Goal: Information Seeking & Learning: Learn about a topic

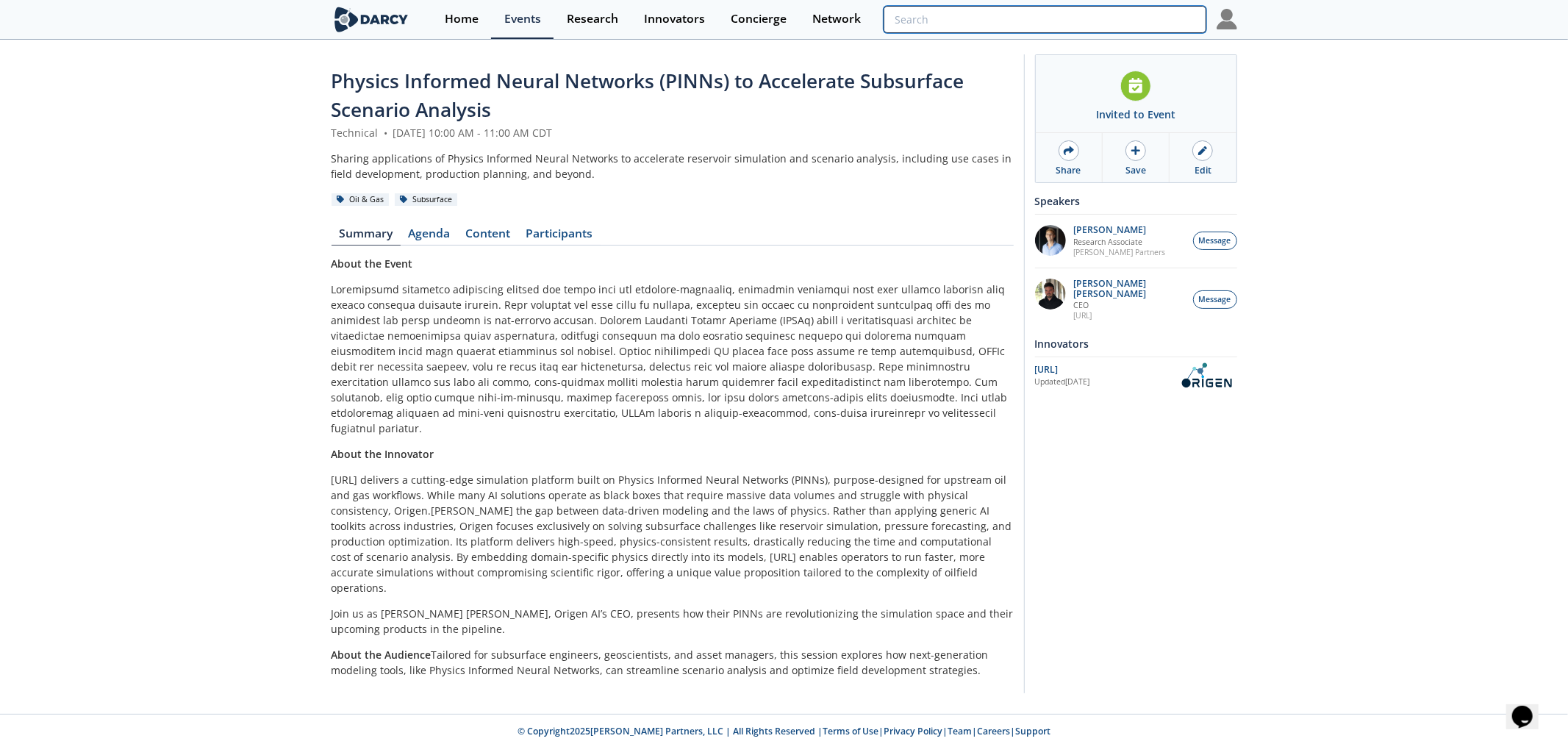
click at [1115, 20] on input "search" at bounding box center [1044, 19] width 322 height 27
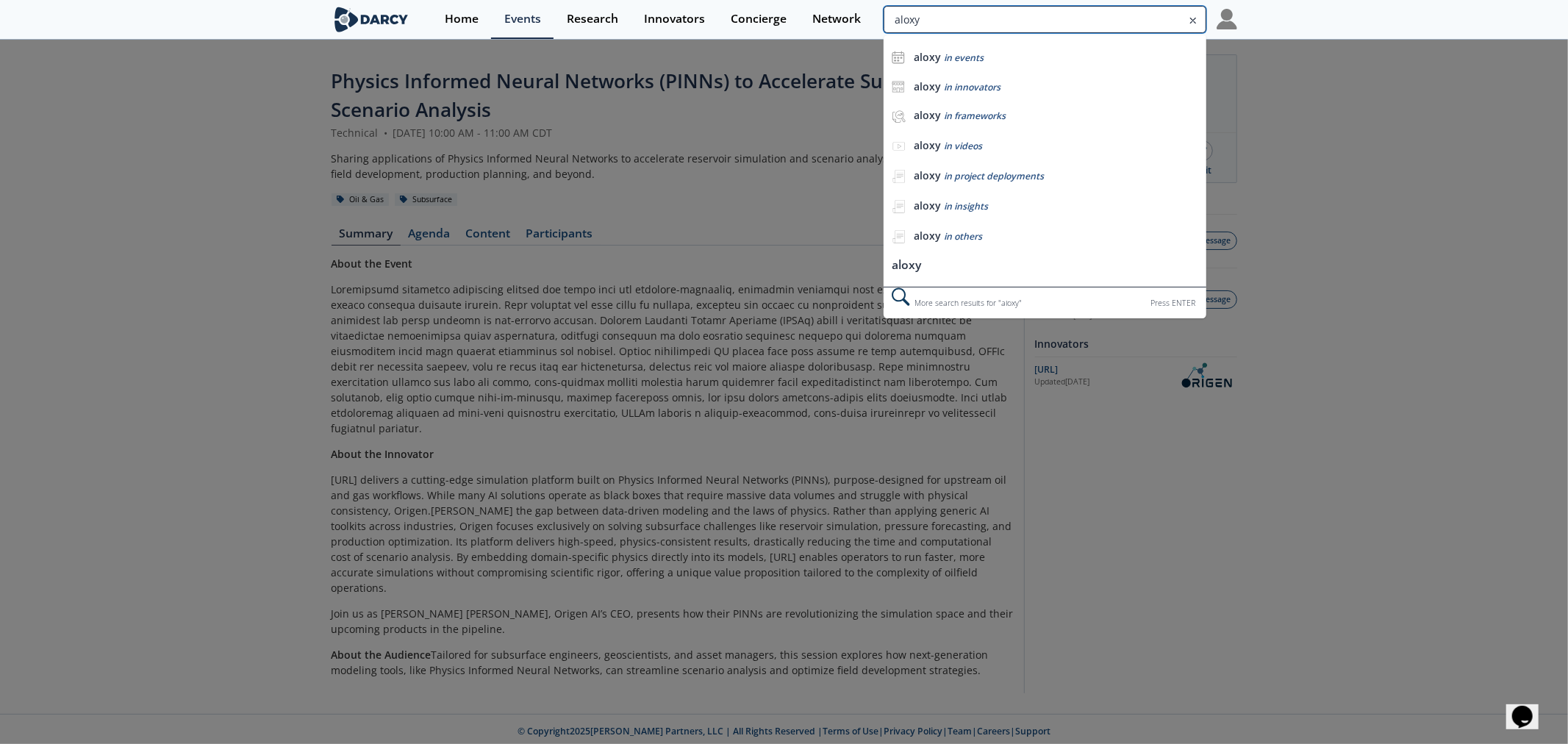
type input "aloxy"
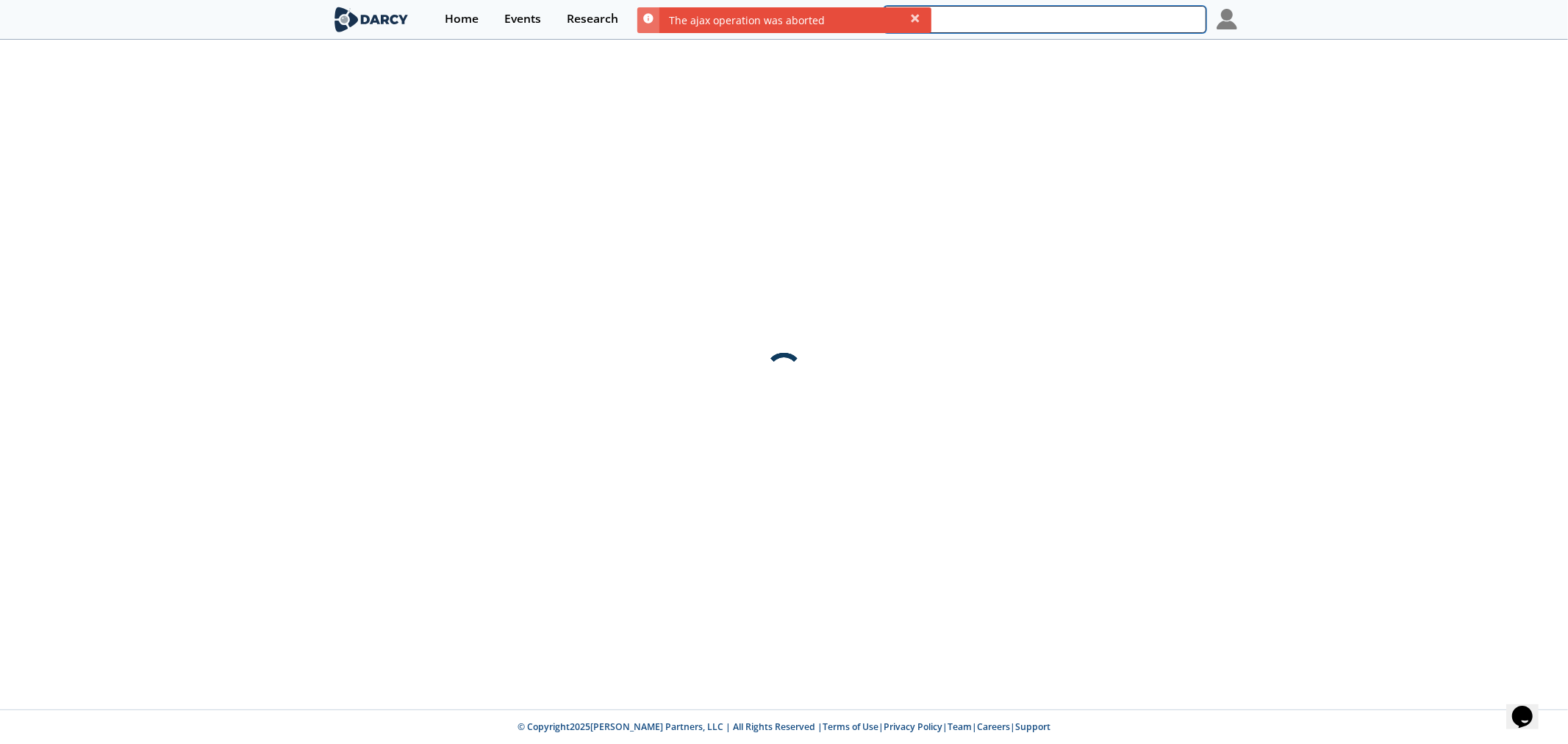
click at [1132, 28] on input "search" at bounding box center [1044, 19] width 322 height 27
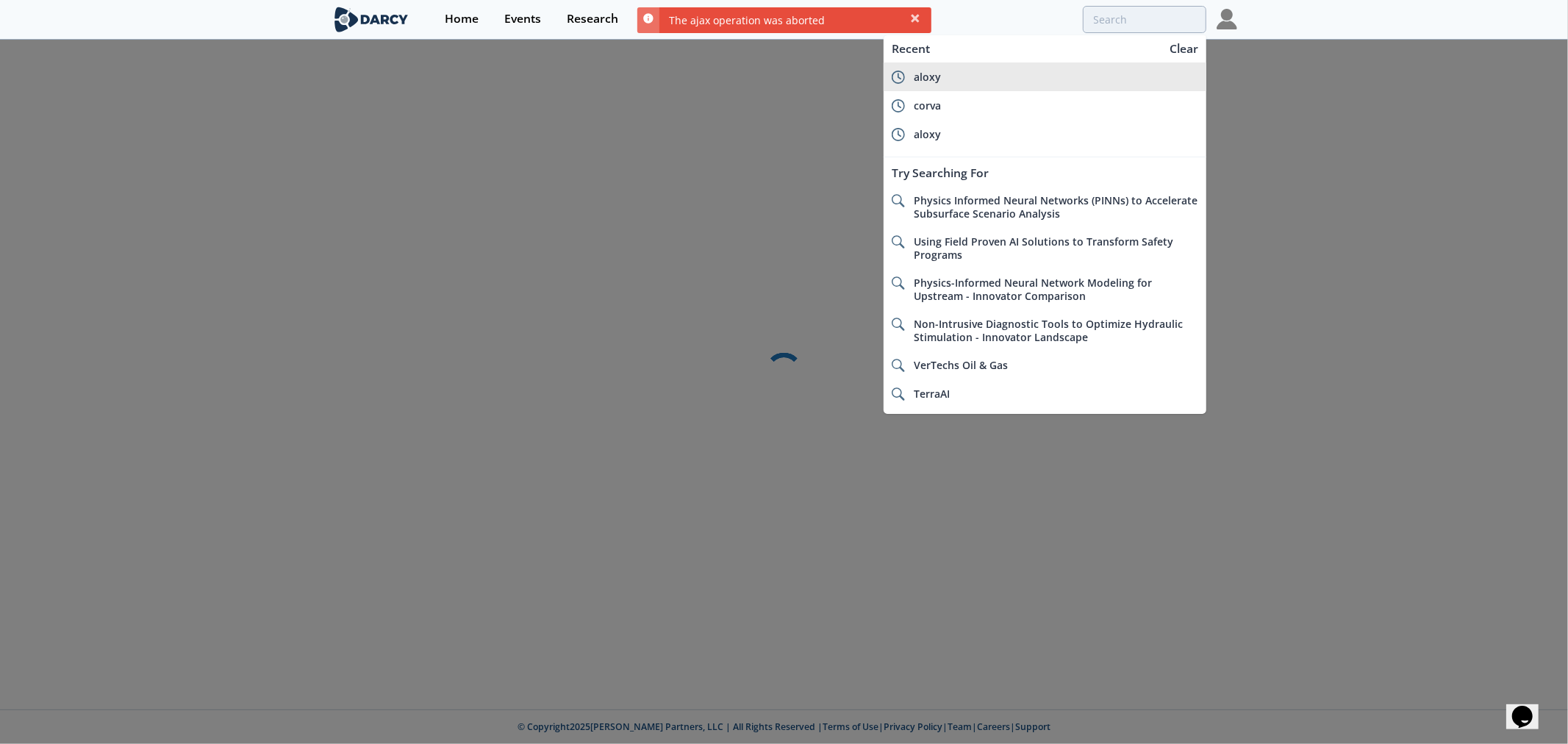
click at [989, 78] on div "aloxy" at bounding box center [1055, 77] width 284 height 13
type input "aloxy"
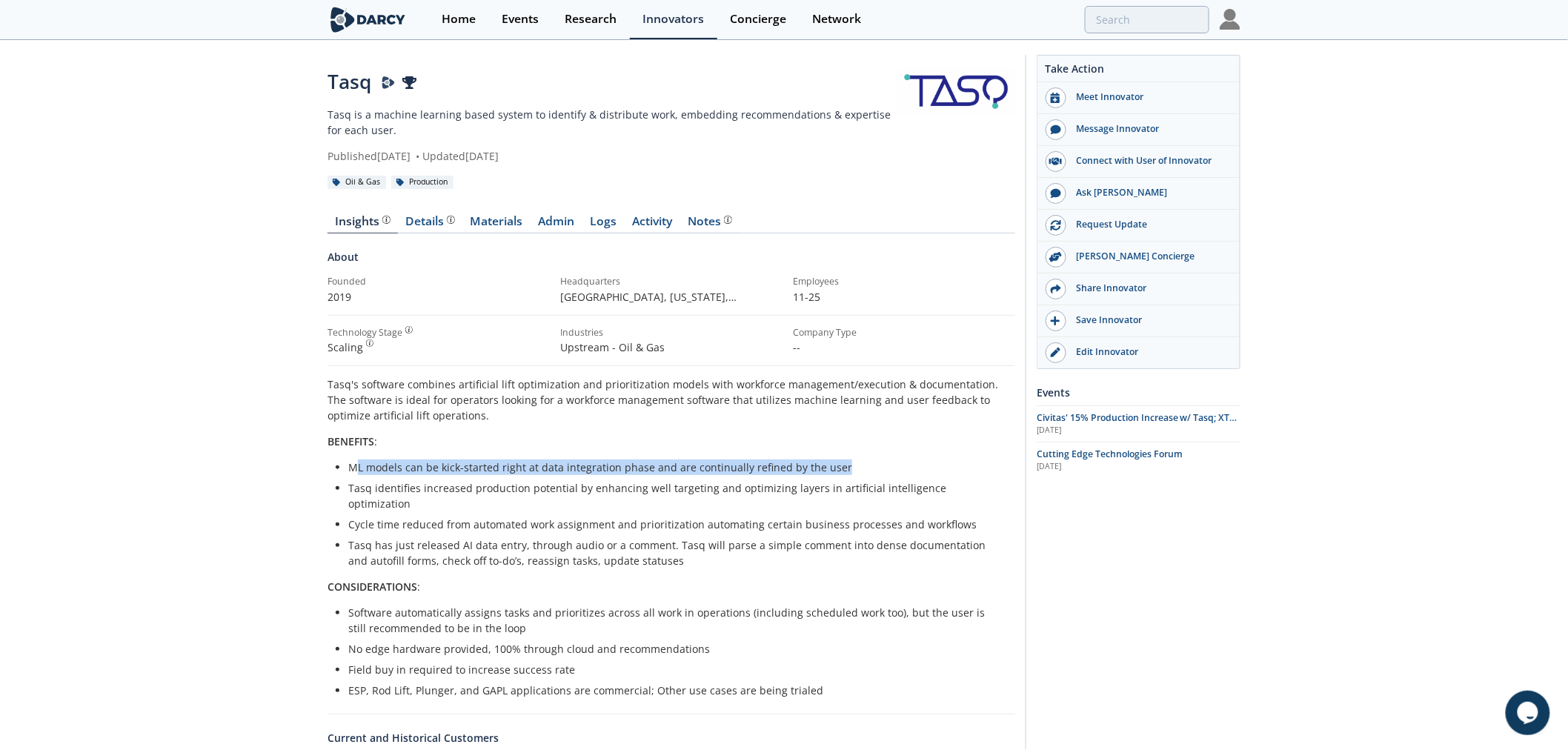
drag, startPoint x: 694, startPoint y: 470, endPoint x: 849, endPoint y: 464, distance: 155.1
click at [849, 464] on li "ML models can be kick-started right at data integration phase and are continual…" at bounding box center [677, 467] width 656 height 15
drag, startPoint x: 663, startPoint y: 467, endPoint x: 809, endPoint y: 467, distance: 146.0
click at [809, 467] on li "ML models can be kick-started right at data integration phase and are continual…" at bounding box center [677, 467] width 656 height 15
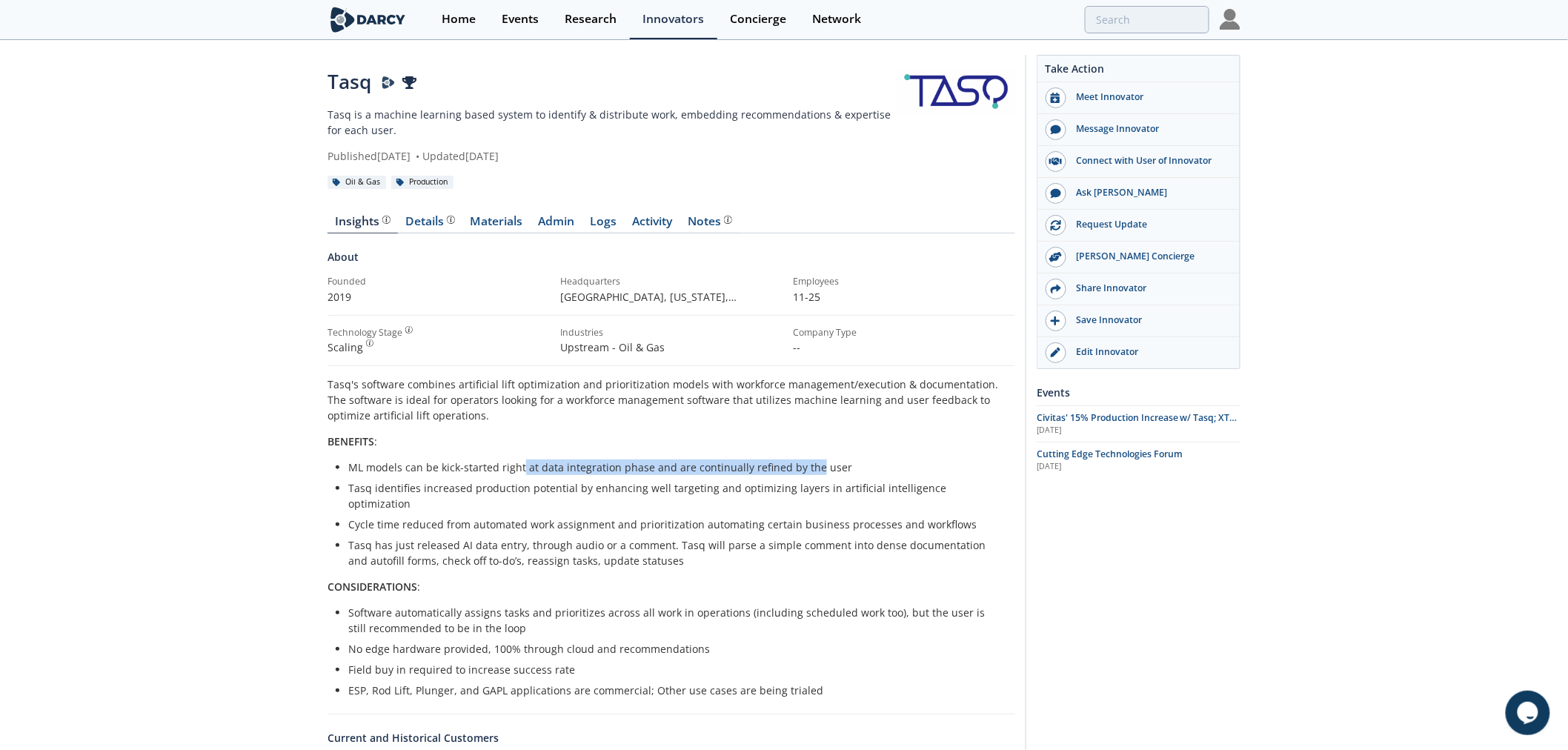
click at [809, 467] on li "ML models can be kick-started right at data integration phase and are continual…" at bounding box center [677, 467] width 656 height 15
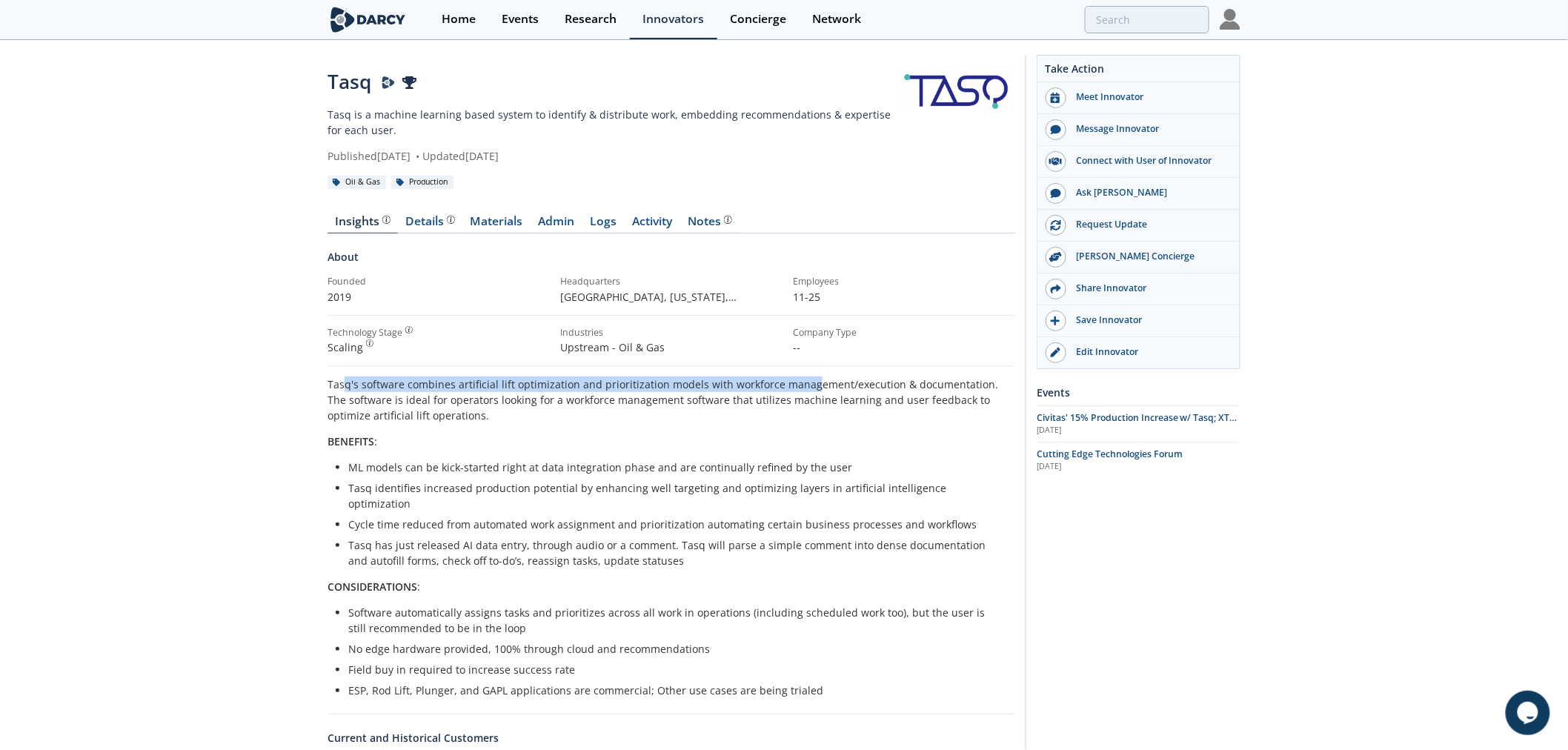
drag, startPoint x: 360, startPoint y: 381, endPoint x: 817, endPoint y: 391, distance: 457.1
click at [811, 390] on p "Tasq's software combines artificial lift optimization and prioritization models…" at bounding box center [671, 399] width 688 height 47
click at [825, 391] on p "Tasq's software combines artificial lift optimization and prioritization models…" at bounding box center [671, 399] width 688 height 47
drag, startPoint x: 394, startPoint y: 400, endPoint x: 757, endPoint y: 401, distance: 363.0
click at [757, 401] on p "Tasq's software combines artificial lift optimization and prioritization models…" at bounding box center [671, 399] width 688 height 47
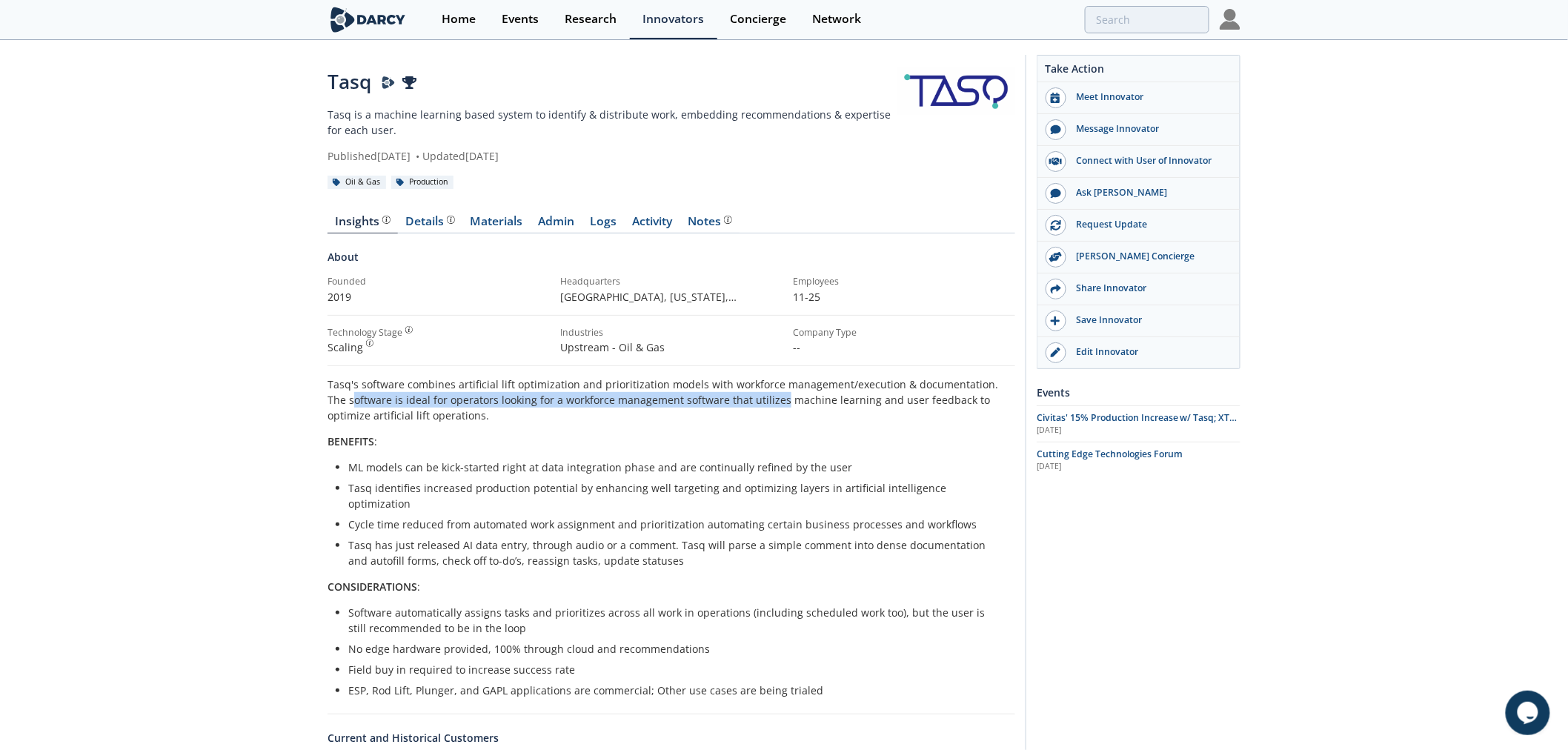
click at [757, 401] on p "Tasq's software combines artificial lift optimization and prioritization models…" at bounding box center [671, 399] width 688 height 47
drag, startPoint x: 744, startPoint y: 397, endPoint x: 887, endPoint y: 397, distance: 143.0
click at [887, 397] on p "Tasq's software combines artificial lift optimization and prioritization models…" at bounding box center [671, 399] width 688 height 47
click at [128, 79] on div "Tasq Tasq is a machine learning based system to identify & distribute work, emb…" at bounding box center [784, 583] width 1568 height 1082
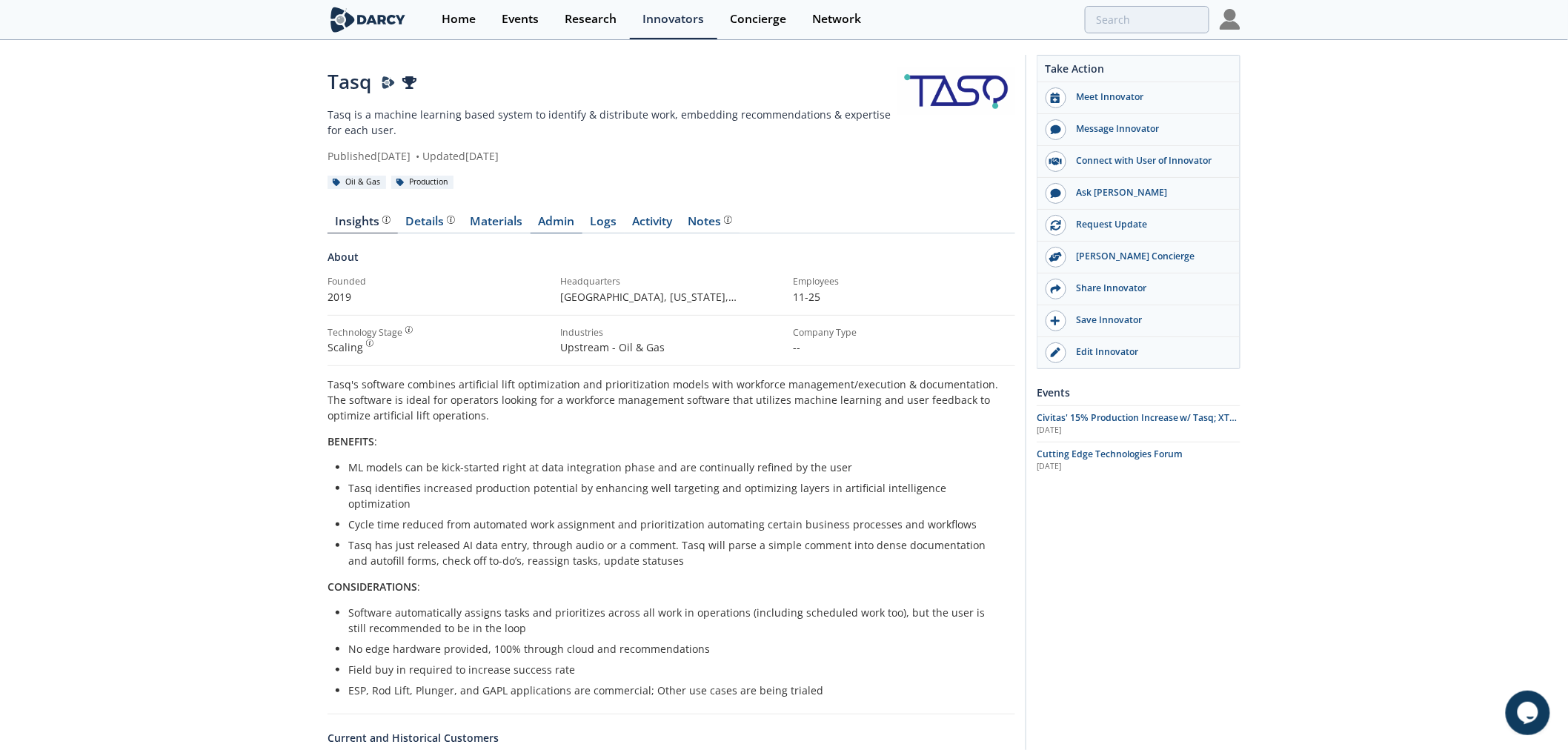
click at [552, 217] on link "Admin" at bounding box center [556, 224] width 52 height 18
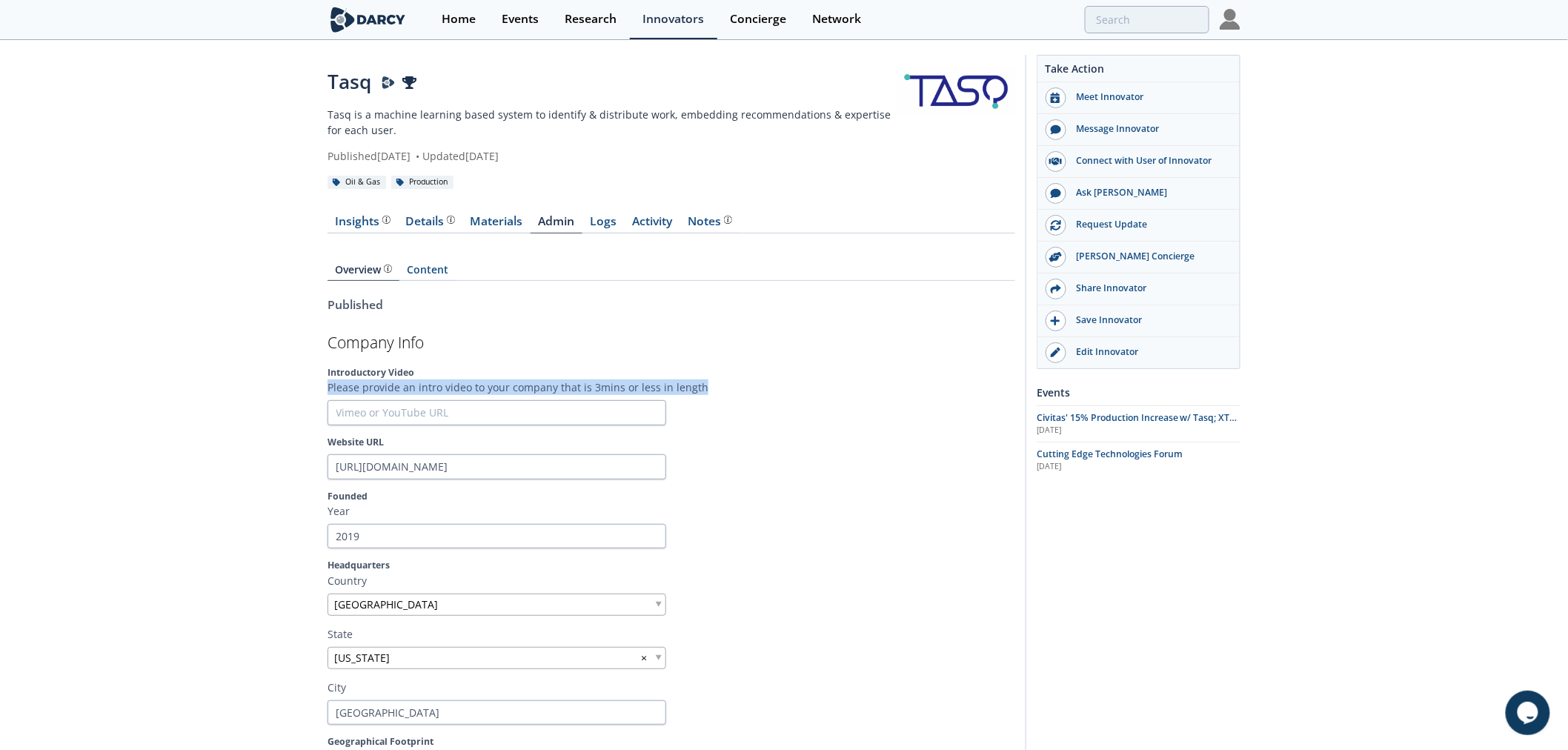
drag, startPoint x: 314, startPoint y: 389, endPoint x: 798, endPoint y: 384, distance: 484.0
click at [798, 384] on p "Please provide an intro video to your company that is 3mins or less in length" at bounding box center [671, 387] width 688 height 15
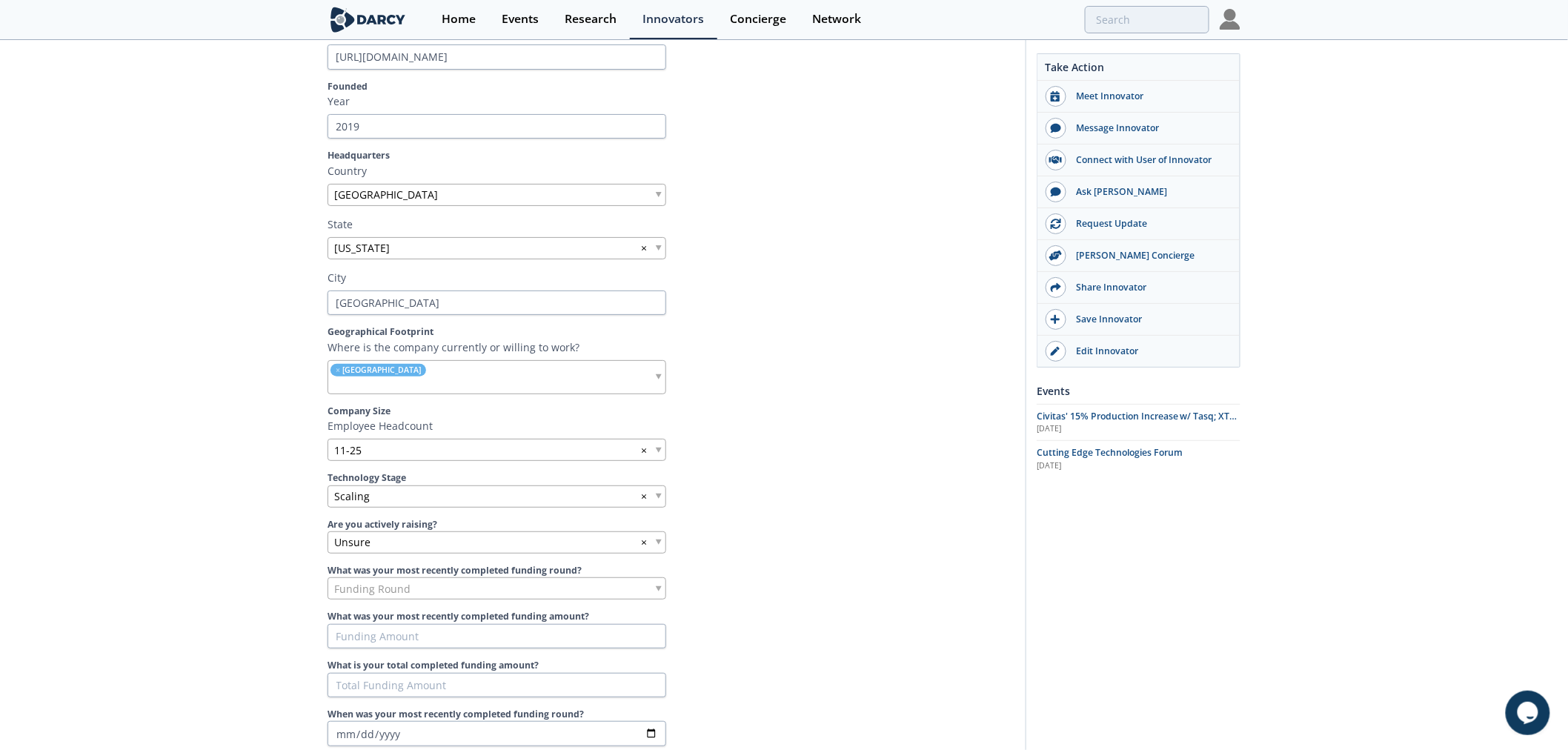
scroll to position [411, 0]
click at [402, 491] on div "Scaling ×" at bounding box center [496, 495] width 338 height 22
click at [787, 458] on div at bounding box center [846, 448] width 338 height 22
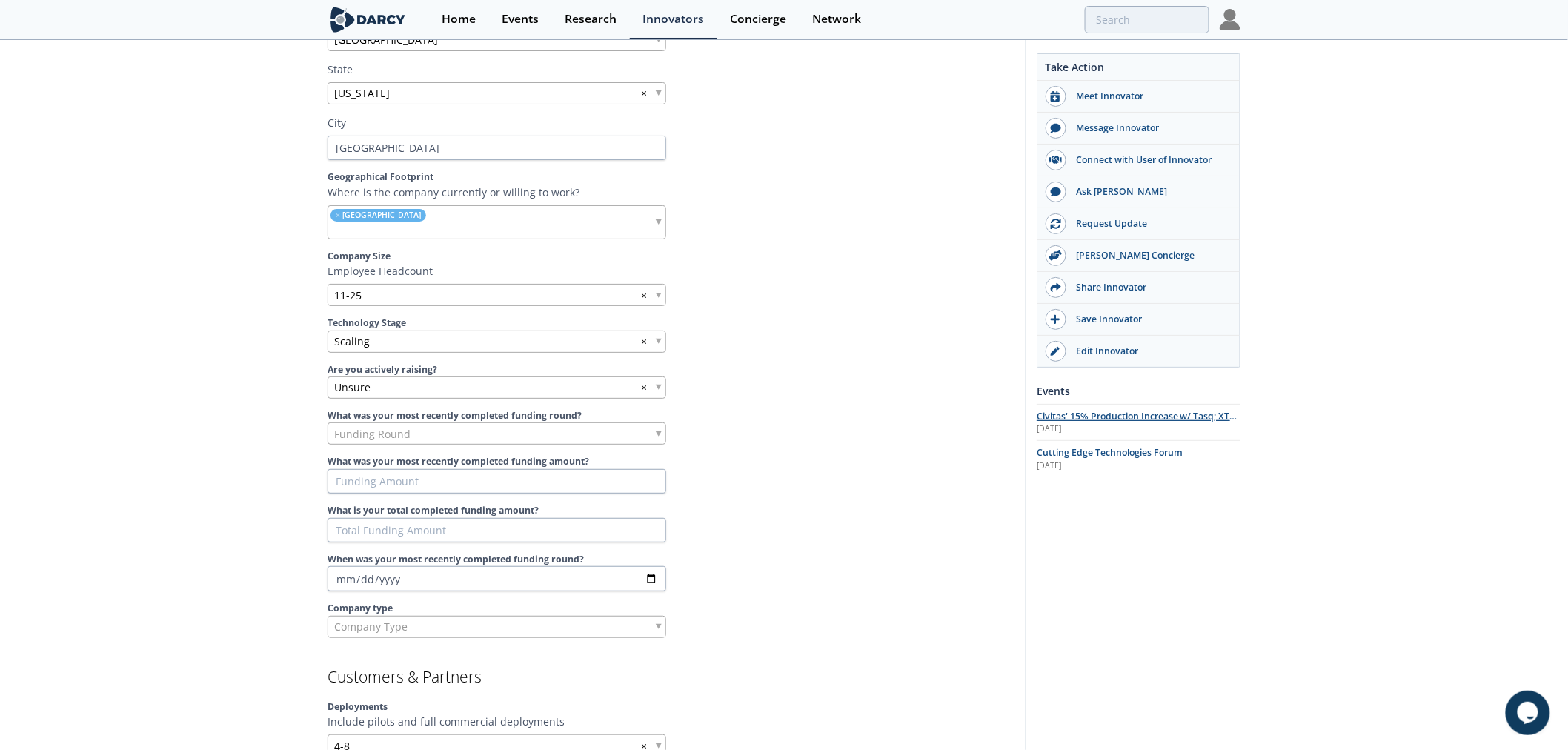
scroll to position [576, 0]
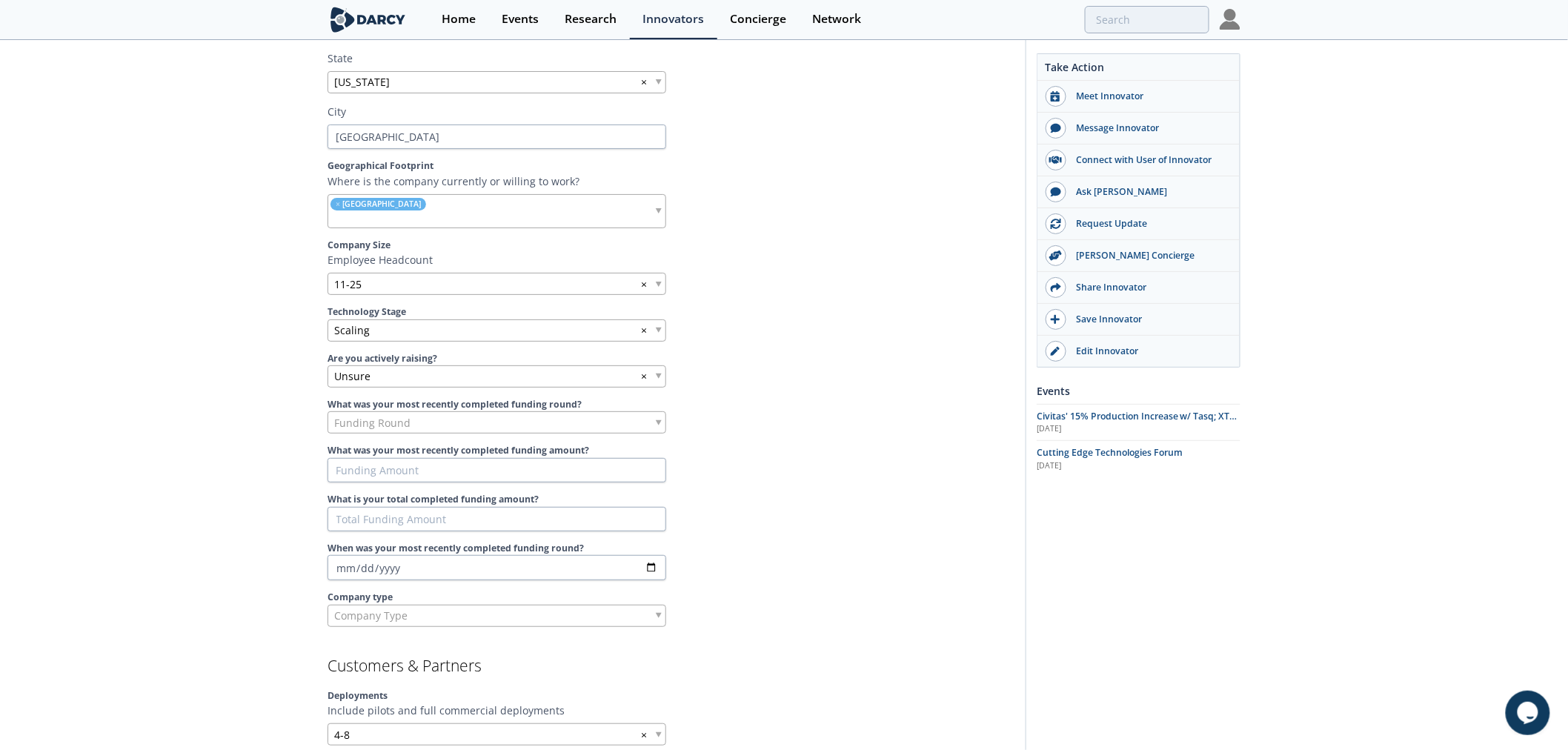
click at [397, 382] on div "Unsure ×" at bounding box center [496, 376] width 338 height 22
click at [403, 382] on div "Unsure ×" at bounding box center [496, 376] width 338 height 22
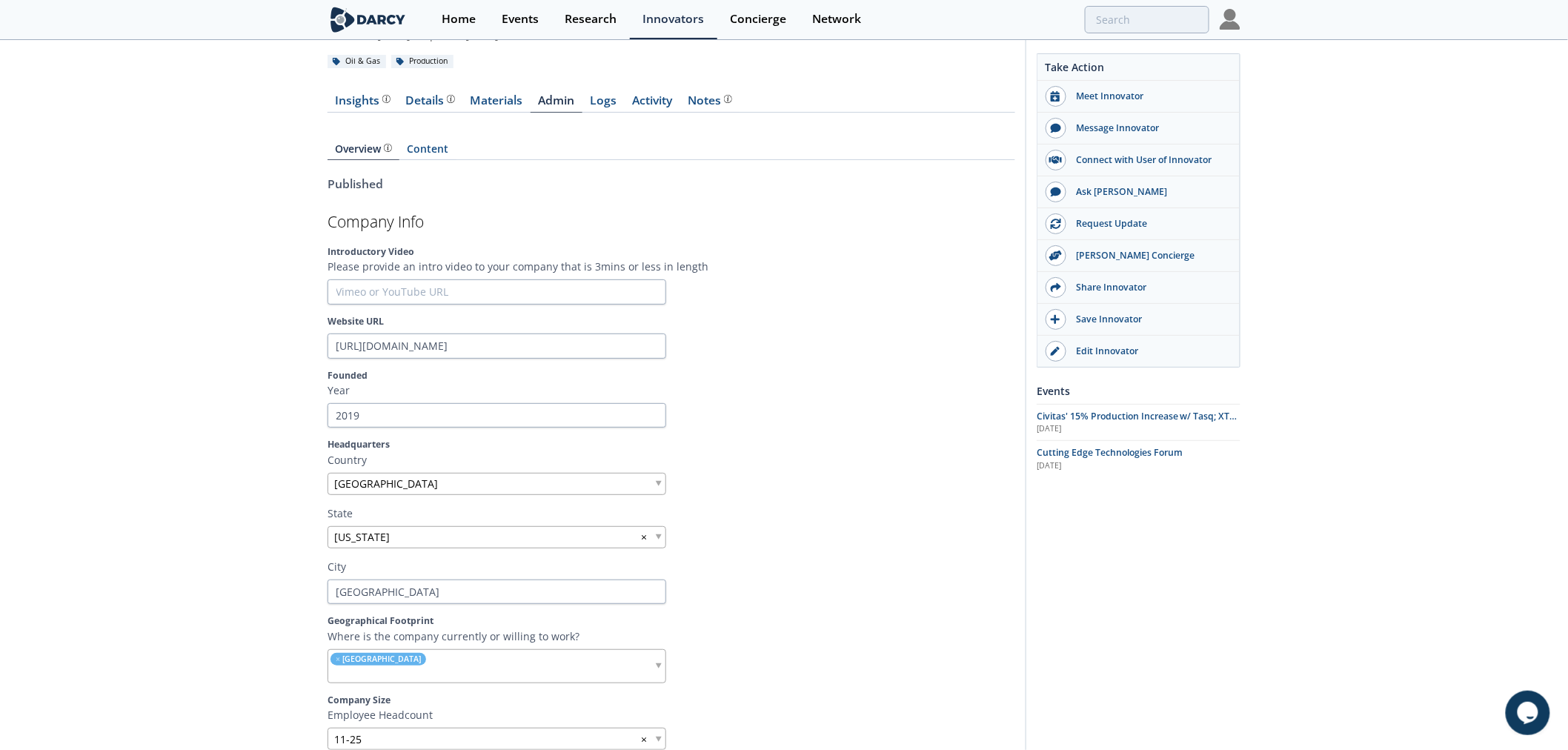
scroll to position [0, 0]
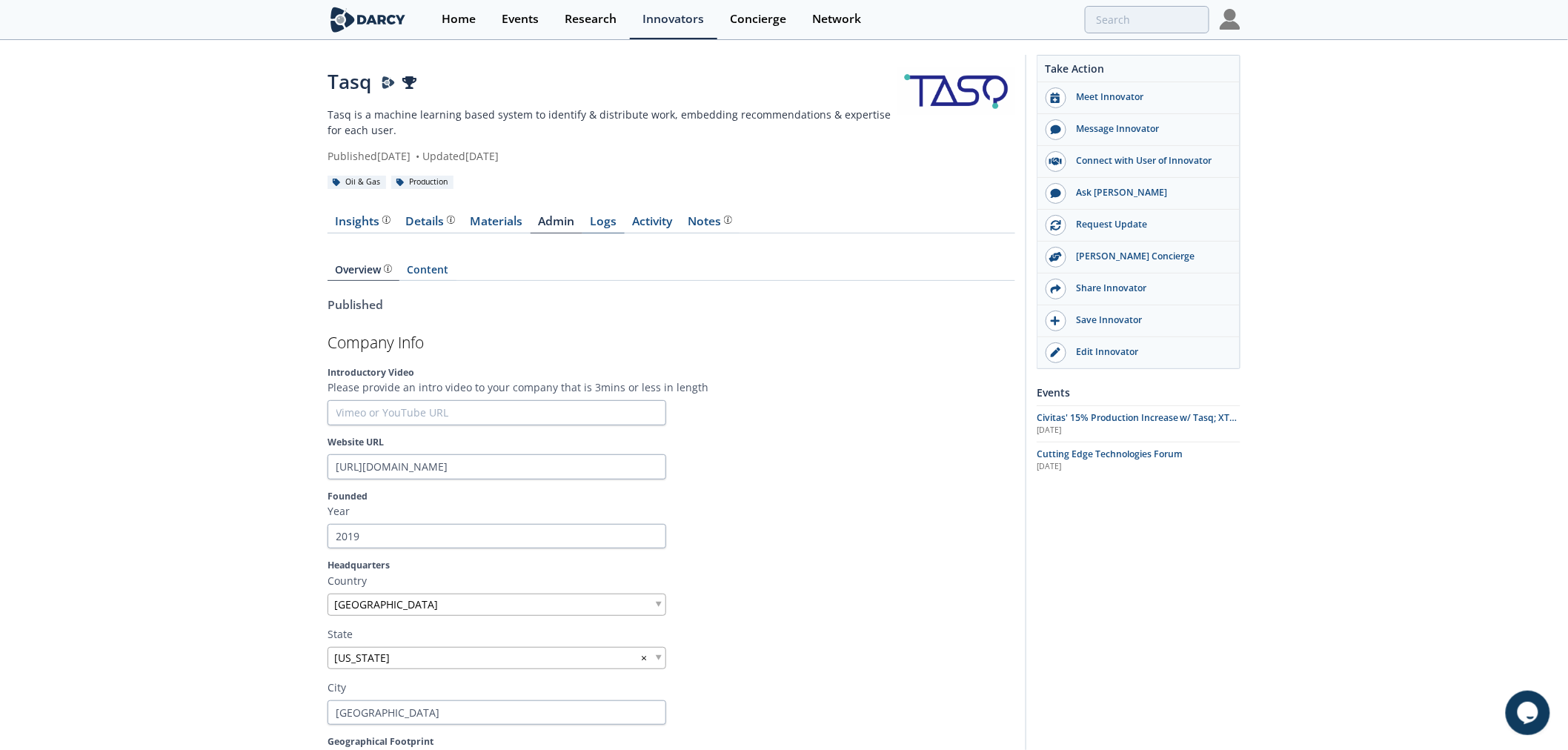
click at [617, 226] on link "Logs" at bounding box center [604, 224] width 42 height 18
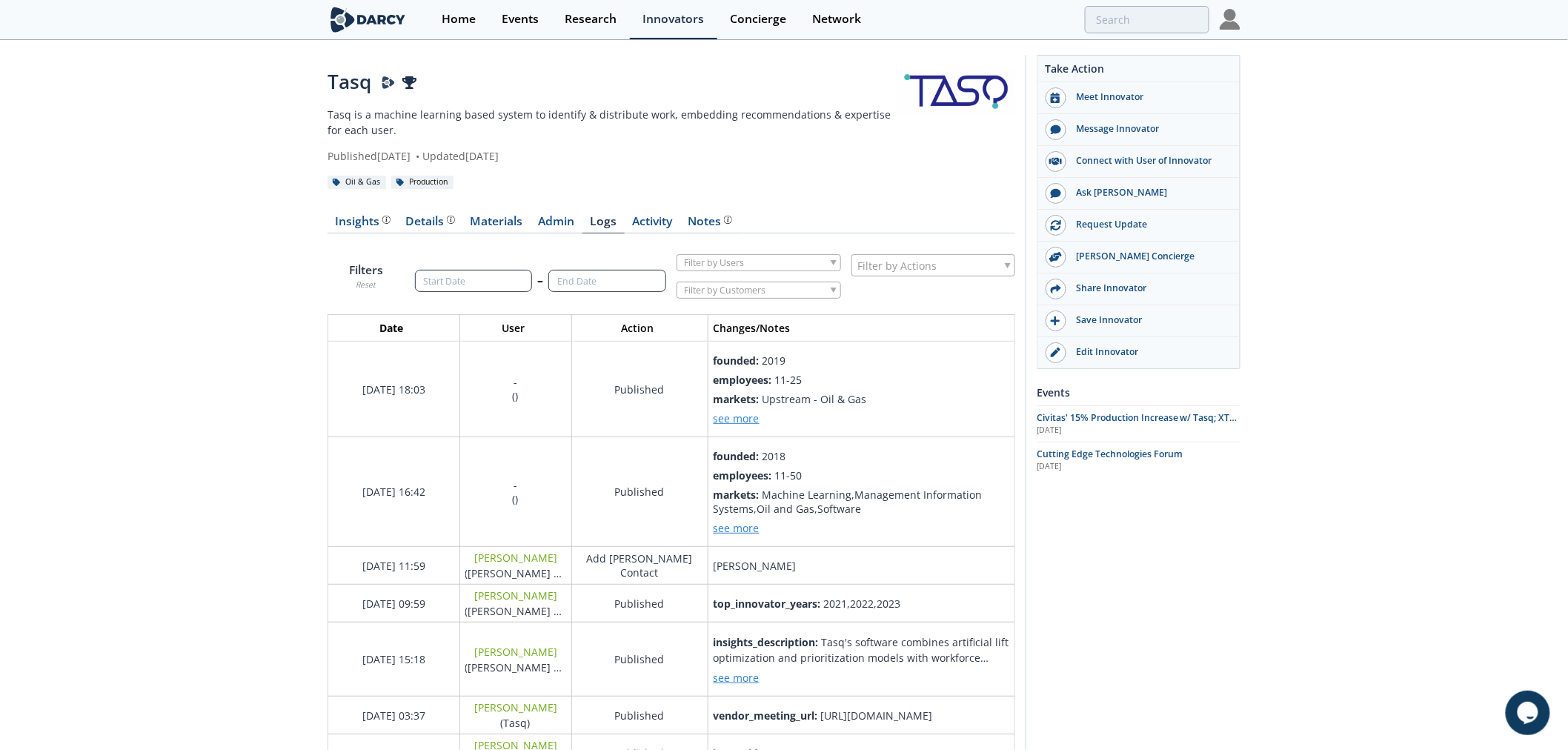
scroll to position [1791, 713]
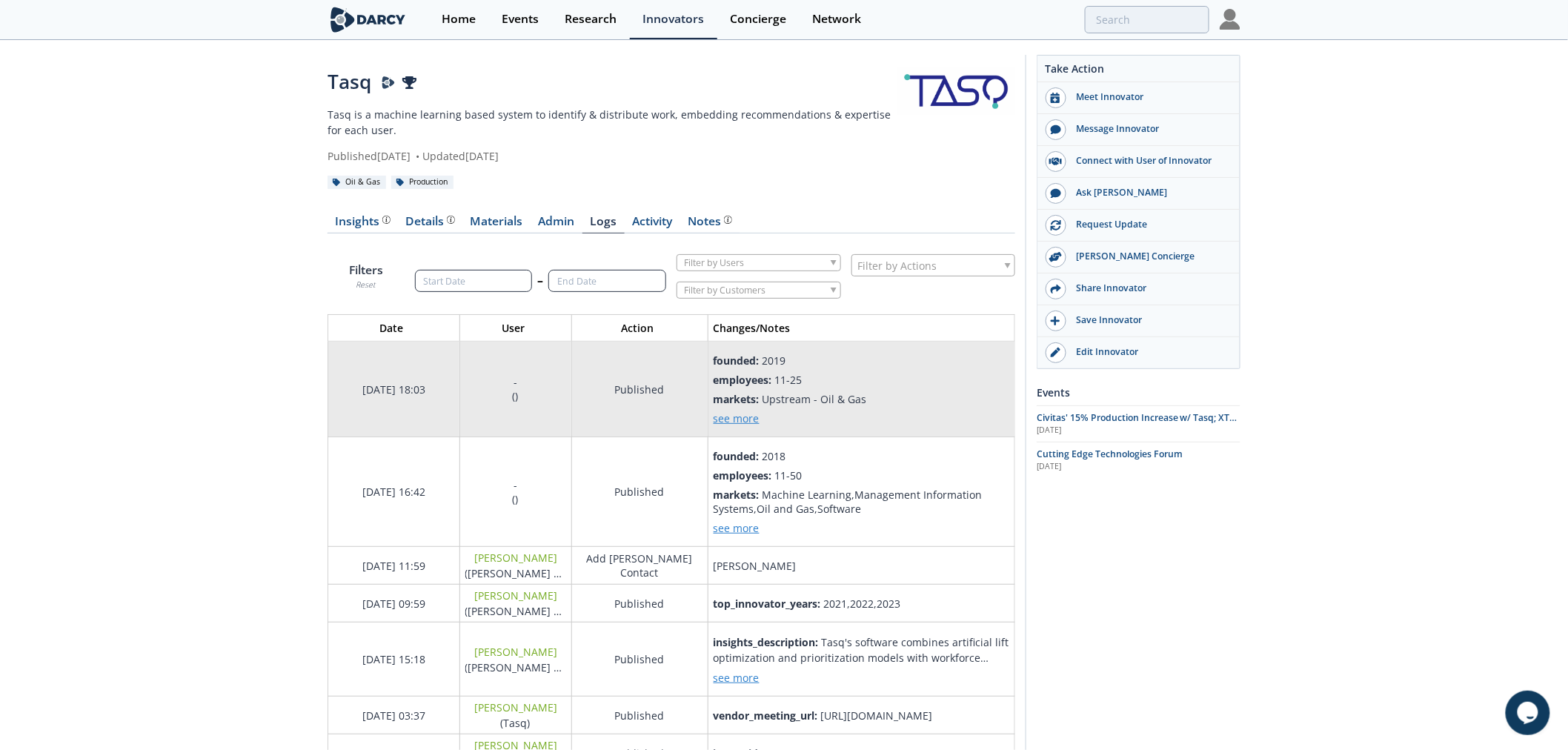
click at [625, 386] on div "Published" at bounding box center [640, 389] width 125 height 14
click at [732, 413] on span "see more" at bounding box center [737, 418] width 46 height 14
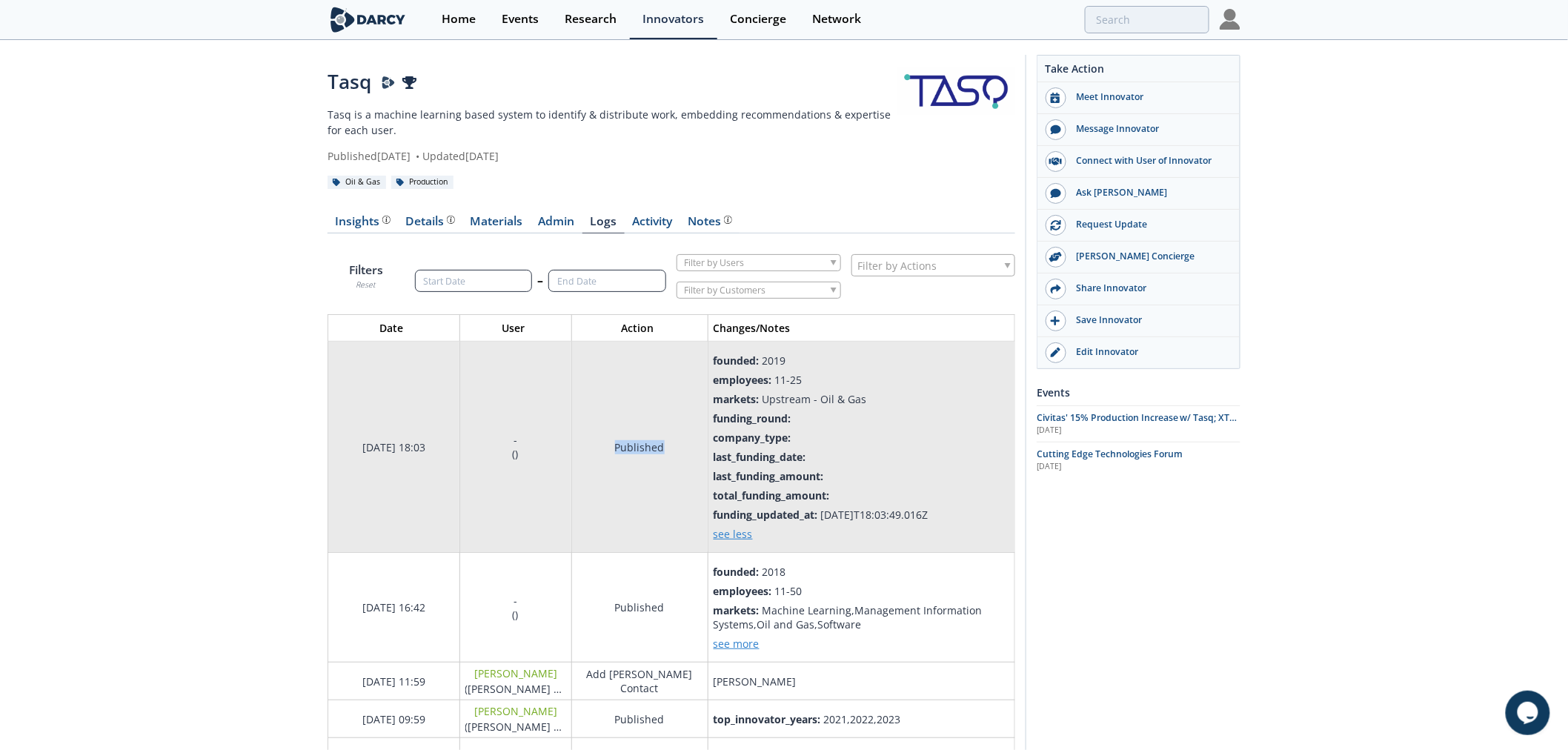
drag, startPoint x: 587, startPoint y: 446, endPoint x: 695, endPoint y: 443, distance: 108.0
click at [695, 443] on div "Published" at bounding box center [640, 446] width 125 height 14
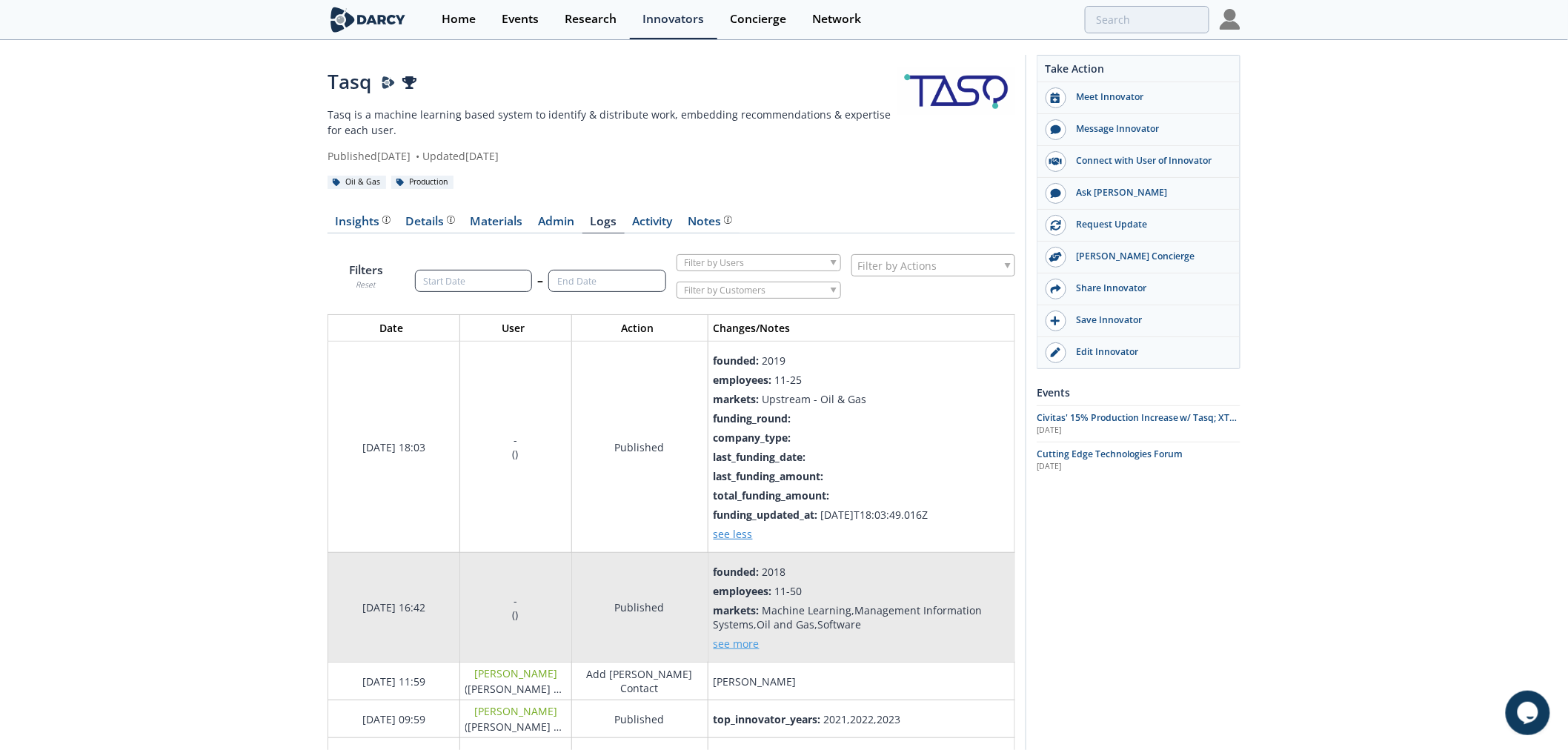
click at [745, 643] on span "see more" at bounding box center [737, 643] width 46 height 14
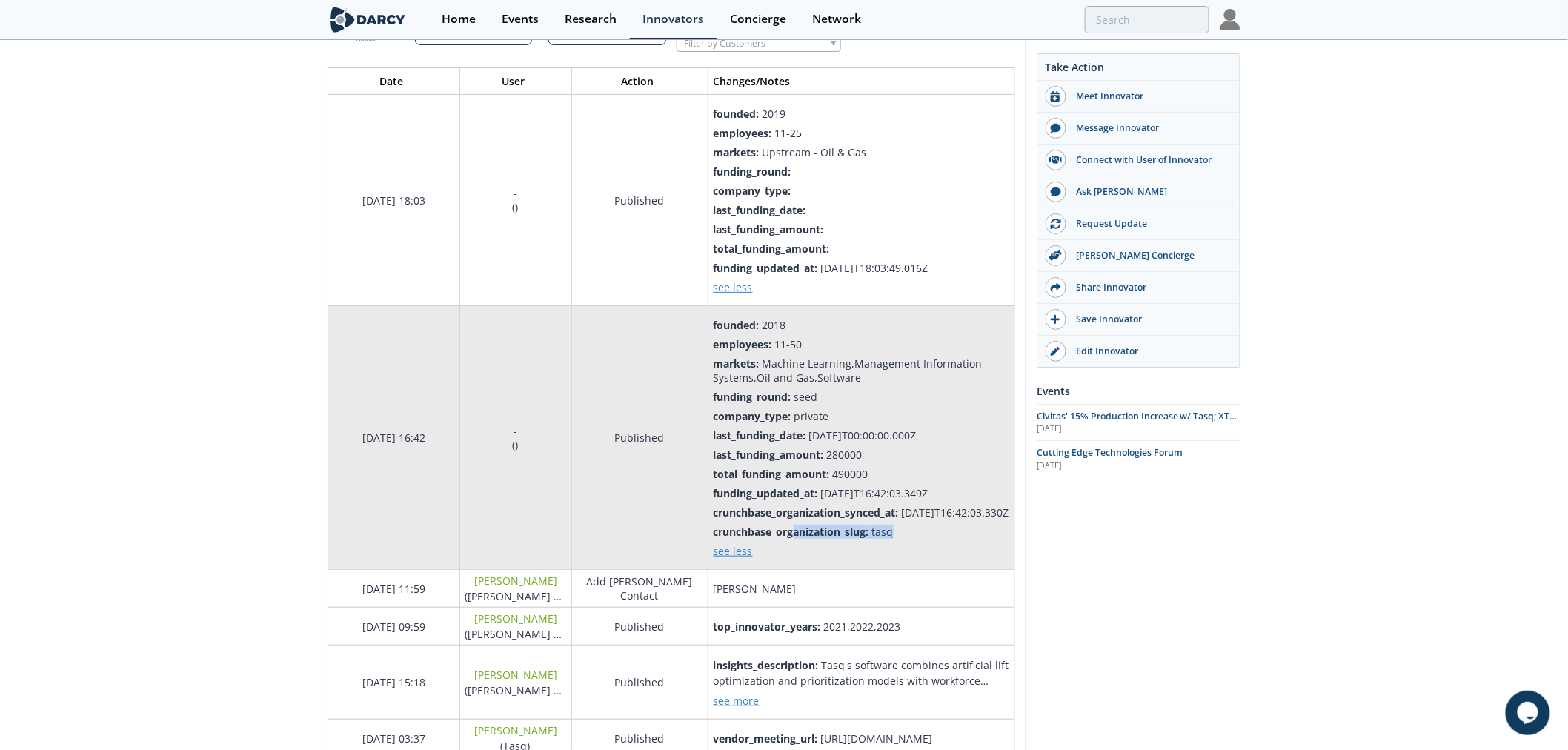
drag, startPoint x: 846, startPoint y: 544, endPoint x: 795, endPoint y: 539, distance: 51.2
click at [795, 539] on div "crunchbase_organization_slug : tasq" at bounding box center [862, 531] width 296 height 14
click at [795, 539] on p "crunchbase_organization_slug :" at bounding box center [792, 531] width 156 height 14
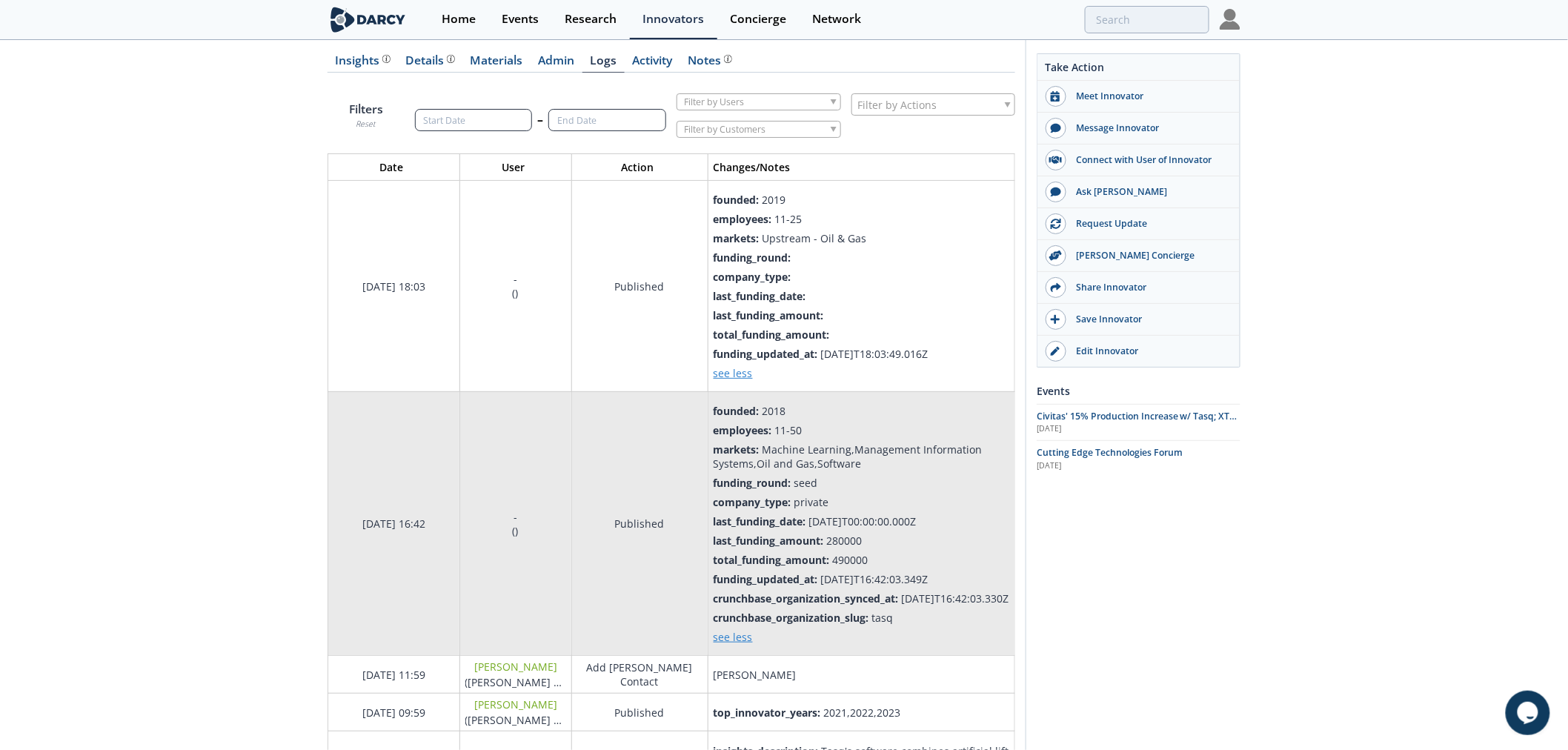
scroll to position [82, 0]
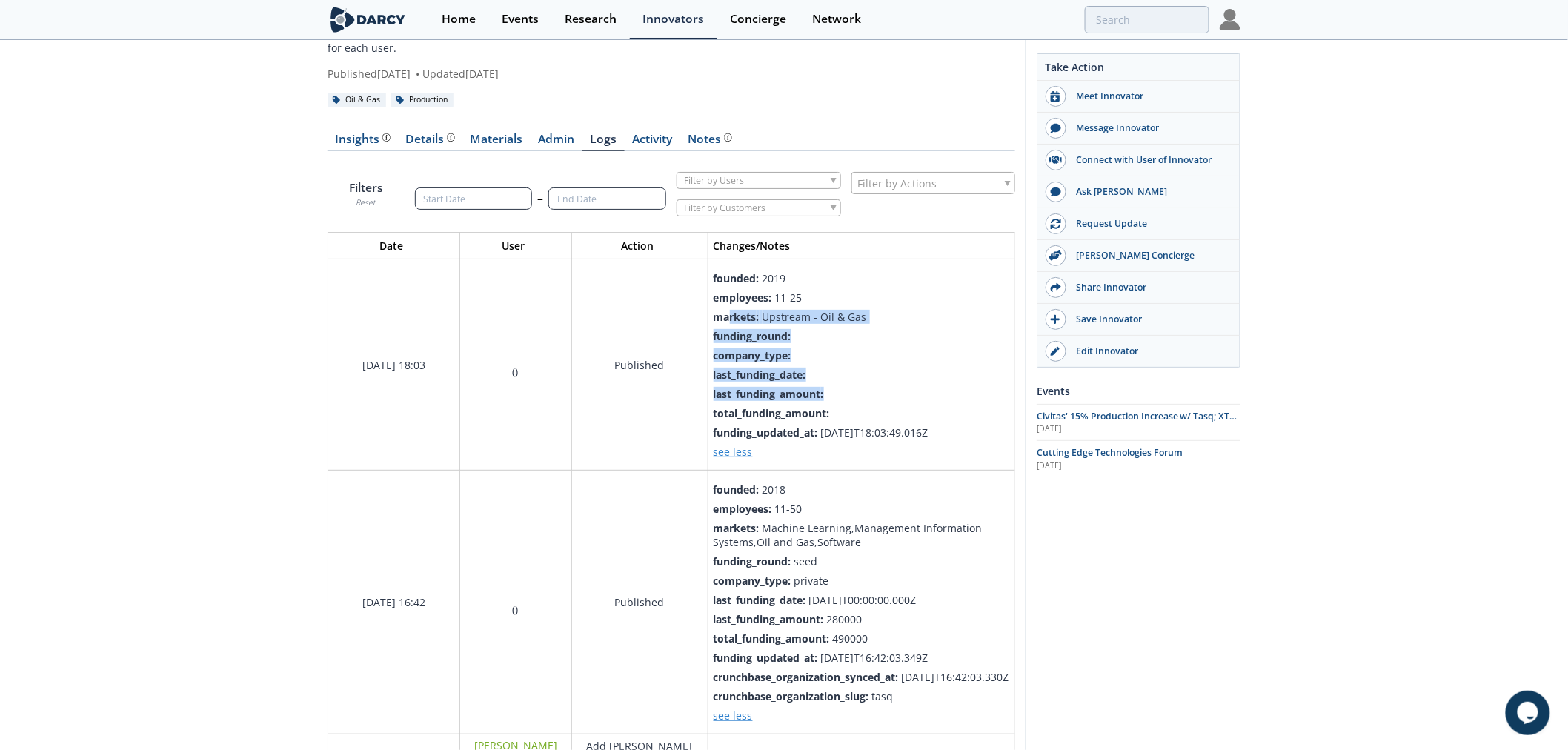
drag, startPoint x: 788, startPoint y: 365, endPoint x: 841, endPoint y: 390, distance: 58.6
click at [840, 390] on div "founded : 2019 employees : 11-25 markets : Upstream - Oil & Gas funding_round :…" at bounding box center [862, 365] width 296 height 188
click at [841, 390] on div "last_funding_amount :" at bounding box center [862, 393] width 296 height 14
drag, startPoint x: 824, startPoint y: 430, endPoint x: 929, endPoint y: 425, distance: 105.1
click at [929, 425] on div "2025-03-14T18:03:49.016Z" at bounding box center [874, 432] width 107 height 14
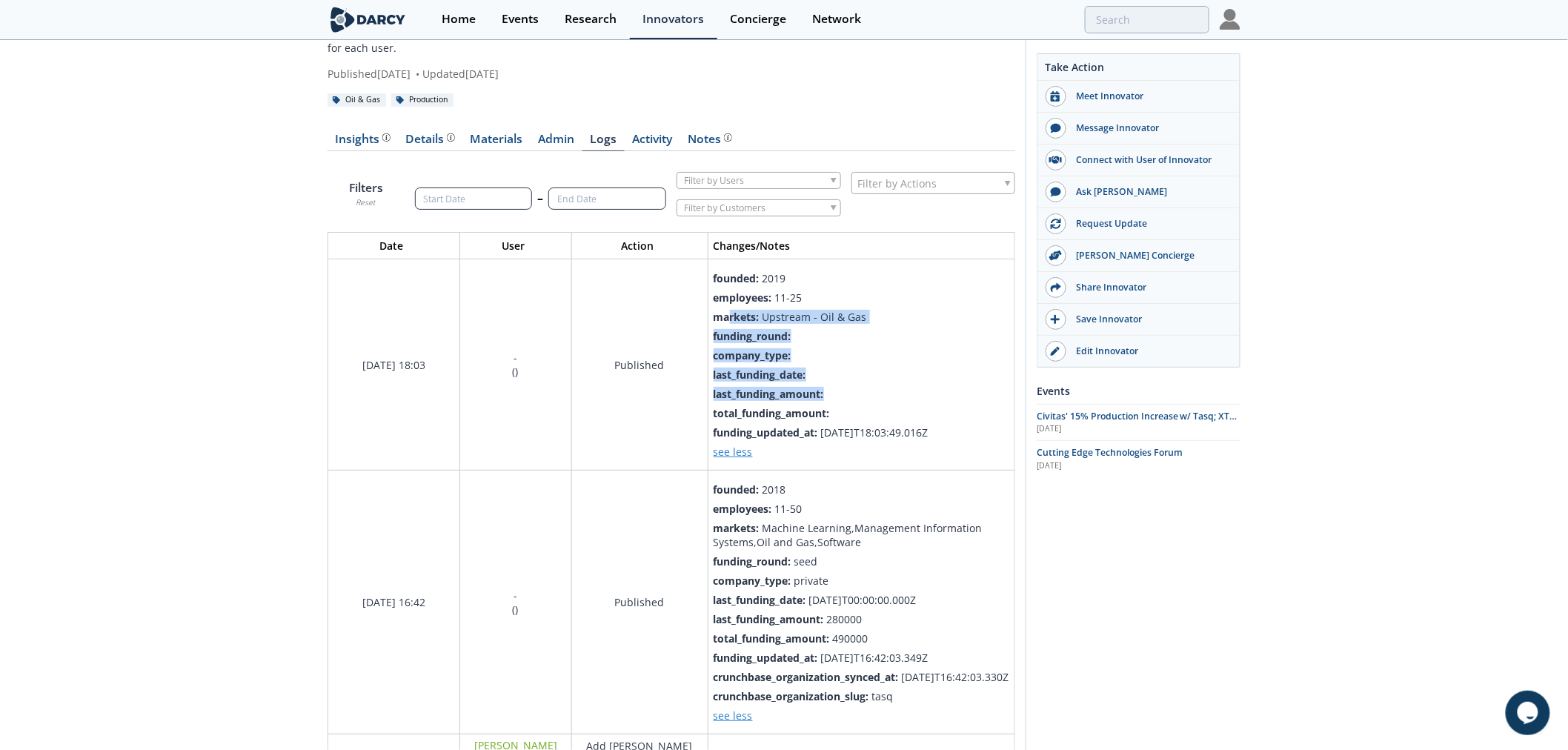
click at [928, 425] on div "2025-03-14T18:03:49.016Z" at bounding box center [874, 432] width 107 height 14
click at [817, 435] on p "funding_updated_at :" at bounding box center [766, 432] width 105 height 14
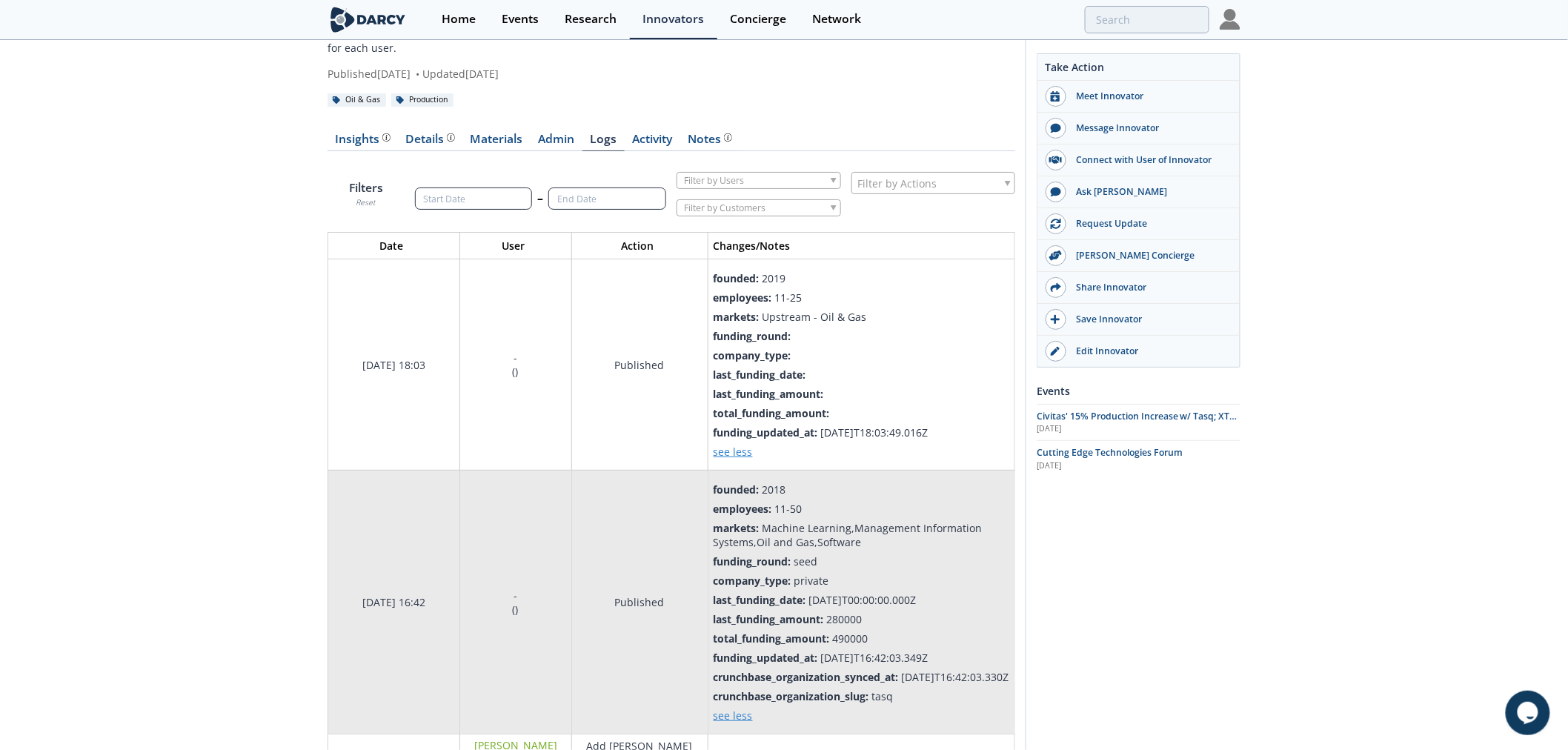
drag, startPoint x: 726, startPoint y: 595, endPoint x: 951, endPoint y: 595, distance: 225.0
click at [955, 595] on div "last_funding_date : 2022-06-16T00:00:00.000Z" at bounding box center [862, 599] width 296 height 14
click at [951, 595] on div "last_funding_date : 2022-06-16T00:00:00.000Z" at bounding box center [862, 599] width 296 height 14
drag, startPoint x: 845, startPoint y: 559, endPoint x: 861, endPoint y: 559, distance: 16.0
click at [861, 559] on div "funding_round : seed" at bounding box center [862, 561] width 296 height 14
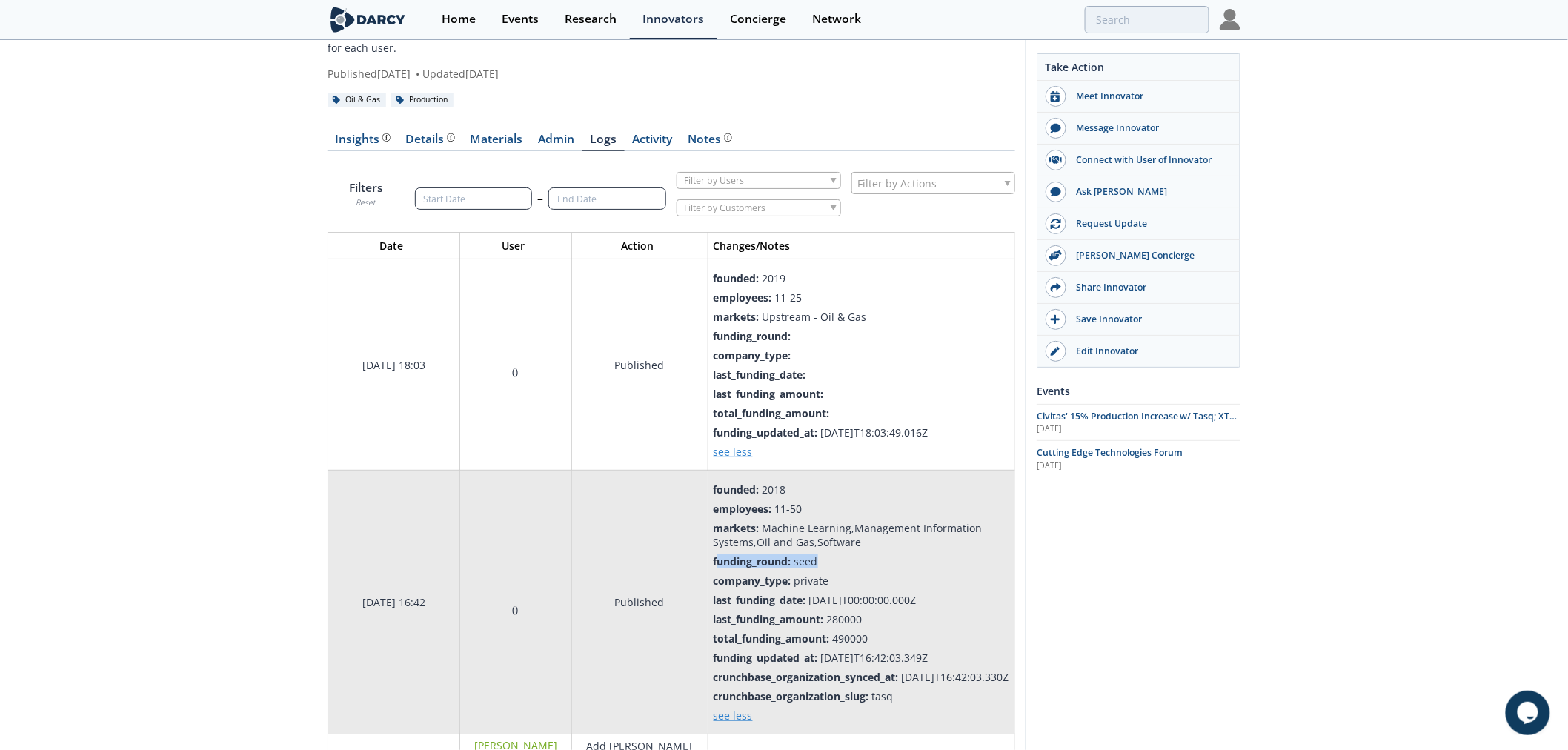
click at [861, 559] on div "funding_round : seed" at bounding box center [862, 561] width 296 height 14
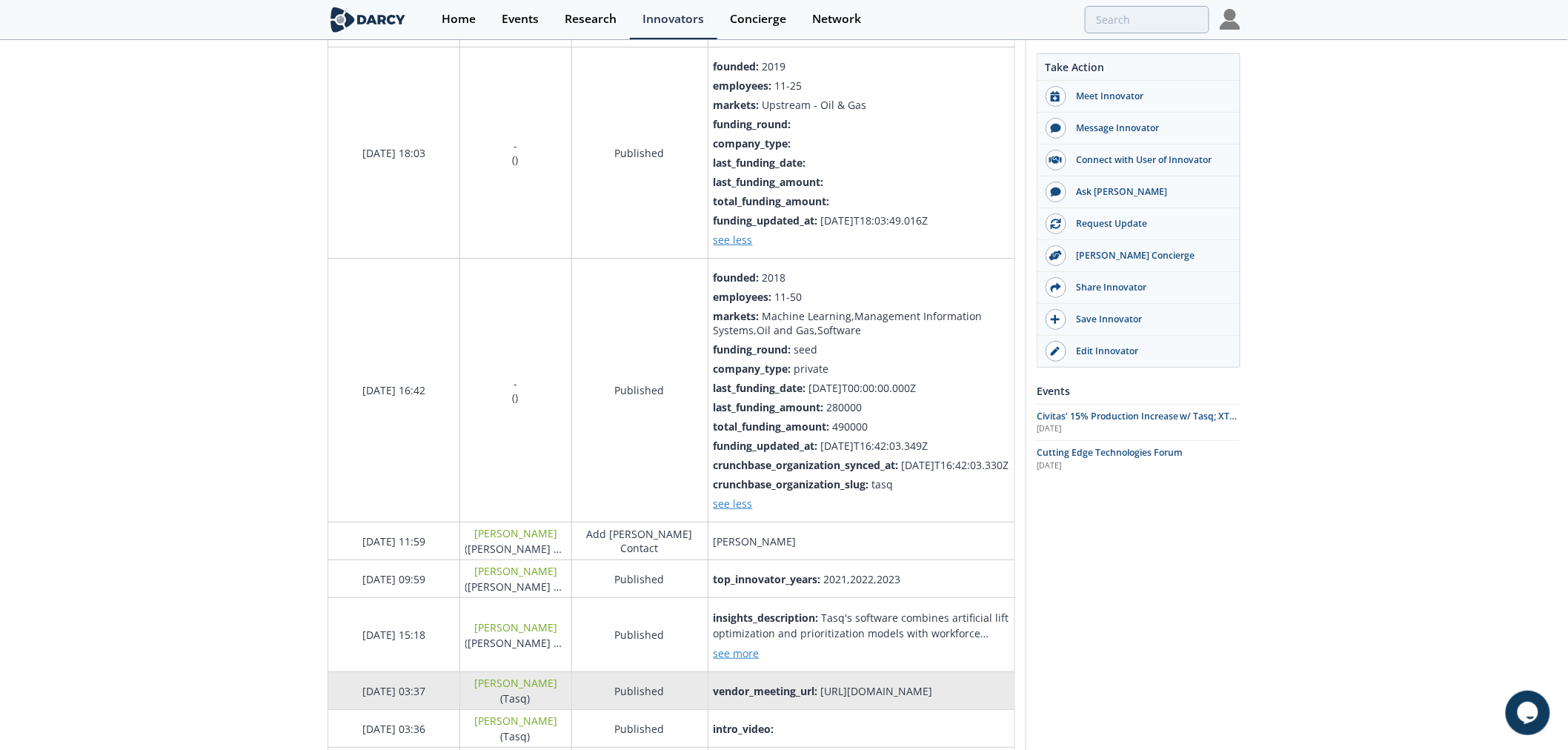
scroll to position [494, 0]
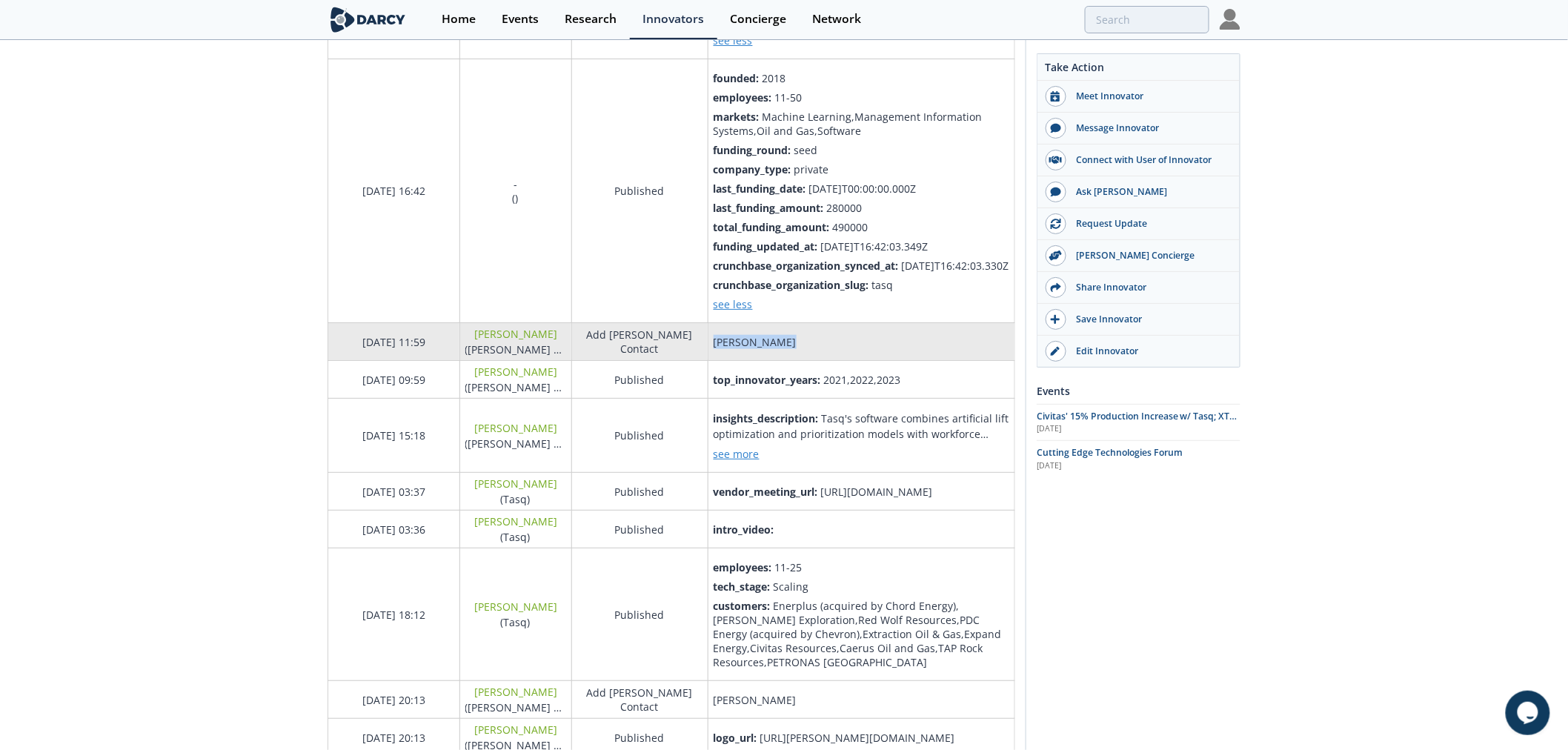
drag, startPoint x: 710, startPoint y: 350, endPoint x: 797, endPoint y: 349, distance: 87.0
click at [797, 349] on td "Dutt Tripathi" at bounding box center [861, 342] width 307 height 38
click at [797, 349] on div "Dutt Tripathi" at bounding box center [862, 342] width 296 height 14
drag, startPoint x: 715, startPoint y: 351, endPoint x: 825, endPoint y: 351, distance: 110.0
click at [825, 349] on div "Dutt Tripathi" at bounding box center [862, 342] width 296 height 14
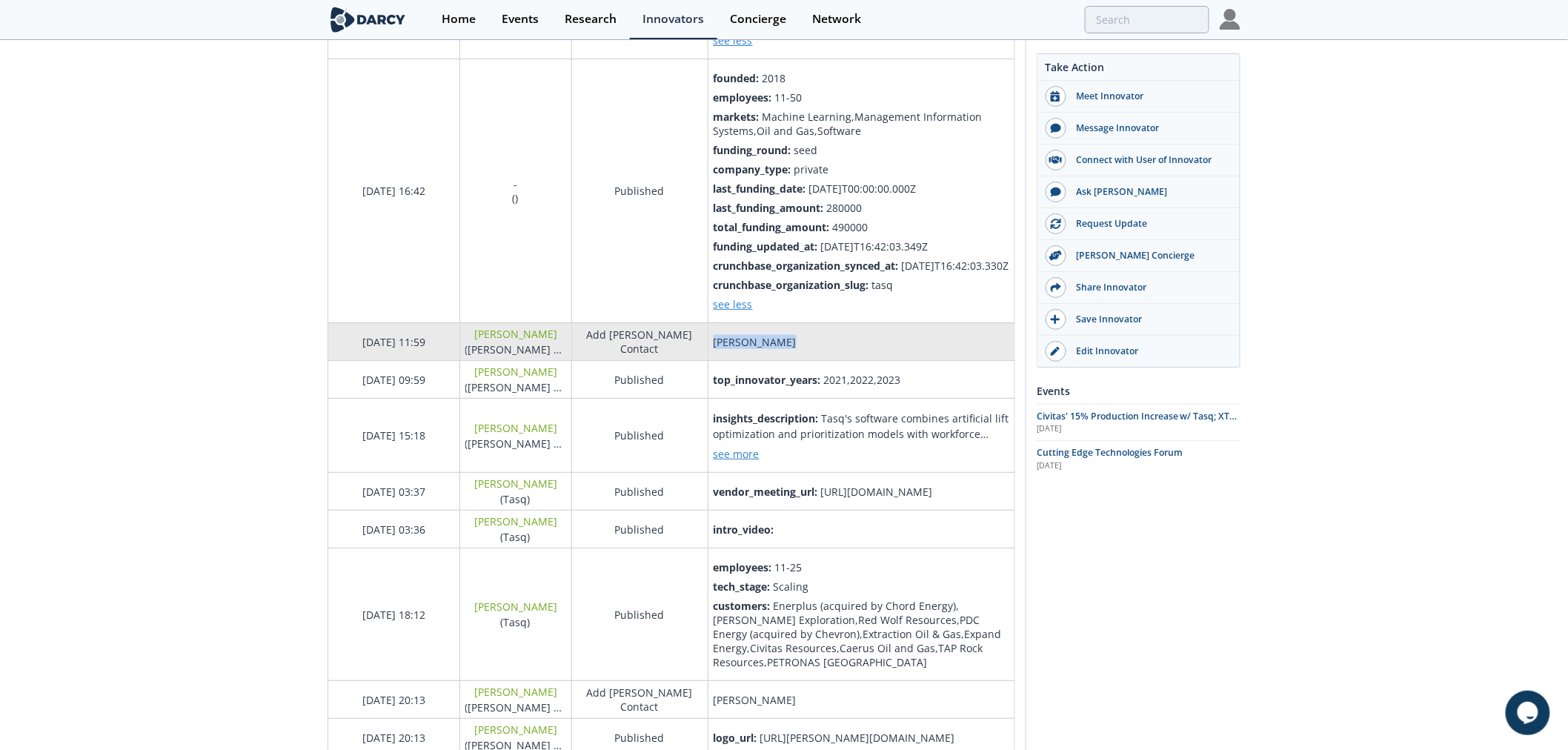
click at [825, 349] on div "Dutt Tripathi" at bounding box center [862, 342] width 296 height 14
click at [703, 351] on tr "06/12/2024 11:59 Lola Rojo ( Darcy Partners ) Add Darcy Contact Dutt Tripathi" at bounding box center [672, 342] width 687 height 38
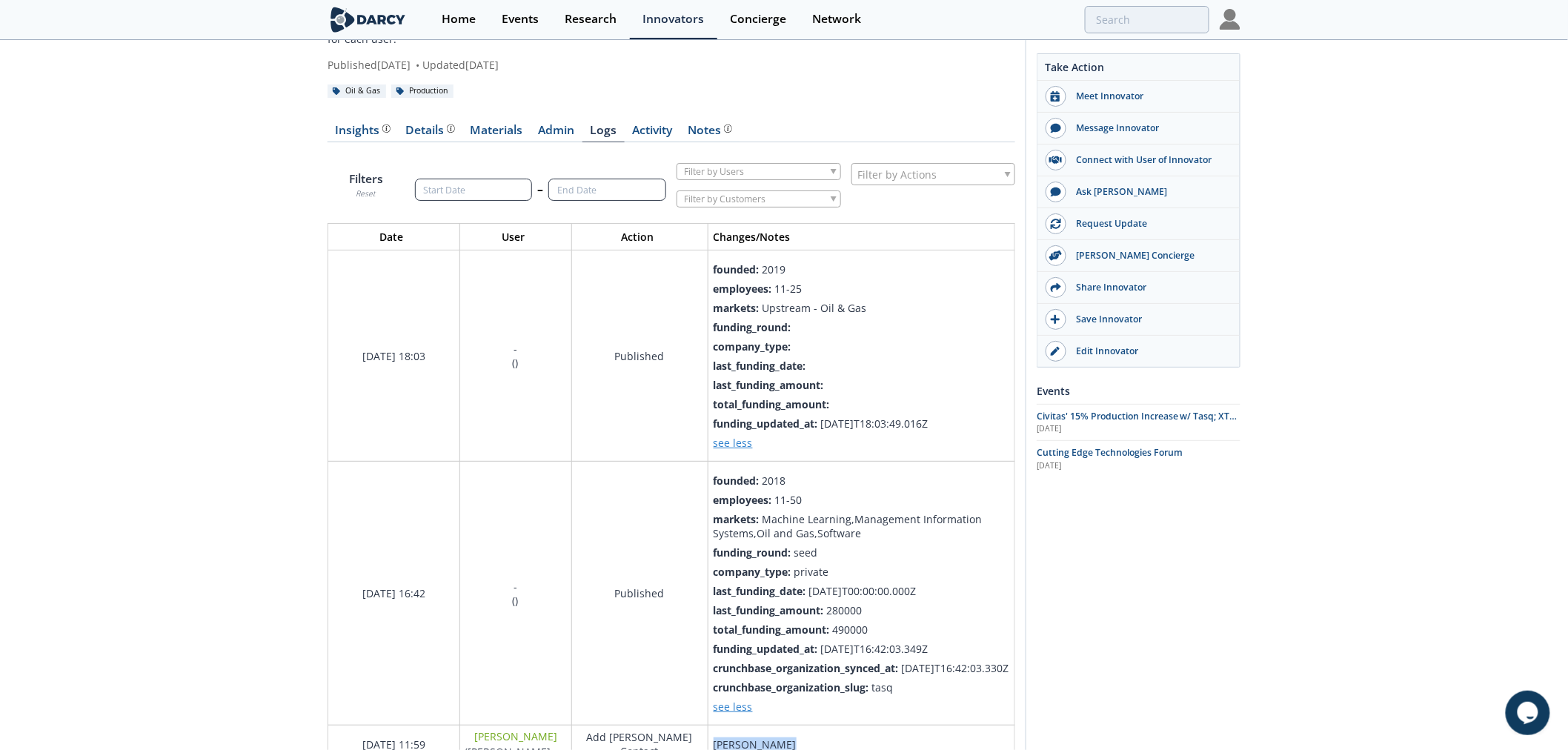
scroll to position [0, 0]
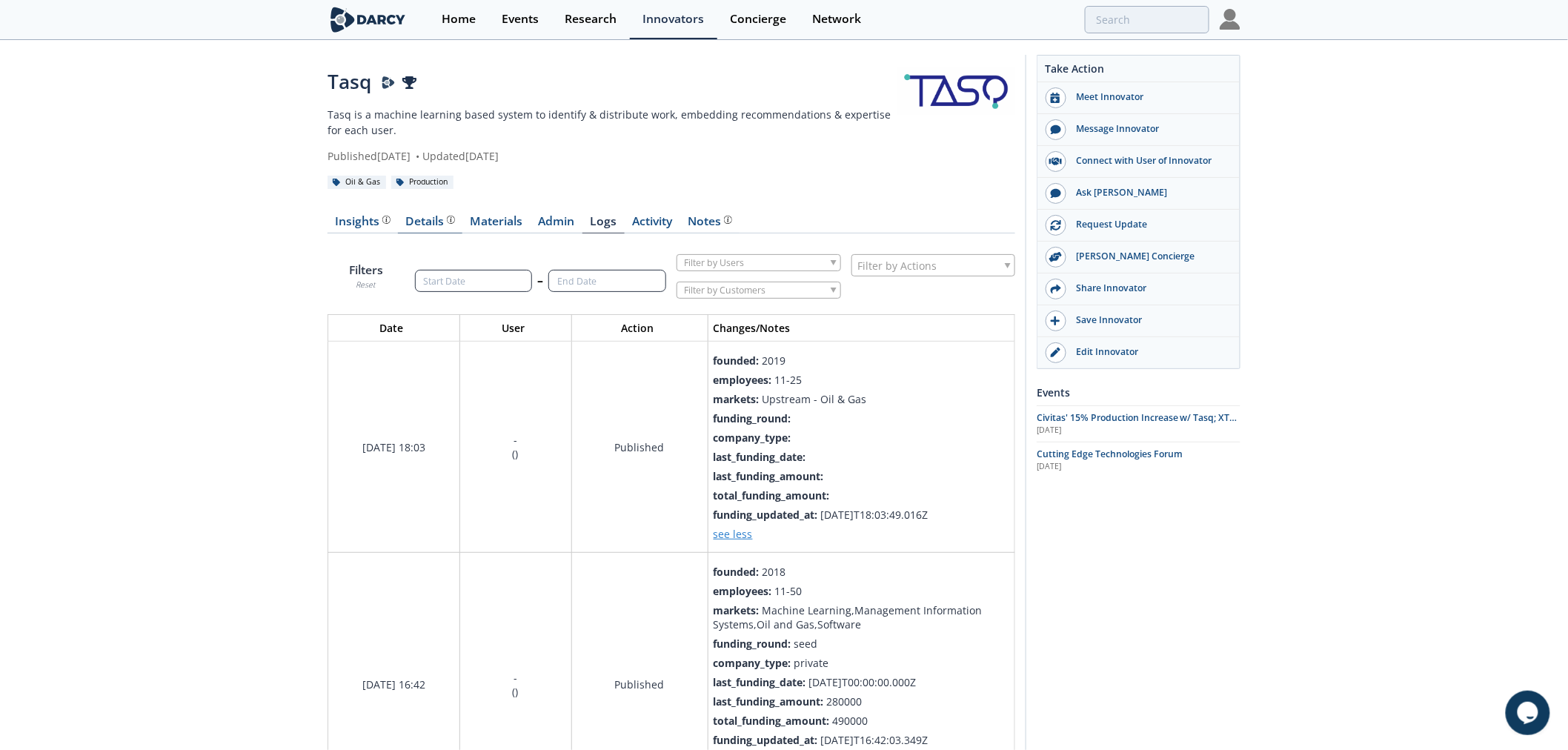
click at [428, 223] on div "Details Product overview, business model, technology and applications as added …" at bounding box center [430, 222] width 49 height 12
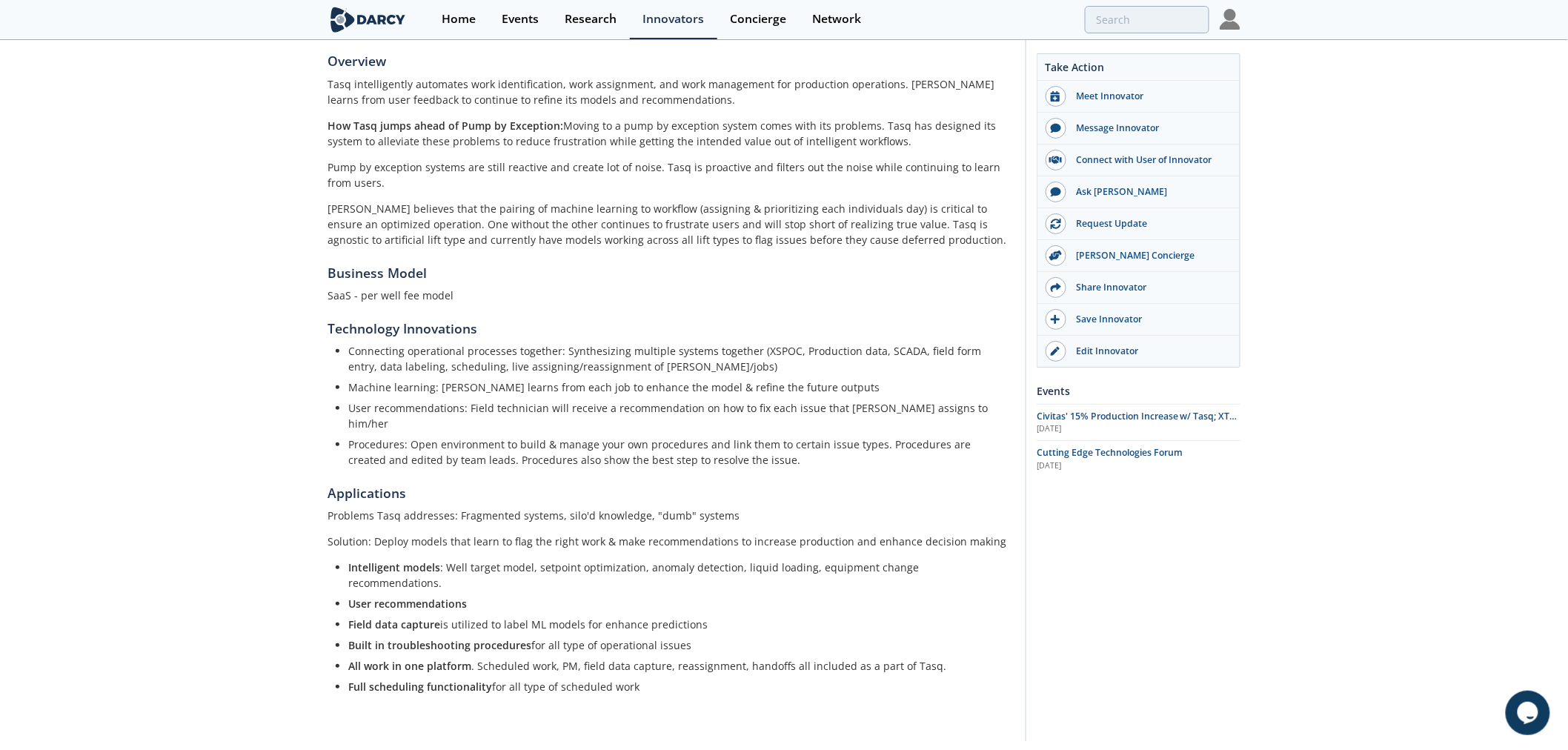
scroll to position [258, 0]
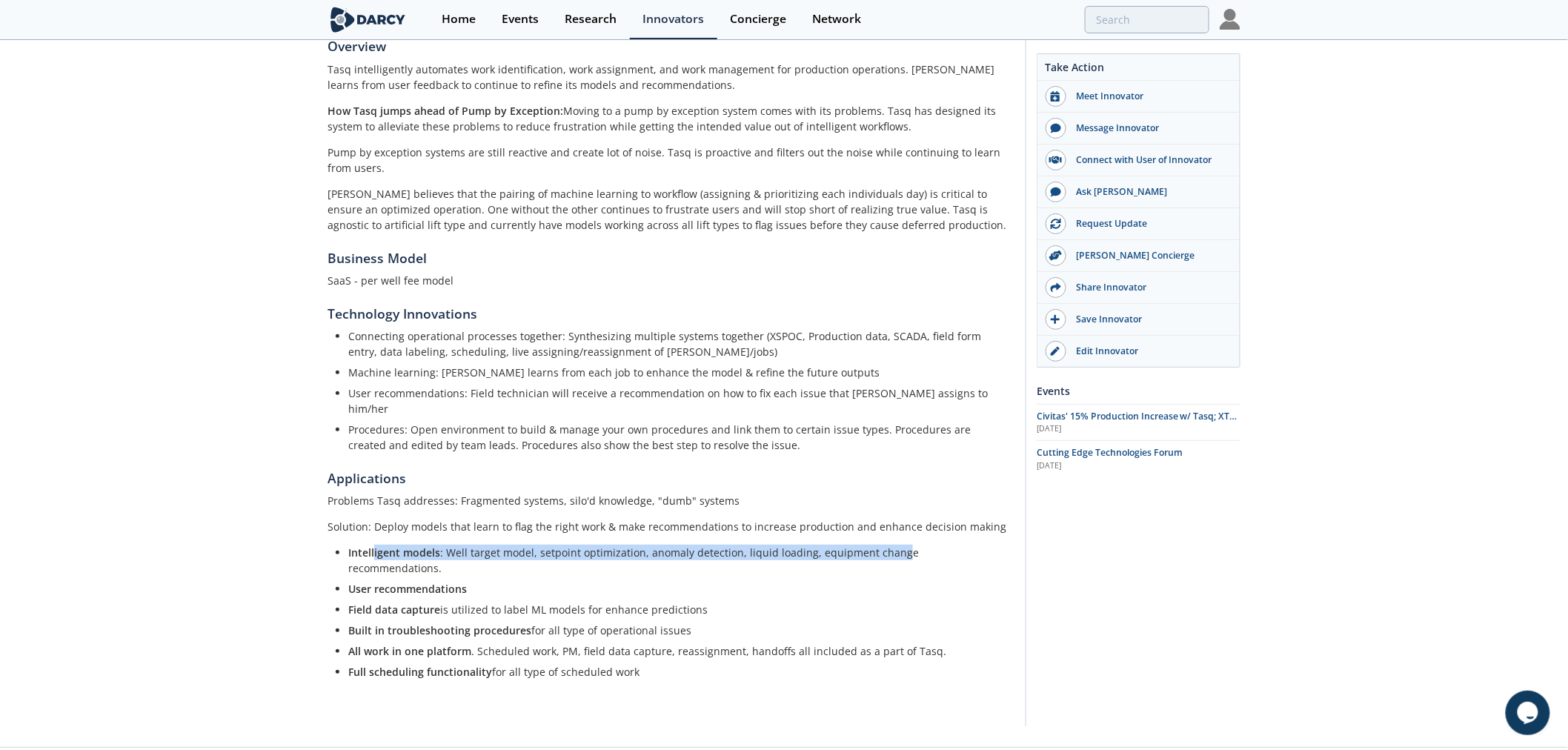
drag, startPoint x: 373, startPoint y: 538, endPoint x: 895, endPoint y: 528, distance: 522.1
click at [895, 545] on li "Intelligent models : Well target model, setpoint optimization, anomaly detectio…" at bounding box center [677, 560] width 656 height 31
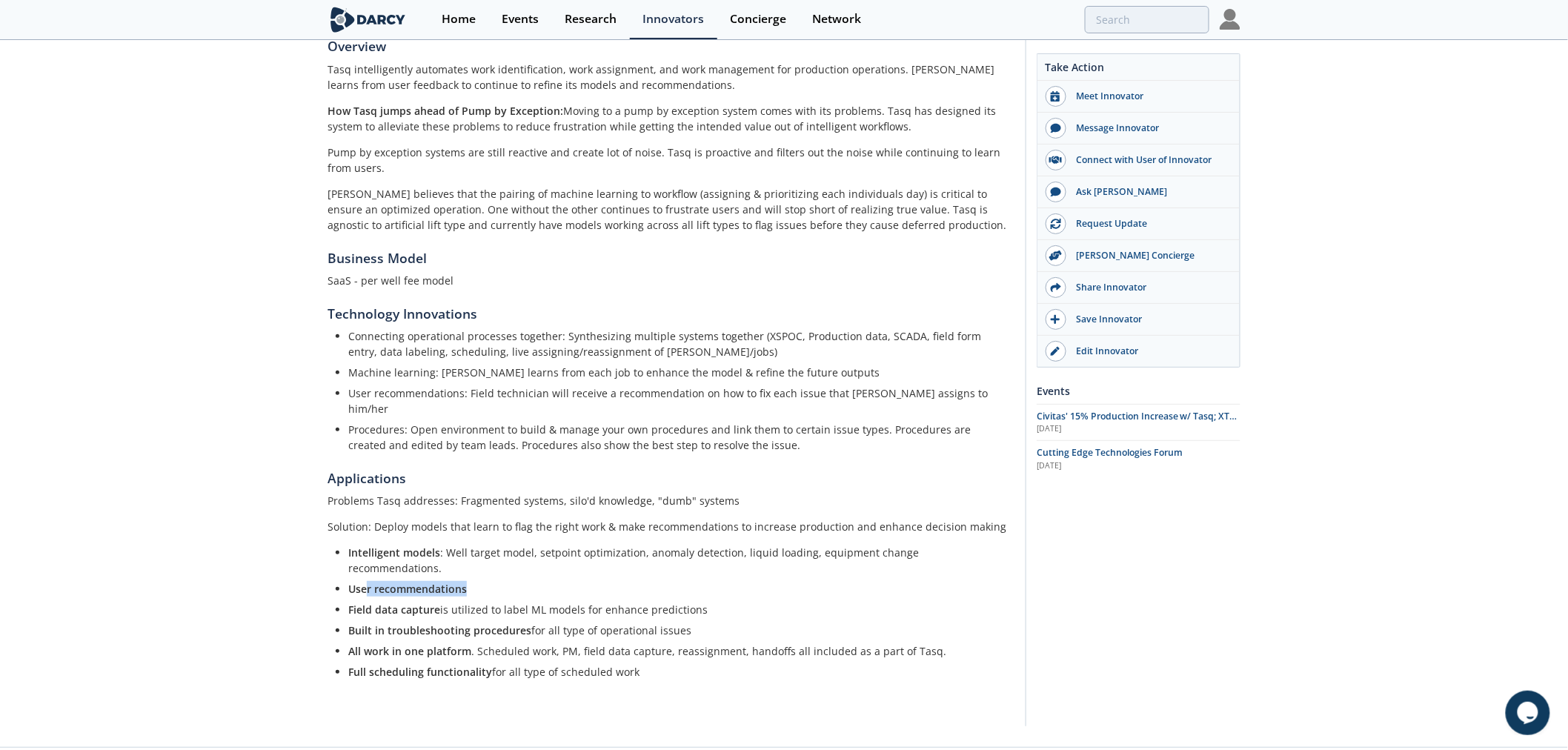
drag, startPoint x: 394, startPoint y: 556, endPoint x: 730, endPoint y: 556, distance: 336.0
click at [730, 581] on li "User recommendations" at bounding box center [677, 589] width 656 height 15
drag, startPoint x: 739, startPoint y: 627, endPoint x: 649, endPoint y: 566, distance: 108.7
click at [723, 625] on ul "Intelligent models : Well target model, setpoint optimization, anomaly detectio…" at bounding box center [672, 611] width 667 height 134
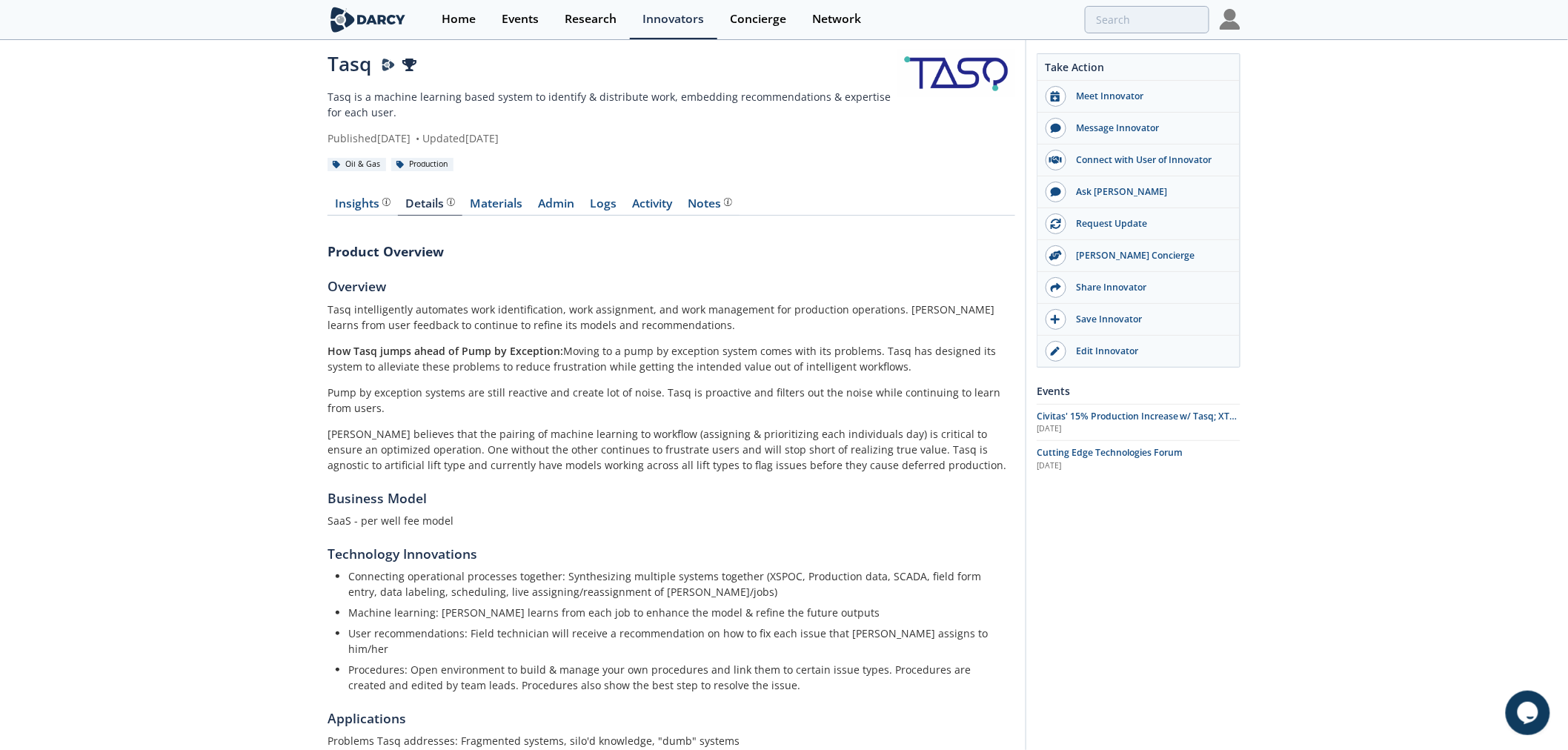
scroll to position [0, 0]
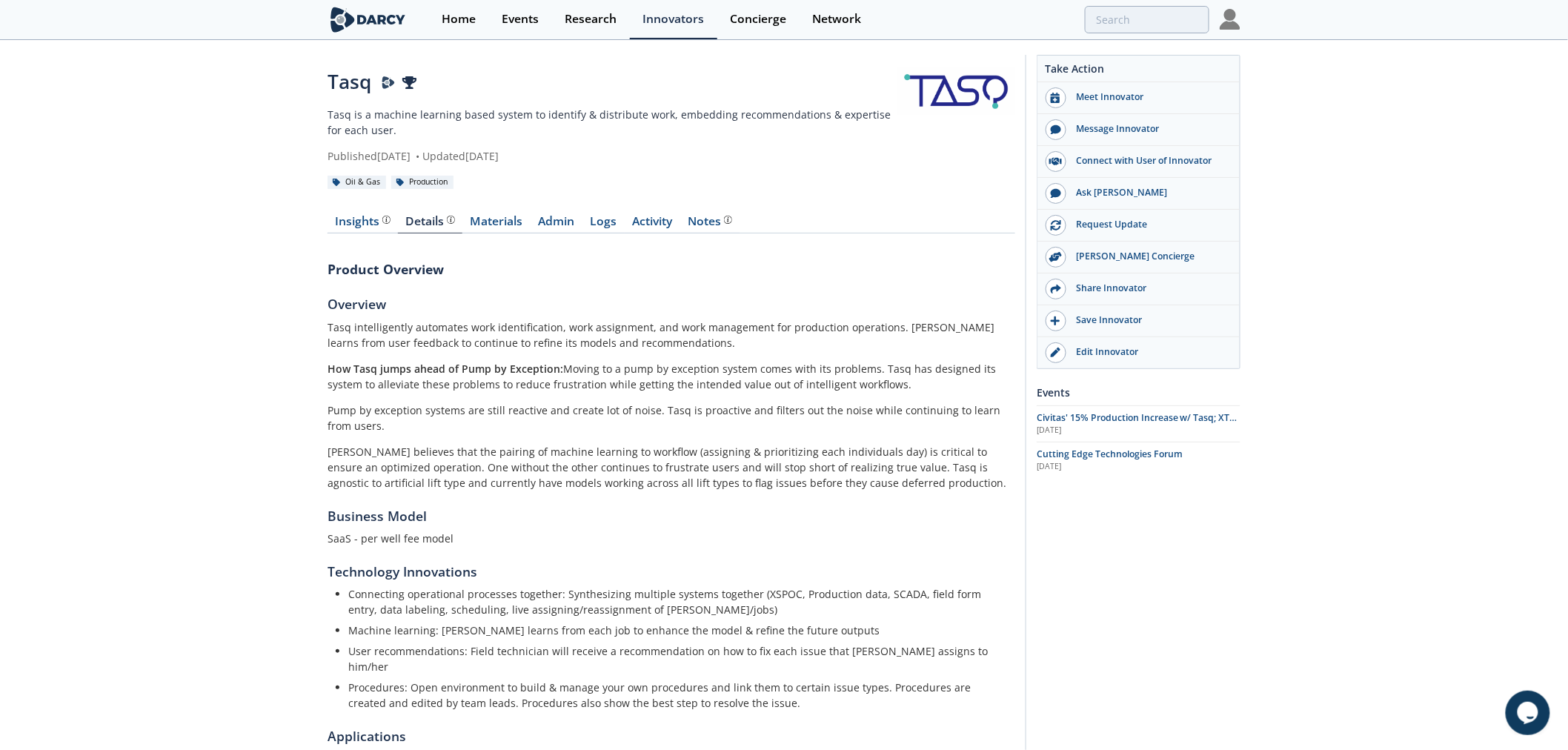
drag, startPoint x: 135, startPoint y: 392, endPoint x: 129, endPoint y: 408, distance: 17.1
click at [135, 392] on div "Tasq Tasq is a machine learning based system to identify & distribute work, emb…" at bounding box center [784, 523] width 1568 height 963
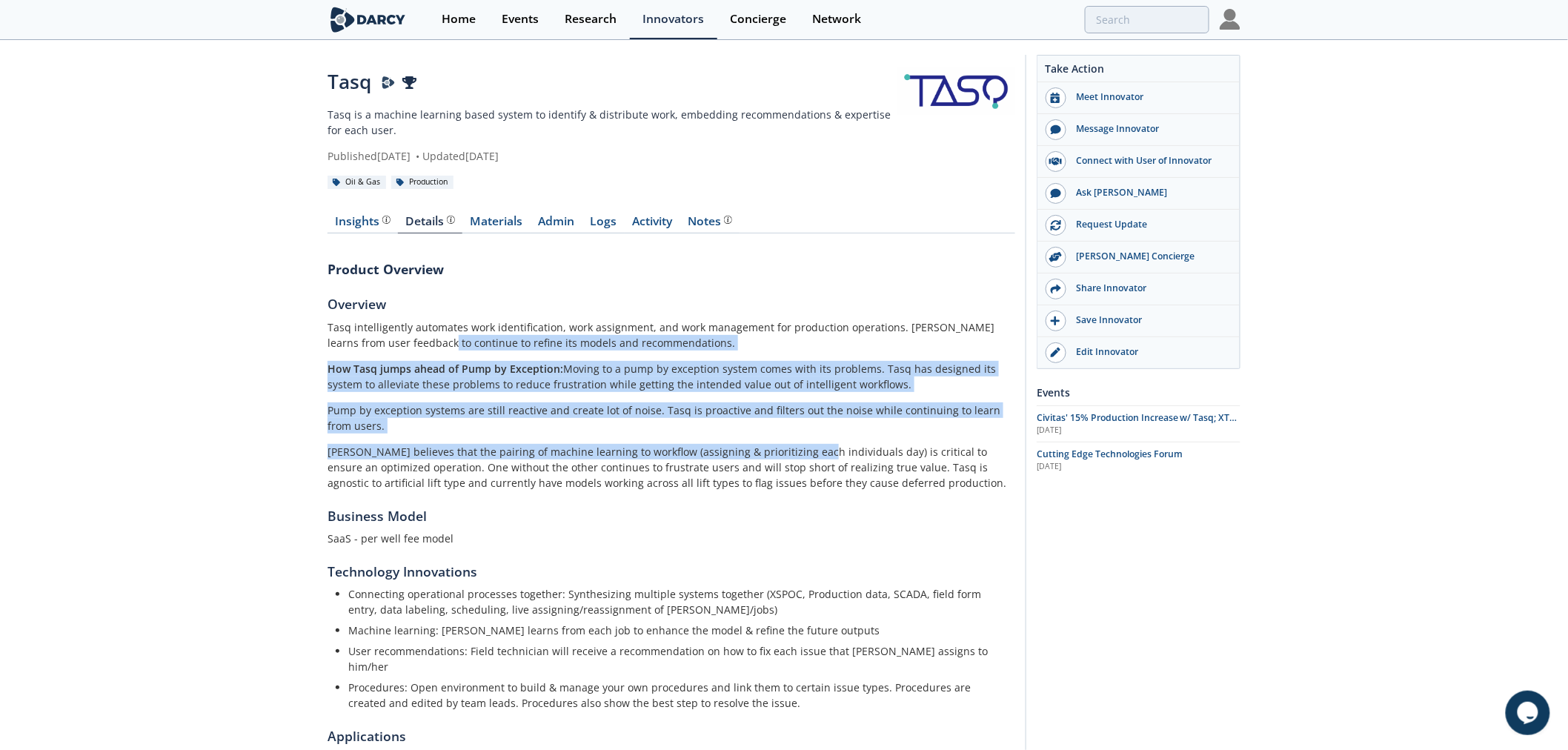
drag, startPoint x: 412, startPoint y: 346, endPoint x: 803, endPoint y: 451, distance: 404.9
click at [803, 451] on div "Tasq intelligently automates work identification, work assignment, and work man…" at bounding box center [671, 405] width 688 height 171
click at [803, 451] on p "Tasq believes that the pairing of machine learning to workflow (assigning & pri…" at bounding box center [671, 467] width 688 height 47
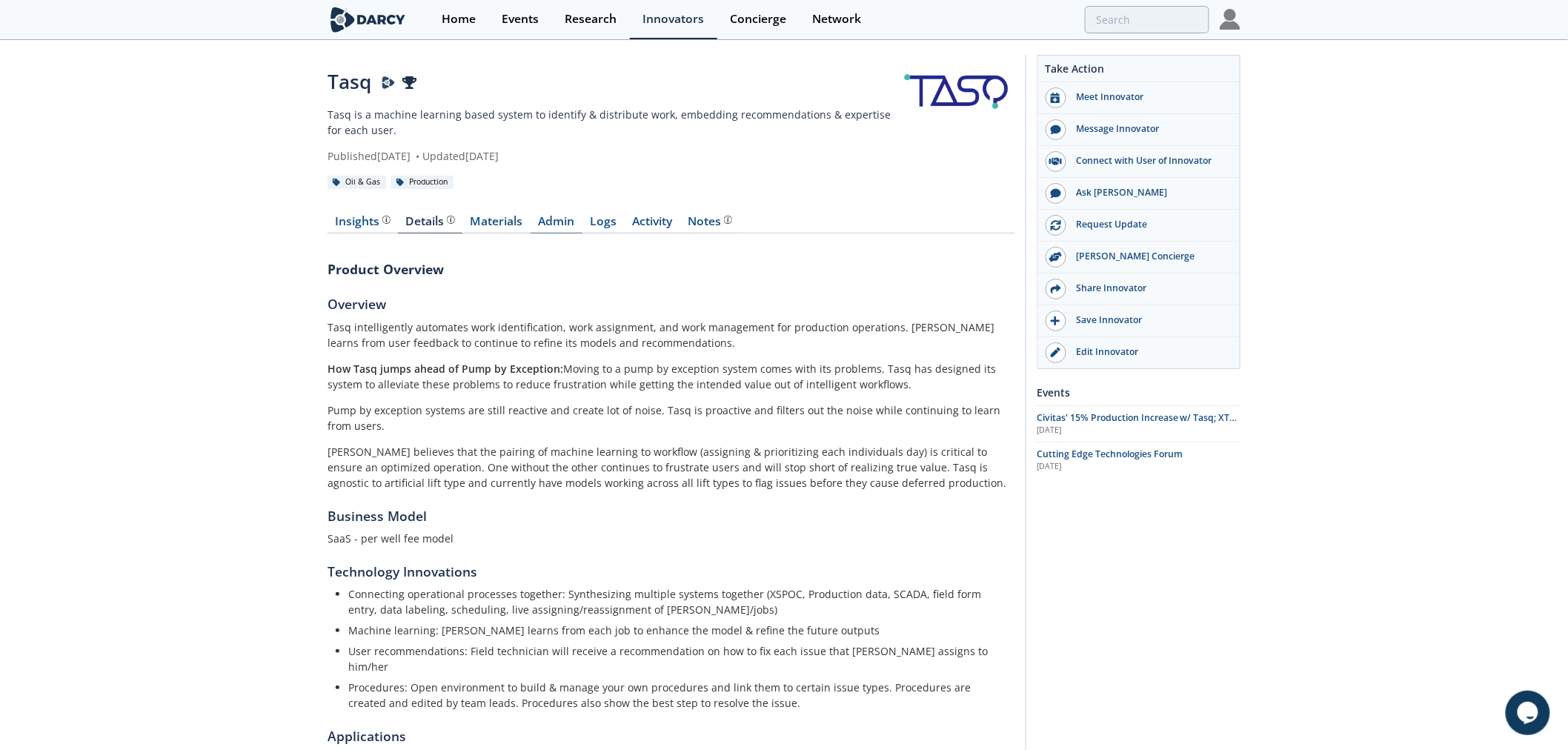
click at [559, 224] on link "Admin" at bounding box center [556, 224] width 52 height 18
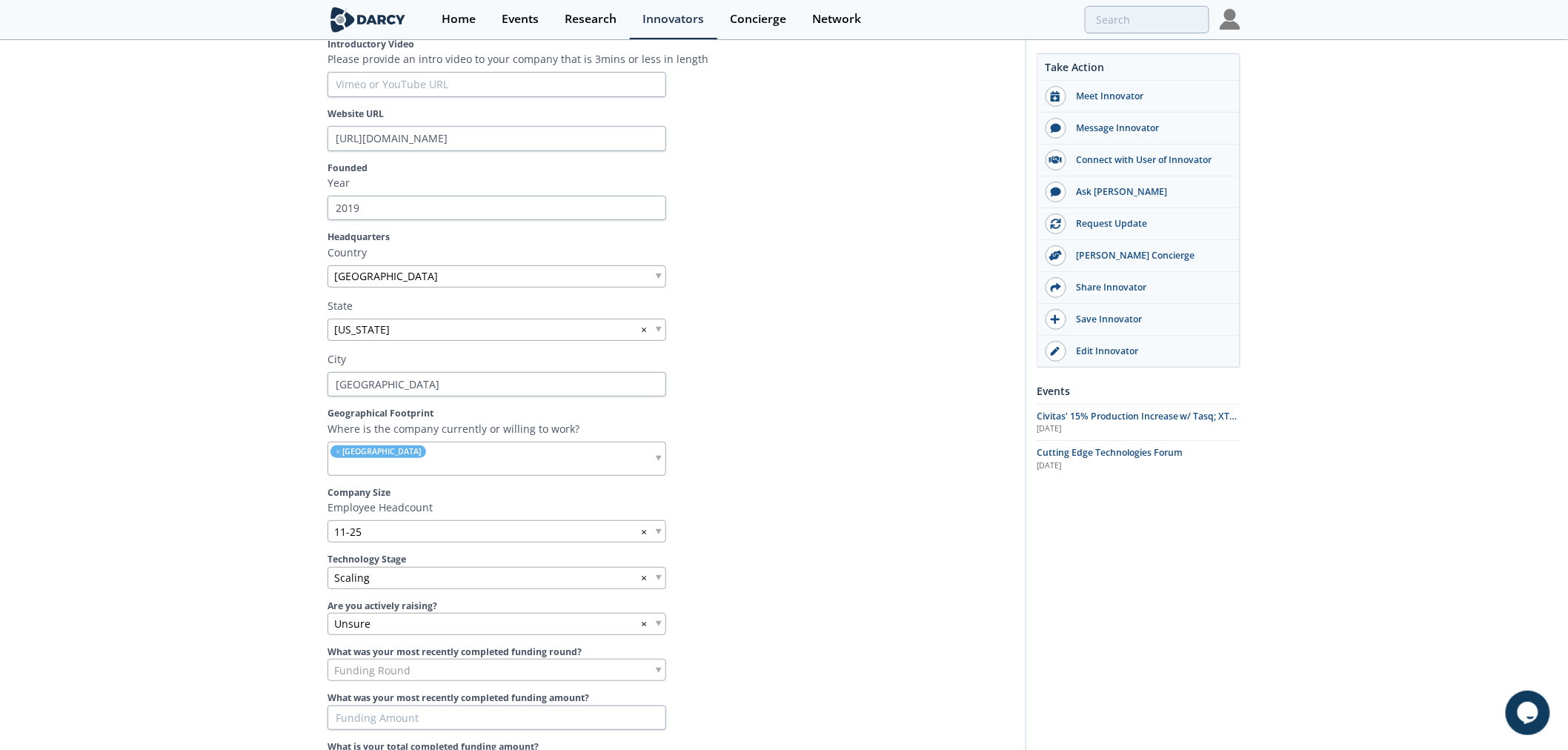
scroll to position [82, 0]
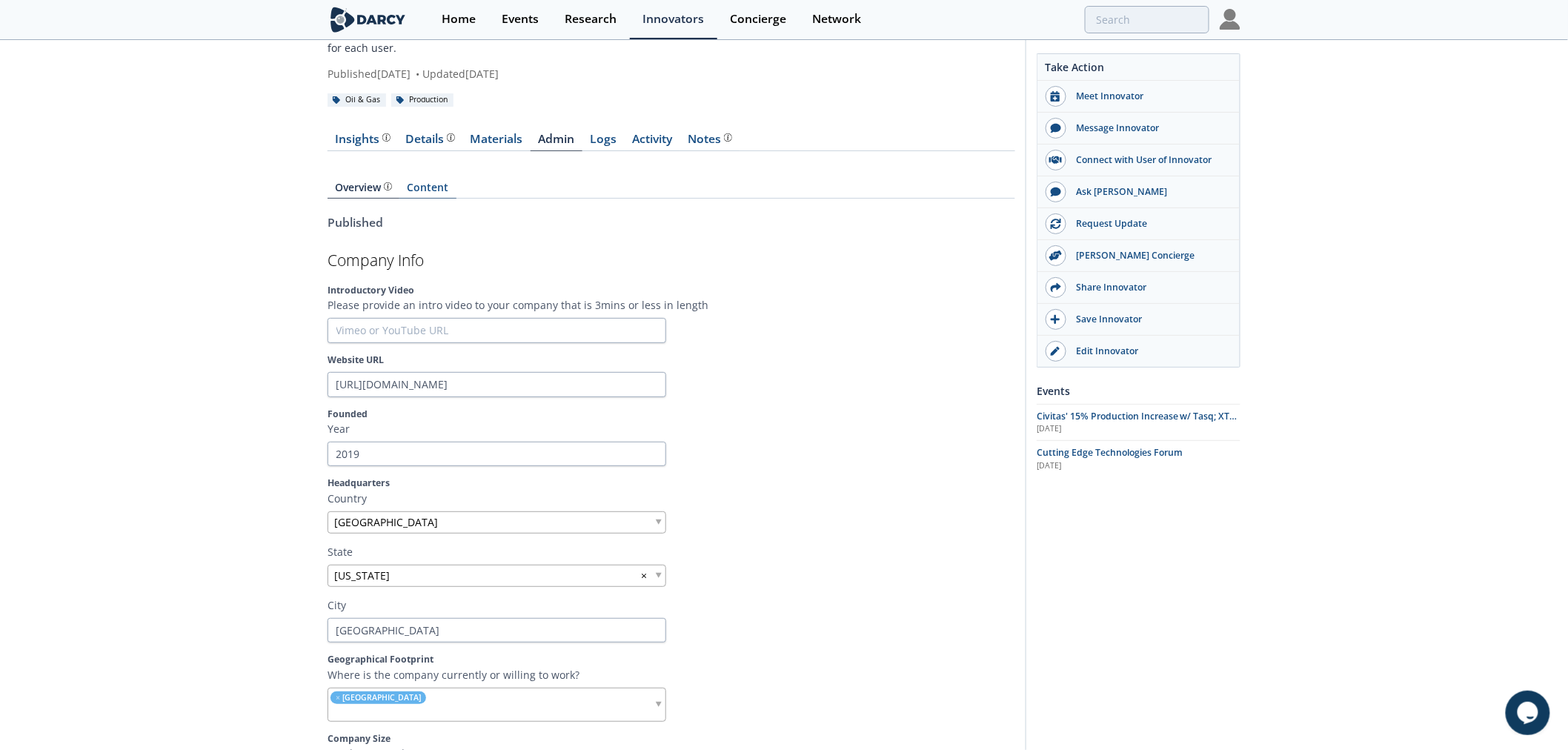
click at [426, 193] on link "Content" at bounding box center [427, 190] width 57 height 16
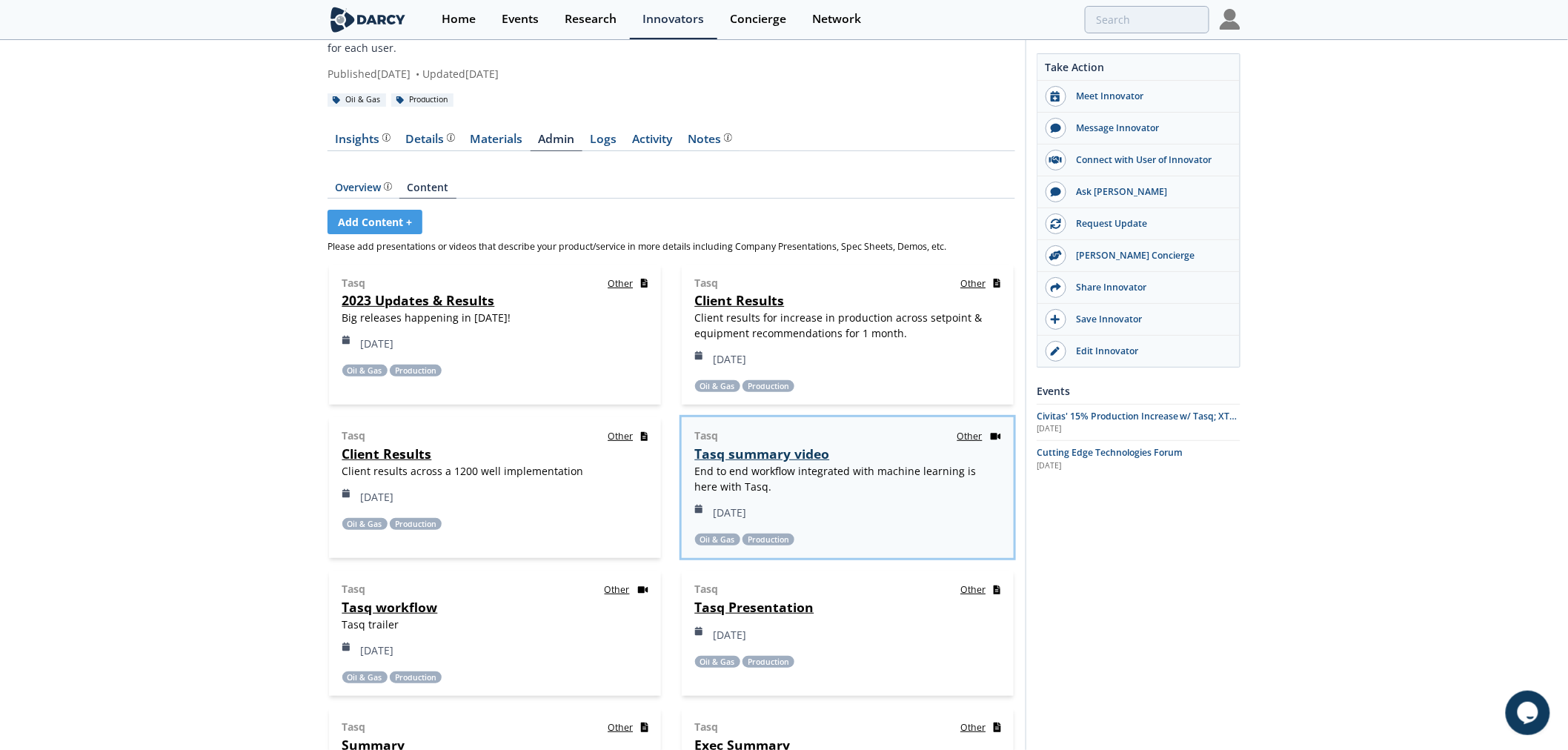
click at [781, 453] on link "Tasq summary video" at bounding box center [762, 453] width 134 height 18
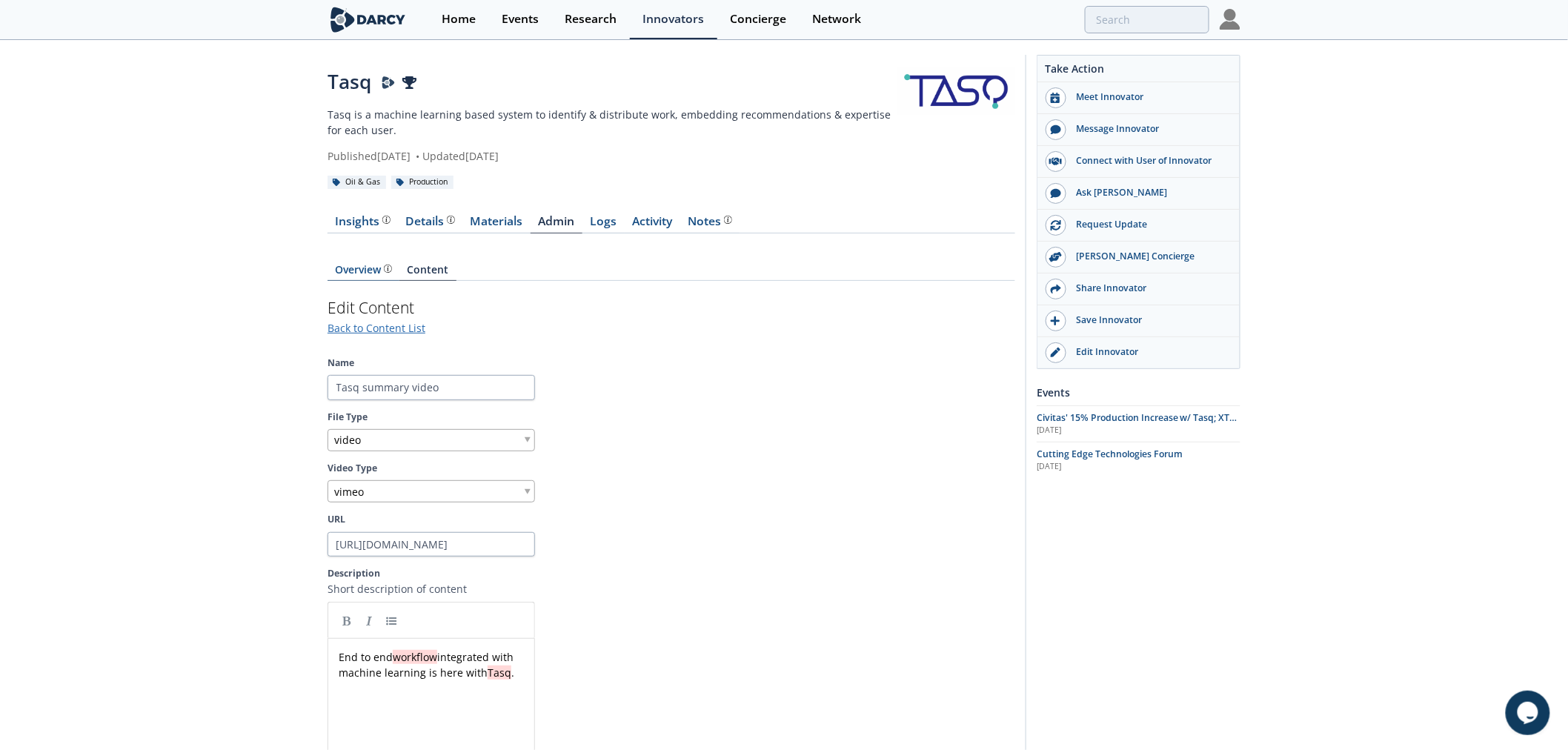
click at [360, 271] on div "Overview" at bounding box center [364, 270] width 57 height 10
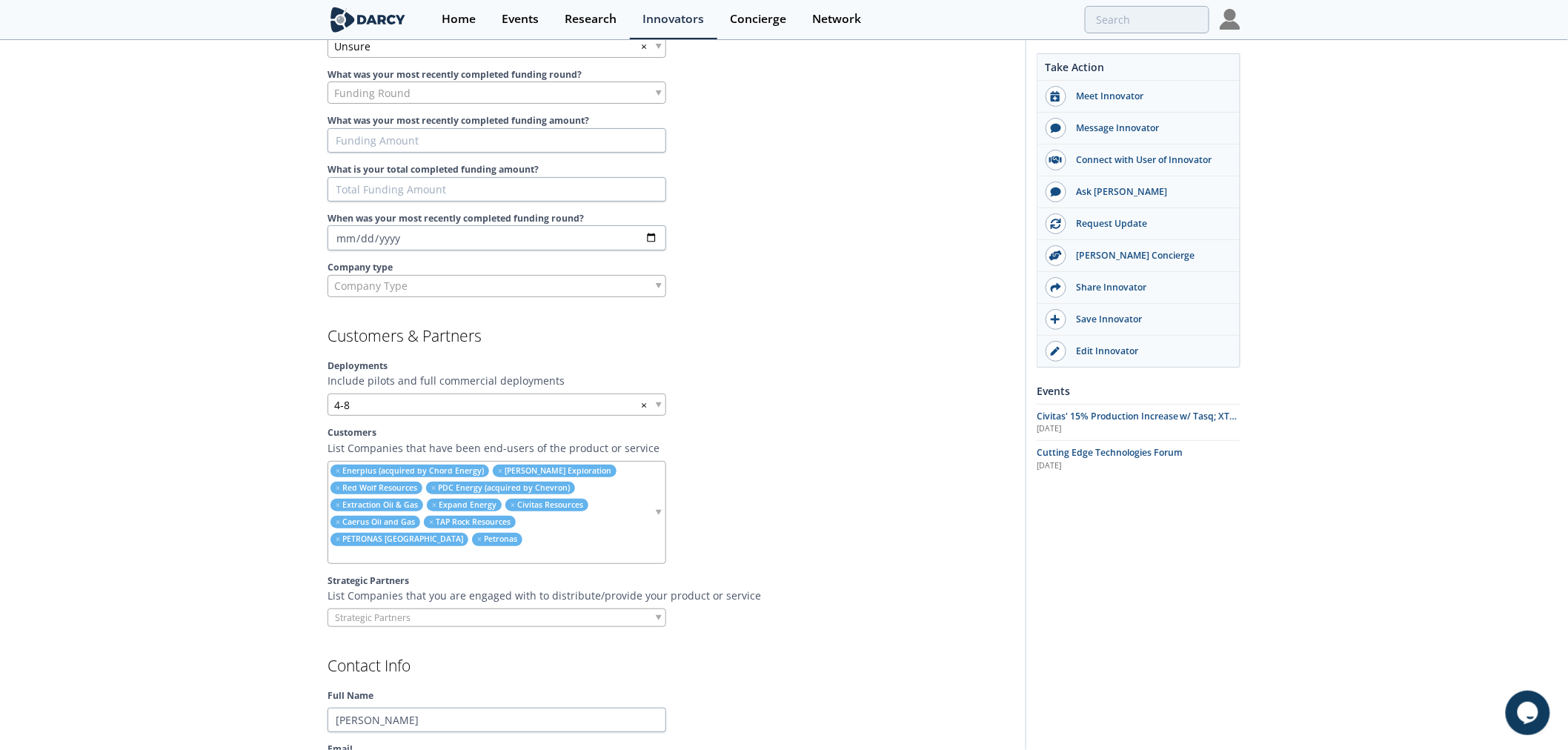
scroll to position [1234, 0]
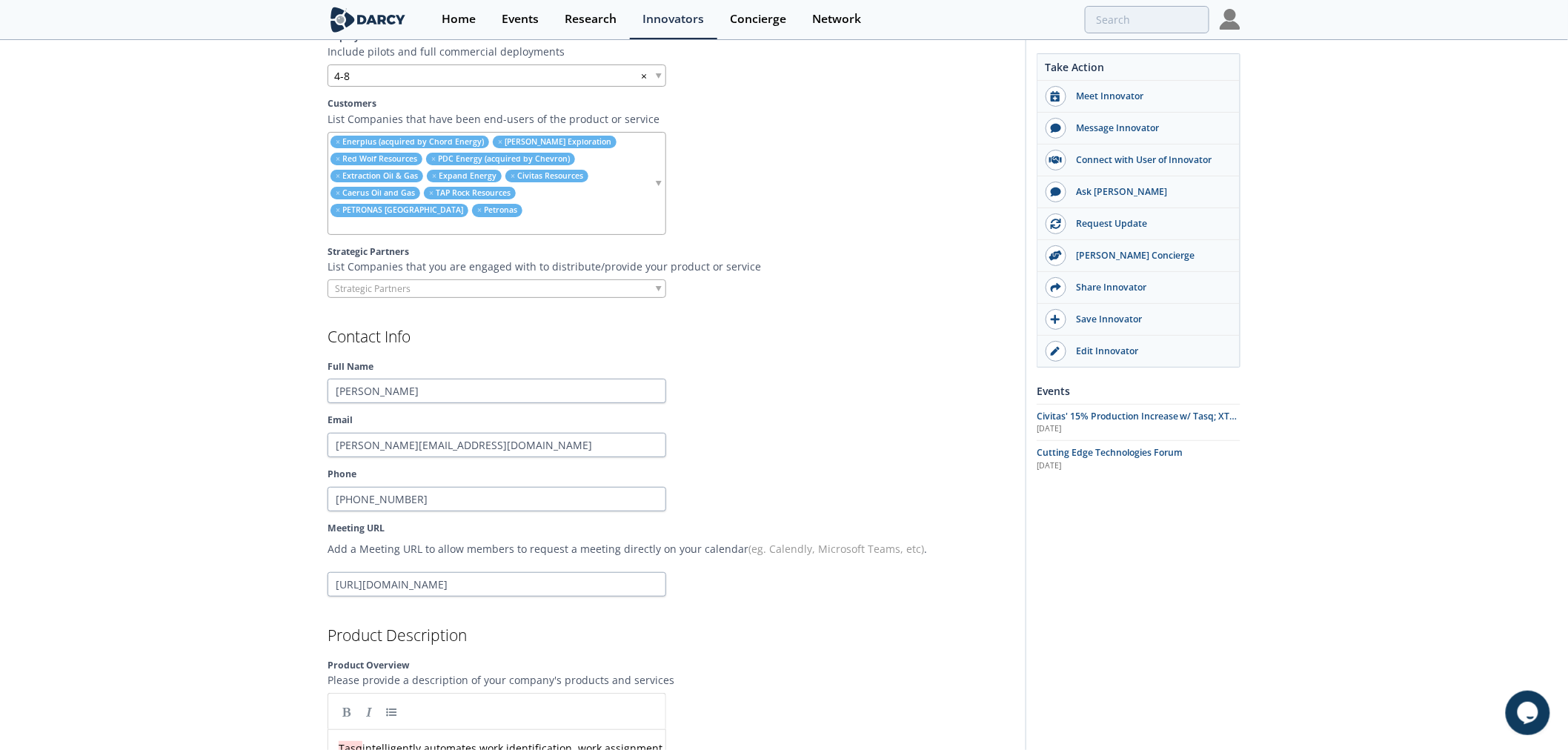
click at [358, 287] on input "search" at bounding box center [384, 288] width 112 height 15
click at [384, 289] on input "search" at bounding box center [384, 288] width 112 height 15
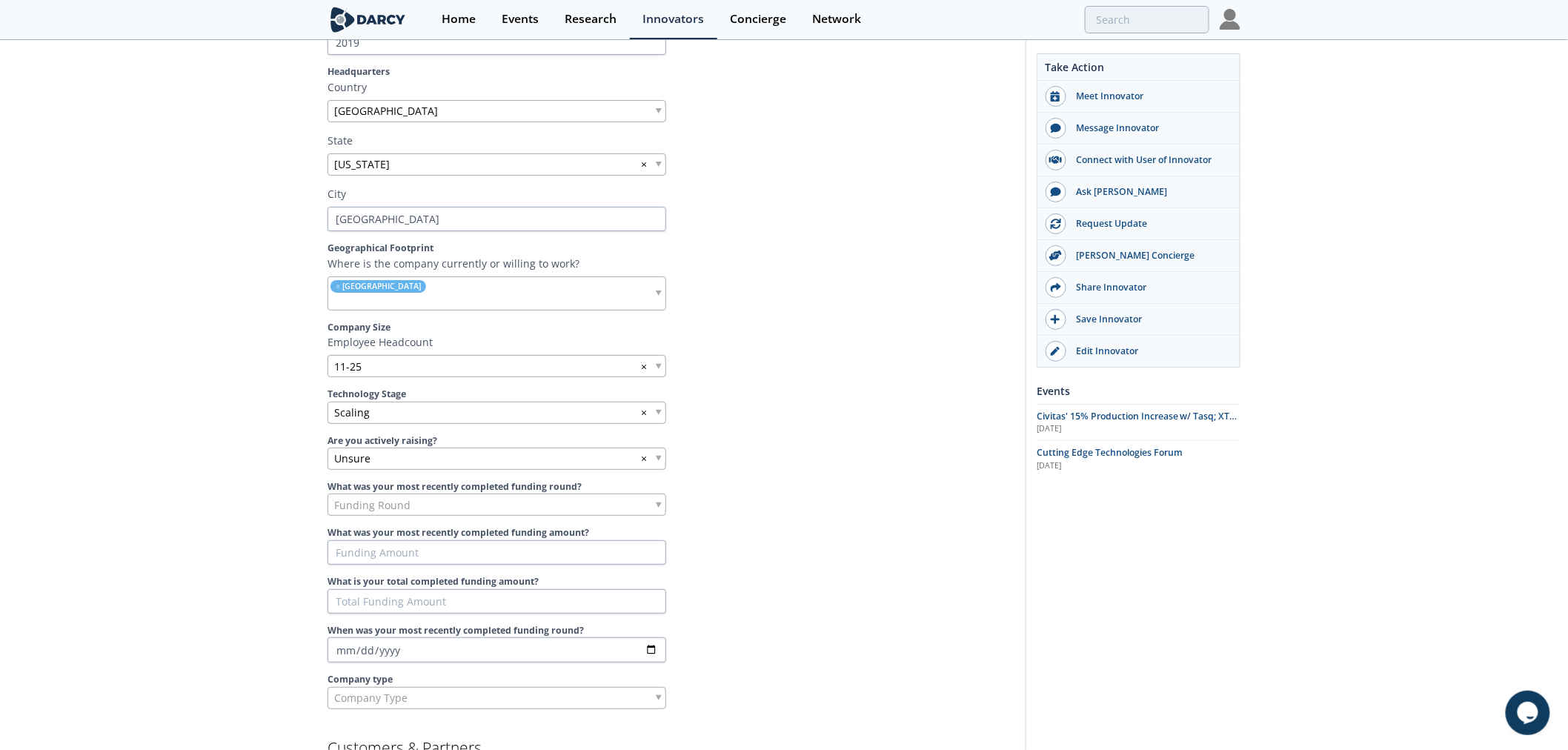
scroll to position [0, 0]
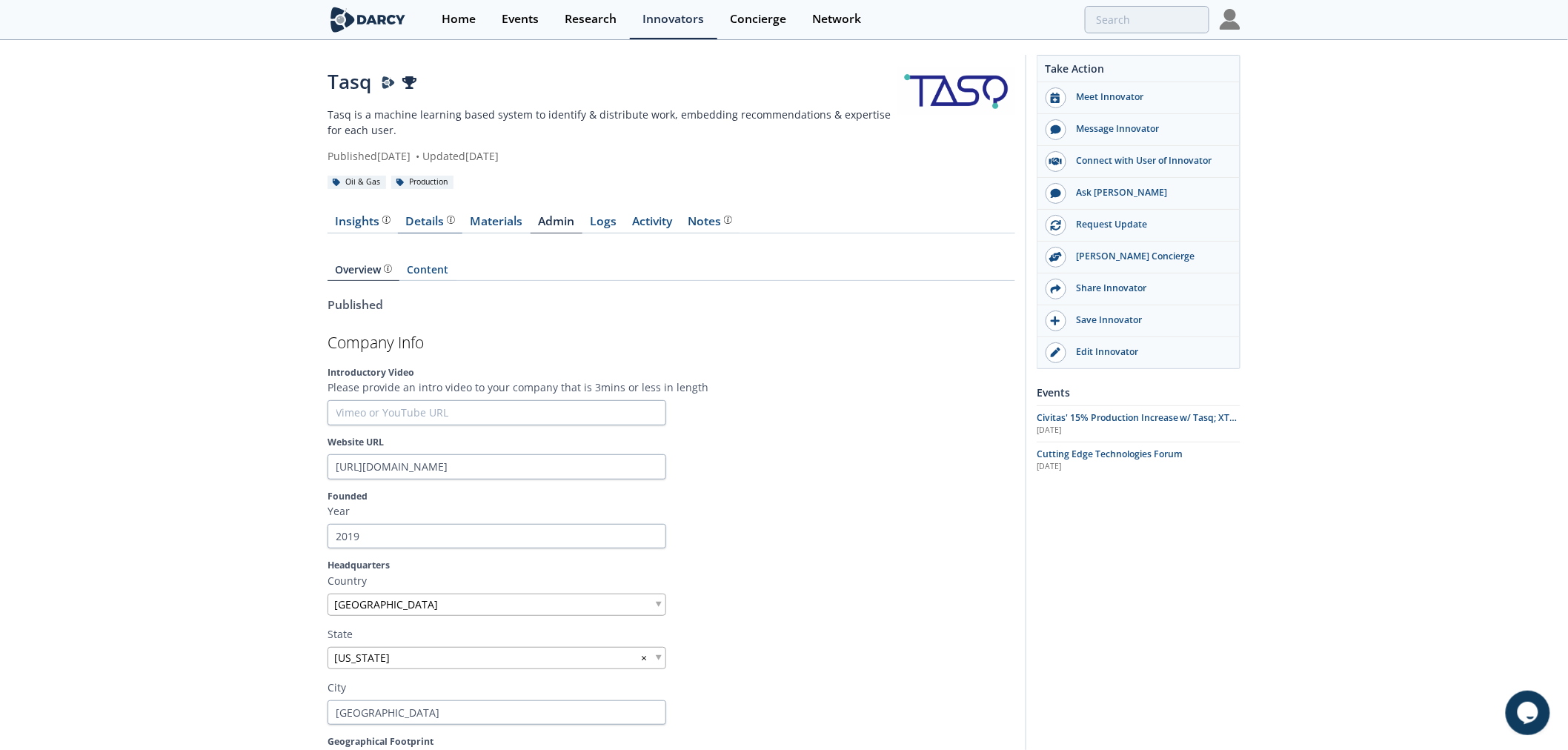
click at [423, 217] on div "Details Product overview, business model, technology and applications as added …" at bounding box center [430, 222] width 49 height 12
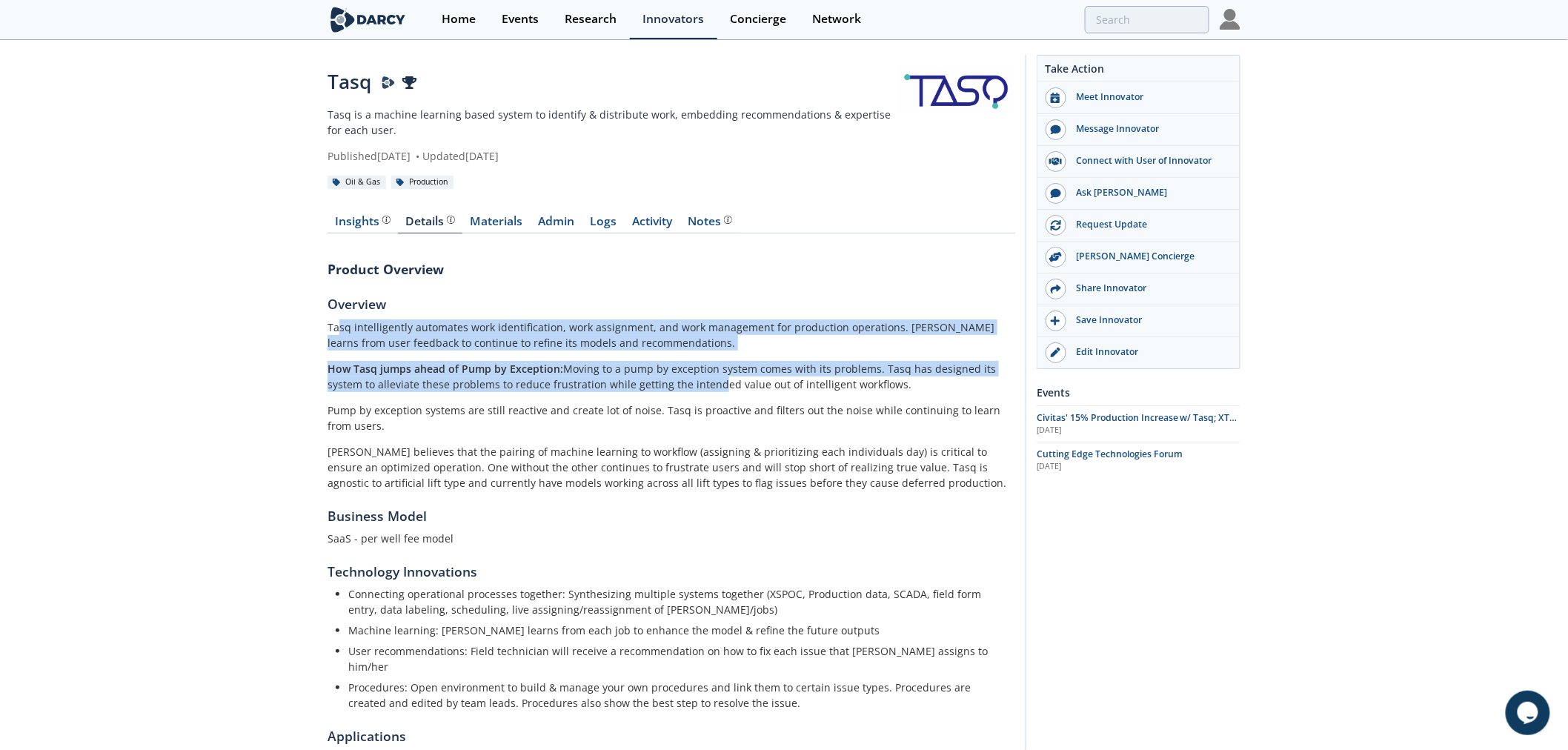
drag, startPoint x: 601, startPoint y: 360, endPoint x: 678, endPoint y: 378, distance: 79.1
click at [678, 378] on div "Tasq intelligently automates work identification, work assignment, and work man…" at bounding box center [671, 405] width 688 height 171
click at [678, 378] on p "How Tasq jumps ahead of Pump by Exception: Moving to a pump by exception system…" at bounding box center [671, 376] width 688 height 31
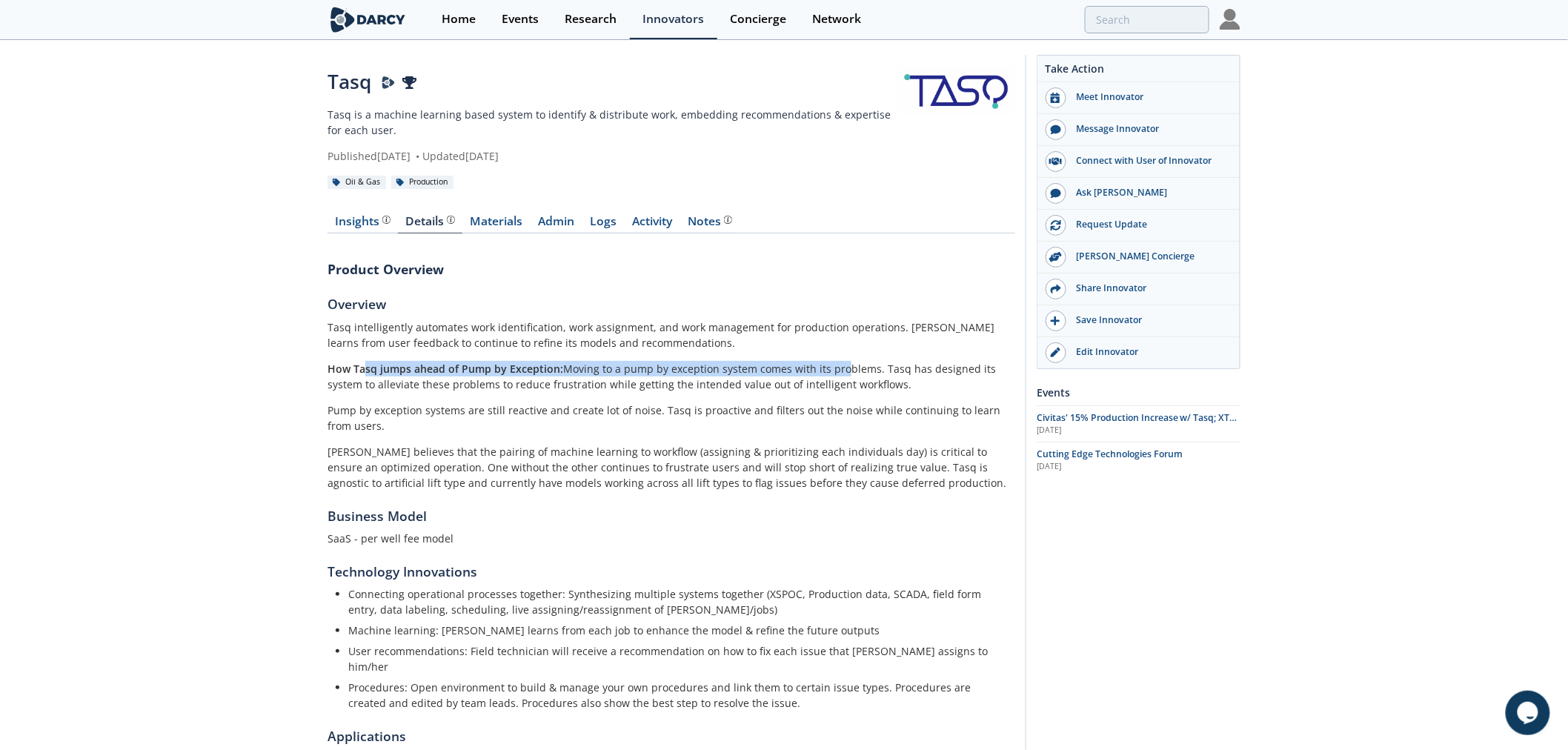
drag, startPoint x: 362, startPoint y: 368, endPoint x: 842, endPoint y: 368, distance: 480.0
click at [842, 368] on p "How Tasq jumps ahead of Pump by Exception: Moving to a pump by exception system…" at bounding box center [671, 376] width 688 height 31
click at [356, 219] on div "Insights The Darcy Research team’s summarized opinion of the innovator, the com…" at bounding box center [363, 222] width 55 height 12
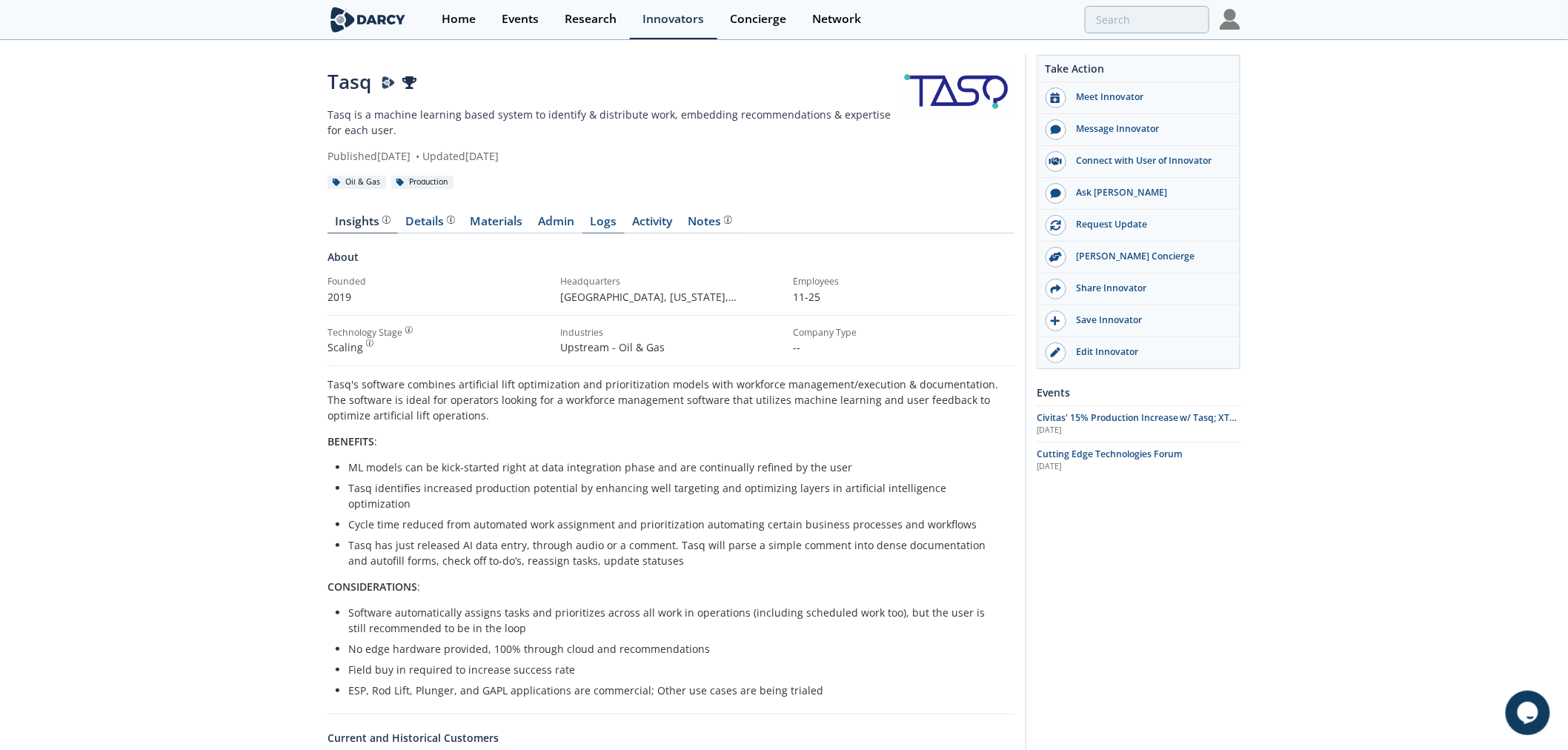
click at [601, 220] on link "Logs" at bounding box center [604, 224] width 42 height 18
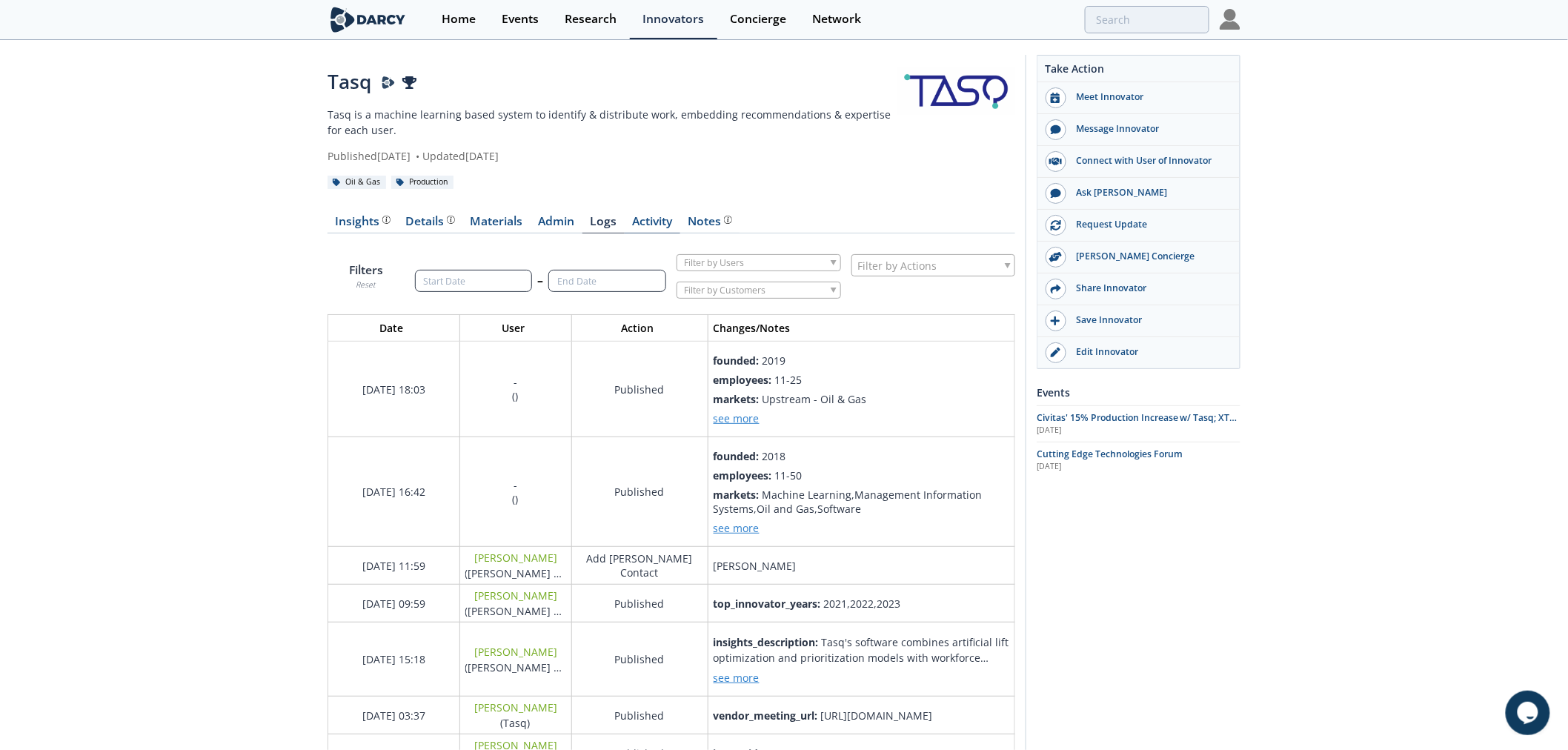
scroll to position [1791, 713]
click at [666, 220] on link "Activity" at bounding box center [653, 224] width 56 height 18
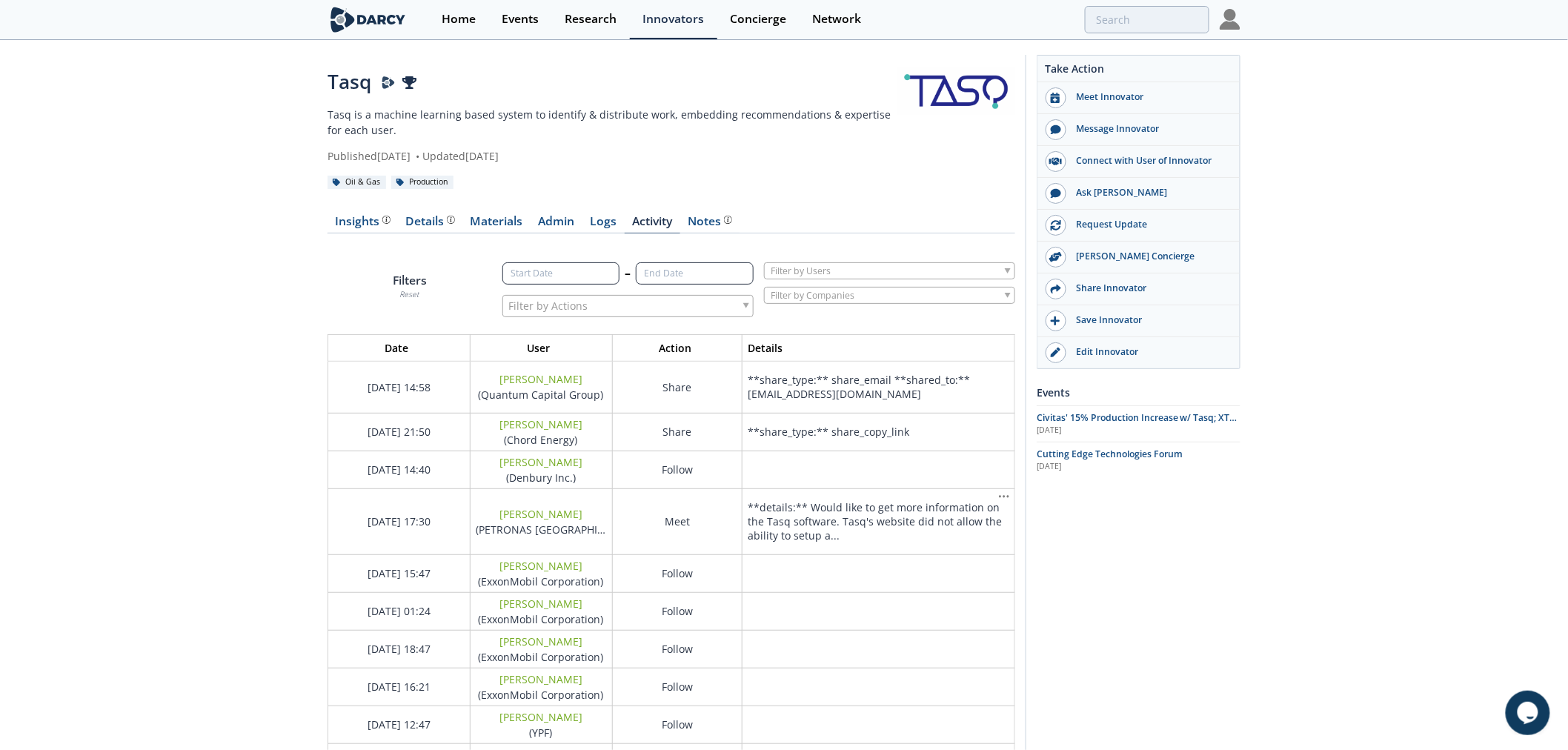
scroll to position [1053, 713]
click at [704, 220] on div "Notes Internal Notes are shared with users from Darcy Partners only" at bounding box center [710, 222] width 44 height 12
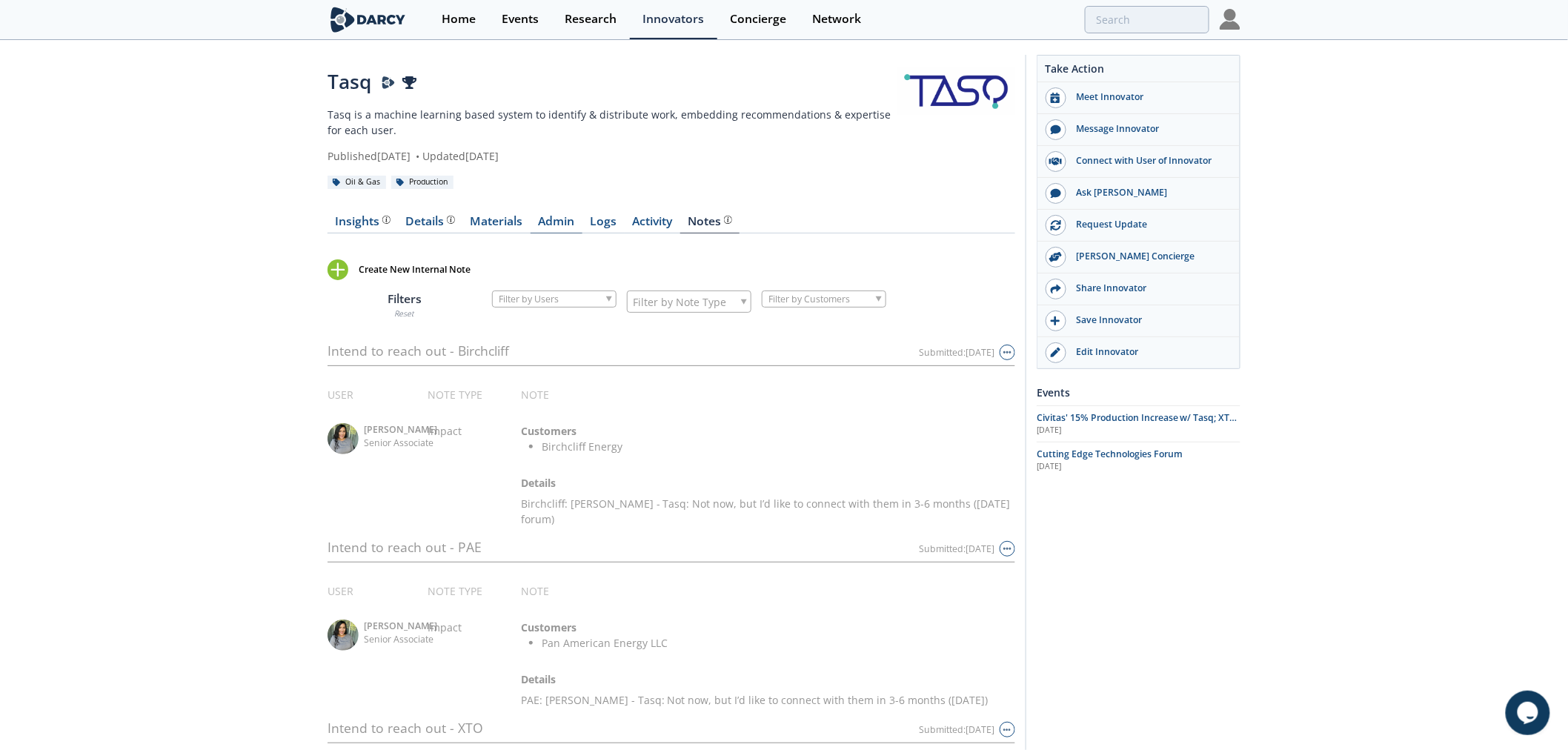
click at [554, 224] on link "Admin" at bounding box center [556, 224] width 52 height 18
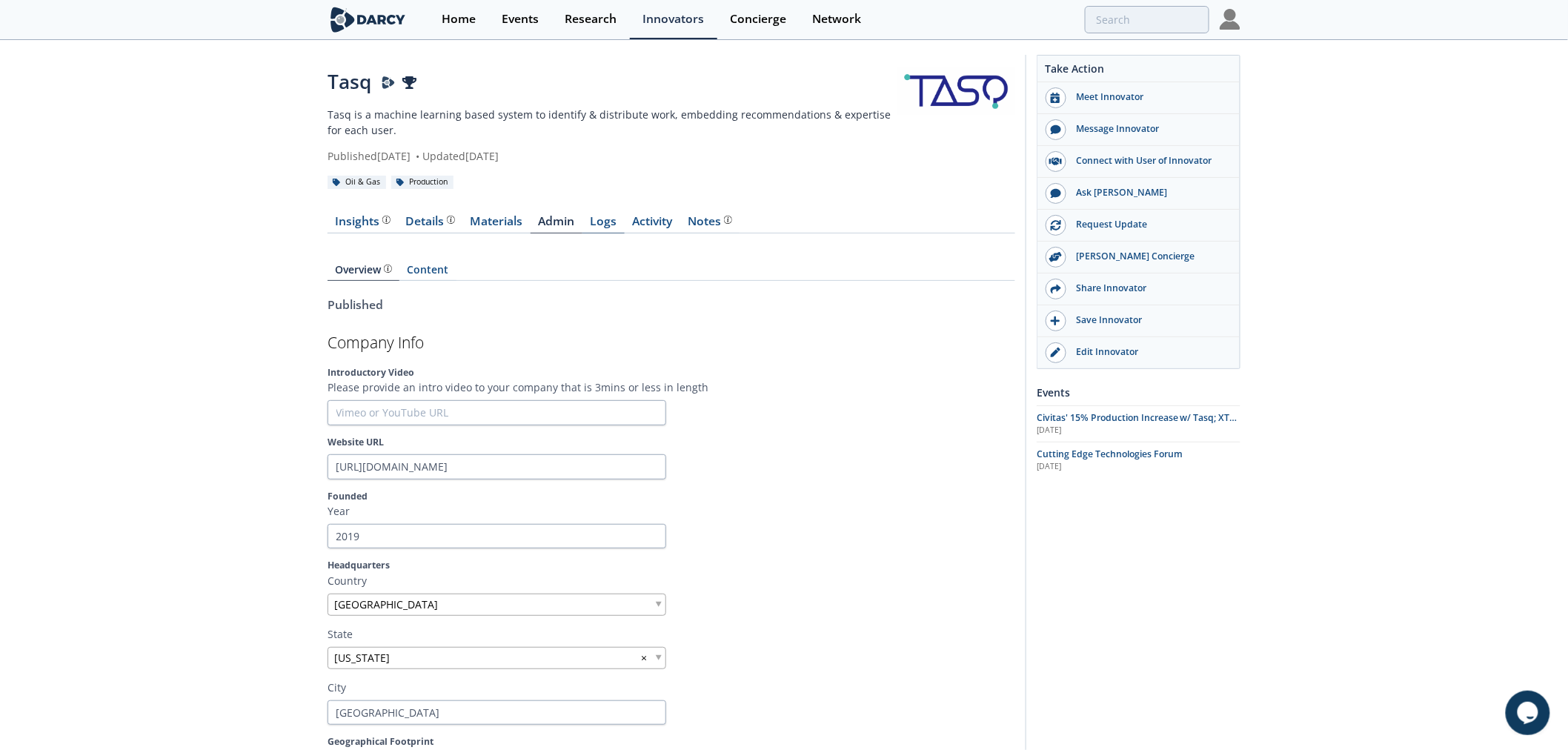
click at [602, 223] on link "Logs" at bounding box center [604, 224] width 42 height 18
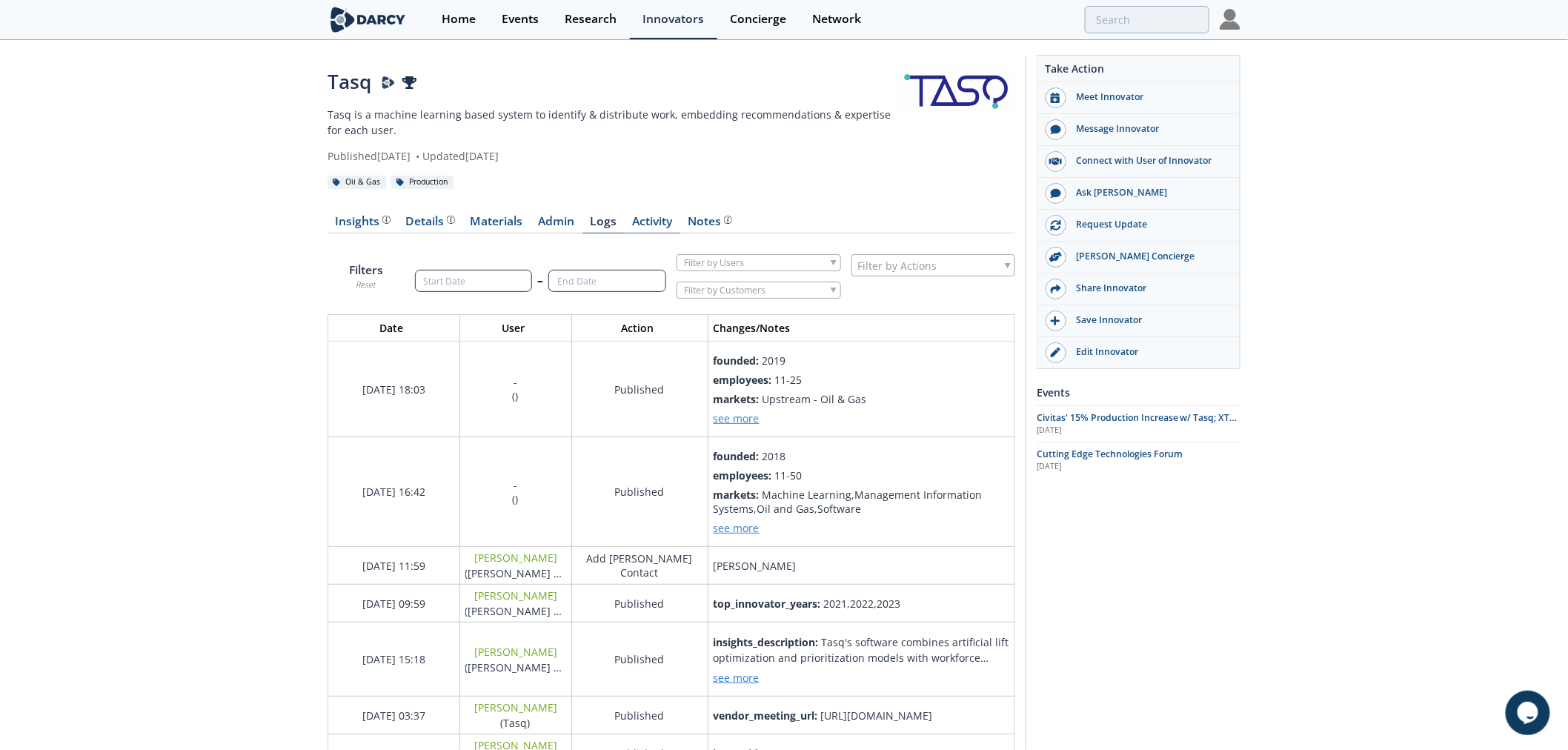
scroll to position [1791, 713]
click at [656, 221] on link "Activity" at bounding box center [653, 224] width 56 height 18
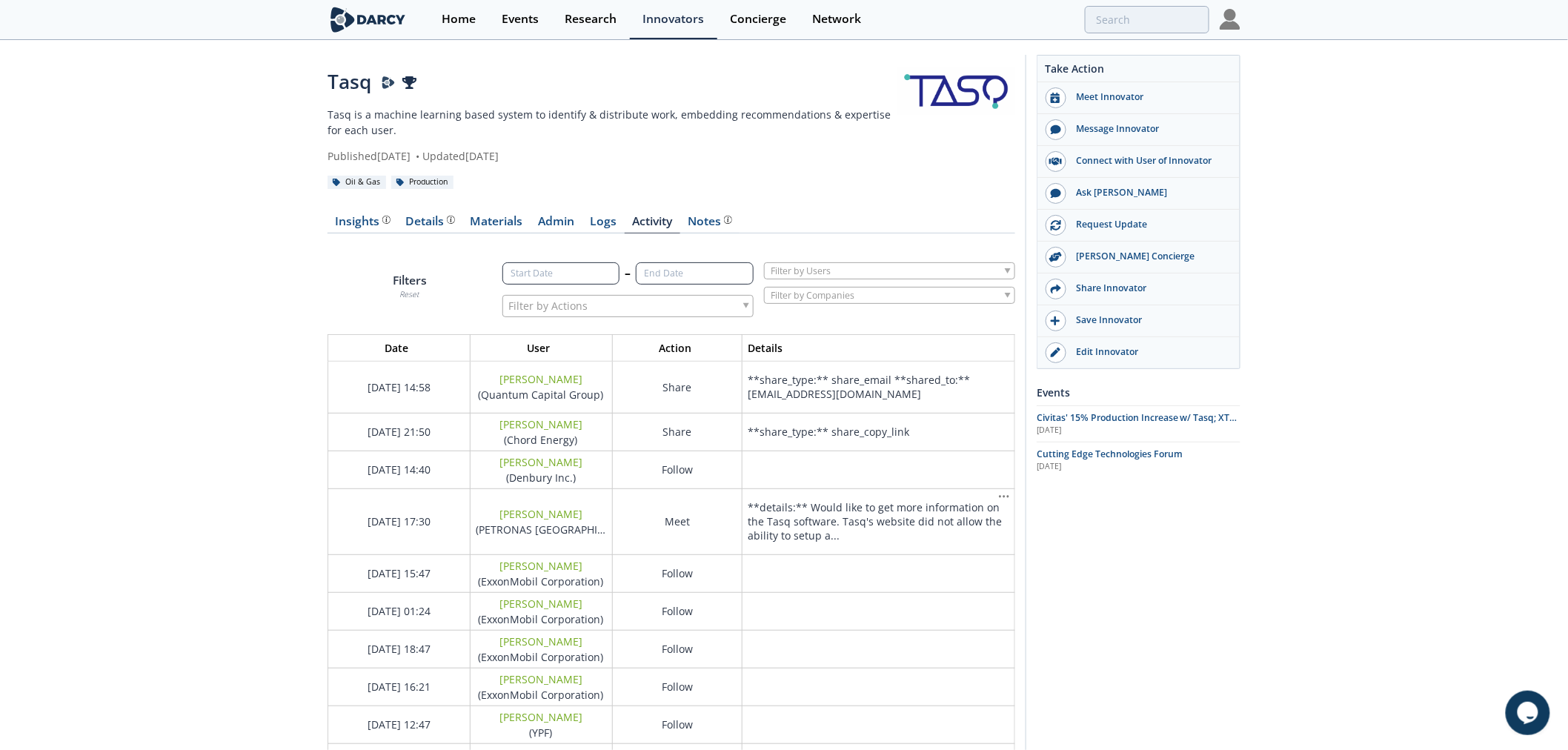
scroll to position [1053, 713]
click at [500, 225] on link "Materials" at bounding box center [496, 224] width 69 height 18
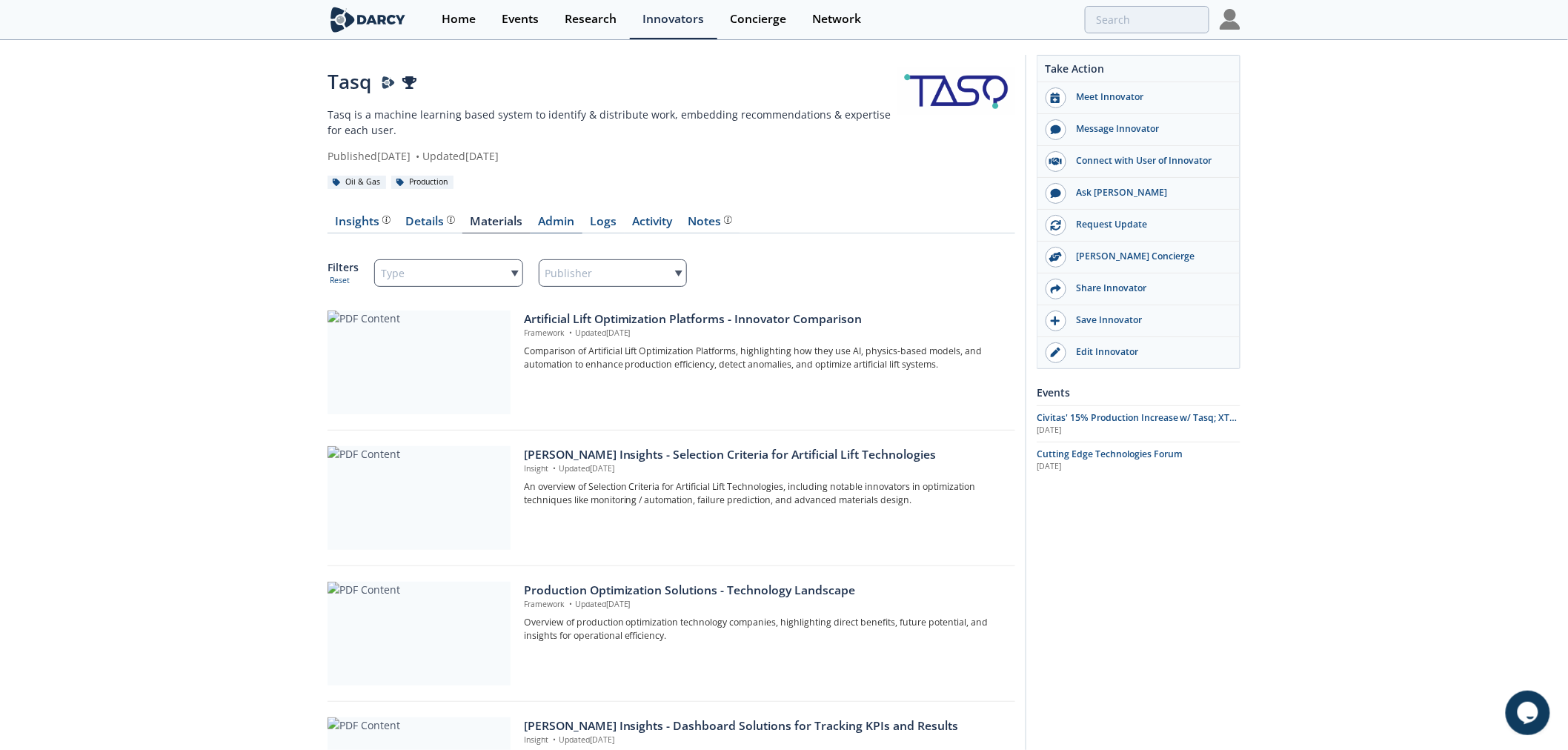
click at [552, 218] on link "Admin" at bounding box center [556, 224] width 52 height 18
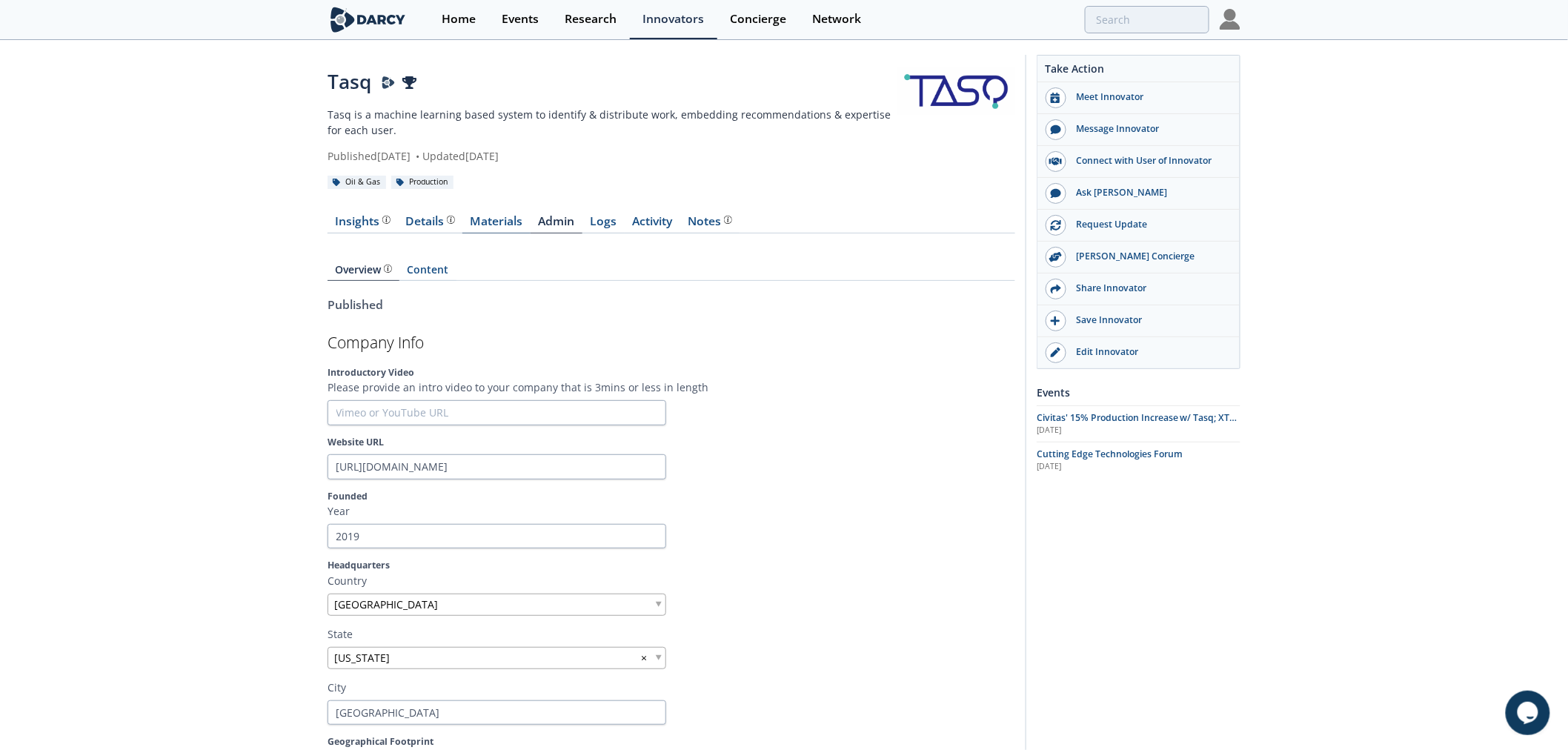
click at [506, 225] on link "Materials" at bounding box center [496, 224] width 69 height 18
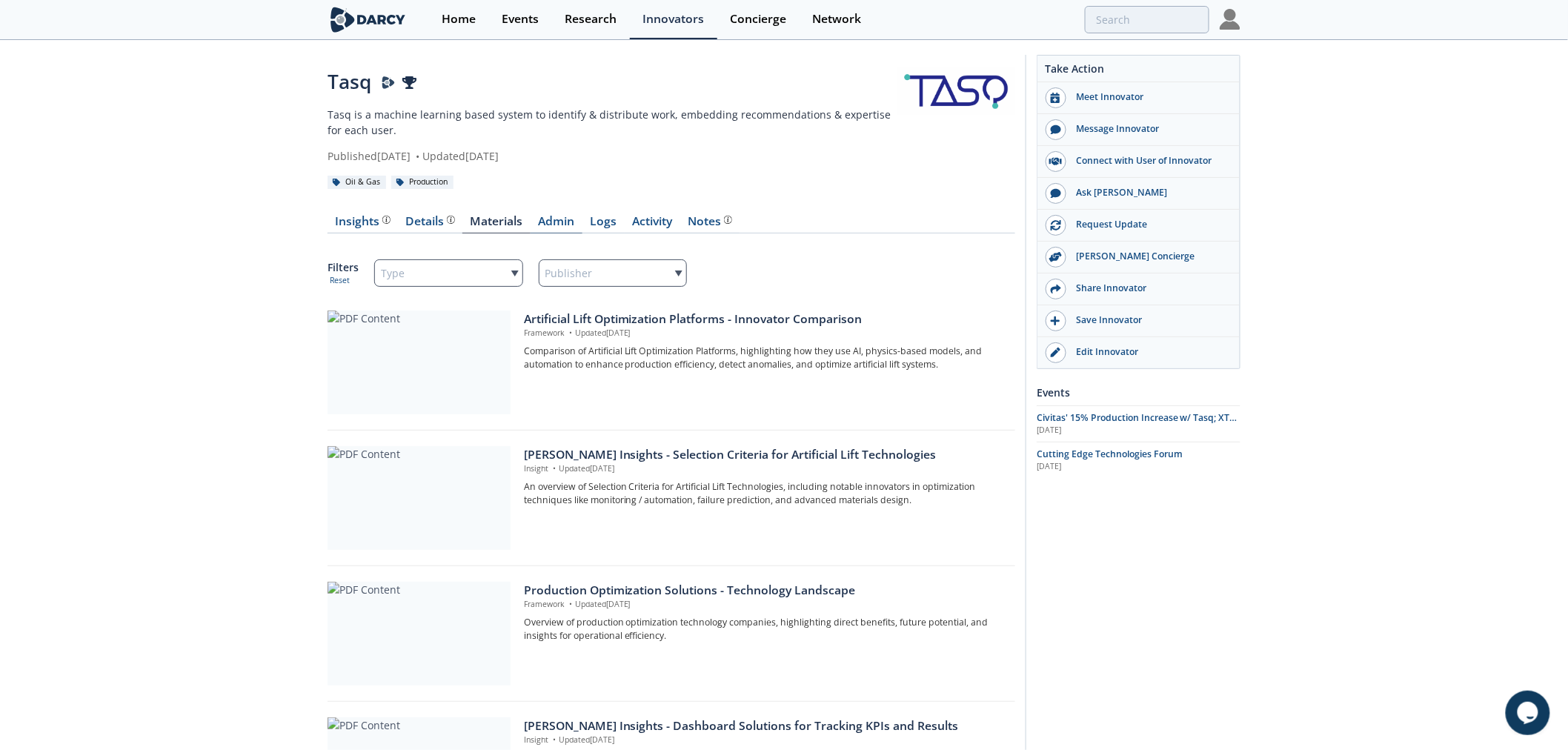
click at [559, 221] on link "Admin" at bounding box center [556, 224] width 52 height 18
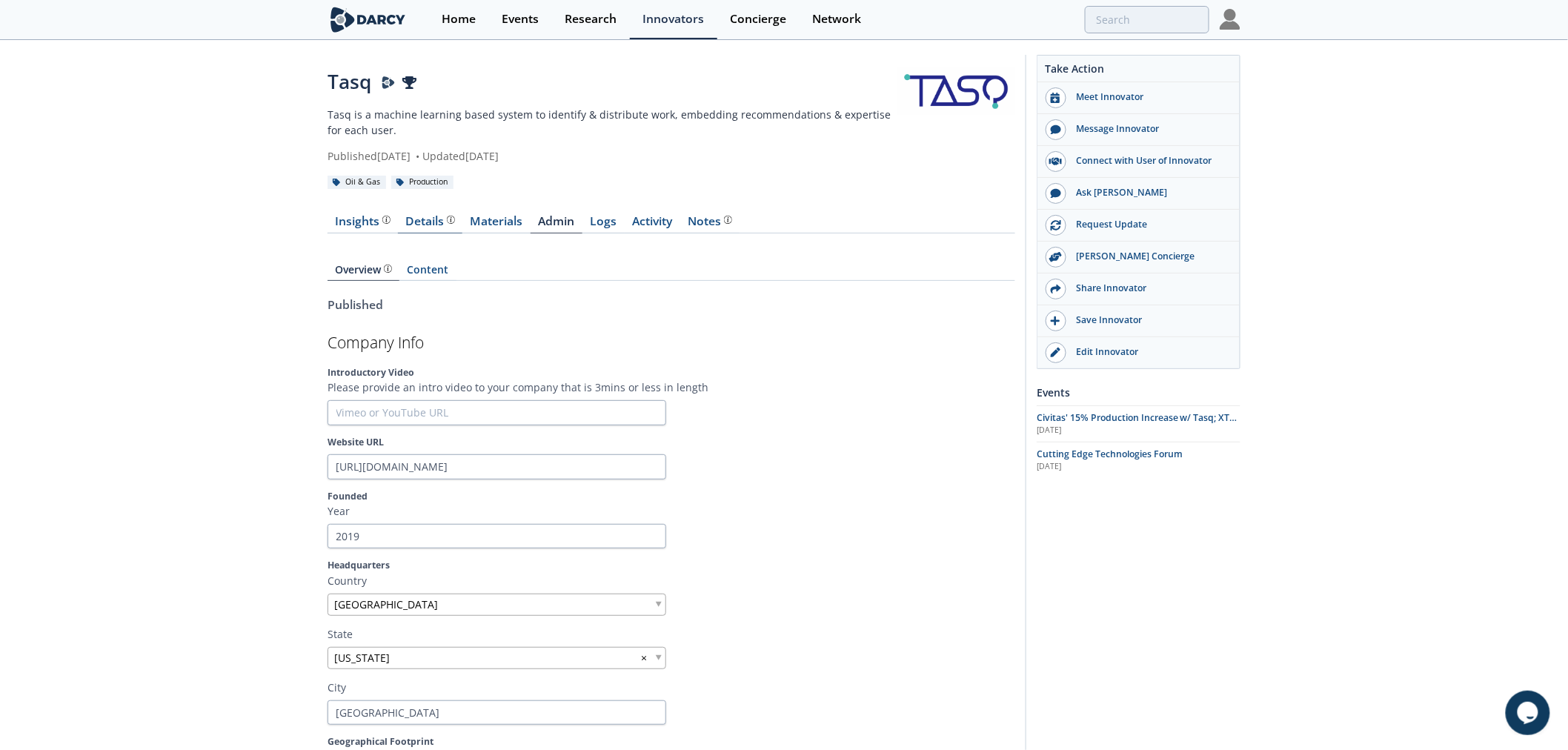
click at [425, 225] on div "Details Product overview, business model, technology and applications as added …" at bounding box center [430, 222] width 49 height 12
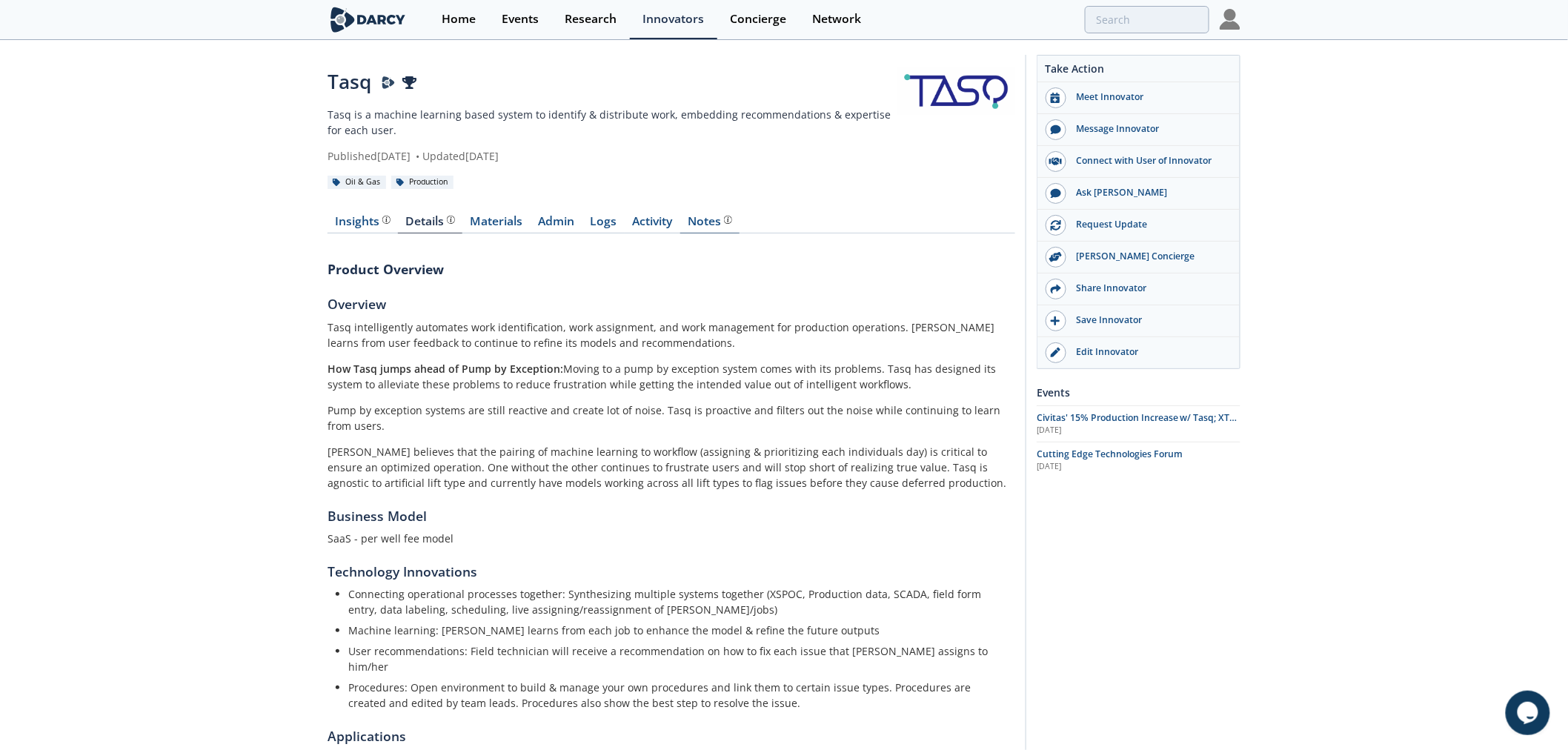
click at [710, 216] on div "Notes Internal Notes are shared with users from Darcy Partners only" at bounding box center [710, 222] width 44 height 12
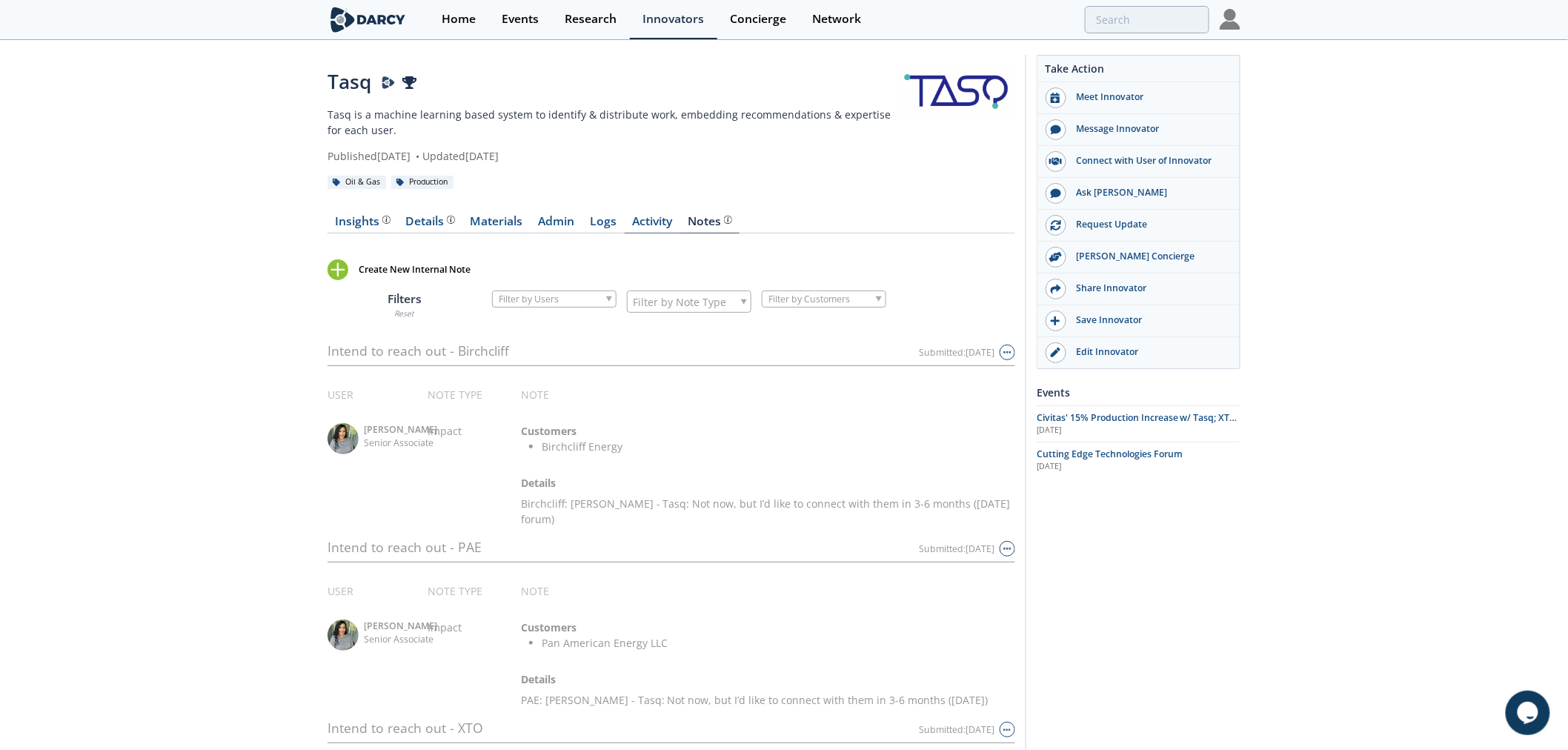
click at [655, 223] on link "Activity" at bounding box center [653, 224] width 56 height 18
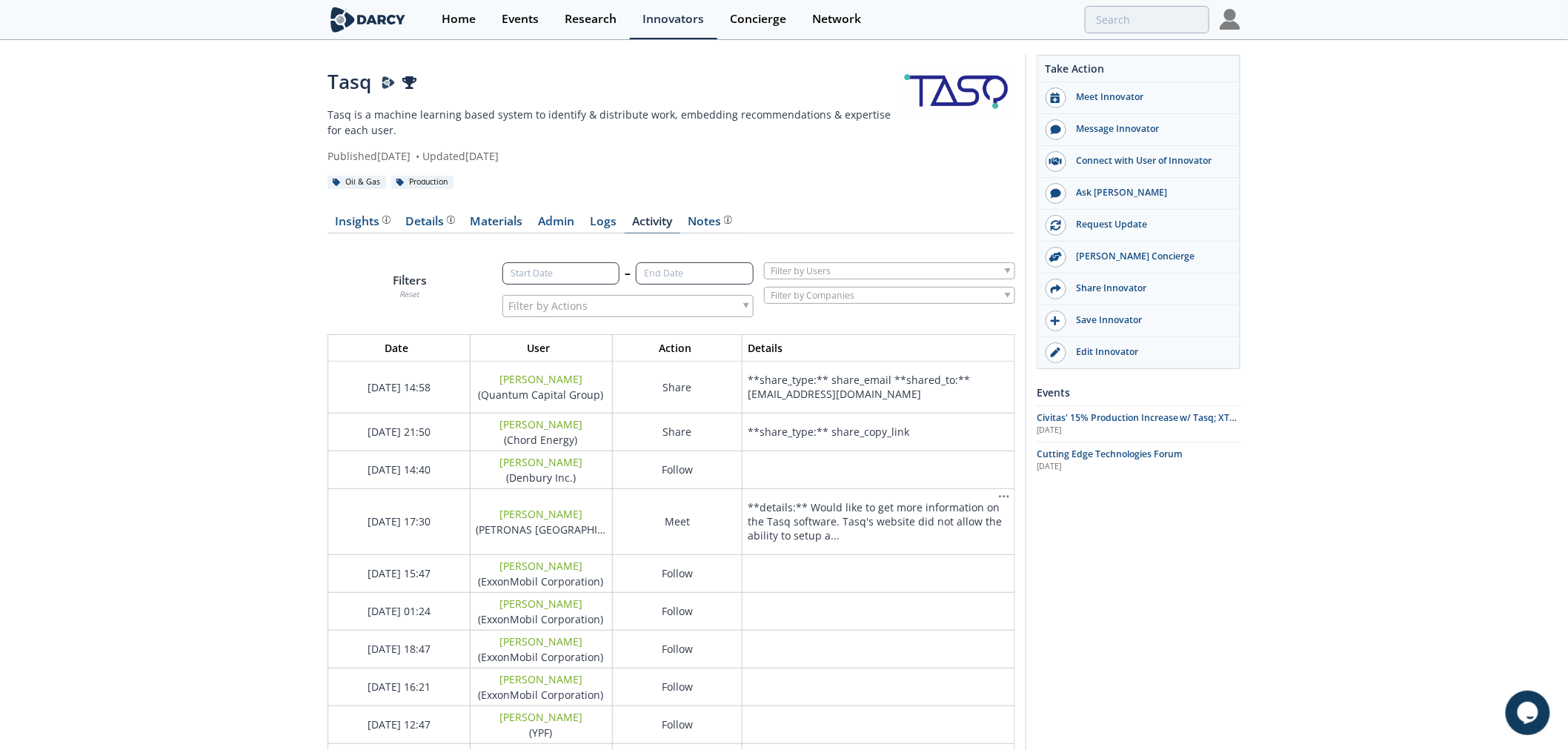
scroll to position [1053, 713]
click at [602, 220] on link "Logs" at bounding box center [604, 224] width 42 height 18
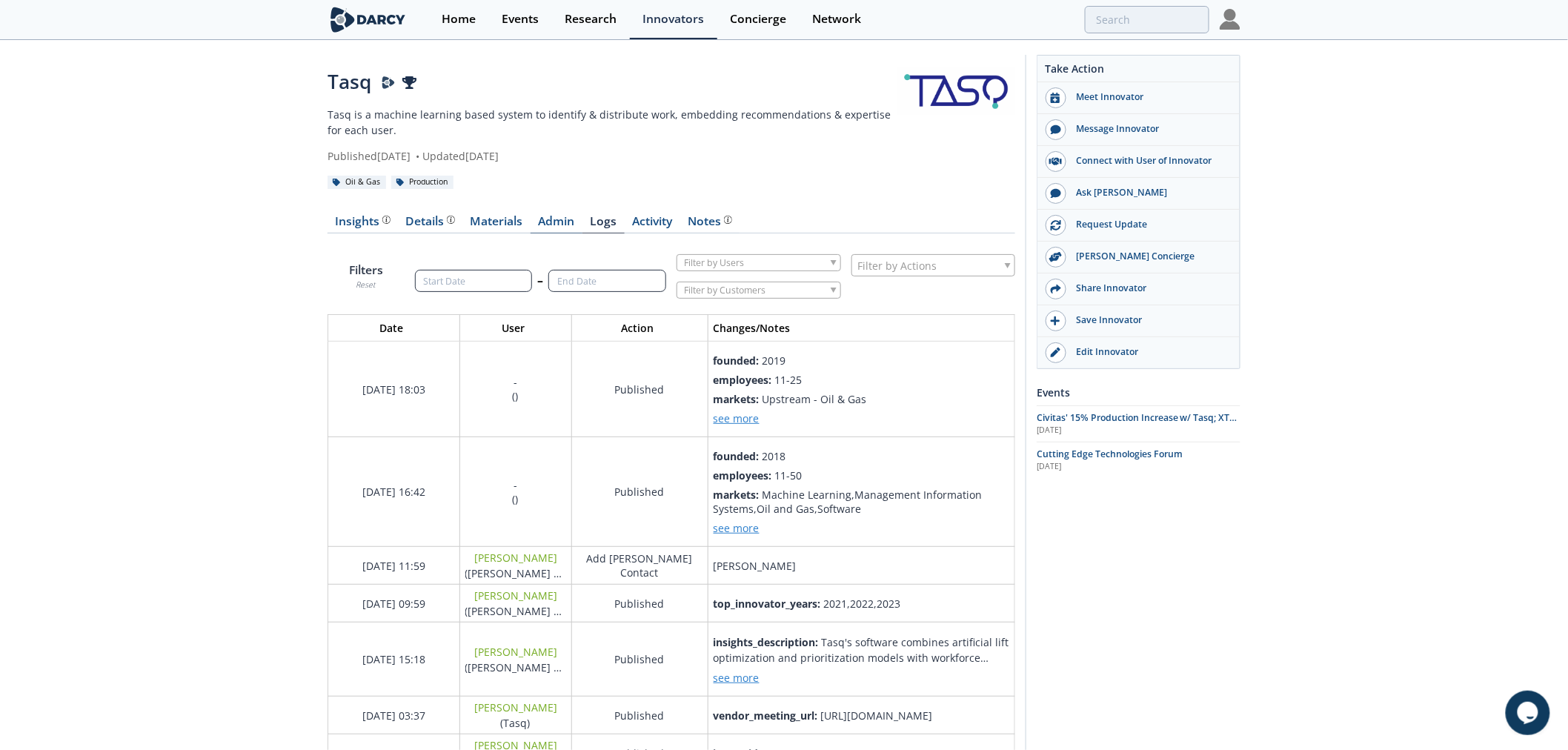
scroll to position [1791, 713]
click at [560, 223] on link "Admin" at bounding box center [556, 224] width 52 height 18
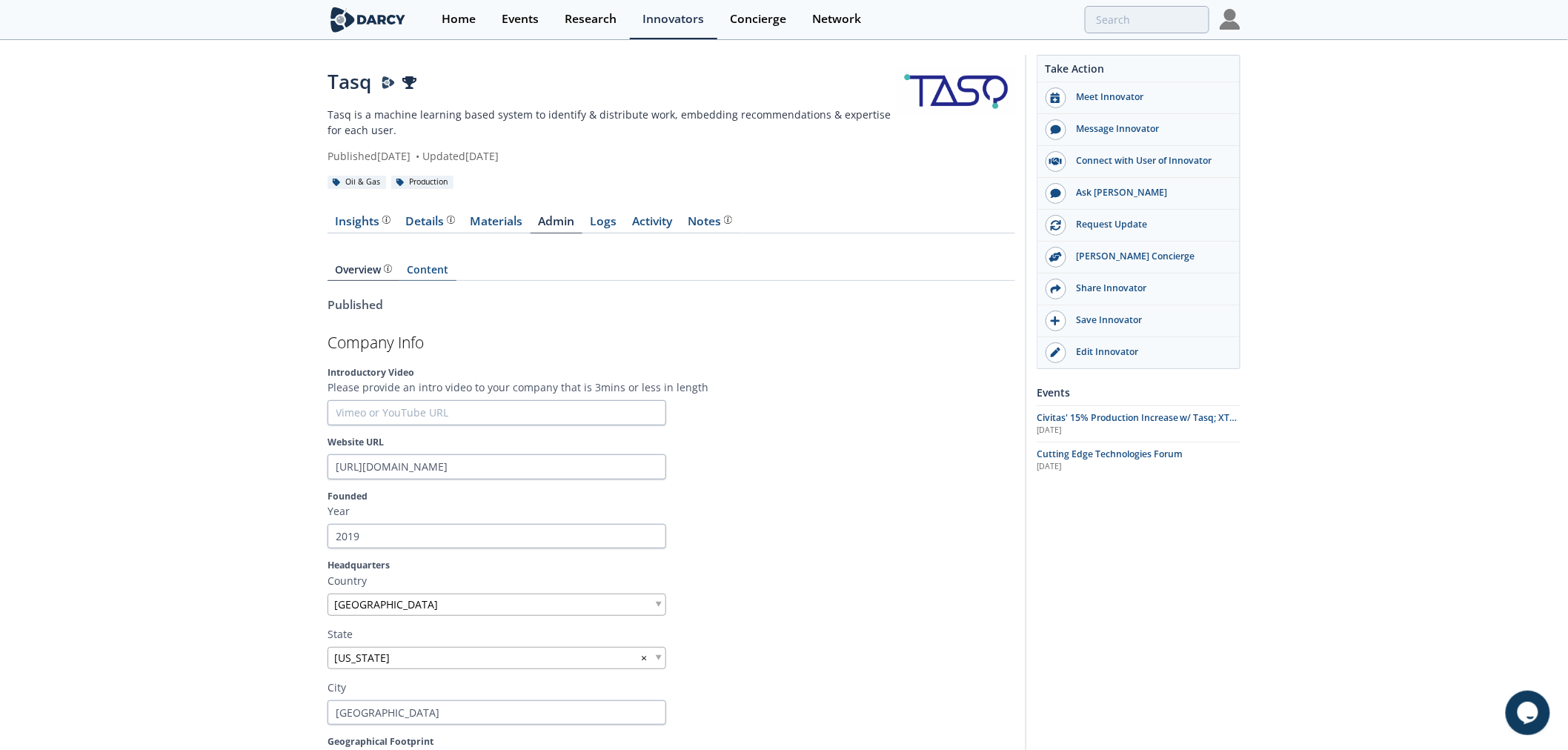
click at [408, 276] on link "Content" at bounding box center [427, 272] width 57 height 16
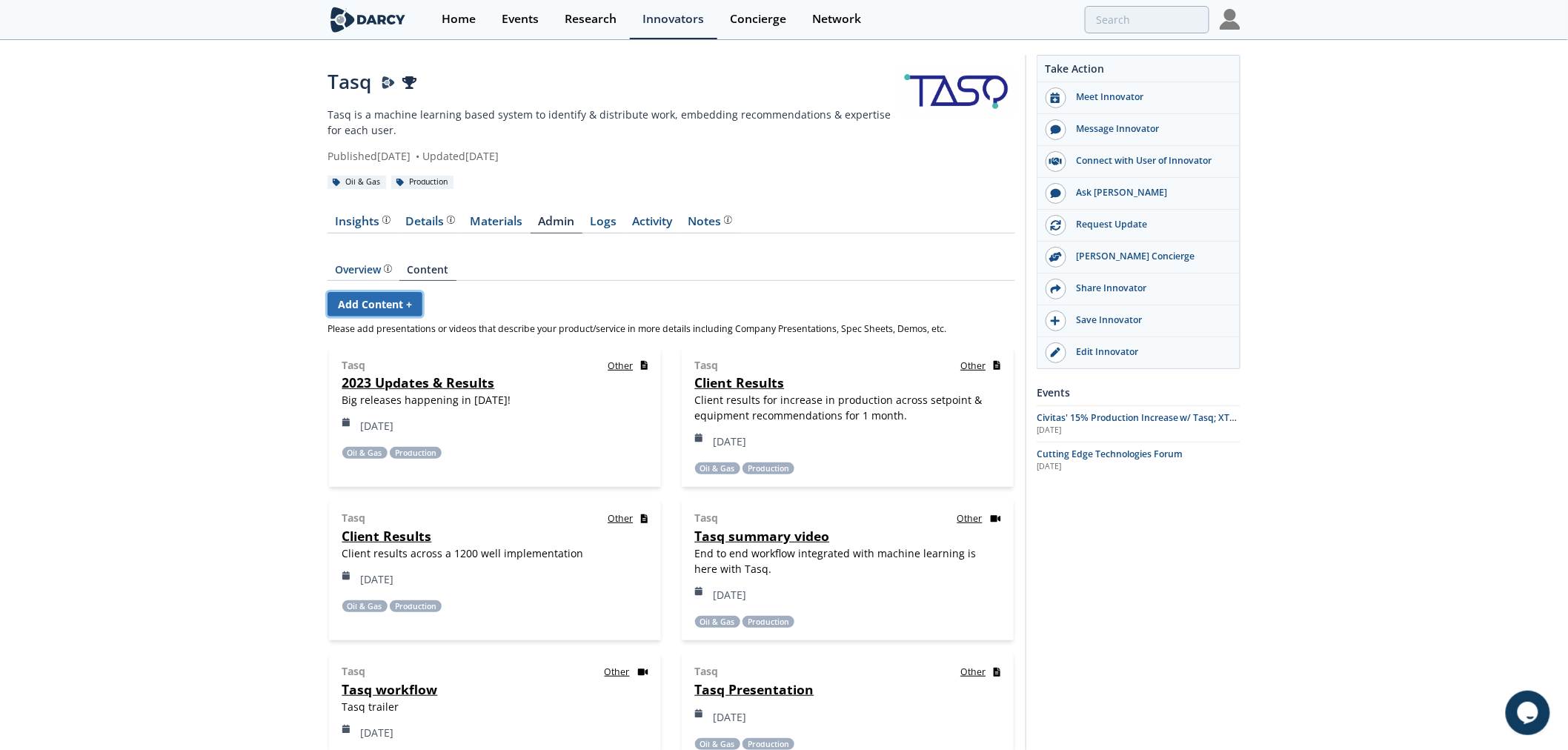
click at [403, 305] on link "Add Content +" at bounding box center [375, 304] width 95 height 25
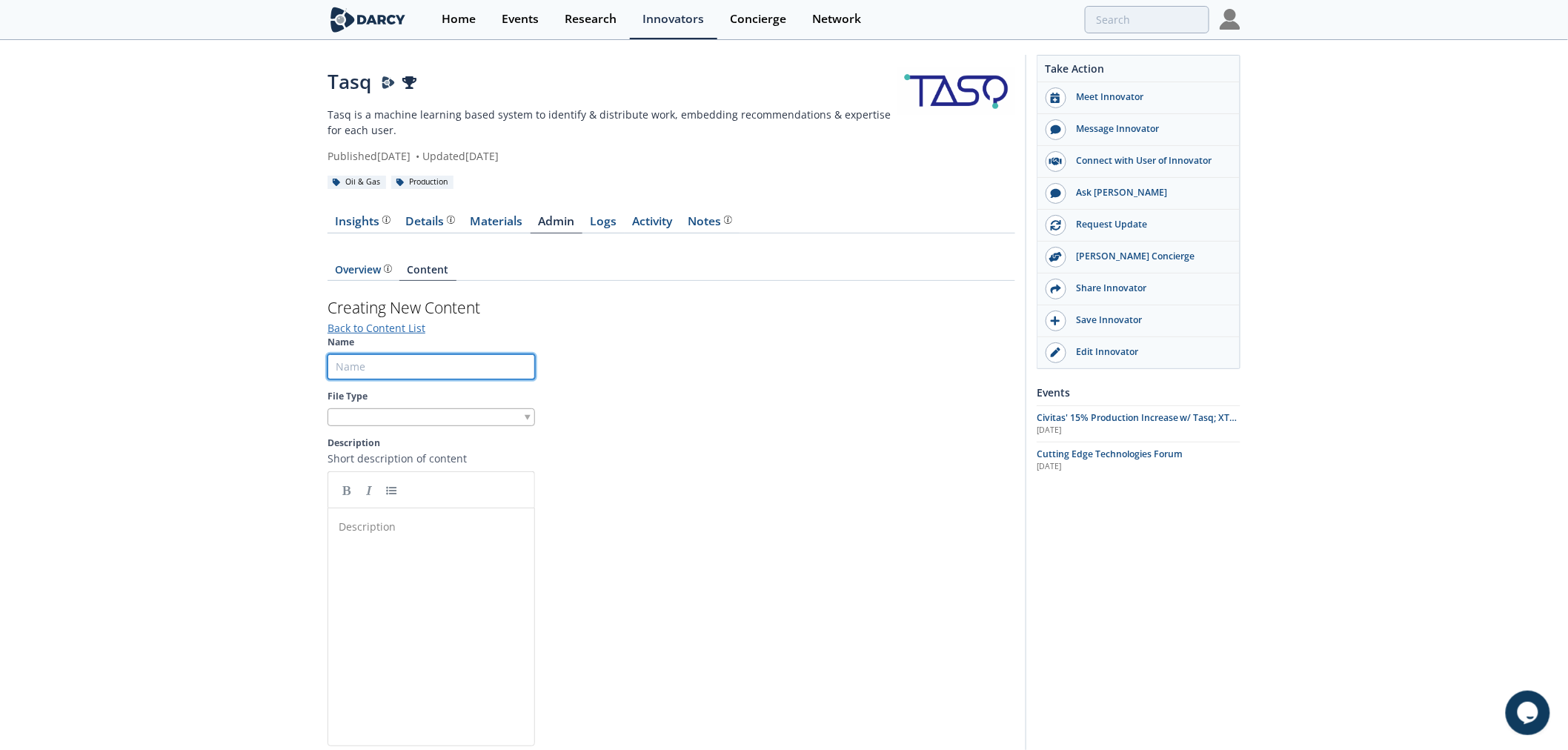
click at [383, 359] on input "Name" at bounding box center [430, 367] width 207 height 25
click at [368, 534] on pre "​" at bounding box center [437, 526] width 204 height 15
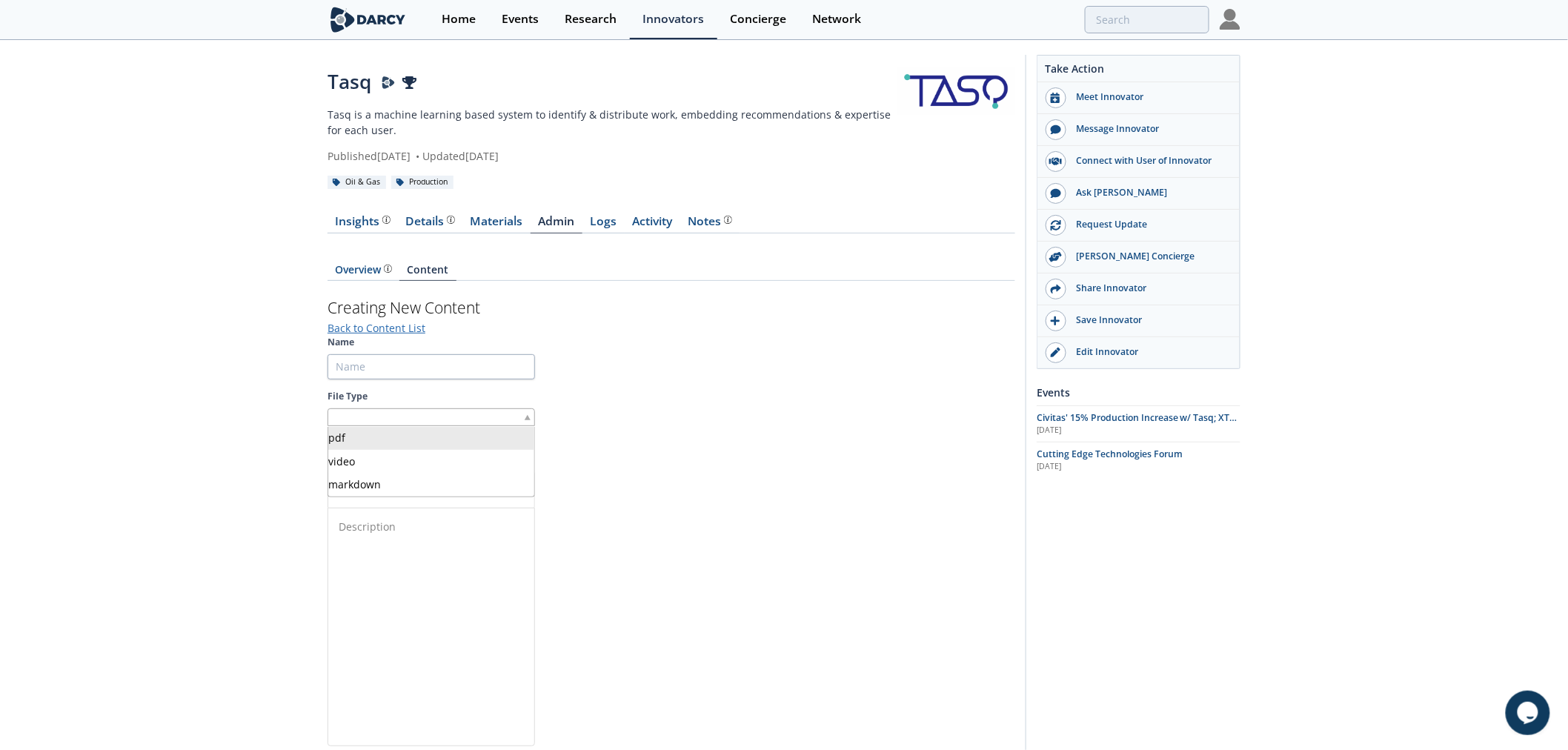
click at [387, 409] on div at bounding box center [430, 418] width 207 height 19
click at [371, 409] on div at bounding box center [430, 418] width 207 height 19
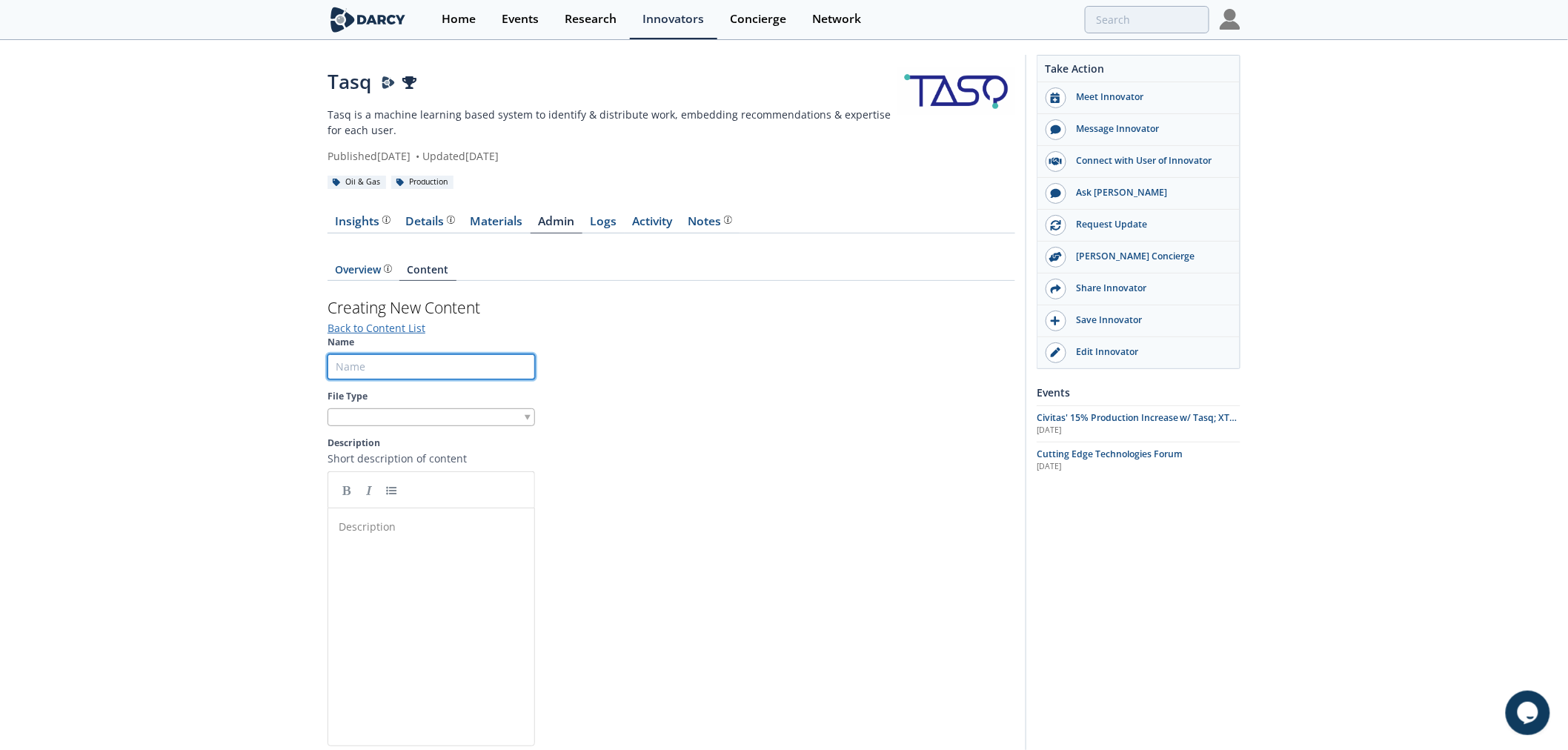
click at [383, 372] on input "Name" at bounding box center [430, 367] width 207 height 25
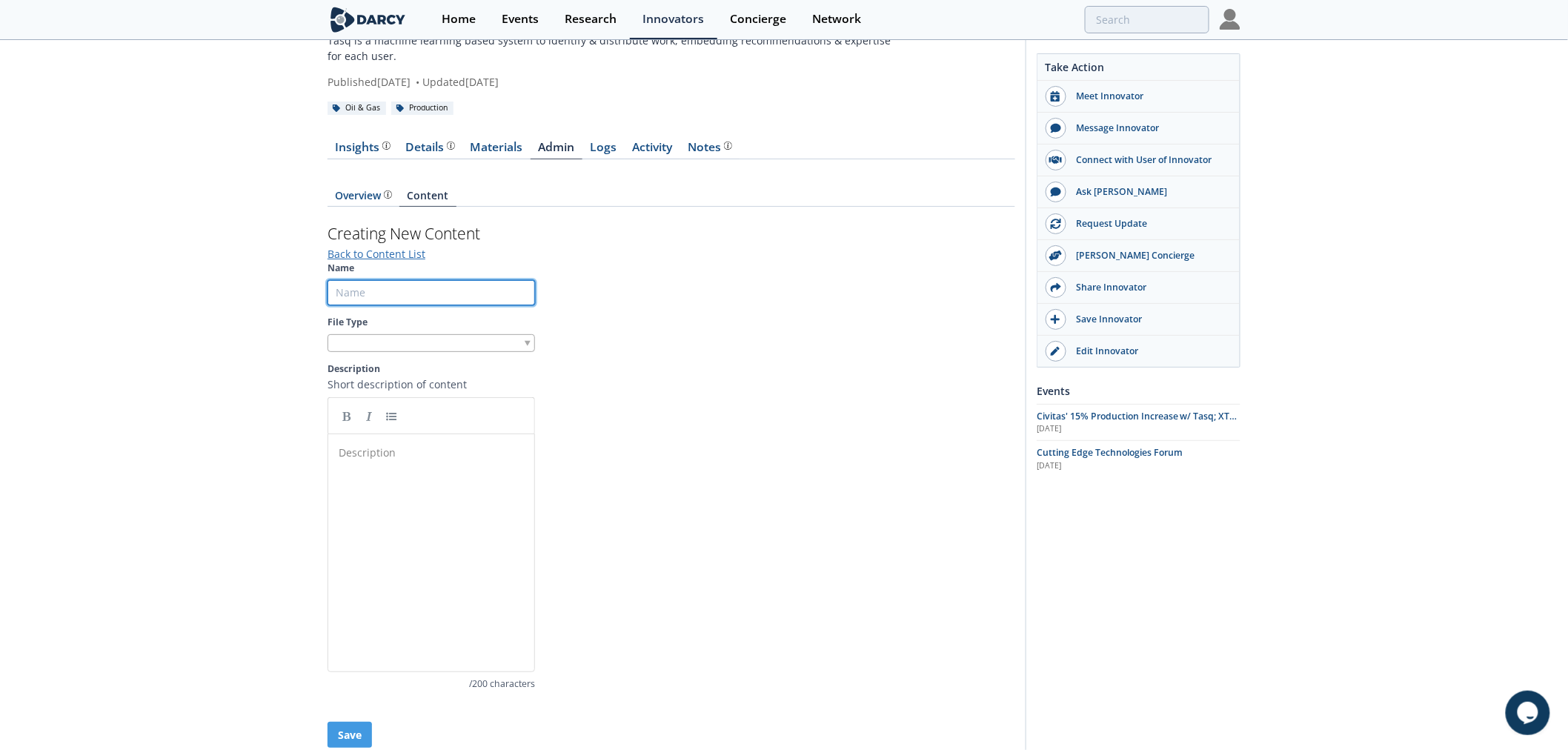
scroll to position [144, 0]
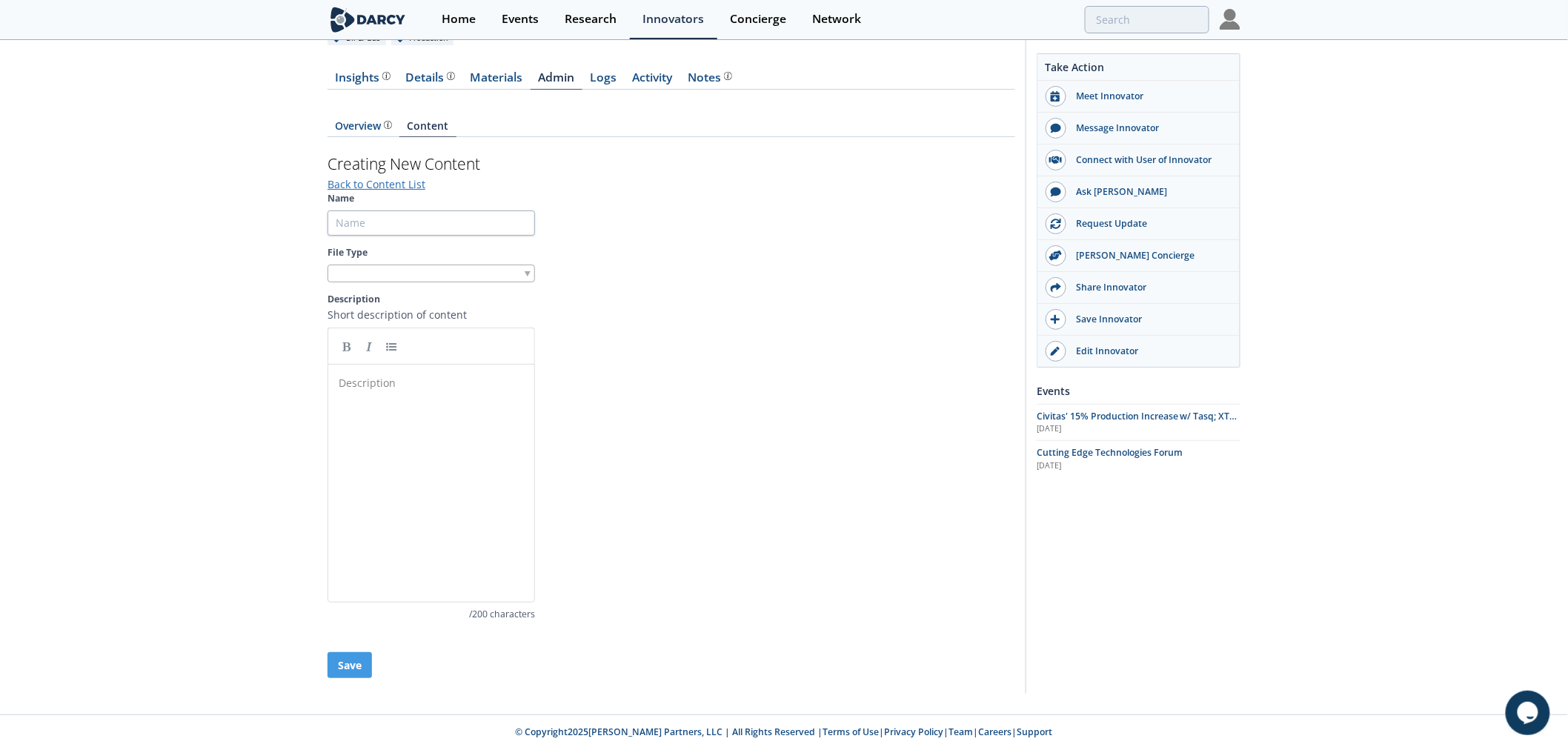
click at [376, 384] on pre "​" at bounding box center [437, 382] width 204 height 15
click at [368, 129] on div "Overview" at bounding box center [364, 126] width 57 height 10
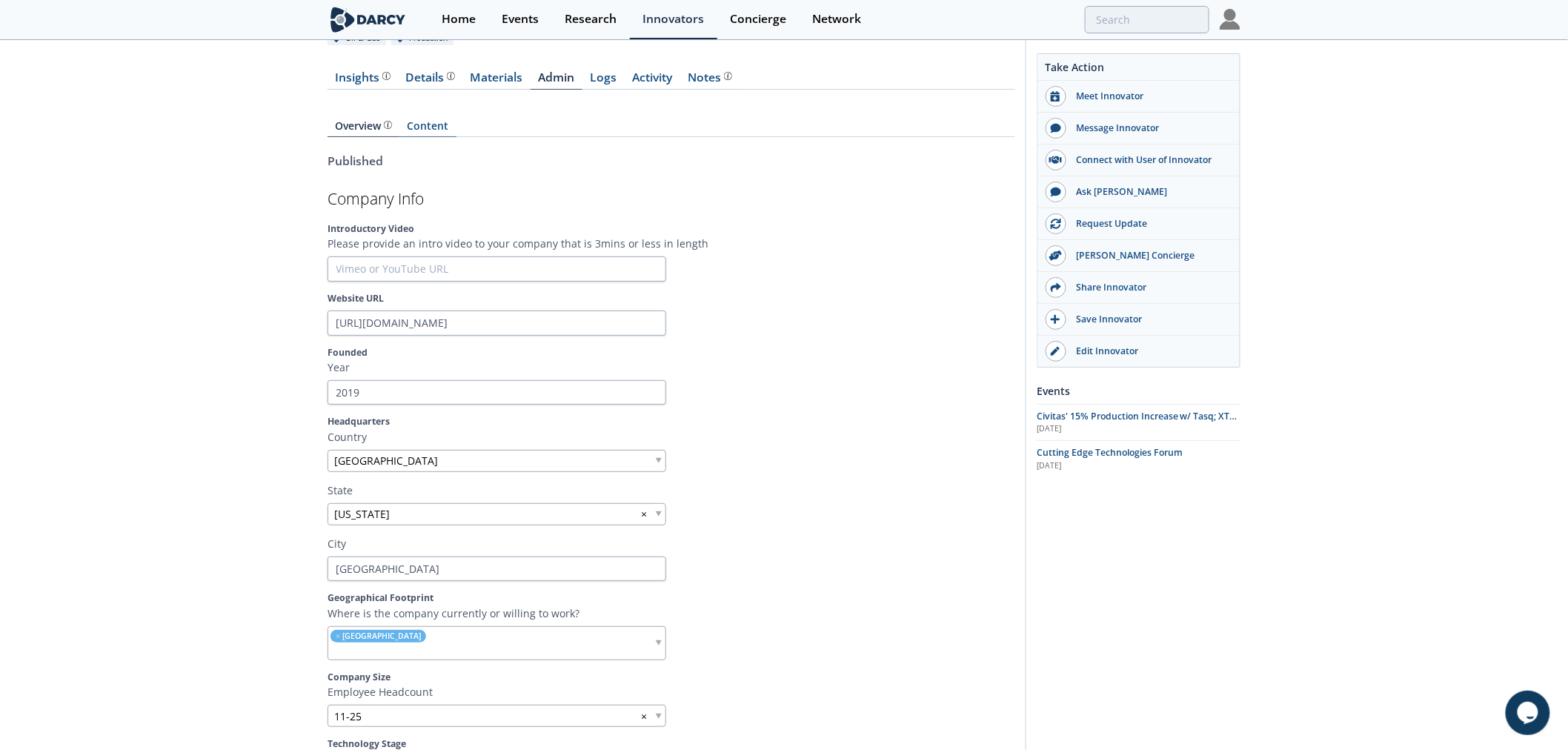
click at [418, 123] on link "Content" at bounding box center [427, 129] width 57 height 16
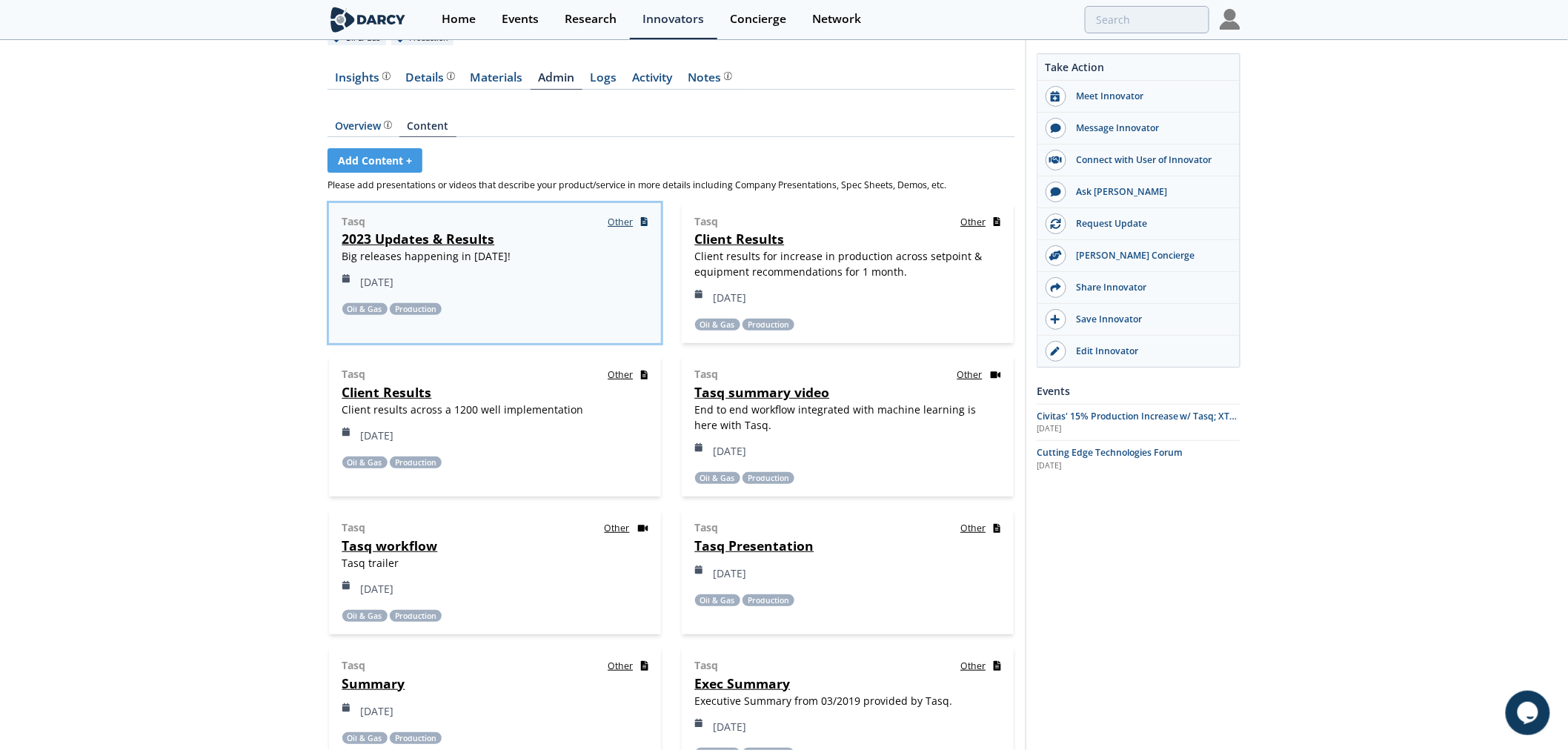
click at [626, 220] on span "other" at bounding box center [621, 222] width 25 height 13
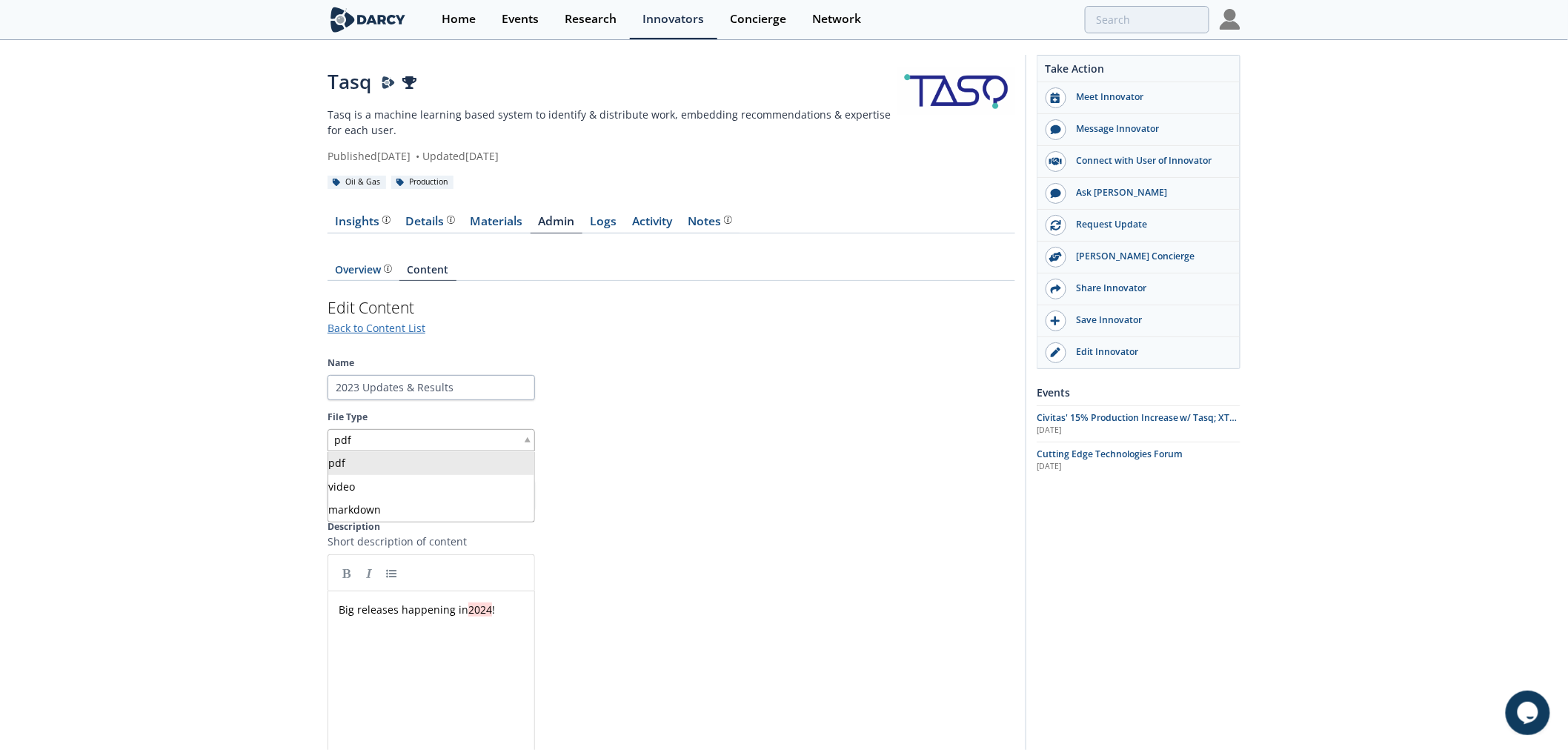
click at [371, 435] on div "pdf" at bounding box center [430, 440] width 207 height 22
click at [680, 330] on div "Edit Content Back to Content List Name 2023 Updates & Results File Type pdf PDF…" at bounding box center [671, 599] width 688 height 608
click at [368, 330] on link "Back to Content List" at bounding box center [376, 327] width 98 height 14
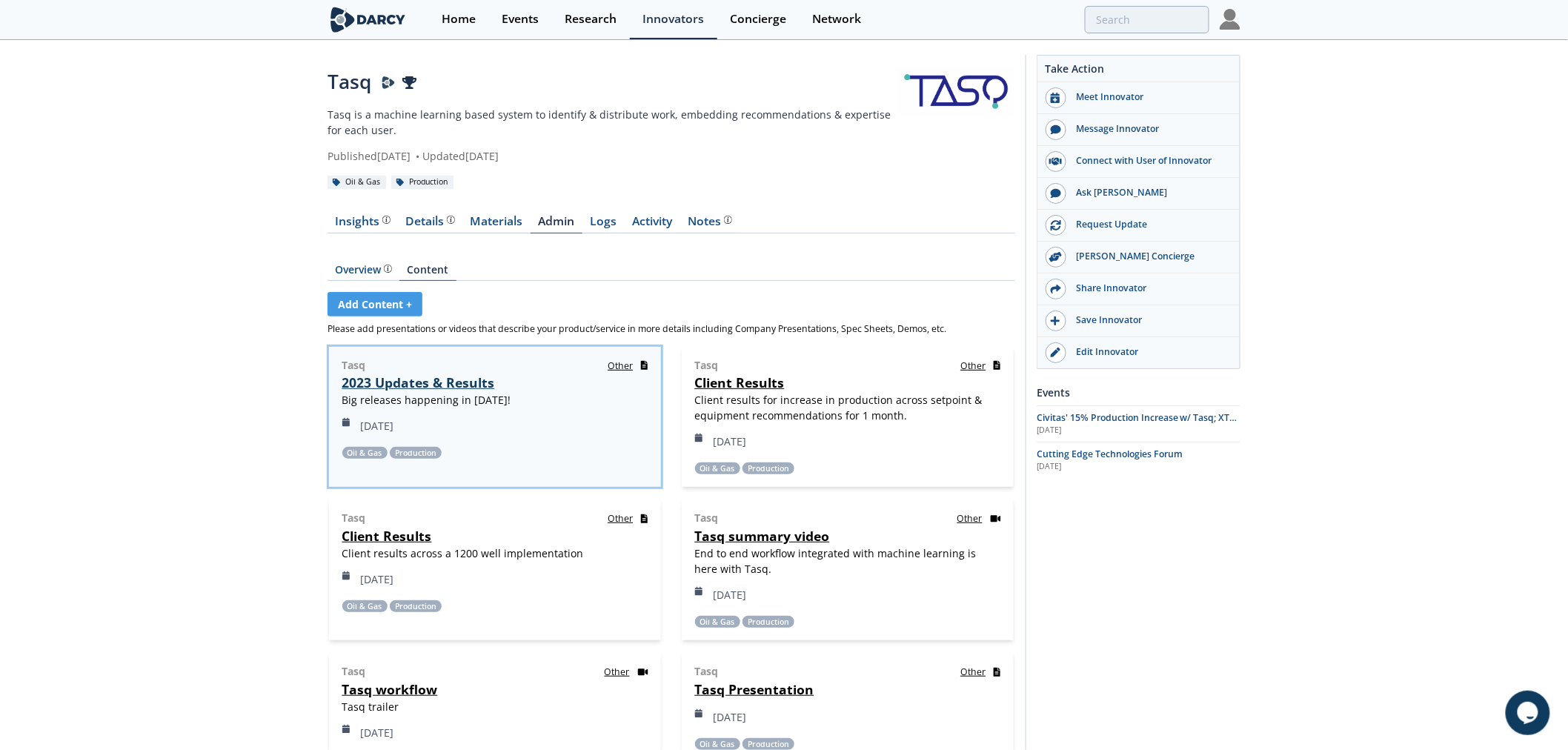
click at [353, 380] on link "2023 Updates & Results" at bounding box center [419, 382] width 153 height 18
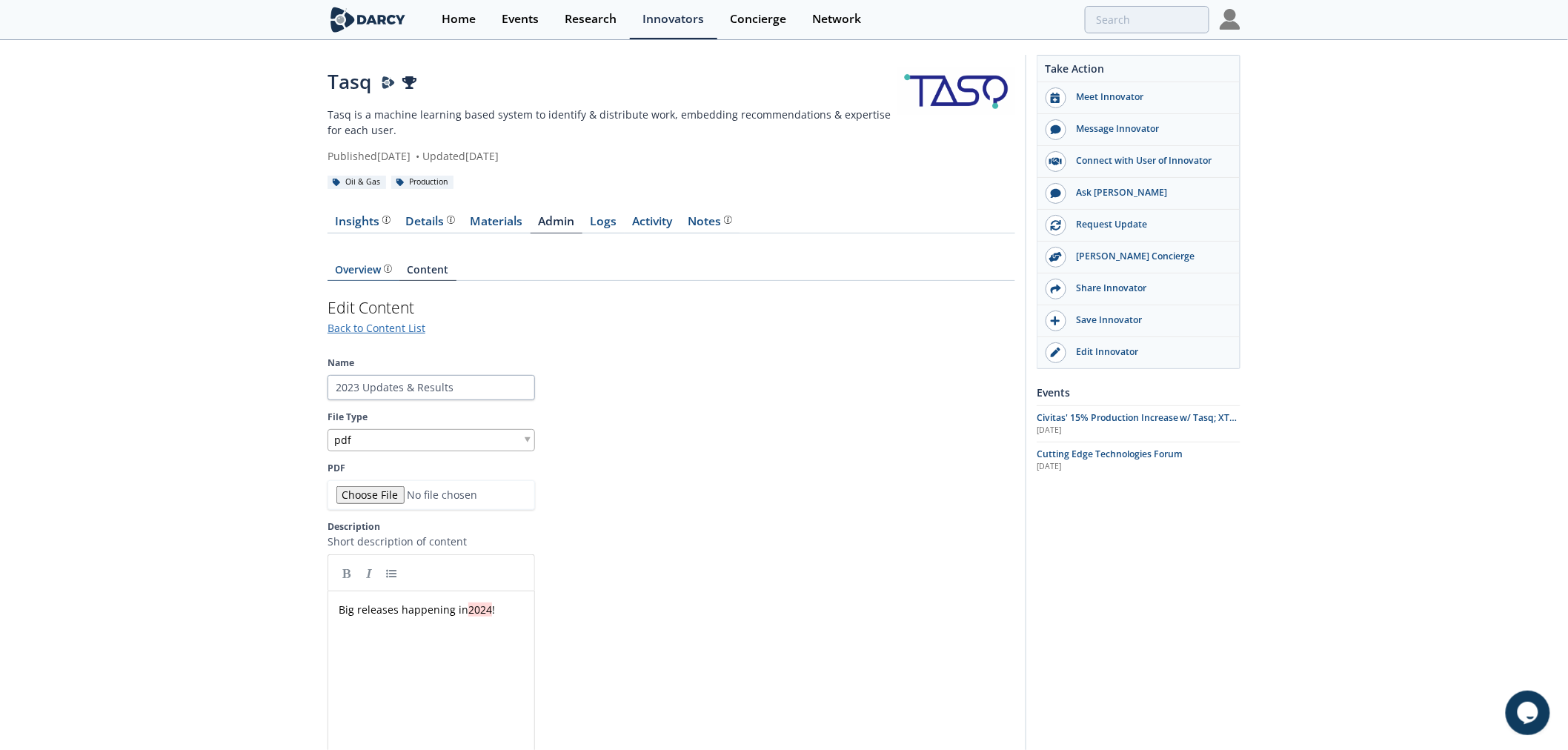
click at [379, 278] on link "Overview" at bounding box center [363, 272] width 72 height 16
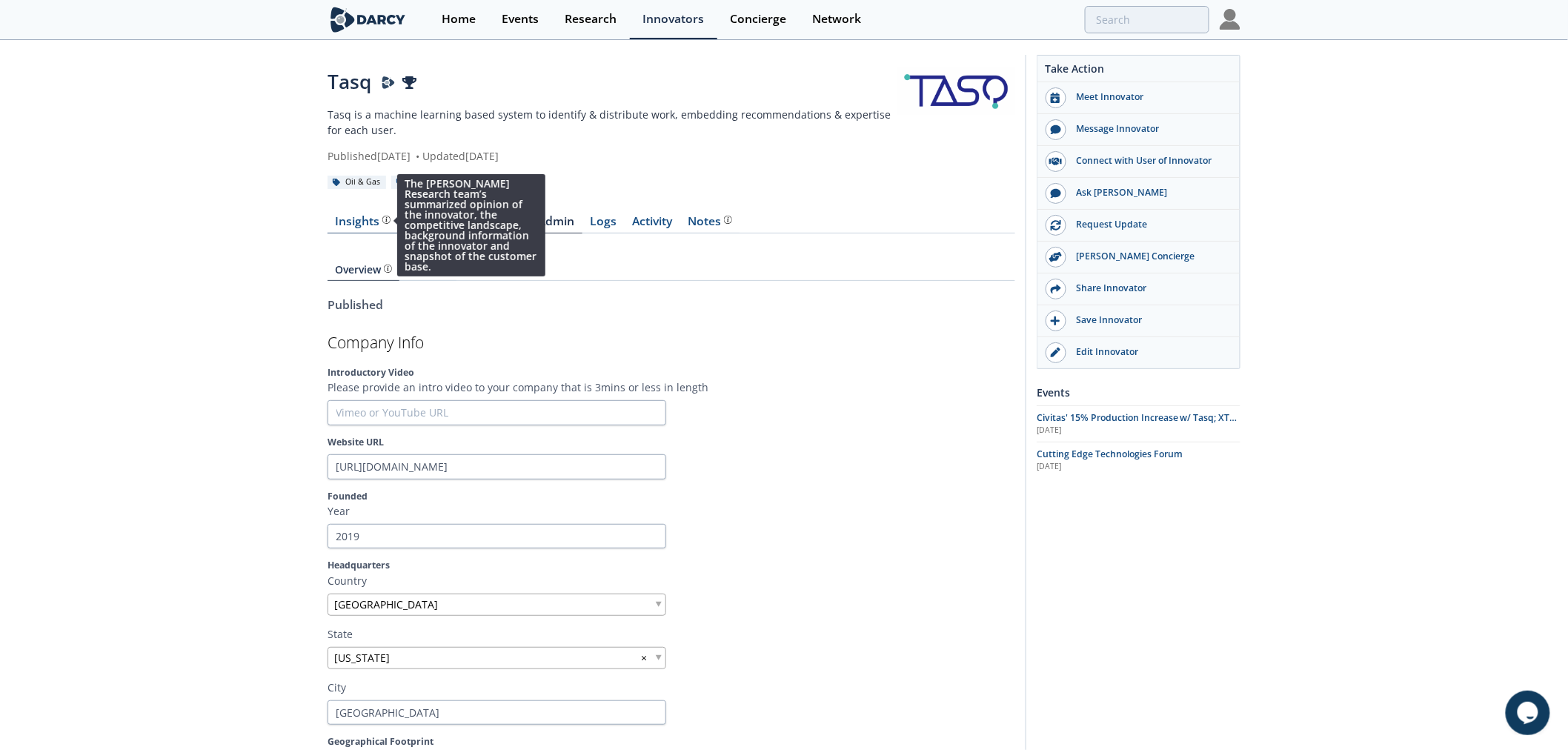
click at [350, 219] on div "Insights The Darcy Research team’s summarized opinion of the innovator, the com…" at bounding box center [363, 222] width 55 height 12
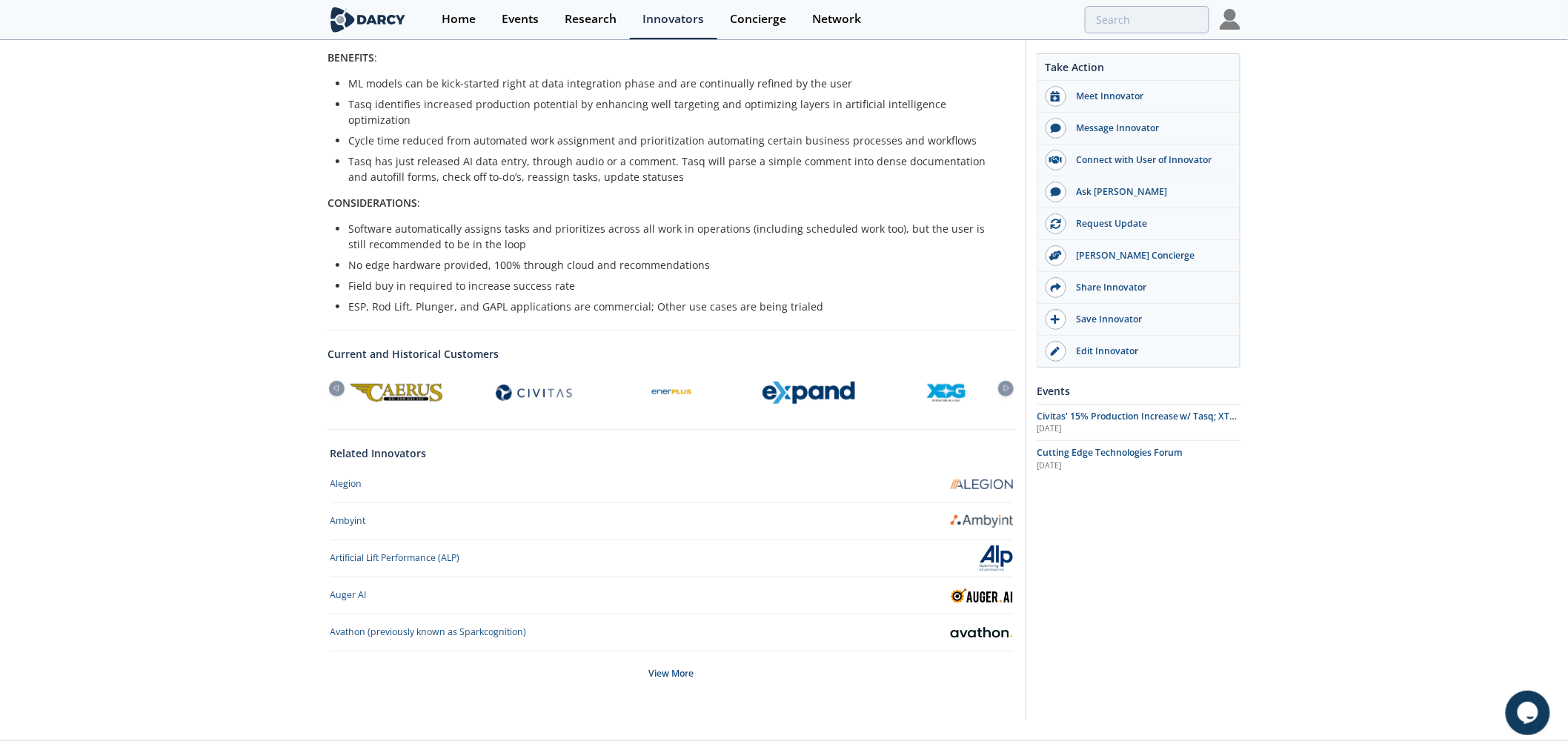
scroll to position [393, 0]
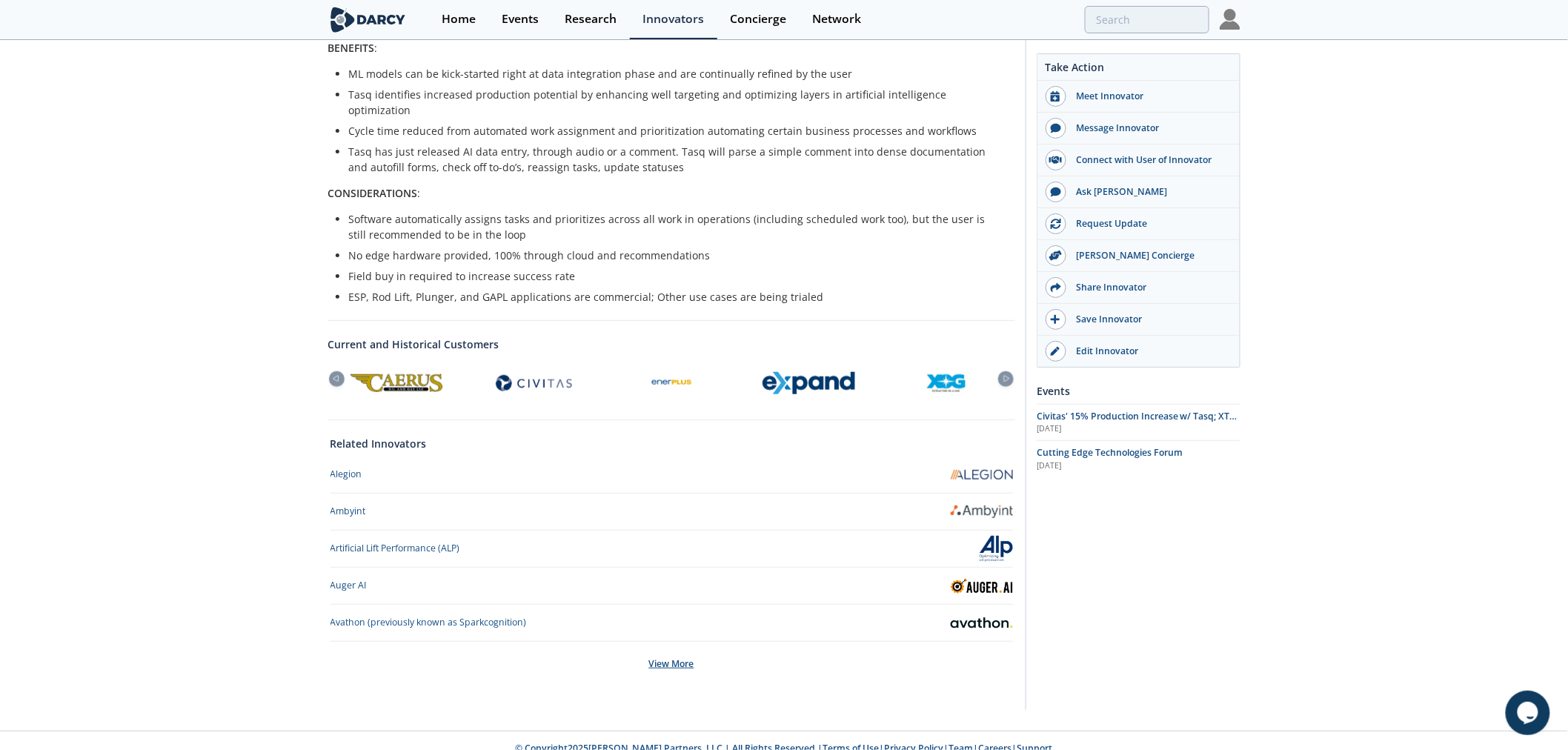
click at [666, 647] on div "View More" at bounding box center [672, 664] width 683 height 45
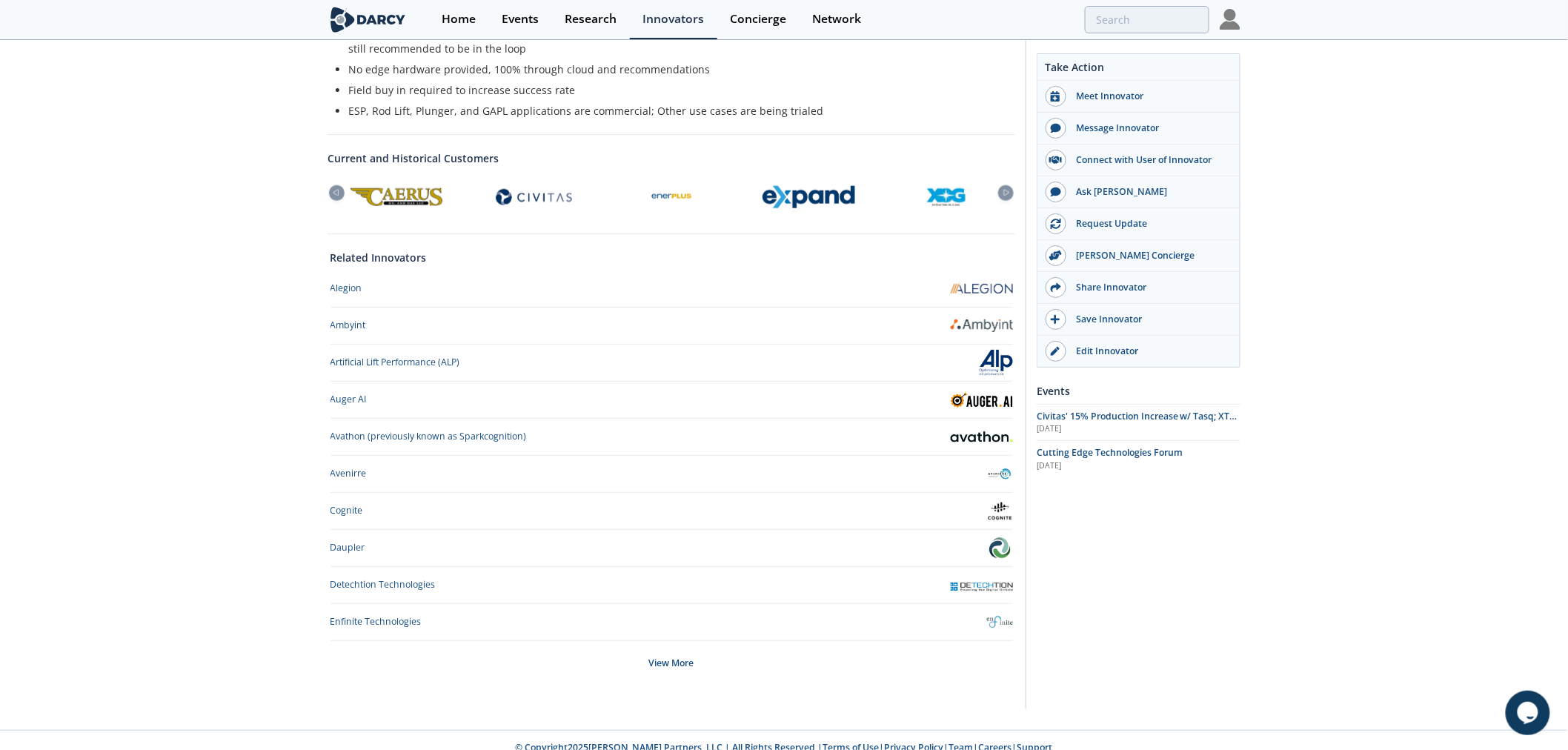
scroll to position [0, 0]
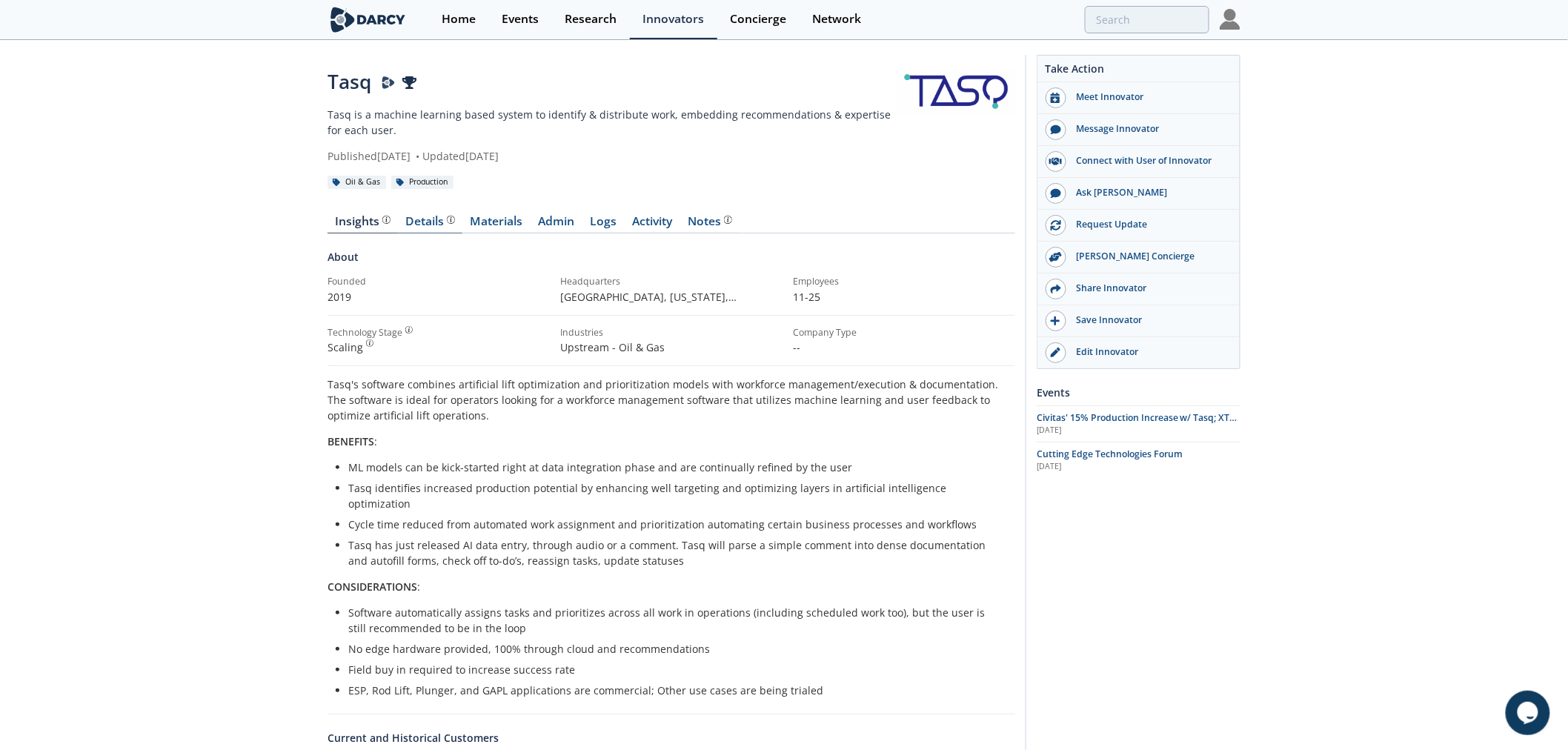
click at [432, 231] on link "Details Product overview, business model, technology and applications as added …" at bounding box center [430, 224] width 64 height 18
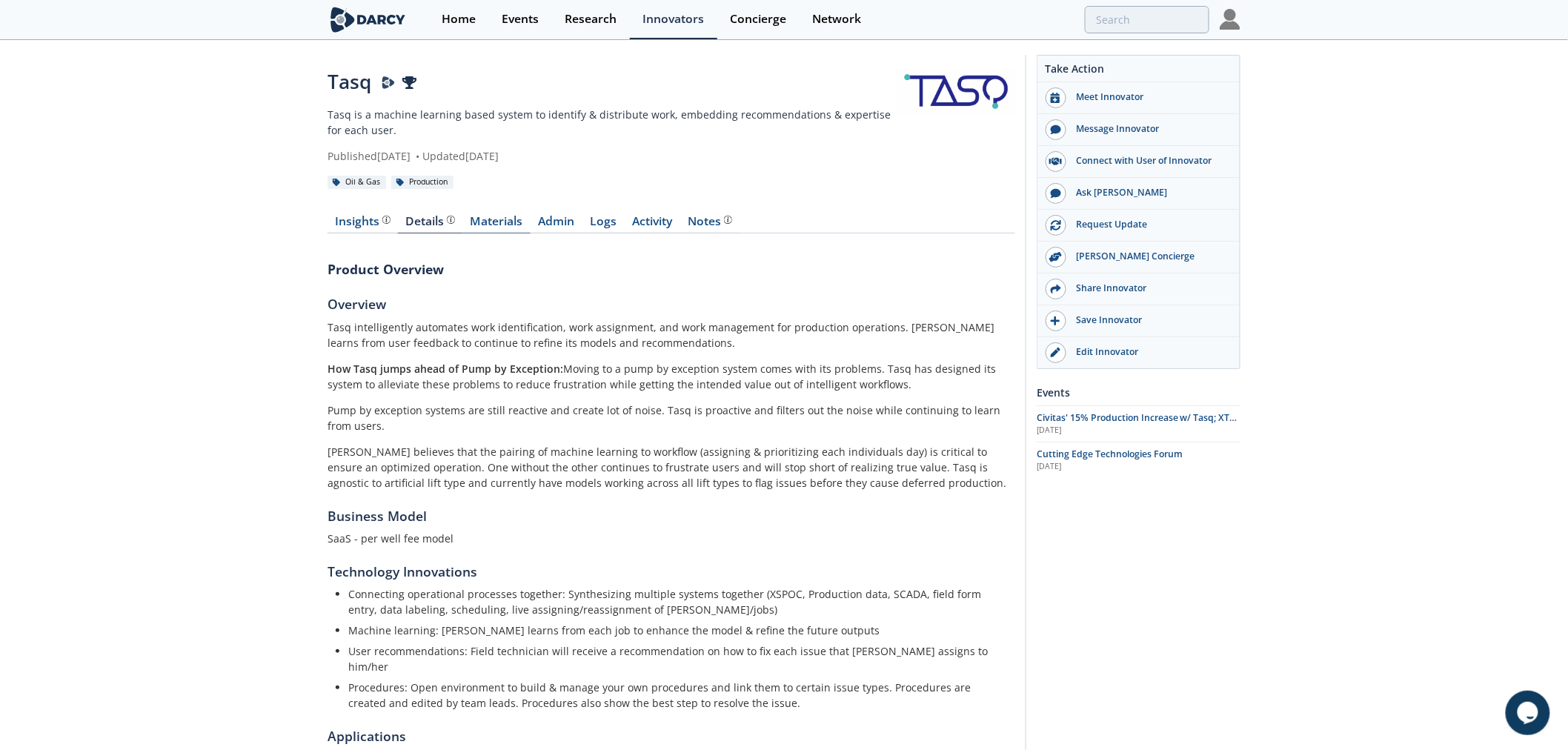
click at [483, 219] on link "Materials" at bounding box center [496, 224] width 69 height 18
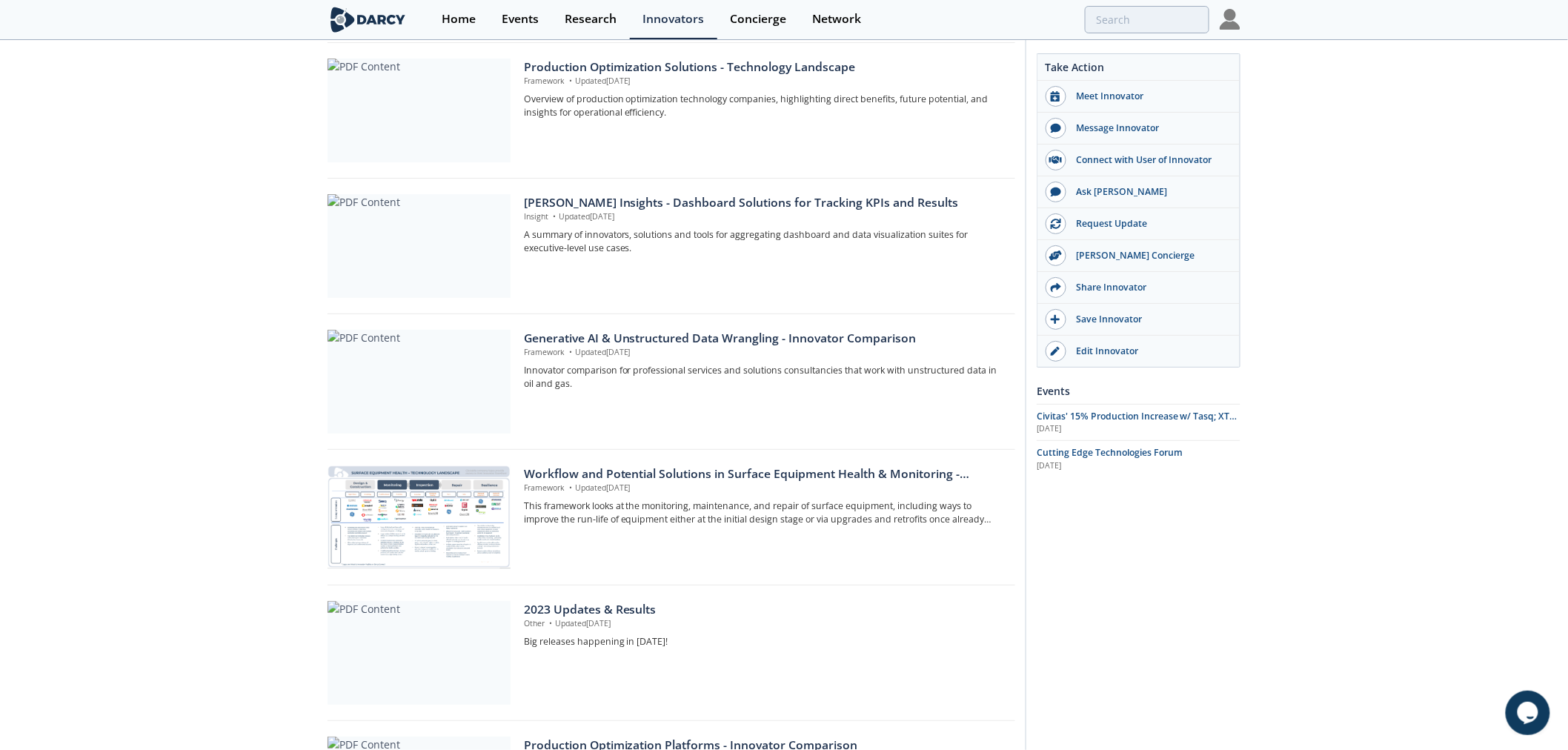
scroll to position [824, 0]
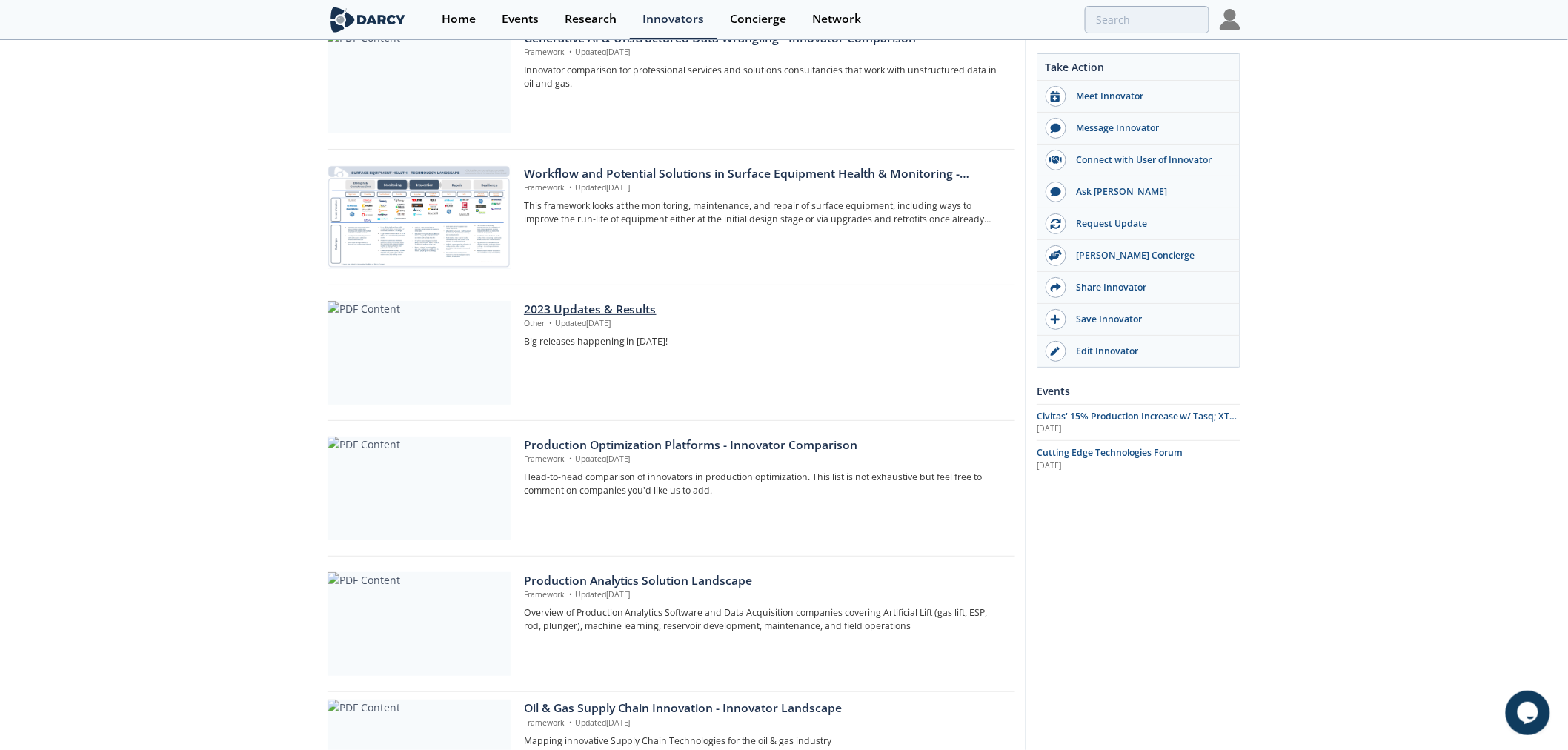
click at [484, 338] on div at bounding box center [419, 353] width 183 height 104
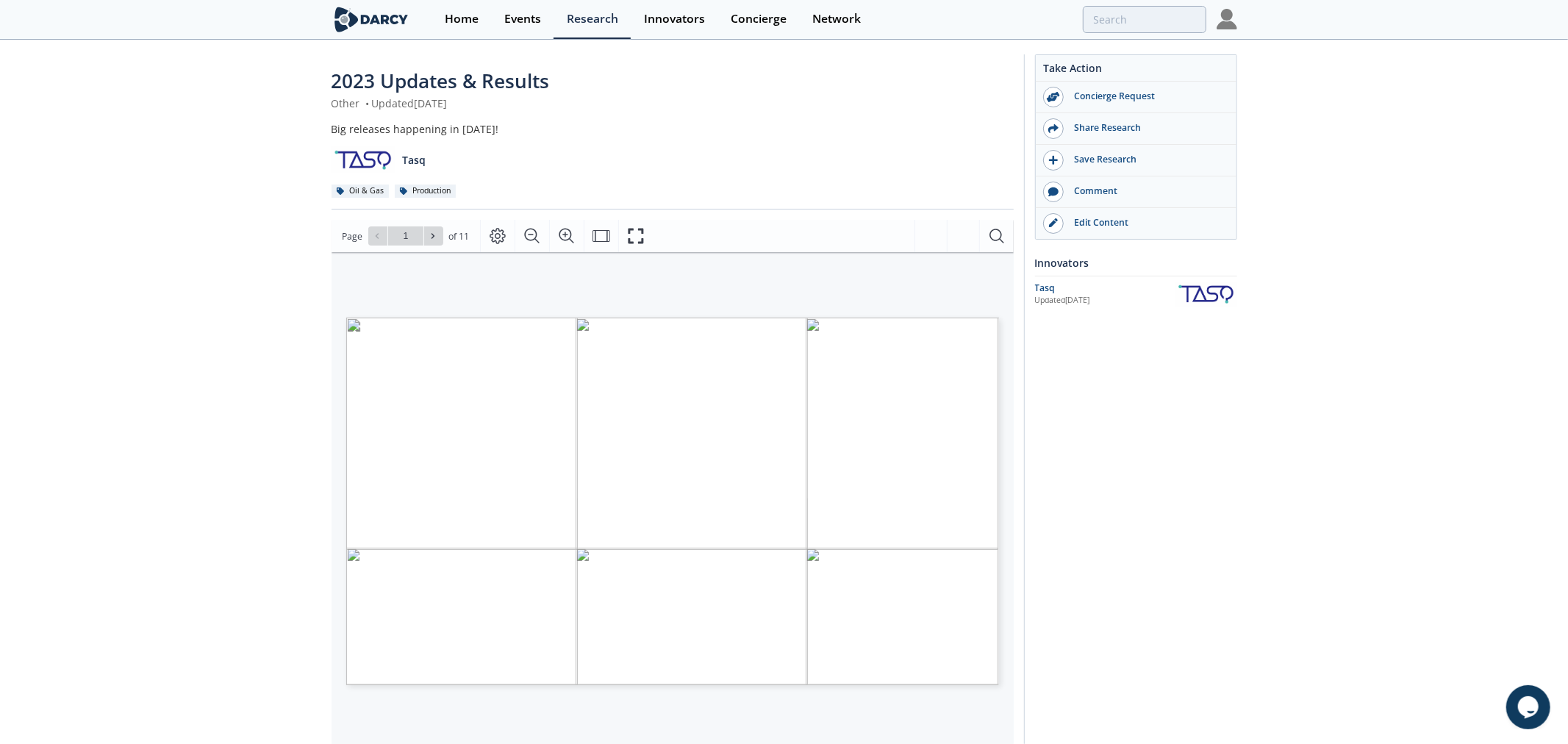
type input "2"
type input "6"
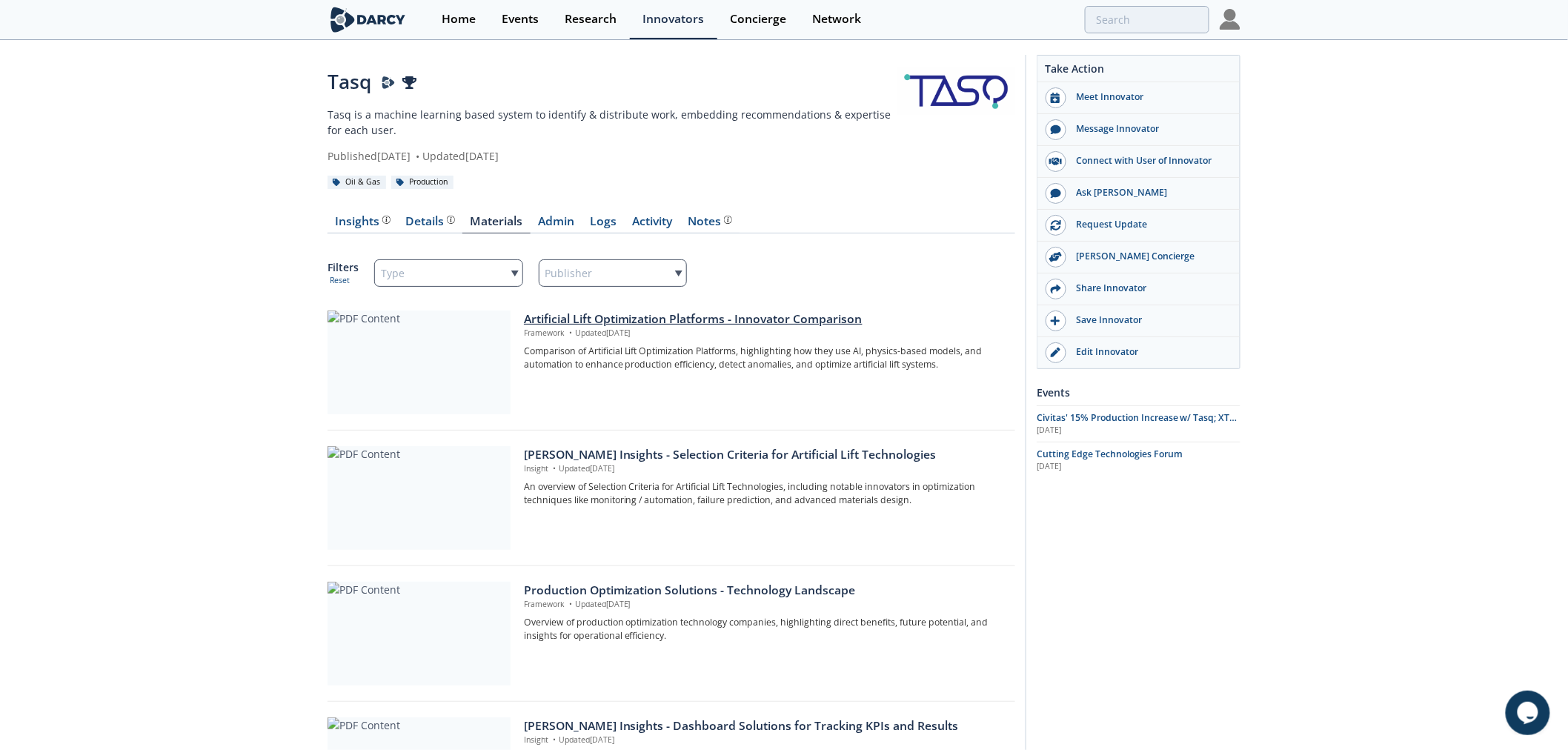
click at [461, 354] on div at bounding box center [419, 362] width 183 height 104
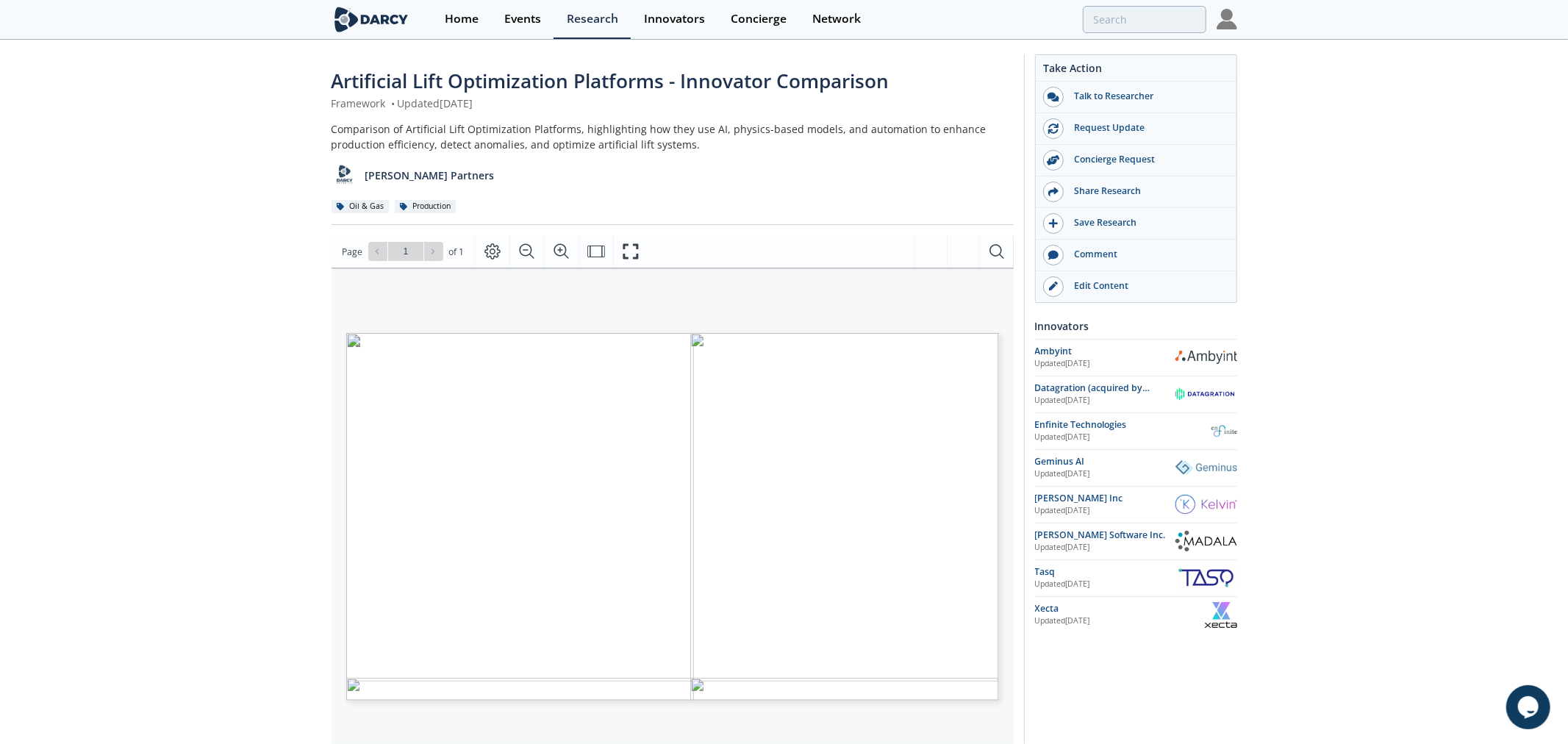
drag, startPoint x: 659, startPoint y: 623, endPoint x: 826, endPoint y: 639, distance: 167.8
click at [353, 346] on span "• Integrates artificial lift optimization with workforce management using AI an…" at bounding box center [353, 346] width 0 height 0
click at [826, 639] on span "Supports ESP, Rod Lift, Plunger, and GAPL applications, with additional use cas…" at bounding box center [807, 641] width 312 height 6
drag, startPoint x: 597, startPoint y: 133, endPoint x: 694, endPoint y: 133, distance: 97.0
click at [694, 133] on div "Comparison of Artificial Lift Optimization Platforms, highlighting how they use…" at bounding box center [665, 137] width 682 height 31
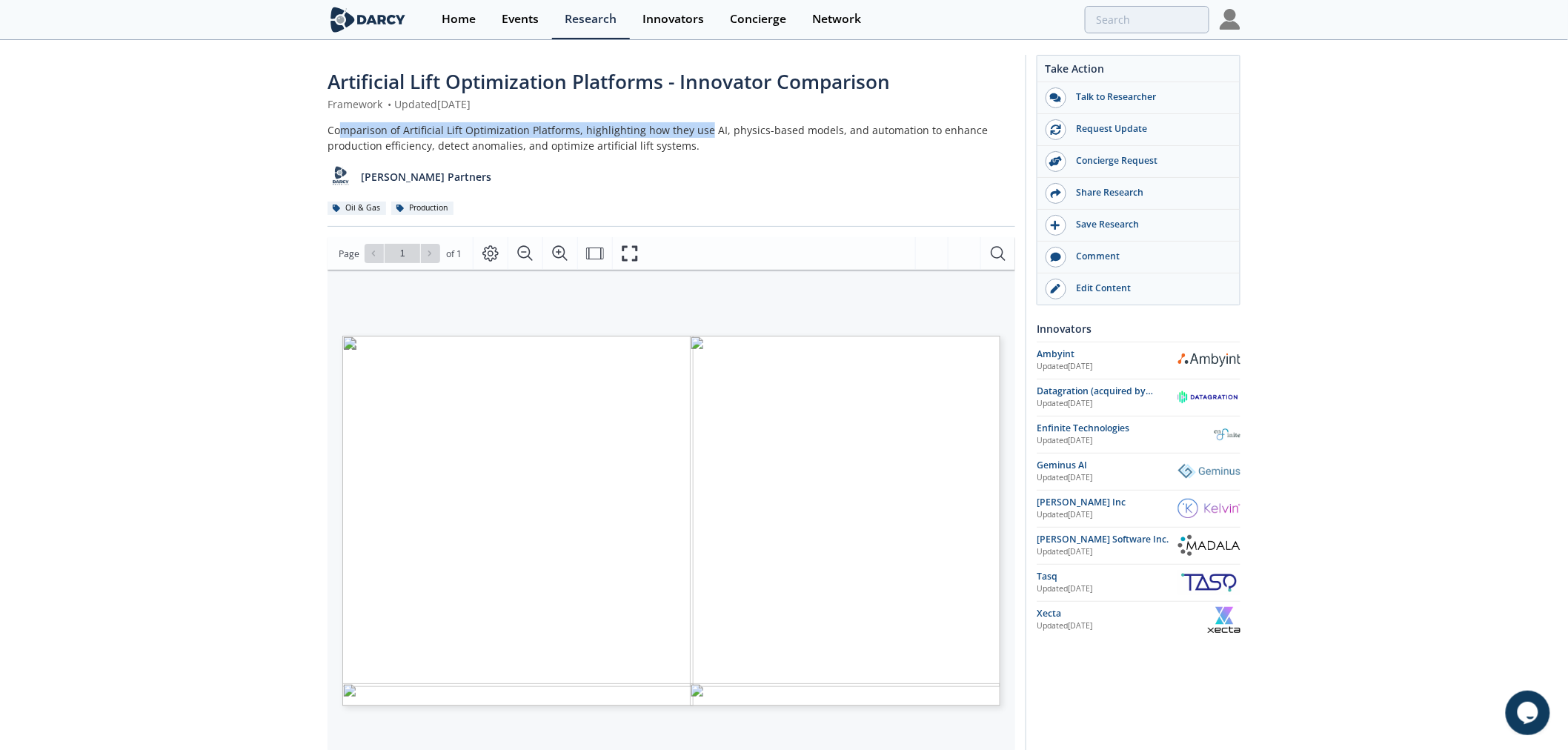
click at [699, 134] on div "Comparison of Artificial Lift Optimization Platforms, highlighting how they use…" at bounding box center [671, 138] width 688 height 31
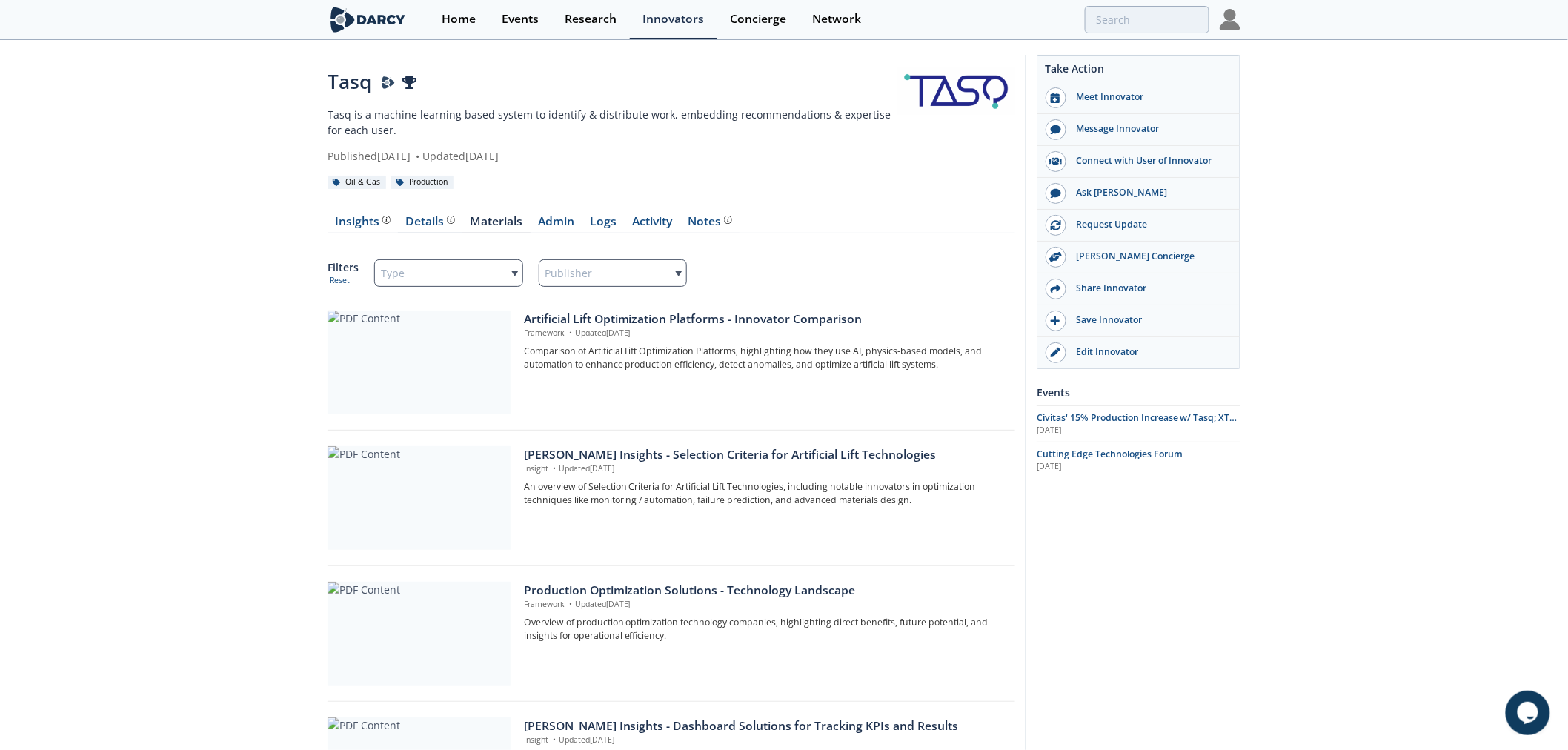
click at [426, 225] on div "Details" at bounding box center [430, 222] width 49 height 12
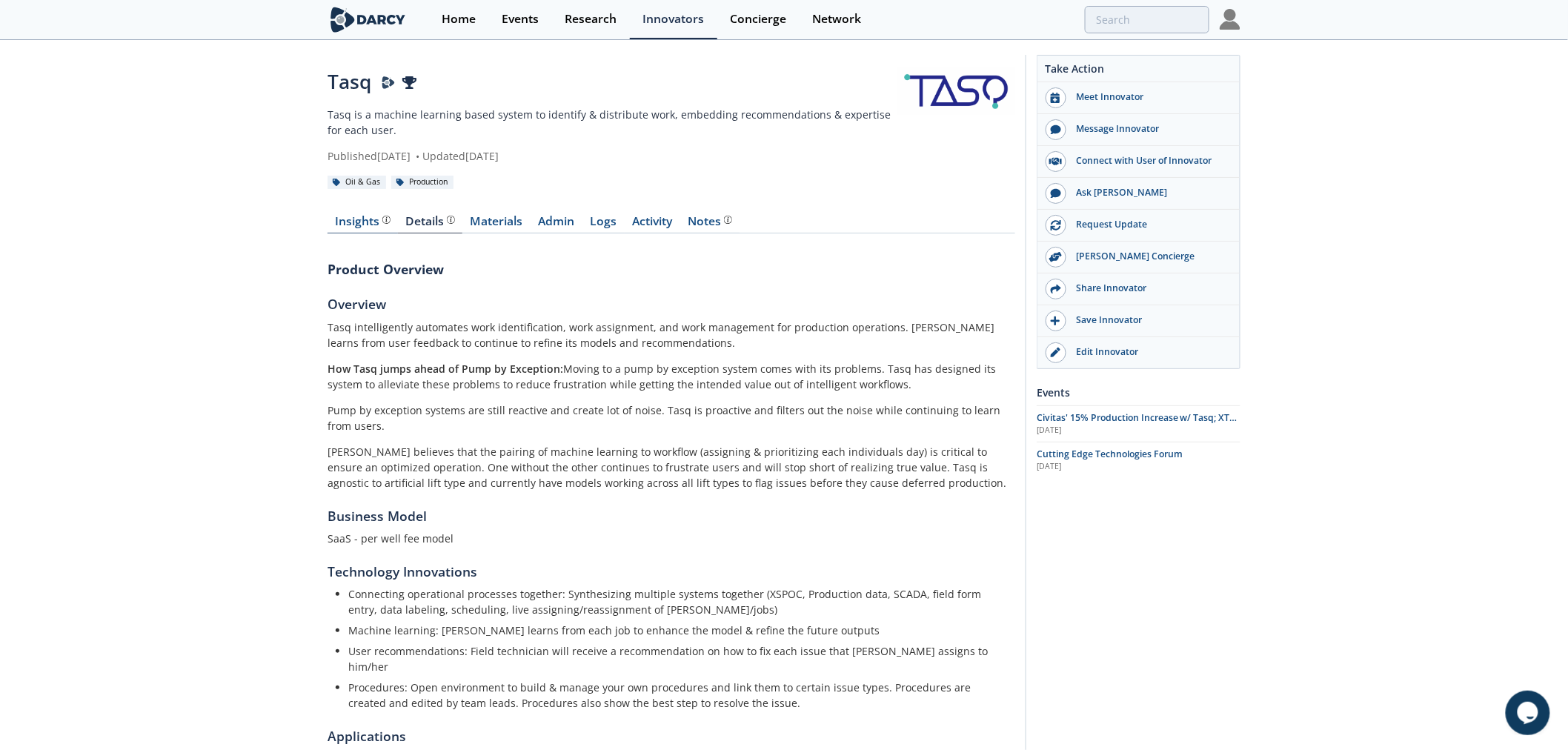
click at [358, 223] on div "Insights" at bounding box center [363, 222] width 55 height 12
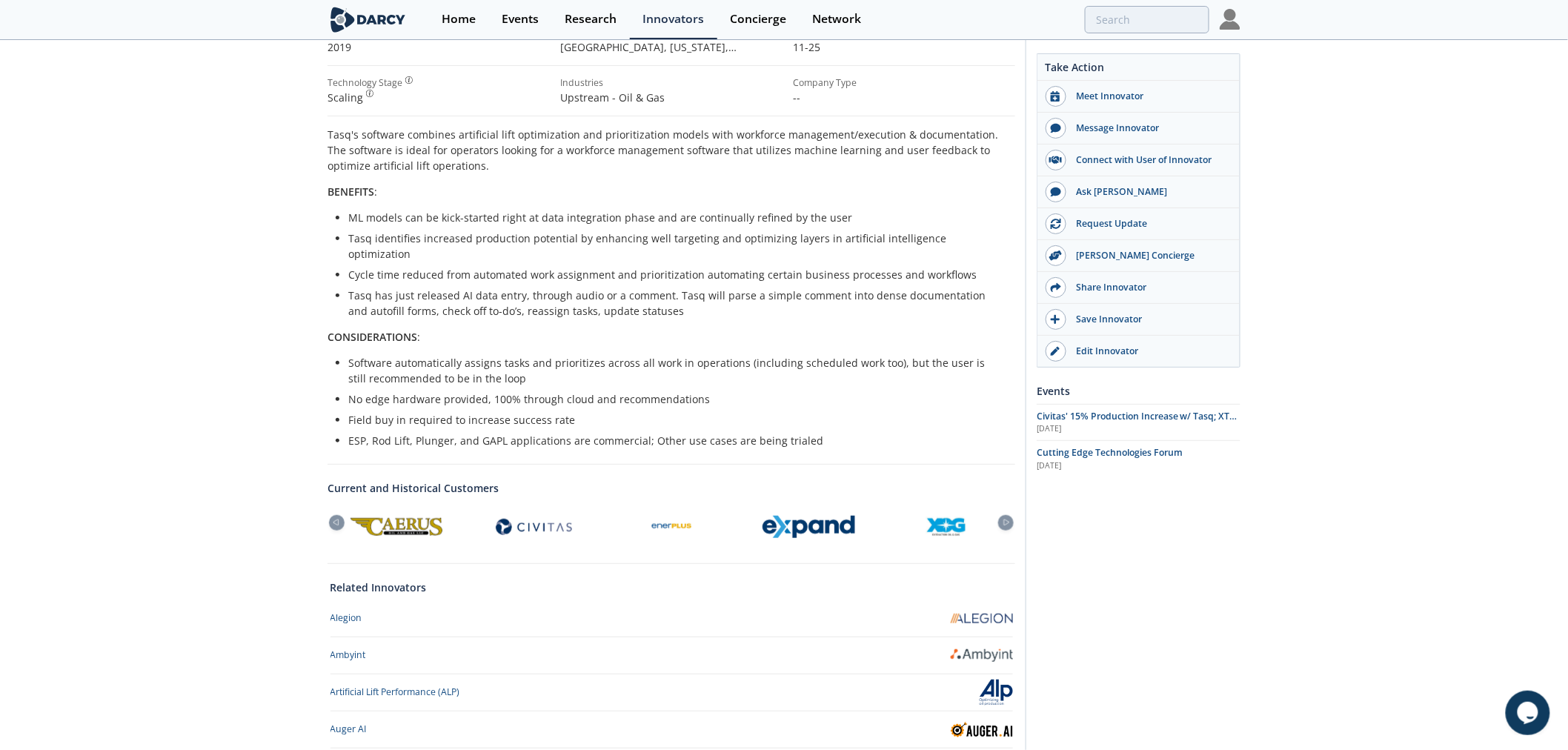
scroll to position [393, 0]
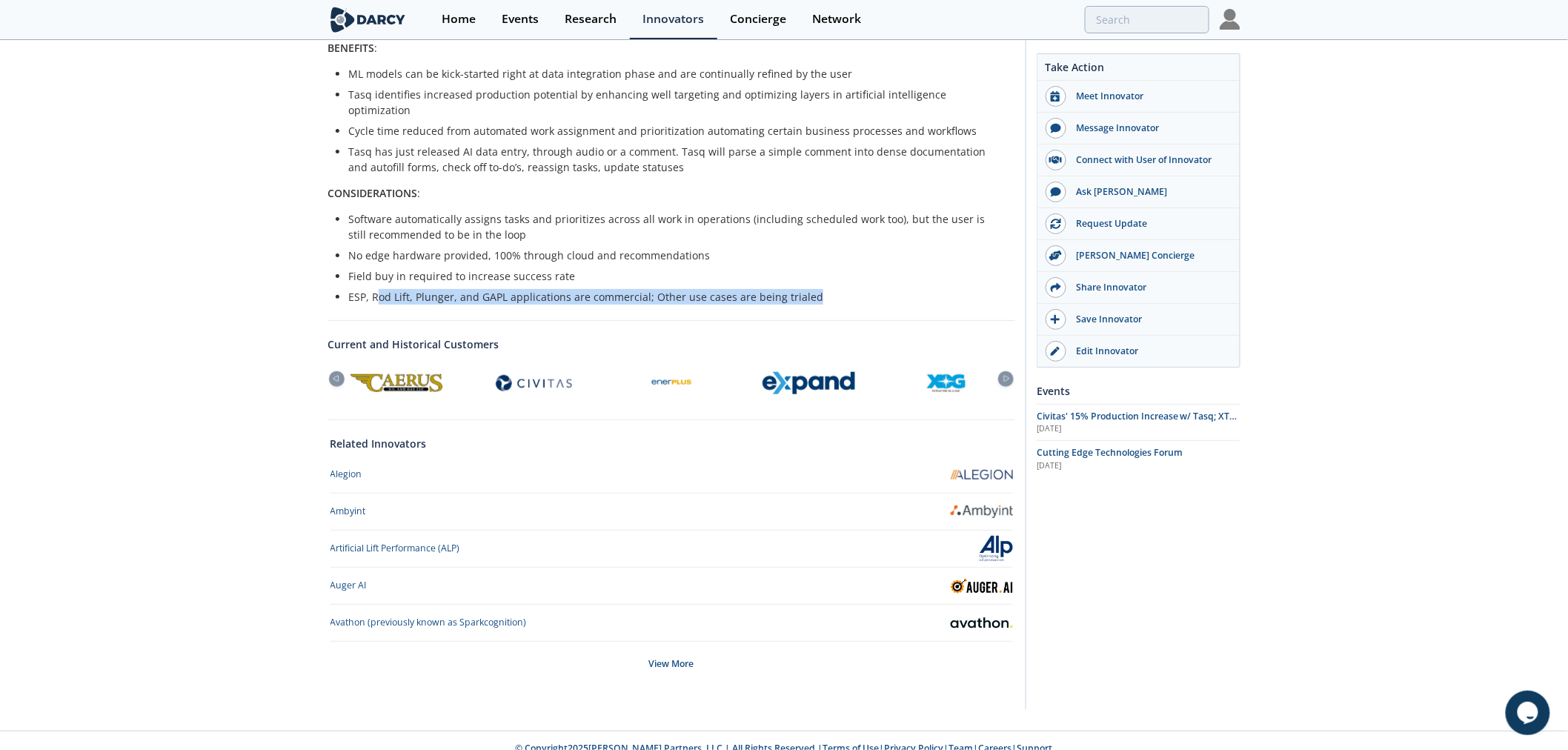
drag, startPoint x: 408, startPoint y: 276, endPoint x: 891, endPoint y: 275, distance: 483.0
click at [891, 289] on li "ESP, Rod Lift, Plunger, and GAPL applications are commercial; Other use cases a…" at bounding box center [677, 297] width 656 height 15
drag, startPoint x: 834, startPoint y: 279, endPoint x: 410, endPoint y: 279, distance: 424.0
click at [410, 289] on li "ESP, Rod Lift, Plunger, and GAPL applications are commercial; Other use cases a…" at bounding box center [677, 297] width 656 height 15
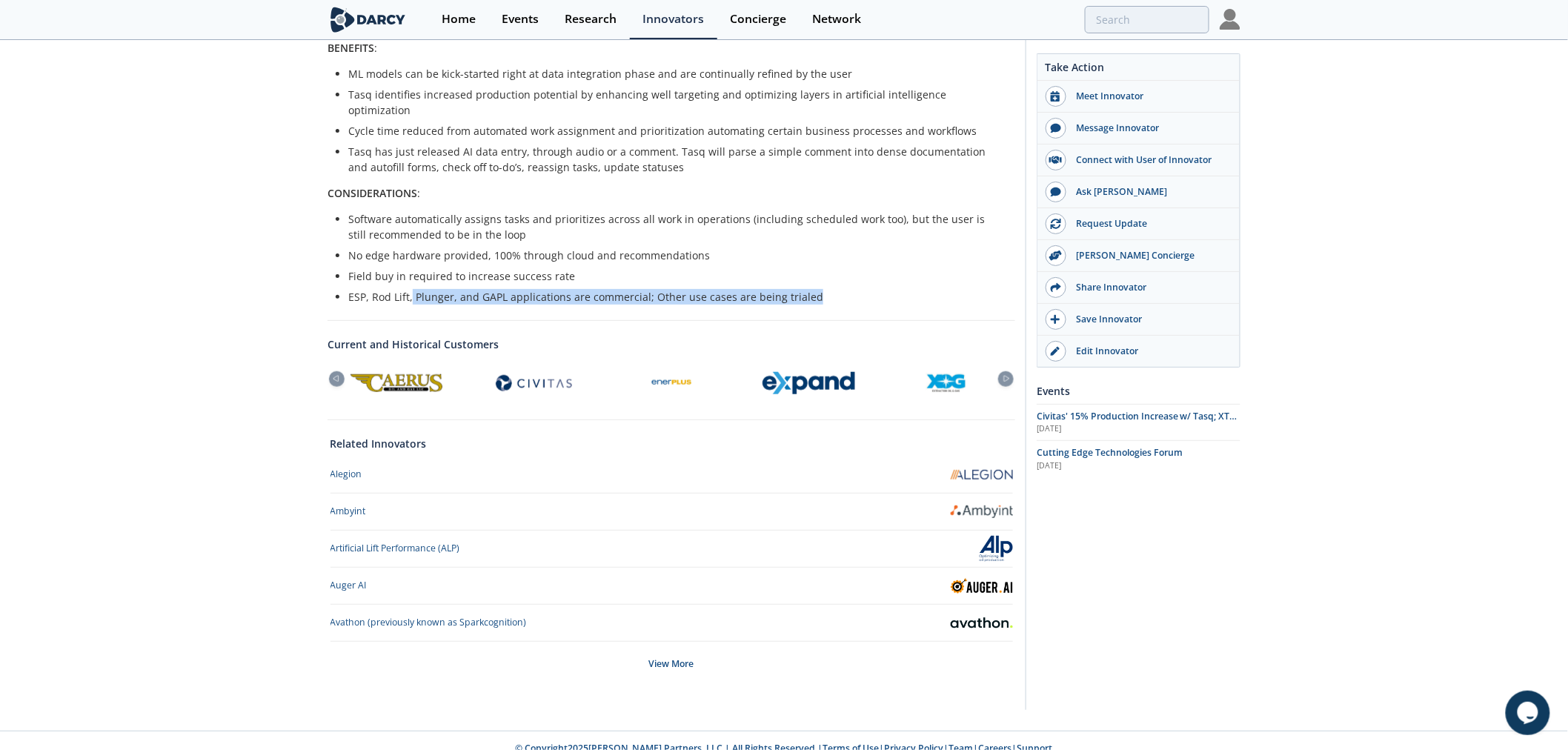
click at [410, 289] on li "ESP, Rod Lift, Plunger, and GAPL applications are commercial; Other use cases a…" at bounding box center [677, 297] width 656 height 15
drag, startPoint x: 363, startPoint y: 279, endPoint x: 814, endPoint y: 278, distance: 451.0
click at [814, 289] on li "ESP, Rod Lift, Plunger, and GAPL applications are commercial; Other use cases a…" at bounding box center [677, 297] width 656 height 15
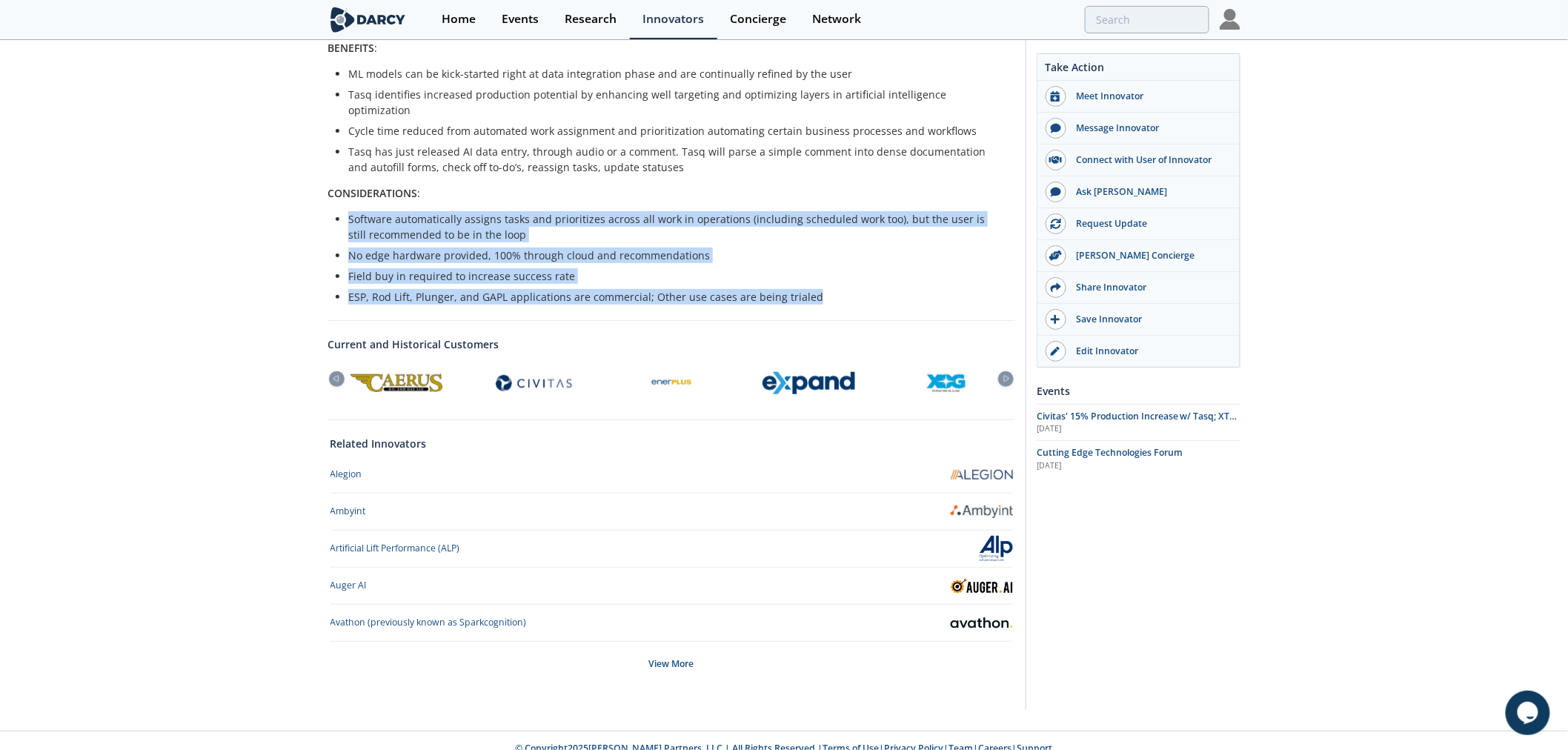
drag, startPoint x: 482, startPoint y: 278, endPoint x: 334, endPoint y: 202, distance: 166.4
click at [334, 202] on div "Tasq's software combines artificial lift optimization and prioritization models…" at bounding box center [671, 144] width 688 height 321
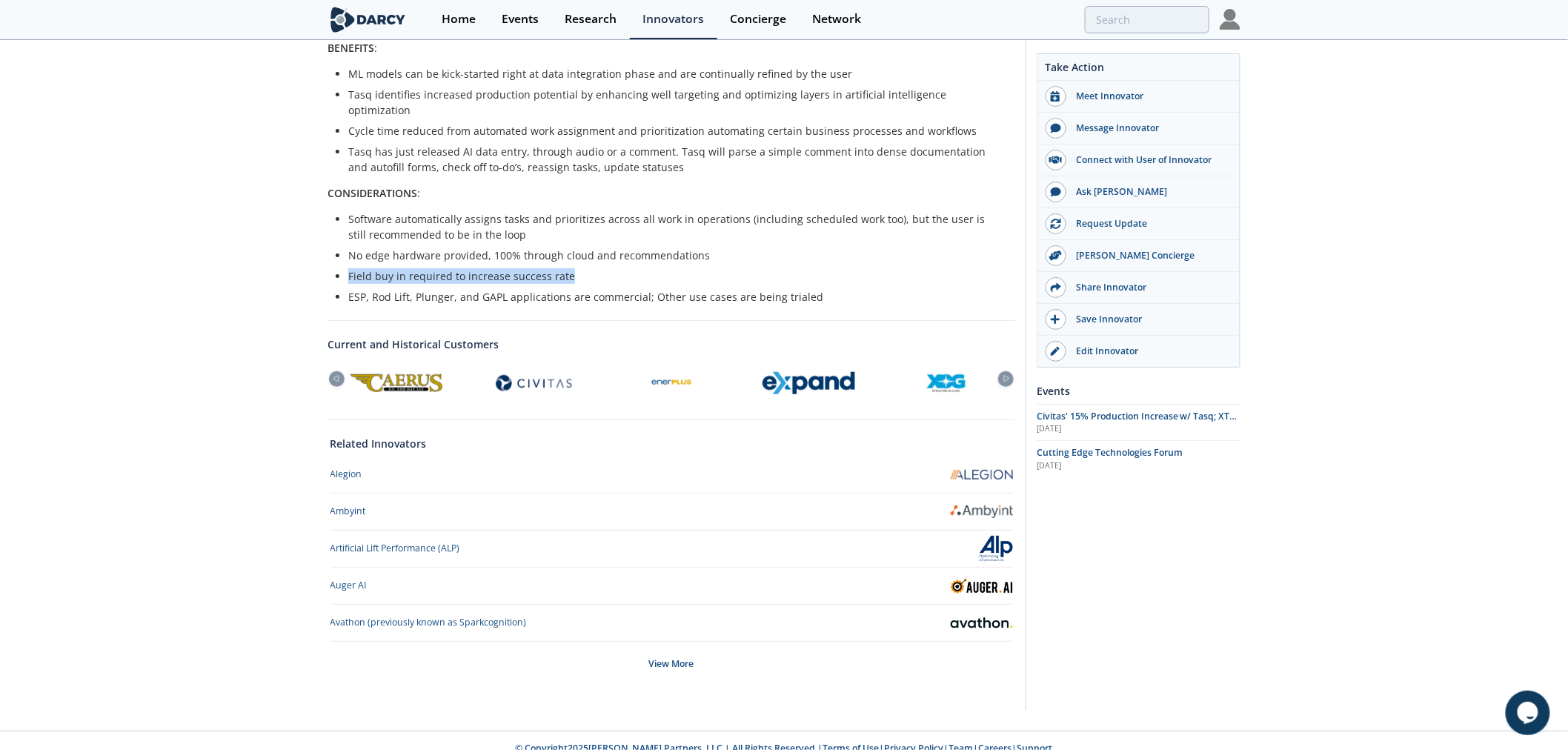
drag, startPoint x: 526, startPoint y: 261, endPoint x: 655, endPoint y: 261, distance: 129.0
click at [655, 268] on li "Field buy in required to increase success rate" at bounding box center [677, 276] width 656 height 15
drag, startPoint x: 376, startPoint y: 257, endPoint x: 658, endPoint y: 257, distance: 282.0
click at [658, 268] on li "Field buy in required to increase success rate" at bounding box center [677, 276] width 656 height 15
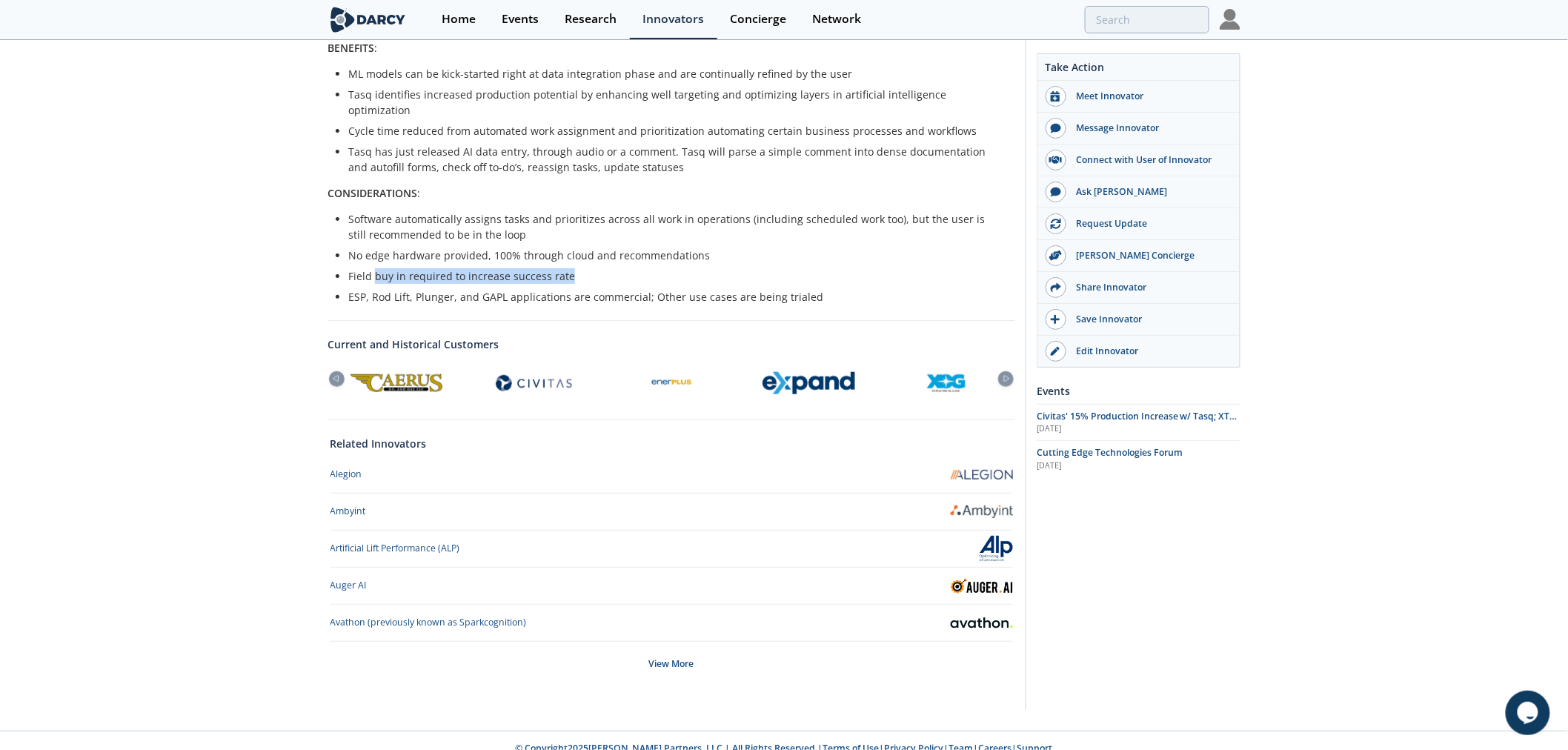
click at [658, 268] on li "Field buy in required to increase success rate" at bounding box center [677, 276] width 656 height 15
click at [456, 268] on li "Field buy in required to increase success rate" at bounding box center [677, 276] width 656 height 15
drag, startPoint x: 347, startPoint y: 237, endPoint x: 754, endPoint y: 234, distance: 407.0
click at [754, 234] on ul "Software automatically assigns tasks and prioritizes across all work in operati…" at bounding box center [672, 258] width 667 height 93
click at [754, 248] on li "No edge hardware provided, 100% through cloud and recommendations" at bounding box center [677, 255] width 656 height 15
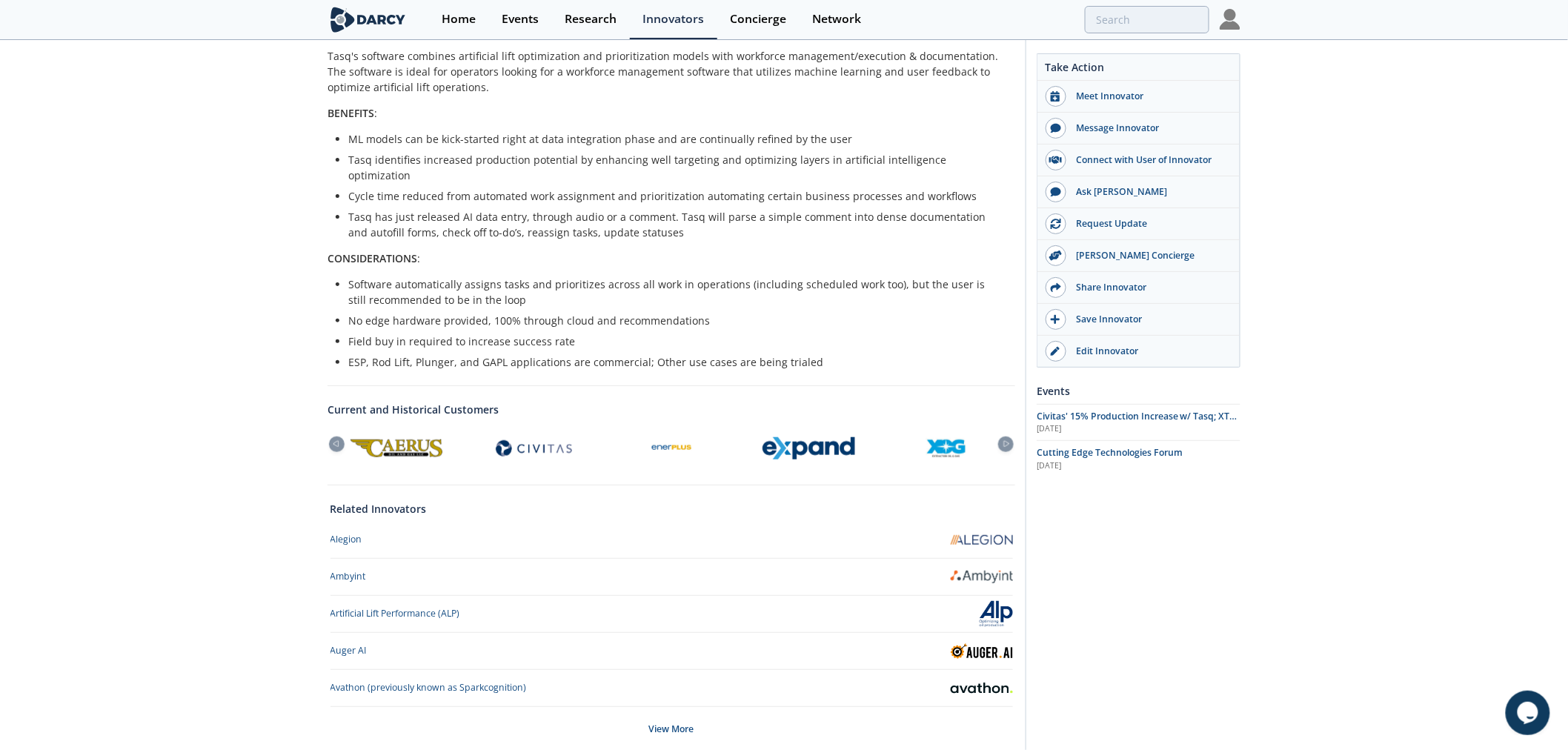
scroll to position [228, 0]
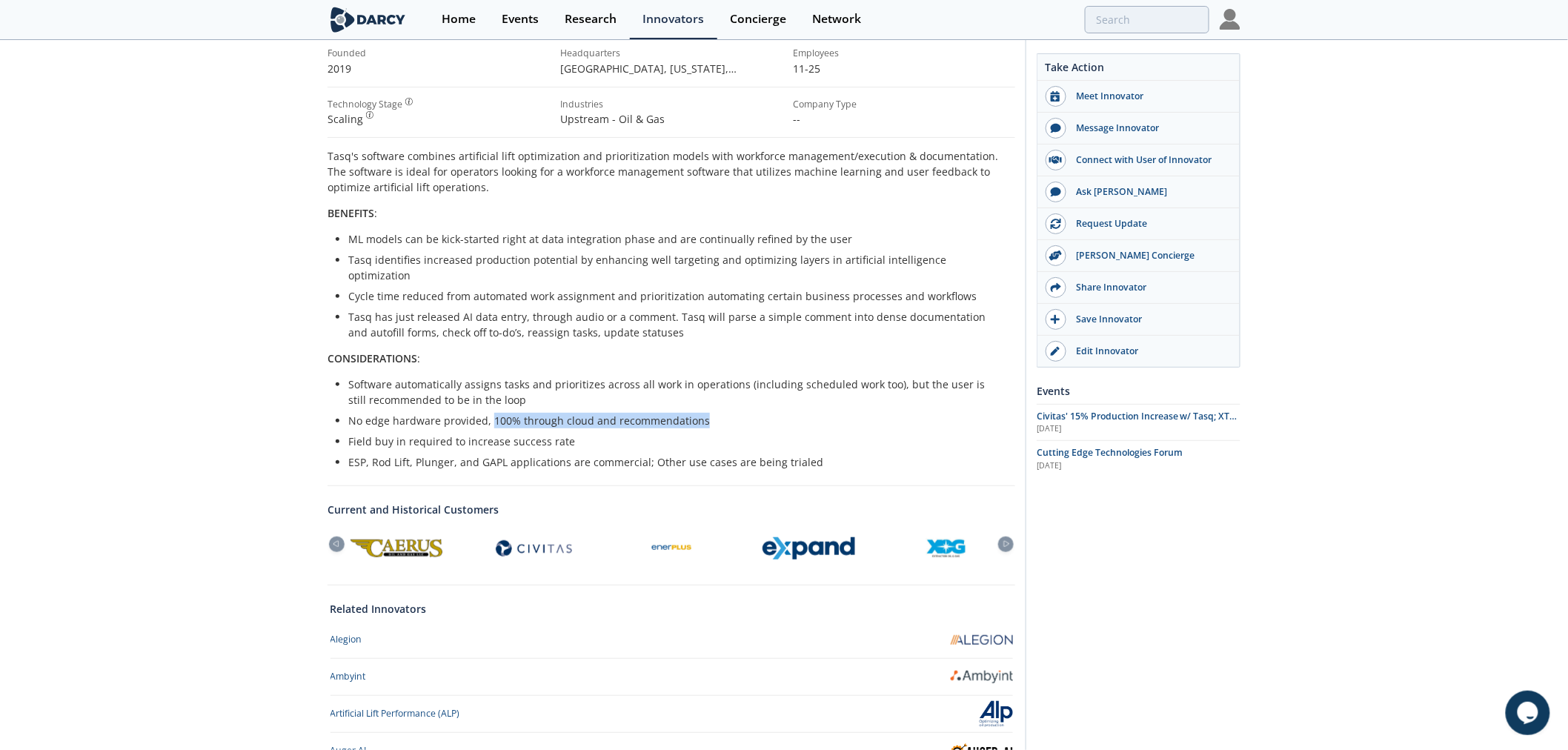
drag, startPoint x: 489, startPoint y: 398, endPoint x: 758, endPoint y: 397, distance: 269.0
click at [758, 413] on li "No edge hardware provided, 100% through cloud and recommendations" at bounding box center [677, 420] width 656 height 15
drag, startPoint x: 714, startPoint y: 364, endPoint x: 861, endPoint y: 364, distance: 147.0
click at [861, 376] on li "Software automatically assigns tasks and prioritizes across all work in operati…" at bounding box center [677, 391] width 656 height 31
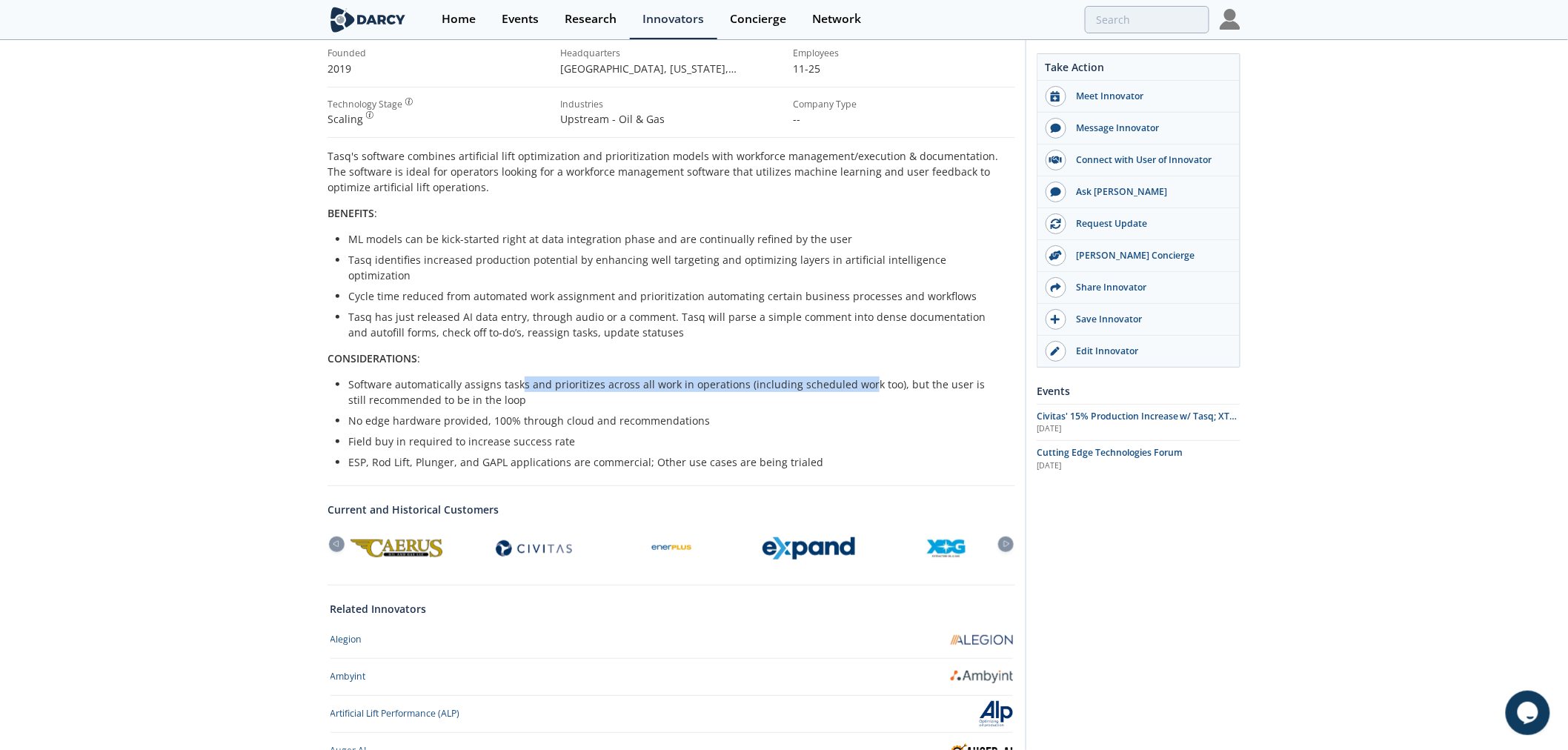
click at [861, 376] on li "Software automatically assigns tasks and prioritizes across all work in operati…" at bounding box center [677, 391] width 656 height 31
drag, startPoint x: 359, startPoint y: 379, endPoint x: 593, endPoint y: 380, distance: 234.0
click at [593, 380] on li "Software automatically assigns tasks and prioritizes across all work in operati…" at bounding box center [677, 391] width 656 height 31
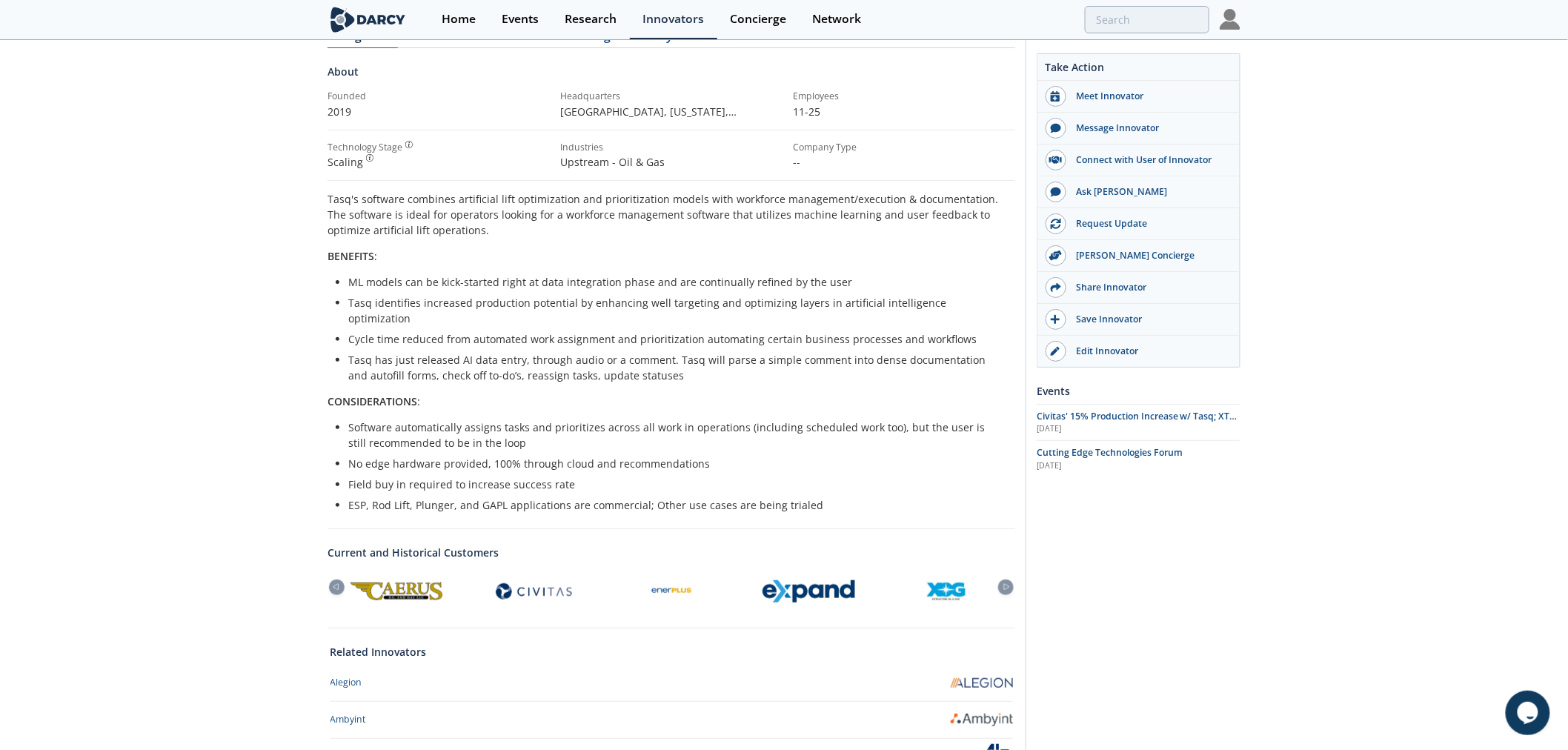
scroll to position [146, 0]
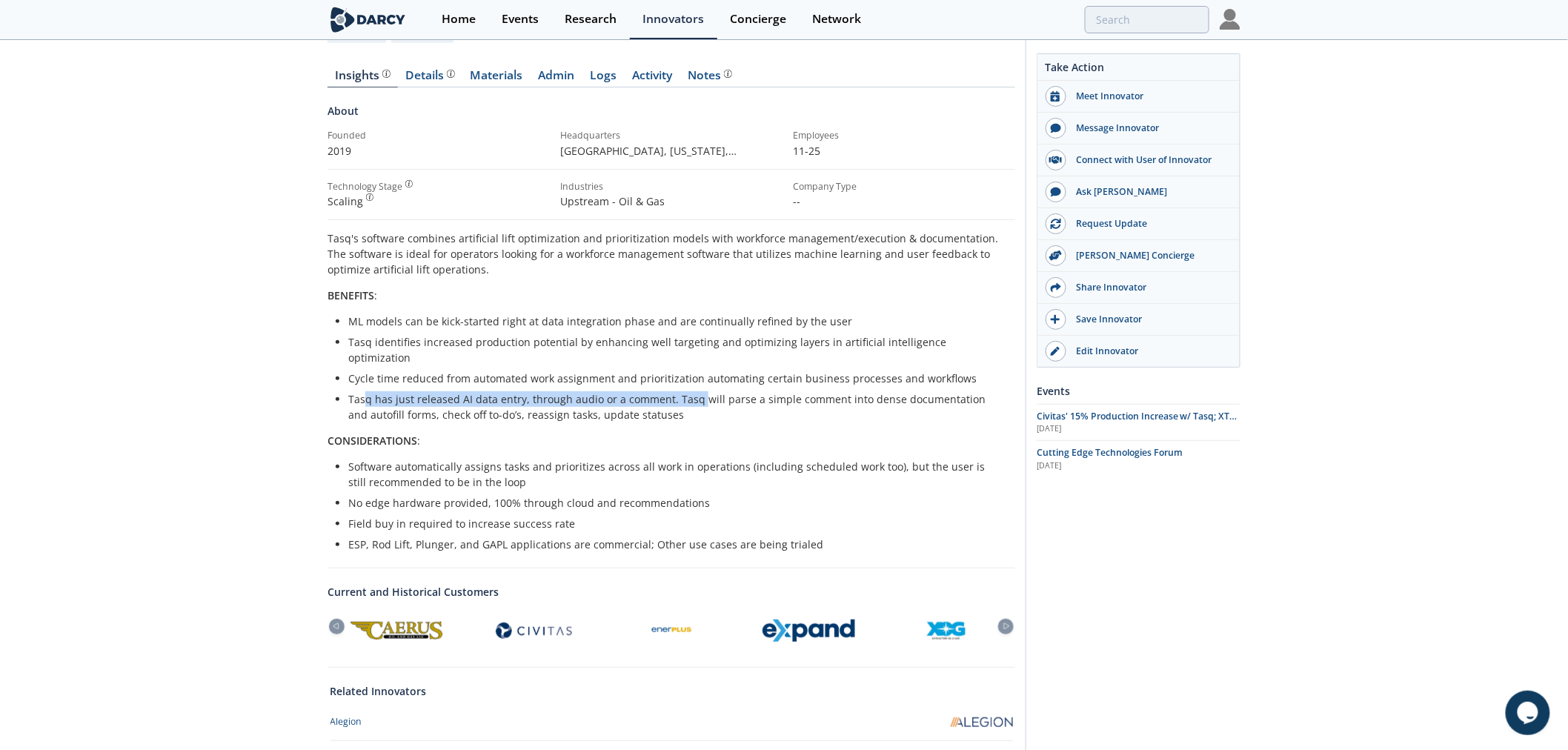
drag, startPoint x: 380, startPoint y: 388, endPoint x: 695, endPoint y: 389, distance: 315.0
click at [695, 391] on li "Tasq has just released AI data entry, through audio or a comment. Tasq will par…" at bounding box center [677, 407] width 656 height 31
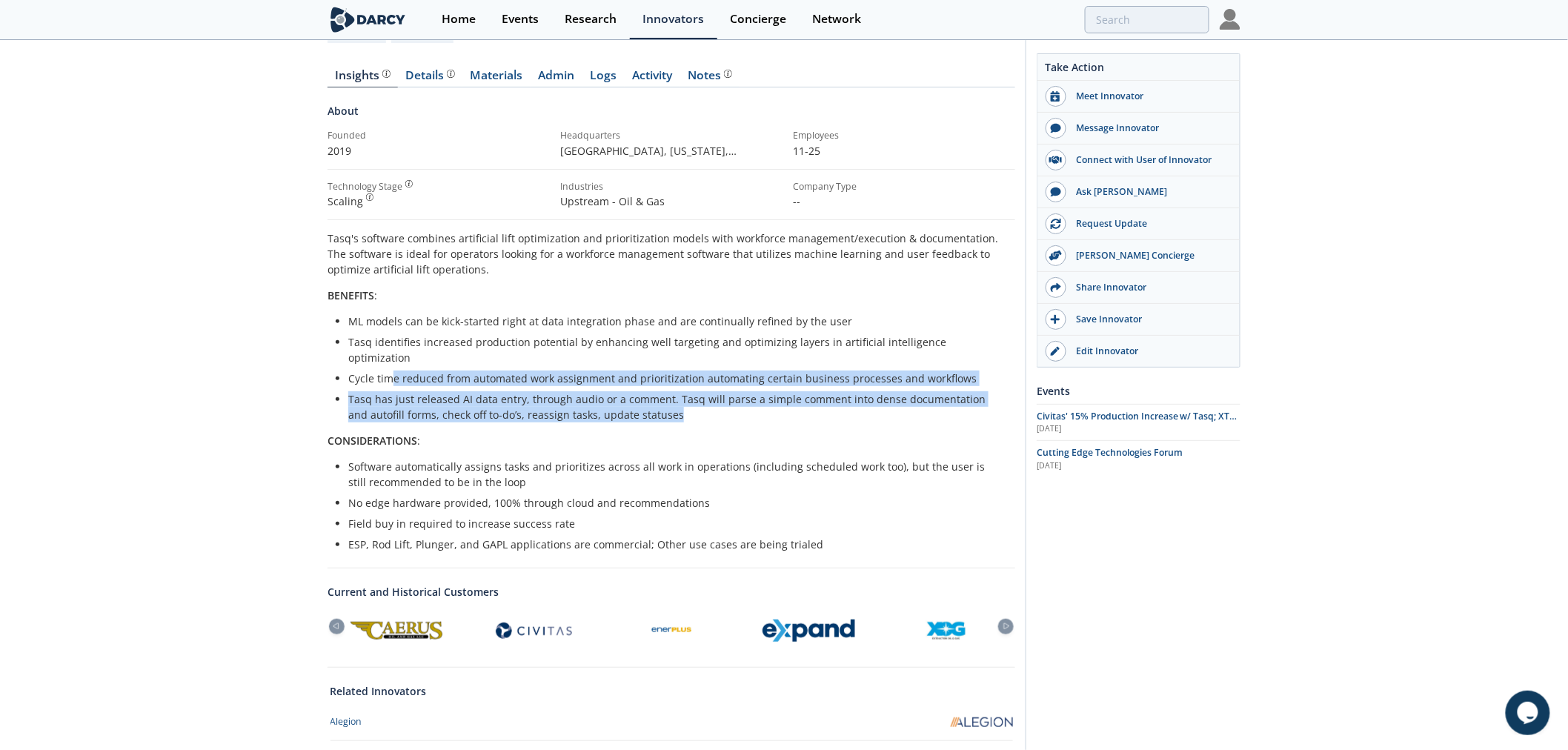
drag, startPoint x: 644, startPoint y: 402, endPoint x: 394, endPoint y: 356, distance: 254.2
click at [394, 356] on ul "ML models can be kick-started right at data integration phase and are continual…" at bounding box center [672, 368] width 667 height 109
click at [394, 370] on li "Cycle time reduced from automated work assignment and prioritization automating…" at bounding box center [677, 378] width 656 height 15
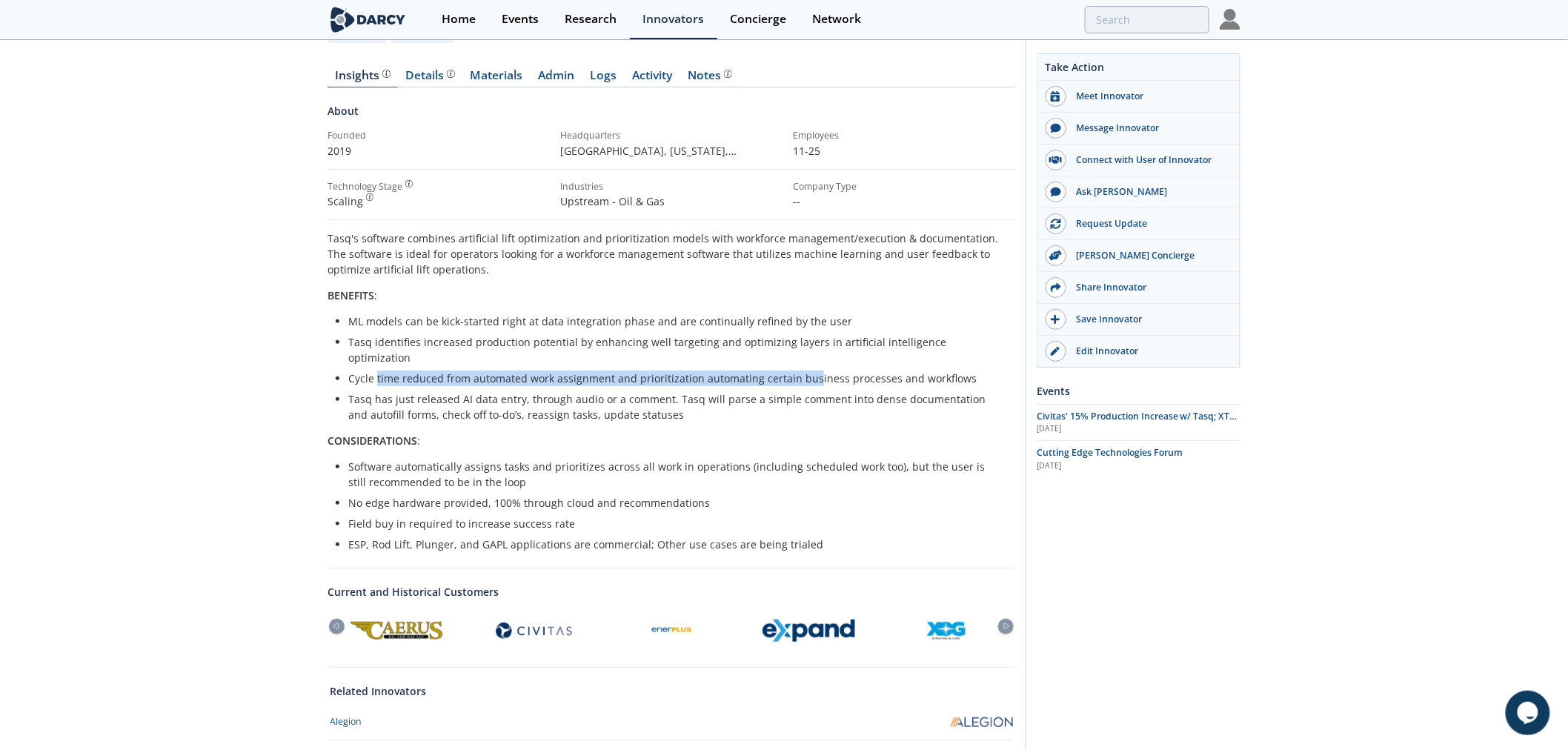
drag, startPoint x: 376, startPoint y: 353, endPoint x: 810, endPoint y: 358, distance: 434.0
click at [810, 370] on li "Cycle time reduced from automated work assignment and prioritization automating…" at bounding box center [677, 378] width 656 height 15
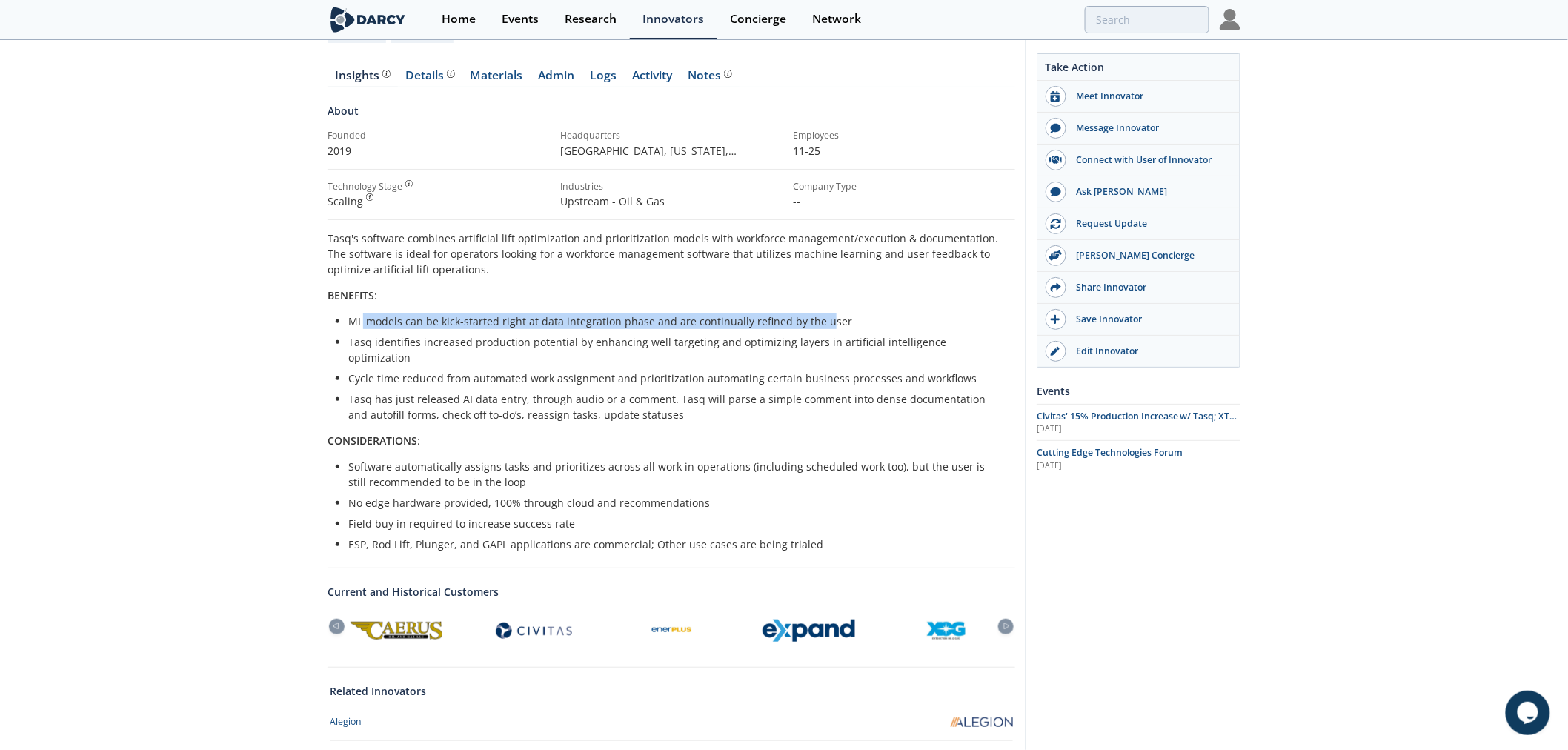
drag, startPoint x: 374, startPoint y: 320, endPoint x: 817, endPoint y: 323, distance: 443.0
click at [817, 323] on li "ML models can be kick-started right at data integration phase and are continual…" at bounding box center [677, 321] width 656 height 15
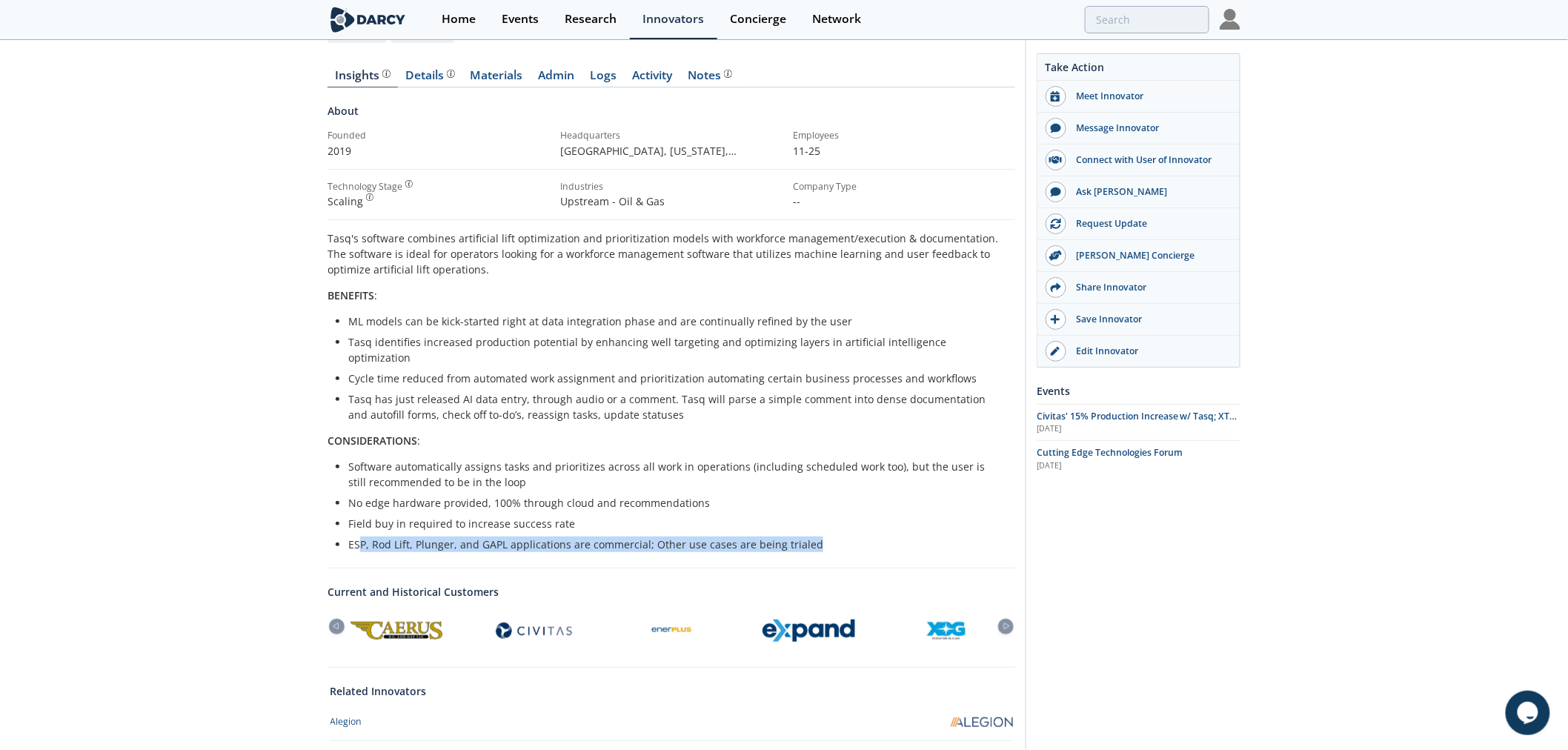
drag, startPoint x: 357, startPoint y: 524, endPoint x: 896, endPoint y: 523, distance: 539.0
click at [896, 536] on li "ESP, Rod Lift, Plunger, and GAPL applications are commercial; Other use cases a…" at bounding box center [677, 544] width 656 height 15
click at [897, 536] on li "ESP, Rod Lift, Plunger, and GAPL applications are commercial; Other use cases a…" at bounding box center [677, 544] width 656 height 15
drag, startPoint x: 356, startPoint y: 527, endPoint x: 913, endPoint y: 524, distance: 557.0
click at [913, 536] on li "ESP, Rod Lift, Plunger, and GAPL applications are commercial; Other use cases a…" at bounding box center [677, 544] width 656 height 15
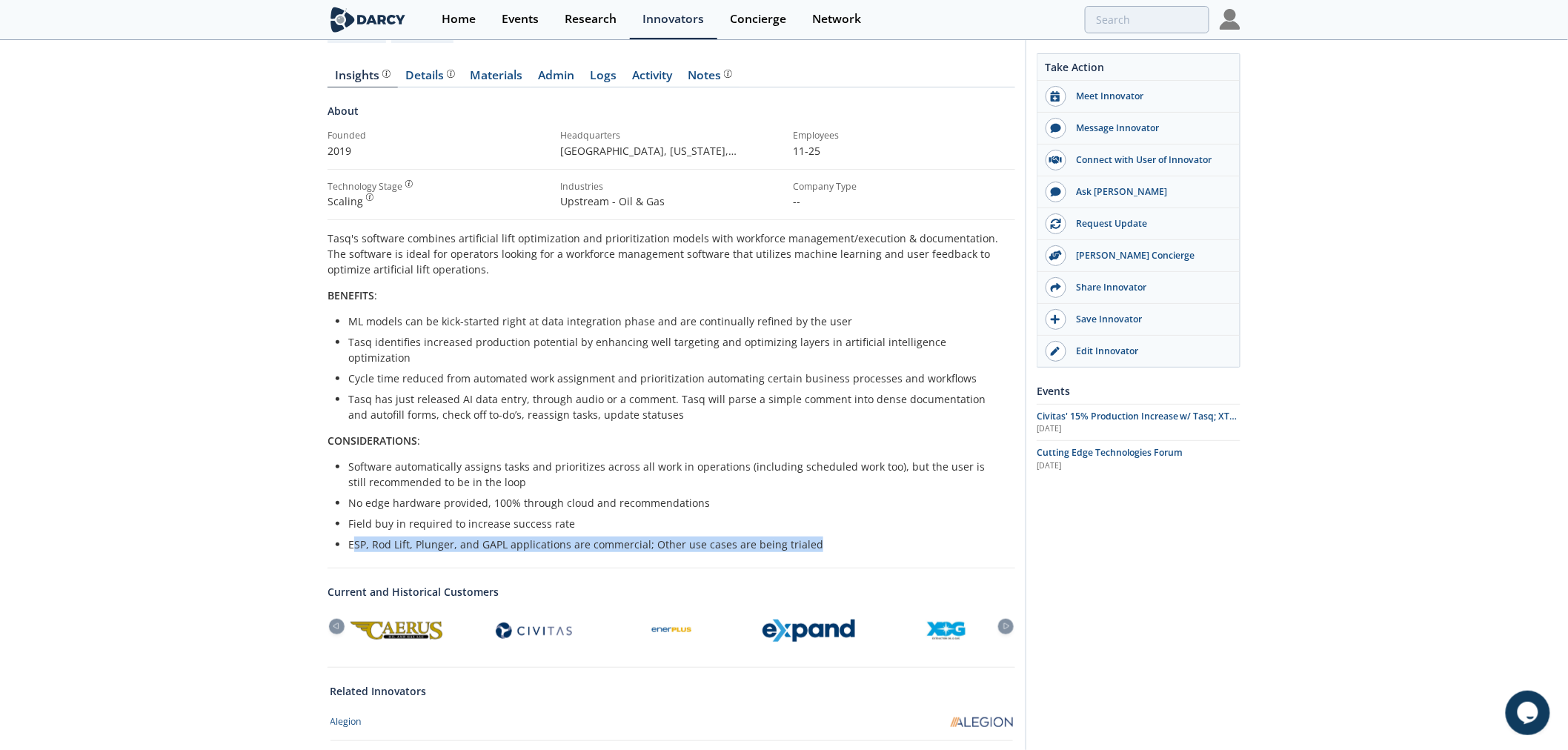
click at [913, 536] on li "ESP, Rod Lift, Plunger, and GAPL applications are commercial; Other use cases a…" at bounding box center [677, 544] width 656 height 15
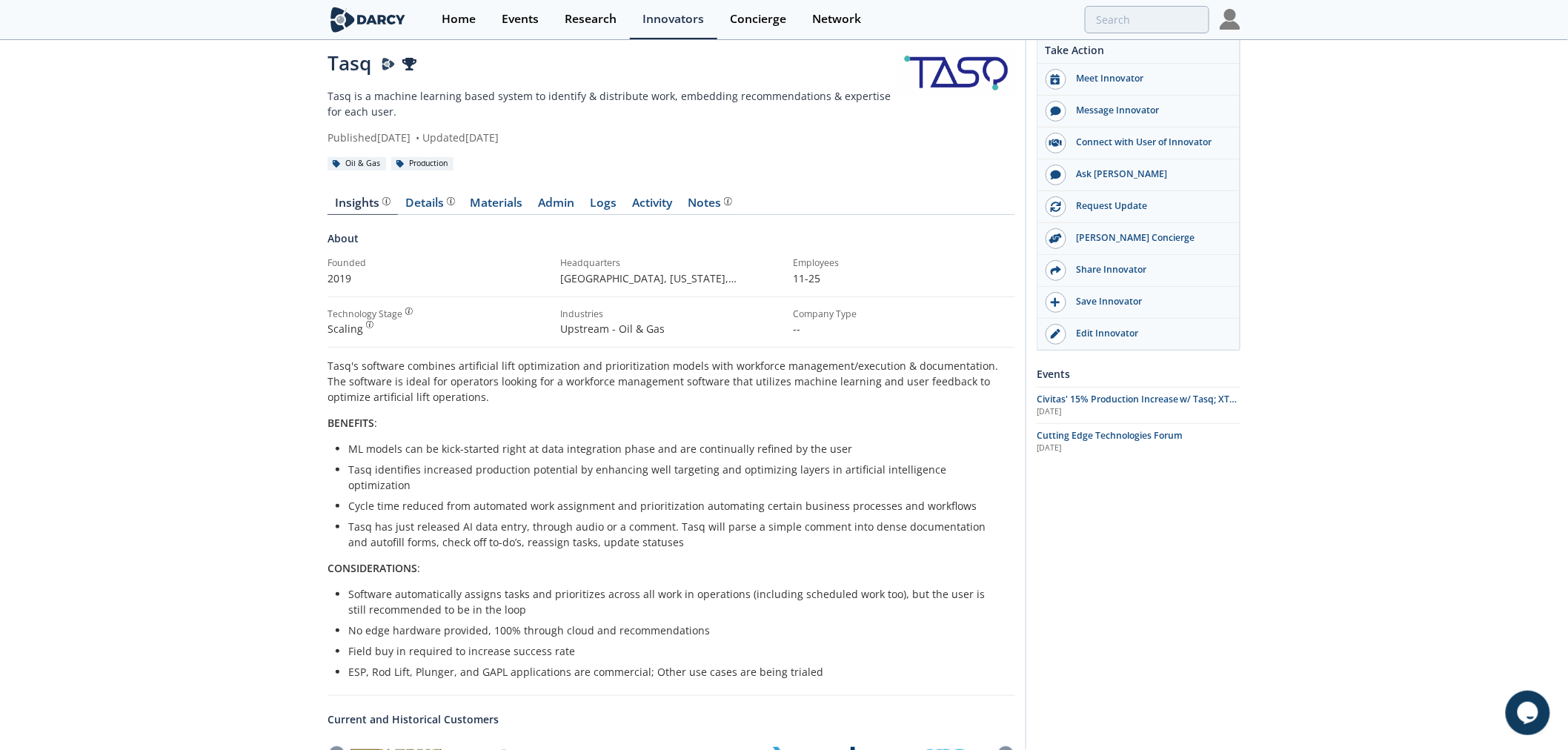
scroll to position [0, 0]
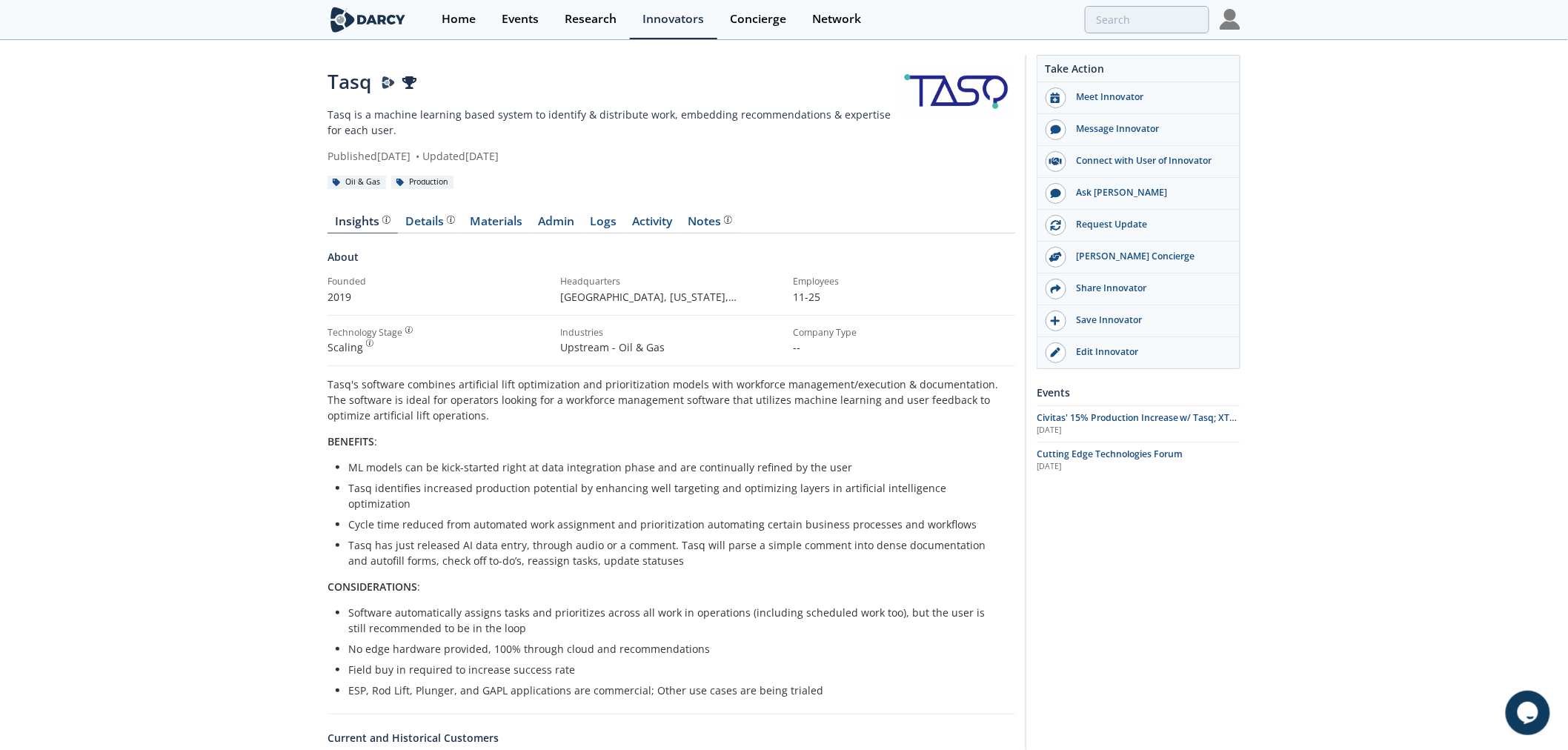
drag, startPoint x: 757, startPoint y: 672, endPoint x: 821, endPoint y: 679, distance: 64.4
click at [821, 682] on li "ESP, Rod Lift, Plunger, and GAPL applications are commercial; Other use cases a…" at bounding box center [677, 690] width 656 height 15
click at [824, 662] on ul "Software automatically assigns tasks and prioritizes across all work in operati…" at bounding box center [672, 651] width 667 height 93
click at [565, 219] on link "Admin" at bounding box center [556, 224] width 52 height 18
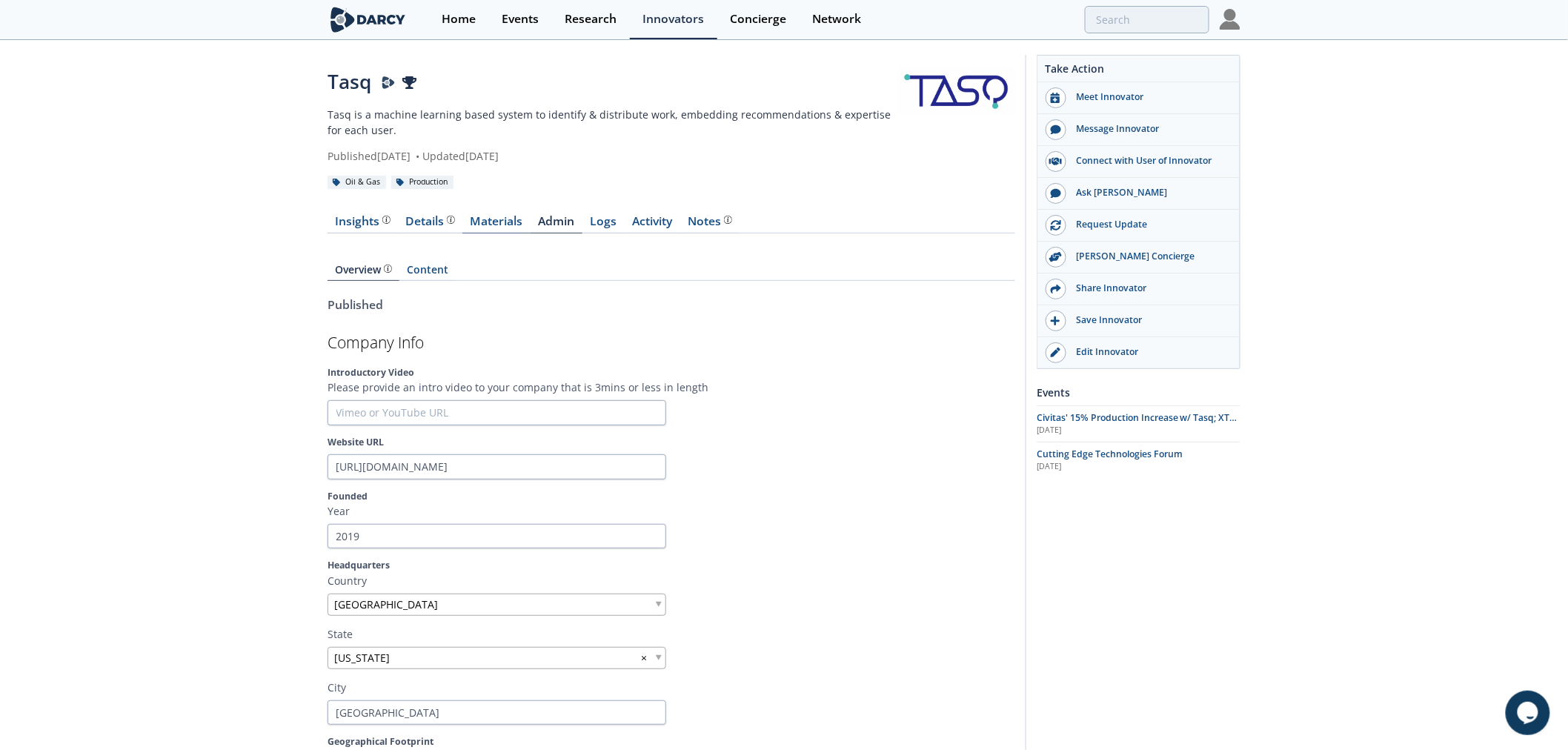
click at [491, 222] on link "Materials" at bounding box center [496, 224] width 69 height 18
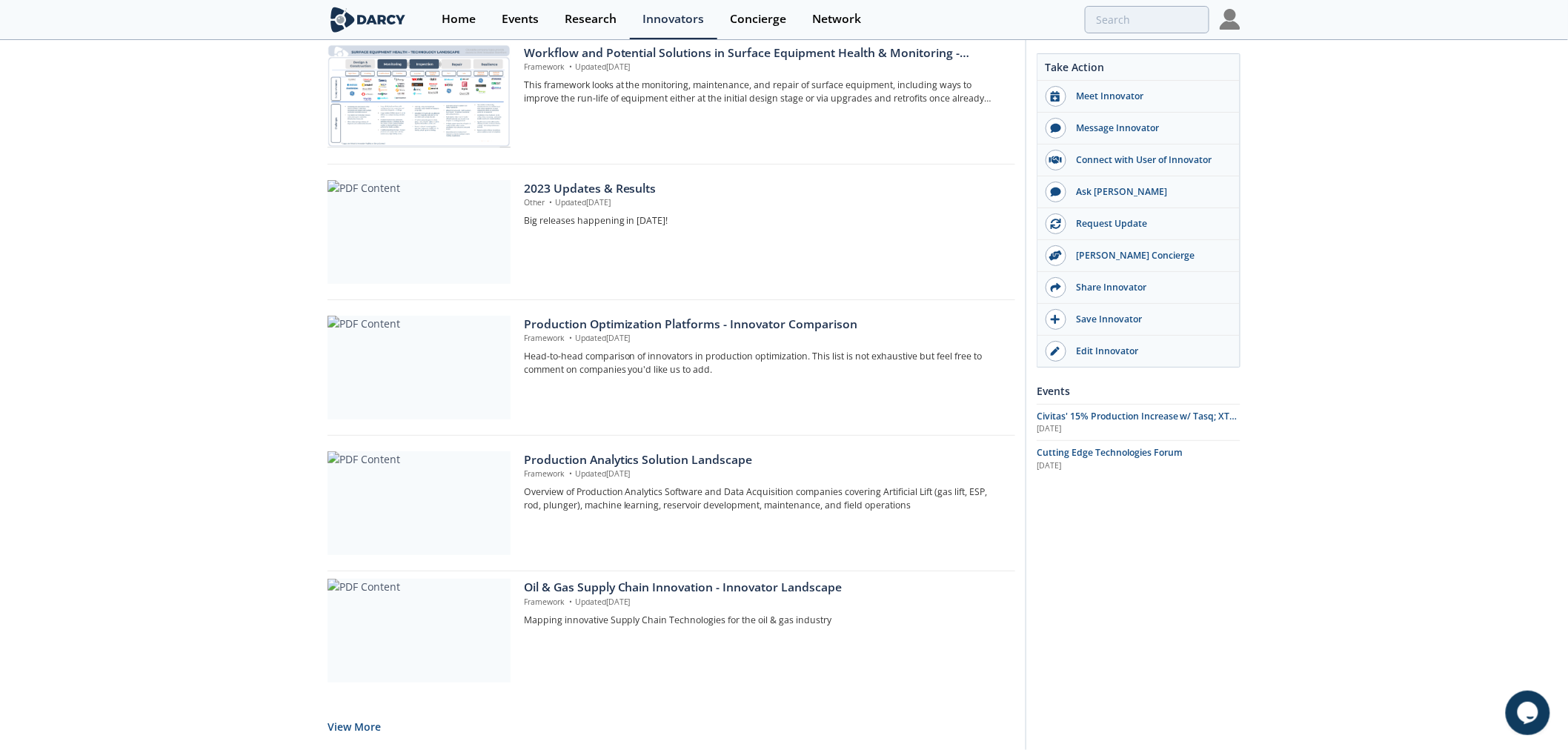
scroll to position [988, 0]
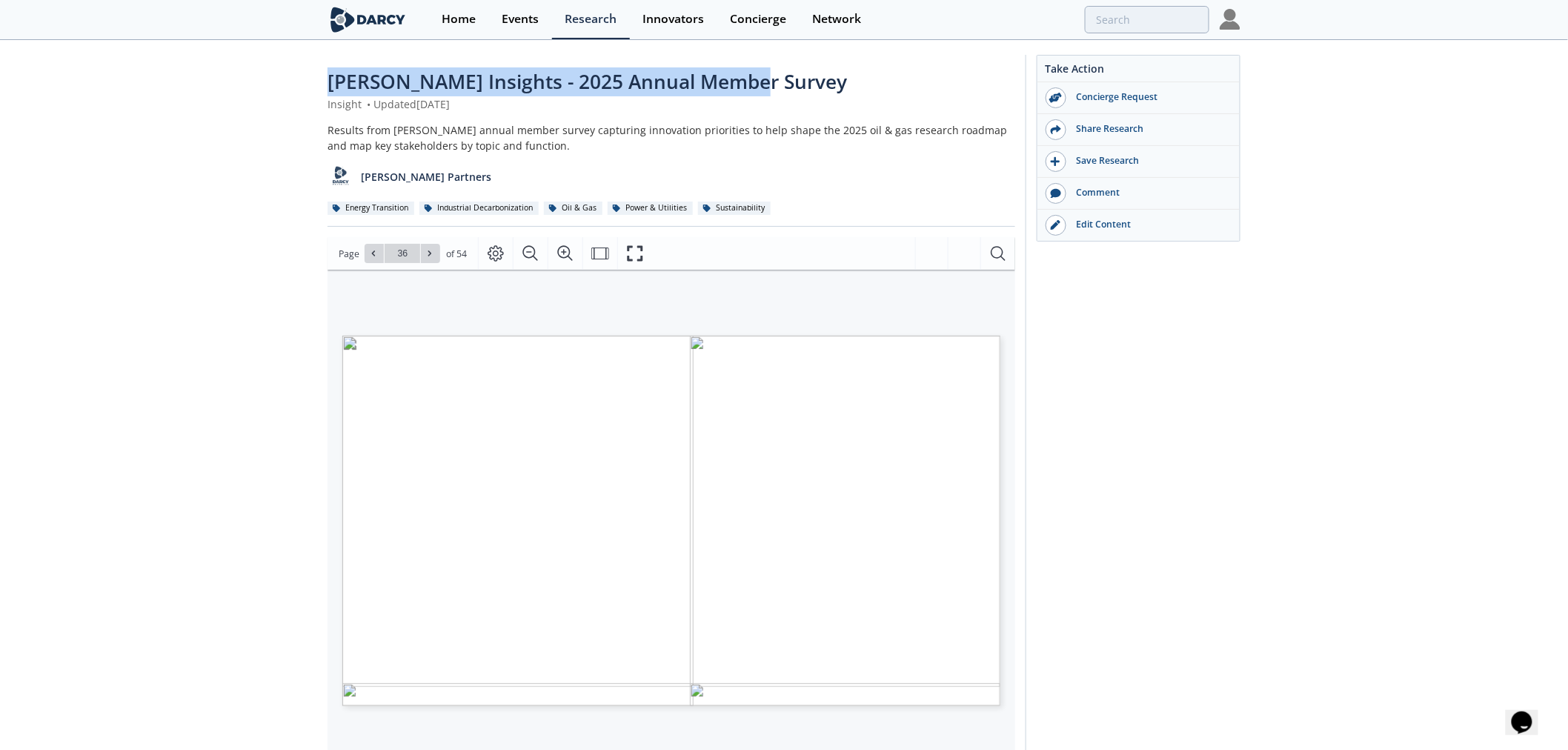
drag, startPoint x: 551, startPoint y: 79, endPoint x: 286, endPoint y: 79, distance: 265.0
click at [286, 79] on div "Darcy Insights - 2025 Annual Member Survey Insight • Updated July 17, 2025 Resu…" at bounding box center [784, 572] width 1568 height 1061
click at [160, 386] on div "Darcy Insights - 2025 Annual Member Survey Insight • Updated July 17, 2025 Resu…" at bounding box center [784, 572] width 1568 height 1061
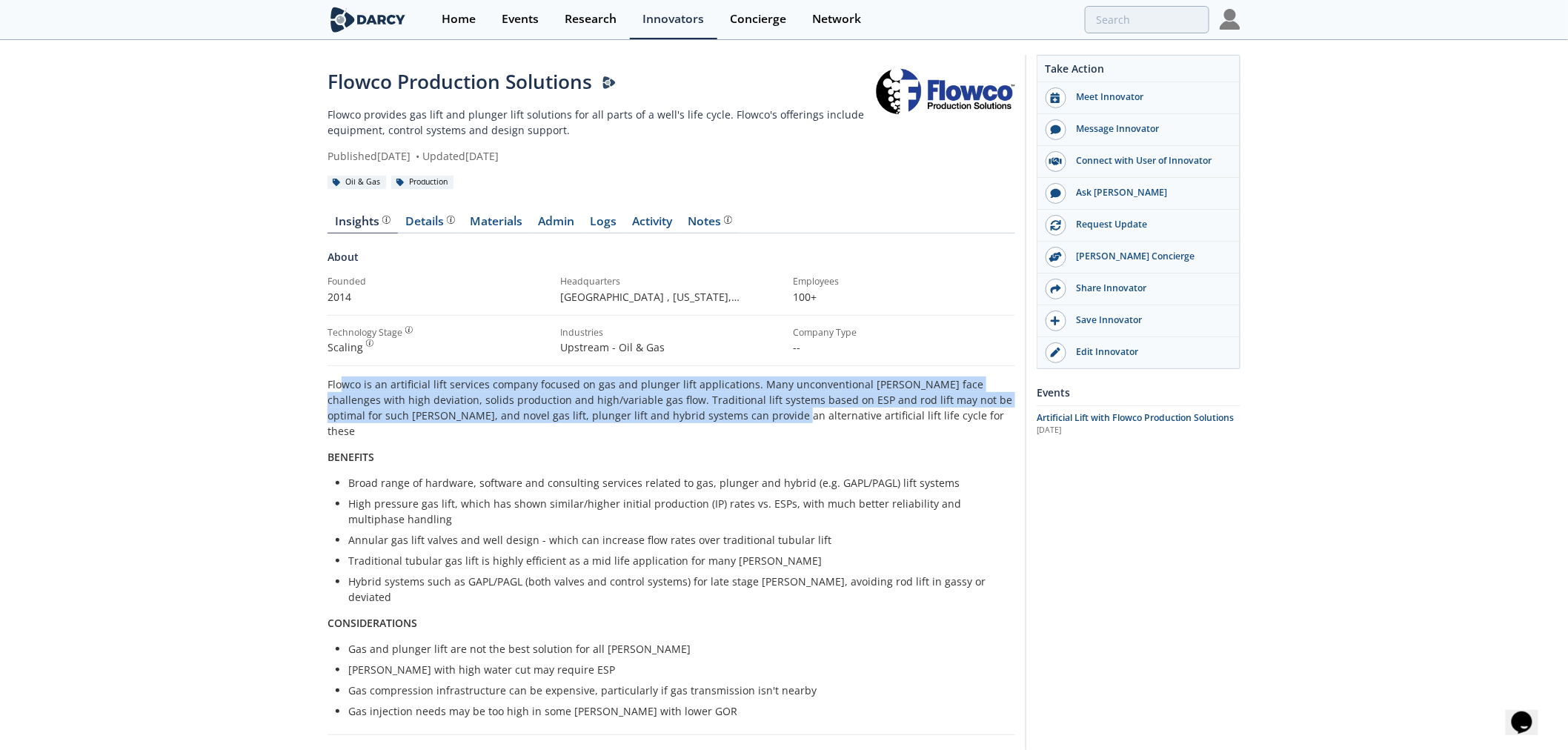
drag, startPoint x: 344, startPoint y: 383, endPoint x: 699, endPoint y: 418, distance: 356.7
click at [699, 418] on p "Flowco is an artificial lift services company focused on gas and plunger lift a…" at bounding box center [671, 408] width 688 height 63
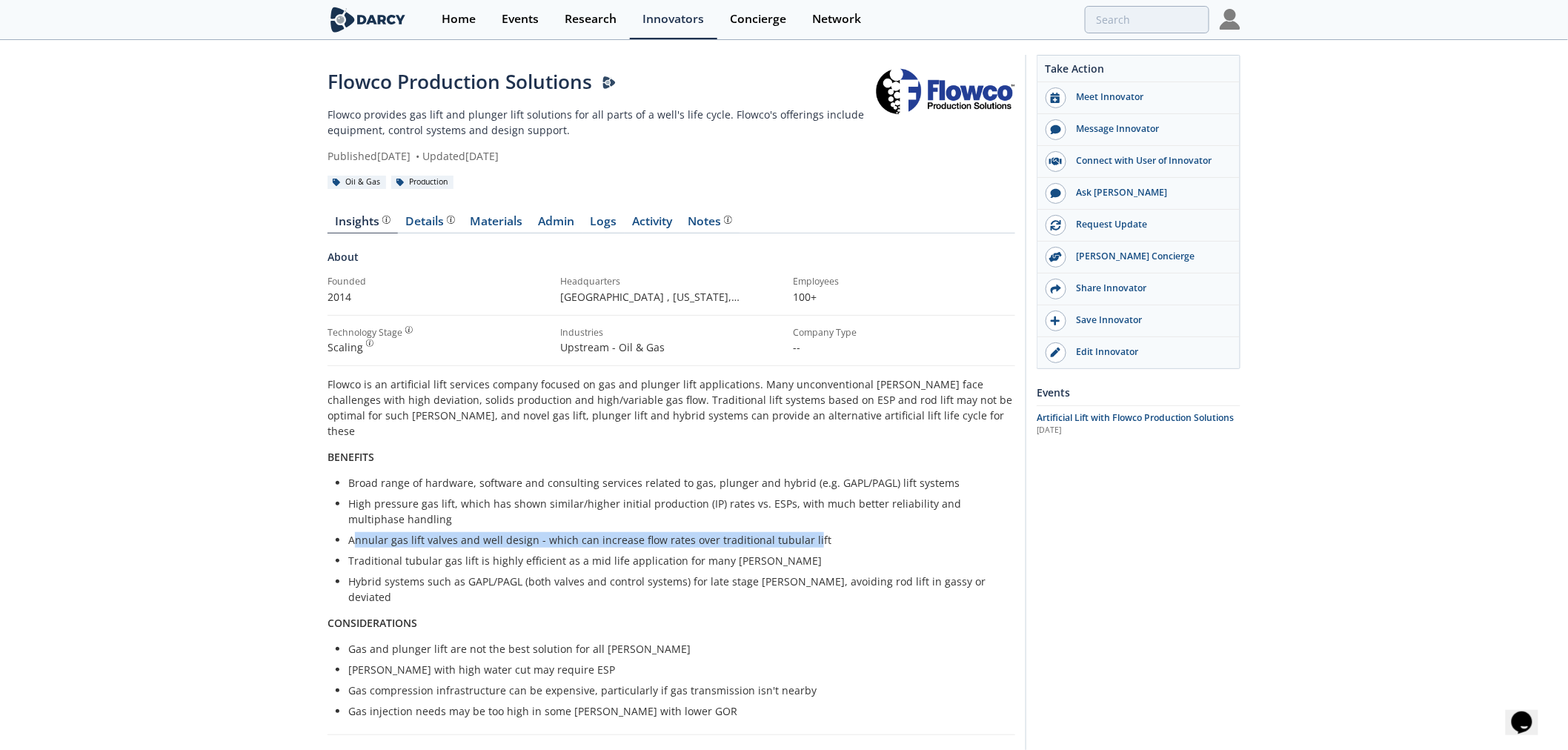
drag, startPoint x: 406, startPoint y: 518, endPoint x: 803, endPoint y: 518, distance: 397.0
click at [803, 532] on li "Annular gas lift valves and well design - which can increase flow rates over tr…" at bounding box center [677, 539] width 656 height 15
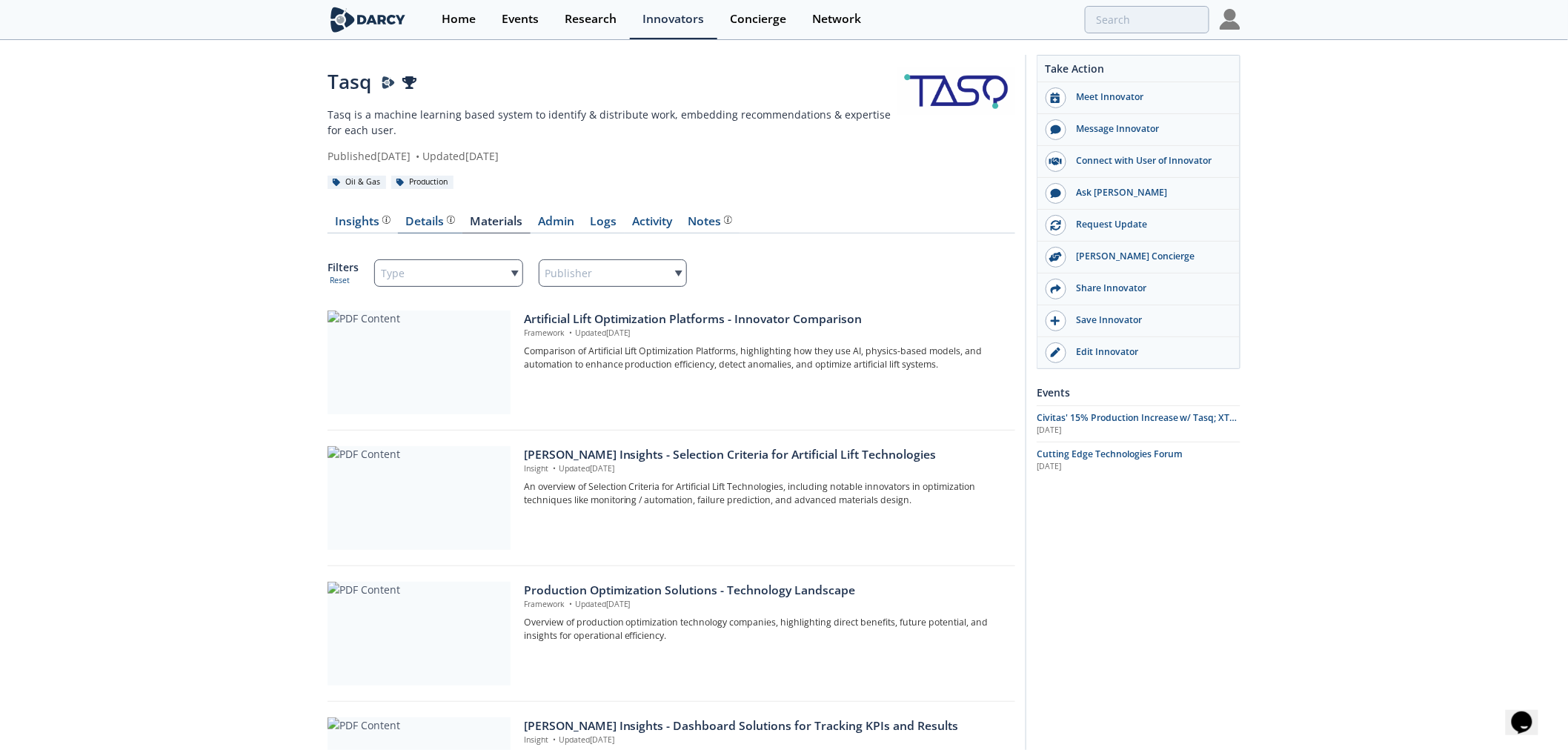
click at [419, 223] on div "Details" at bounding box center [430, 222] width 49 height 12
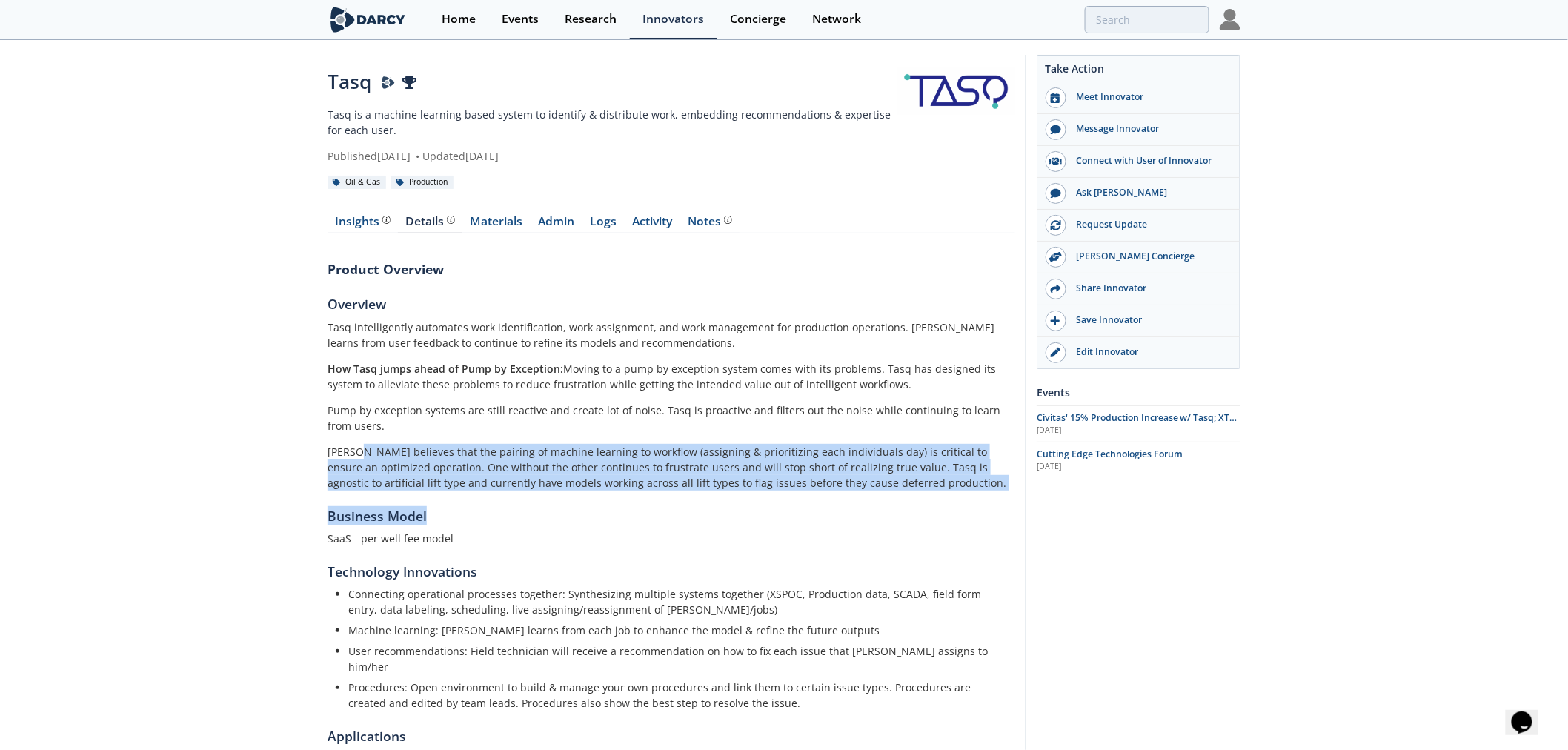
drag, startPoint x: 410, startPoint y: 446, endPoint x: 855, endPoint y: 492, distance: 447.4
click at [855, 492] on div "Product Overview Overview Tasq intelligently automates work identification, wor…" at bounding box center [671, 605] width 688 height 725
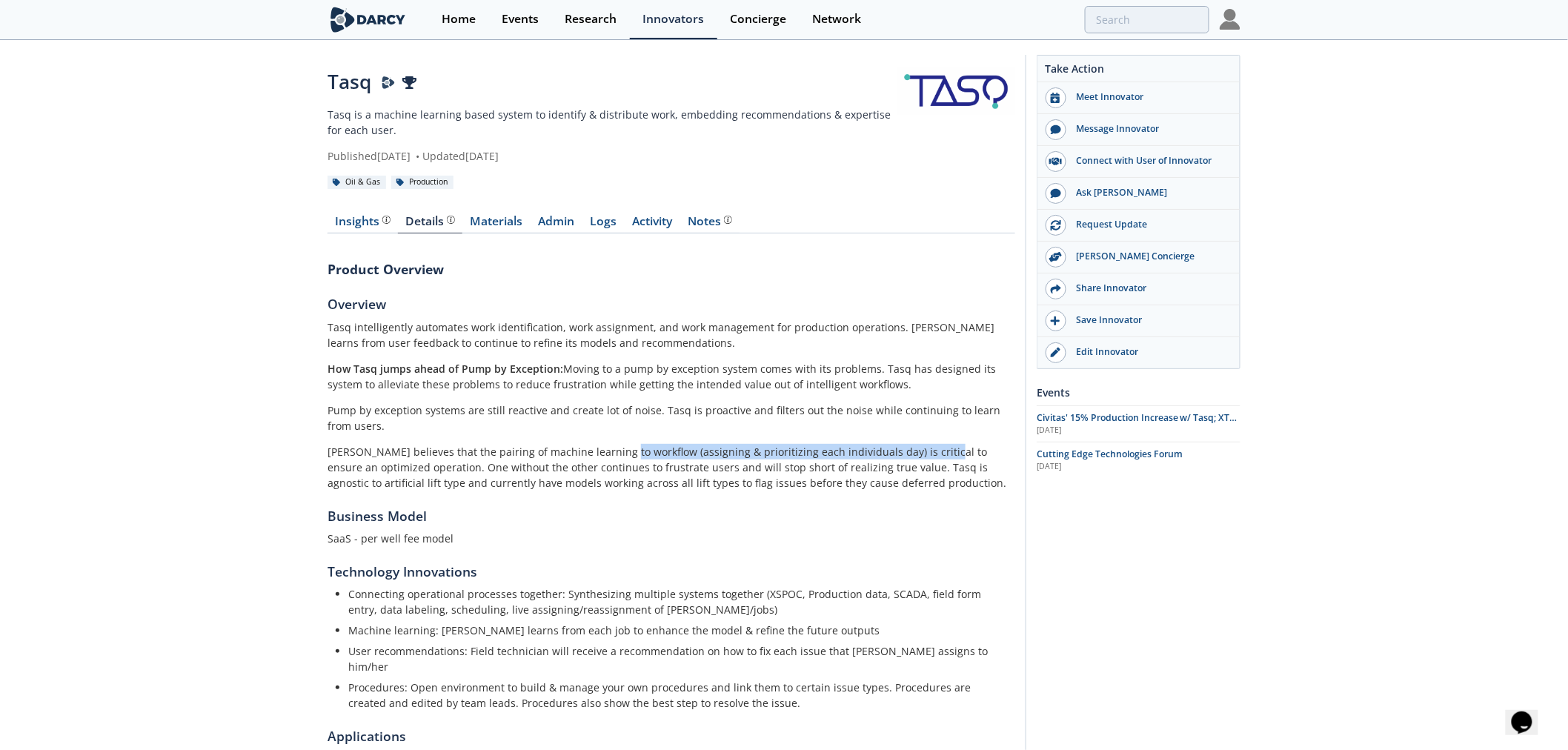
drag, startPoint x: 808, startPoint y: 450, endPoint x: 924, endPoint y: 452, distance: 116.0
click at [924, 452] on p "Tasq believes that the pairing of machine learning to workflow (assigning & pri…" at bounding box center [671, 467] width 688 height 47
click at [535, 452] on p "Tasq believes that the pairing of machine learning to workflow (assigning & pri…" at bounding box center [671, 467] width 688 height 47
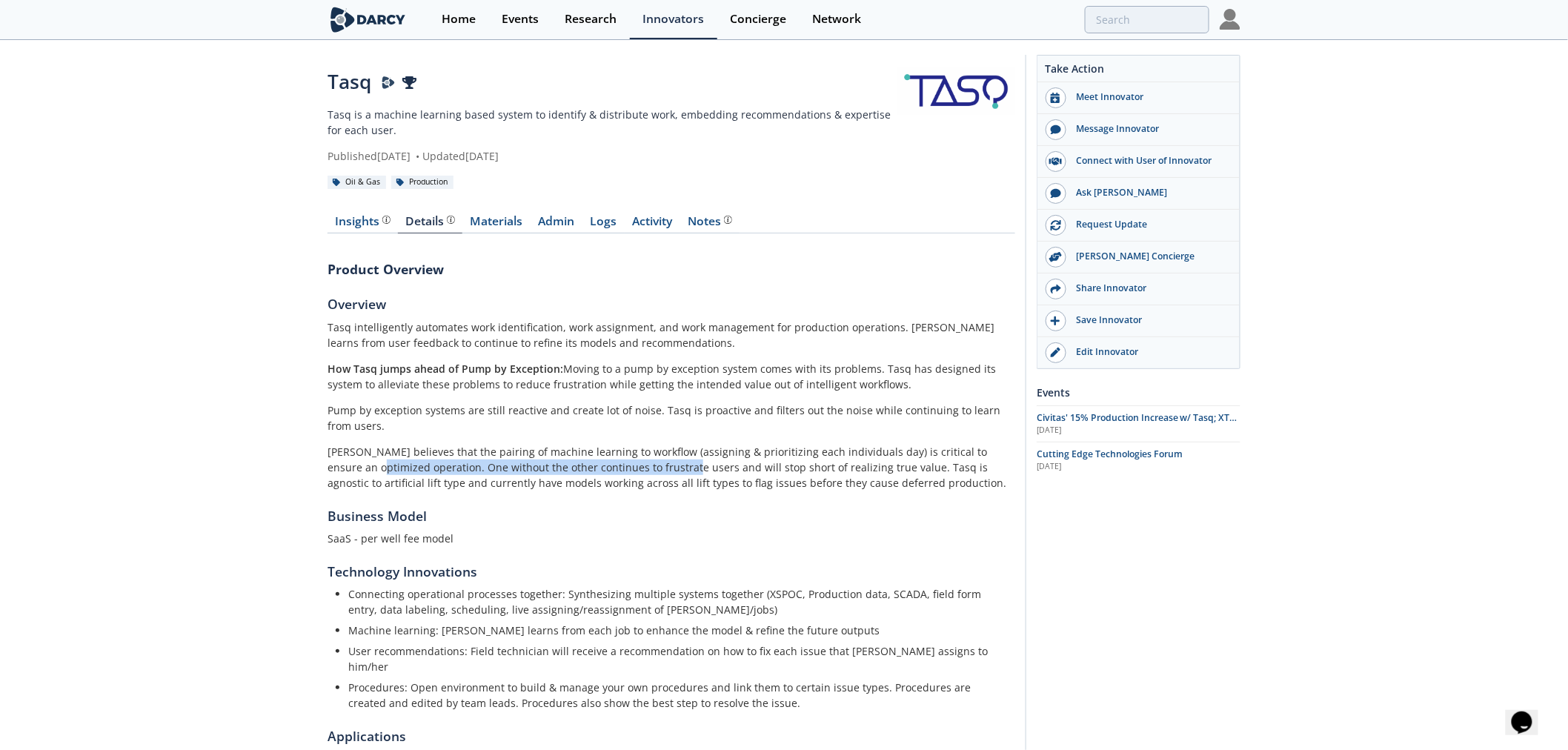
drag, startPoint x: 392, startPoint y: 463, endPoint x: 811, endPoint y: 463, distance: 419.0
click at [802, 463] on div "Tasq Tasq is a machine learning based system to identify & distribute work, emb…" at bounding box center [784, 523] width 1568 height 963
click at [820, 463] on p "Tasq believes that the pairing of machine learning to workflow (assigning & pri…" at bounding box center [671, 467] width 688 height 47
drag, startPoint x: 556, startPoint y: 462, endPoint x: 812, endPoint y: 462, distance: 256.0
click at [812, 462] on p "Tasq believes that the pairing of machine learning to workflow (assigning & pri…" at bounding box center [671, 467] width 688 height 47
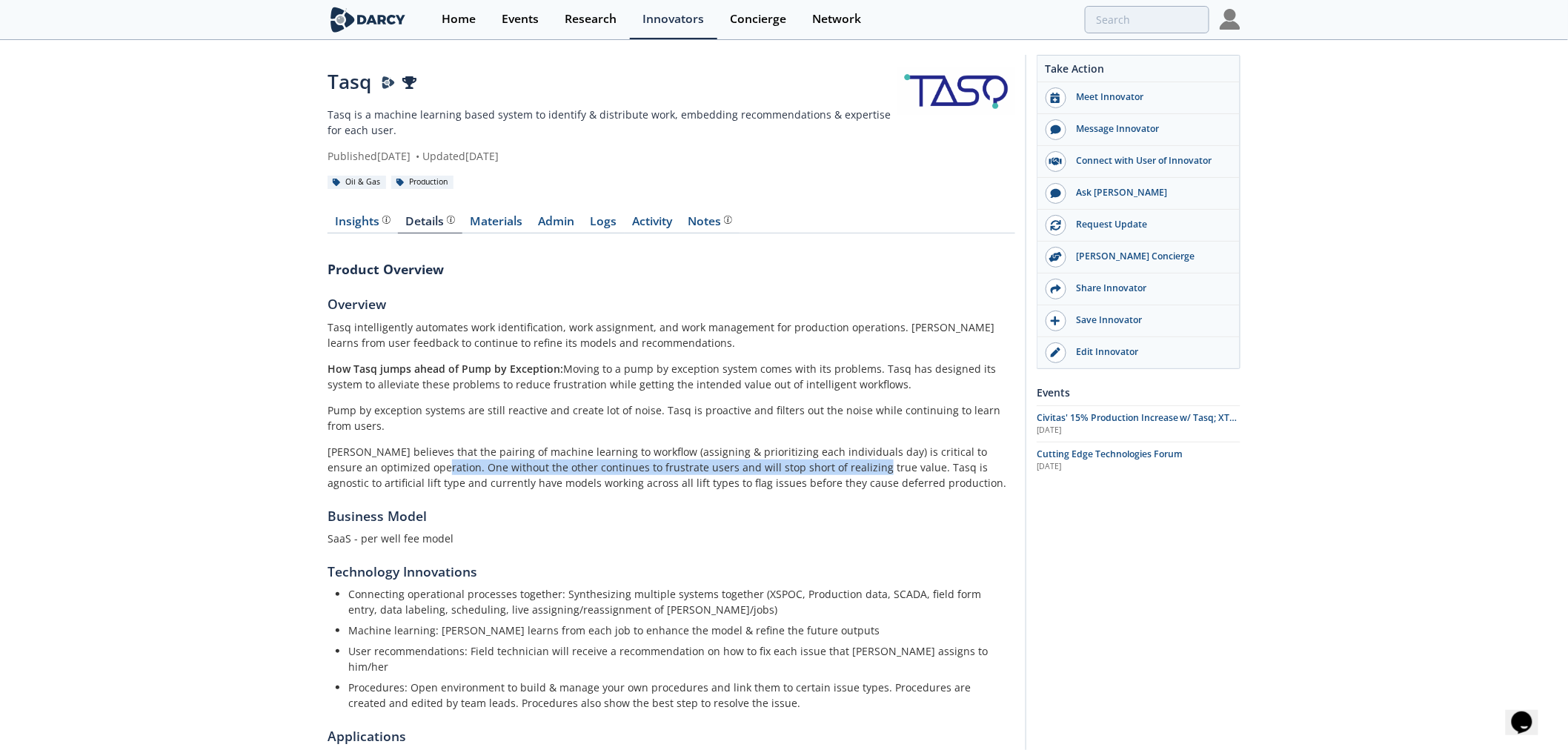
click at [812, 462] on p "Tasq believes that the pairing of machine learning to workflow (assigning & pri…" at bounding box center [671, 467] width 688 height 47
drag, startPoint x: 508, startPoint y: 465, endPoint x: 891, endPoint y: 468, distance: 383.0
click at [891, 468] on p "Tasq believes that the pairing of machine learning to workflow (assigning & pri…" at bounding box center [671, 467] width 688 height 47
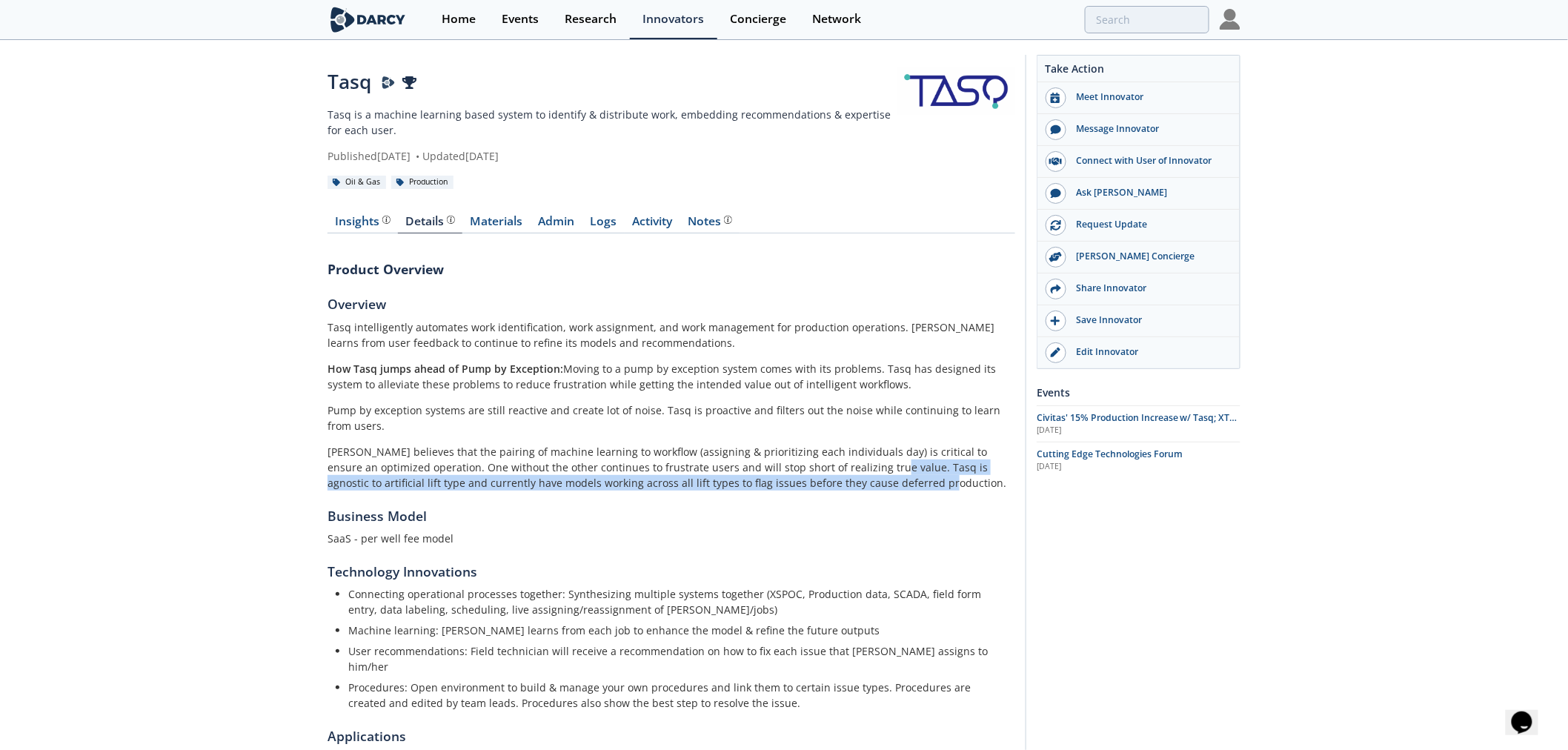
drag, startPoint x: 829, startPoint y: 465, endPoint x: 979, endPoint y: 487, distance: 151.6
click at [979, 487] on p "Tasq believes that the pairing of machine learning to workflow (assigning & pri…" at bounding box center [671, 467] width 688 height 47
drag, startPoint x: 769, startPoint y: 485, endPoint x: 956, endPoint y: 485, distance: 187.0
click at [956, 485] on p "Tasq believes that the pairing of machine learning to workflow (assigning & pri…" at bounding box center [671, 467] width 688 height 47
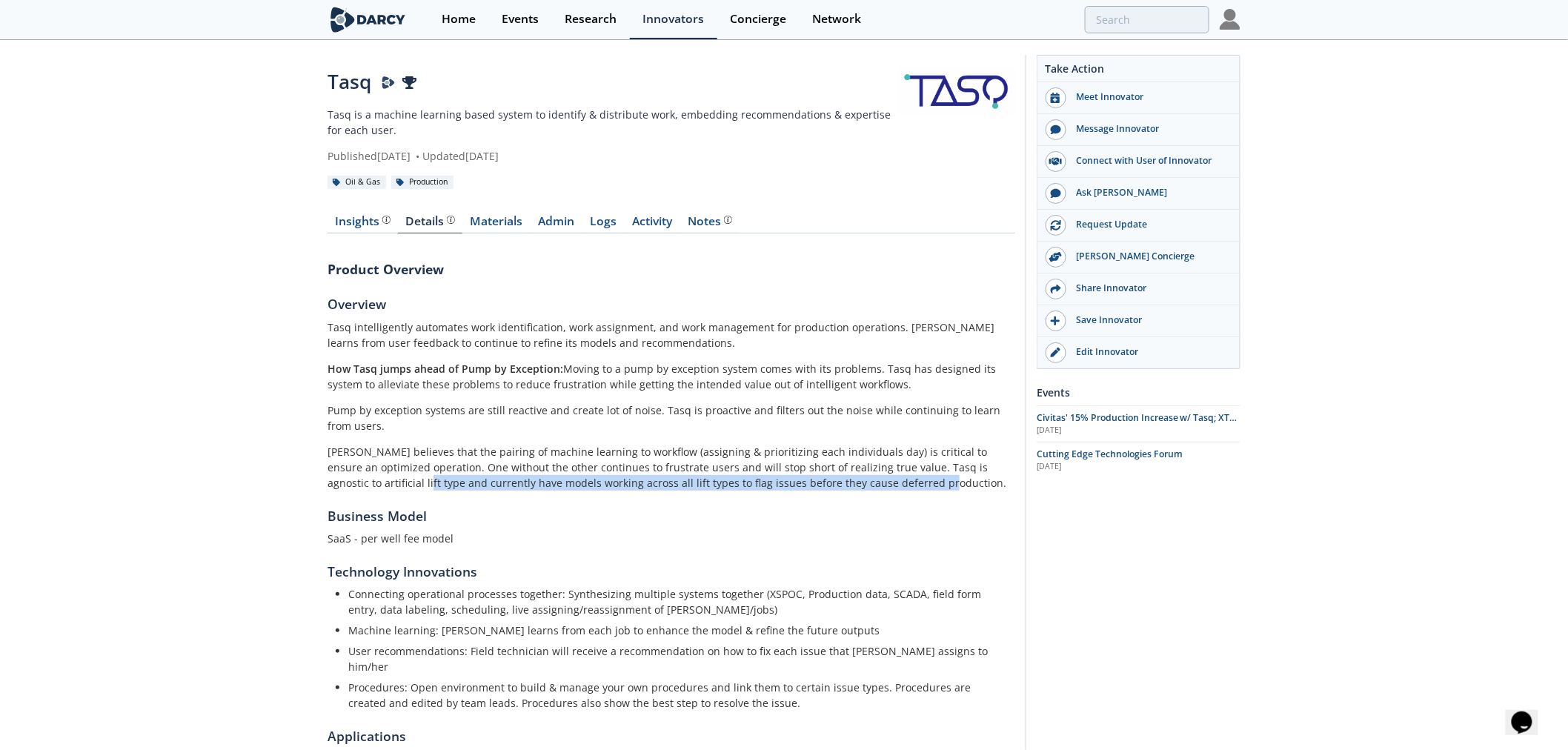
click at [956, 485] on p "Tasq believes that the pairing of machine learning to workflow (assigning & pri…" at bounding box center [671, 467] width 688 height 47
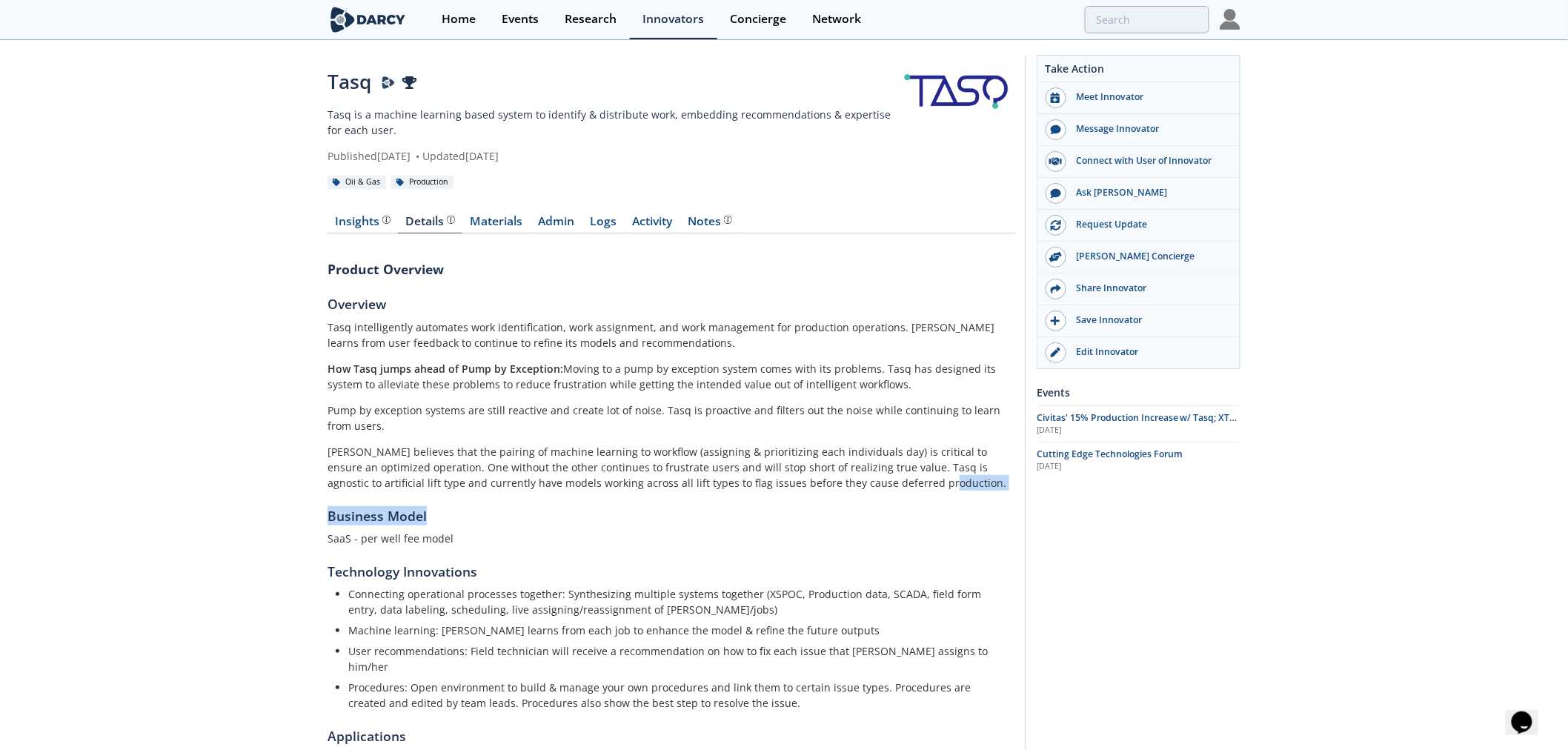
drag, startPoint x: 938, startPoint y: 484, endPoint x: 839, endPoint y: 524, distance: 106.8
click at [839, 524] on div "Product Overview Overview Tasq intelligently automates work identification, wor…" at bounding box center [671, 605] width 688 height 725
click at [825, 524] on section "Business Model SaaS - per well fee model" at bounding box center [671, 525] width 688 height 40
drag, startPoint x: 297, startPoint y: 543, endPoint x: 691, endPoint y: 542, distance: 394.0
click at [668, 542] on div "Tasq Tasq is a machine learning based system to identify & distribute work, emb…" at bounding box center [784, 523] width 1568 height 963
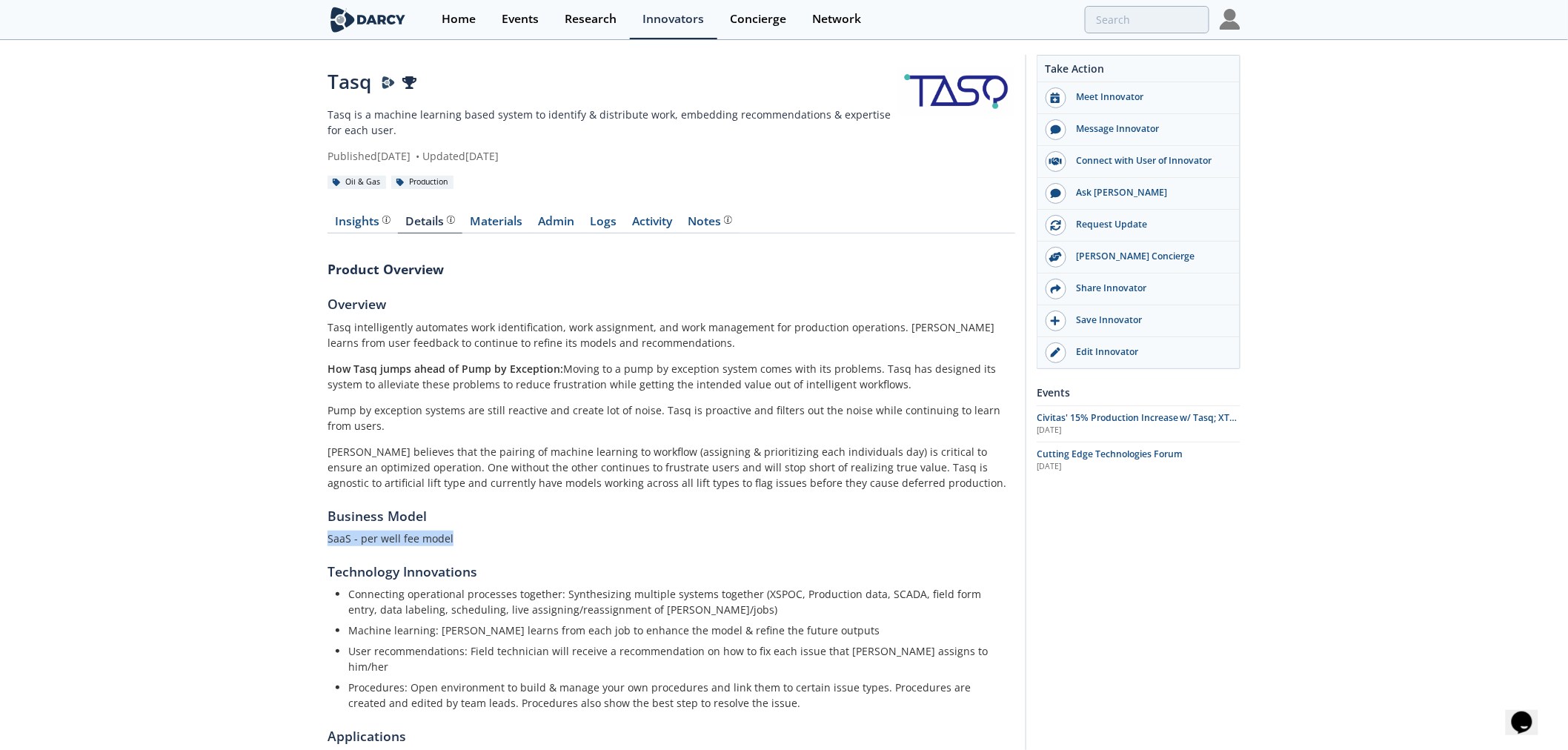
click at [697, 542] on p "SaaS - per well fee model" at bounding box center [671, 538] width 688 height 15
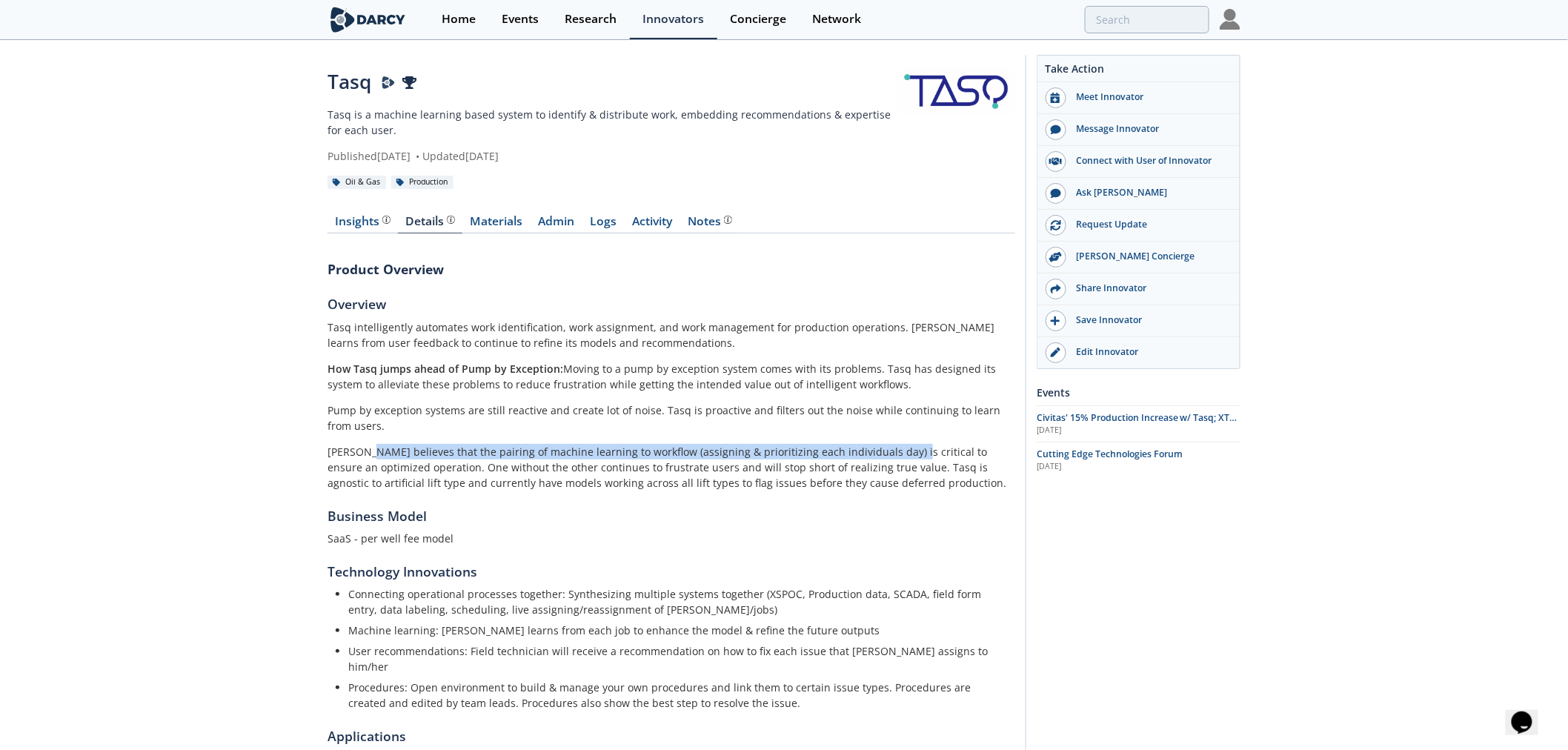
drag, startPoint x: 458, startPoint y: 435, endPoint x: 889, endPoint y: 435, distance: 431.0
click at [889, 435] on div "Tasq intelligently automates work identification, work assignment, and work man…" at bounding box center [671, 405] width 688 height 171
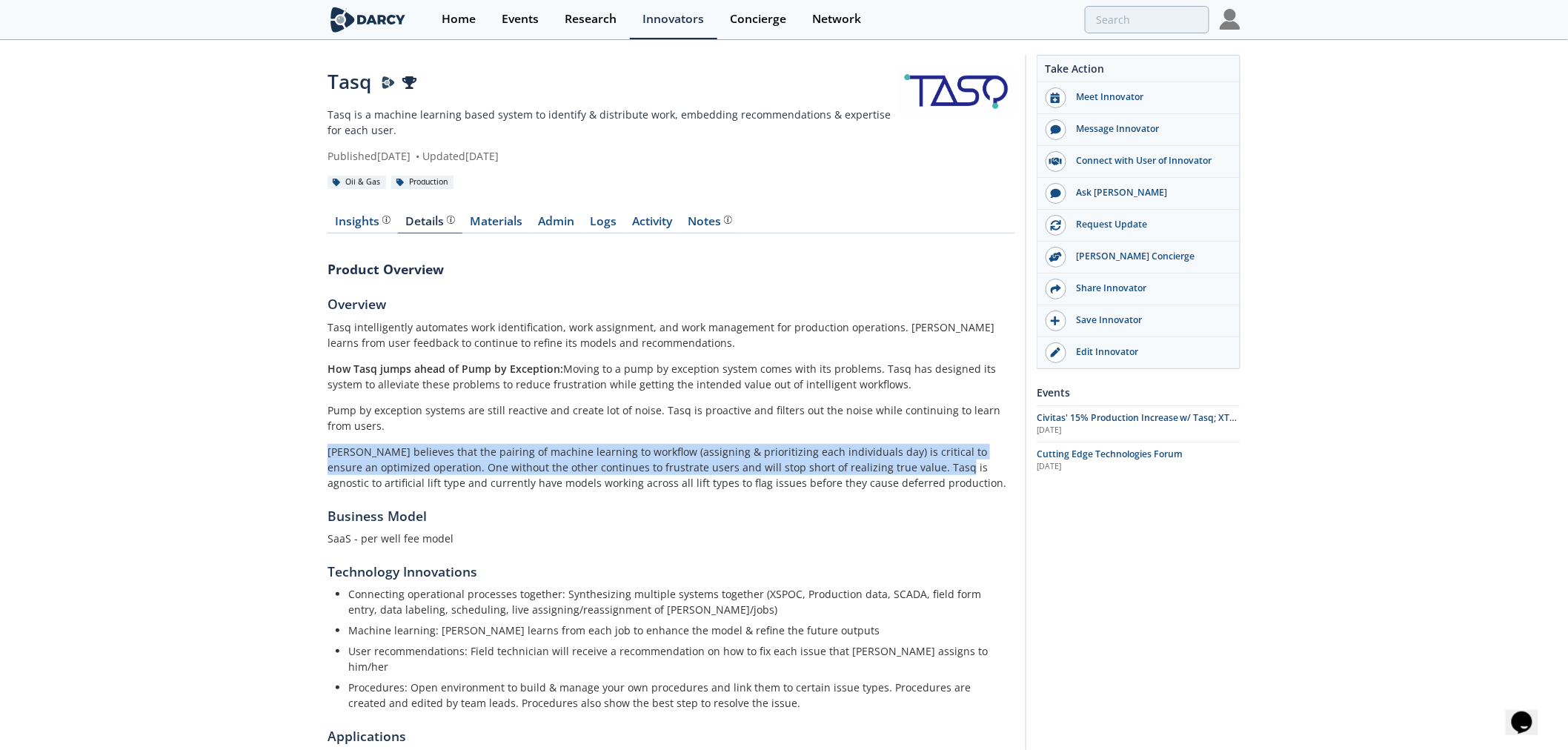
drag, startPoint x: 304, startPoint y: 440, endPoint x: 895, endPoint y: 467, distance: 591.6
click at [895, 467] on div "Tasq Tasq is a machine learning based system to identify & distribute work, emb…" at bounding box center [784, 523] width 1568 height 963
click at [895, 467] on p "Tasq believes that the pairing of machine learning to workflow (assigning & pri…" at bounding box center [671, 467] width 688 height 47
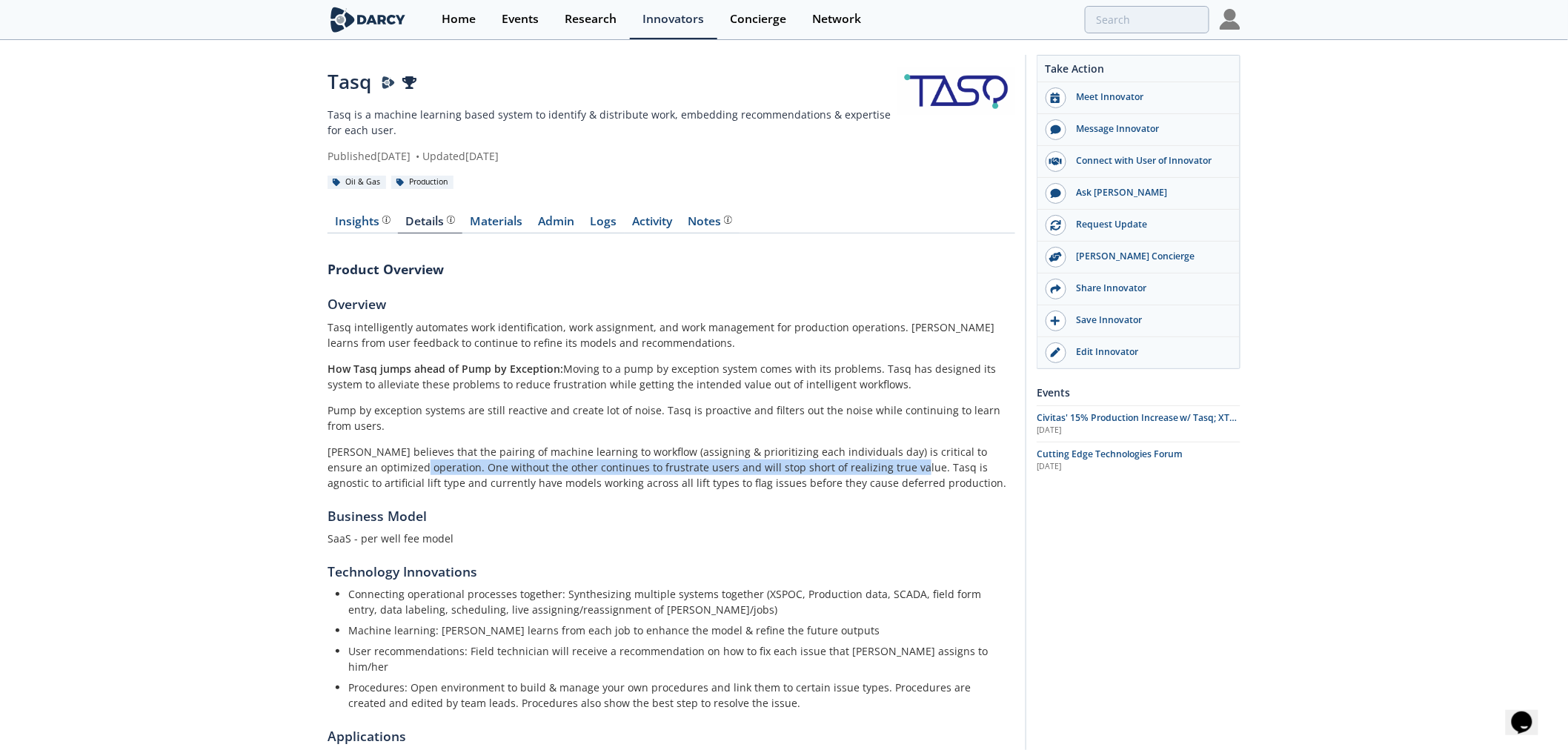
drag, startPoint x: 752, startPoint y: 468, endPoint x: 853, endPoint y: 468, distance: 101.0
click at [853, 468] on p "Tasq believes that the pairing of machine learning to workflow (assigning & pri…" at bounding box center [671, 467] width 688 height 47
drag, startPoint x: 564, startPoint y: 469, endPoint x: 841, endPoint y: 469, distance: 277.0
click at [841, 469] on p "Tasq believes that the pairing of machine learning to workflow (assigning & pri…" at bounding box center [671, 467] width 688 height 47
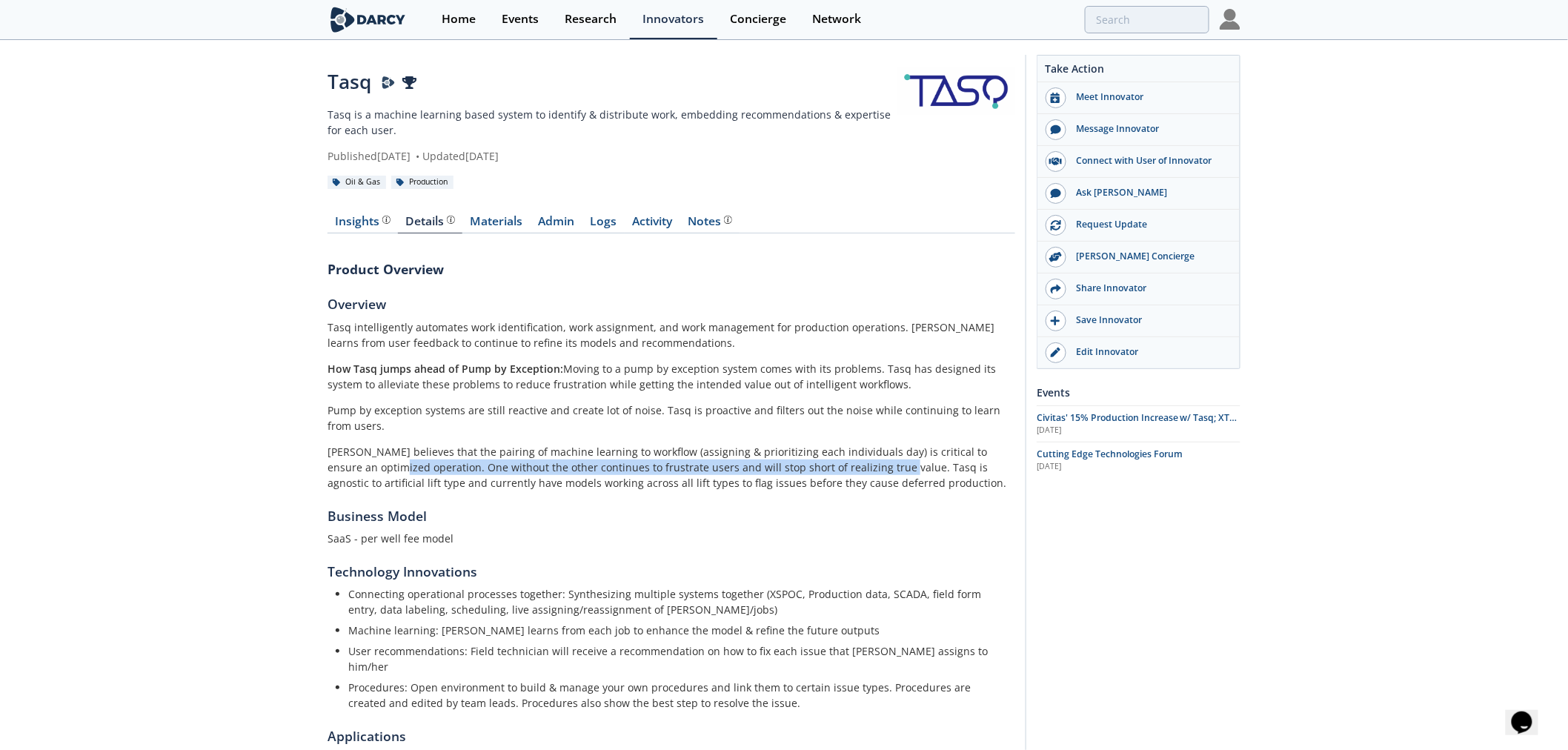
click at [841, 469] on p "Tasq believes that the pairing of machine learning to workflow (assigning & pri…" at bounding box center [671, 467] width 688 height 47
drag, startPoint x: 445, startPoint y: 464, endPoint x: 821, endPoint y: 464, distance: 376.0
click at [821, 464] on p "Tasq believes that the pairing of machine learning to workflow (assigning & pri…" at bounding box center [671, 467] width 688 height 47
drag, startPoint x: 426, startPoint y: 464, endPoint x: 890, endPoint y: 464, distance: 464.0
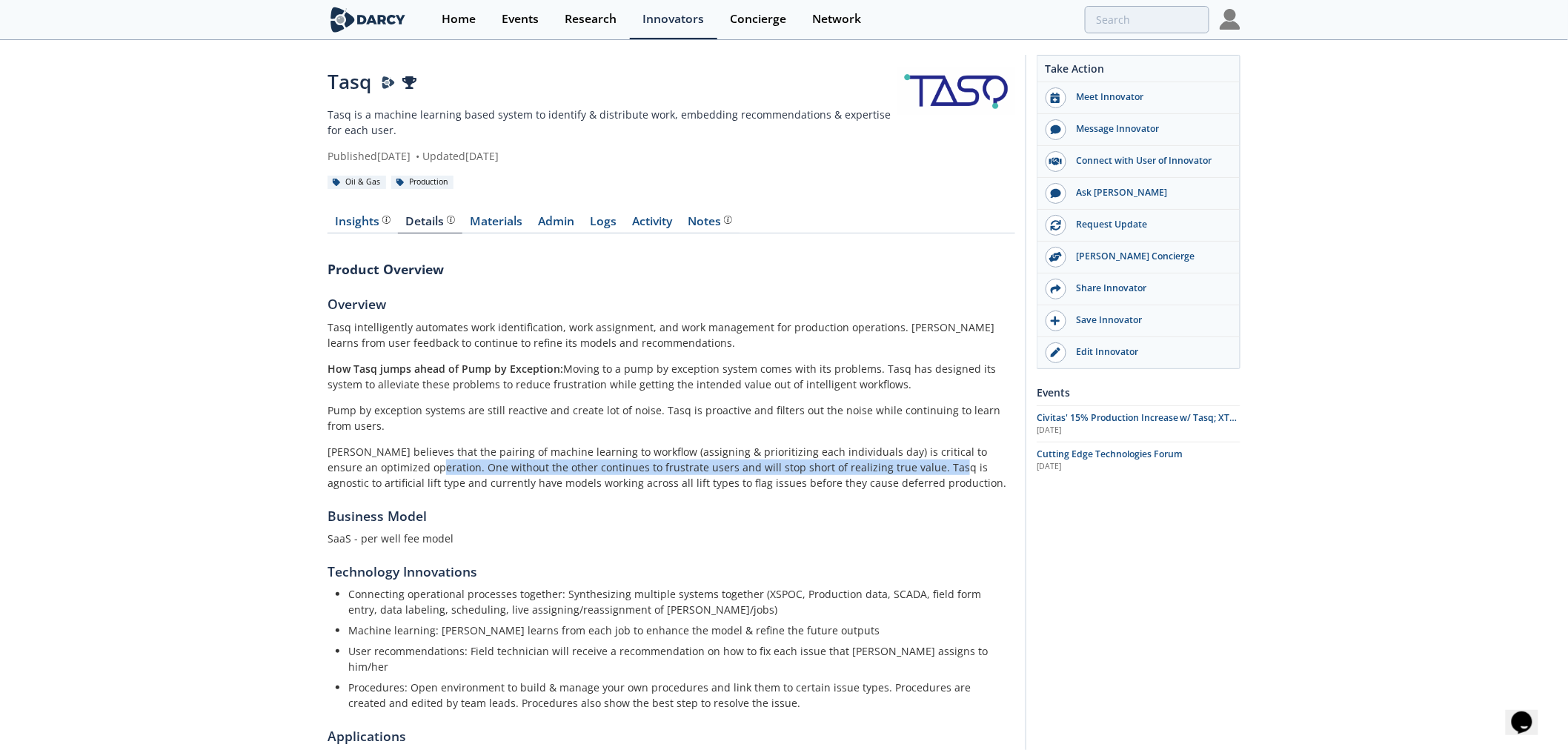
click at [890, 464] on p "Tasq believes that the pairing of machine learning to workflow (assigning & pri…" at bounding box center [671, 467] width 688 height 47
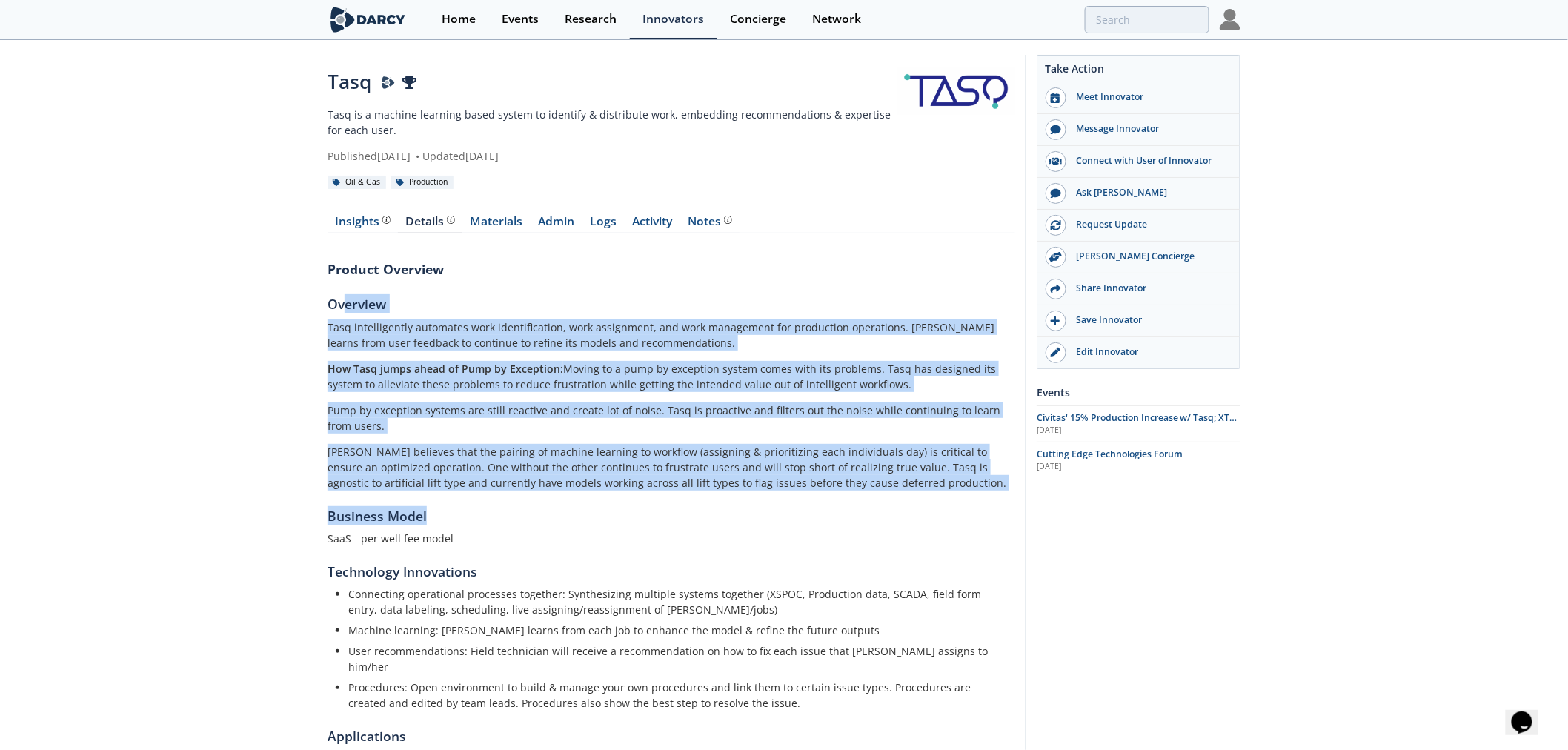
drag, startPoint x: 611, startPoint y: 404, endPoint x: 824, endPoint y: 520, distance: 242.5
click at [824, 520] on div "Product Overview Overview Tasq intelligently automates work identification, wor…" at bounding box center [671, 605] width 688 height 725
click at [824, 520] on h5 "Business Model" at bounding box center [671, 515] width 688 height 19
drag, startPoint x: 446, startPoint y: 427, endPoint x: 236, endPoint y: 322, distance: 234.8
click at [236, 322] on div "Tasq Tasq is a machine learning based system to identify & distribute work, emb…" at bounding box center [784, 523] width 1568 height 963
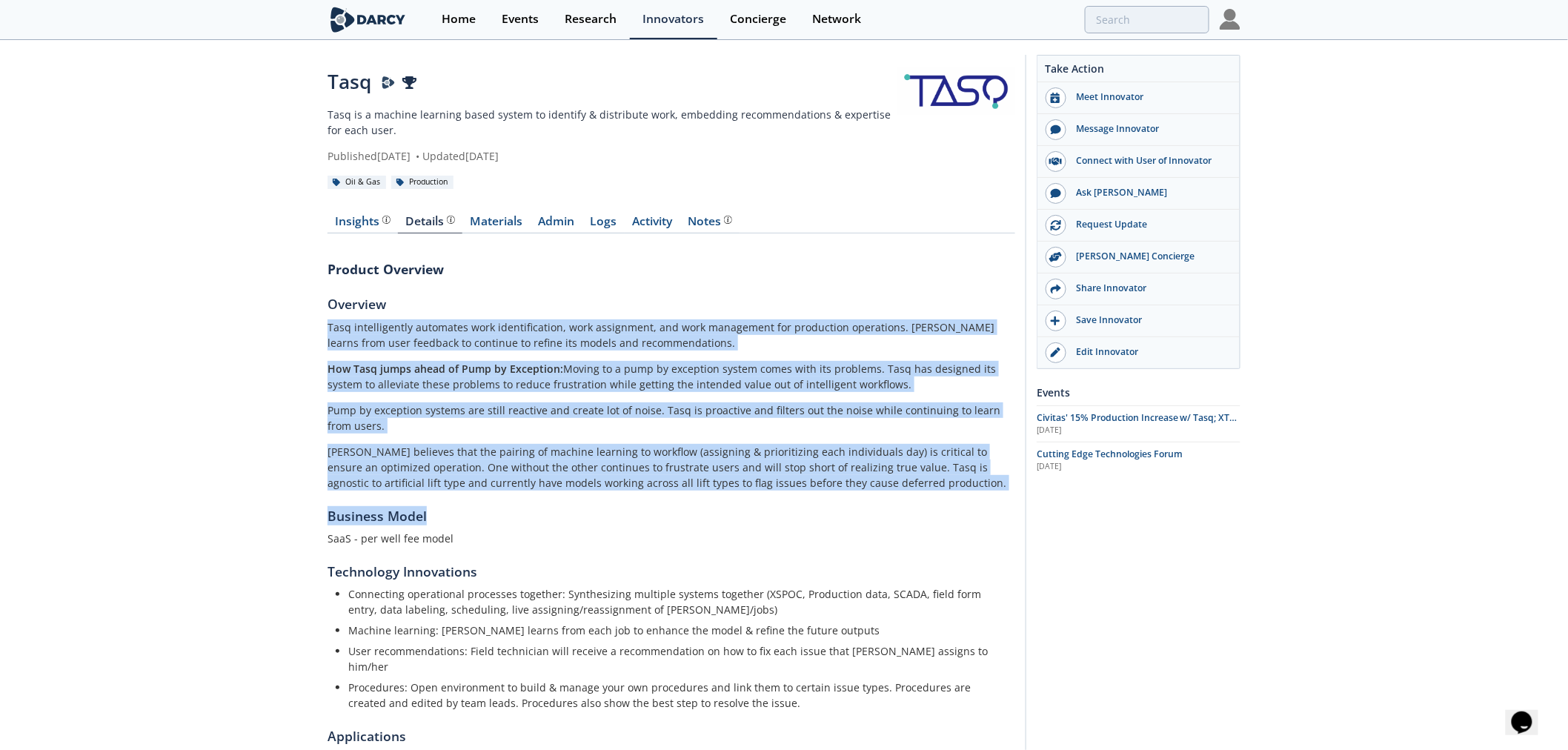
click at [236, 322] on div "Tasq Tasq is a machine learning based system to identify & distribute work, emb…" at bounding box center [784, 523] width 1568 height 963
drag, startPoint x: 293, startPoint y: 319, endPoint x: 713, endPoint y: 512, distance: 462.2
click at [713, 512] on div "Tasq Tasq is a machine learning based system to identify & distribute work, emb…" at bounding box center [784, 523] width 1568 height 963
click at [713, 512] on h5 "Business Model" at bounding box center [671, 515] width 688 height 19
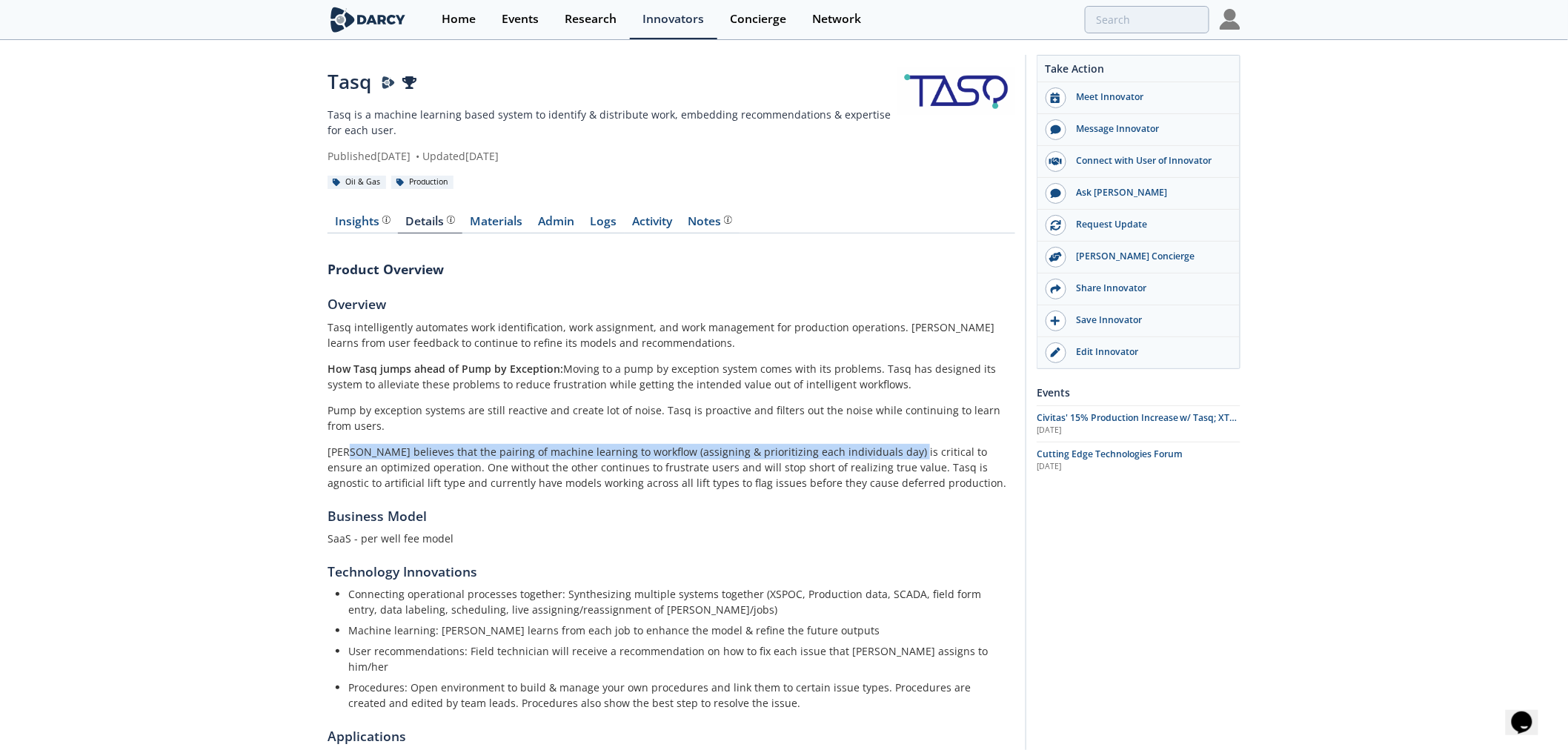
drag, startPoint x: 751, startPoint y: 451, endPoint x: 885, endPoint y: 451, distance: 134.0
click at [885, 451] on p "Tasq believes that the pairing of machine learning to workflow (assigning & pri…" at bounding box center [671, 467] width 688 height 47
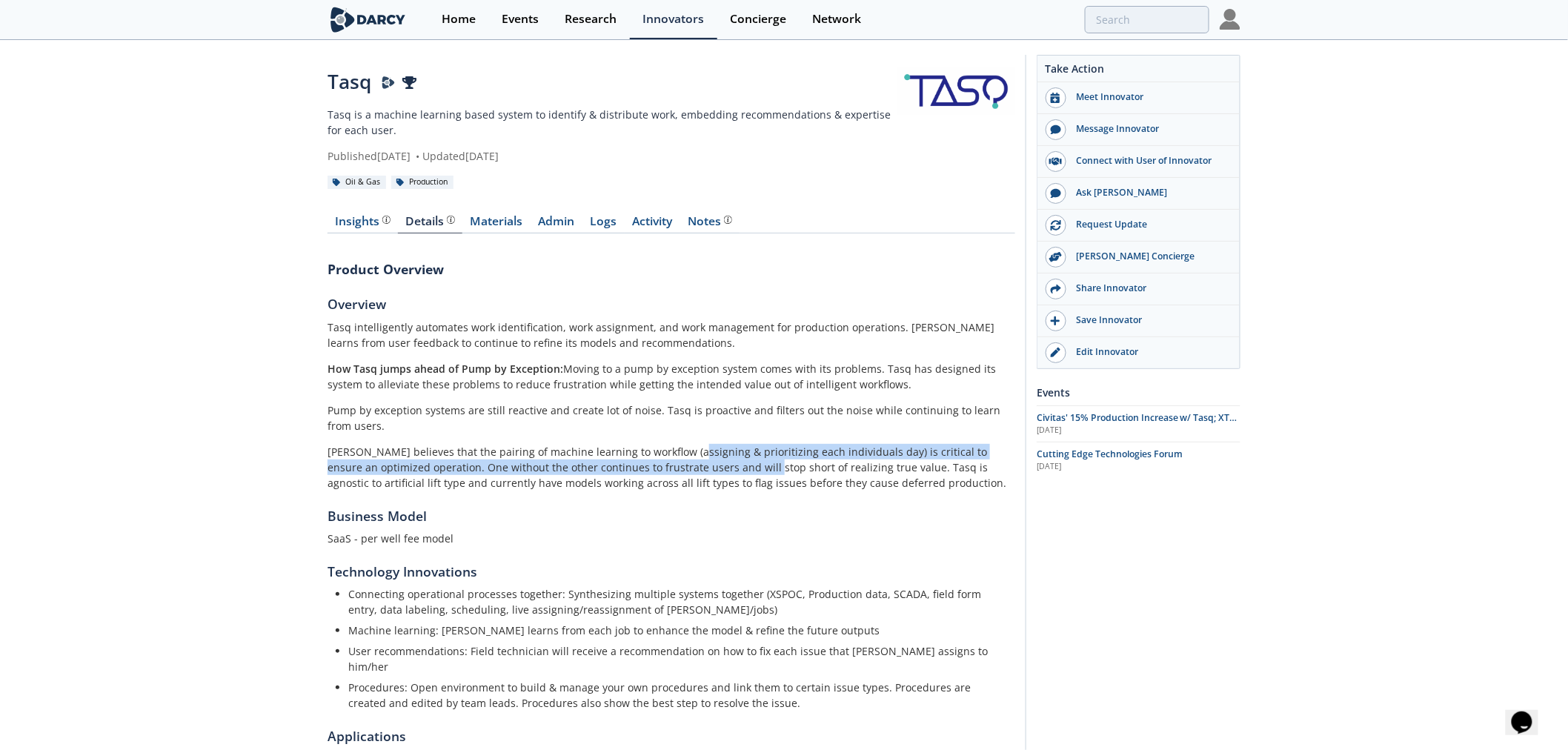
drag, startPoint x: 1041, startPoint y: 457, endPoint x: 715, endPoint y: 463, distance: 326.1
click at [715, 463] on p "Tasq believes that the pairing of machine learning to workflow (assigning & pri…" at bounding box center [671, 467] width 688 height 47
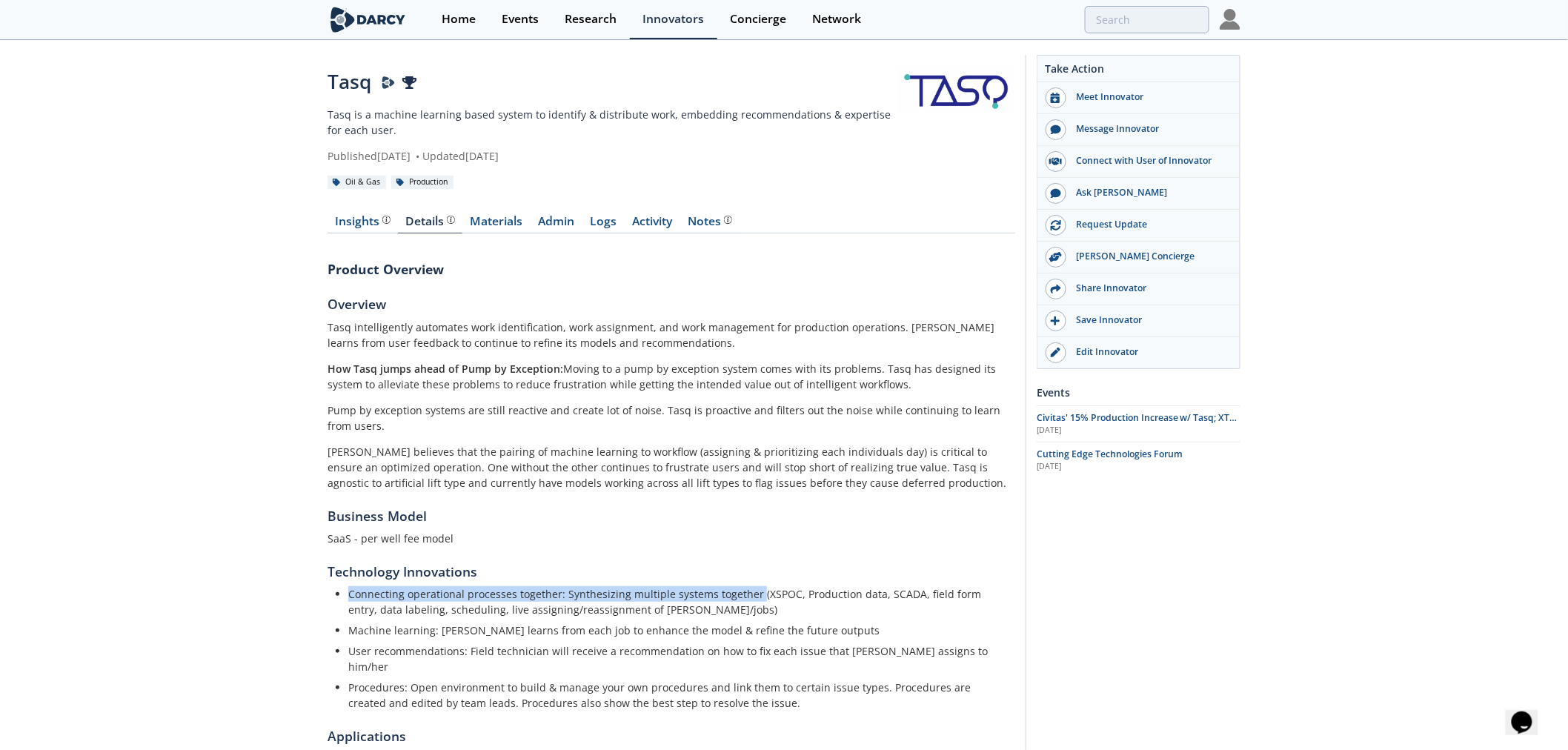
drag, startPoint x: 443, startPoint y: 591, endPoint x: 752, endPoint y: 594, distance: 309.0
click at [752, 594] on ul "Connecting operational processes together: Synthesizing multiple systems togeth…" at bounding box center [672, 648] width 667 height 124
click at [747, 594] on p "Connecting operational processes together: Synthesizing multiple systems togeth…" at bounding box center [677, 601] width 656 height 31
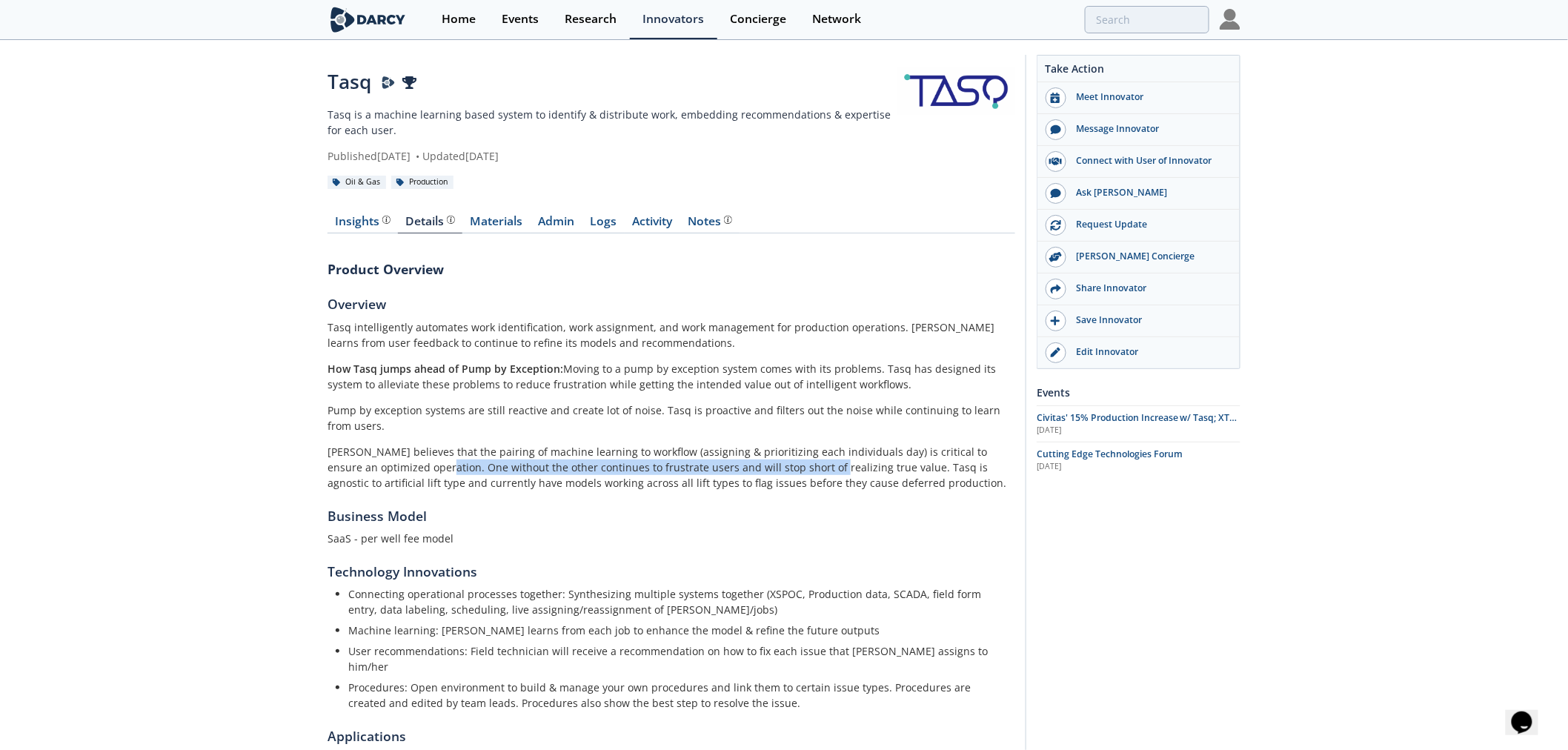
drag, startPoint x: 405, startPoint y: 471, endPoint x: 793, endPoint y: 470, distance: 388.0
click at [793, 470] on p "Tasq believes that the pairing of machine learning to workflow (assigning & pri…" at bounding box center [671, 467] width 688 height 47
click at [792, 470] on p "Tasq believes that the pairing of machine learning to workflow (assigning & pri…" at bounding box center [671, 467] width 688 height 47
drag, startPoint x: 397, startPoint y: 460, endPoint x: 889, endPoint y: 460, distance: 492.0
click at [889, 460] on p "Tasq believes that the pairing of machine learning to workflow (assigning & pri…" at bounding box center [671, 467] width 688 height 47
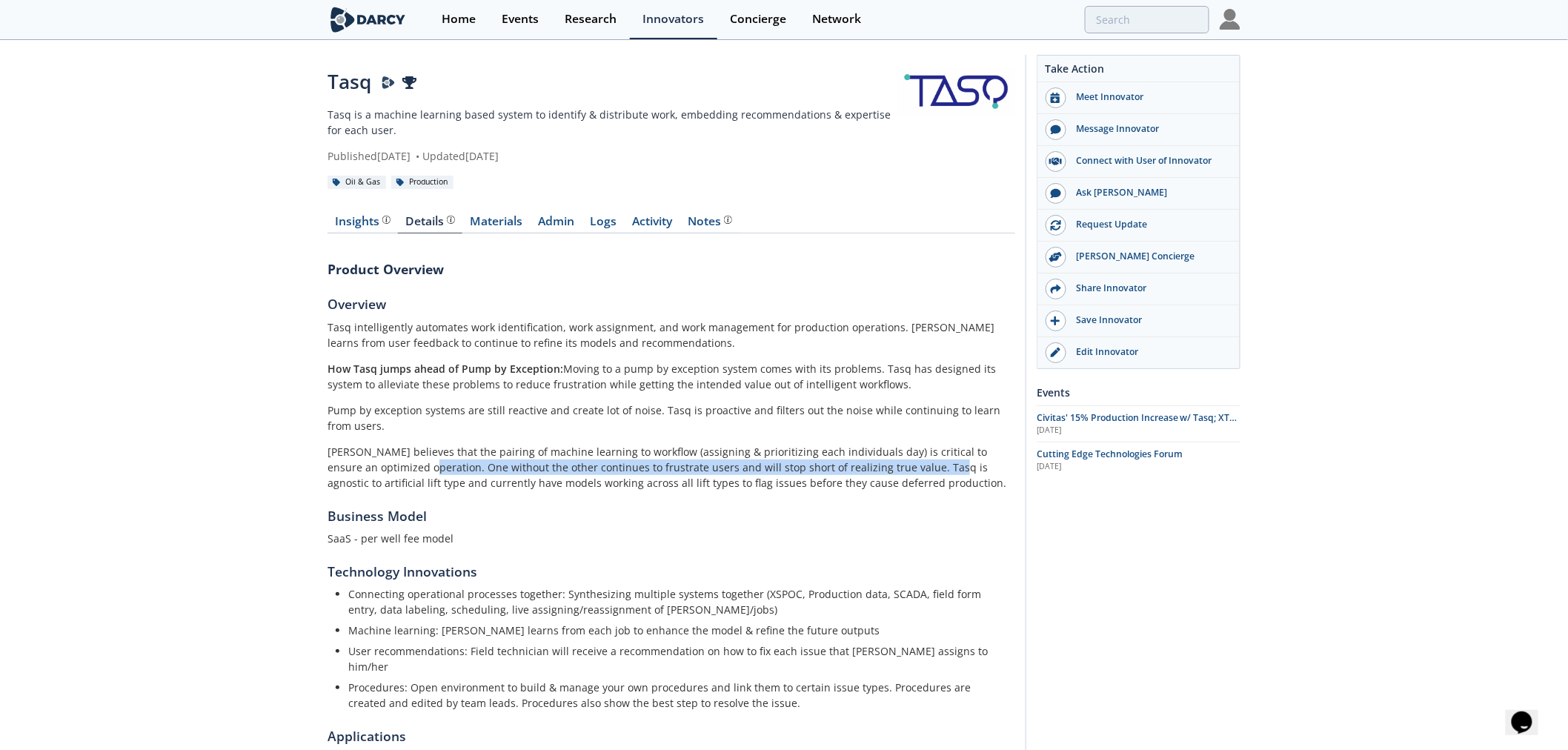
click at [891, 460] on p "Tasq believes that the pairing of machine learning to workflow (assigning & pri…" at bounding box center [671, 467] width 688 height 47
click at [418, 467] on p "Tasq believes that the pairing of machine learning to workflow (assigning & pri…" at bounding box center [671, 467] width 688 height 47
drag, startPoint x: 375, startPoint y: 467, endPoint x: 865, endPoint y: 467, distance: 490.0
click at [865, 467] on p "Tasq believes that the pairing of machine learning to workflow (assigning & pri…" at bounding box center [671, 467] width 688 height 47
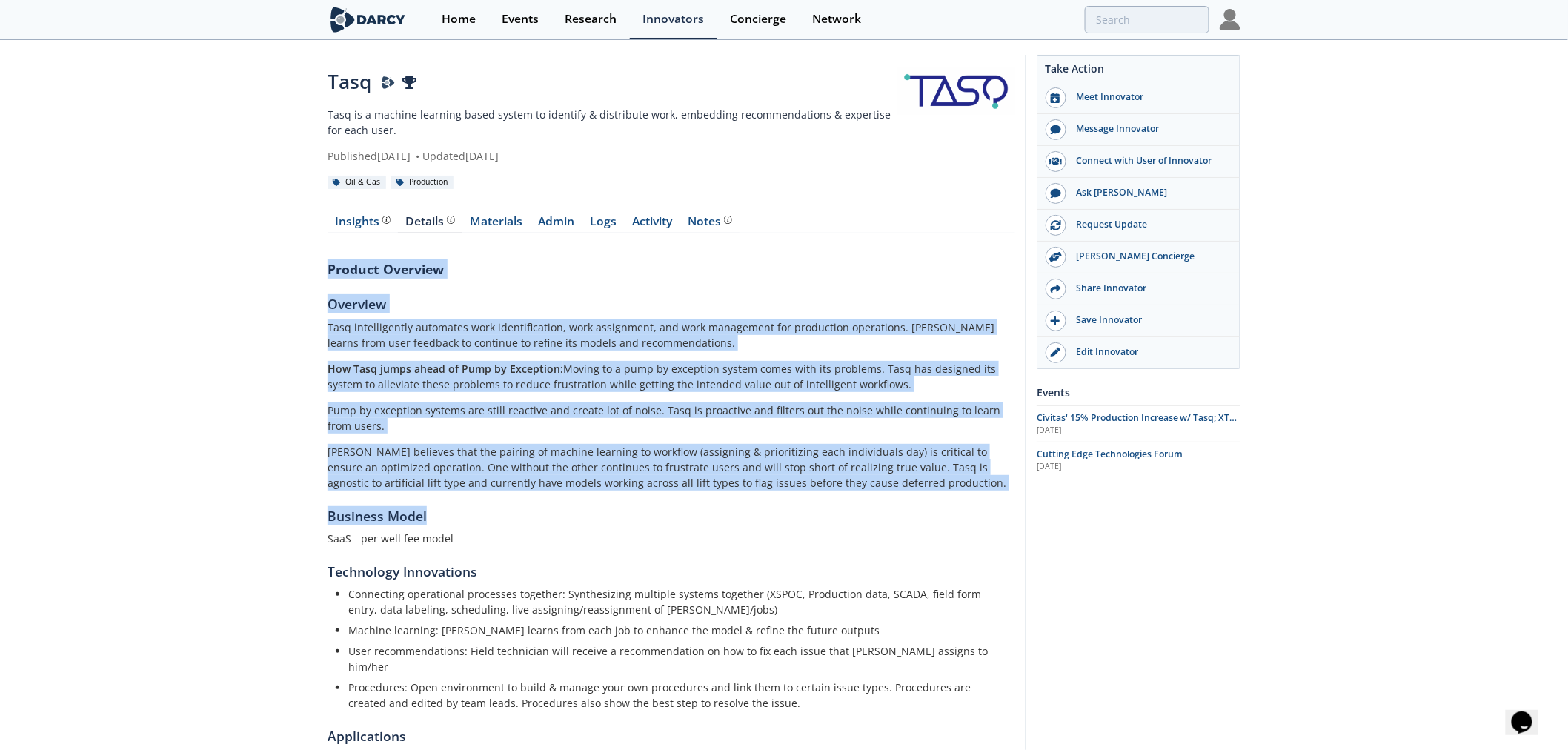
drag, startPoint x: 332, startPoint y: 252, endPoint x: 879, endPoint y: 519, distance: 608.7
click at [879, 519] on div "Product Overview Overview Tasq intelligently automates work identification, wor…" at bounding box center [671, 605] width 688 height 725
click at [879, 519] on h5 "Business Model" at bounding box center [671, 515] width 688 height 19
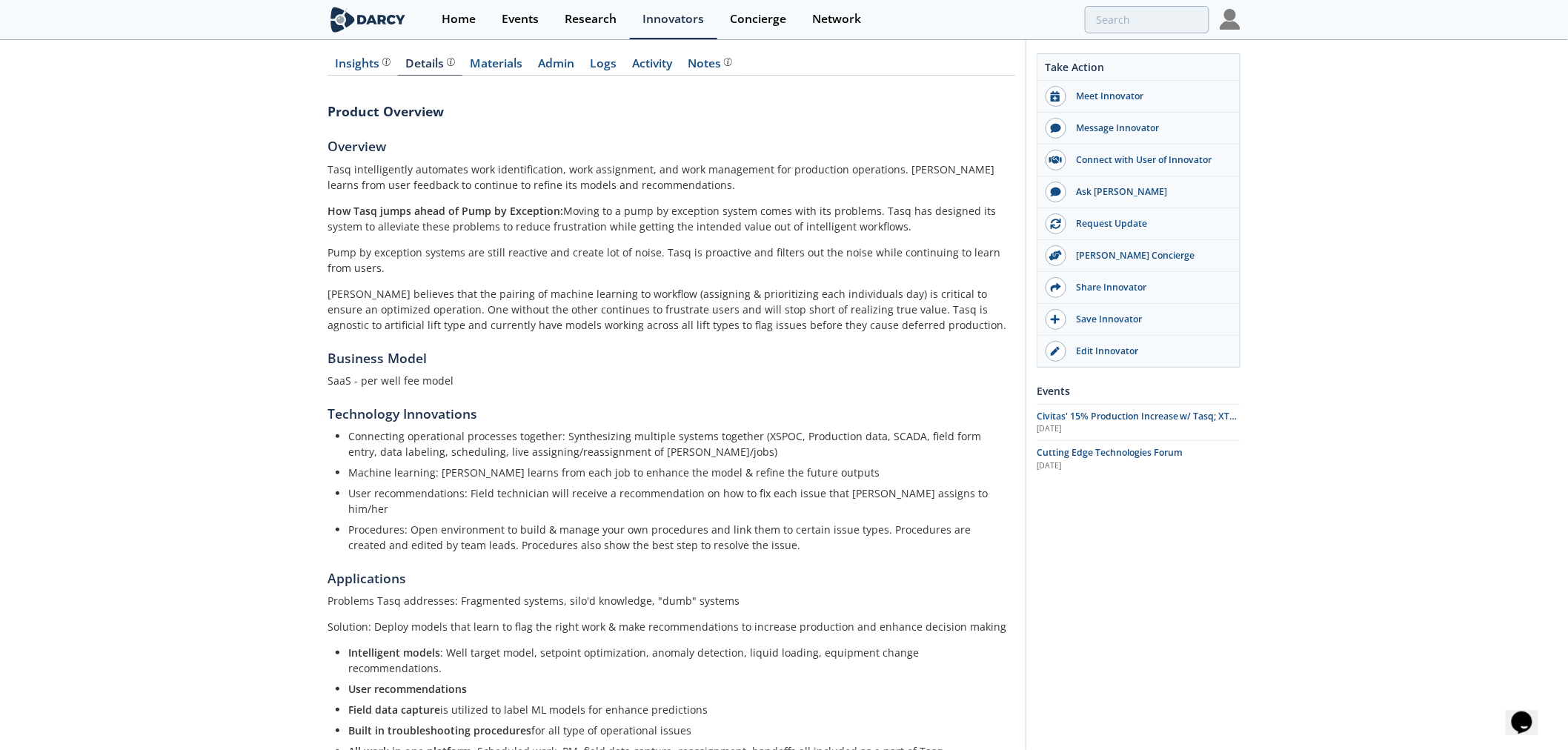
scroll to position [165, 0]
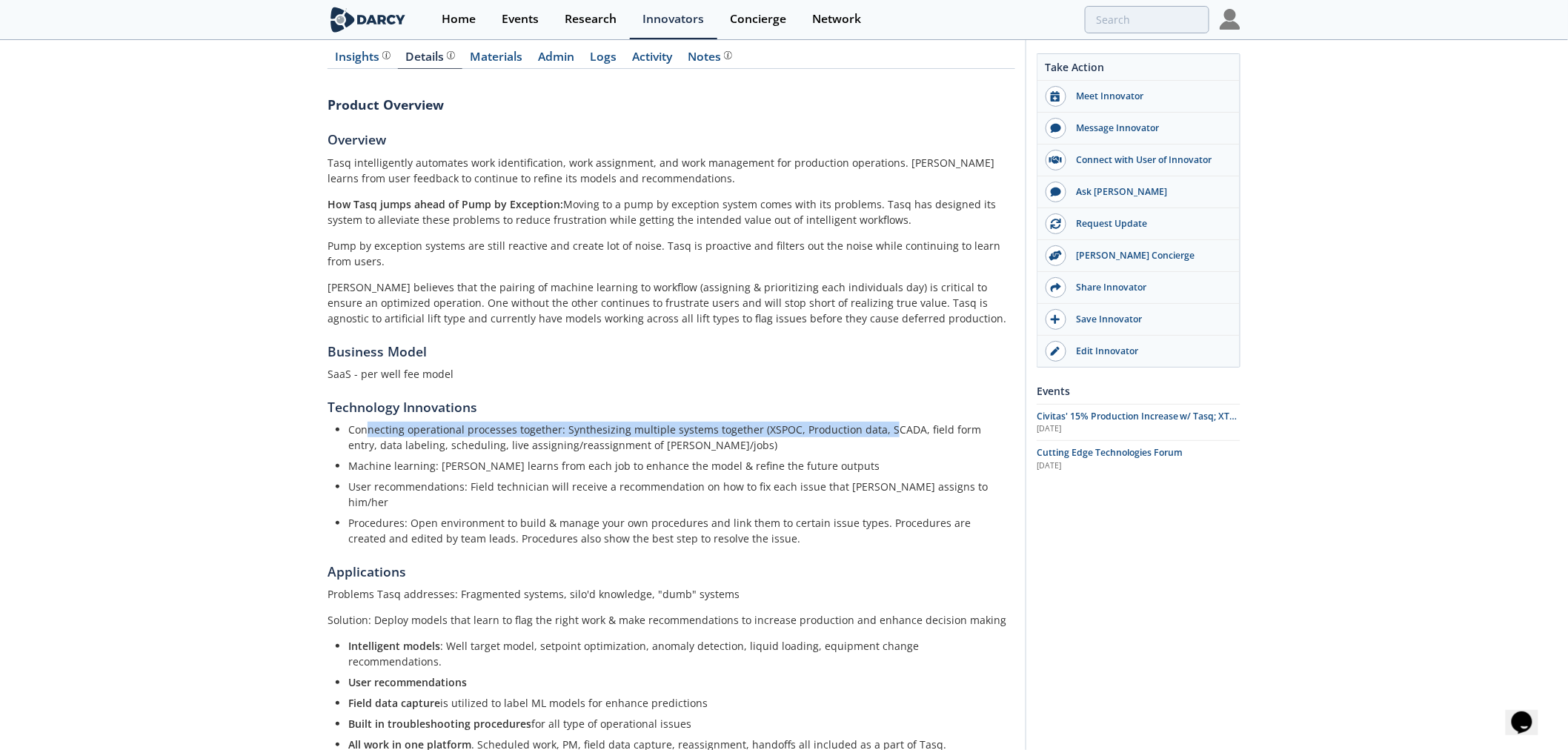
drag, startPoint x: 384, startPoint y: 425, endPoint x: 885, endPoint y: 430, distance: 501.0
click at [885, 430] on p "Connecting operational processes together: Synthesizing multiple systems togeth…" at bounding box center [677, 437] width 656 height 31
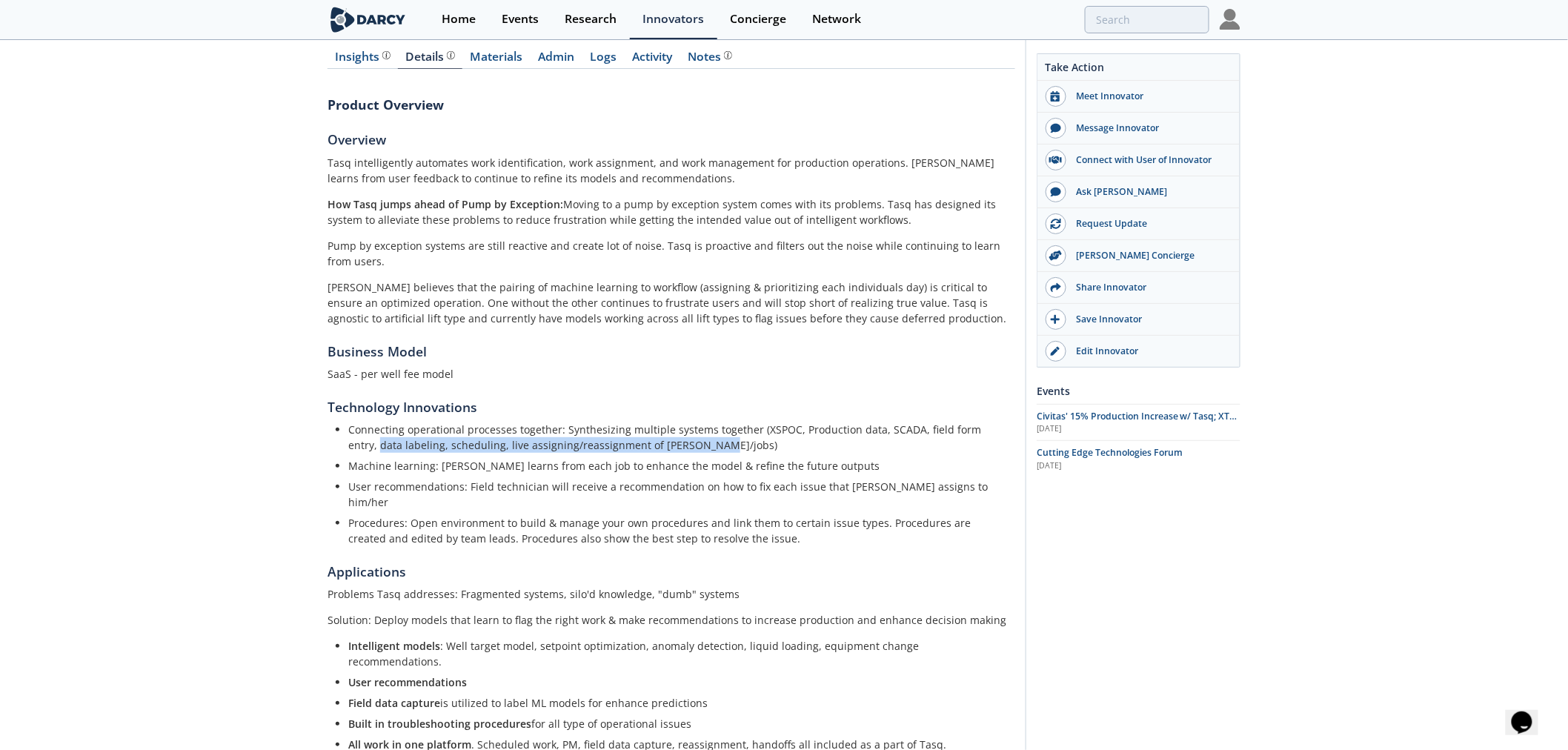
drag, startPoint x: 816, startPoint y: 443, endPoint x: 867, endPoint y: 449, distance: 51.4
click at [867, 449] on div "Tasq Tasq is a machine learning based system to identify & distribute work, emb…" at bounding box center [784, 359] width 1568 height 963
click at [867, 449] on p "Connecting operational processes together: Synthesizing multiple systems togeth…" at bounding box center [677, 437] width 656 height 31
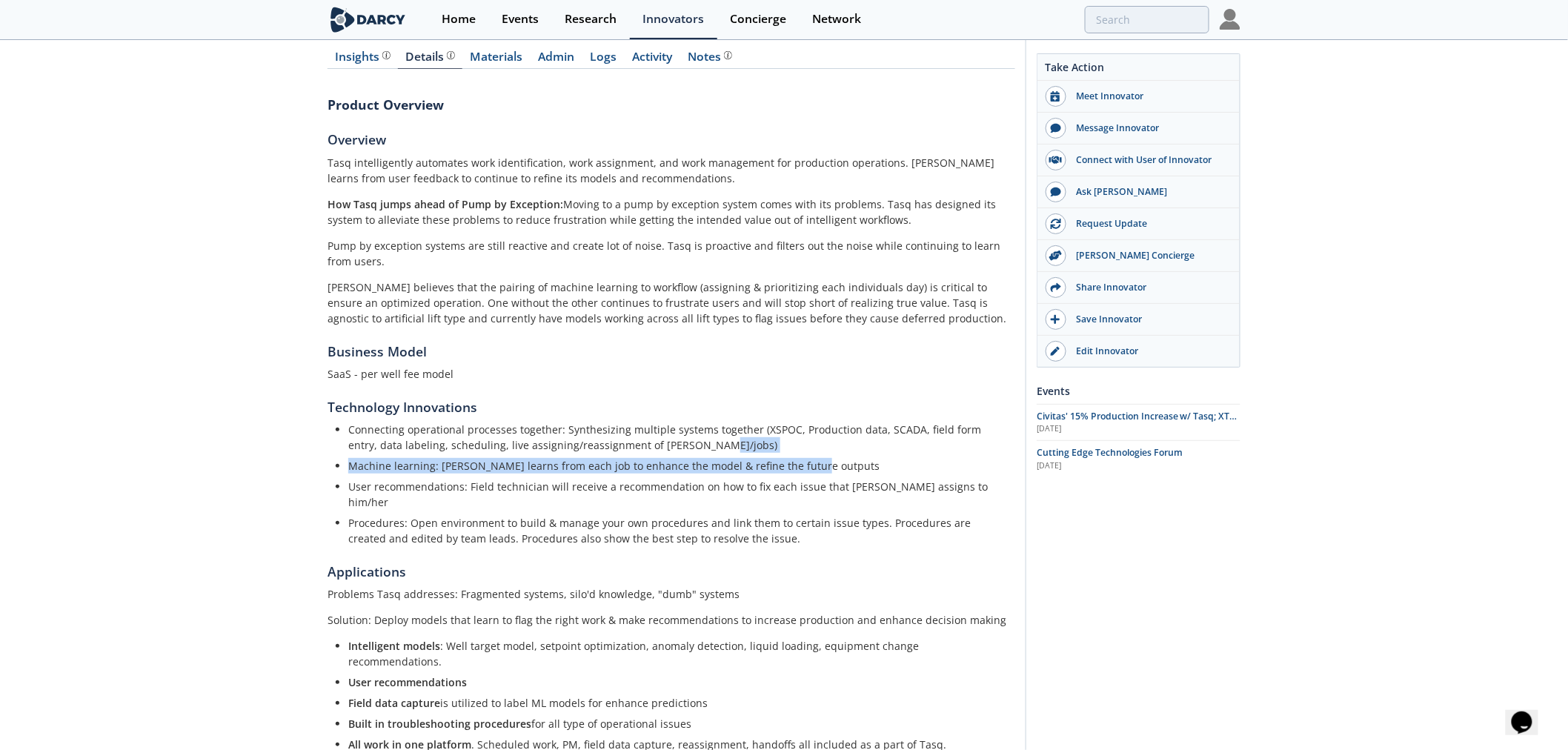
drag, startPoint x: 680, startPoint y: 448, endPoint x: 820, endPoint y: 460, distance: 140.5
click at [820, 460] on ul "Connecting operational processes together: Synthesizing multiple systems togeth…" at bounding box center [672, 484] width 667 height 124
click at [820, 460] on p "Machine learning: Tasq learns from each job to enhance the model & refine the f…" at bounding box center [677, 466] width 656 height 15
drag, startPoint x: 546, startPoint y: 467, endPoint x: 789, endPoint y: 468, distance: 243.0
click at [789, 468] on p "Machine learning: Tasq learns from each job to enhance the model & refine the f…" at bounding box center [677, 466] width 656 height 15
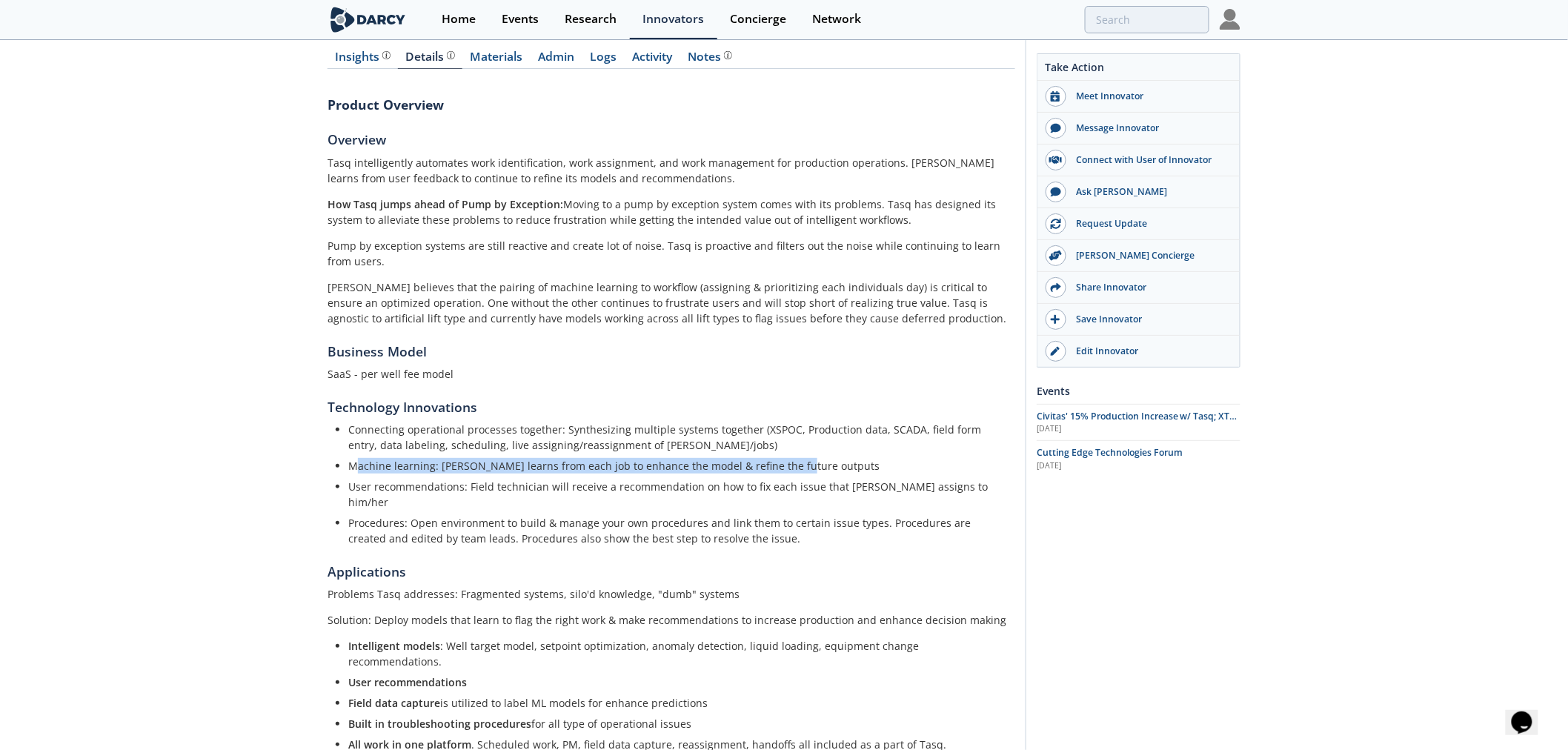
click at [789, 468] on p "Machine learning: Tasq learns from each job to enhance the model & refine the f…" at bounding box center [677, 466] width 656 height 15
drag, startPoint x: 624, startPoint y: 468, endPoint x: 865, endPoint y: 468, distance: 241.0
click at [865, 468] on p "Machine learning: Tasq learns from each job to enhance the model & refine the f…" at bounding box center [677, 466] width 656 height 15
click at [867, 468] on p "Machine learning: Tasq learns from each job to enhance the model & refine the f…" at bounding box center [677, 466] width 656 height 15
drag
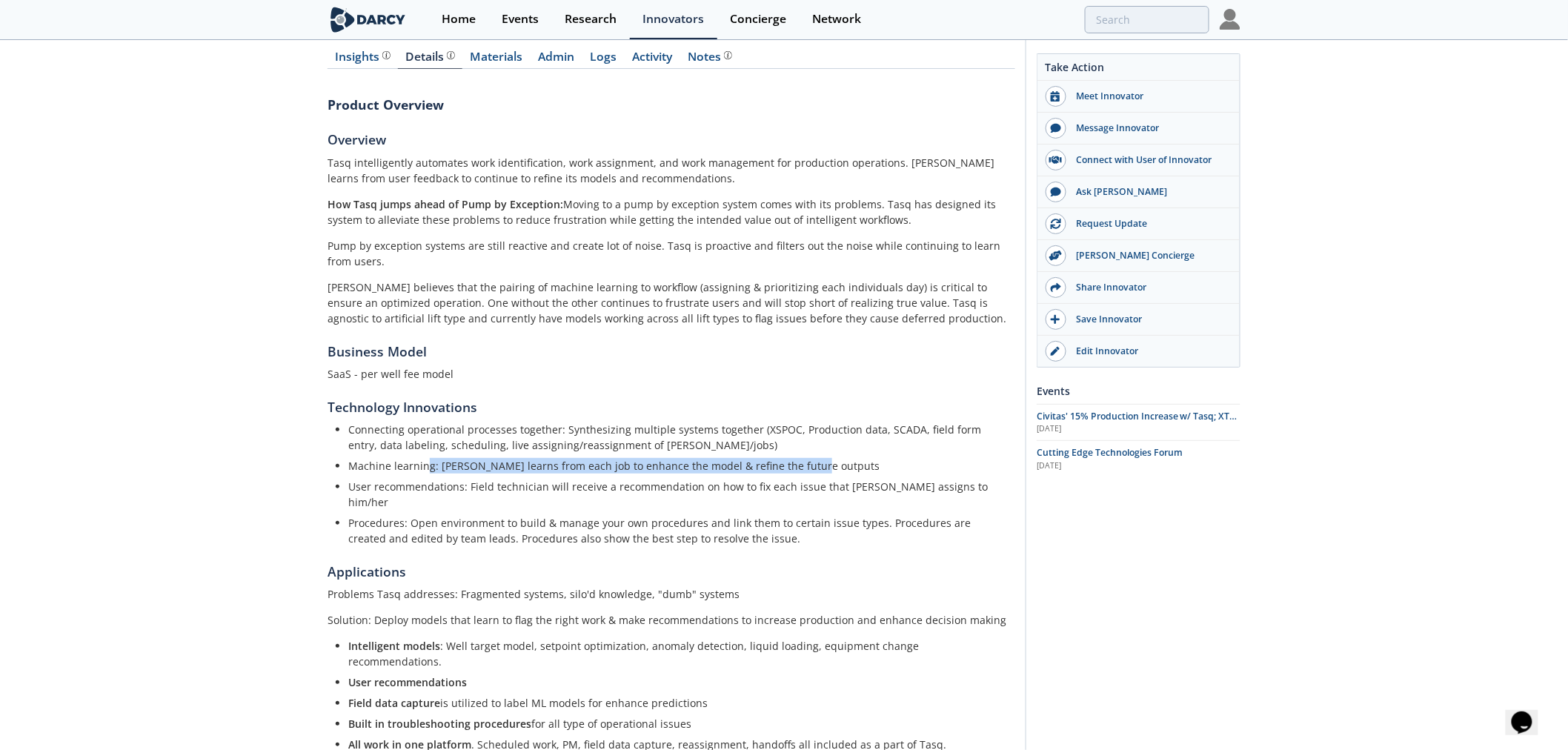
click at [902, 465] on p "Machine learning: Tasq learns from each job to enhance the model & refine the f…" at bounding box center [677, 466] width 656 height 15
click at [829, 465] on p "Machine learning: Tasq learns from each job to enhance the model & refine the f…" at bounding box center [677, 466] width 656 height 15
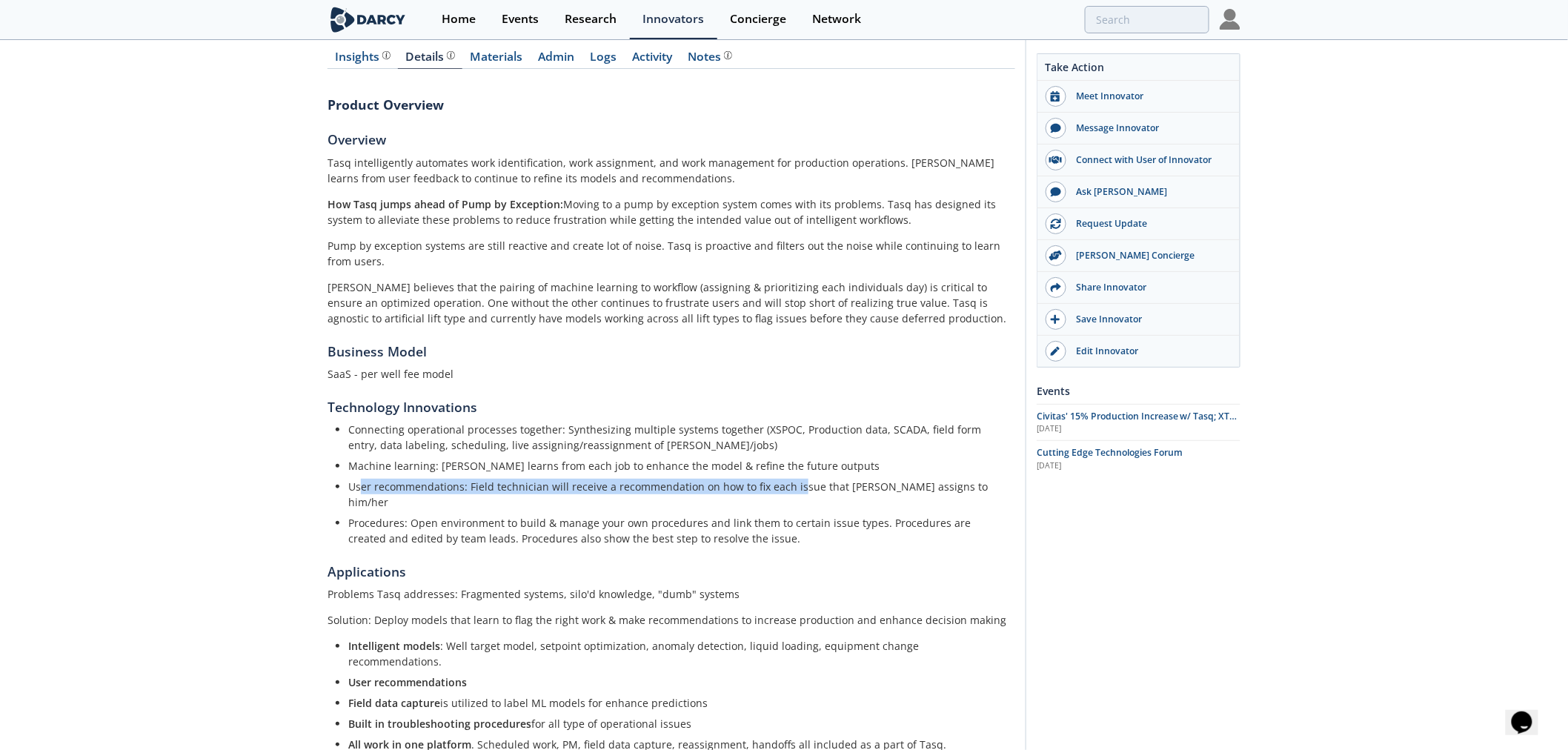
click at [793, 485] on p "User recommendations: Field technician will receive a recommendation on how to …" at bounding box center [677, 494] width 656 height 31
click at [943, 489] on p "User recommendations: Field technician will receive a recommendation on how to …" at bounding box center [677, 494] width 656 height 31
click at [946, 489] on p "User recommendations: Field technician will receive a recommendation on how to …" at bounding box center [677, 494] width 656 height 31
click at [386, 490] on p "User recommendations: Field technician will receive a recommendation on how to …" at bounding box center [677, 494] width 656 height 31
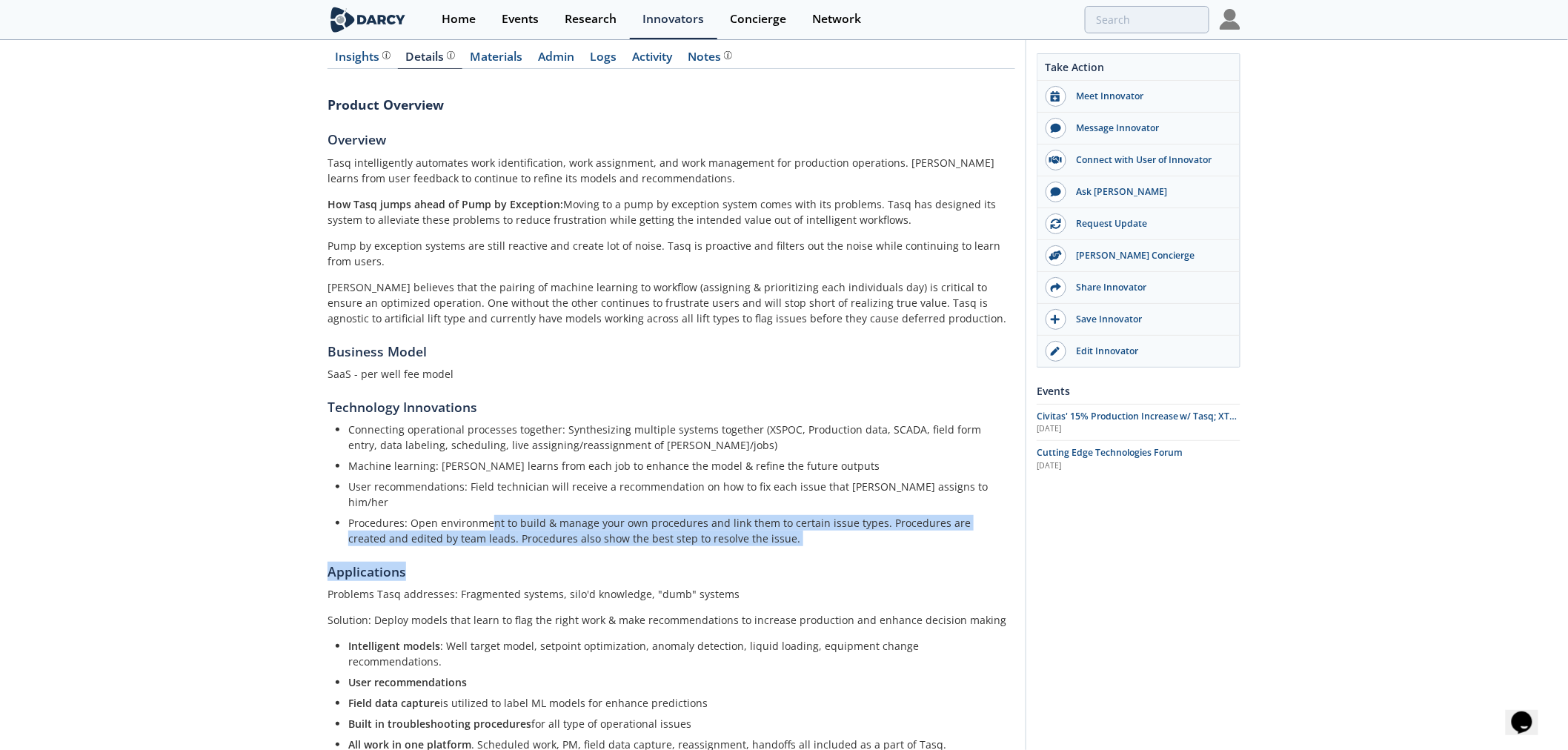
click at [789, 550] on div "Product Overview Overview Tasq intelligently automates work identification, wor…" at bounding box center [671, 441] width 688 height 725
click at [816, 561] on h5 "Applications" at bounding box center [671, 571] width 688 height 19
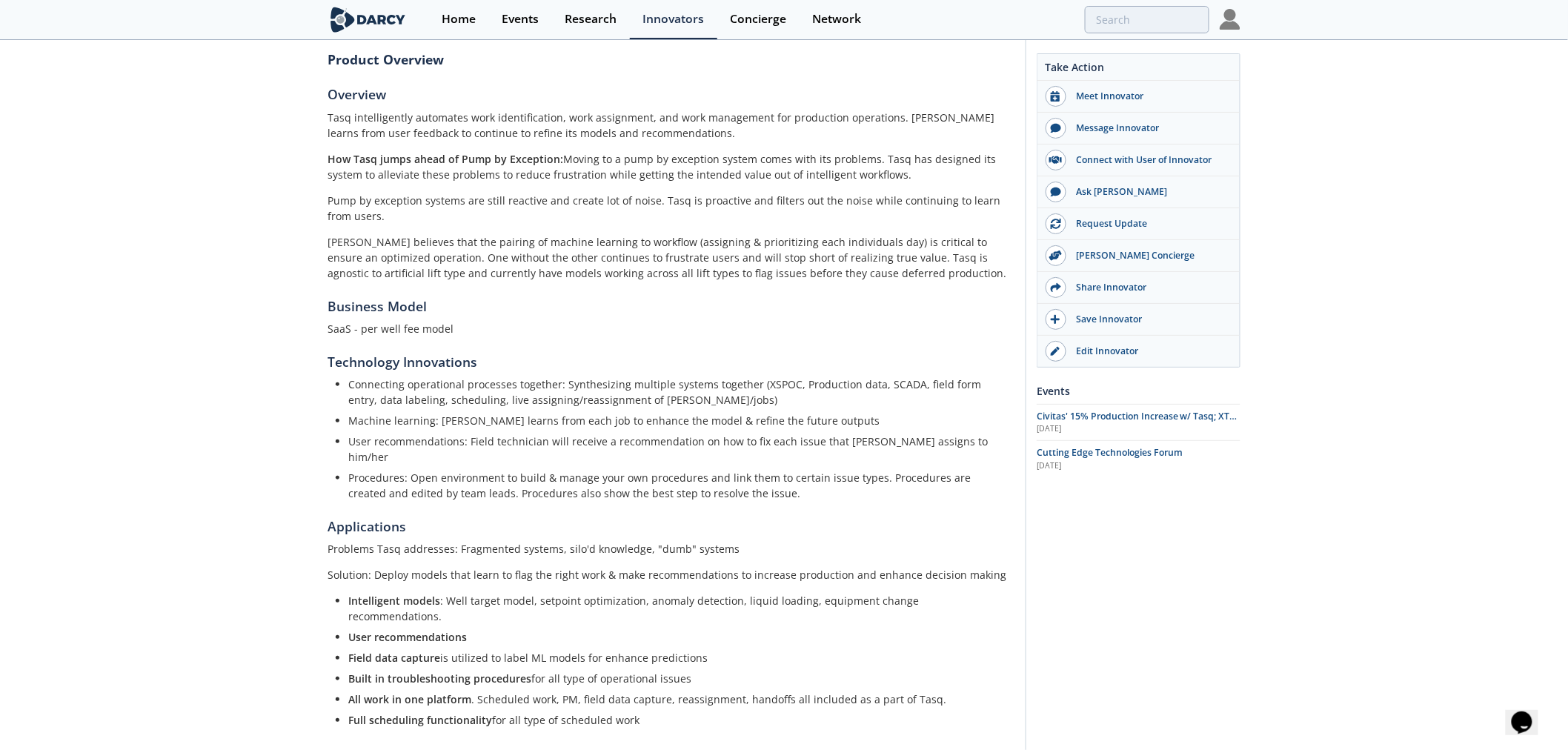
scroll to position [247, 0]
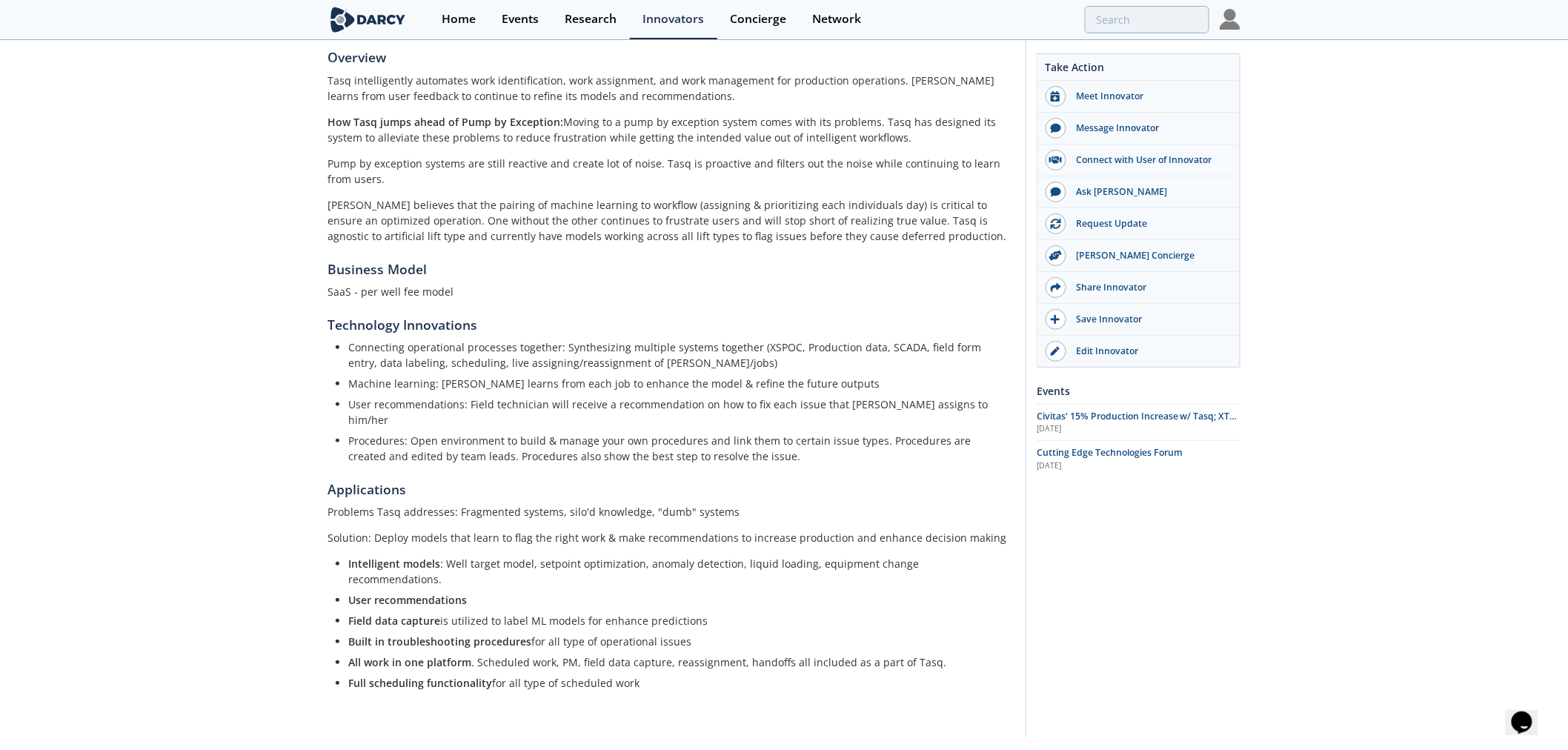
click at [761, 653] on ul "Intelligent models : Well target model, setpoint optimization, anomaly detectio…" at bounding box center [672, 622] width 667 height 134
click at [761, 675] on li "Full scheduling functionality for all type of scheduled work" at bounding box center [677, 682] width 656 height 15
click at [362, 504] on div "Problems Tasq addresses: Fragmented systems, silo'd knowledge, "dumb" systems S…" at bounding box center [671, 597] width 688 height 187
click at [362, 504] on p "Problems Tasq addresses: Fragmented systems, silo'd knowledge, "dumb" systems" at bounding box center [671, 512] width 688 height 15
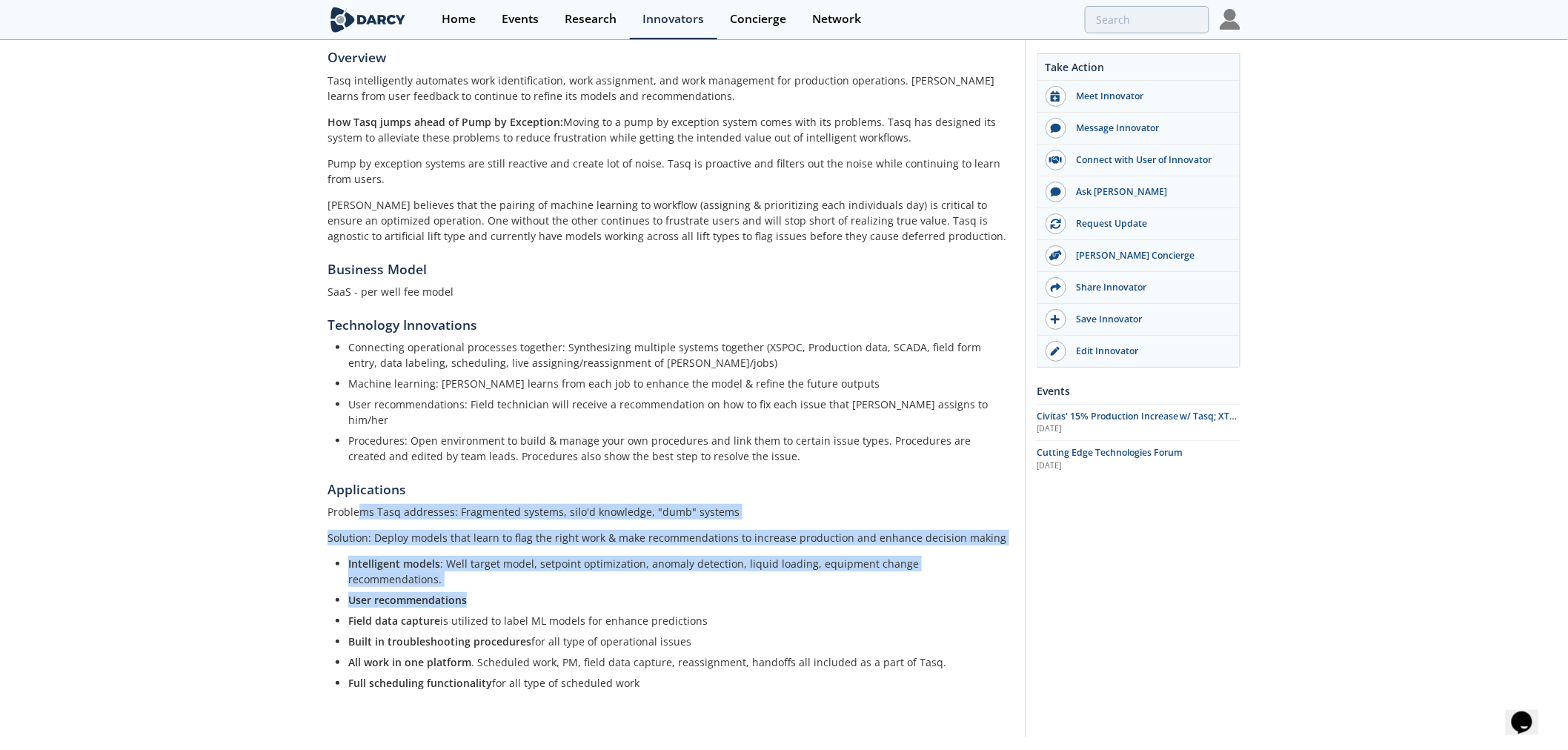
click at [736, 582] on div "Problems Tasq addresses: Fragmented systems, silo'd knowledge, "dumb" systems S…" at bounding box center [671, 597] width 688 height 187
click at [737, 613] on li "Field data capture is utilized to label ML models for enhance predictions" at bounding box center [677, 621] width 656 height 15
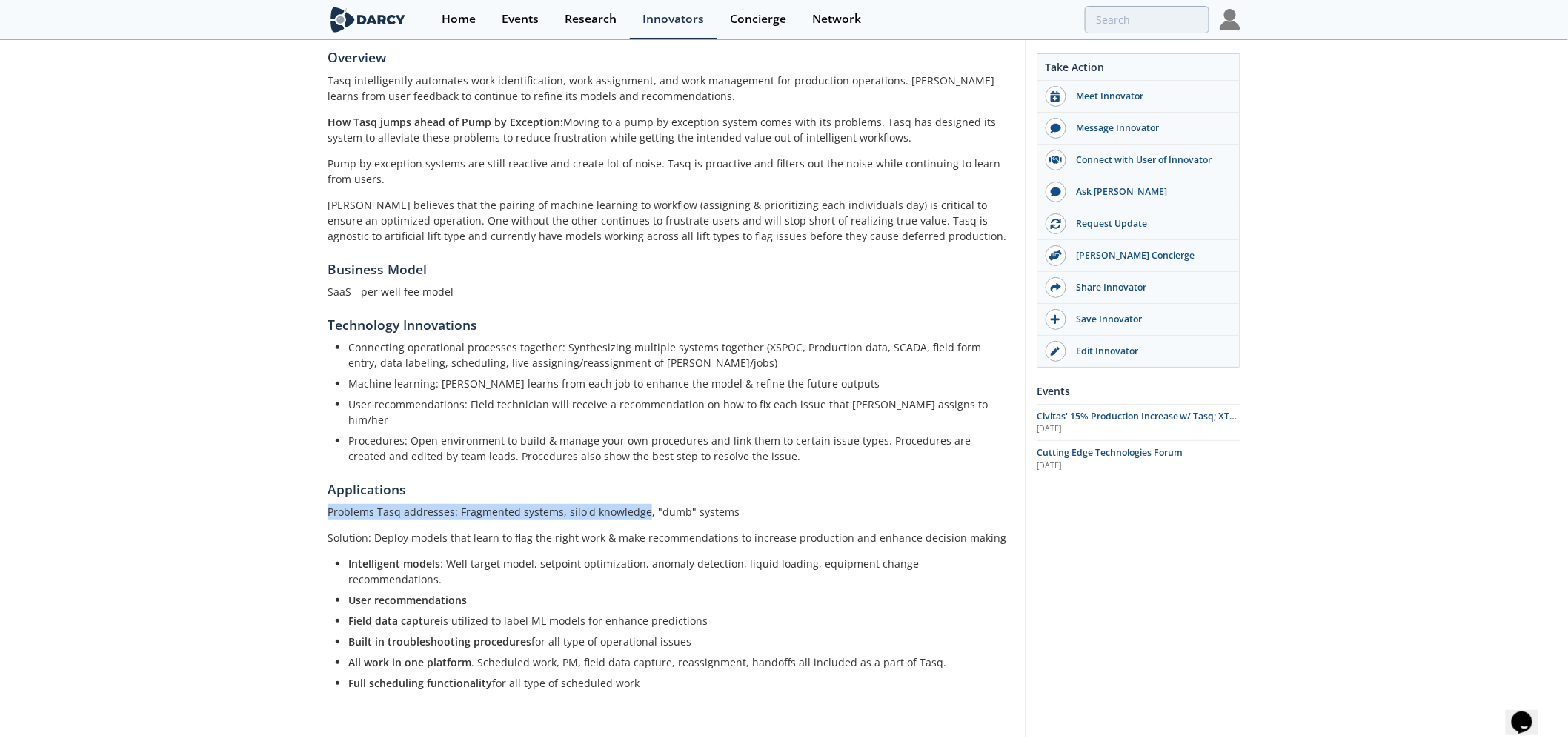
click at [803, 500] on div "Tasq Tasq is a machine learning based system to identify & distribute work, emb…" at bounding box center [784, 276] width 1568 height 963
click at [824, 504] on p "Problems Tasq addresses: Fragmented systems, silo'd knowledge, "dumb" systems" at bounding box center [671, 512] width 688 height 15
click at [165, 484] on div "Tasq Tasq is a machine learning based system to identify & distribute work, emb…" at bounding box center [784, 276] width 1568 height 963
click at [272, 490] on div "Tasq Tasq is a machine learning based system to identify & distribute work, emb…" at bounding box center [784, 276] width 1568 height 963
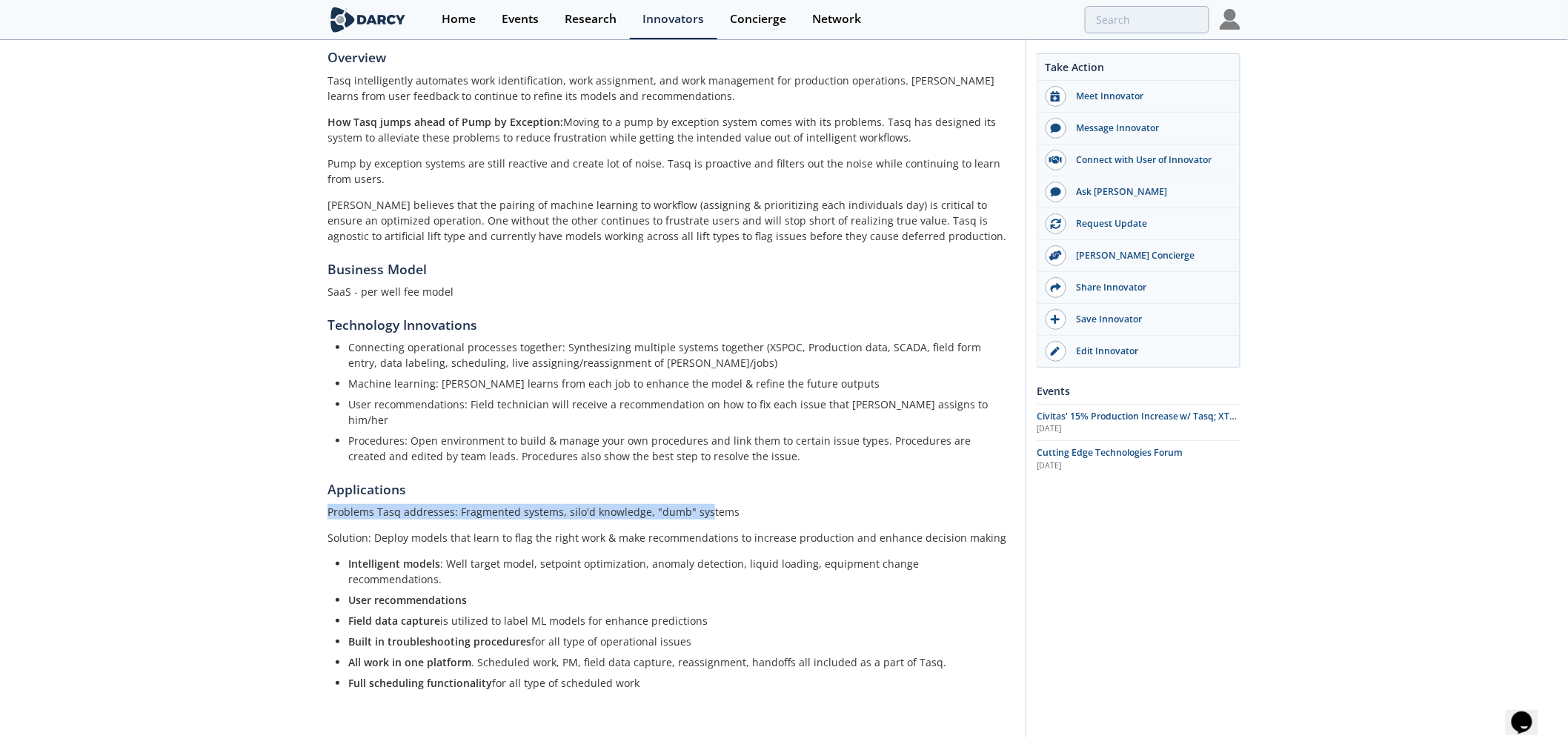
click at [272, 490] on div "Tasq Tasq is a machine learning based system to identify & distribute work, emb…" at bounding box center [784, 276] width 1568 height 963
click at [464, 504] on p "Problems Tasq addresses: Fragmented systems, silo'd knowledge, "dumb" systems" at bounding box center [671, 512] width 688 height 15
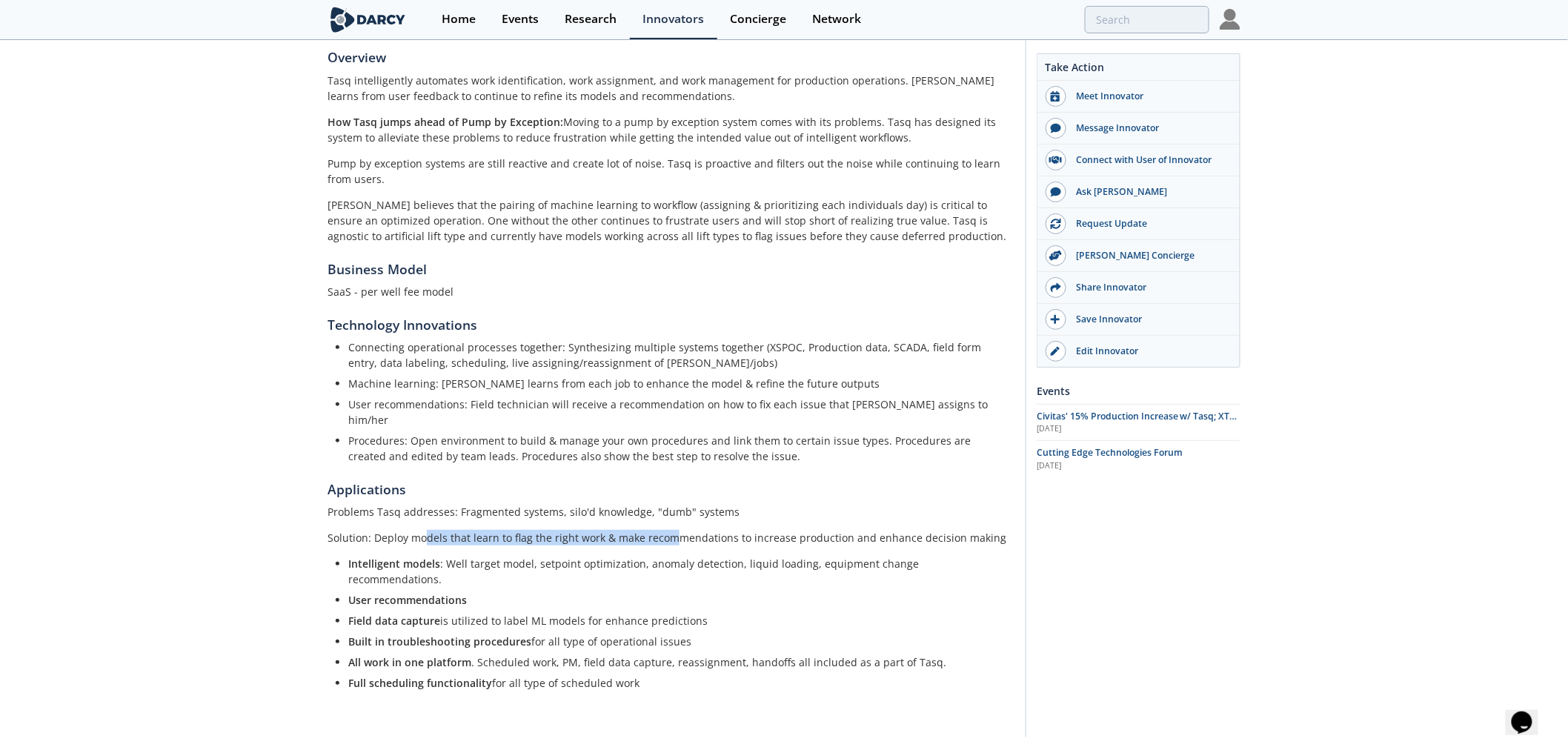
click at [770, 530] on p "Solution: Deploy models that learn to flag the right work & make recommendation…" at bounding box center [671, 538] width 688 height 15
click at [789, 530] on p "Solution: Deploy models that learn to flag the right work & make recommendation…" at bounding box center [671, 538] width 688 height 15
click at [687, 556] on li "Intelligent models : Well target model, setpoint optimization, anomaly detectio…" at bounding box center [677, 571] width 656 height 31
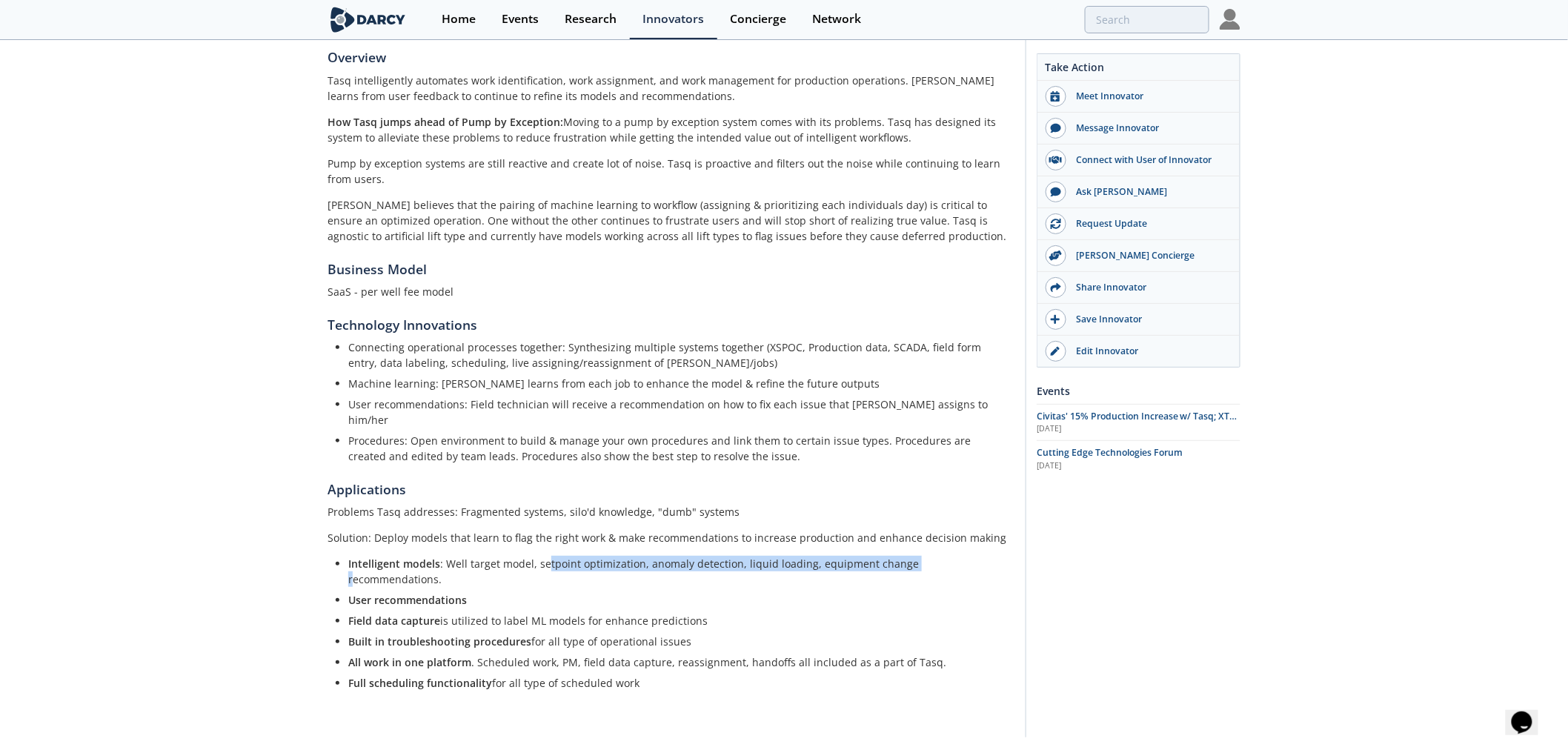
click at [907, 556] on li "Intelligent models : Well target model, setpoint optimization, anomaly detectio…" at bounding box center [677, 571] width 656 height 31
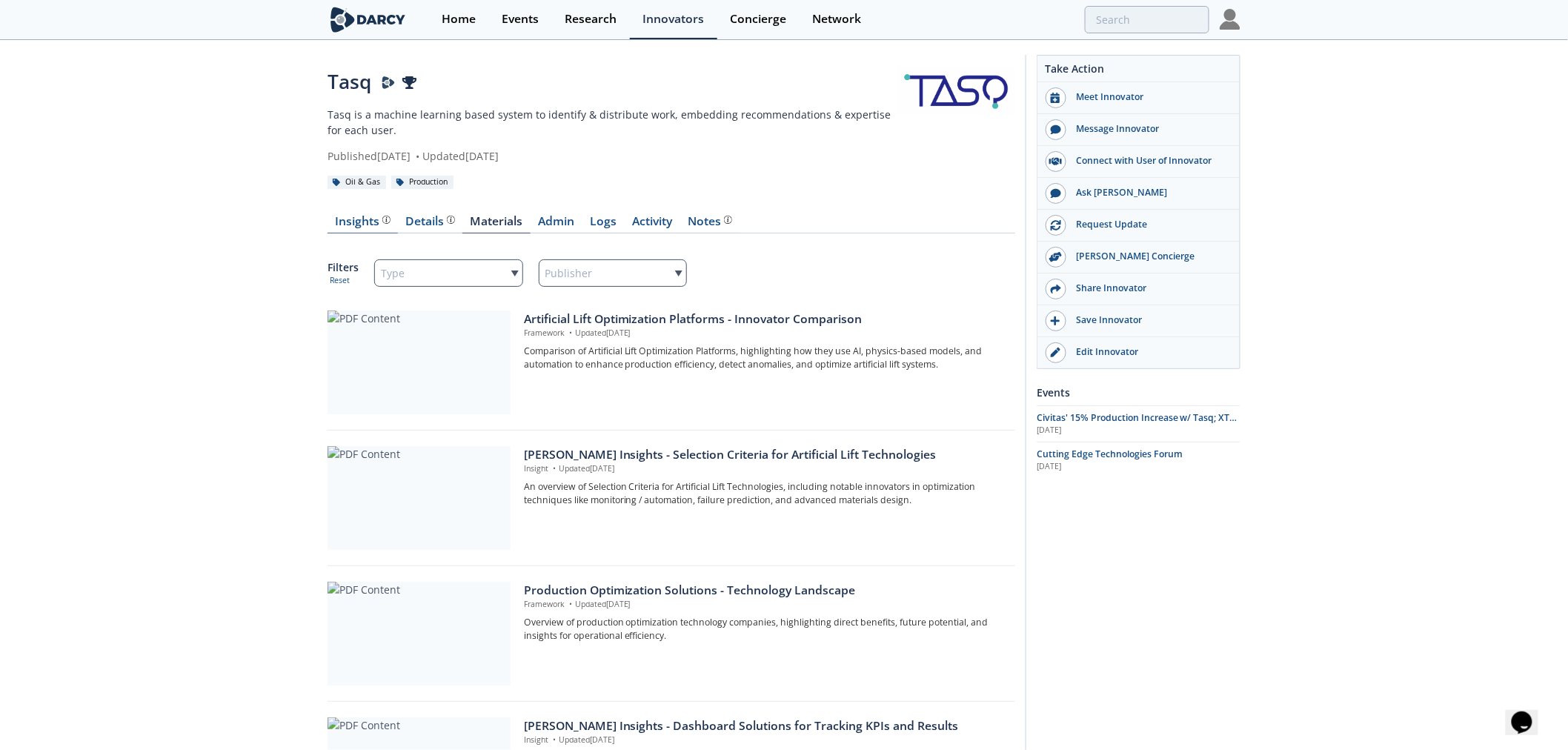
click at [359, 233] on link "Insights" at bounding box center [362, 224] width 70 height 18
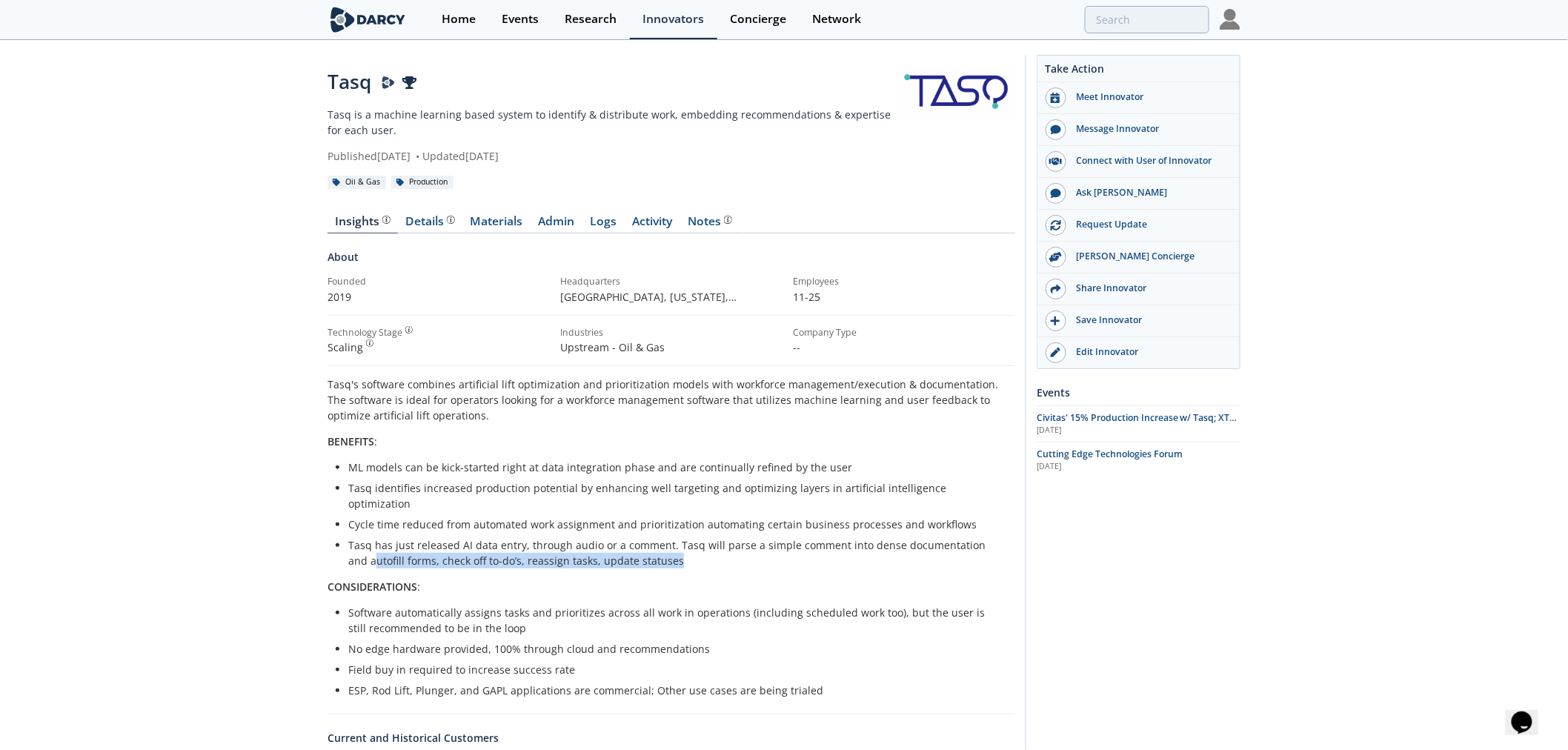
click at [776, 545] on li "Tasq has just released AI data entry, through audio or a comment. Tasq will par…" at bounding box center [677, 552] width 656 height 31
click at [702, 537] on li "Tasq has just released AI data entry, through audio or a comment. Tasq will par…" at bounding box center [677, 552] width 656 height 31
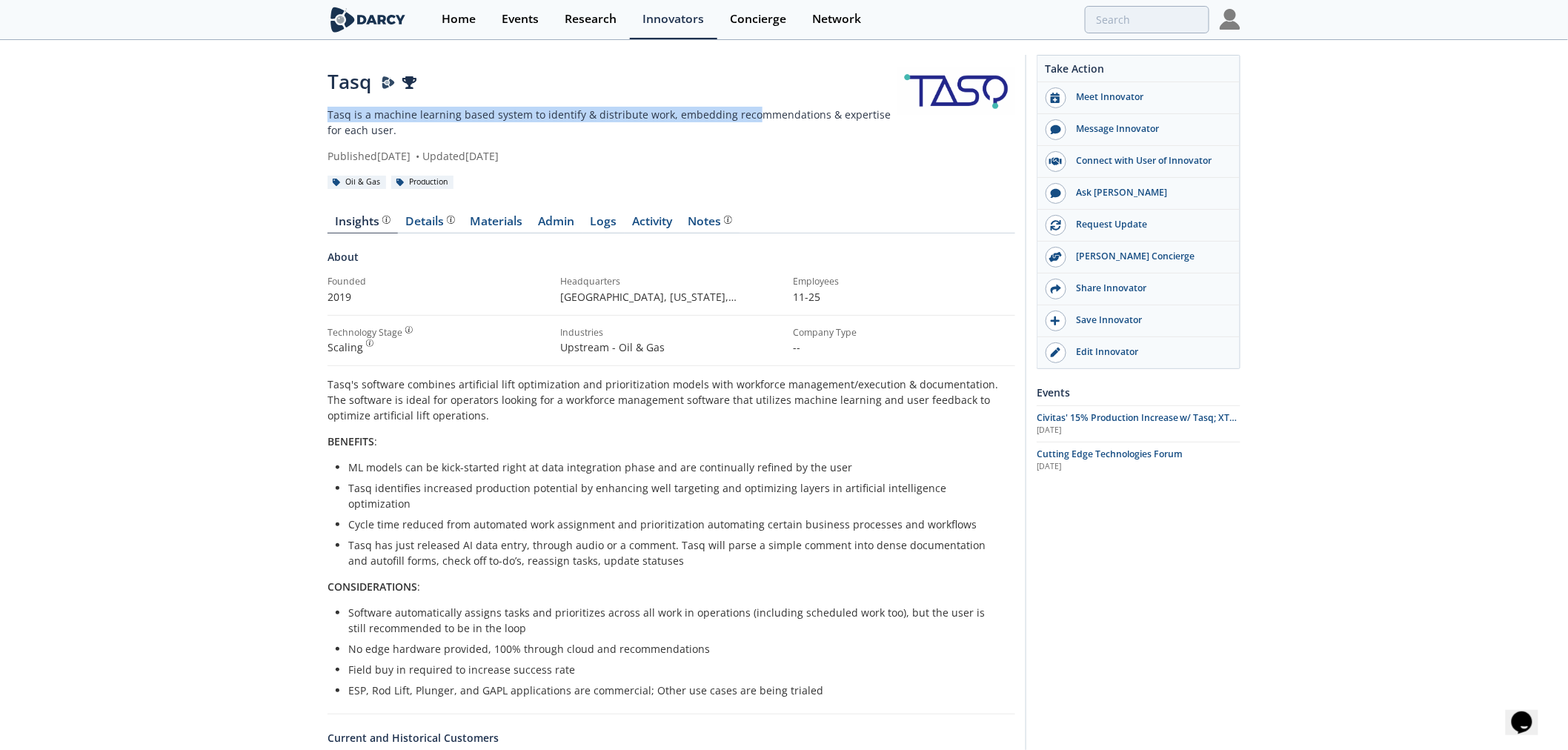
drag, startPoint x: 567, startPoint y: 120, endPoint x: 744, endPoint y: 120, distance: 177.0
click at [744, 120] on div "Tasq Tasq is a machine learning based system to identify & distribute work, emb…" at bounding box center [784, 583] width 1568 height 1082
click at [744, 120] on p "Tasq is a machine learning based system to identify & distribute work, embeddin…" at bounding box center [612, 122] width 571 height 31
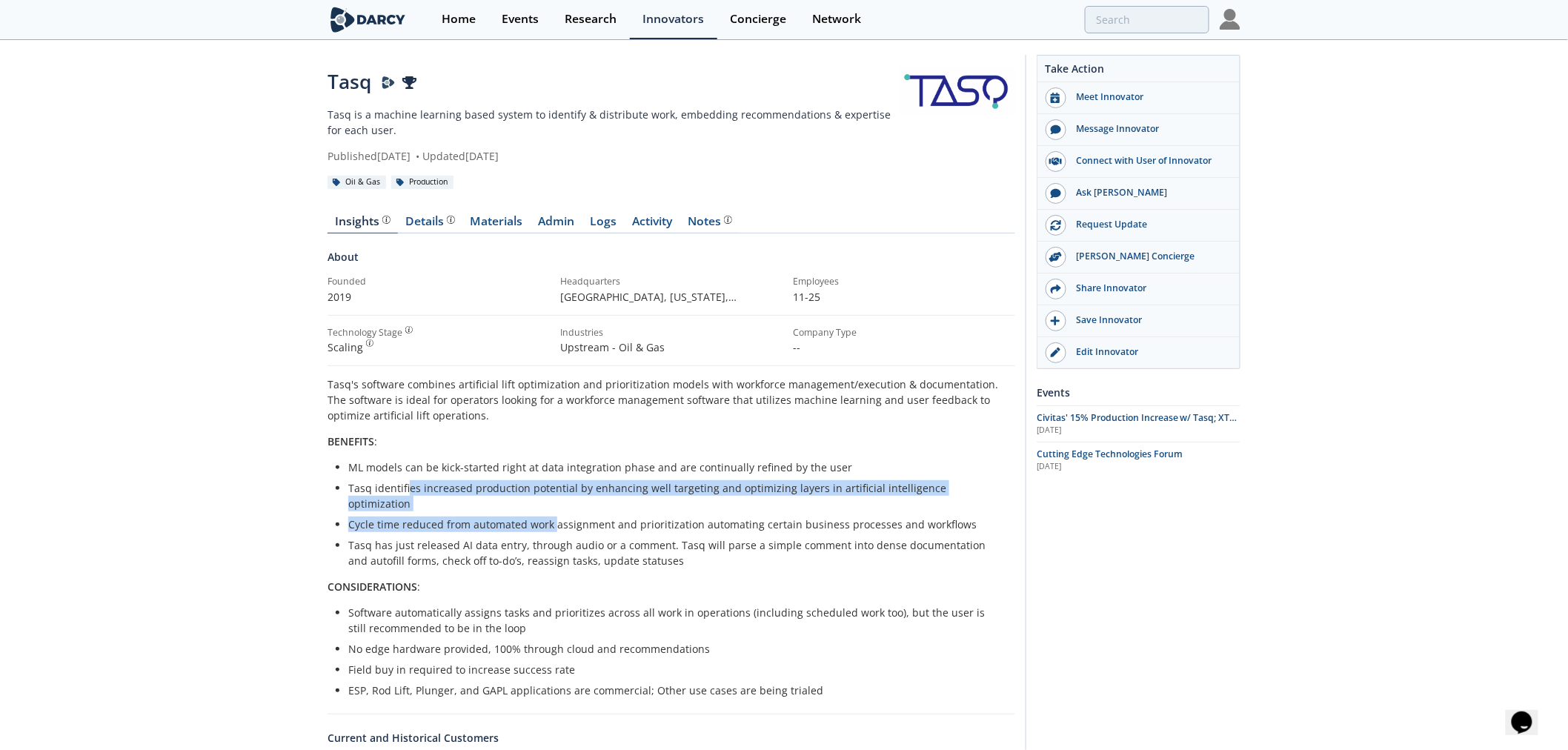
drag, startPoint x: 554, startPoint y: 506, endPoint x: 869, endPoint y: 539, distance: 316.7
click at [853, 539] on ul "ML models can be kick-started right at data integration phase and are continual…" at bounding box center [672, 513] width 667 height 109
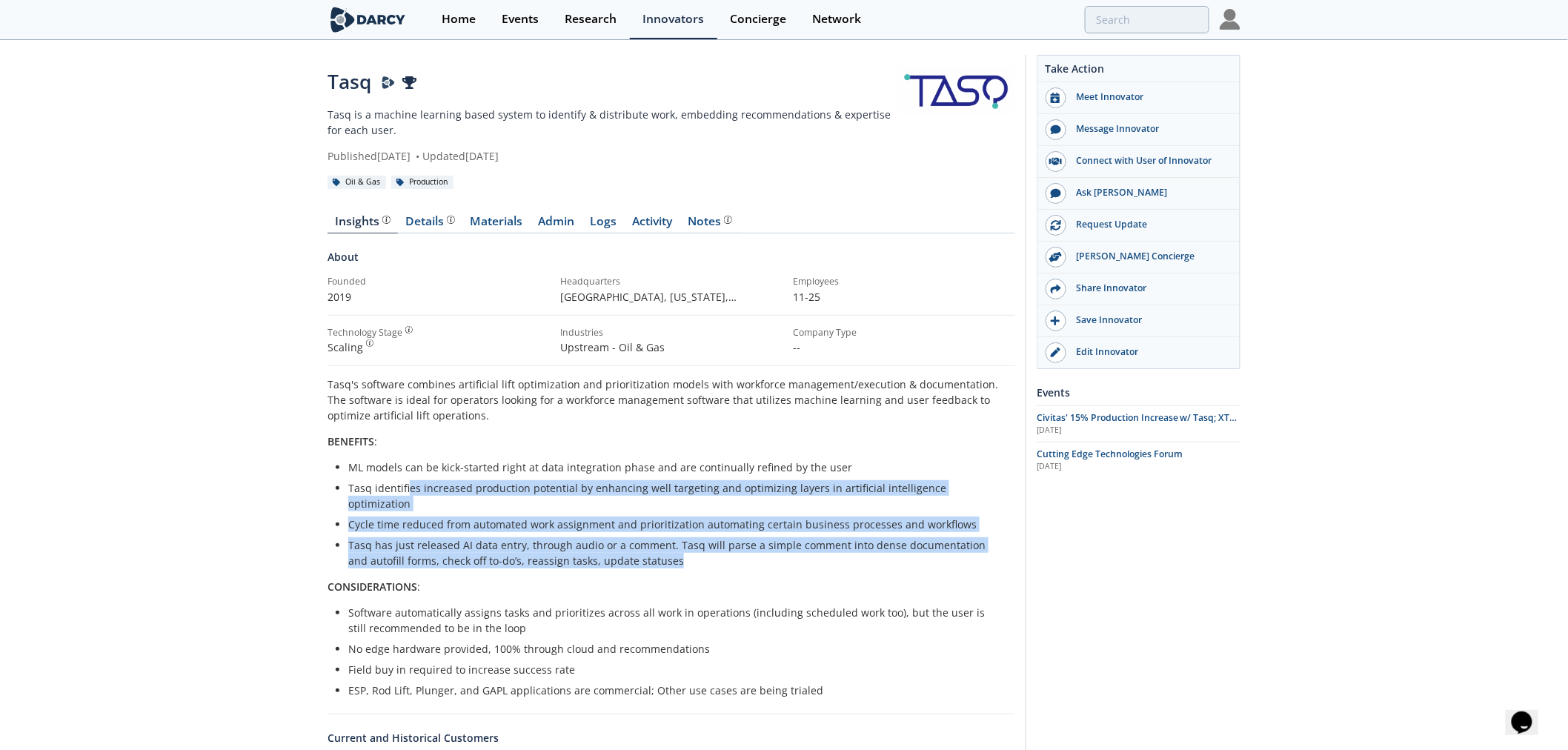
click at [869, 539] on li "Tasq has just released AI data entry, through audio or a comment. Tasq will par…" at bounding box center [677, 552] width 656 height 31
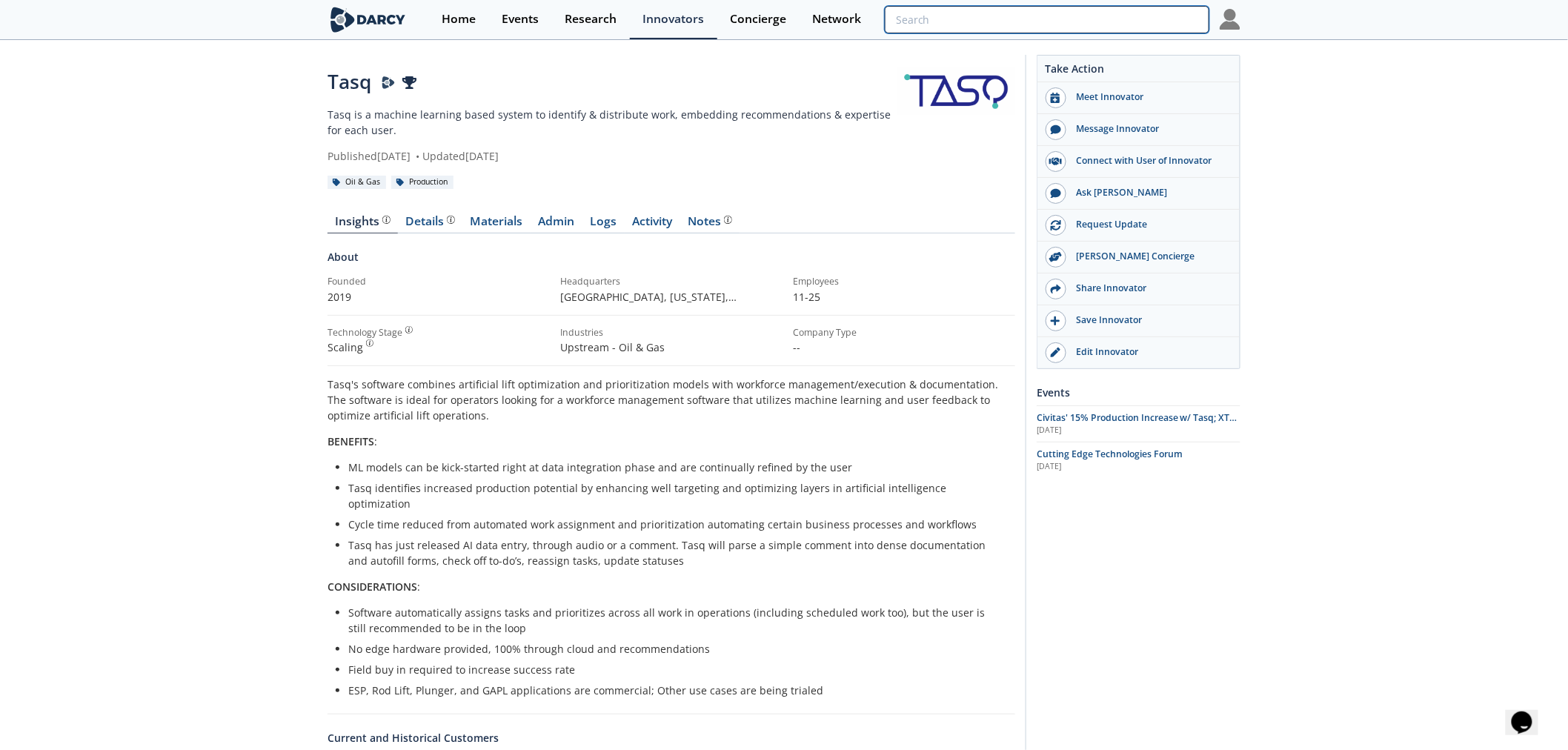
click at [1143, 15] on input "search" at bounding box center [1047, 19] width 325 height 27
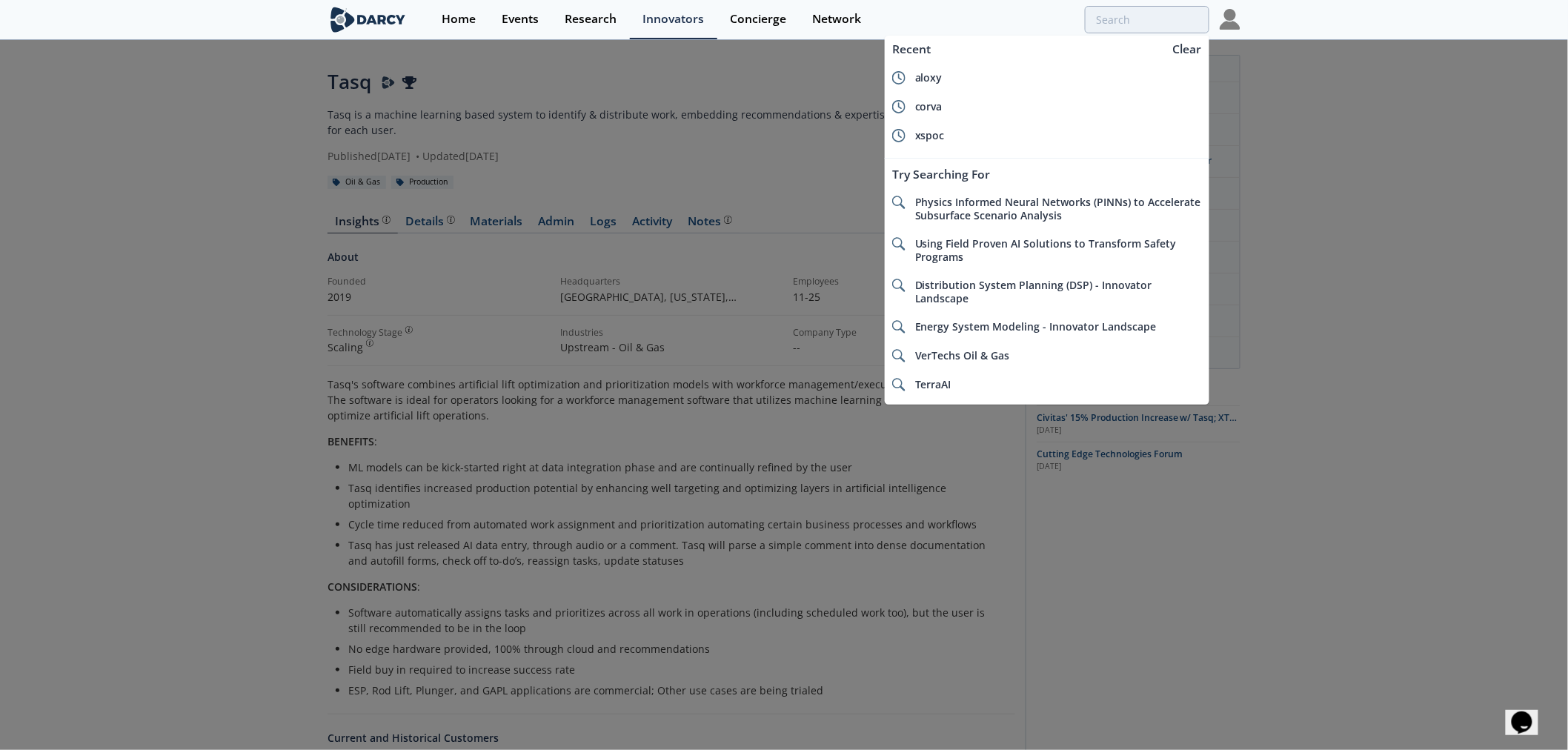
click at [623, 496] on div at bounding box center [784, 375] width 1568 height 750
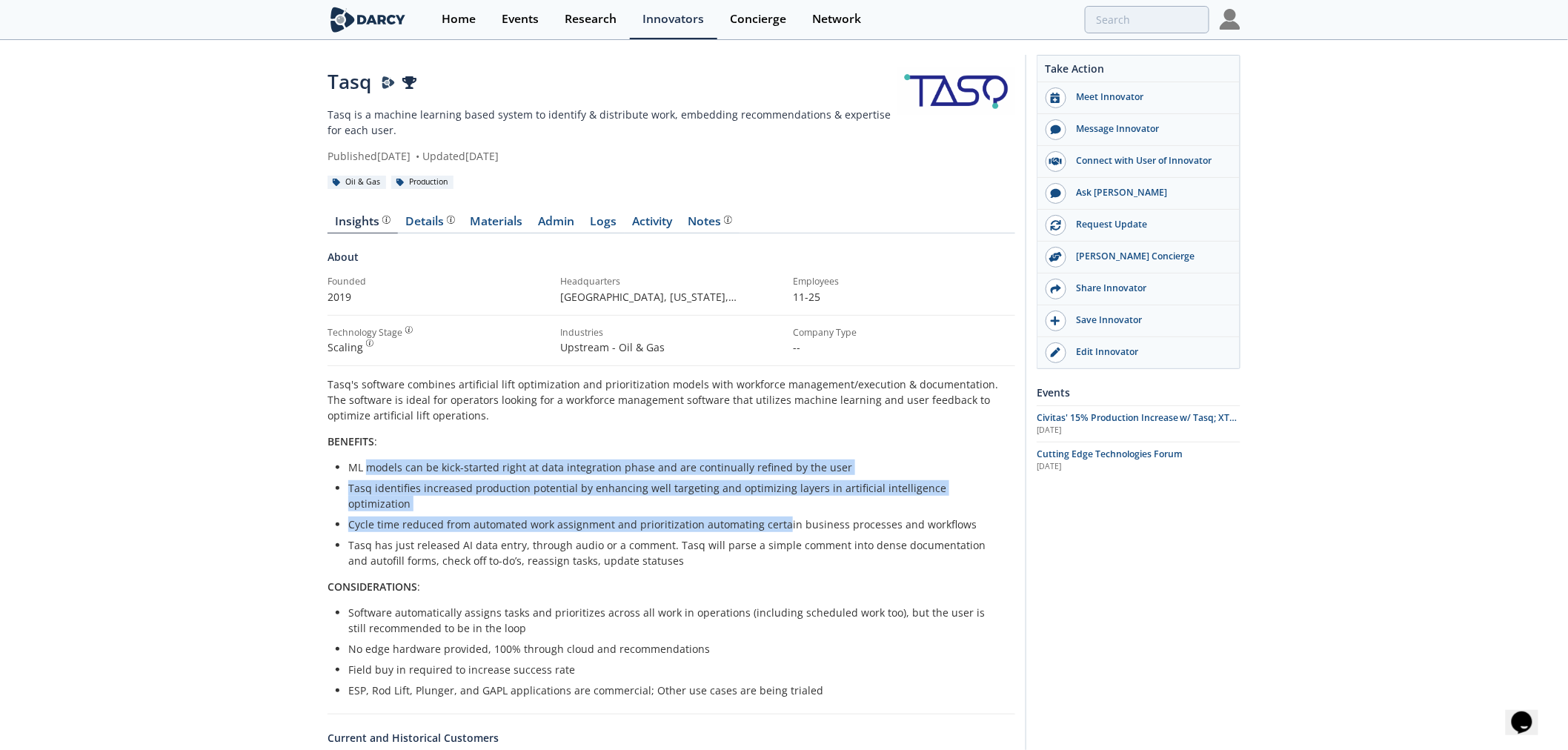
drag, startPoint x: 752, startPoint y: 508, endPoint x: 778, endPoint y: 512, distance: 26.3
click at [778, 512] on ul "ML models can be kick-started right at data integration phase and are continual…" at bounding box center [672, 513] width 667 height 109
click at [778, 517] on li "Cycle time reduced from automated work assignment and prioritization automating…" at bounding box center [677, 524] width 656 height 15
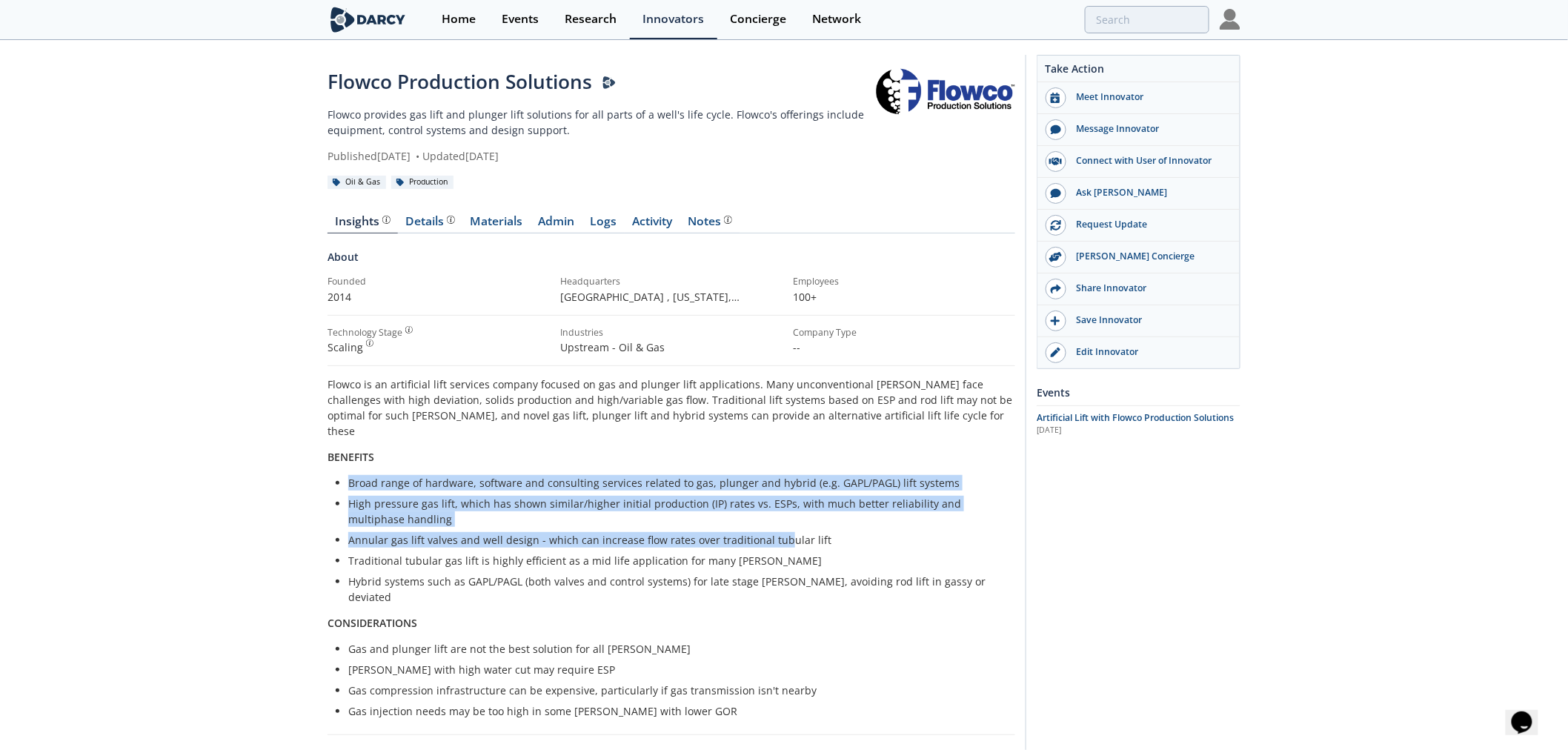
drag, startPoint x: 427, startPoint y: 443, endPoint x: 787, endPoint y: 528, distance: 369.9
click at [784, 527] on div "Flowco is an artificial lift services company focused on gas and plunger lift a…" at bounding box center [671, 547] width 688 height 342
click at [787, 532] on li "Annular gas lift valves and well design - which can increase flow rates over tr…" at bounding box center [677, 539] width 656 height 15
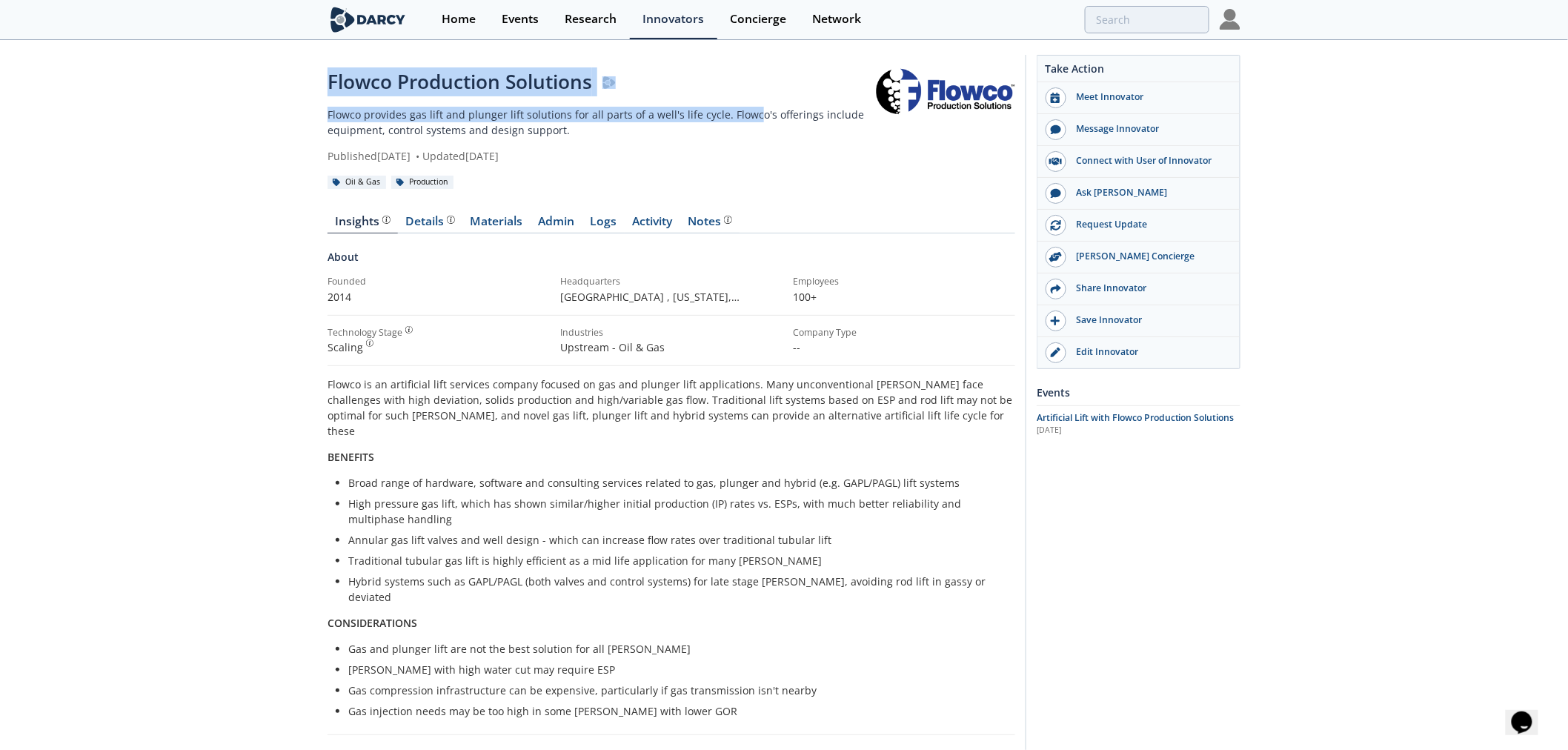
drag, startPoint x: 316, startPoint y: 86, endPoint x: 748, endPoint y: 116, distance: 433.0
click at [748, 116] on div "Flowco Production Solutions Flowco provides gas lift and plunger lift solutions…" at bounding box center [784, 686] width 1568 height 1289
click at [749, 116] on p "Flowco provides gas lift and plunger lift solutions for all parts of a well's l…" at bounding box center [601, 122] width 548 height 31
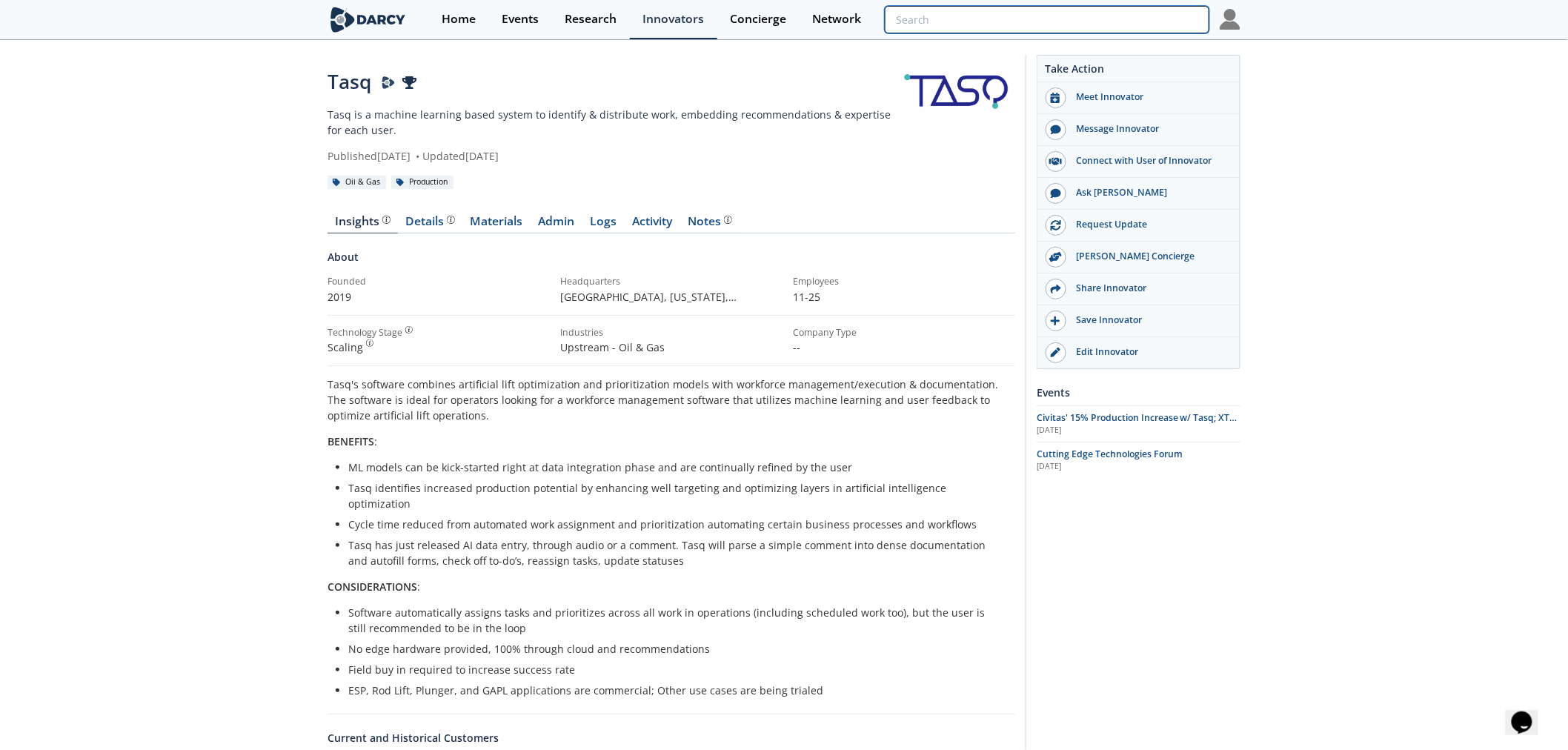
click at [1144, 24] on input "search" at bounding box center [1047, 19] width 325 height 27
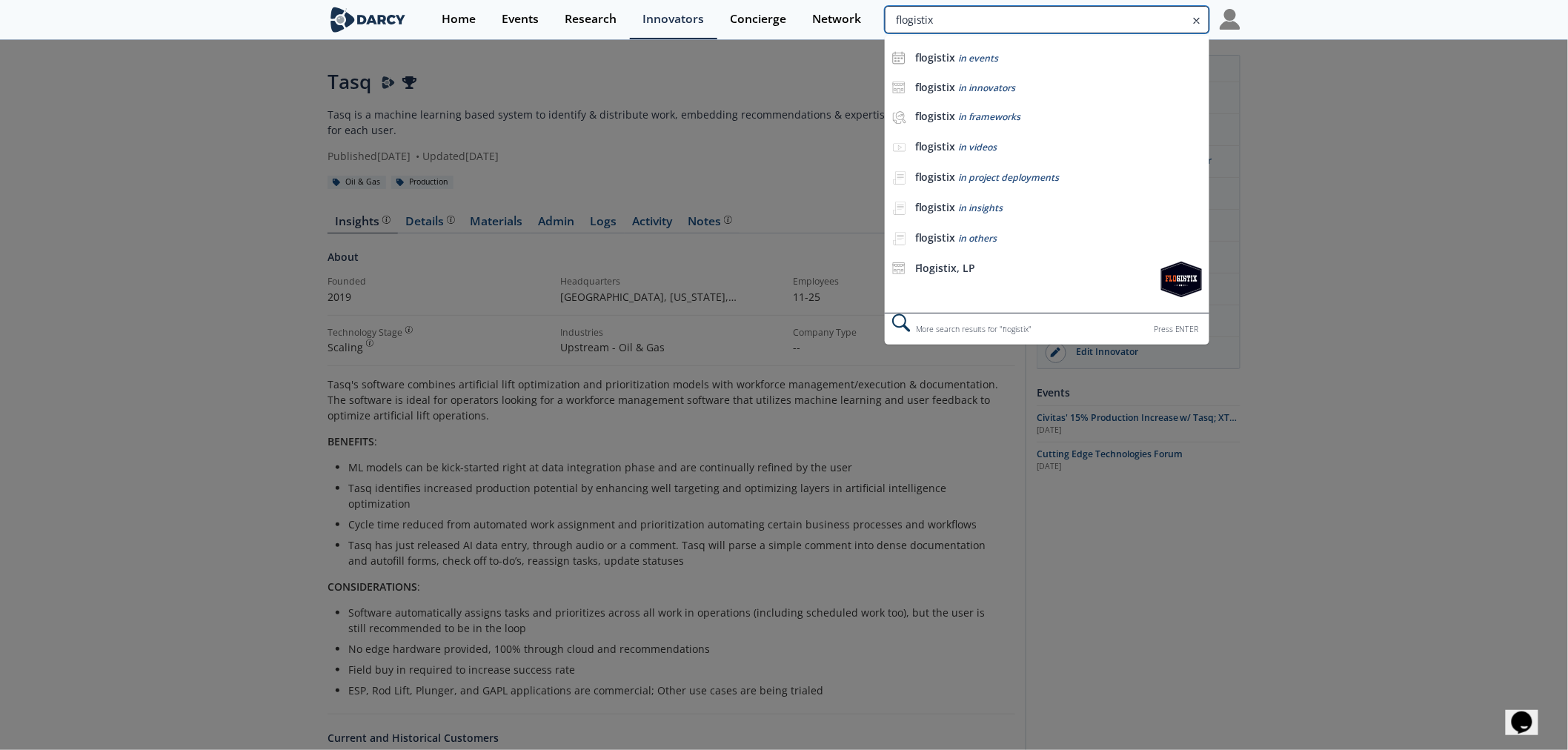
type input "flogistix"
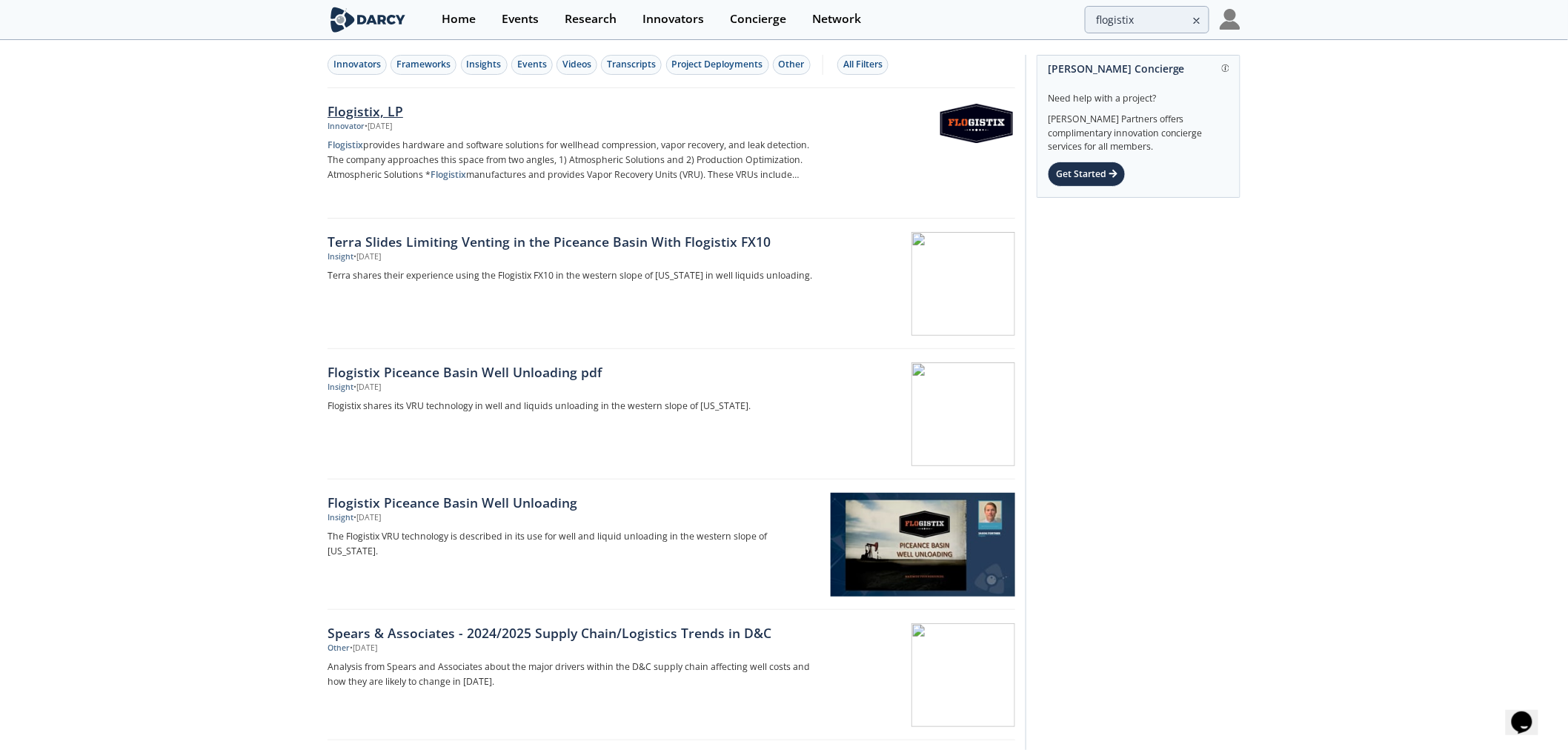
click at [956, 124] on img at bounding box center [977, 123] width 73 height 39
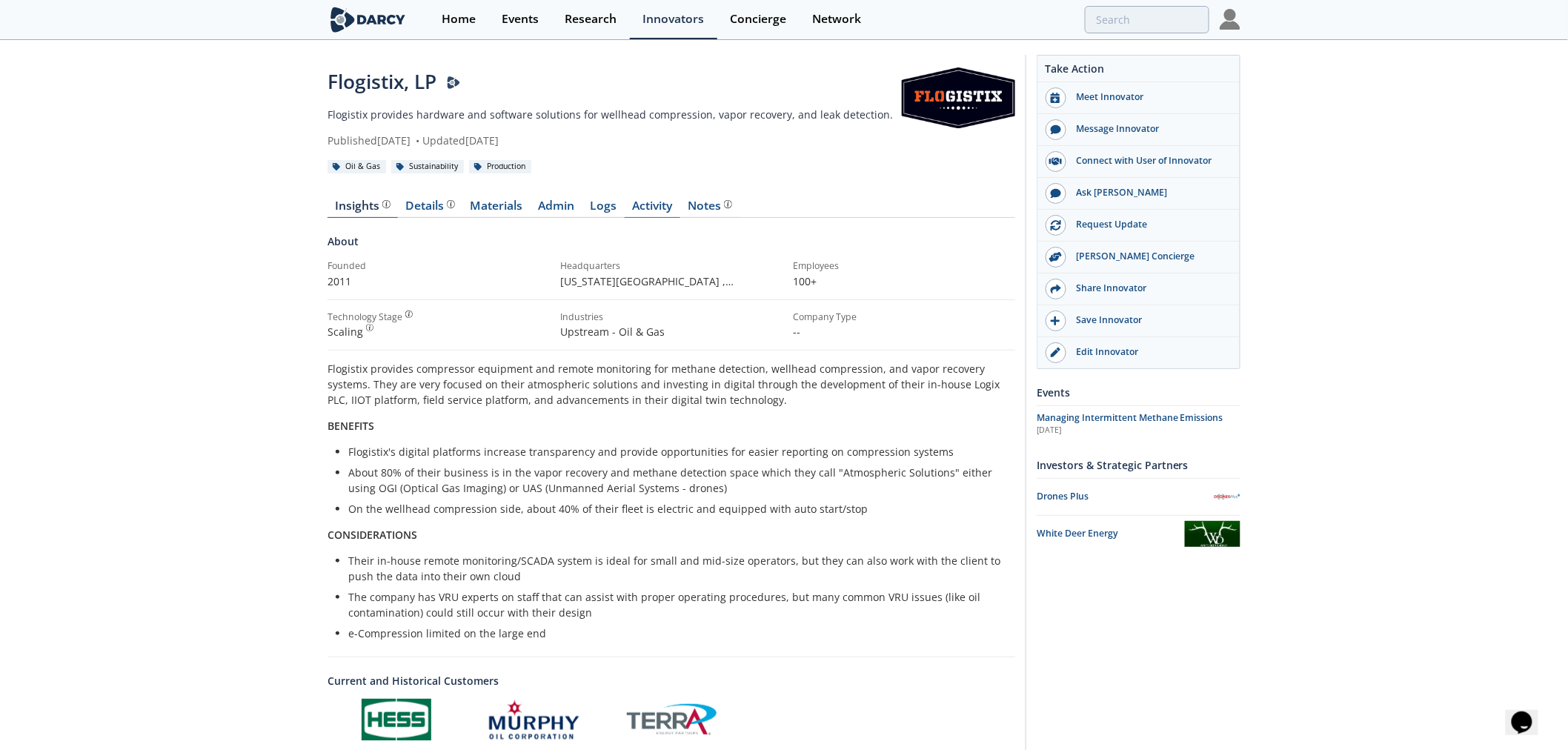
click at [667, 205] on link "Activity" at bounding box center [653, 209] width 56 height 18
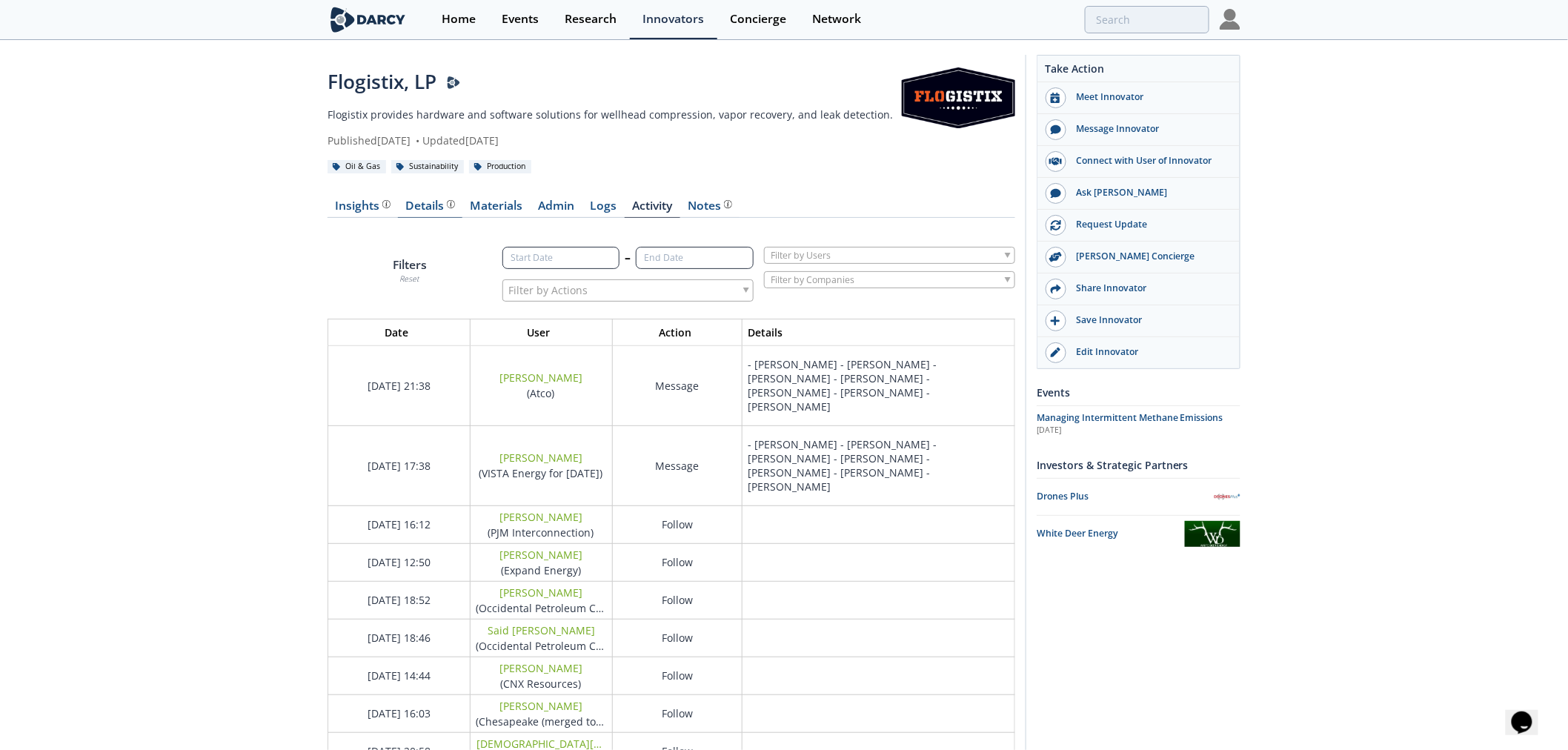
scroll to position [506, 713]
click at [428, 205] on div "Details Product overview, business model, technology and applications as added …" at bounding box center [430, 206] width 49 height 12
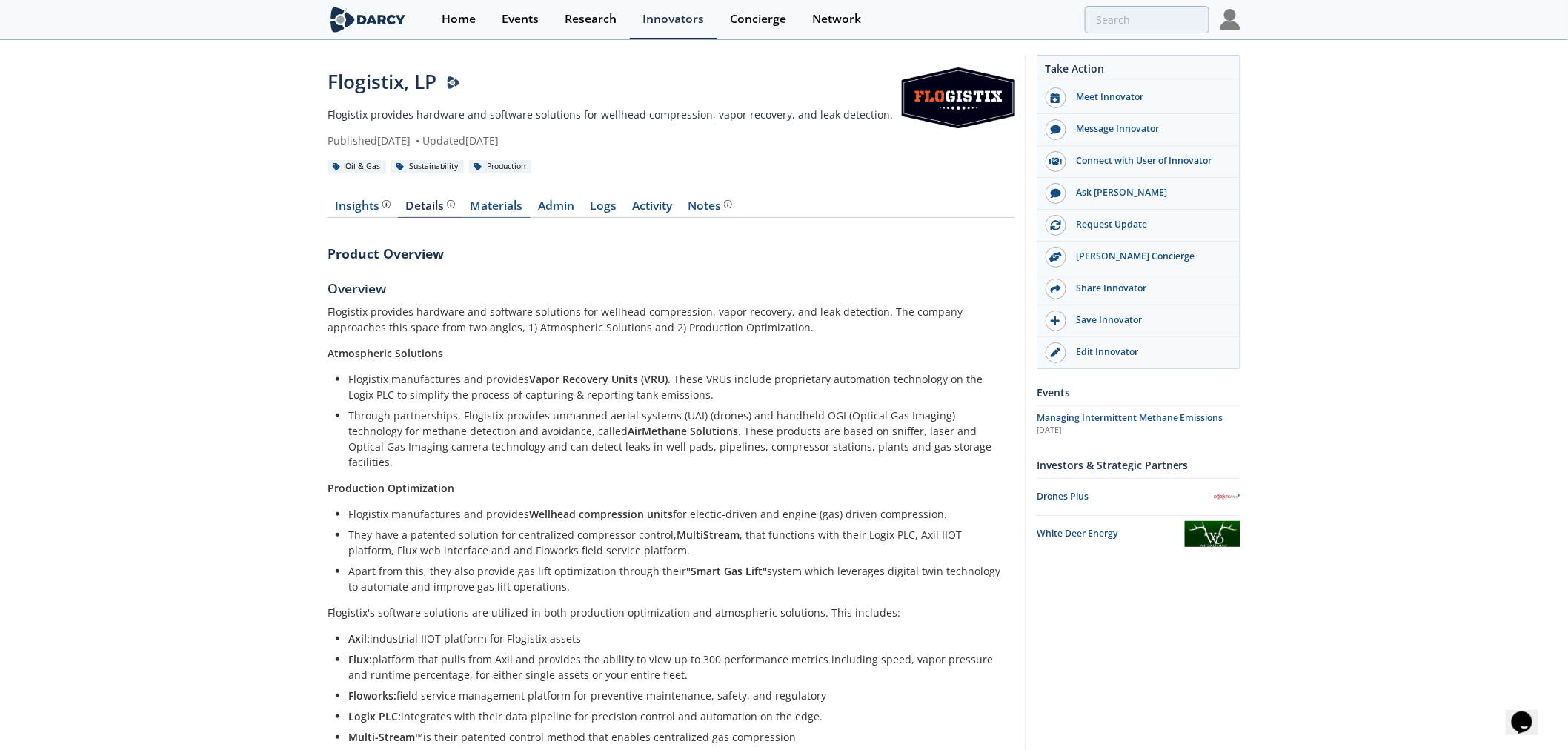
click at [484, 204] on link "Materials" at bounding box center [496, 209] width 69 height 18
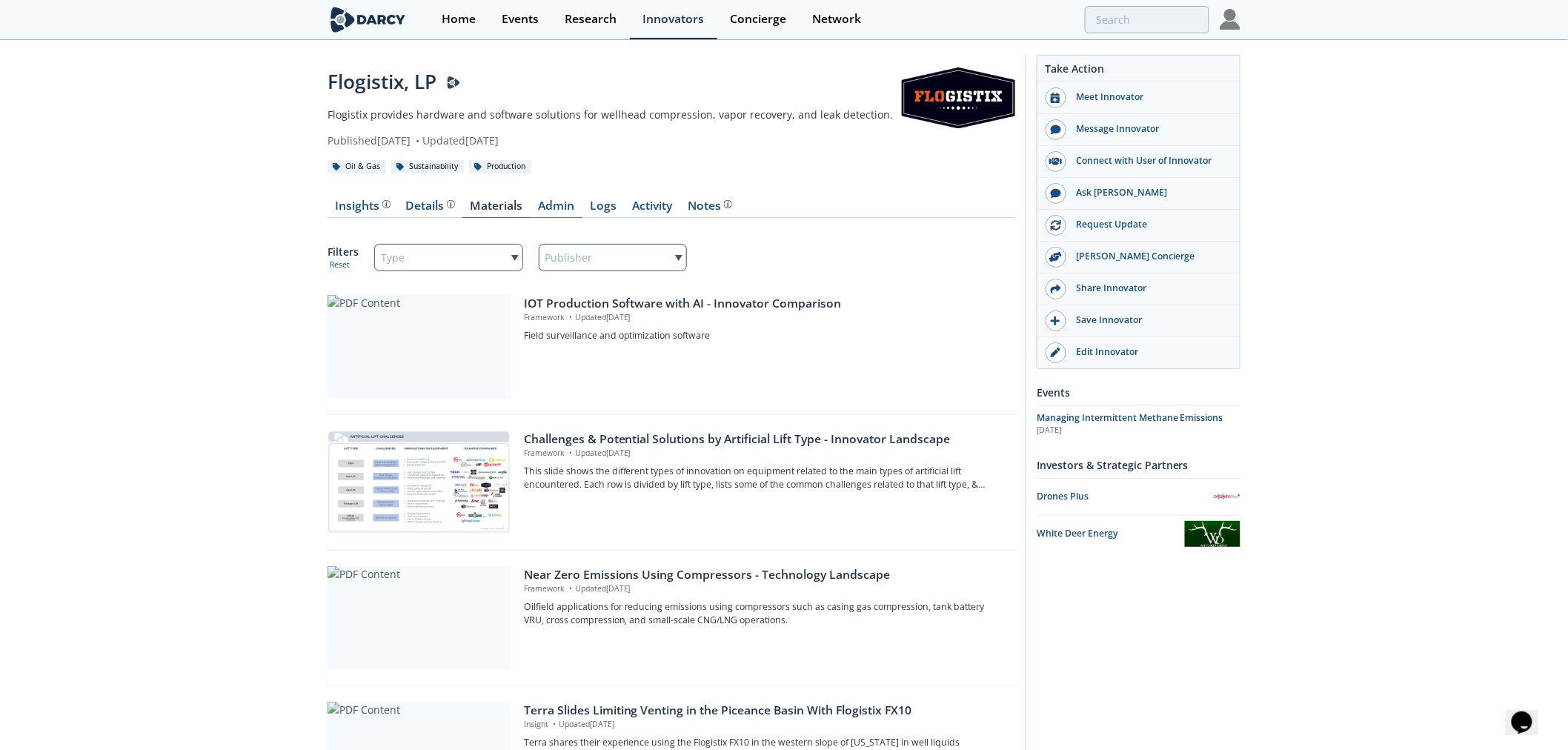
click at [565, 206] on link "Admin" at bounding box center [556, 209] width 52 height 18
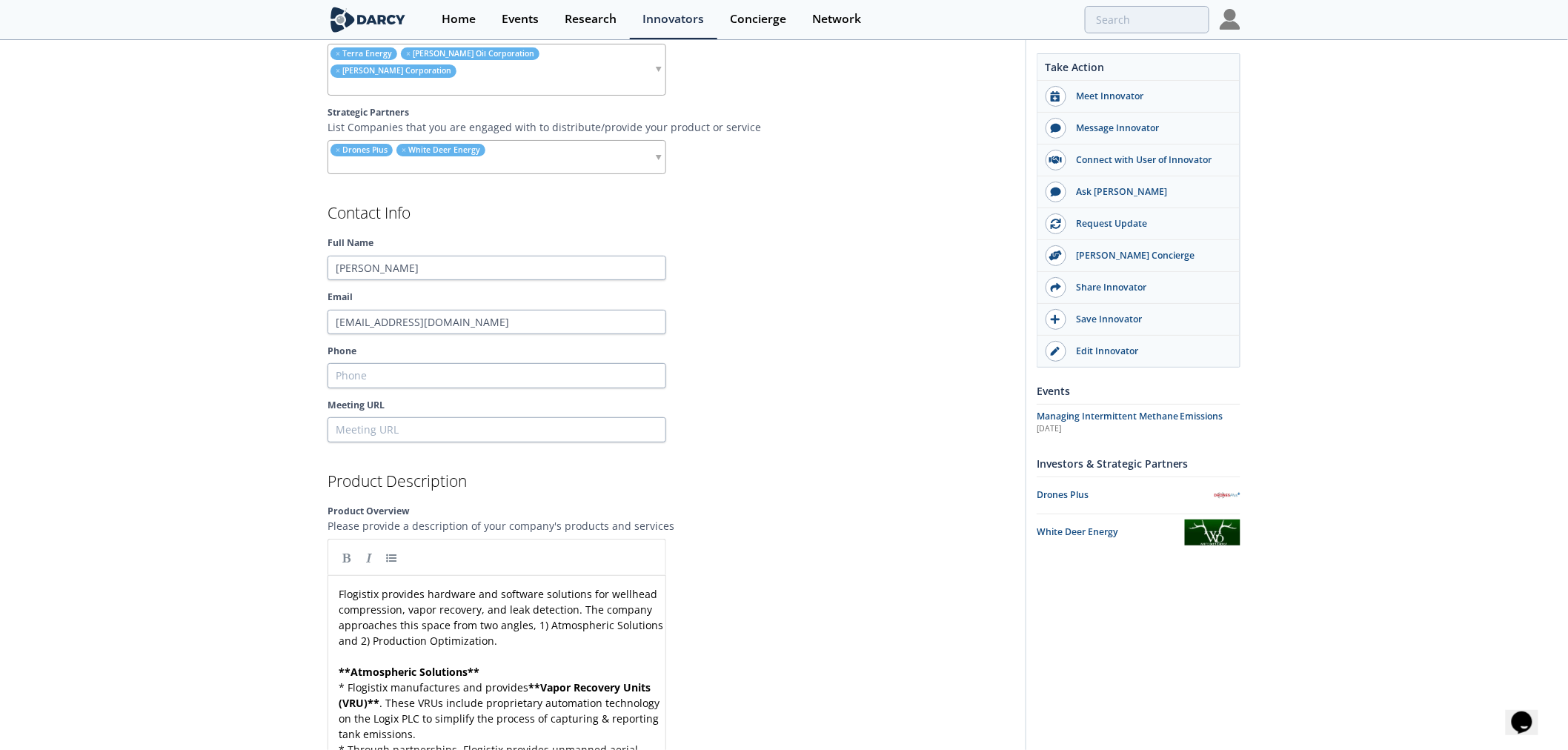
scroll to position [1481, 0]
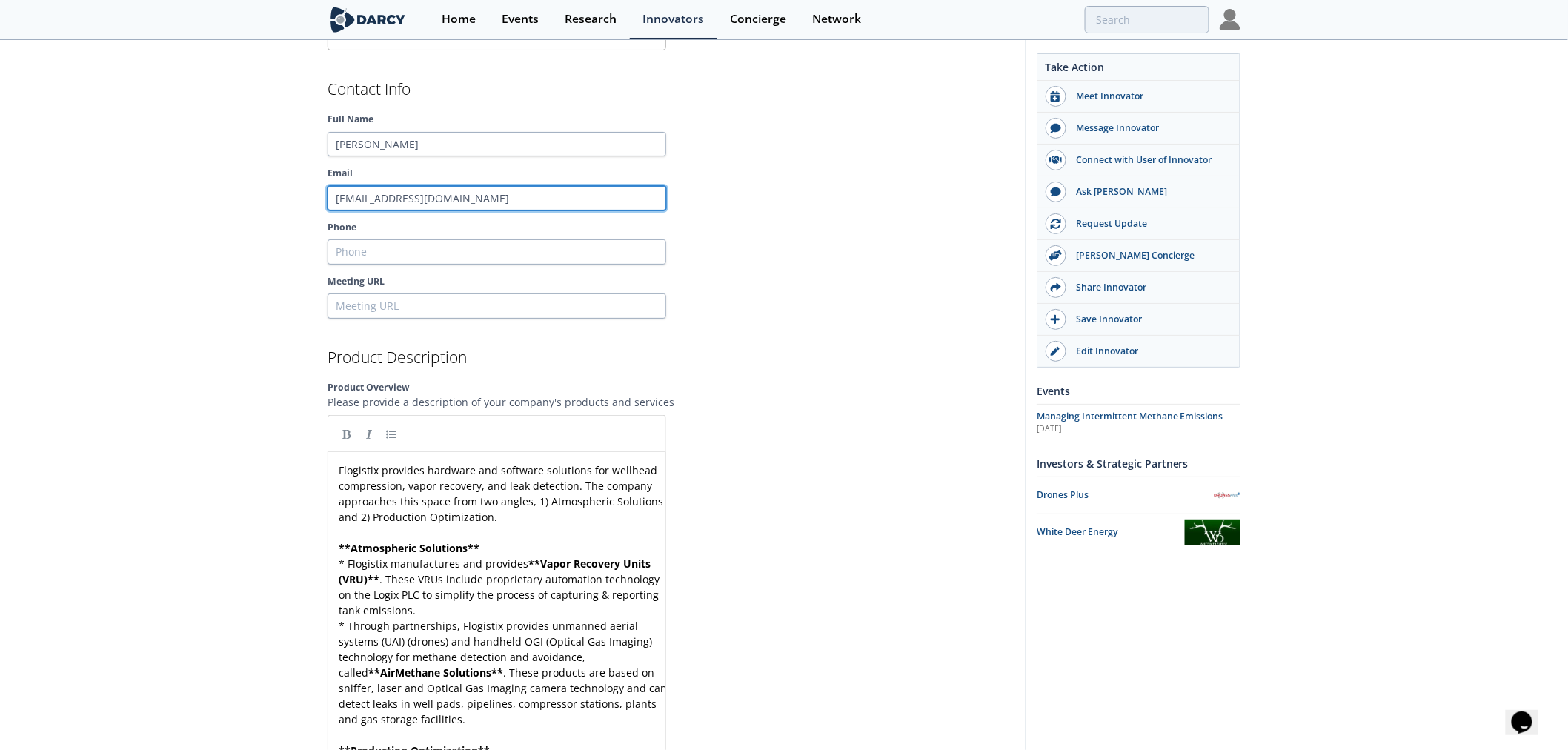
click at [416, 186] on input "jfortner@flogistix.com" at bounding box center [496, 199] width 338 height 25
click at [450, 186] on input "jfortner@flogistix.com" at bounding box center [496, 199] width 338 height 25
click at [962, 255] on section "Contact Info Full Name Jason Fortner Email jfortner@flogistix.com Phone Meeting…" at bounding box center [671, 200] width 688 height 237
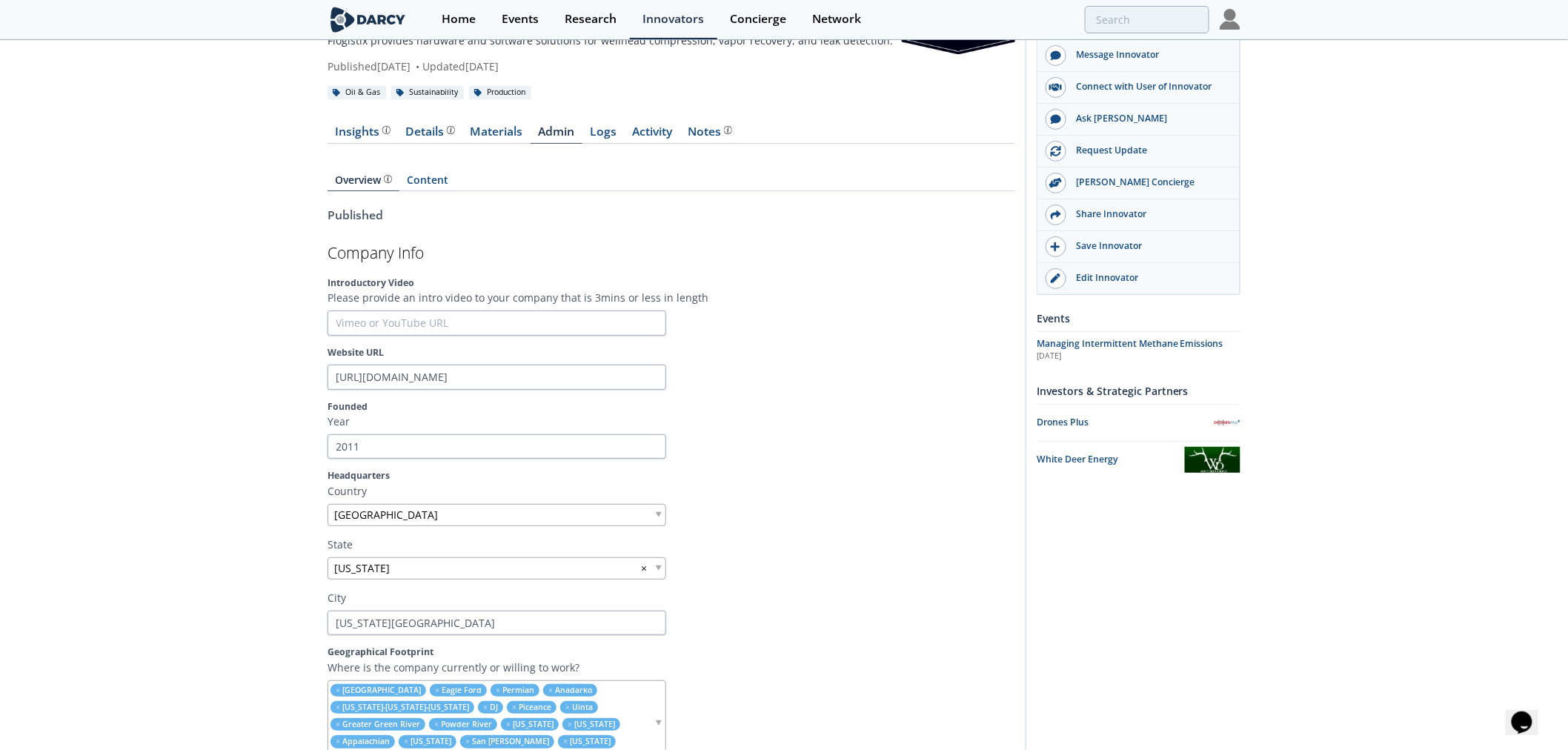
scroll to position [0, 0]
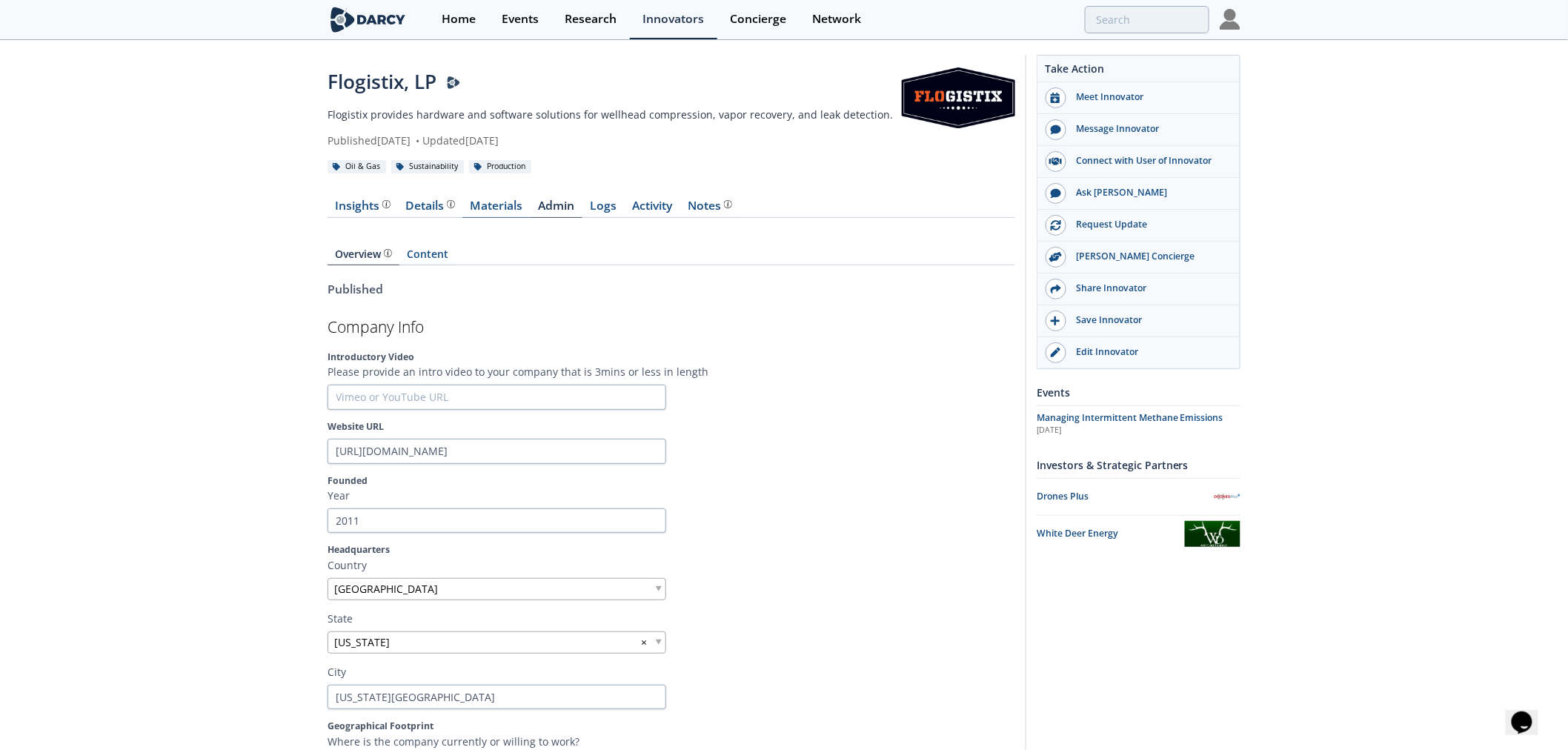
click at [492, 211] on link "Materials" at bounding box center [496, 209] width 69 height 18
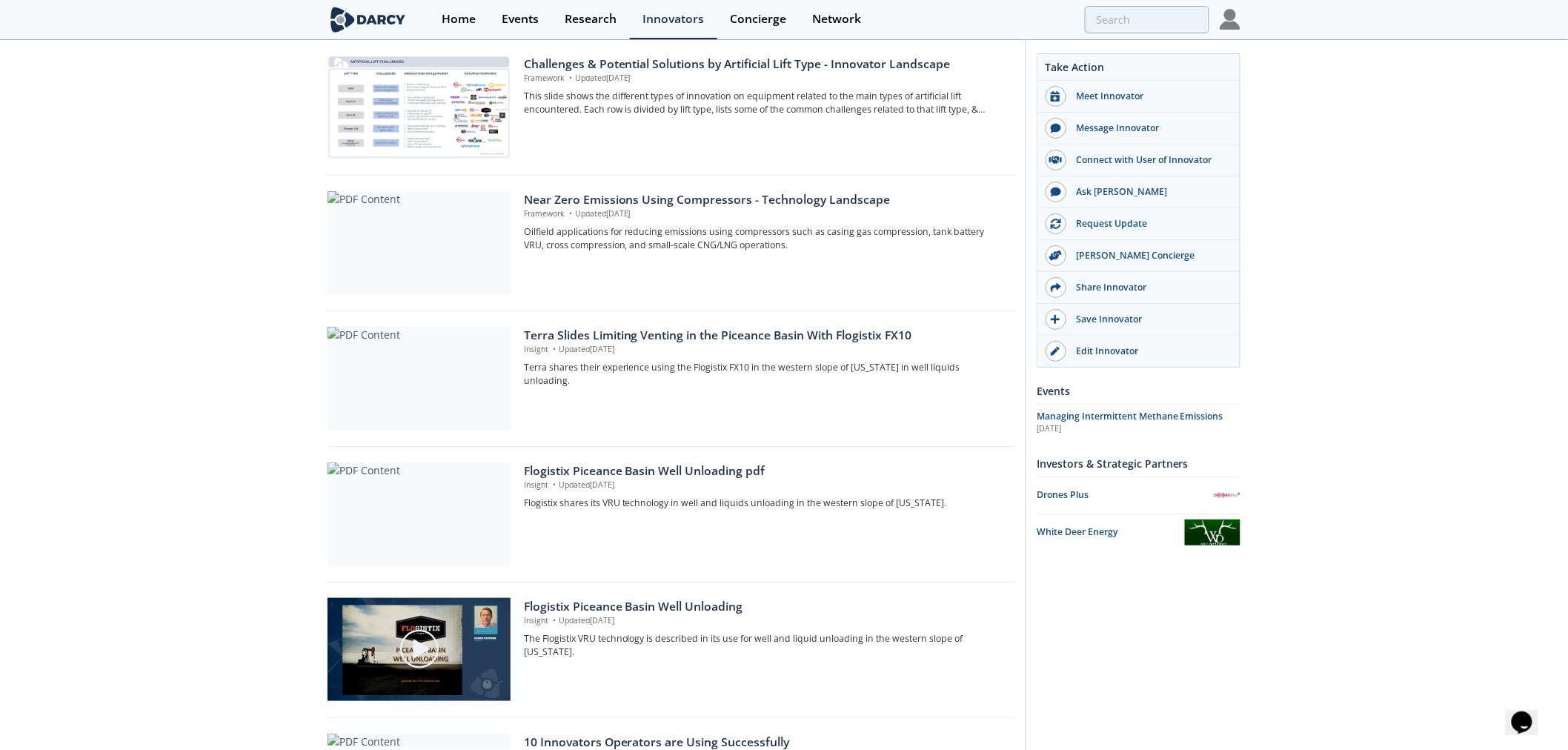
scroll to position [576, 0]
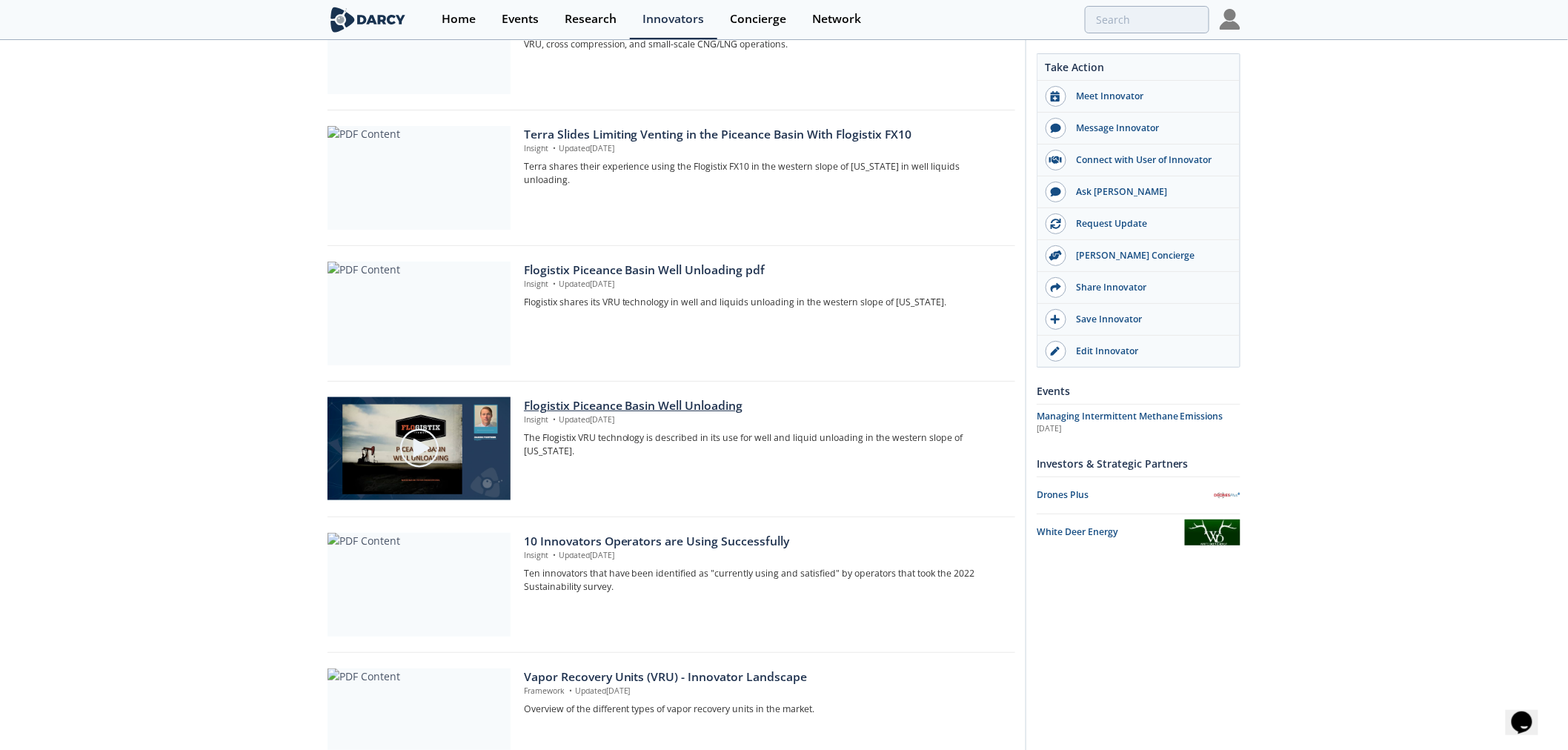
click at [667, 408] on div "Flogistix Piceance Basin Well Unloading" at bounding box center [765, 406] width 481 height 18
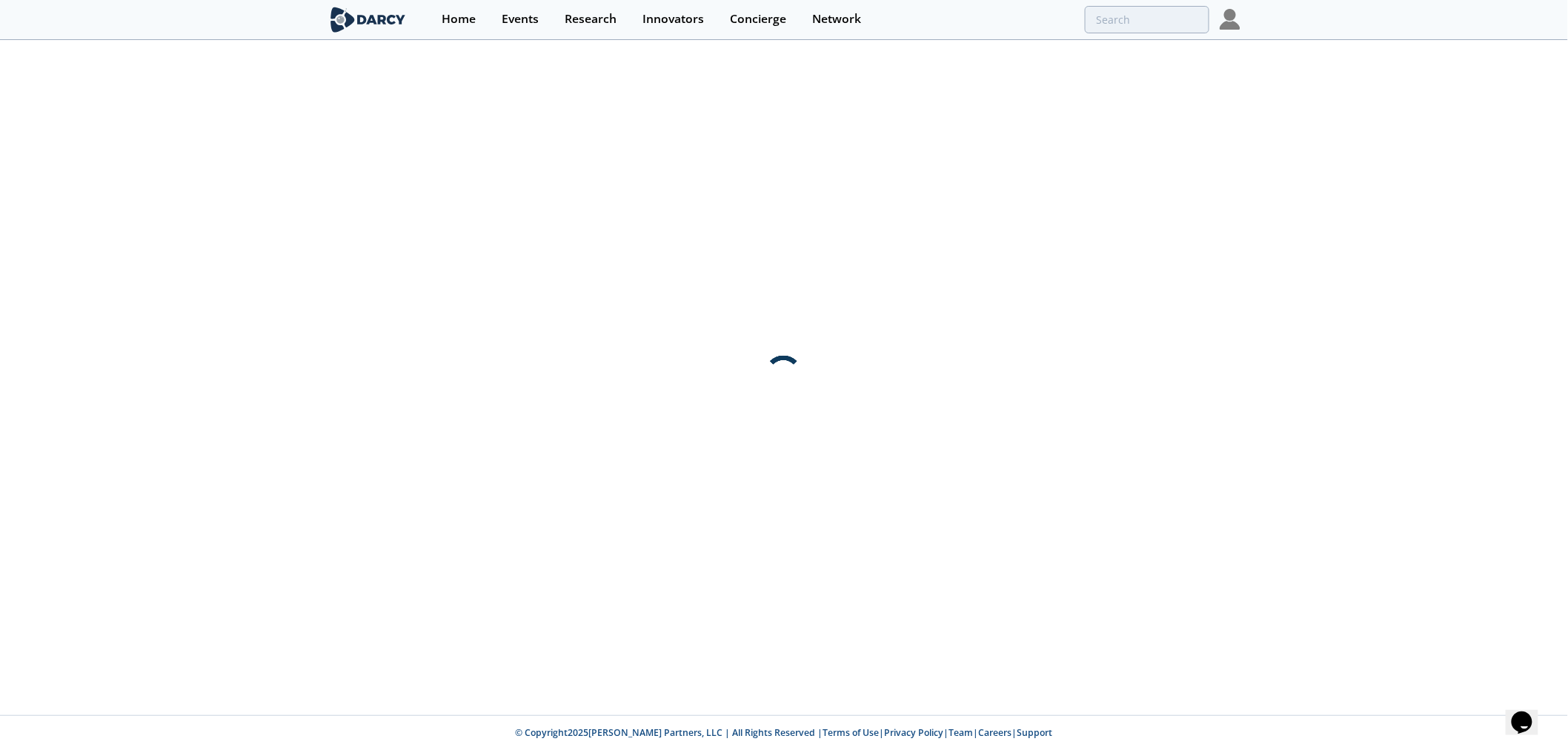
scroll to position [0, 0]
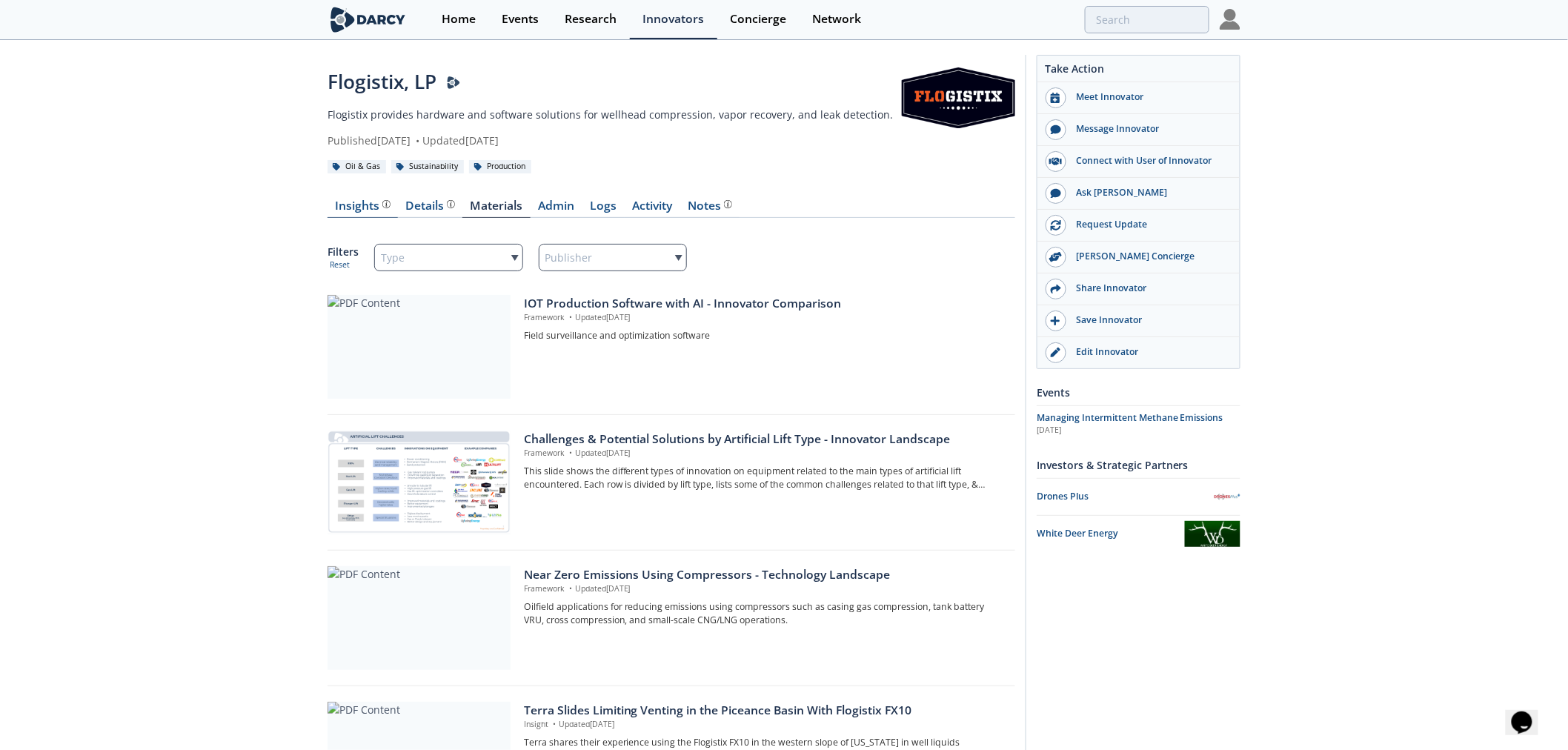
click at [354, 208] on div "Insights" at bounding box center [363, 206] width 55 height 12
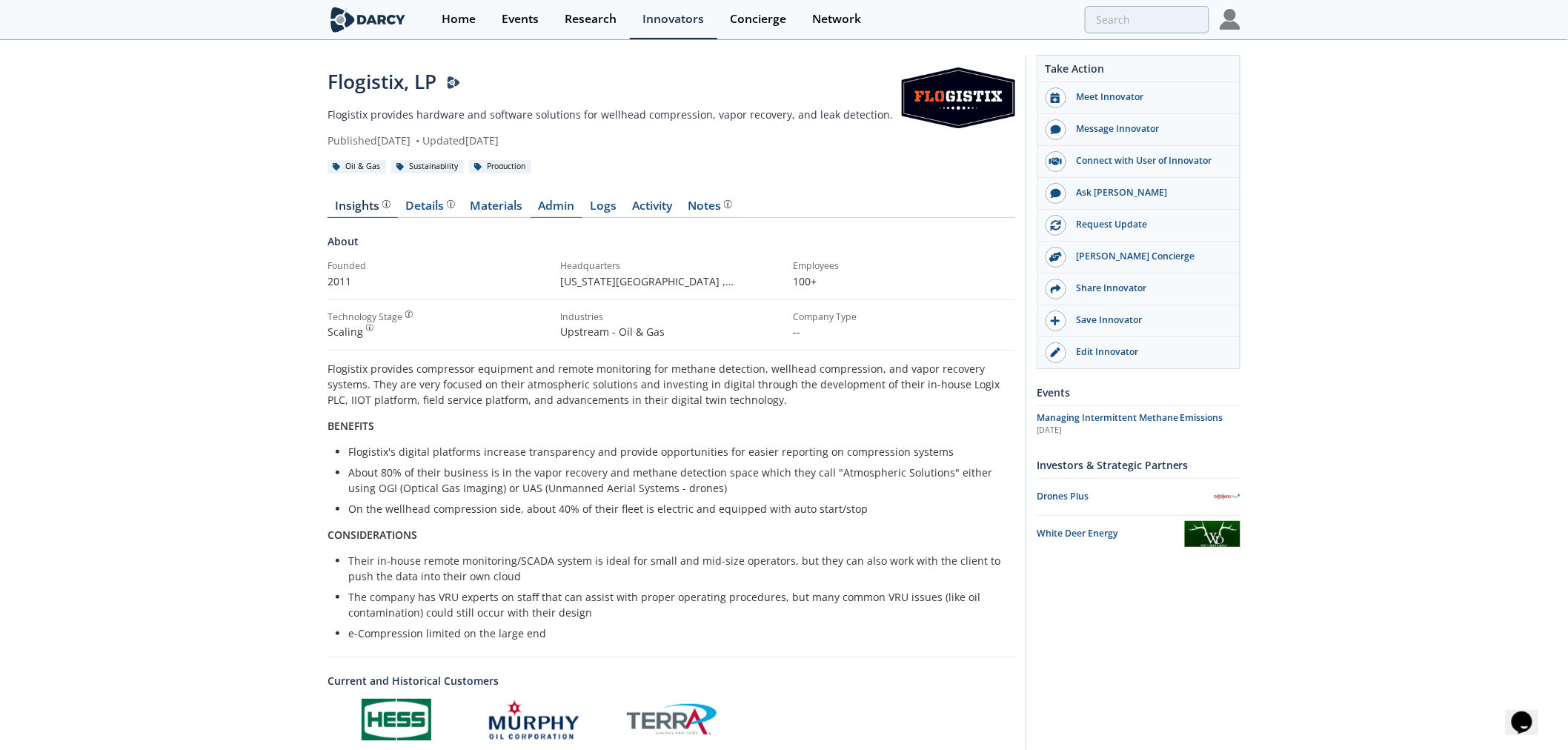
click at [545, 206] on link "Admin" at bounding box center [556, 209] width 52 height 18
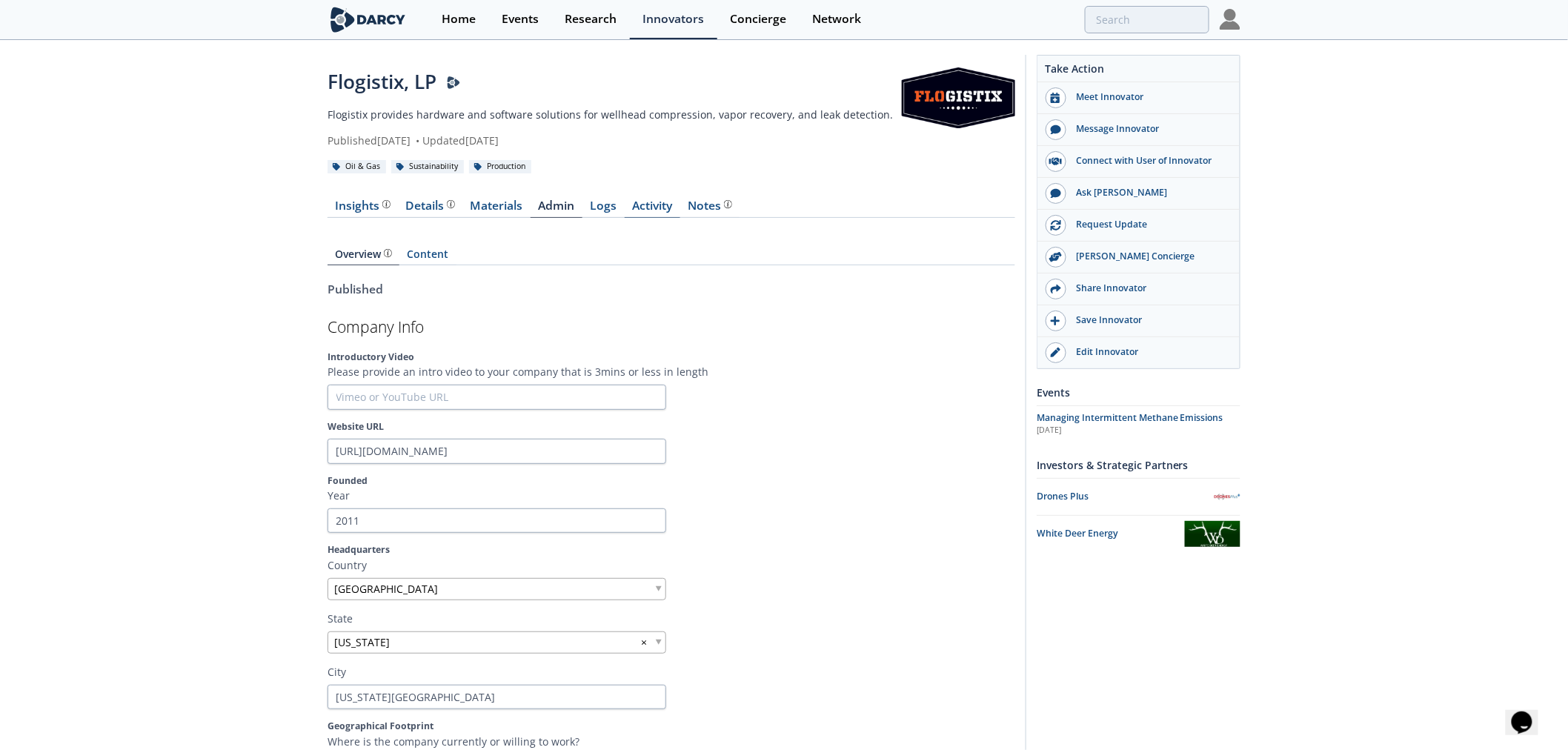
click at [654, 210] on link "Activity" at bounding box center [653, 209] width 56 height 18
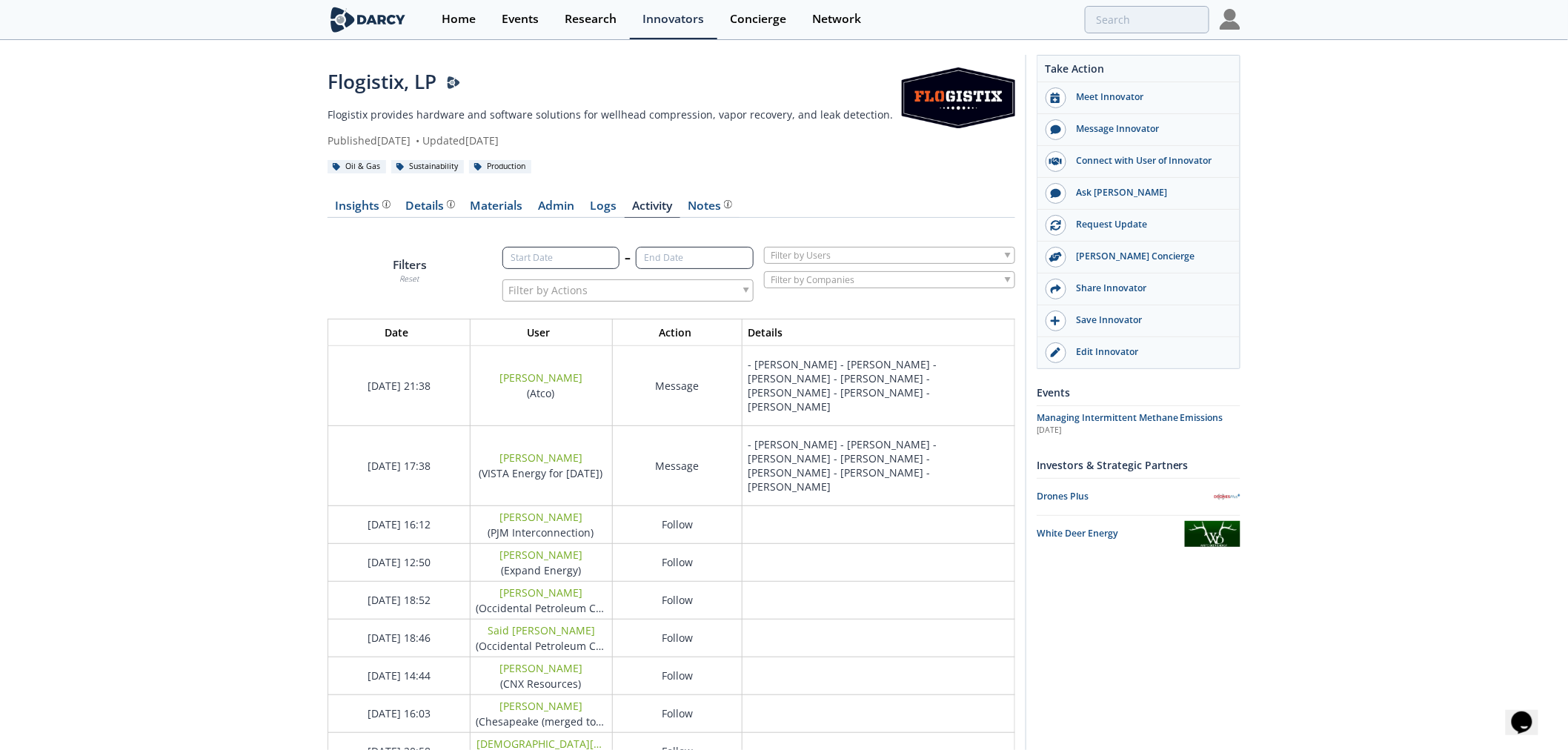
scroll to position [506, 713]
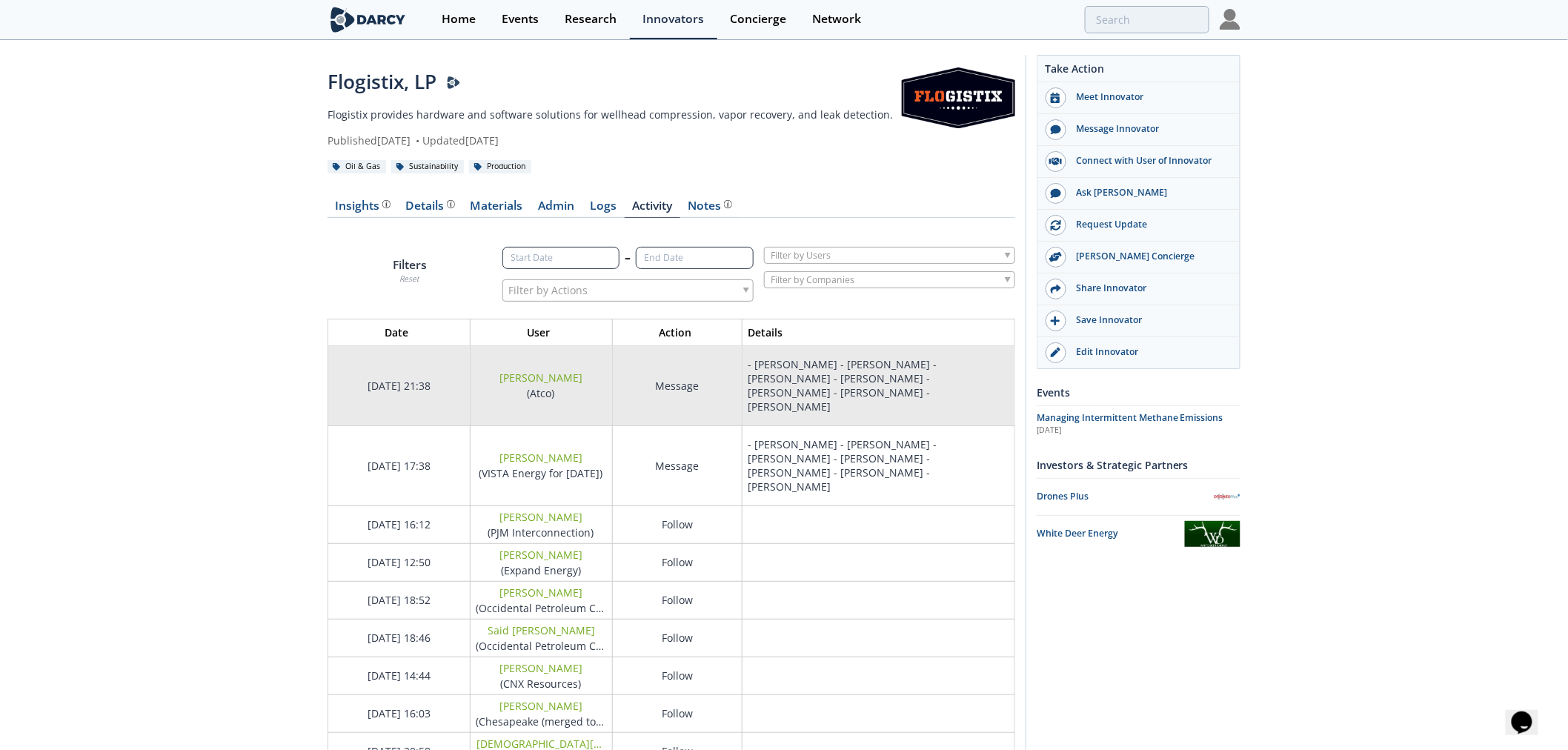
click at [858, 378] on div "- Mims Talton - Jerred Wilson - Ryan Coe - Jim Merrill - David Martinez - Jason…" at bounding box center [842, 385] width 189 height 57
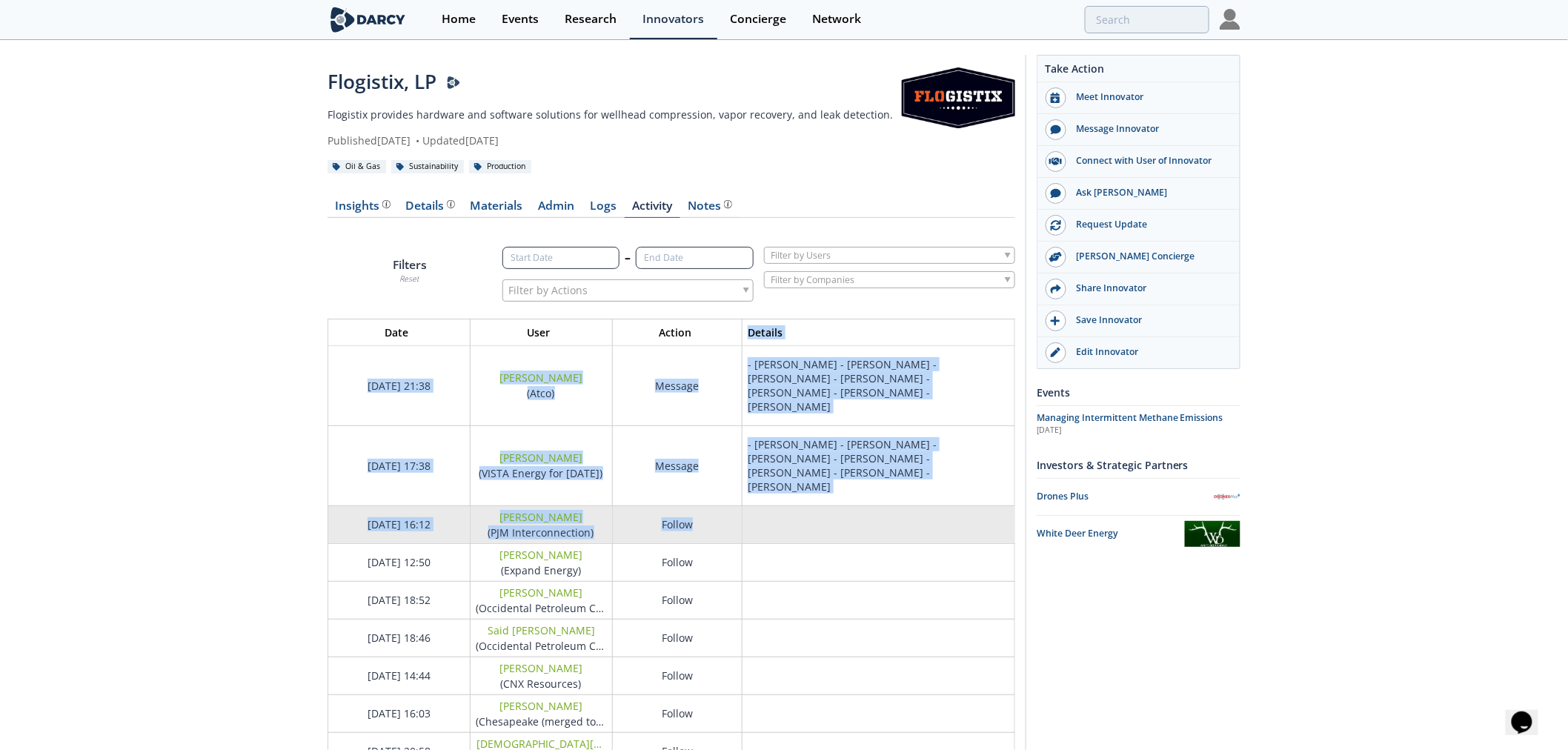
drag, startPoint x: 794, startPoint y: 464, endPoint x: 894, endPoint y: 464, distance: 100.0
click at [894, 464] on div "Flogistix, LP Flogistix provides hardware and software solutions for wellhead c…" at bounding box center [784, 499] width 1568 height 916
click at [894, 506] on td at bounding box center [879, 524] width 272 height 38
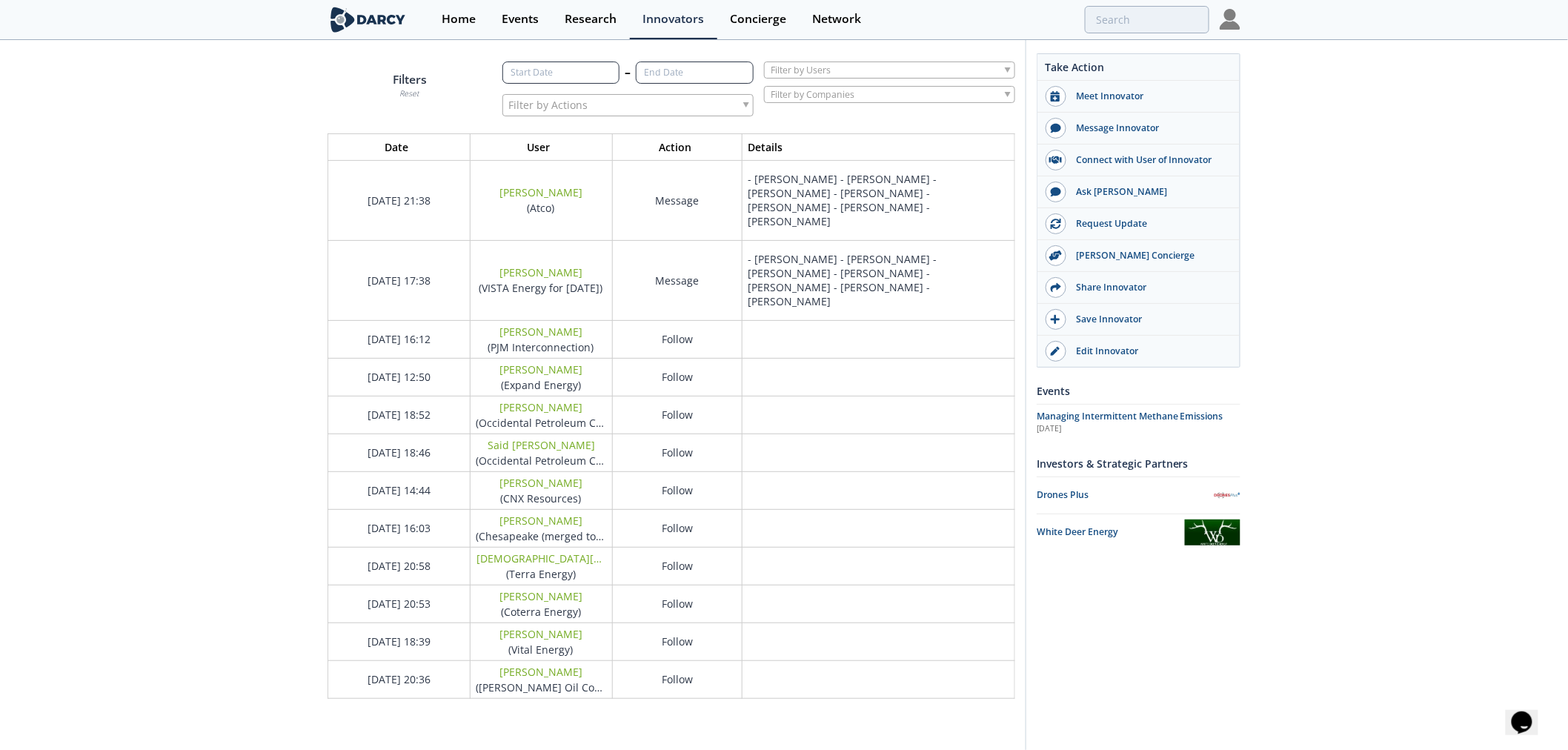
scroll to position [0, 0]
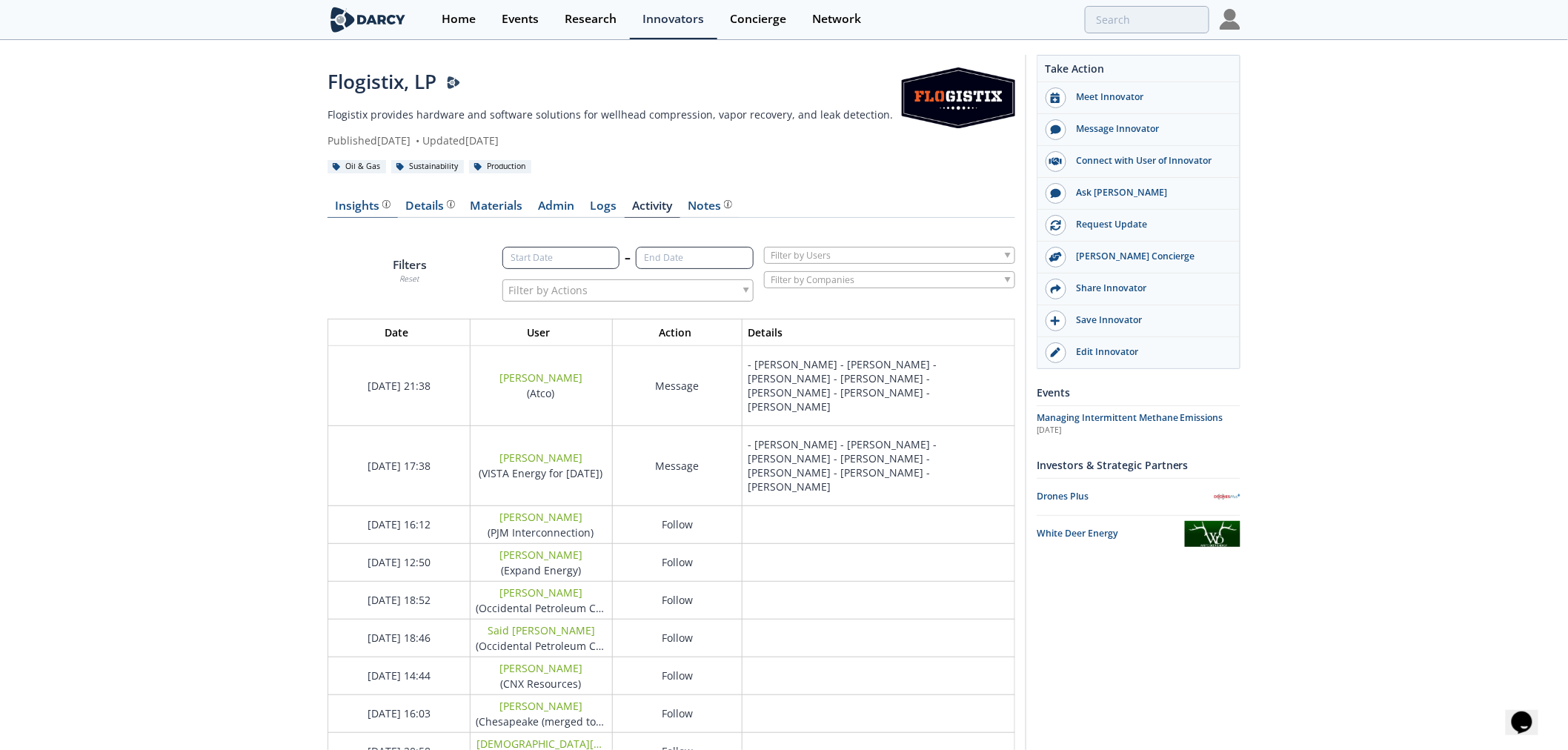
click at [361, 215] on link "Insights The Darcy Research team’s summarized opinion of the innovator, the com…" at bounding box center [362, 209] width 70 height 18
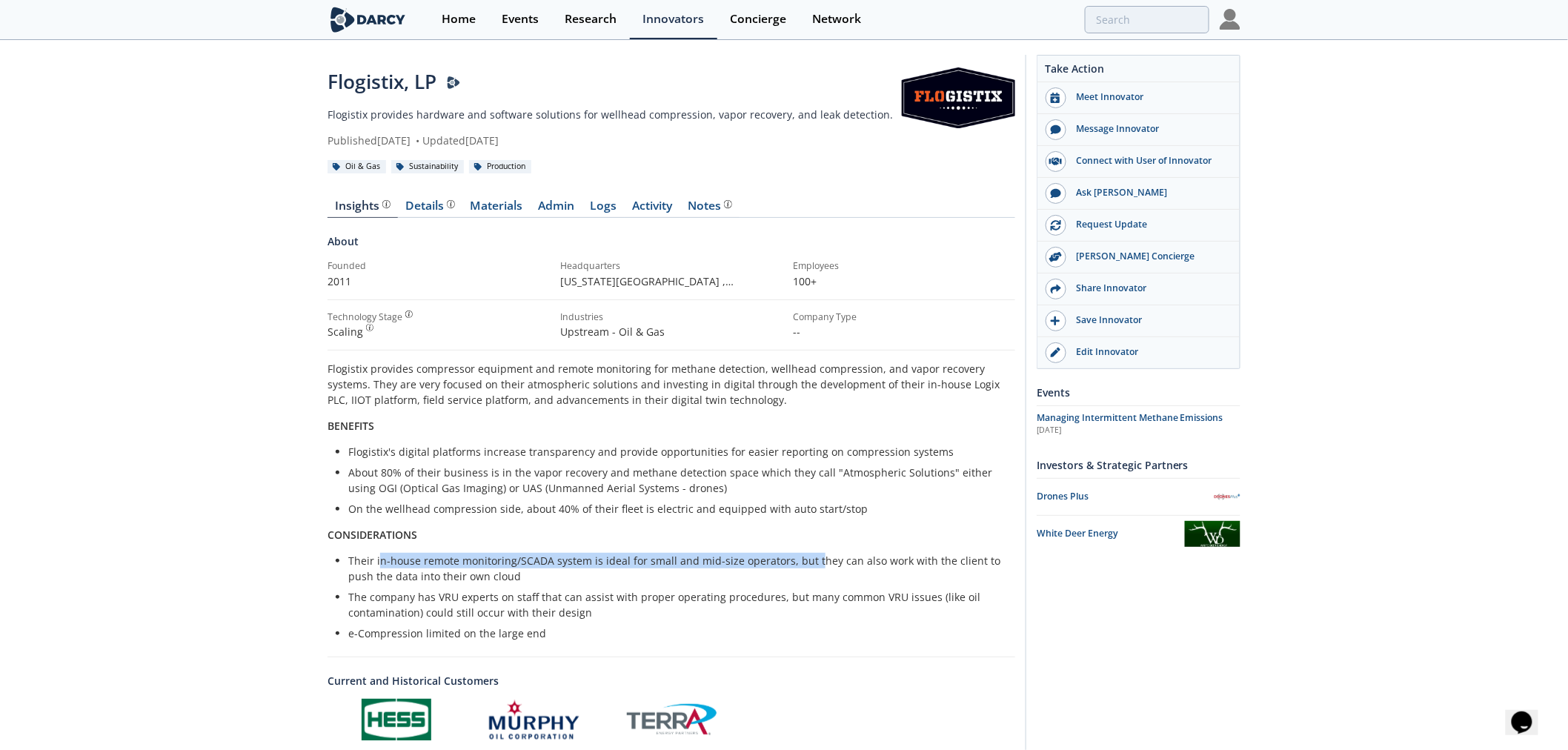
drag, startPoint x: 380, startPoint y: 564, endPoint x: 809, endPoint y: 563, distance: 429.0
click at [809, 563] on li "Their in-house remote monitoring/SCADA system is ideal for small and mid-size o…" at bounding box center [677, 568] width 656 height 31
drag, startPoint x: 975, startPoint y: 561, endPoint x: 493, endPoint y: 567, distance: 482.0
click at [493, 567] on li "Their in-house remote monitoring/SCADA system is ideal for small and mid-size o…" at bounding box center [677, 568] width 656 height 31
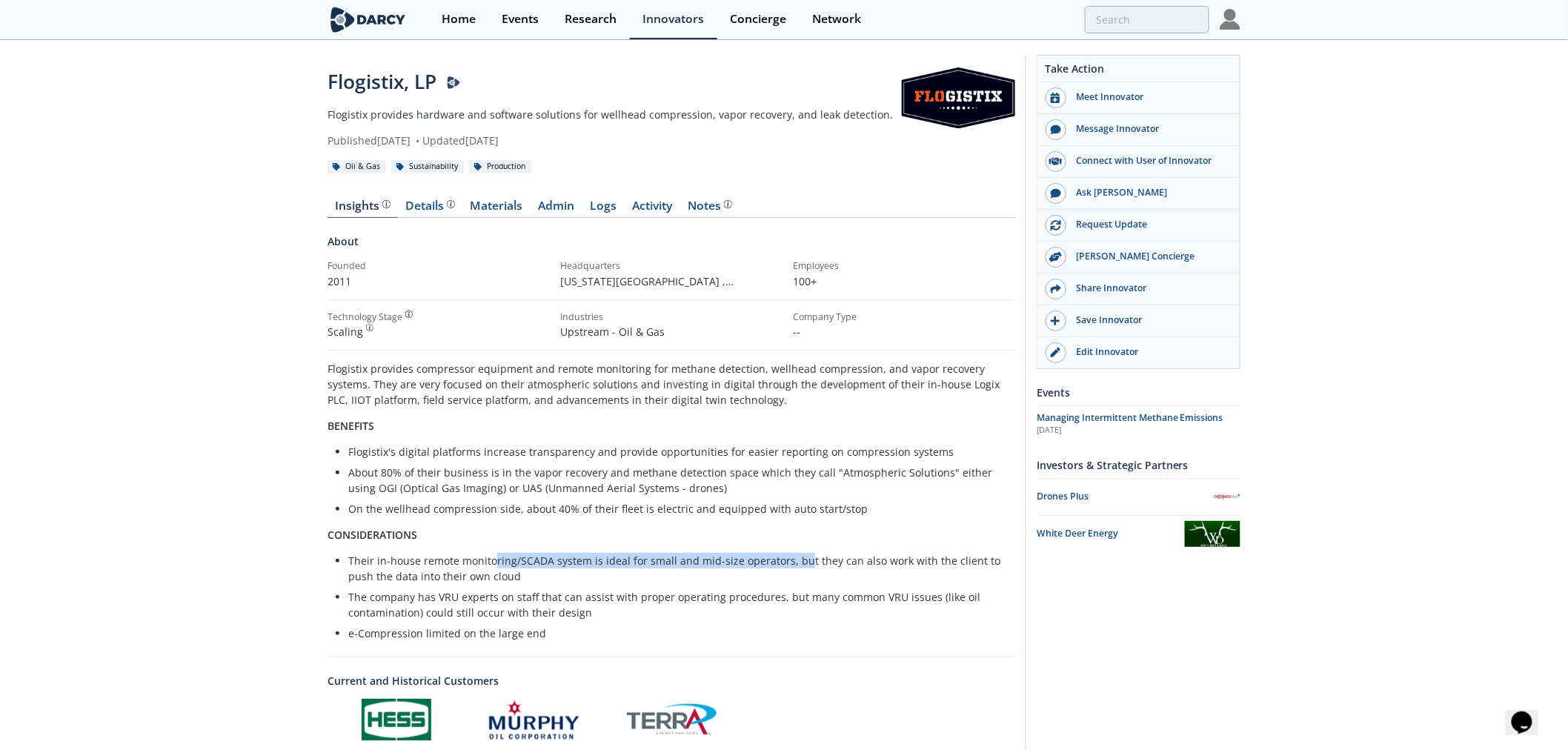
click at [493, 567] on li "Their in-house remote monitoring/SCADA system is ideal for small and mid-size o…" at bounding box center [677, 568] width 656 height 31
drag, startPoint x: 544, startPoint y: 569, endPoint x: 658, endPoint y: 569, distance: 114.0
click at [658, 569] on li "Their in-house remote monitoring/SCADA system is ideal for small and mid-size o…" at bounding box center [677, 568] width 656 height 31
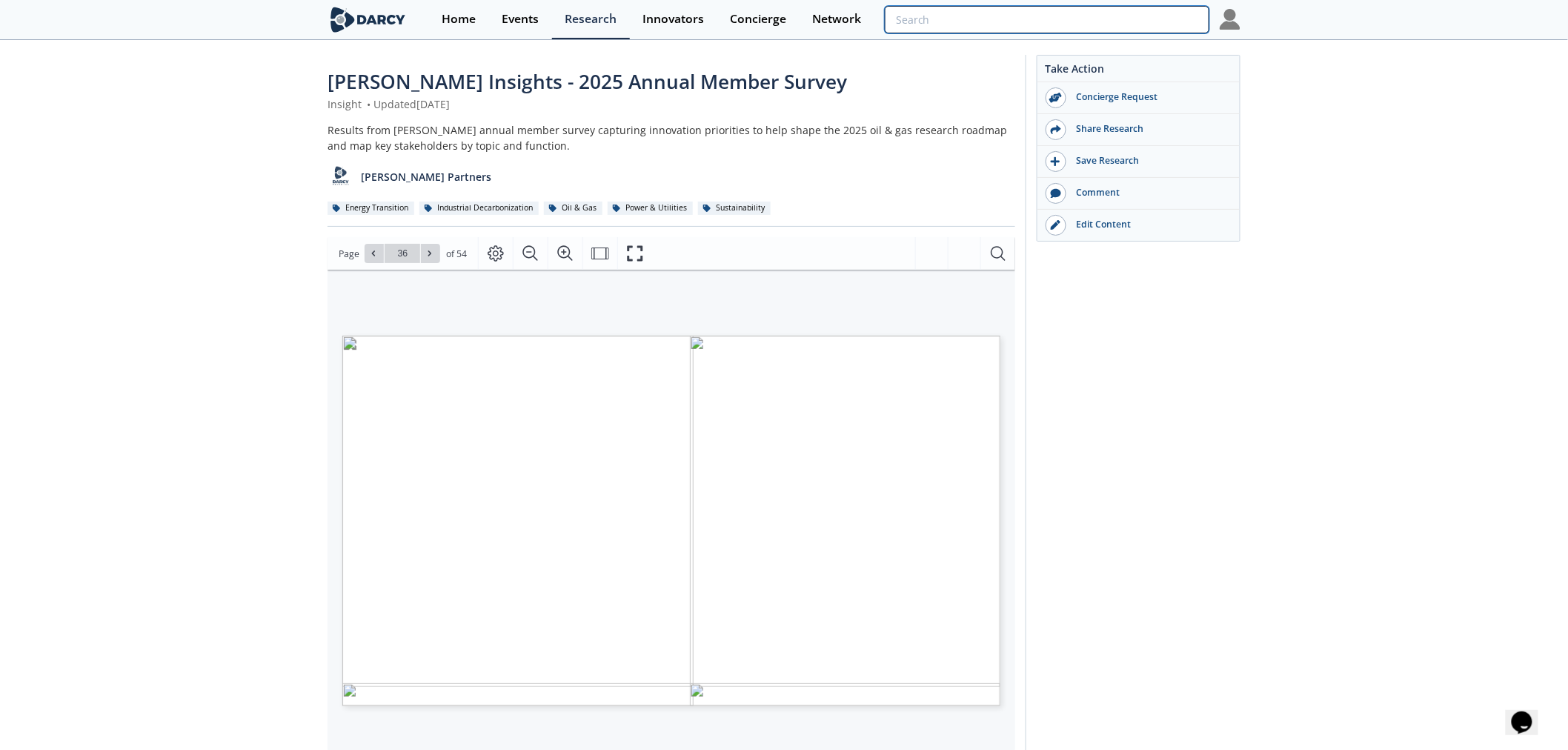
click at [1137, 23] on input "search" at bounding box center [1047, 19] width 325 height 27
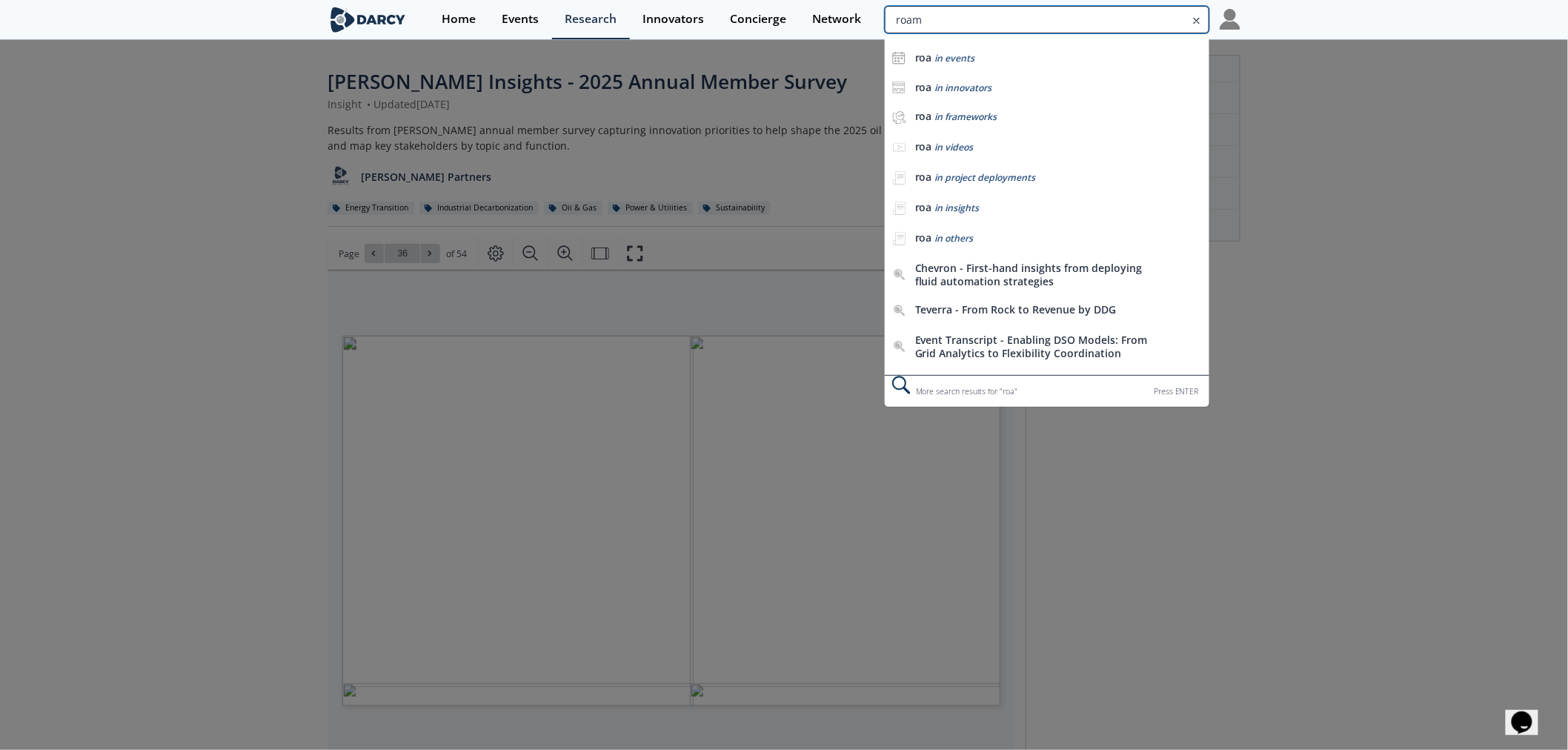
type input "roam"
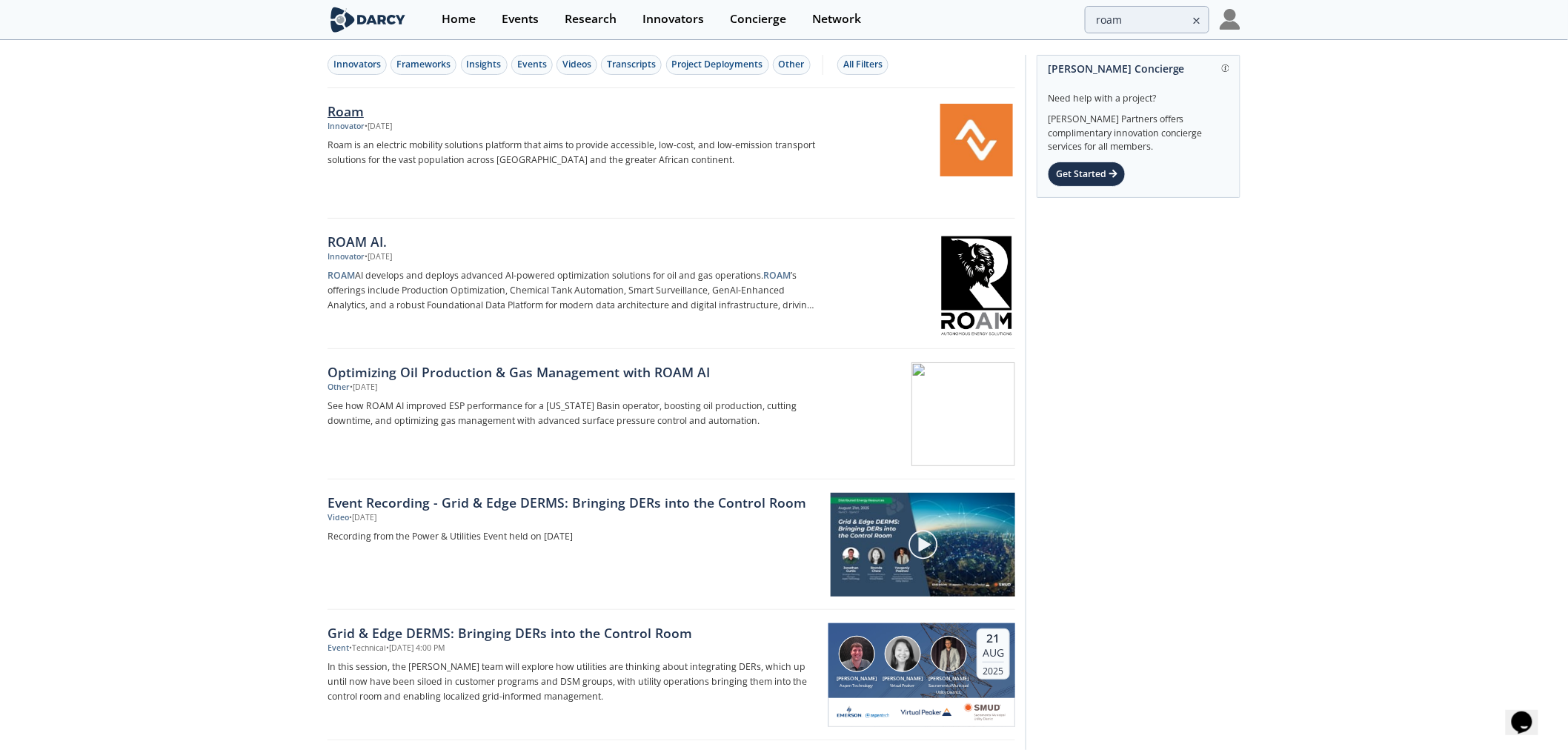
click at [365, 108] on div "Roam" at bounding box center [573, 111] width 491 height 19
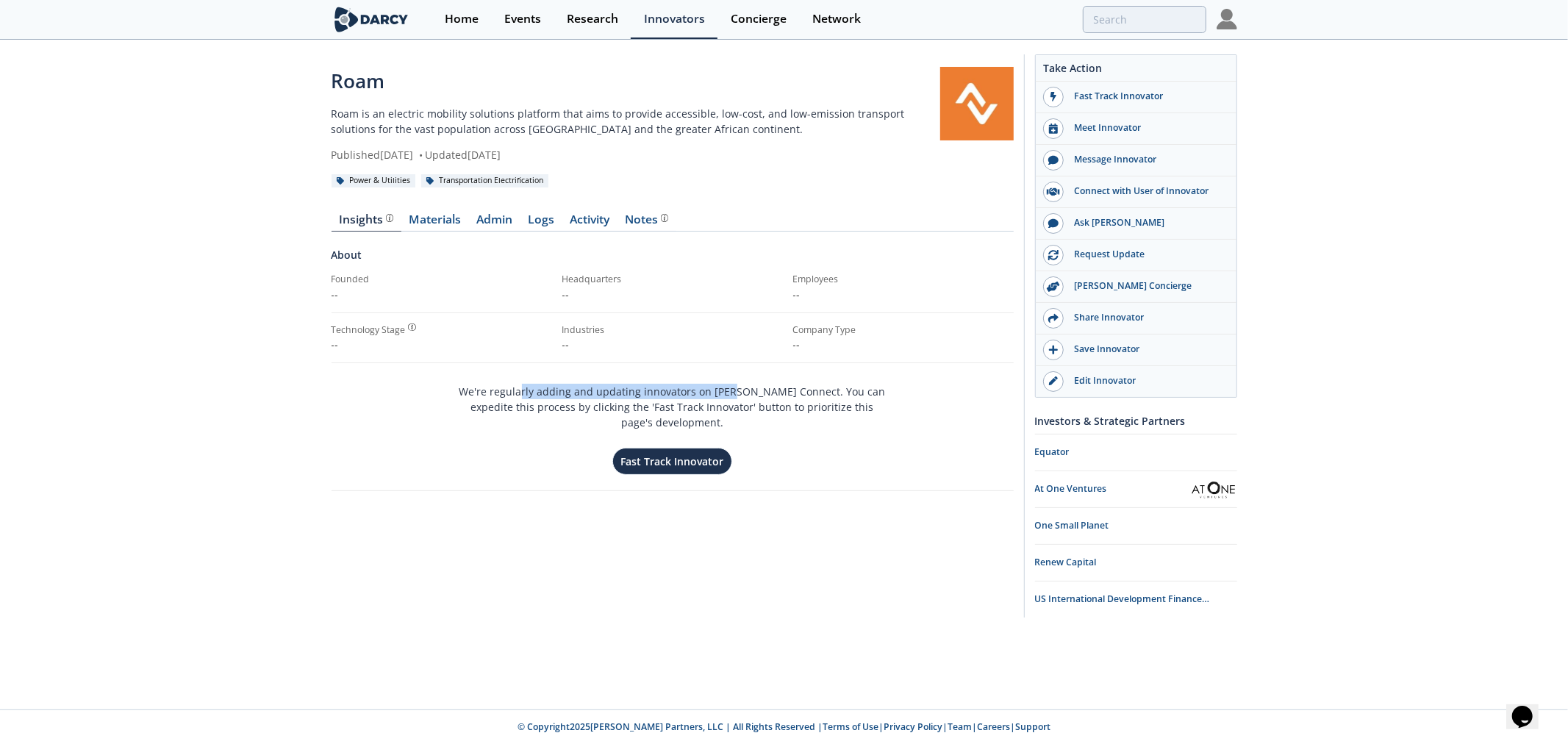
drag, startPoint x: 466, startPoint y: 391, endPoint x: 650, endPoint y: 385, distance: 184.1
click at [650, 385] on div "We're regularly adding and updating innovators on [PERSON_NAME] Connect. You ca…" at bounding box center [672, 424] width 432 height 102
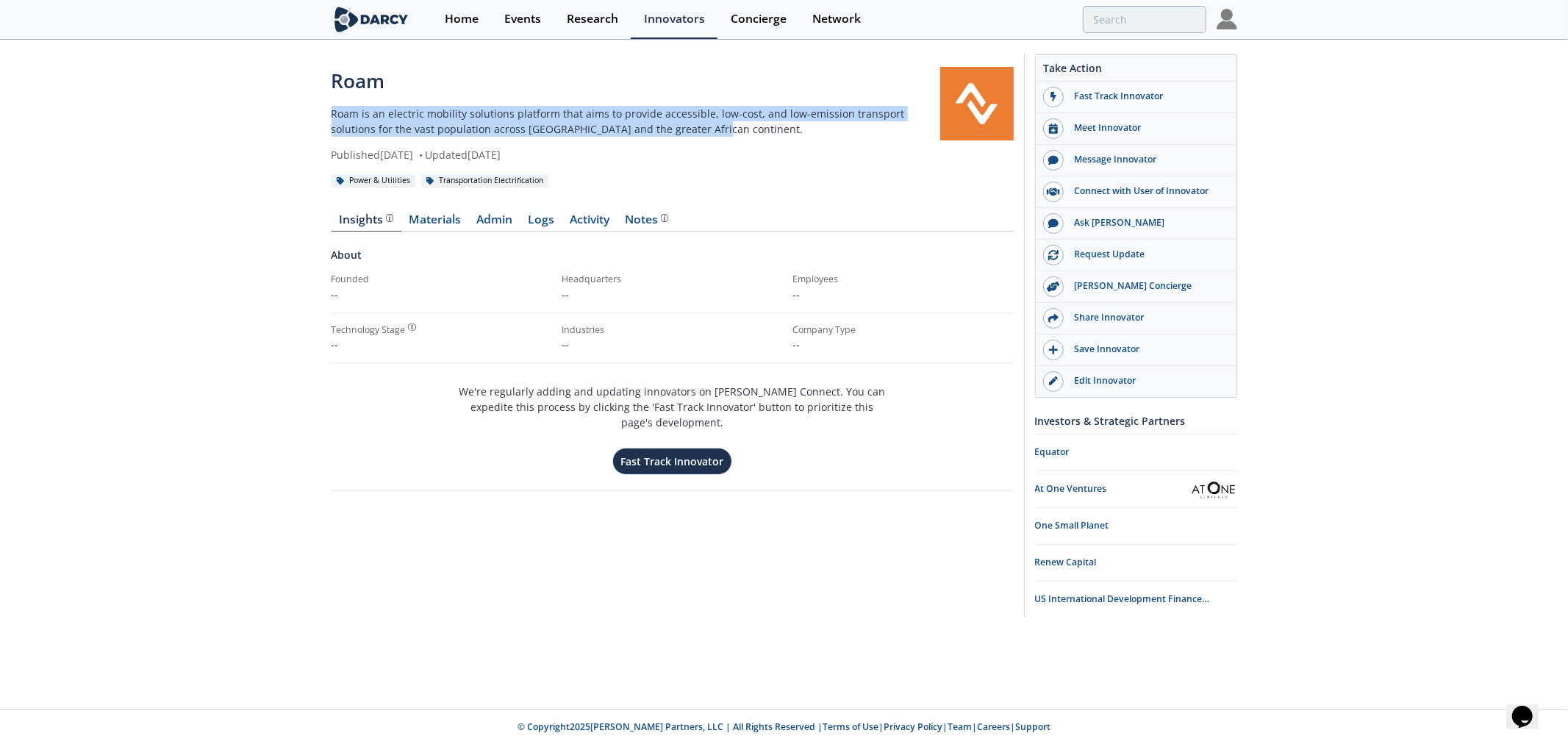
drag, startPoint x: 426, startPoint y: 125, endPoint x: 667, endPoint y: 133, distance: 241.1
click at [667, 133] on div "Roam Roam is an electric mobility solutions platform that aims to provide acces…" at bounding box center [784, 340] width 1568 height 597
click at [667, 133] on p "Roam is an electric mobility solutions platform that aims to provide accessible…" at bounding box center [636, 121] width 609 height 31
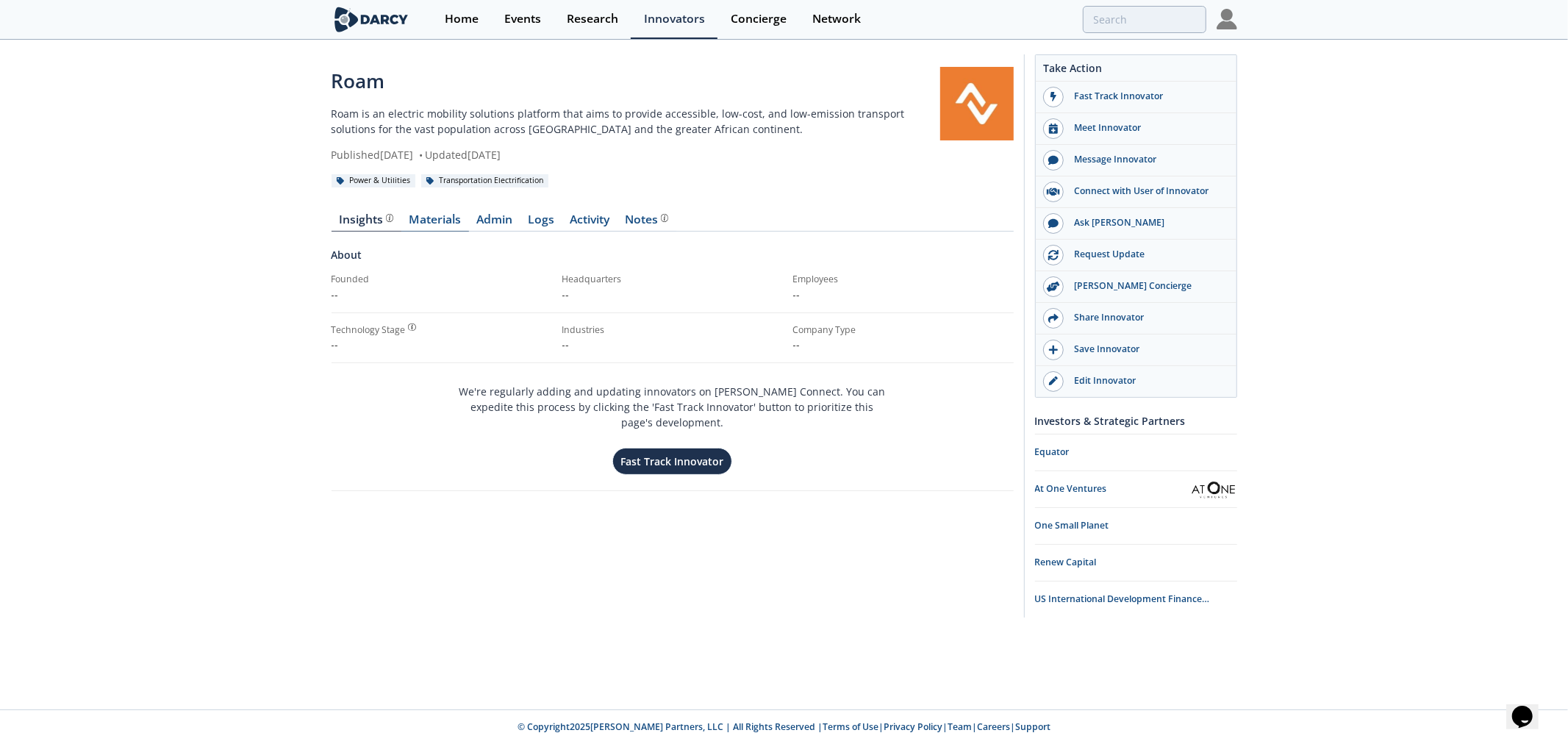
click at [439, 229] on link "Materials" at bounding box center [435, 222] width 68 height 18
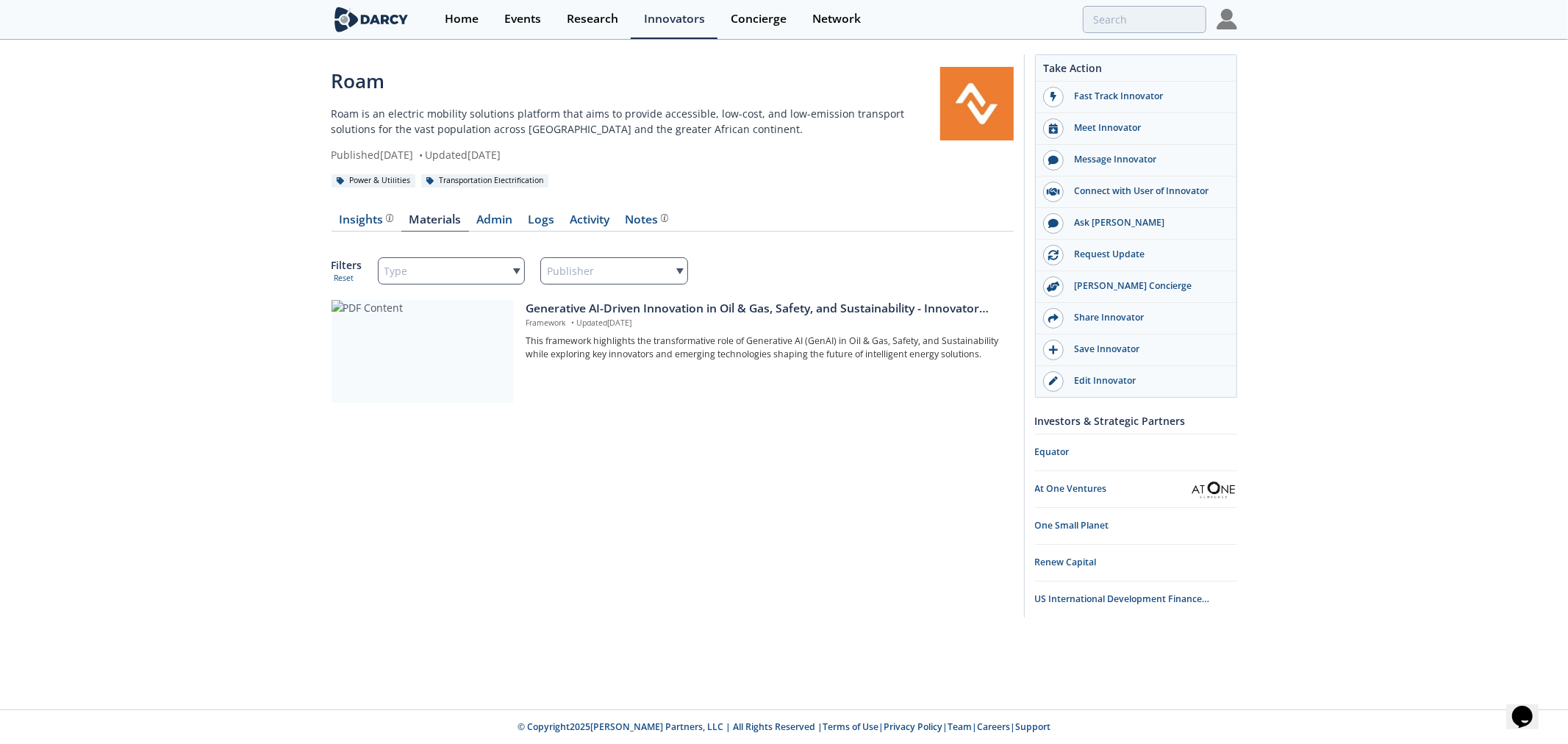
click at [315, 353] on div "Roam Roam is an electric mobility solutions platform that aims to provide acces…" at bounding box center [784, 340] width 1568 height 597
click at [389, 353] on div at bounding box center [422, 351] width 181 height 103
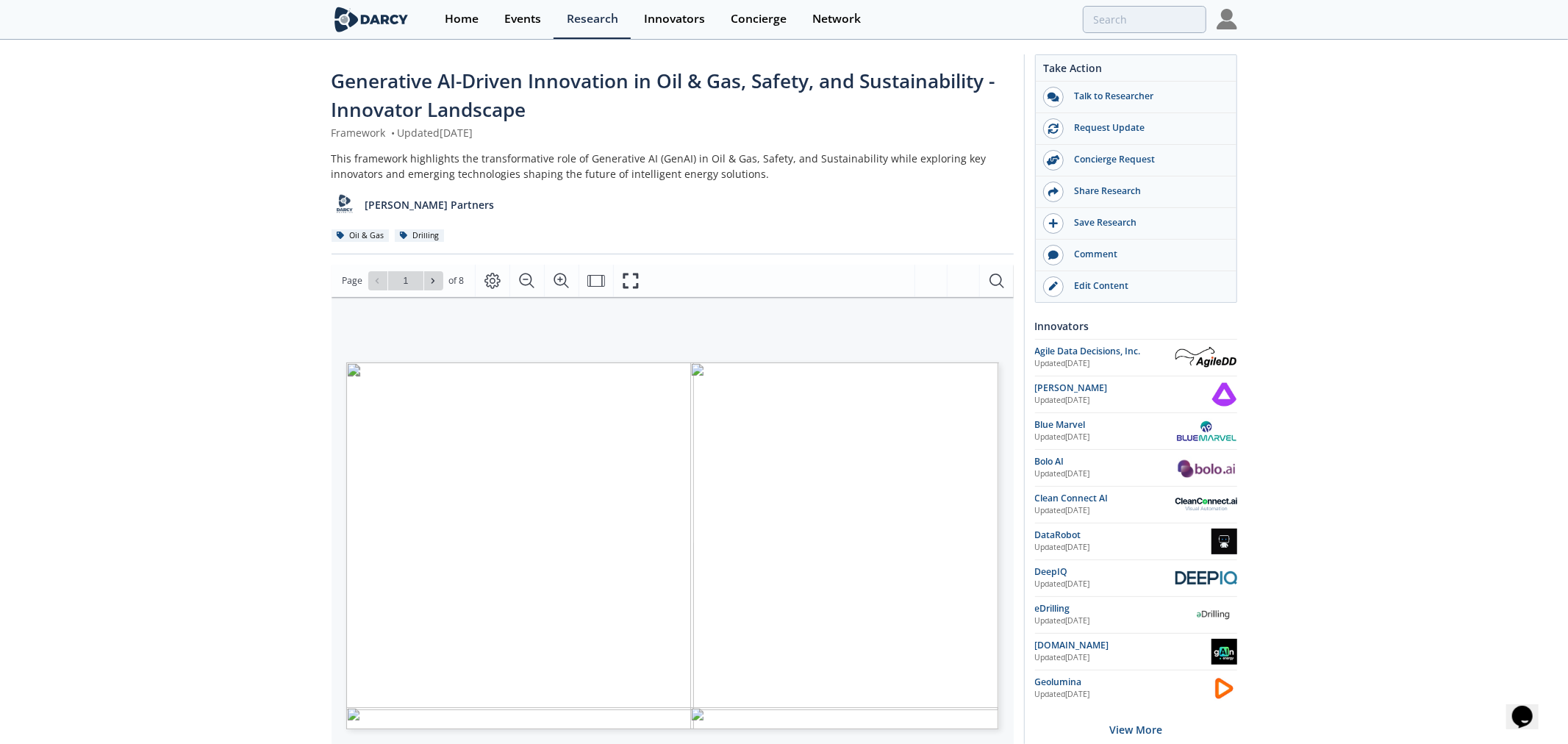
type input "2"
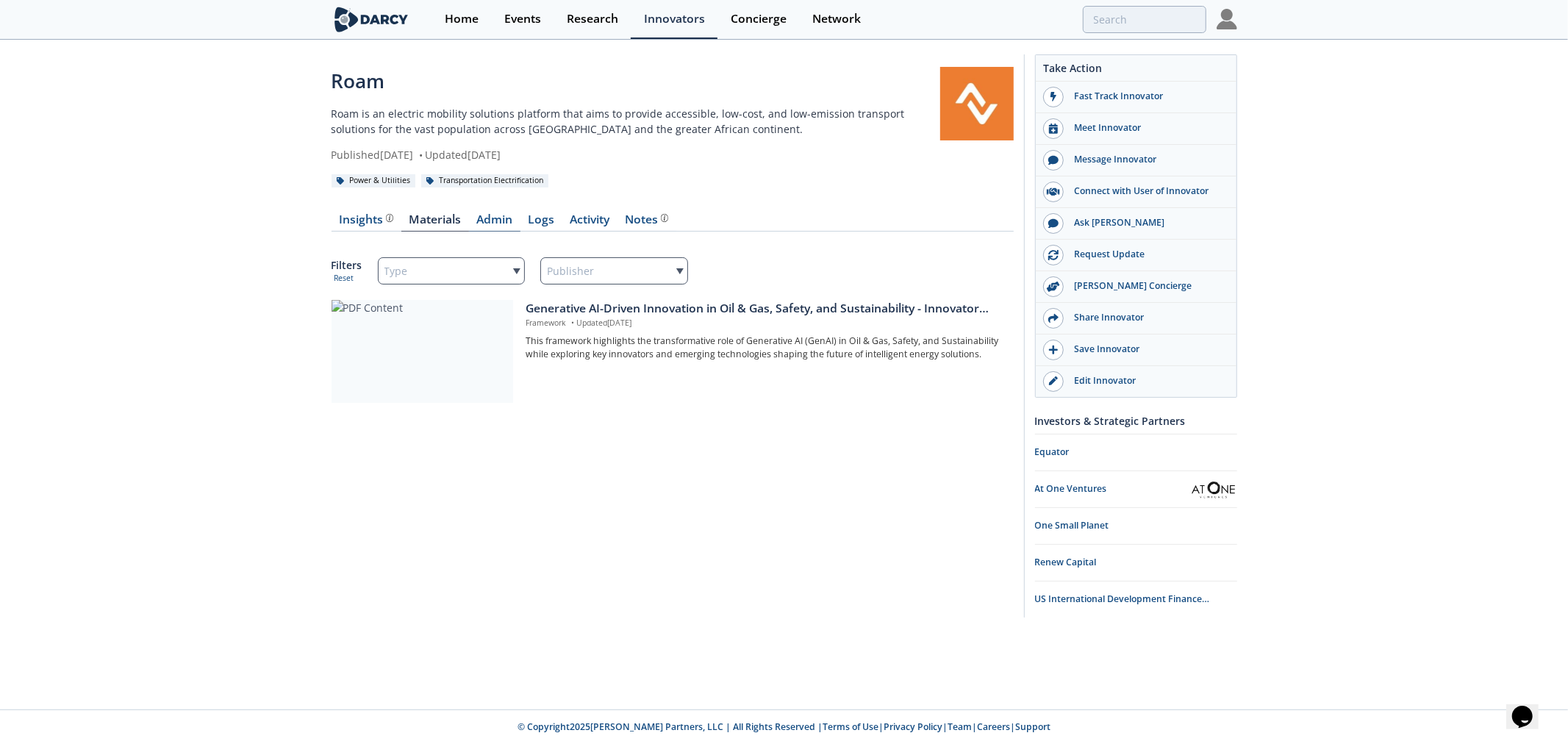
click at [487, 221] on link "Admin" at bounding box center [494, 222] width 51 height 18
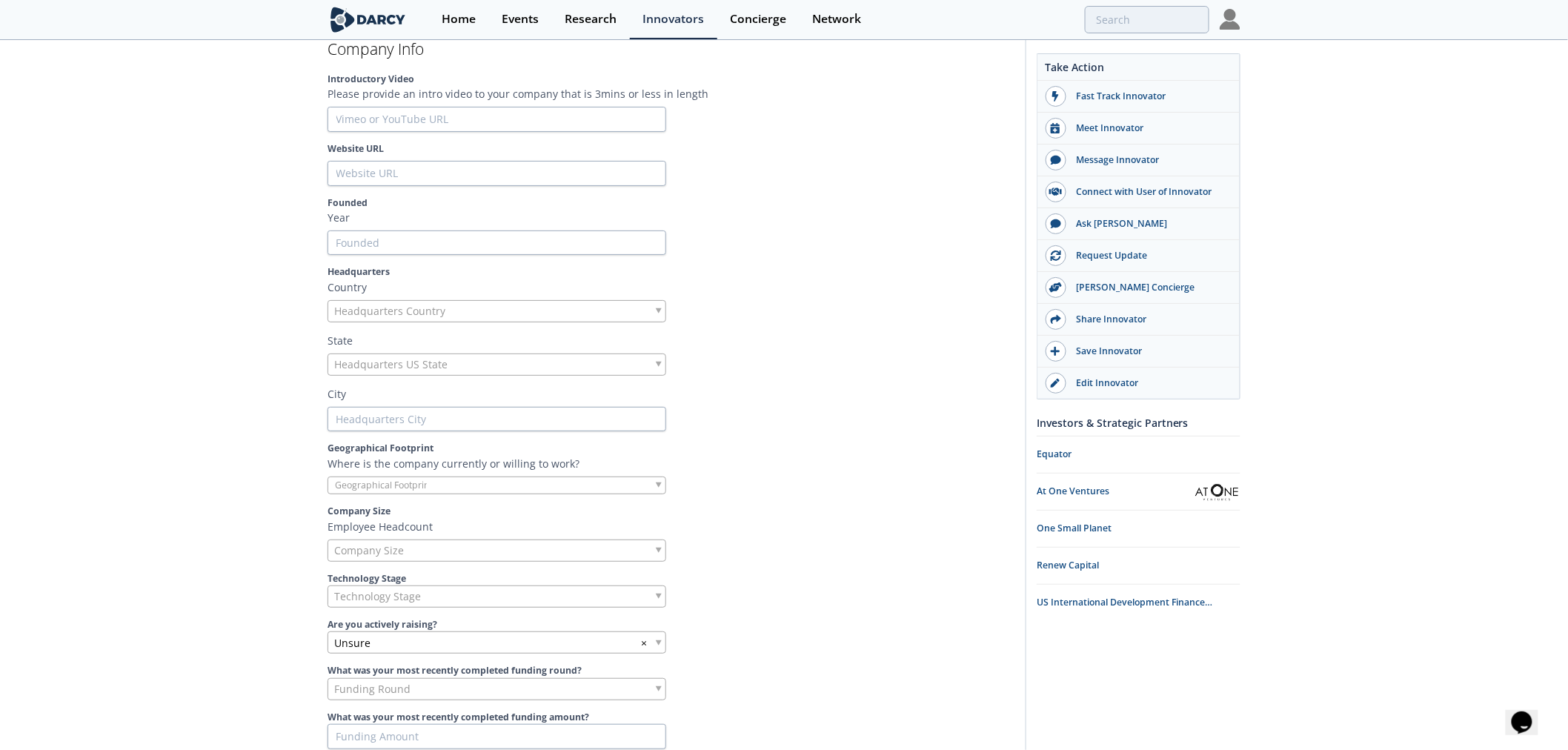
scroll to position [82, 0]
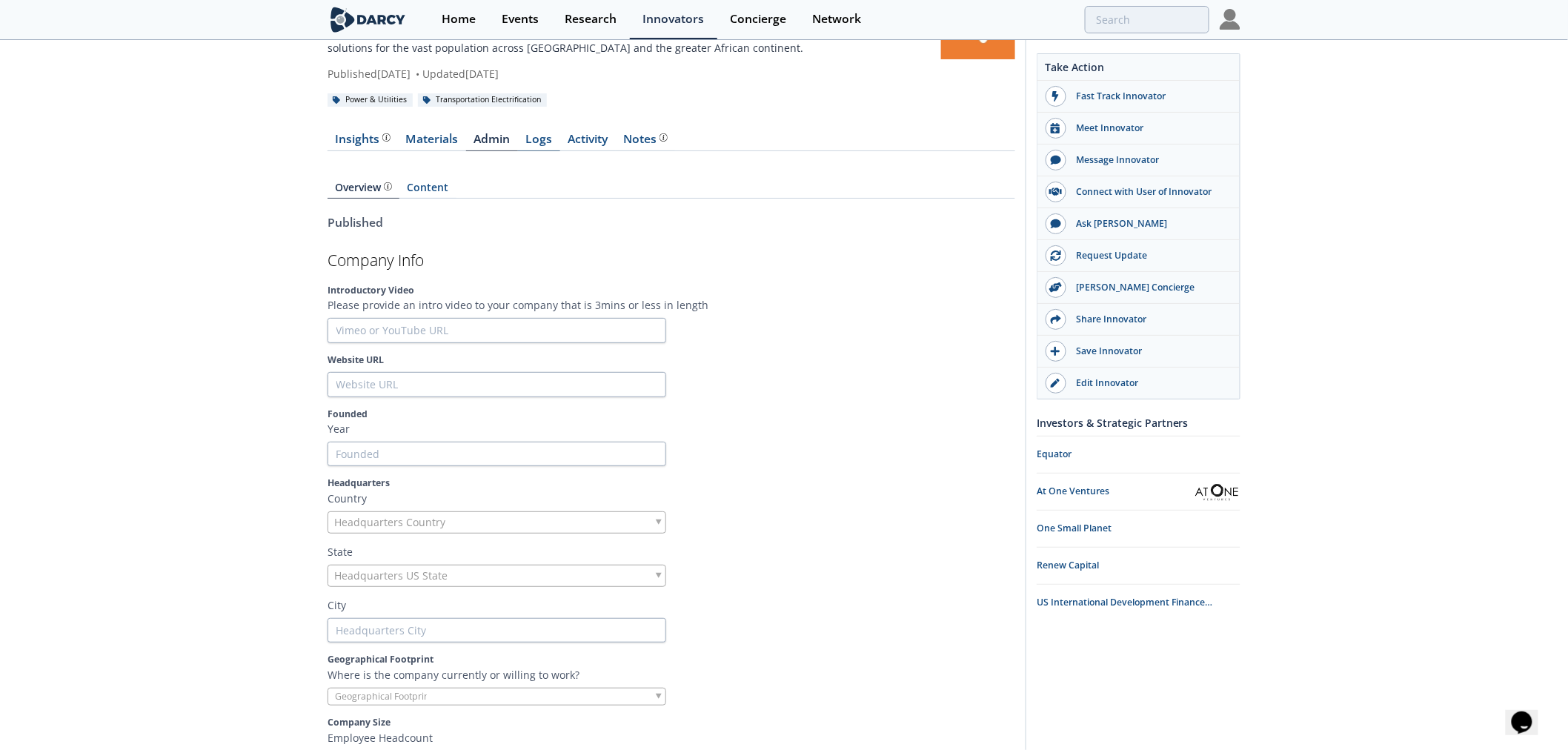
click at [540, 145] on link "Logs" at bounding box center [539, 142] width 42 height 18
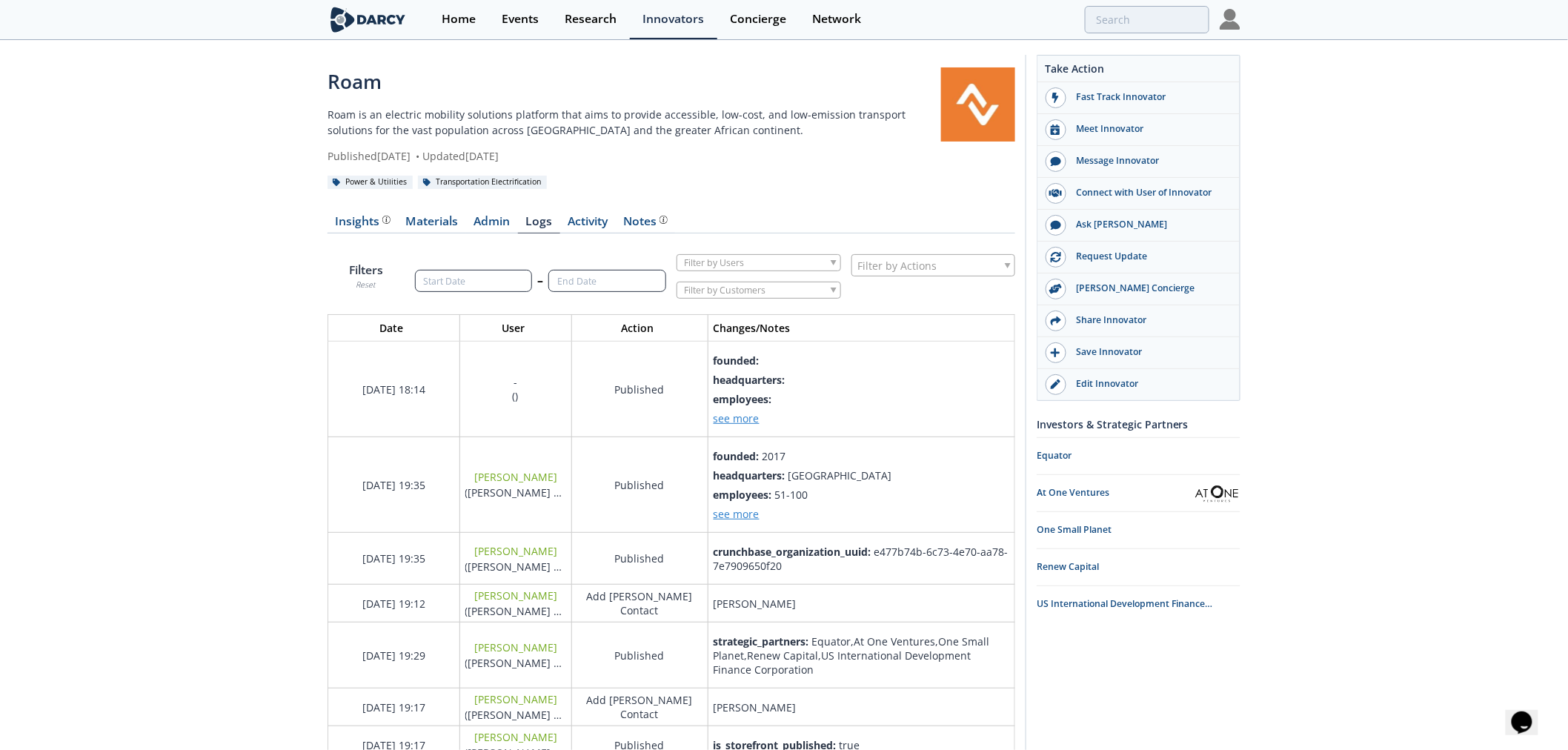
scroll to position [448, 713]
click at [579, 218] on link "Activity" at bounding box center [588, 224] width 56 height 18
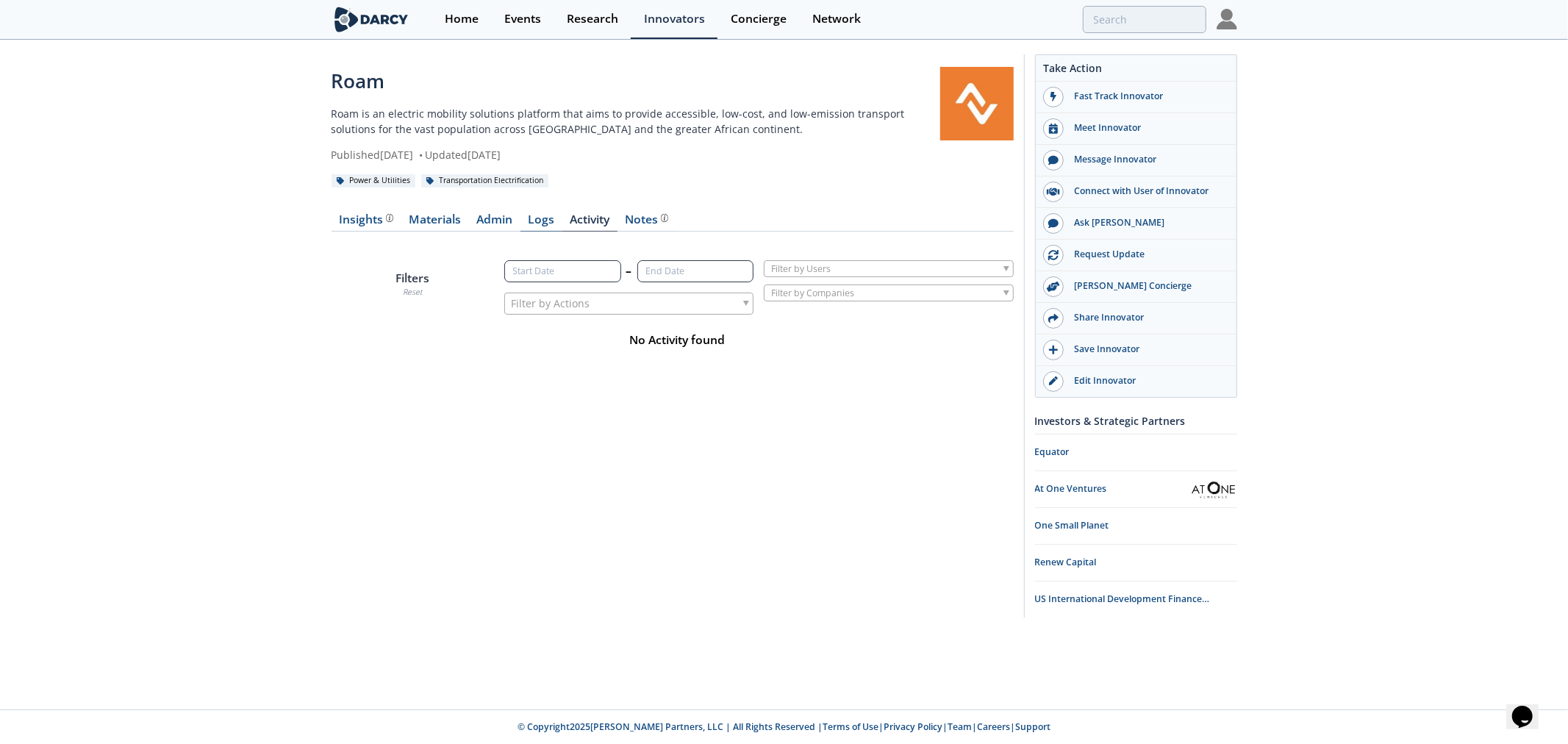
click at [546, 223] on link "Logs" at bounding box center [541, 222] width 42 height 18
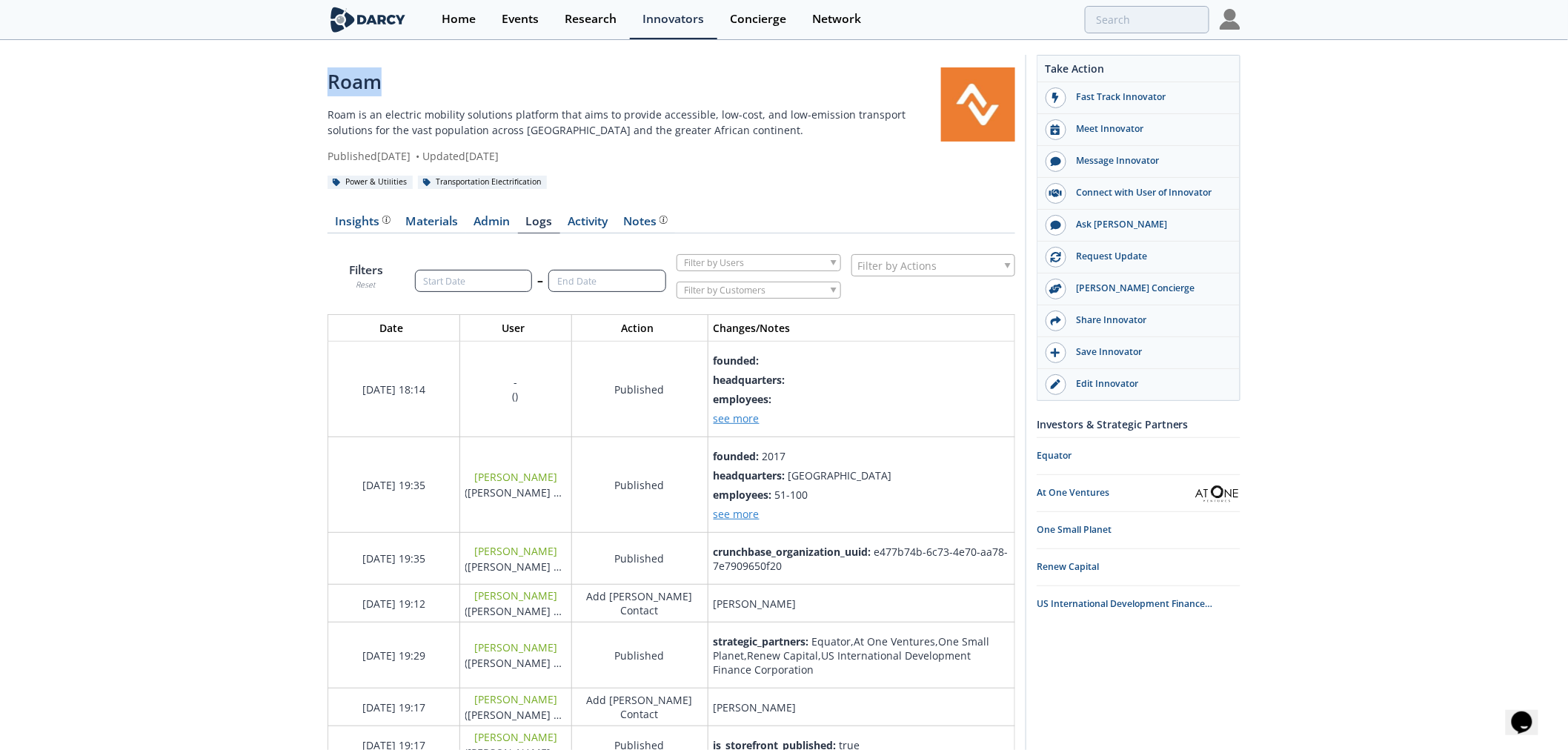
drag, startPoint x: 269, startPoint y: 72, endPoint x: 424, endPoint y: 79, distance: 155.2
click at [424, 79] on div "Roam Roam is an electric mobility solutions platform that aims to provide acces…" at bounding box center [784, 441] width 1568 height 801
copy div "Roam"
click at [356, 223] on div "Insights" at bounding box center [363, 222] width 55 height 12
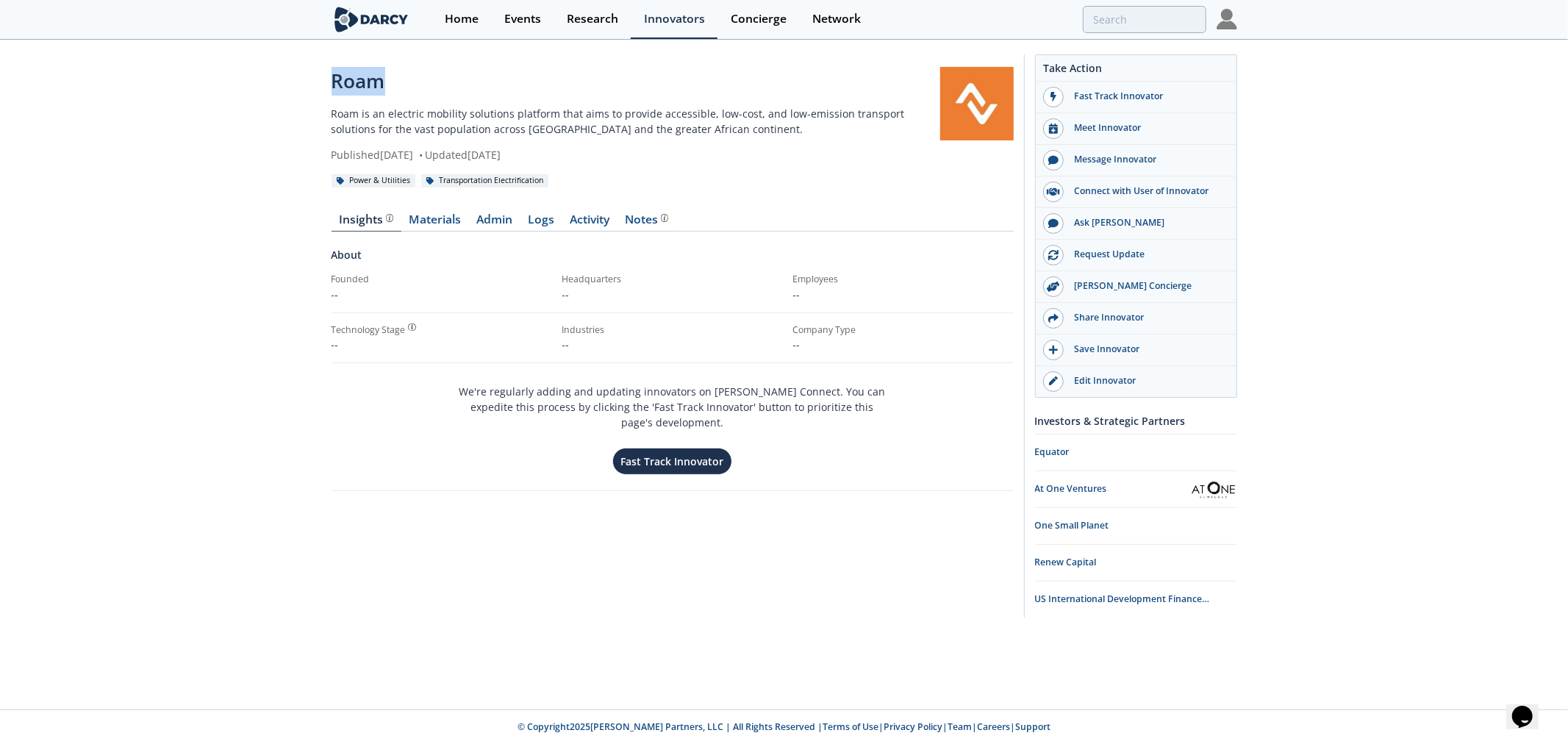
click at [424, 80] on div "Roam" at bounding box center [636, 81] width 609 height 29
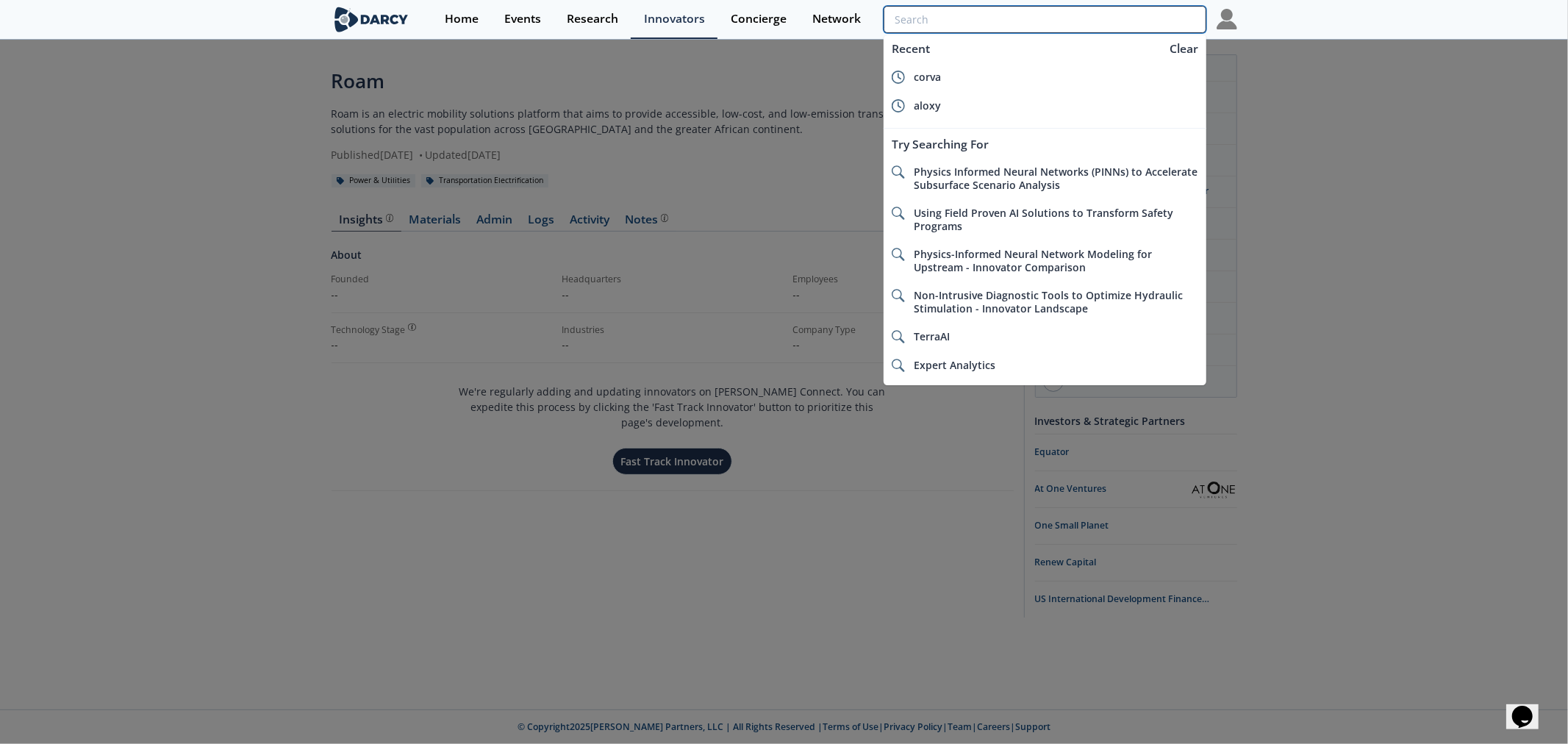
click at [1138, 24] on input "search" at bounding box center [1044, 19] width 322 height 27
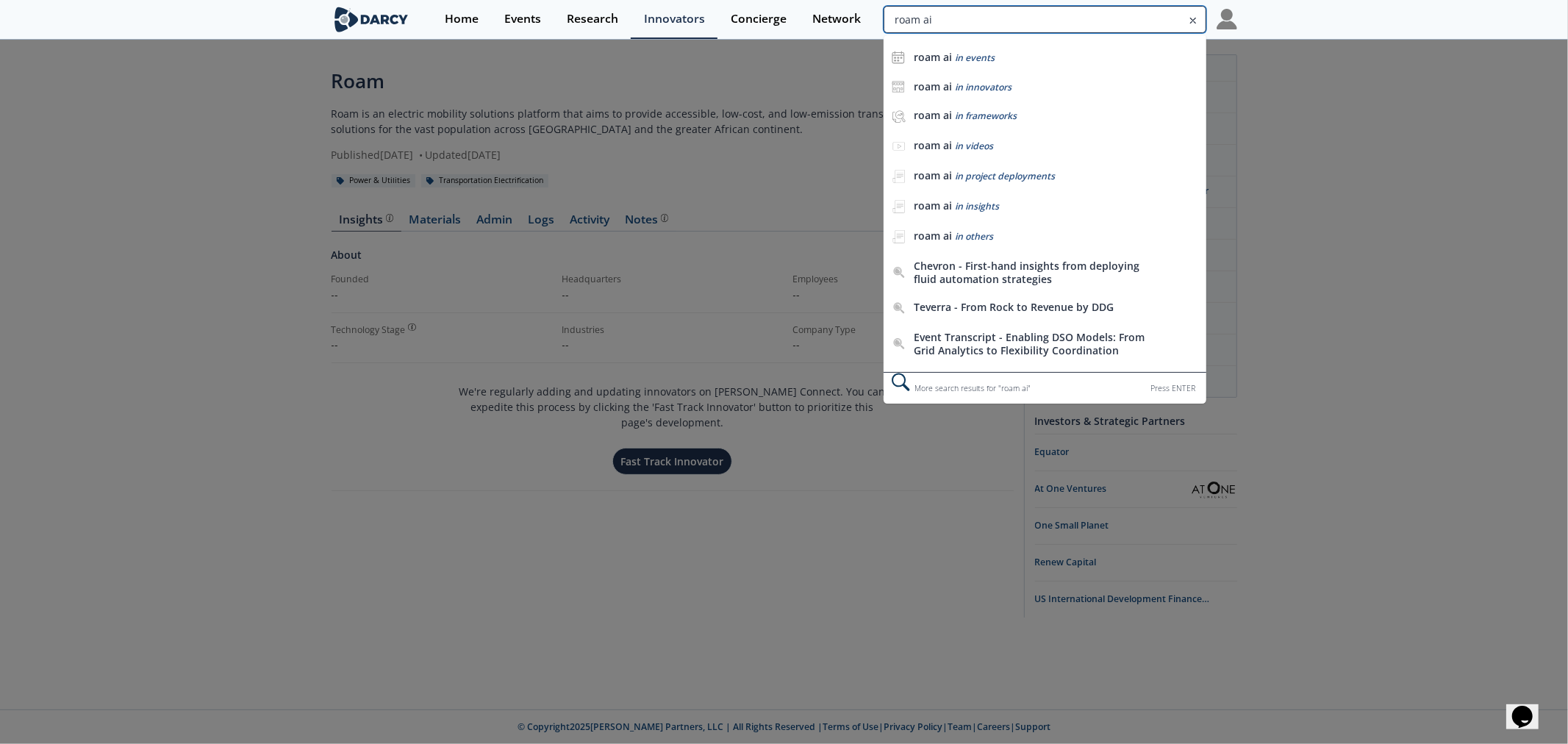
type input "roam ai"
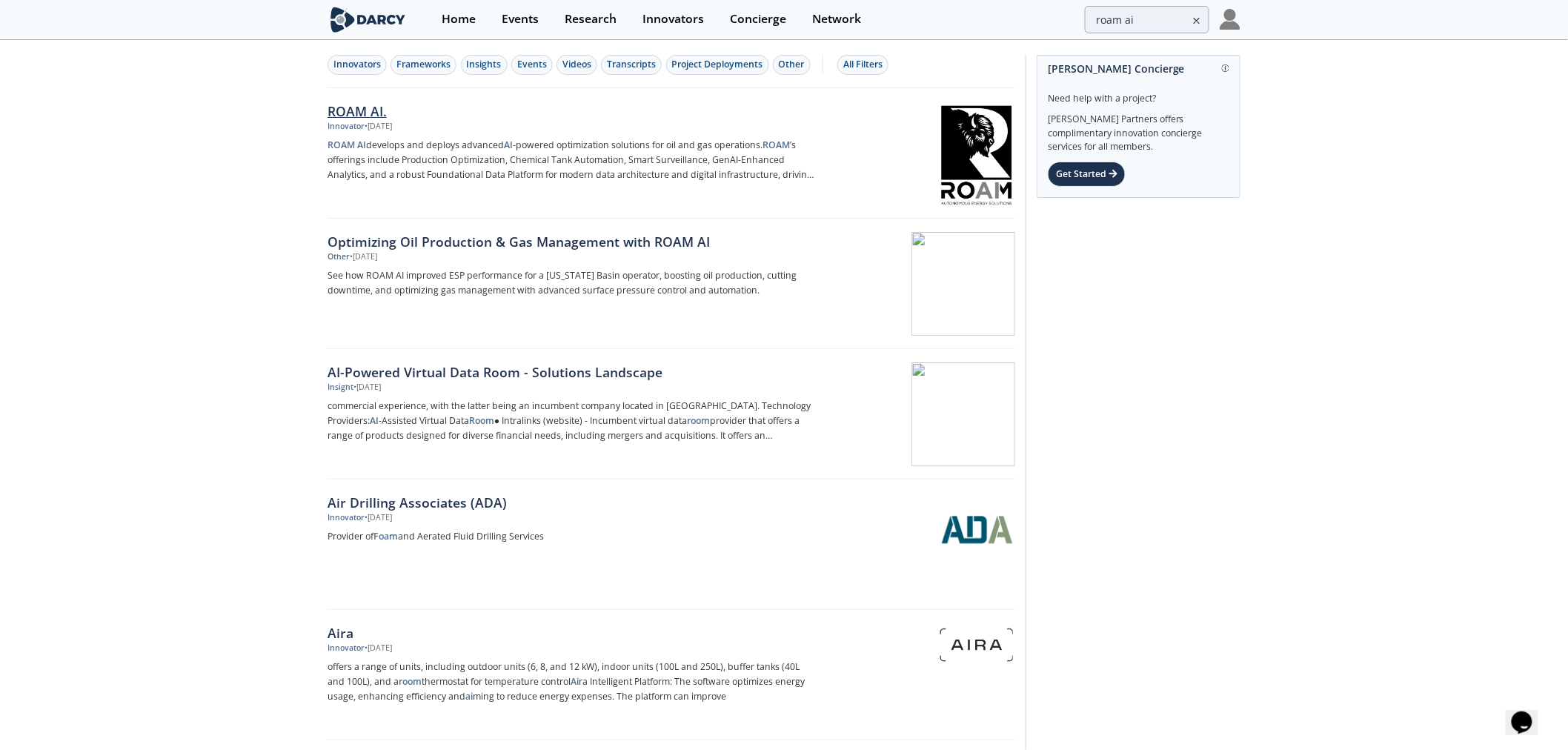
click at [975, 141] on img at bounding box center [977, 155] width 73 height 102
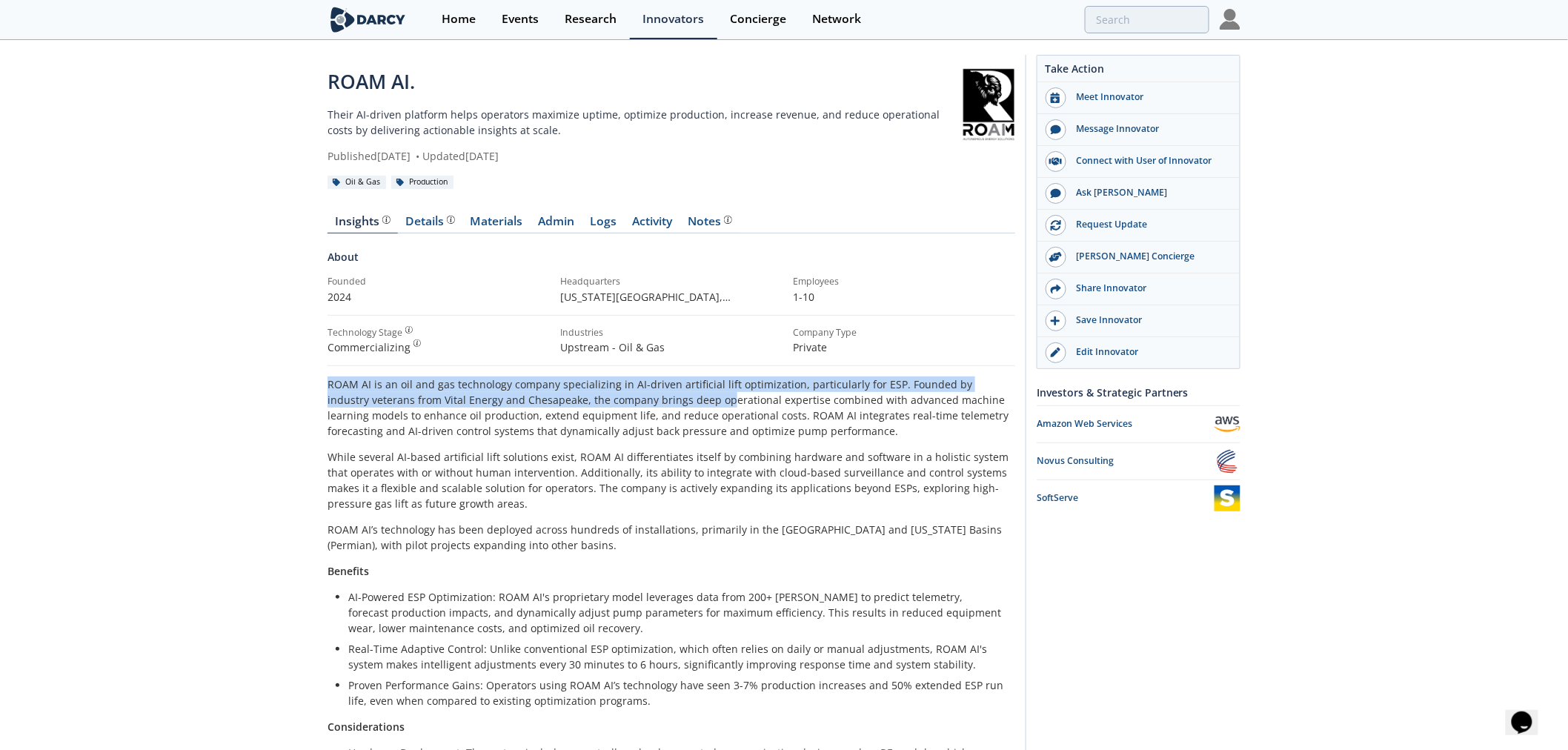
drag, startPoint x: 362, startPoint y: 391, endPoint x: 811, endPoint y: 410, distance: 449.4
click at [793, 408] on div "ROAM AI. Their AI-driven platform helps operators maximize uptime, optimize pro…" at bounding box center [784, 579] width 1568 height 1076
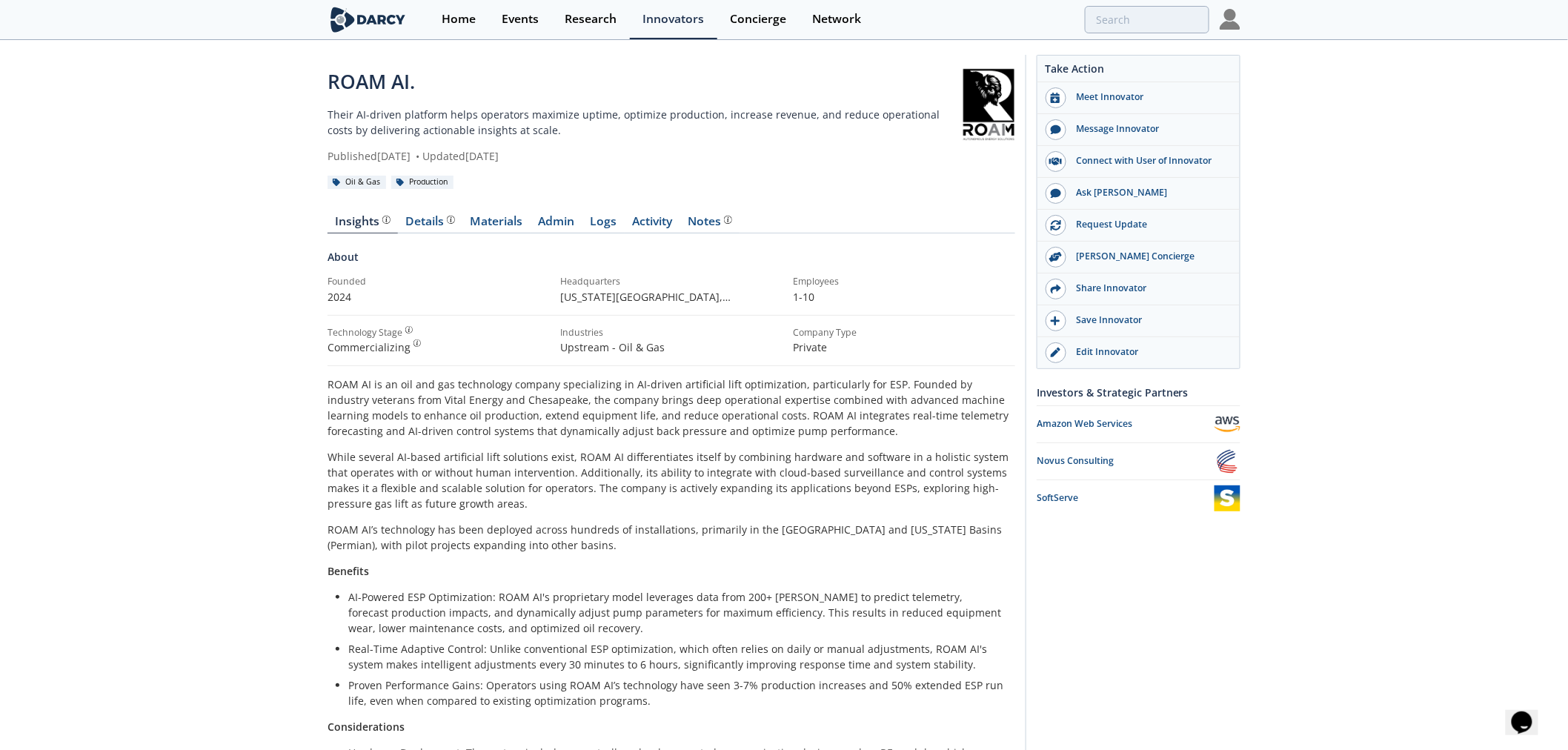
click at [811, 410] on p "ROAM AI is an oil and gas technology company specializing in AI-driven artifici…" at bounding box center [671, 408] width 688 height 63
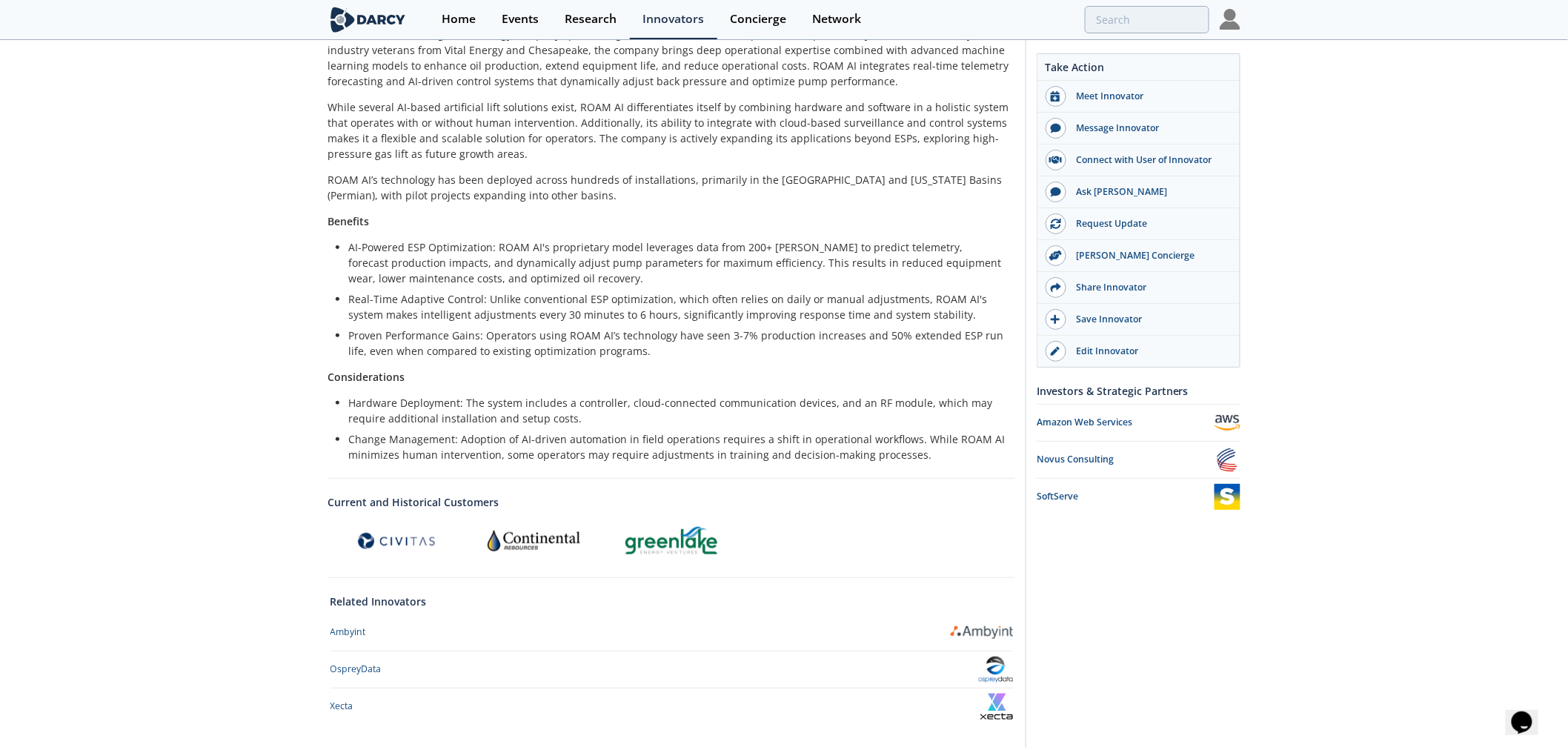
scroll to position [238, 0]
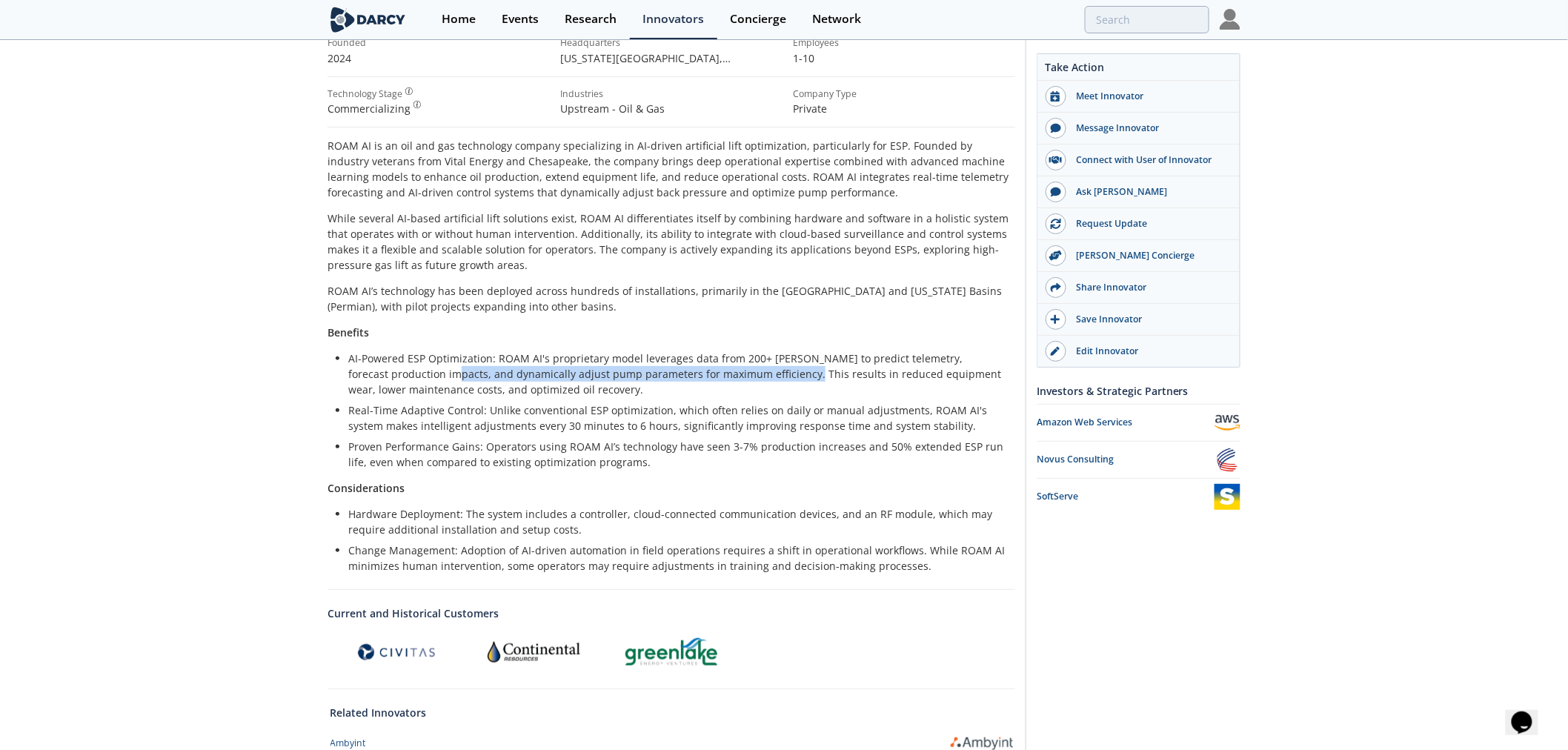
drag, startPoint x: 584, startPoint y: 368, endPoint x: 800, endPoint y: 368, distance: 216.0
click at [800, 368] on li "AI-Powered ESP Optimization: ROAM AI's proprietary model leverages data from 20…" at bounding box center [677, 373] width 656 height 47
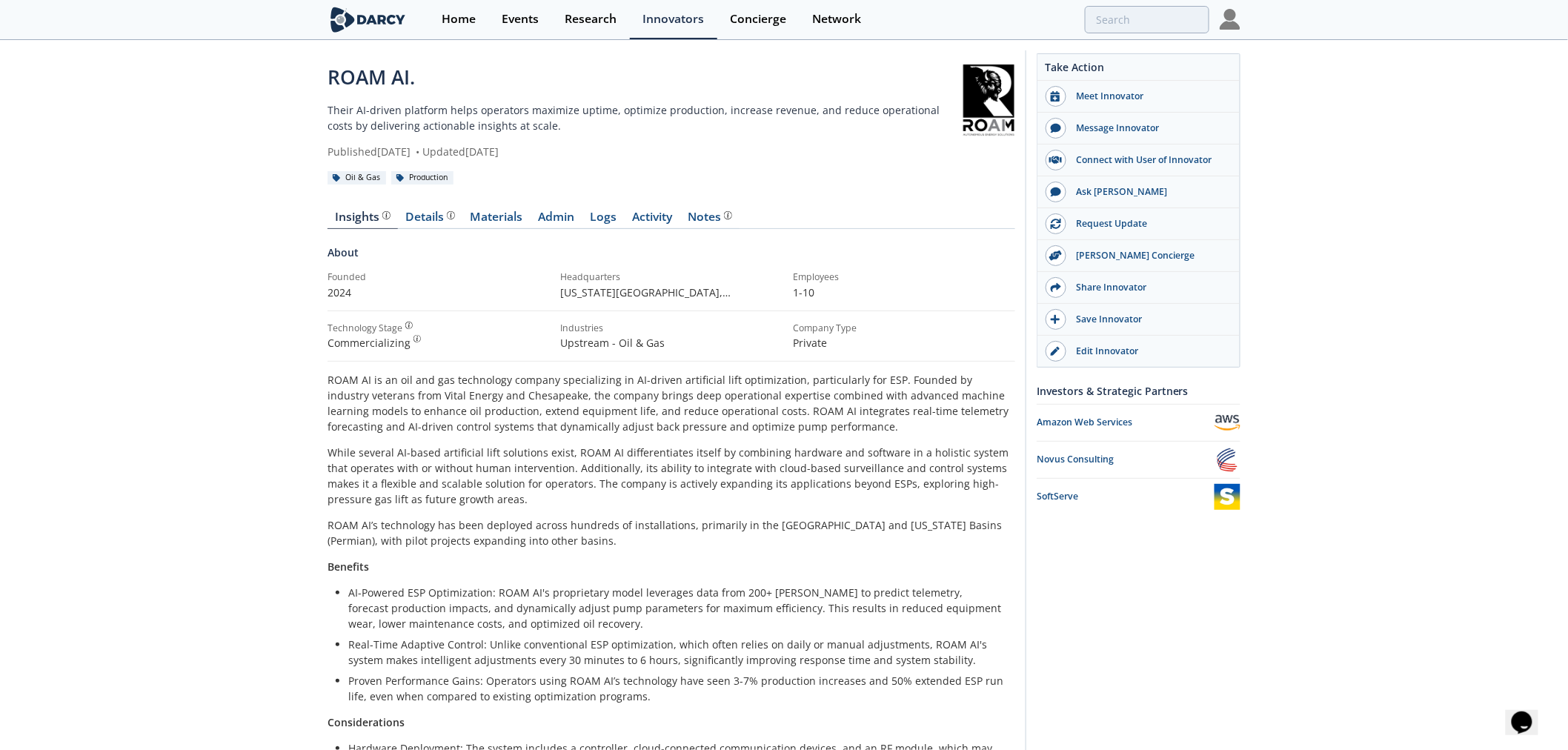
scroll to position [0, 0]
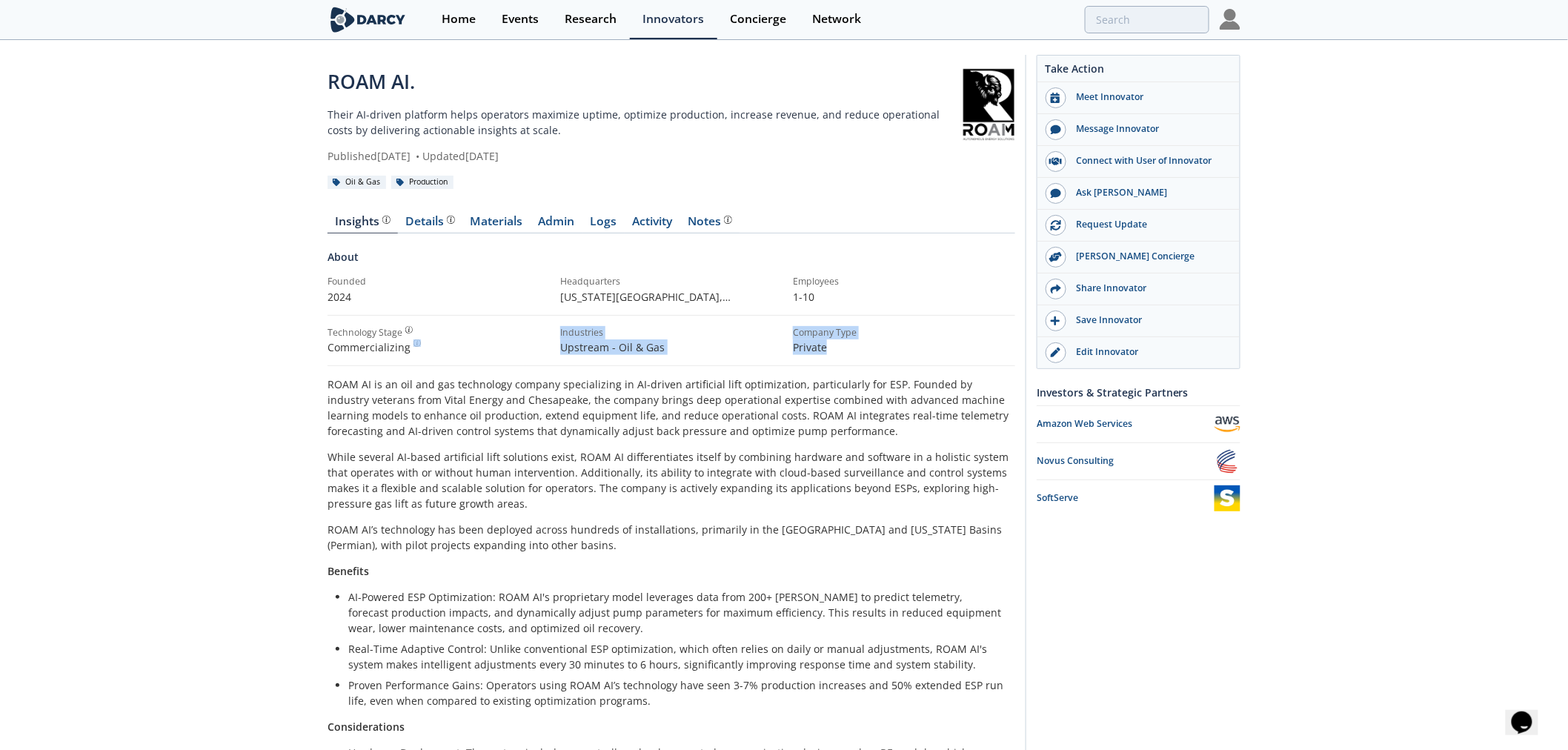
drag, startPoint x: 577, startPoint y: 347, endPoint x: 883, endPoint y: 349, distance: 306.0
click at [883, 349] on div "Technology Stage Commercializing Industries Upstream - Oil & Gas Upstream - Oil…" at bounding box center [671, 346] width 688 height 40
click at [883, 349] on p "Private" at bounding box center [904, 347] width 222 height 15
click at [418, 227] on div "Details Product overview, business model, technology and applications as added …" at bounding box center [430, 222] width 49 height 12
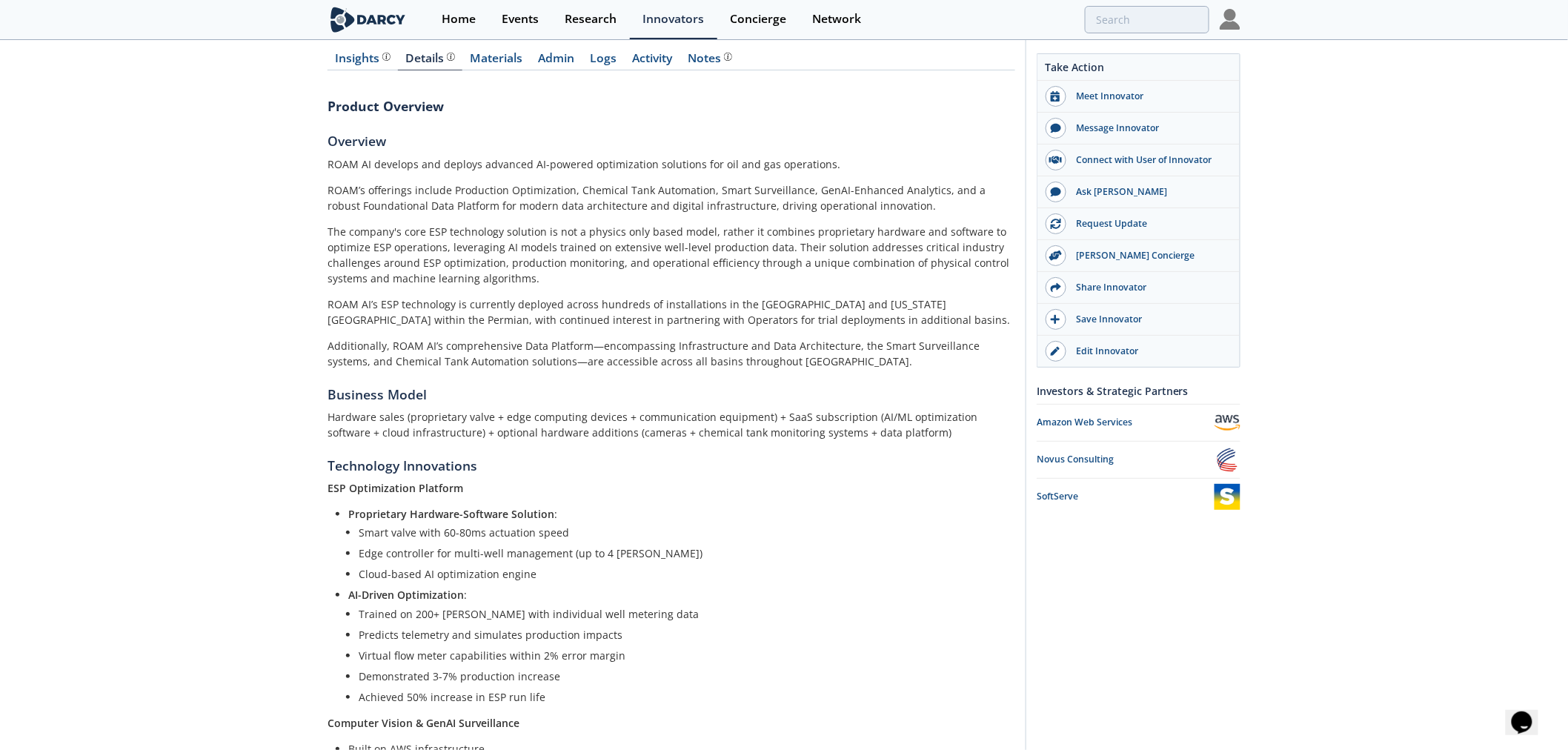
scroll to position [165, 0]
drag, startPoint x: 359, startPoint y: 508, endPoint x: 573, endPoint y: 507, distance: 214.0
click at [573, 507] on p "Proprietary Hardware-Software Solution :" at bounding box center [677, 512] width 656 height 15
drag, startPoint x: 345, startPoint y: 546, endPoint x: 795, endPoint y: 550, distance: 450.0
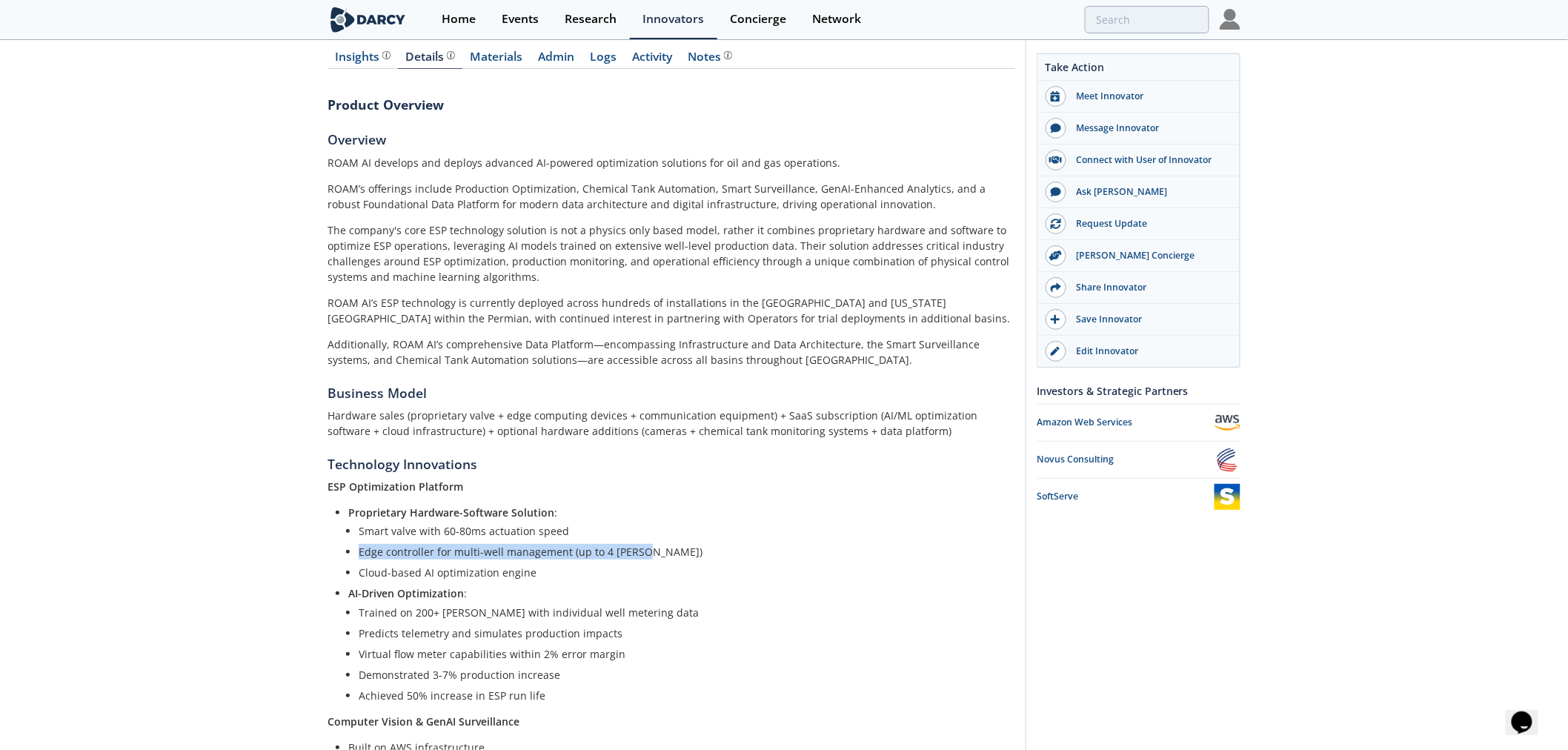
click at [795, 550] on li "Edge controller for multi-well management (up to 4 wells)" at bounding box center [677, 551] width 636 height 15
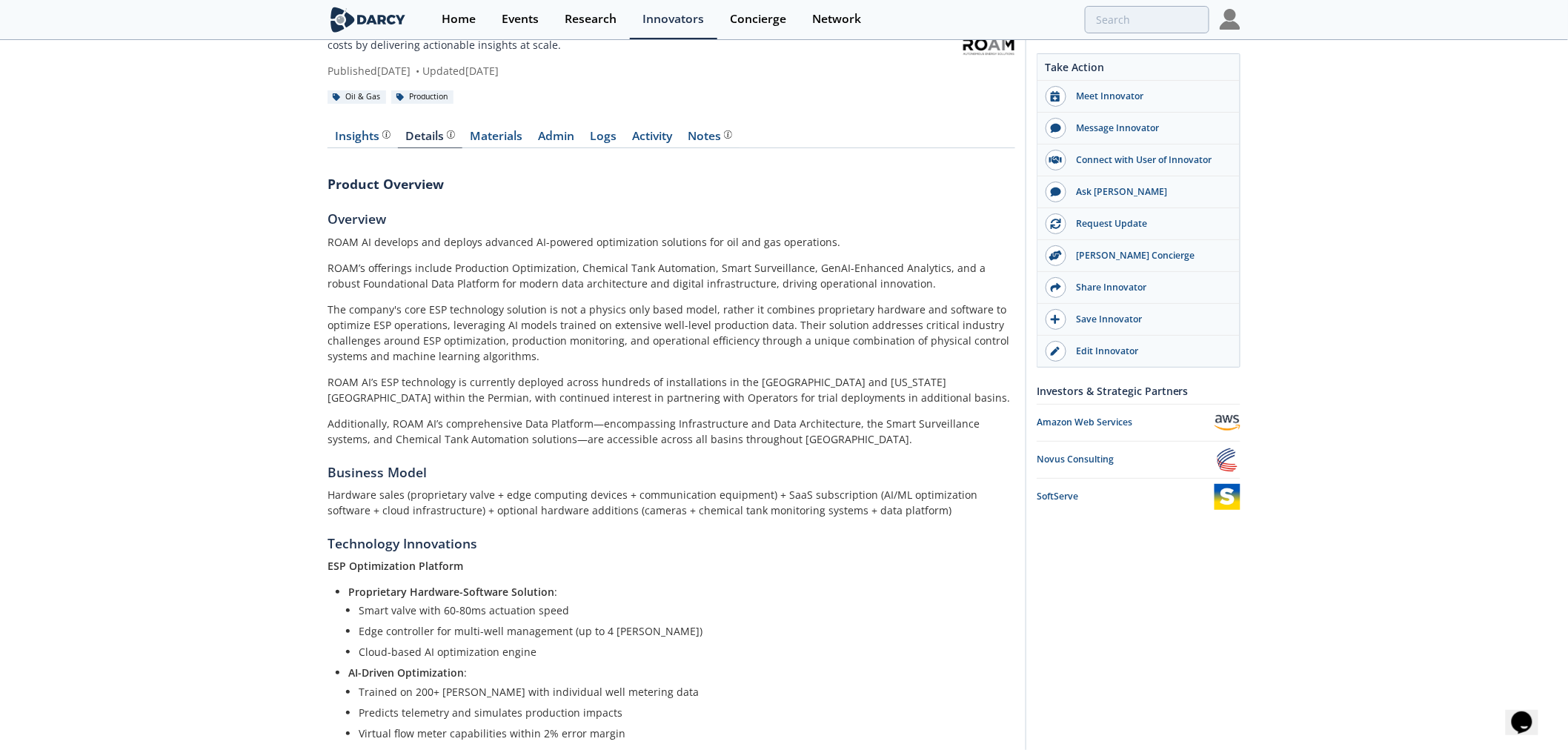
scroll to position [0, 0]
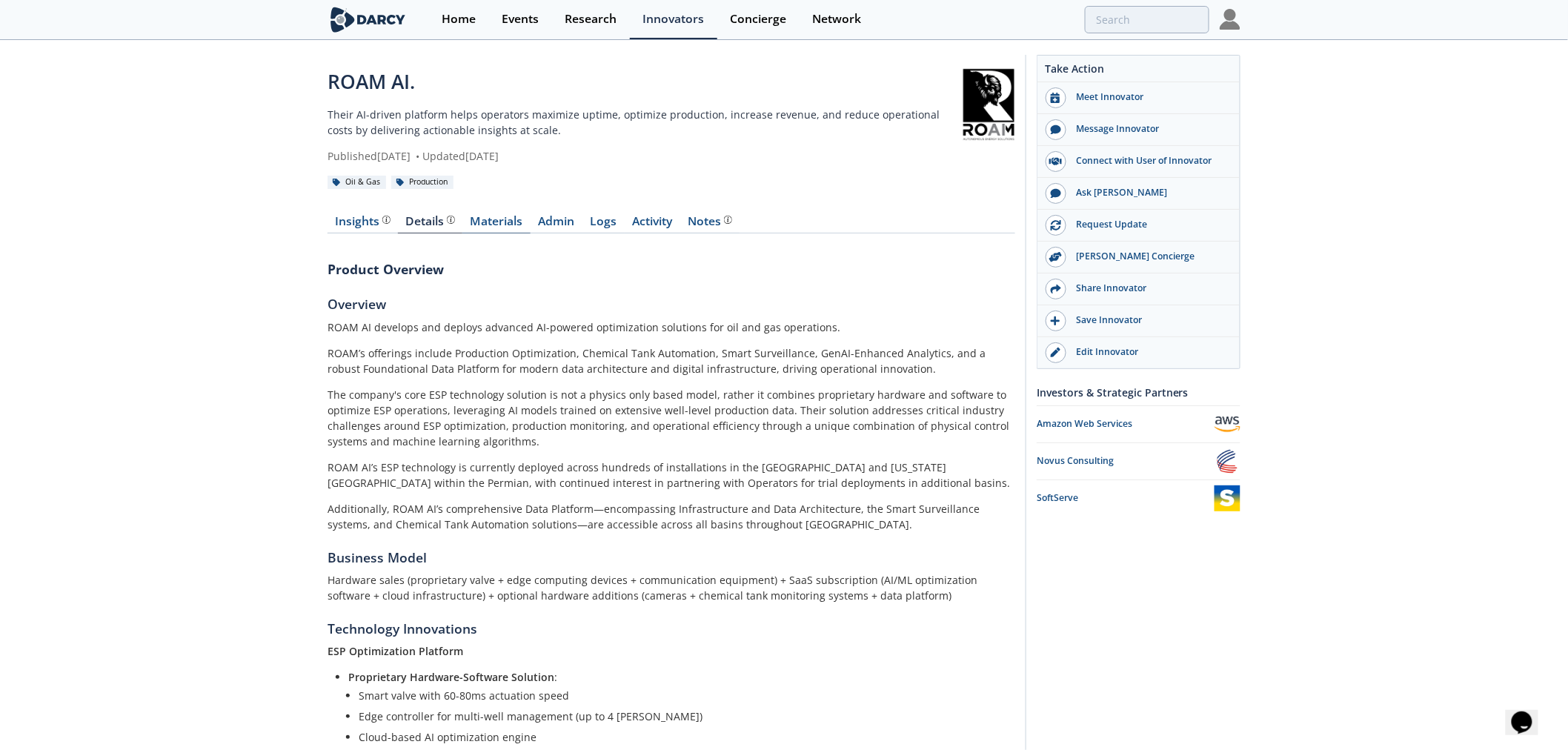
click at [494, 225] on link "Materials" at bounding box center [496, 224] width 69 height 18
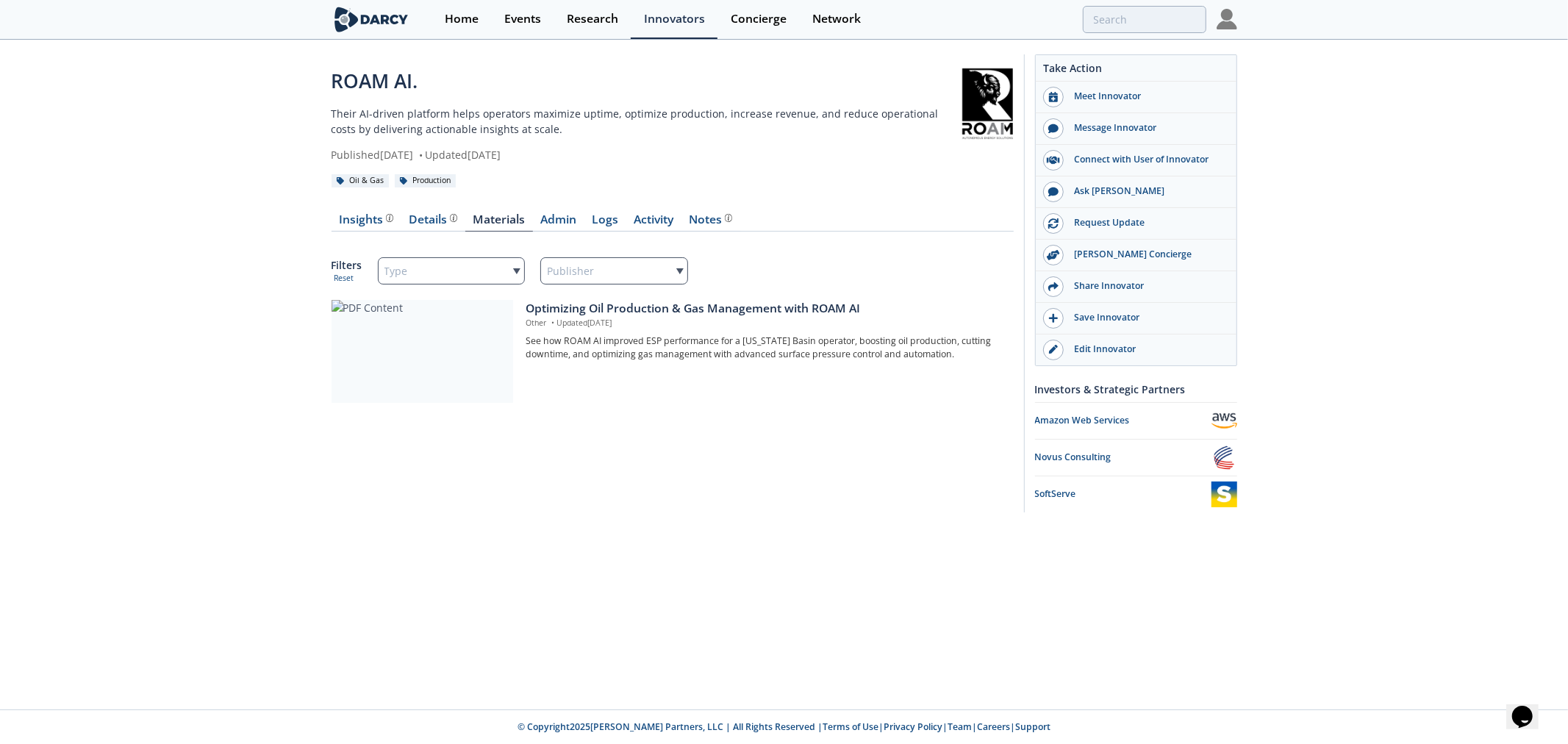
click at [758, 306] on div "Optimizing Oil Production & Gas Management with ROAM AI" at bounding box center [764, 309] width 477 height 18
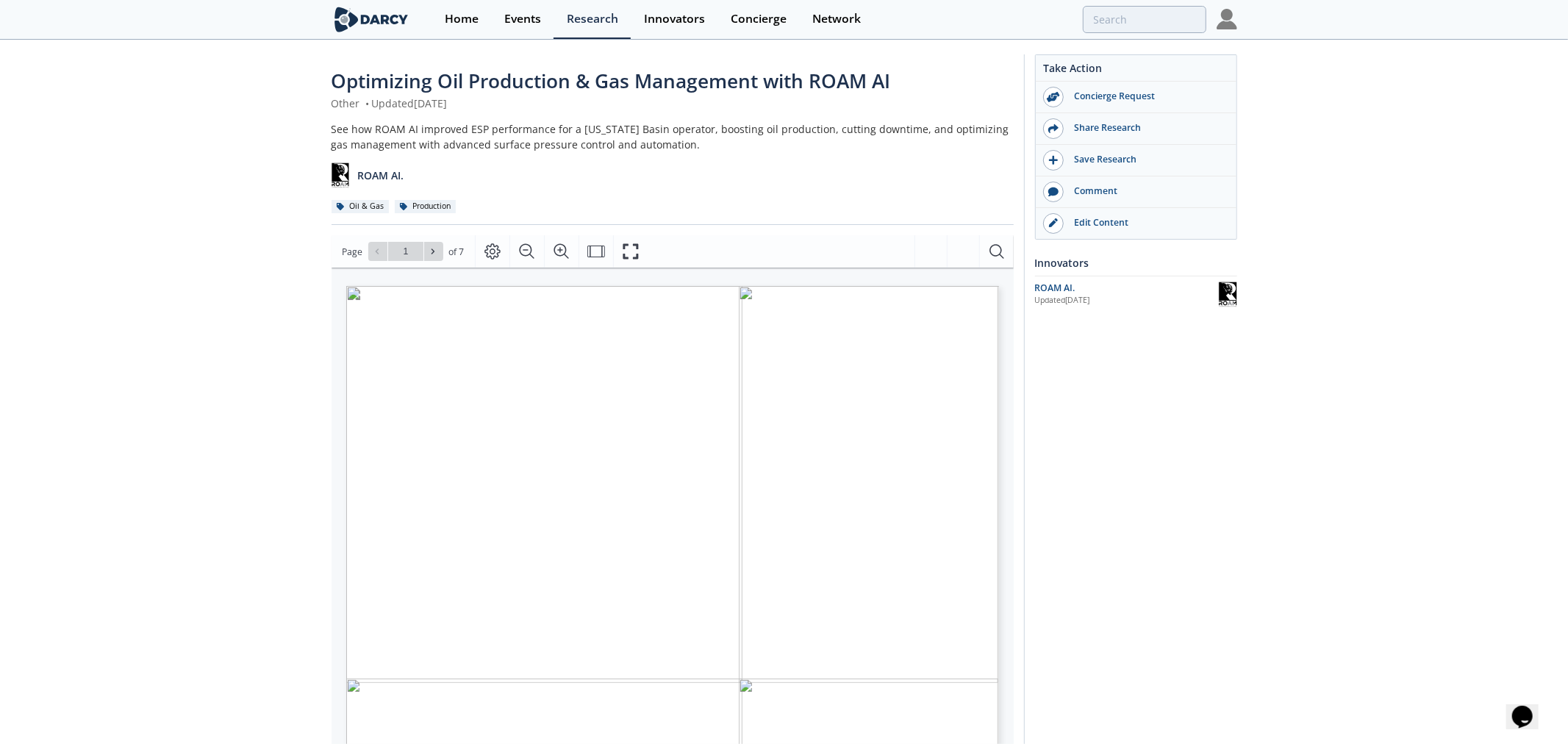
type input "2"
click at [1154, 490] on div "Take Action Concierge Request Share Research Save Research Comment" at bounding box center [1124, 564] width 213 height 1018
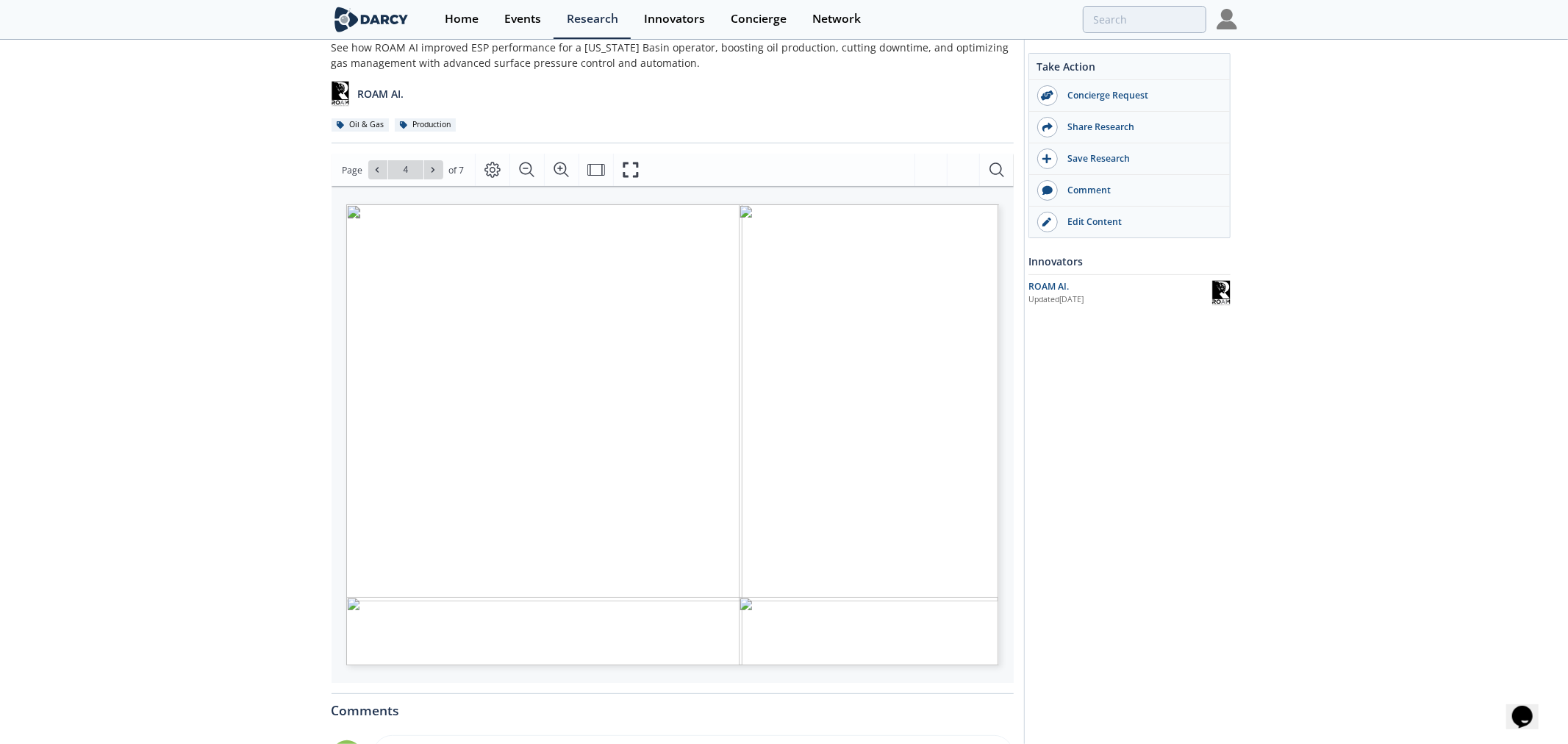
click at [682, 428] on div "Page 4" at bounding box center [690, 447] width 687 height 485
click at [679, 289] on div "Page 5" at bounding box center [690, 447] width 687 height 485
drag, startPoint x: 800, startPoint y: 544, endPoint x: 865, endPoint y: 545, distance: 65.0
click at [944, 545] on div "Page 3" at bounding box center [690, 447] width 687 height 485
click at [296, 156] on div "Optimizing Oil Production & Gas Management with ROAM AI Other • Updated May 20,…" at bounding box center [778, 486] width 1555 height 1053
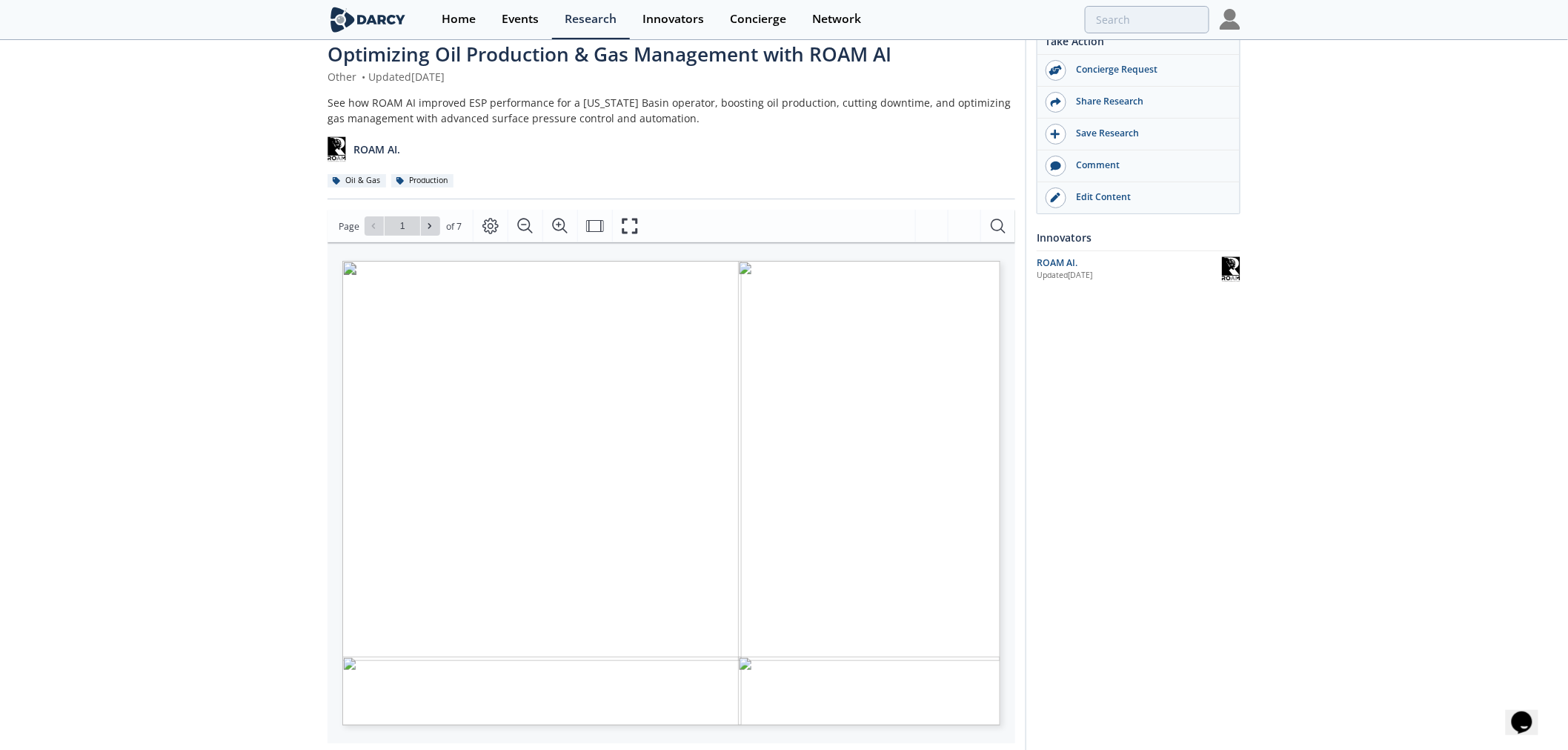
scroll to position [0, 0]
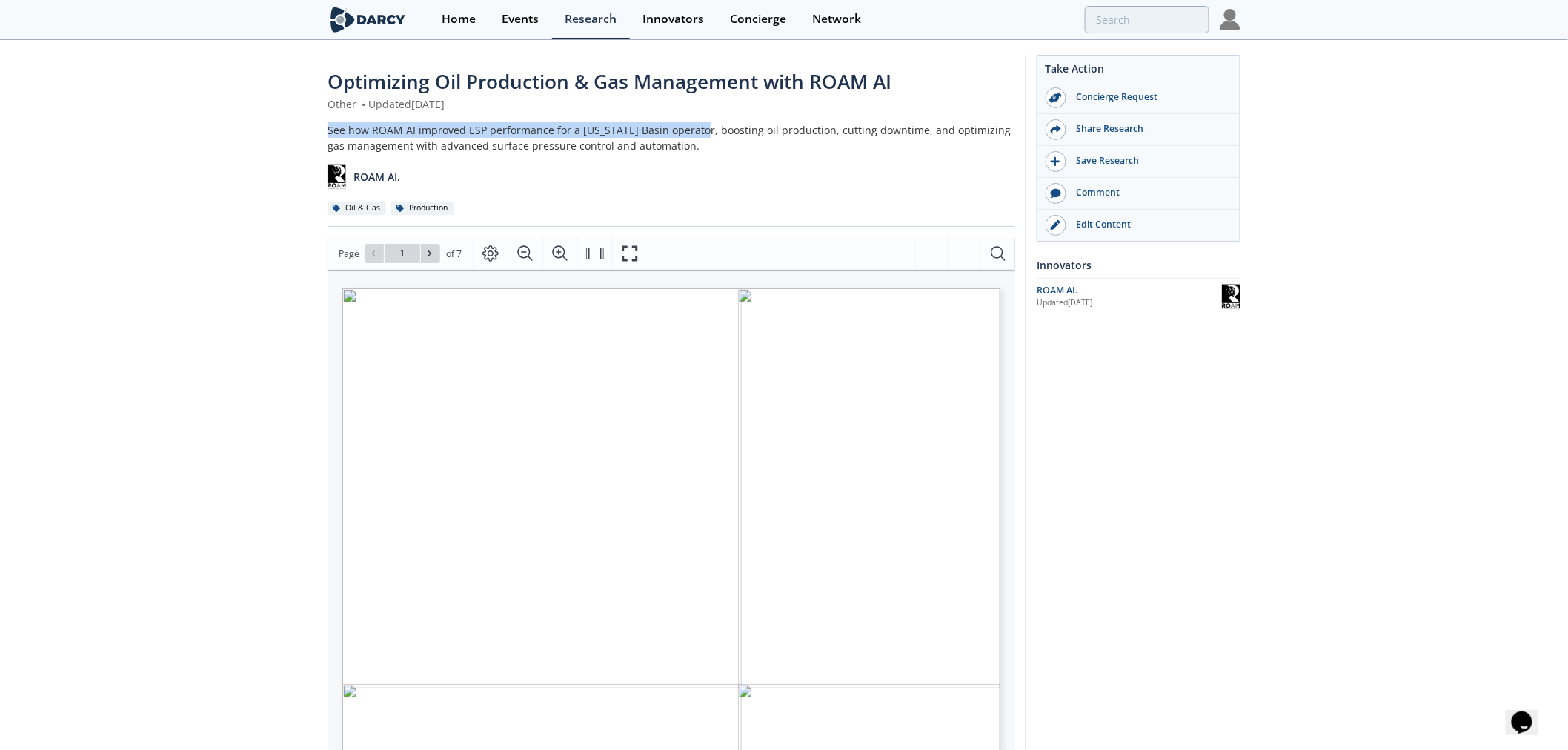
drag, startPoint x: 330, startPoint y: 116, endPoint x: 699, endPoint y: 117, distance: 369.0
click at [699, 117] on div "Optimizing Oil Production & Gas Management with ROAM AI Other • Updated May 20,…" at bounding box center [671, 147] width 688 height 159
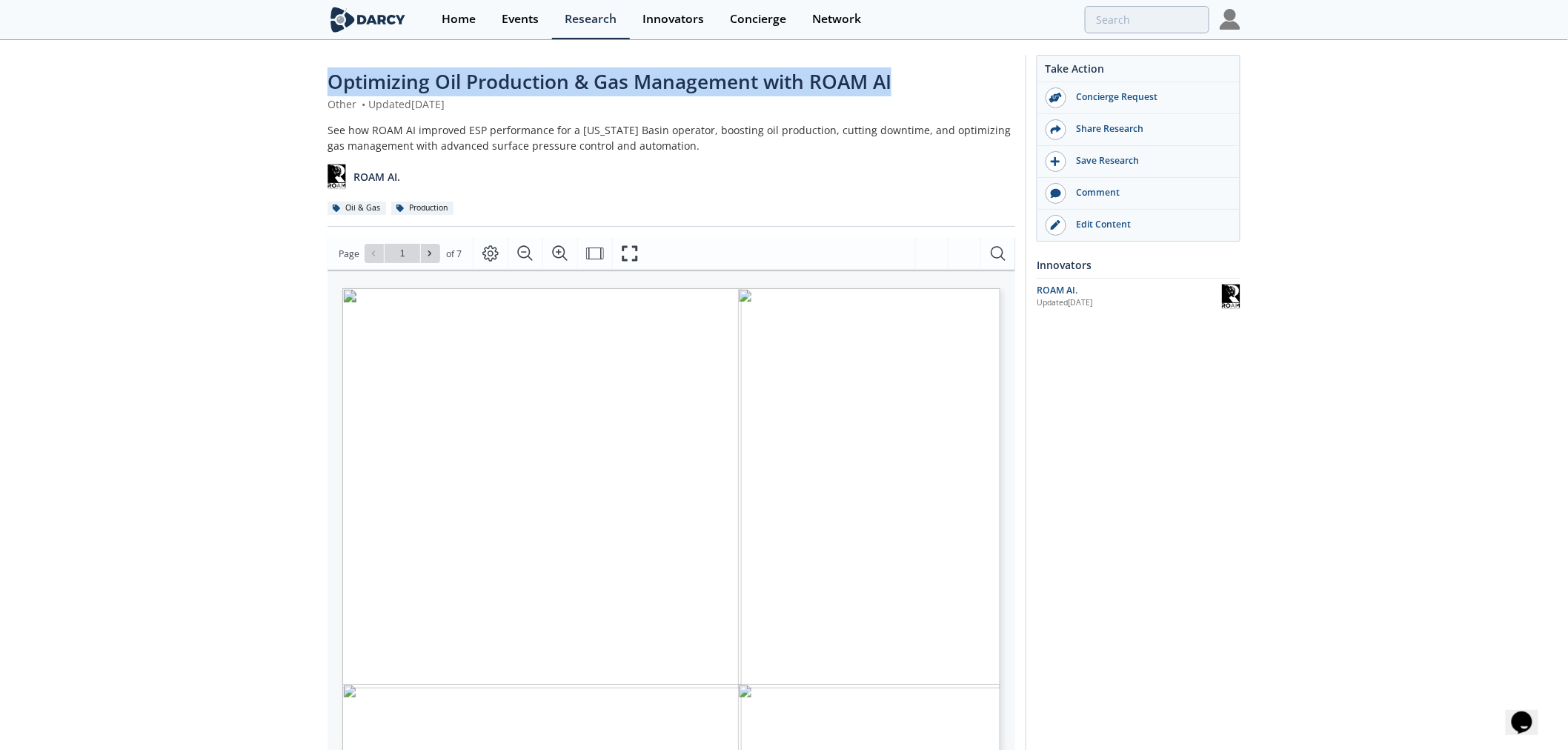
drag, startPoint x: 359, startPoint y: 84, endPoint x: 924, endPoint y: 84, distance: 565.0
click at [924, 84] on div "Optimizing Oil Production & Gas Management with ROAM AI Other • Updated May 20,…" at bounding box center [784, 572] width 1568 height 1061
click at [924, 84] on div "Optimizing Oil Production & Gas Management with ROAM AI" at bounding box center [671, 82] width 688 height 29
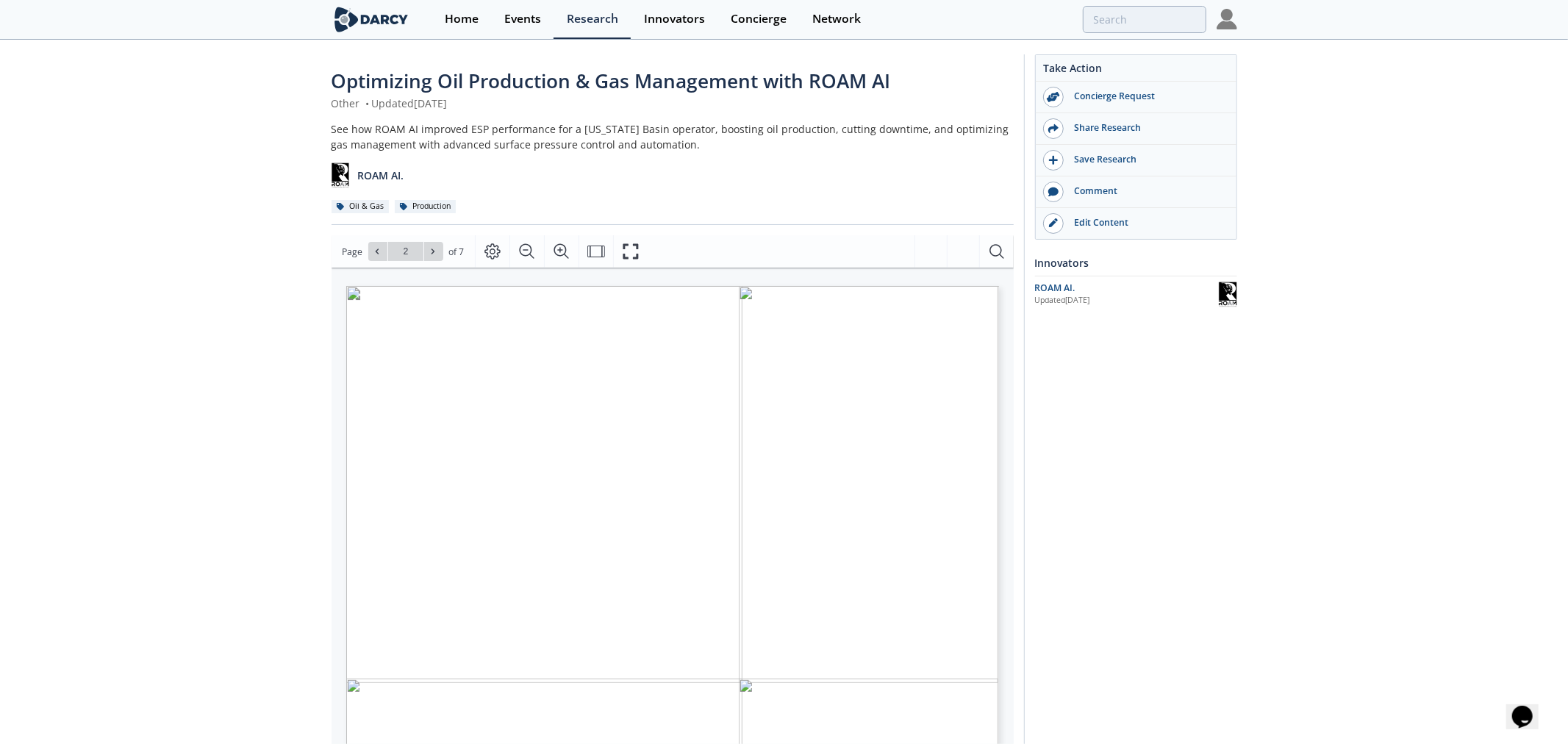
type input "3"
click at [242, 466] on div "Optimizing Oil Production & Gas Management with ROAM AI Other • Updated May 20,…" at bounding box center [778, 567] width 1555 height 1053
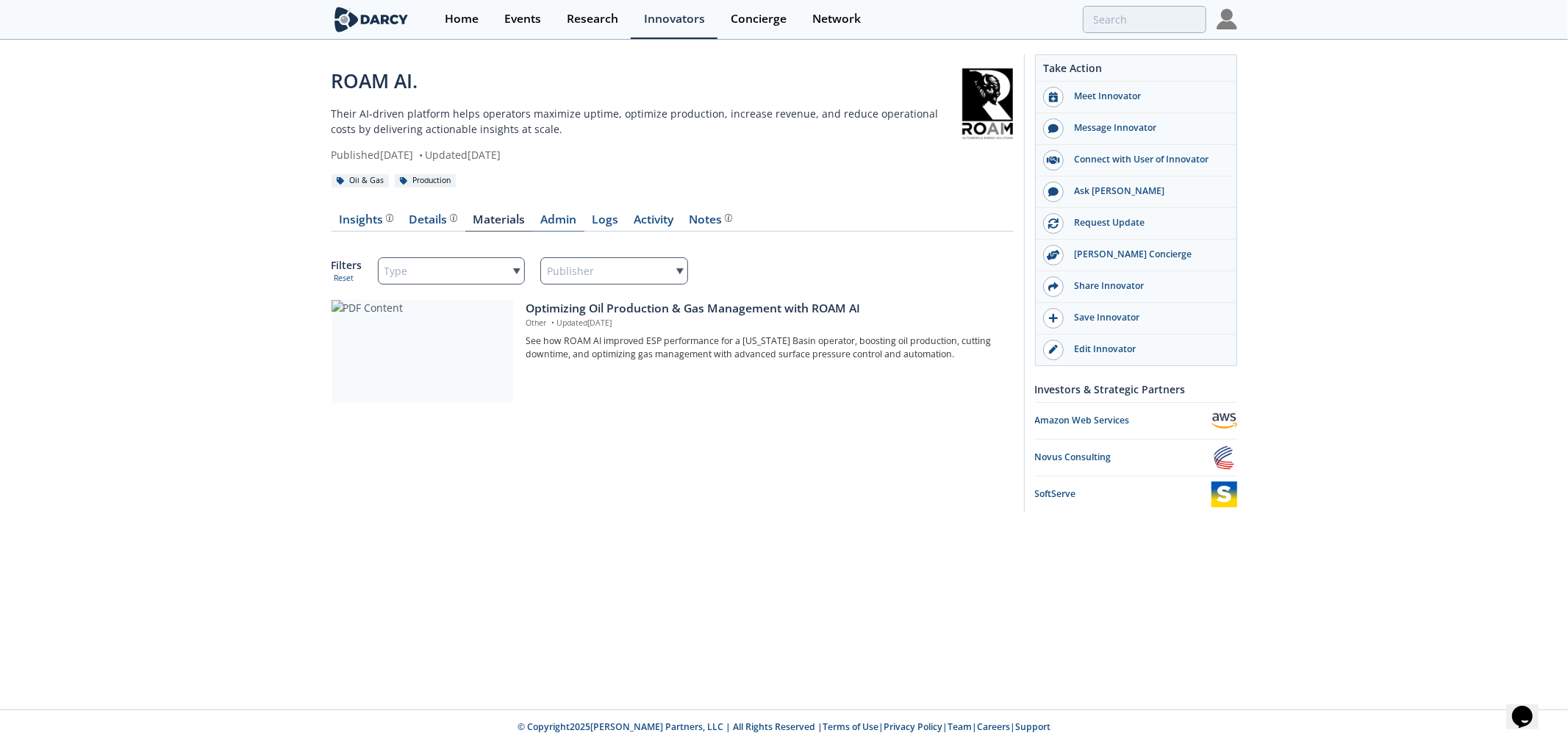
click at [555, 225] on link "Admin" at bounding box center [558, 222] width 51 height 18
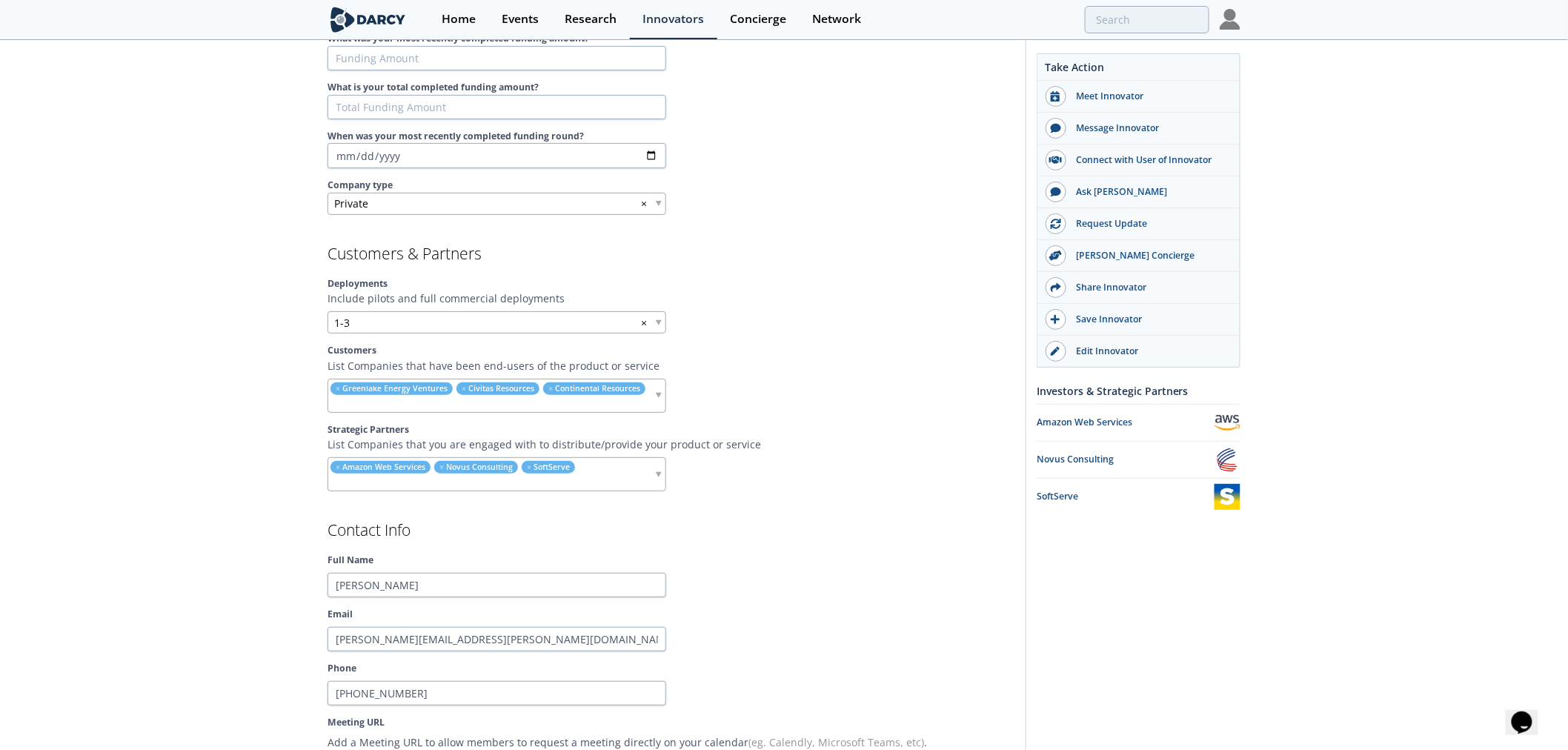
scroll to position [1399, 0]
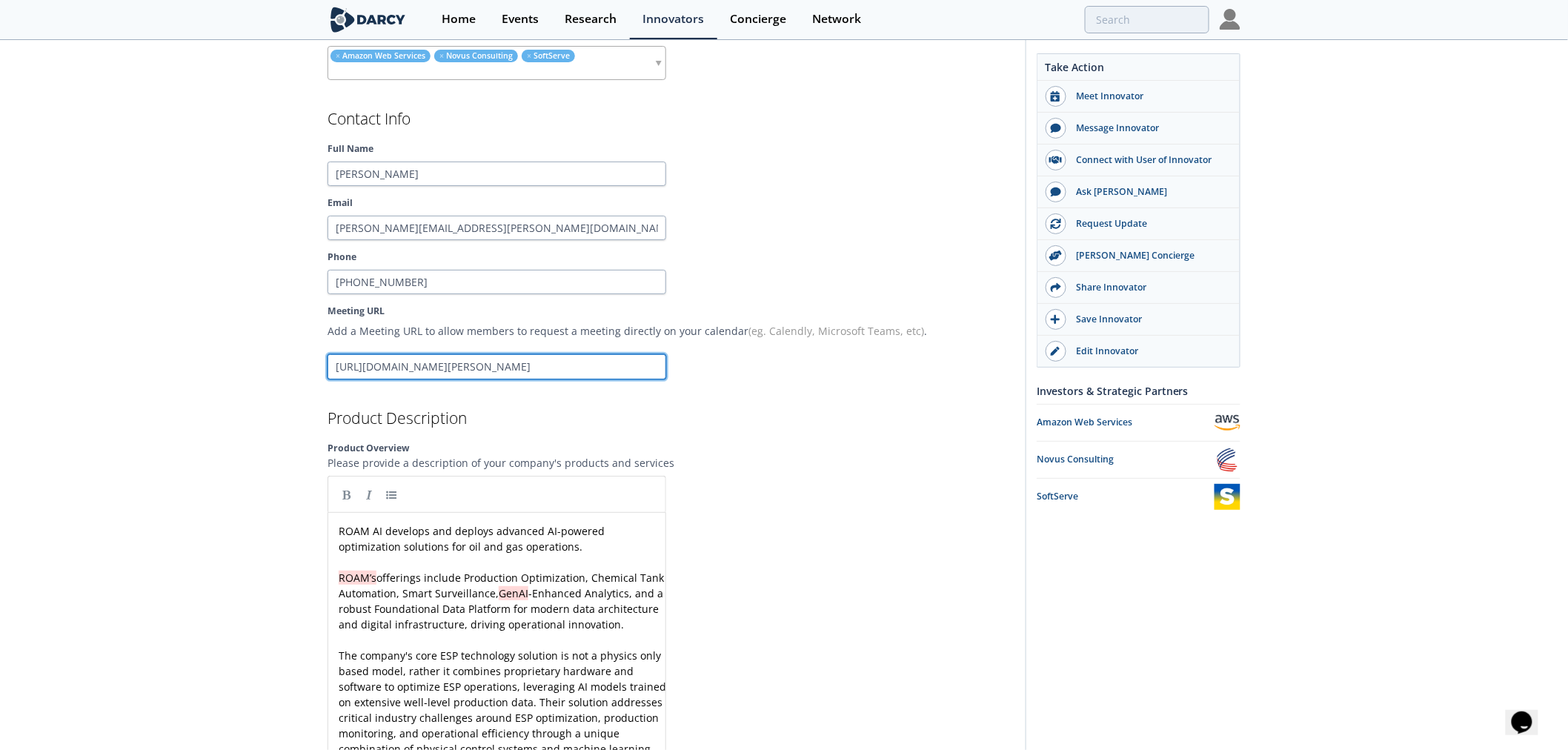
click at [436, 373] on input "https://meetings-na2.hubspot.com/lindsey-mersman/join-the-roam-ai-revolution-cl…" at bounding box center [496, 367] width 338 height 25
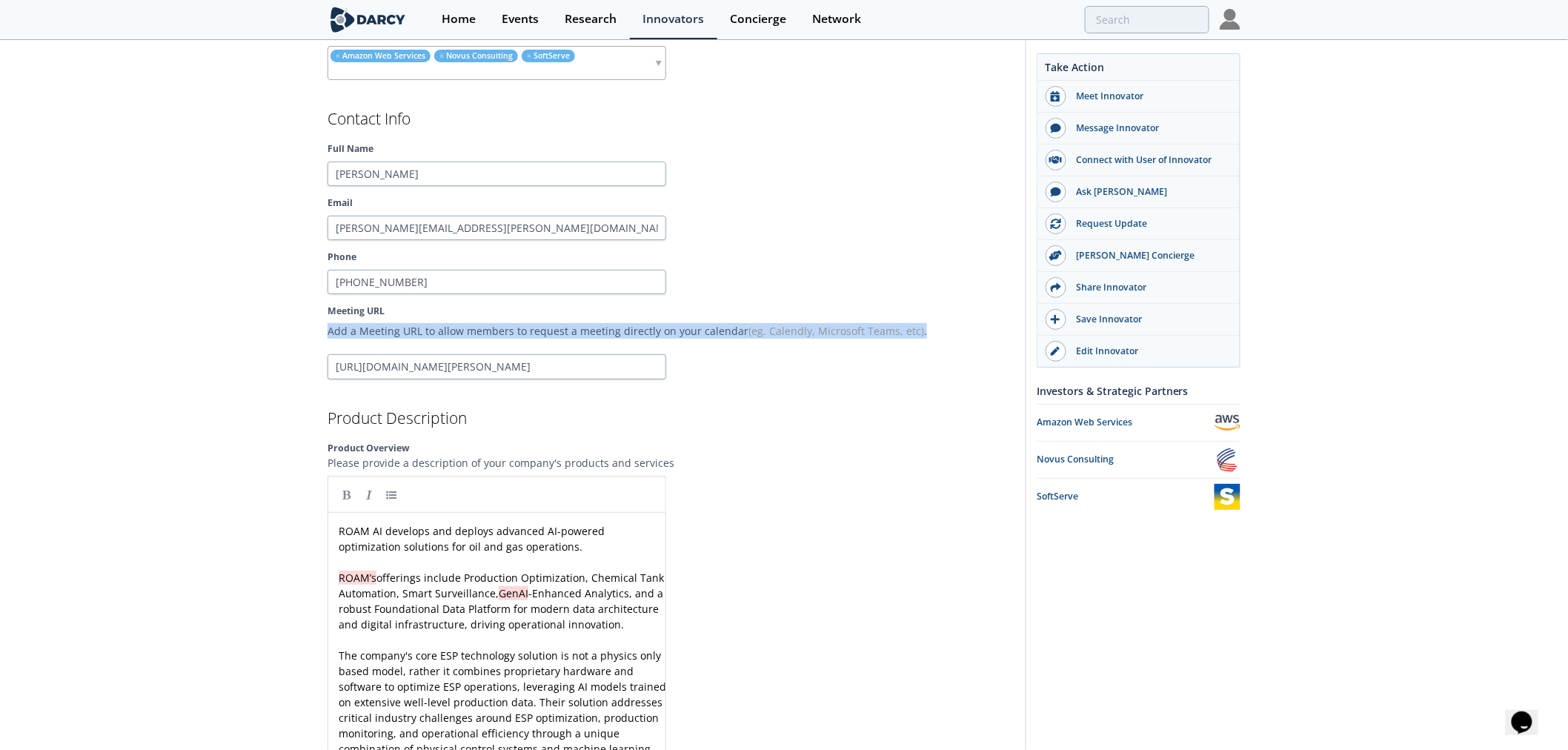
drag, startPoint x: 329, startPoint y: 333, endPoint x: 913, endPoint y: 326, distance: 584.0
click at [913, 326] on p "Add a Meeting URL to allow members to request a meeting directly on your calend…" at bounding box center [671, 331] width 688 height 15
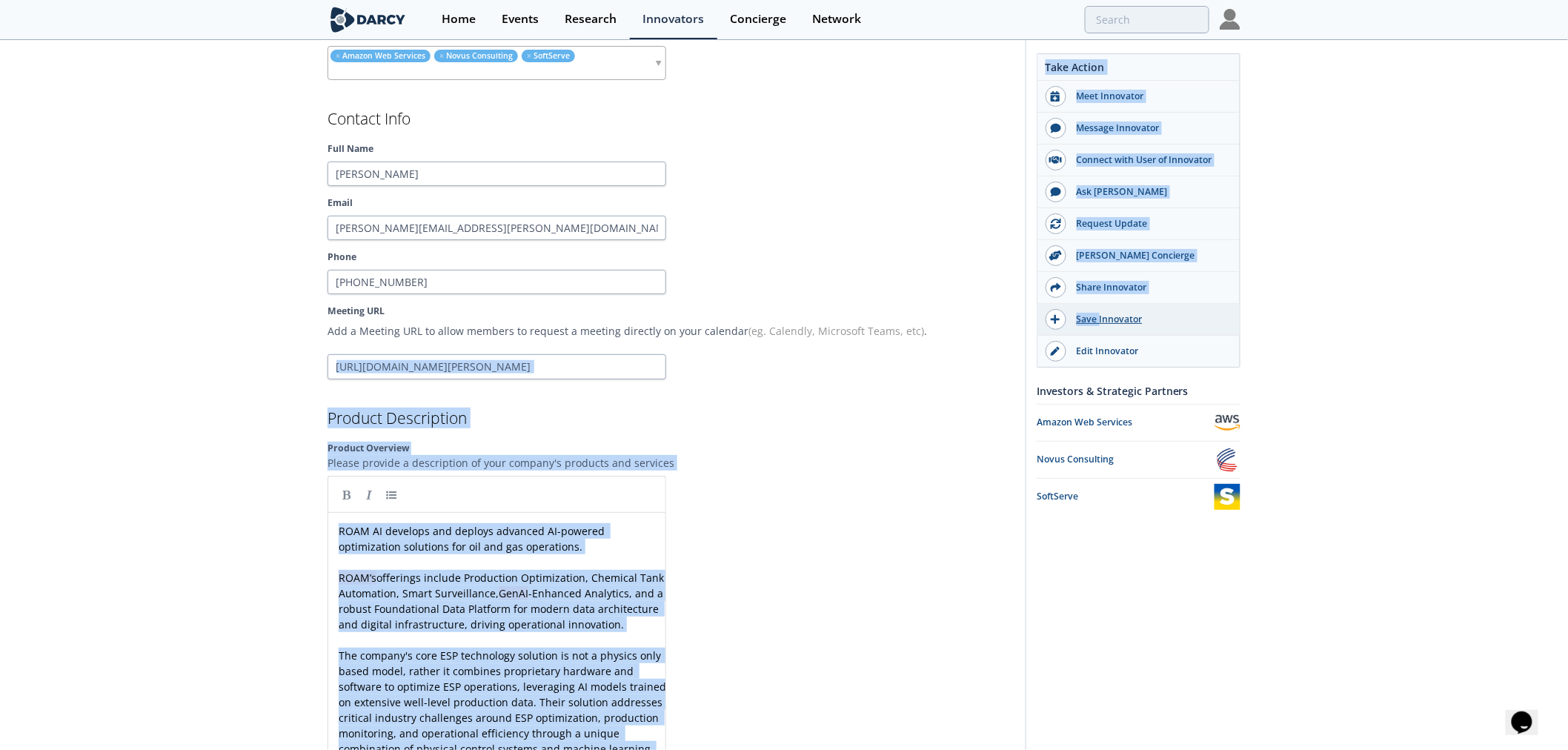
drag, startPoint x: 951, startPoint y: 331, endPoint x: 1099, endPoint y: 331, distance: 148.0
click at [817, 420] on h2 "Product Description" at bounding box center [671, 418] width 688 height 15
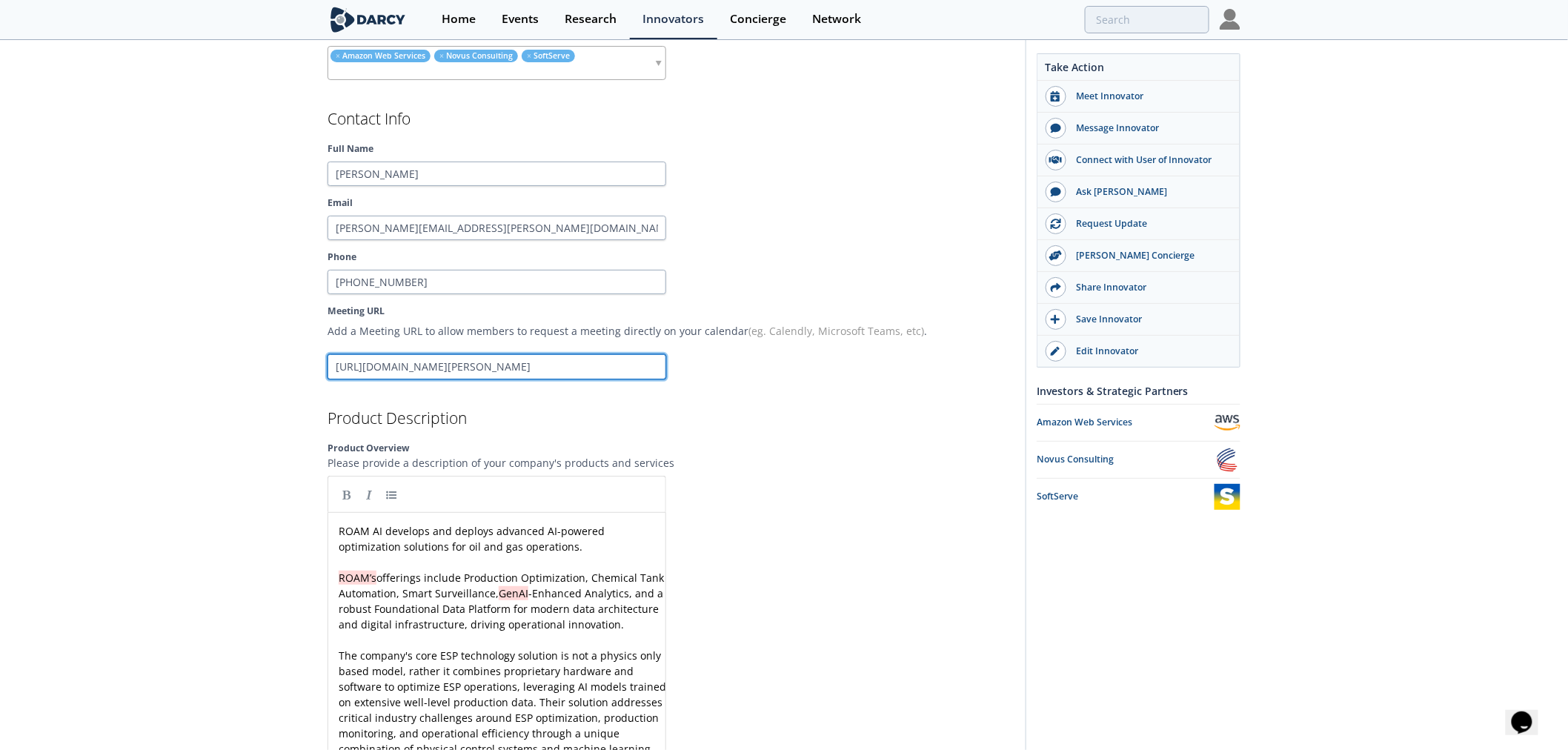
click at [514, 375] on input "https://meetings-na2.hubspot.com/lindsey-mersman/join-the-roam-ai-revolution-cl…" at bounding box center [496, 367] width 338 height 25
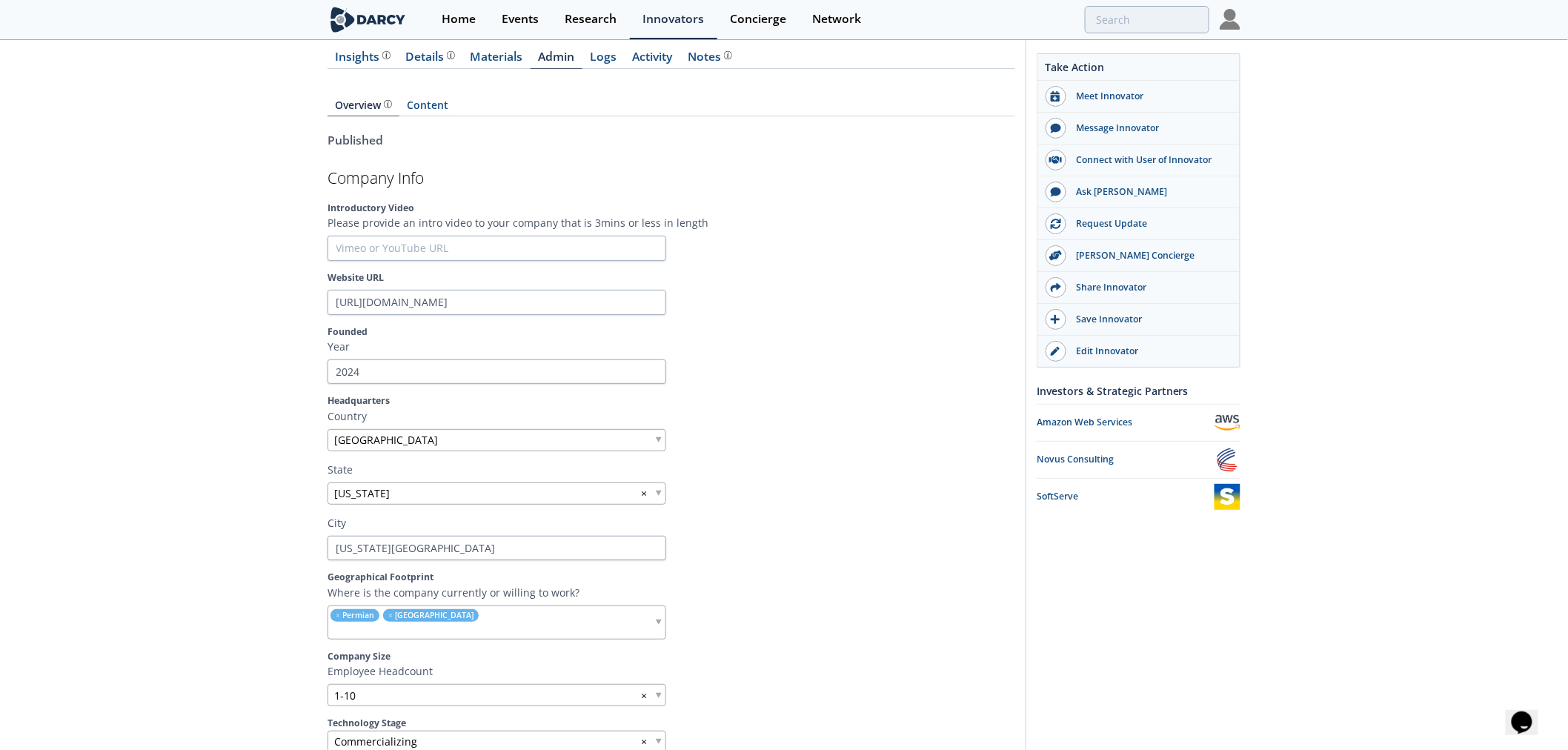
scroll to position [0, 0]
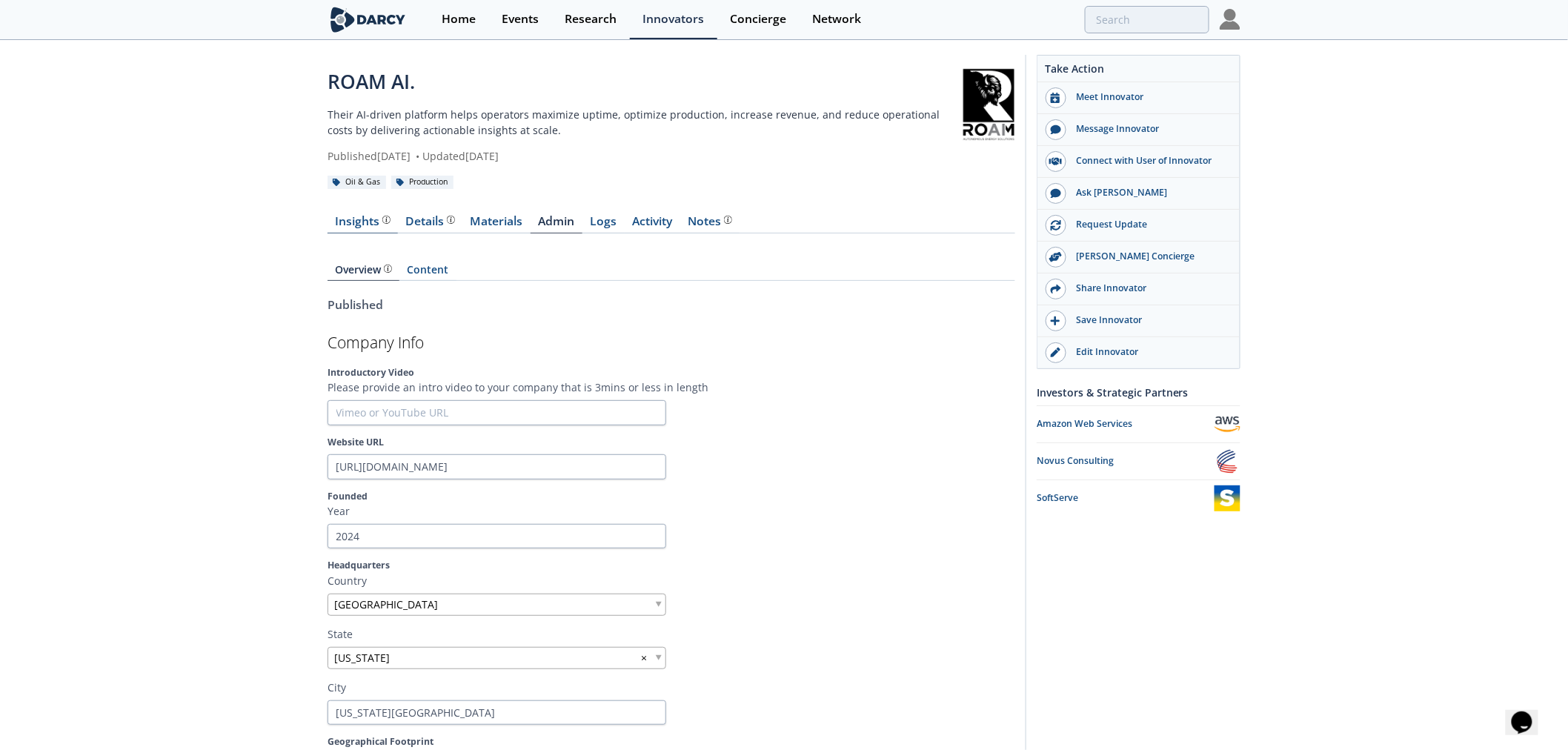
click at [352, 222] on div "Insights" at bounding box center [363, 222] width 55 height 12
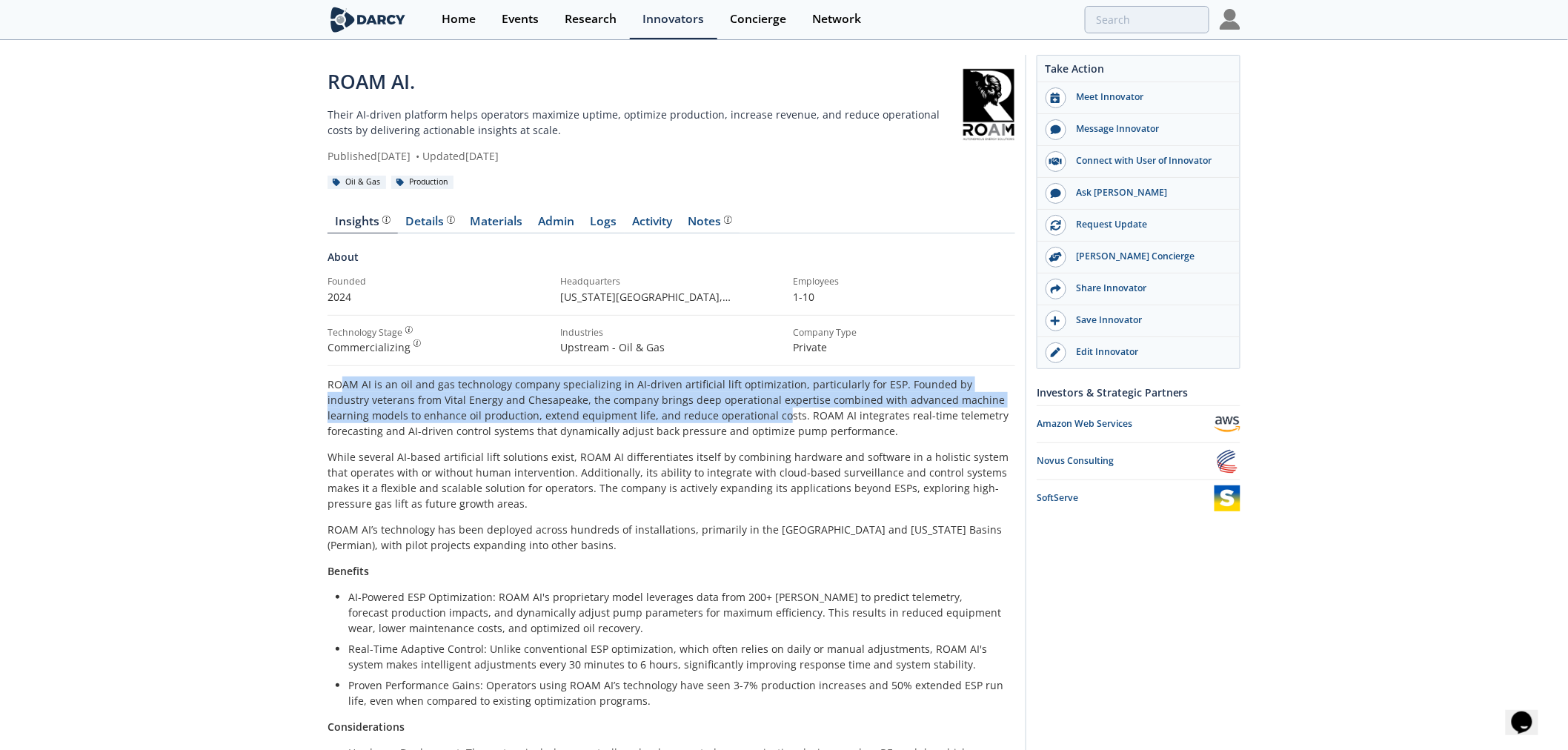
drag, startPoint x: 479, startPoint y: 395, endPoint x: 736, endPoint y: 410, distance: 257.4
click at [735, 410] on p "ROAM AI is an oil and gas technology company specializing in AI-driven artifici…" at bounding box center [671, 408] width 688 height 63
click at [736, 410] on p "ROAM AI is an oil and gas technology company specializing in AI-driven artifici…" at bounding box center [671, 408] width 688 height 63
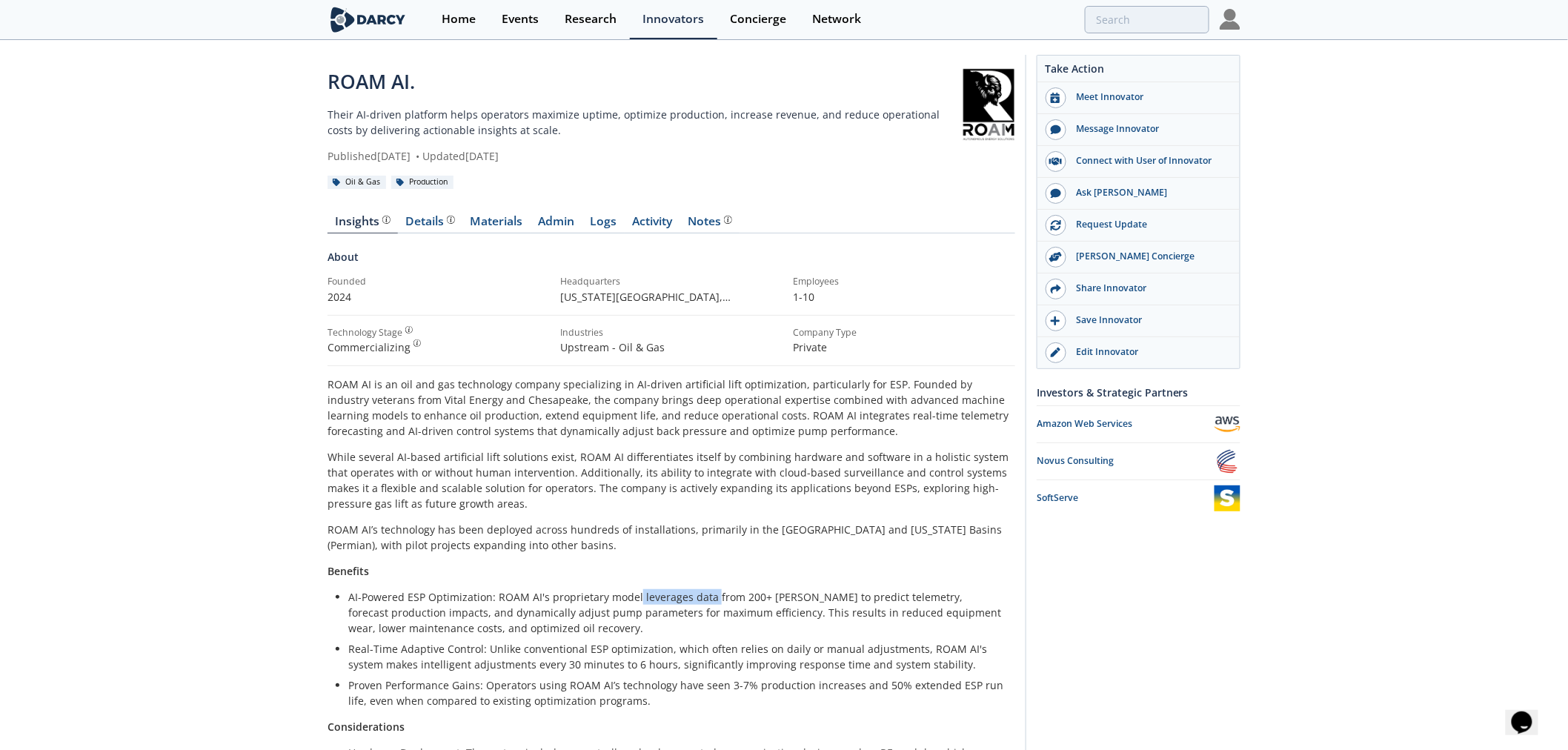
click at [715, 597] on li "AI-Powered ESP Optimization: ROAM AI's proprietary model leverages data from 20…" at bounding box center [677, 612] width 656 height 47
click at [716, 597] on li "AI-Powered ESP Optimization: ROAM AI's proprietary model leverages data from 20…" at bounding box center [677, 612] width 656 height 47
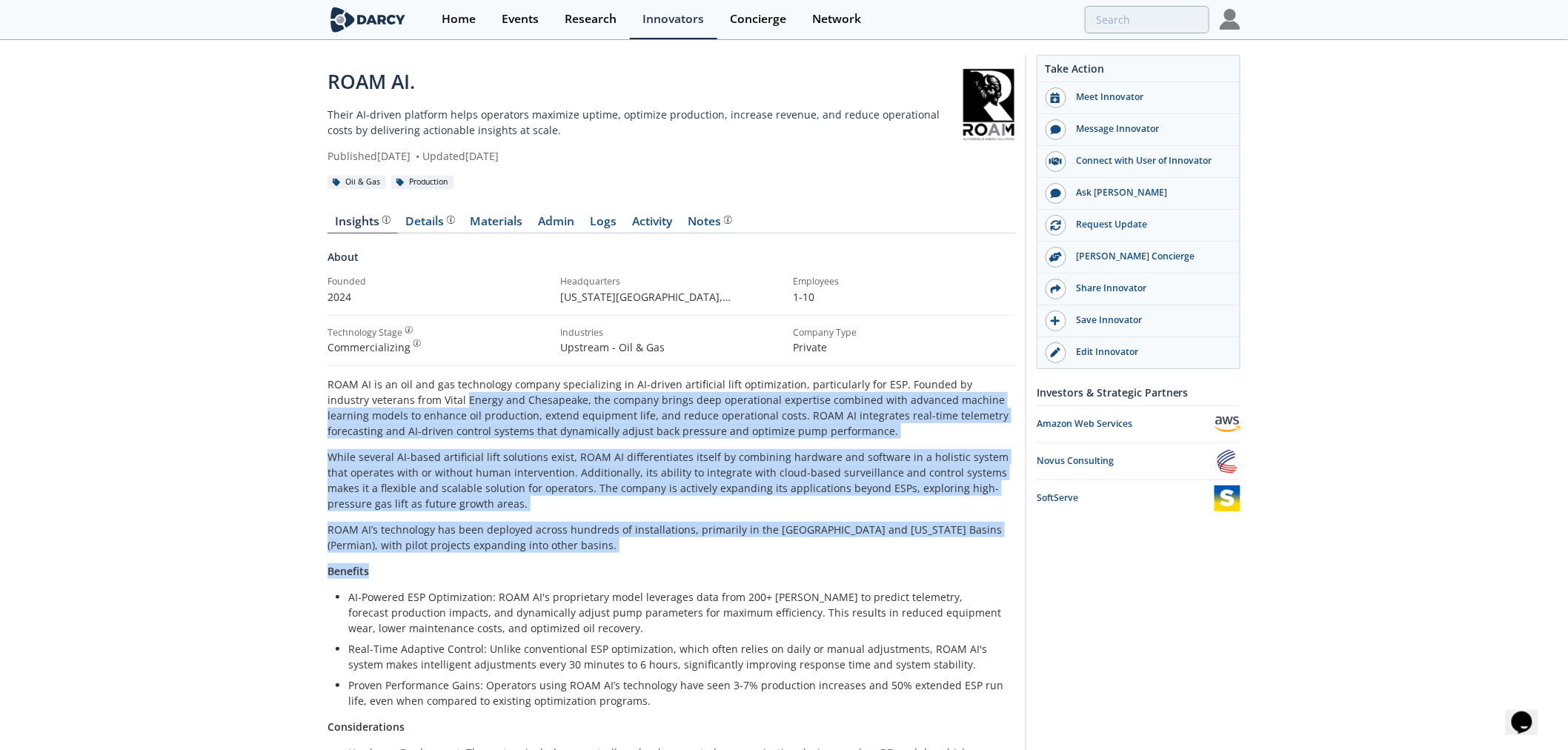
drag, startPoint x: 423, startPoint y: 391, endPoint x: 878, endPoint y: 588, distance: 495.8
click at [878, 588] on div "ROAM AI is an oil and gas technology company specializing in AI-driven artifici…" at bounding box center [671, 594] width 688 height 435
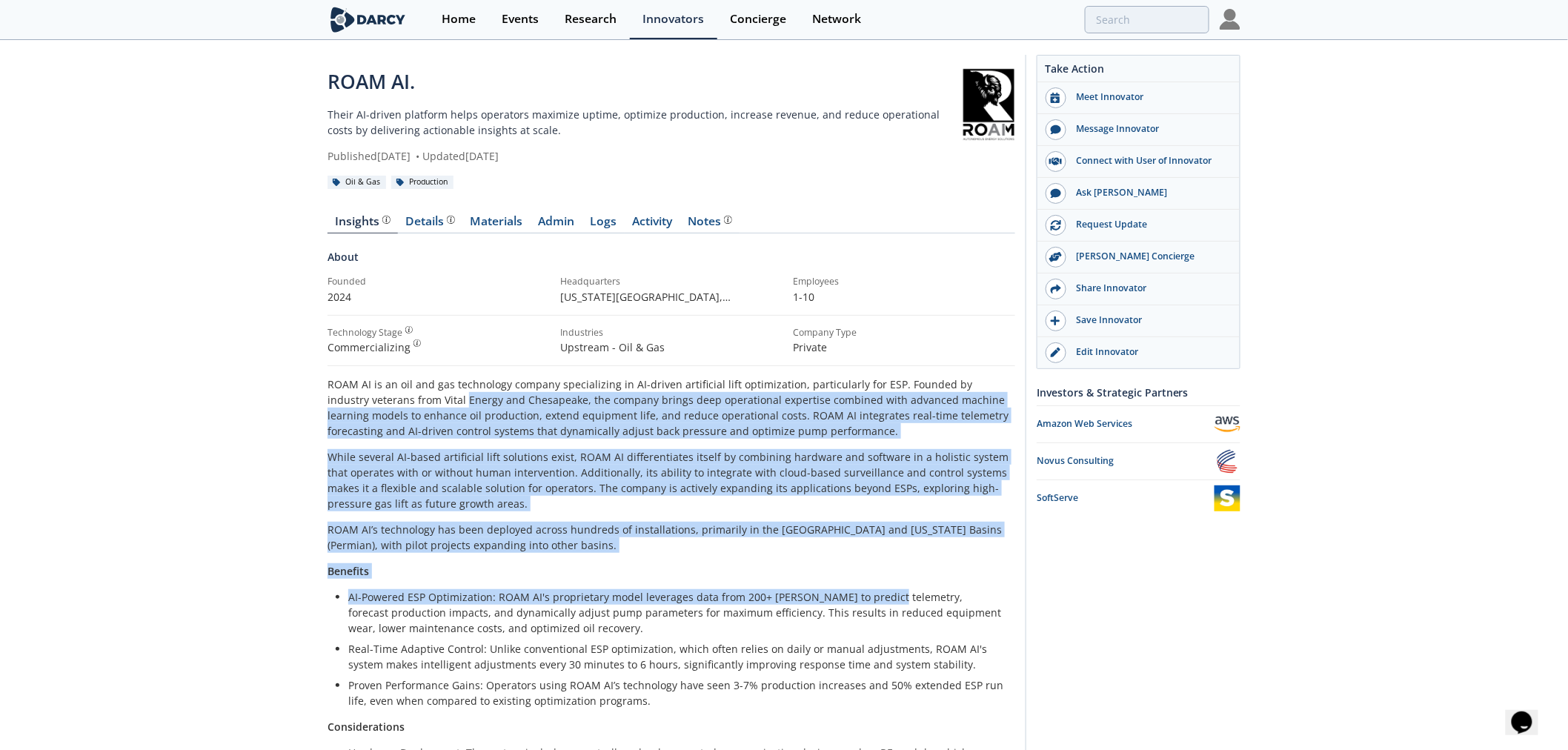
click at [878, 588] on div "ROAM AI is an oil and gas technology company specializing in AI-driven artifici…" at bounding box center [671, 594] width 688 height 435
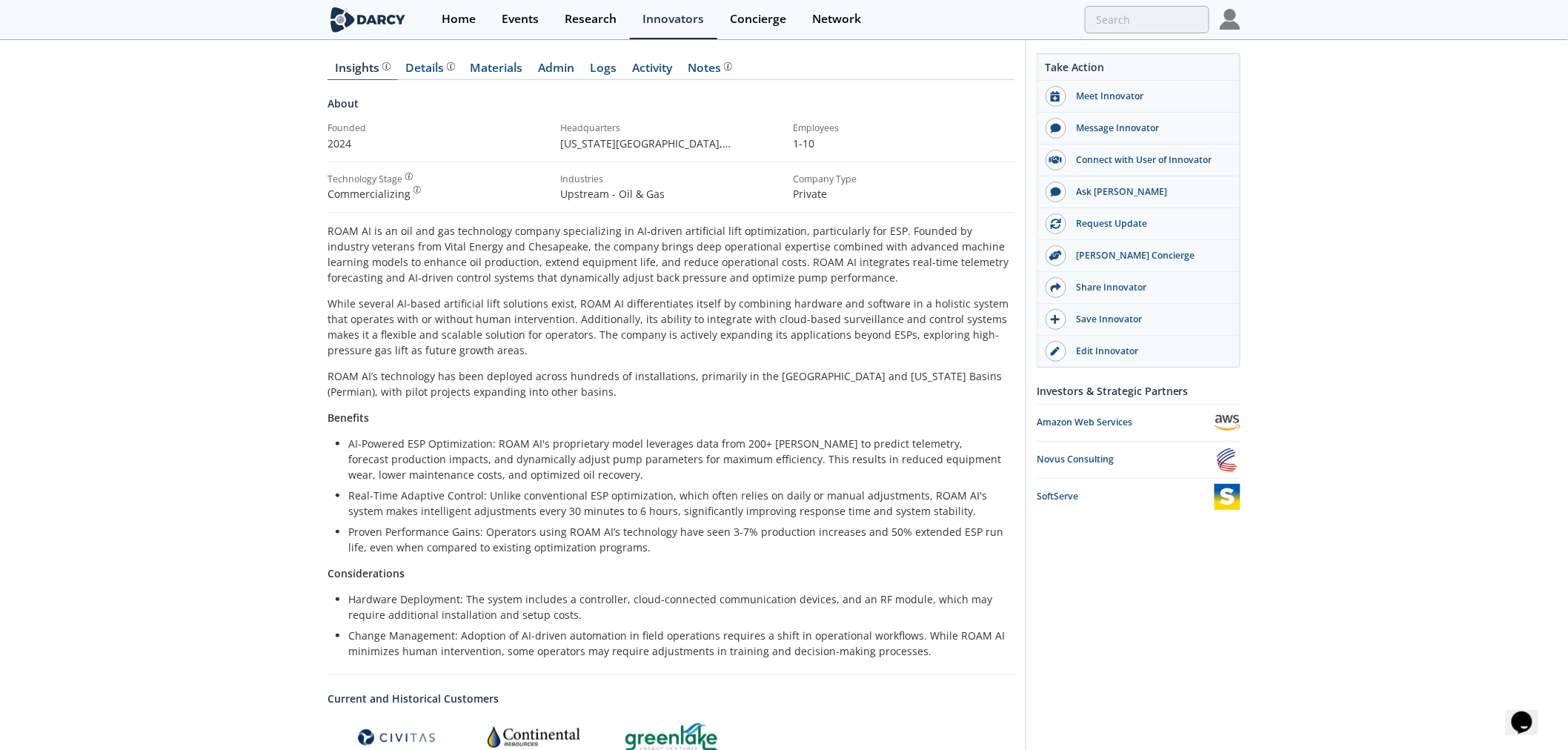
scroll to position [247, 0]
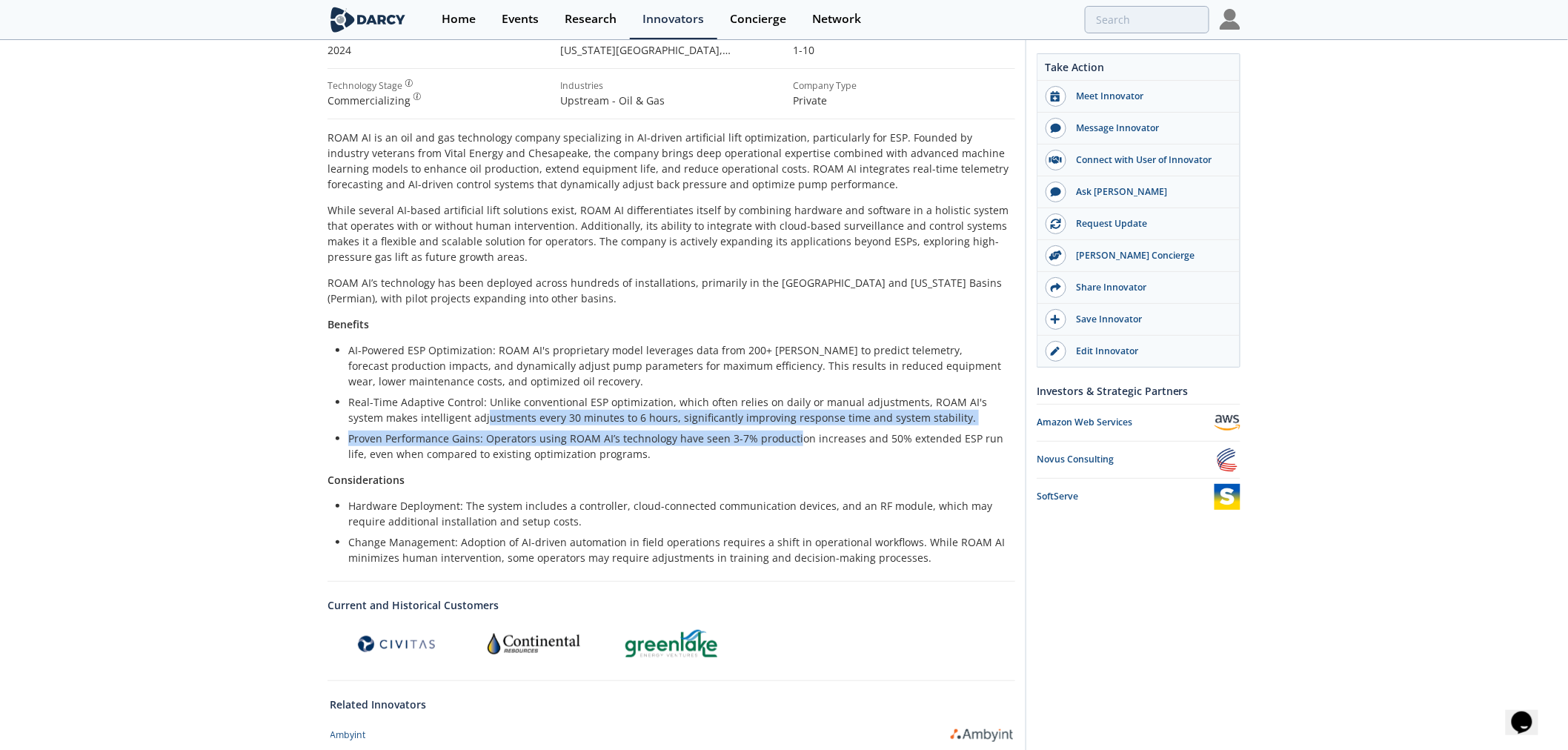
drag, startPoint x: 723, startPoint y: 428, endPoint x: 791, endPoint y: 428, distance: 68.0
click at [791, 428] on ul "AI-Powered ESP Optimization: ROAM AI's proprietary model leverages data from 20…" at bounding box center [672, 402] width 667 height 119
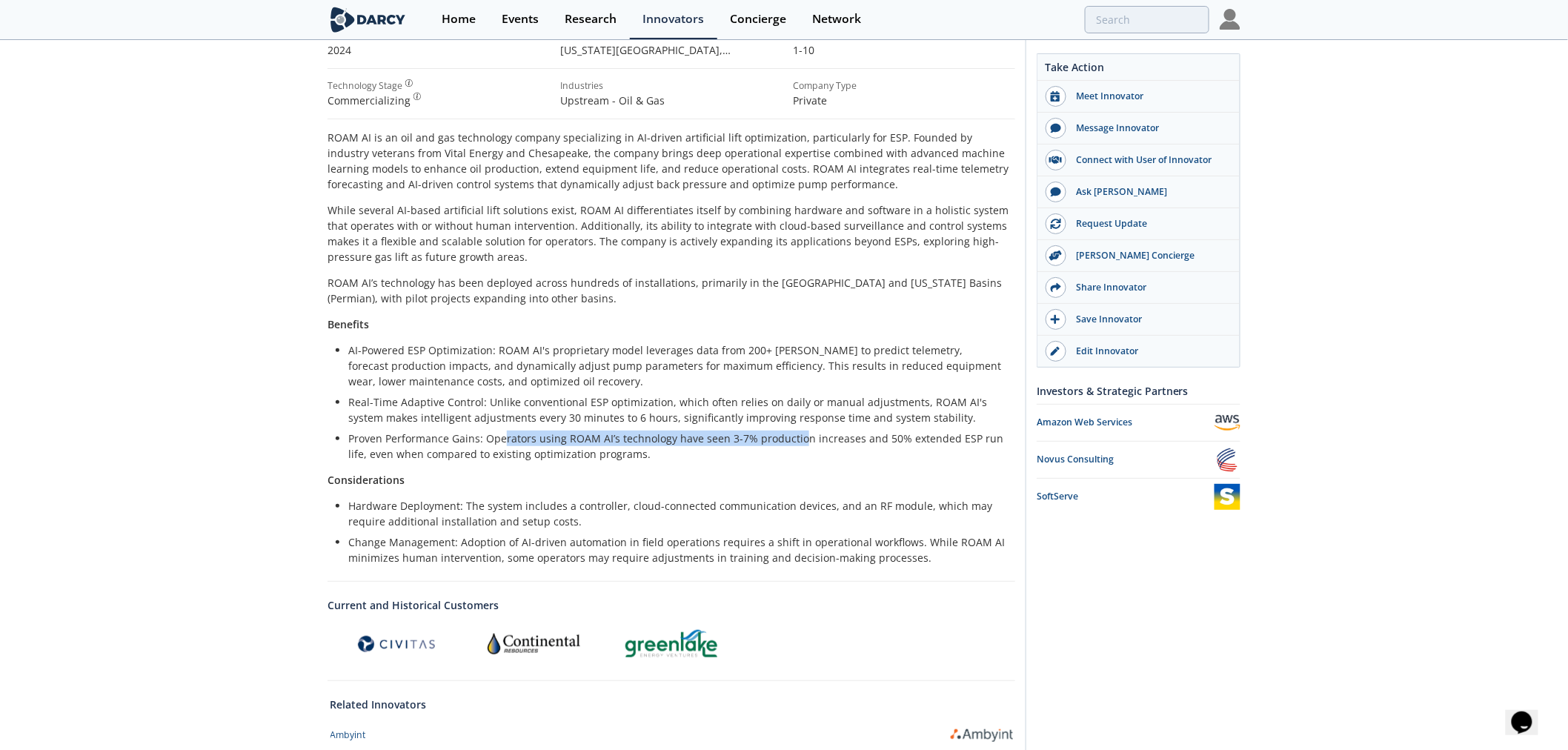
drag, startPoint x: 617, startPoint y: 430, endPoint x: 796, endPoint y: 430, distance: 179.0
click at [796, 430] on ul "AI-Powered ESP Optimization: ROAM AI's proprietary model leverages data from 20…" at bounding box center [672, 402] width 667 height 119
click at [796, 430] on li "Proven Performance Gains: Operators using ROAM AI’s technology have seen 3-7% p…" at bounding box center [677, 446] width 656 height 31
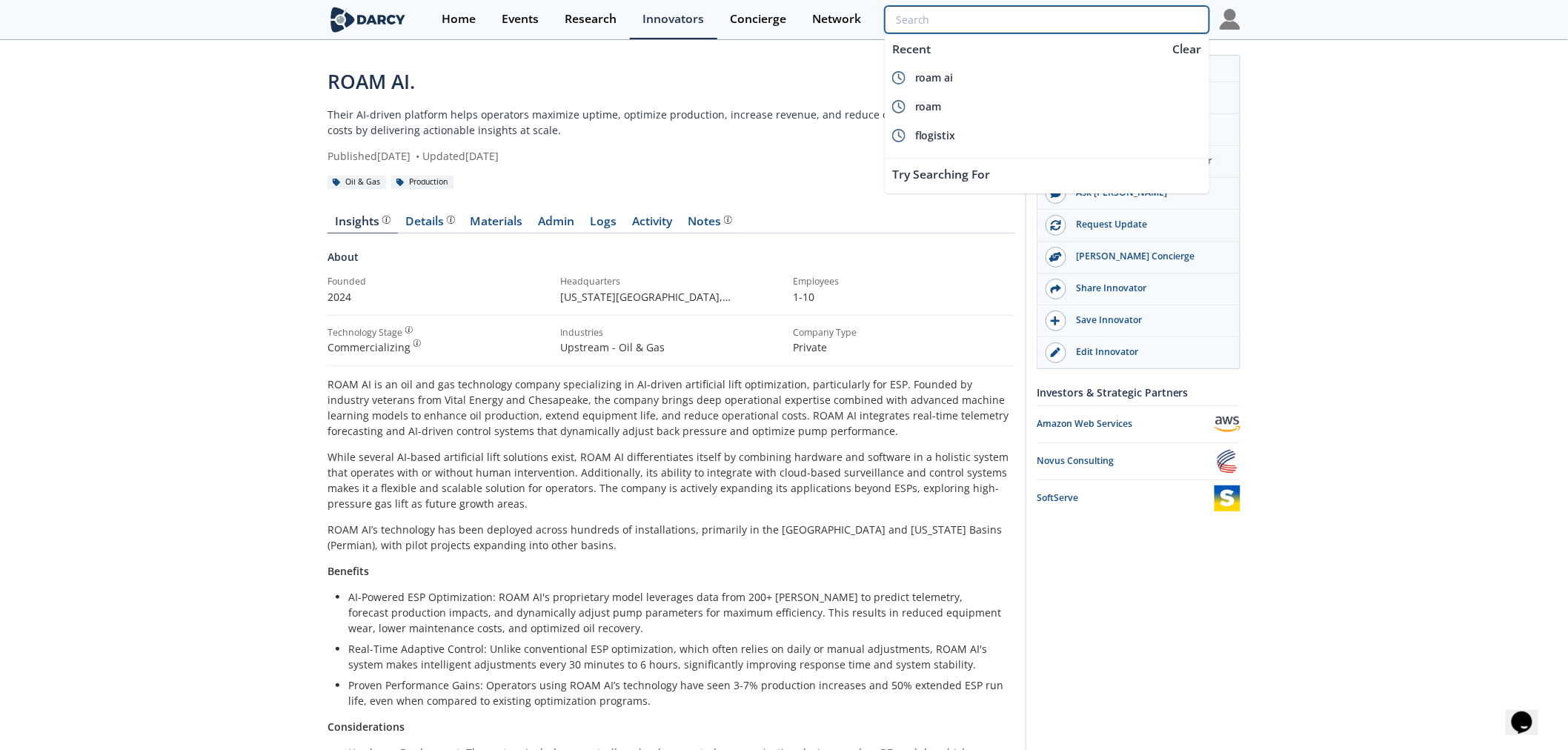
click at [1154, 17] on input "search" at bounding box center [1047, 19] width 325 height 27
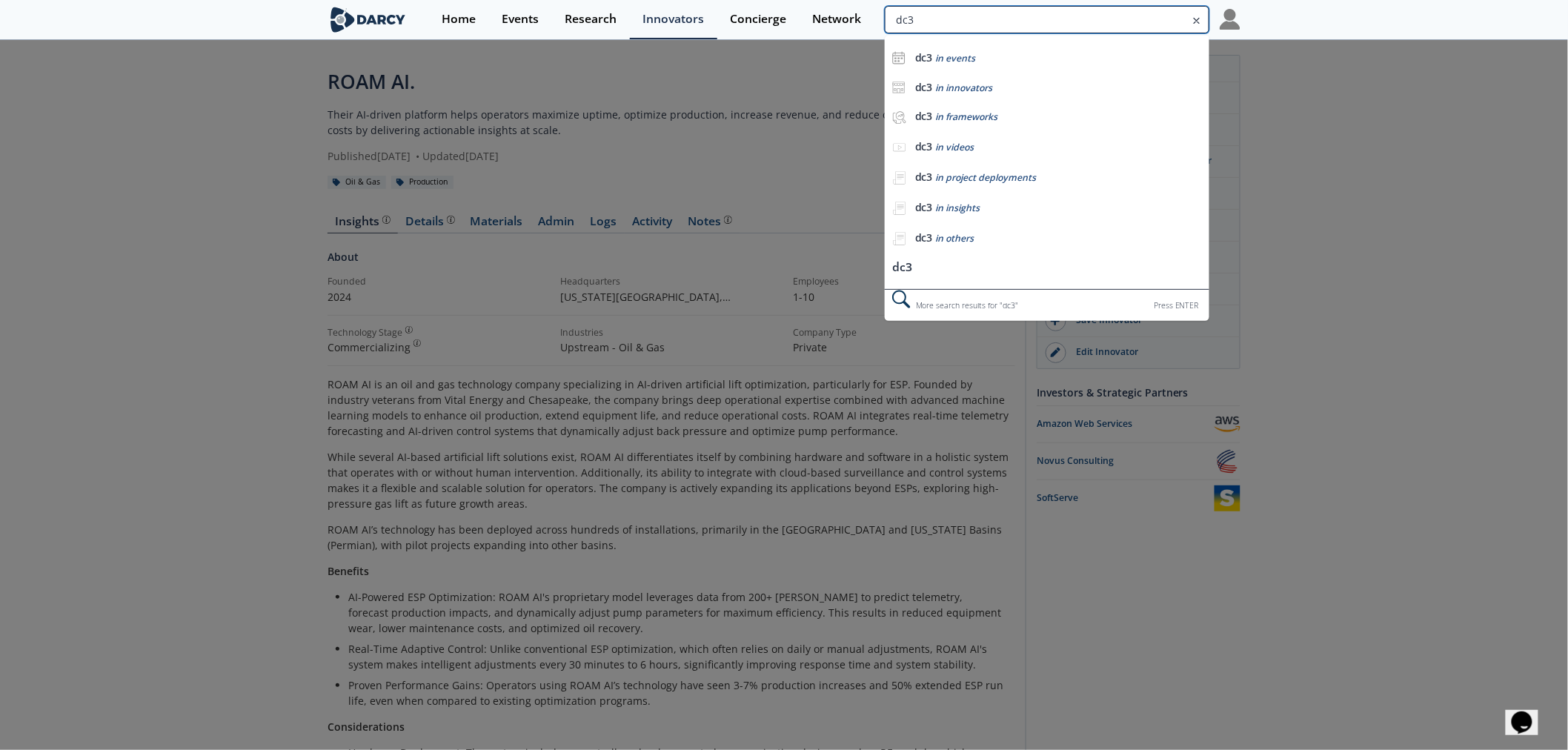
type input "dc3"
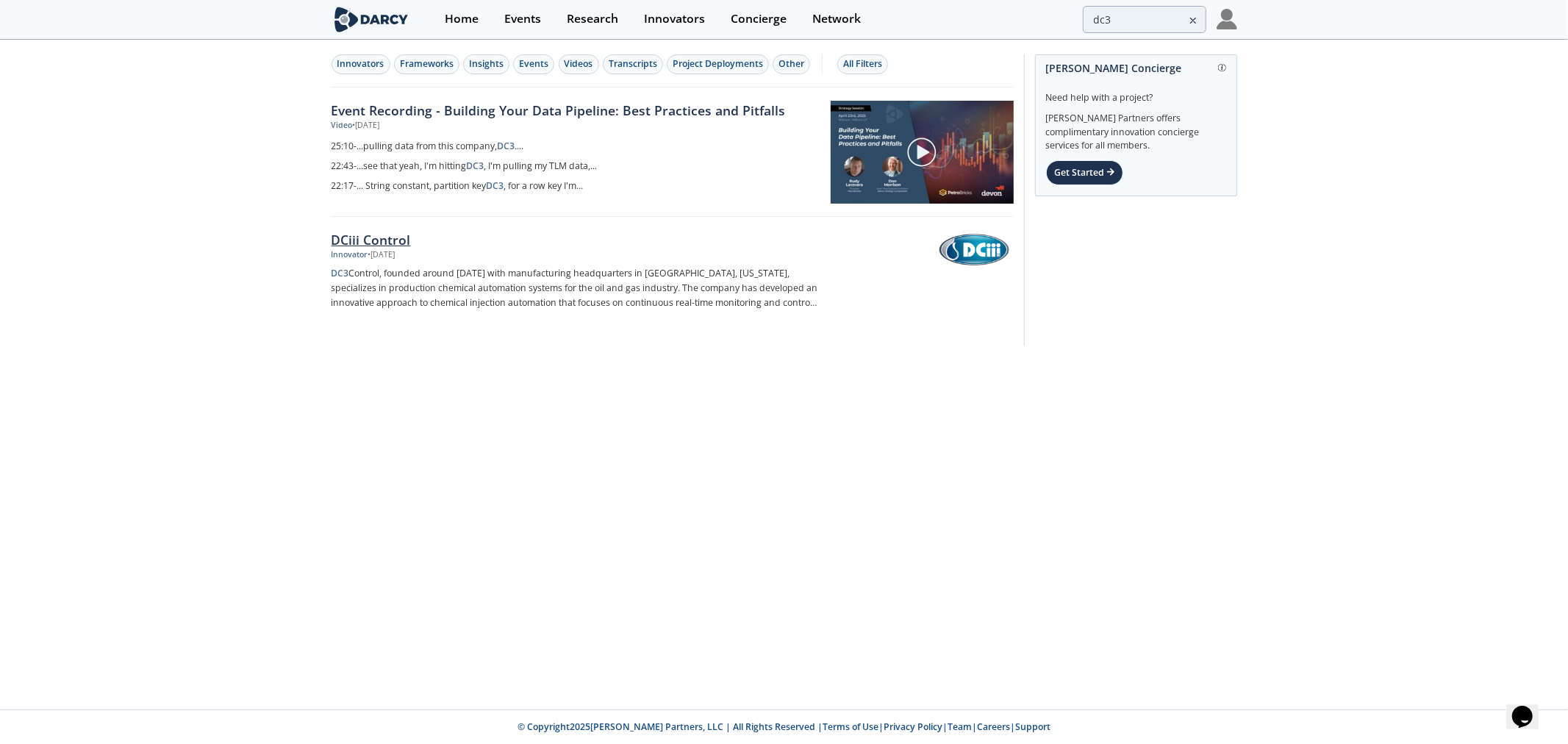
click at [365, 237] on div "DCiii Control" at bounding box center [575, 239] width 487 height 19
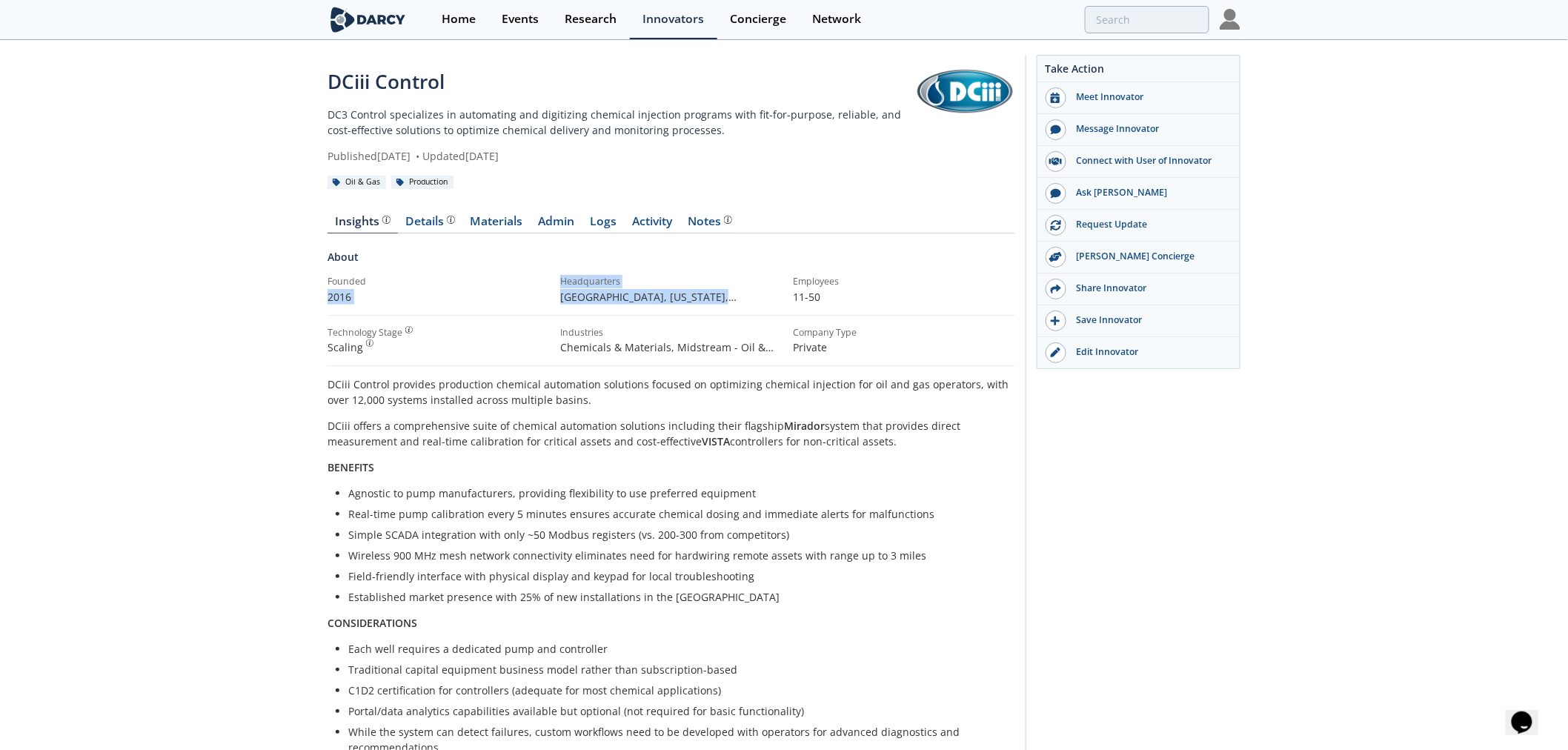
drag, startPoint x: 338, startPoint y: 295, endPoint x: 750, endPoint y: 295, distance: 412.0
click at [750, 295] on div "DCiii Control DC3 Control specializes in automating and digitizing chemical inj…" at bounding box center [784, 588] width 1568 height 1093
click at [464, 225] on link "Materials" at bounding box center [496, 224] width 69 height 18
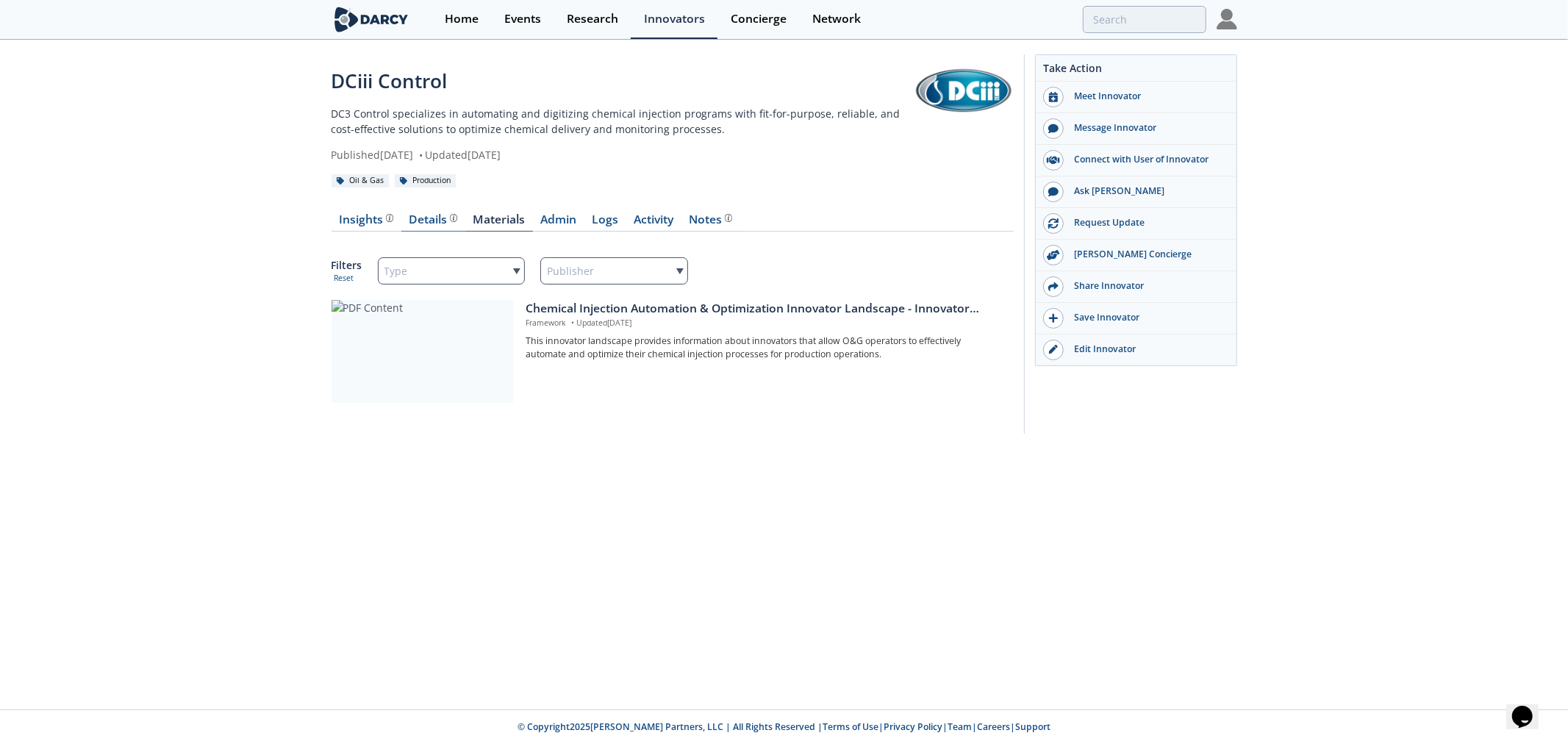
click at [435, 224] on div "Details Product overview, business model, technology and applications as added …" at bounding box center [433, 220] width 49 height 12
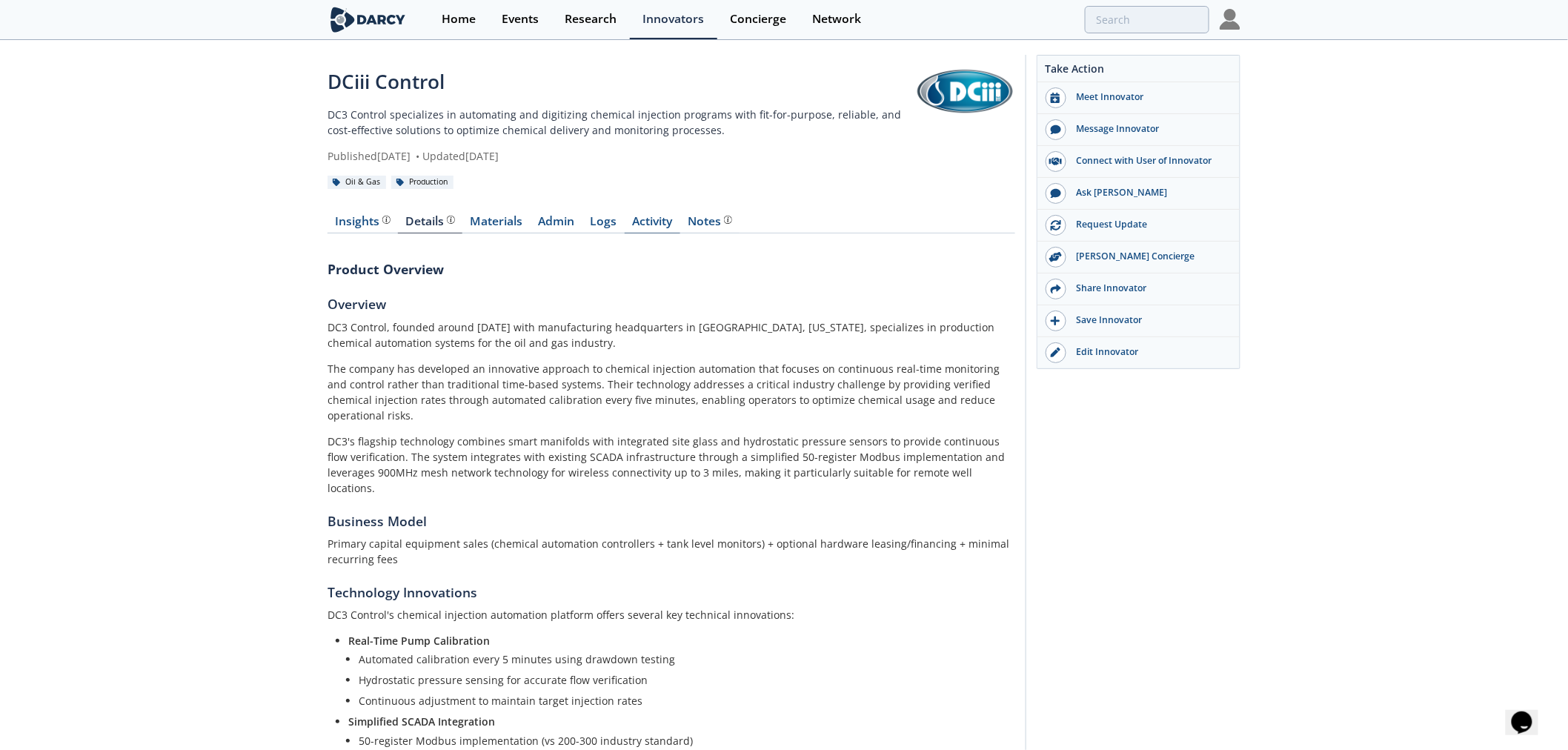
click at [648, 225] on link "Activity" at bounding box center [653, 224] width 56 height 18
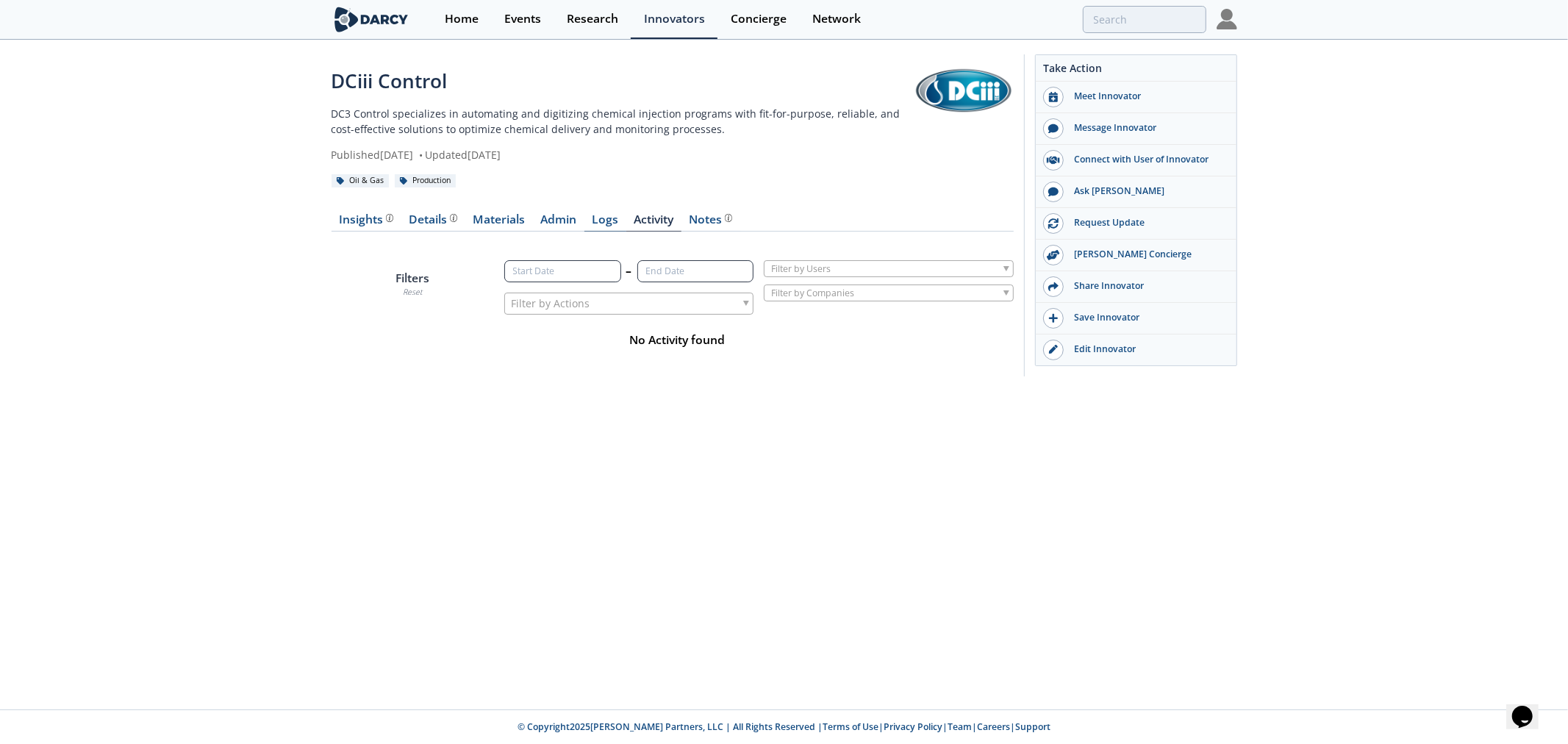
click at [607, 223] on link "Logs" at bounding box center [606, 222] width 42 height 18
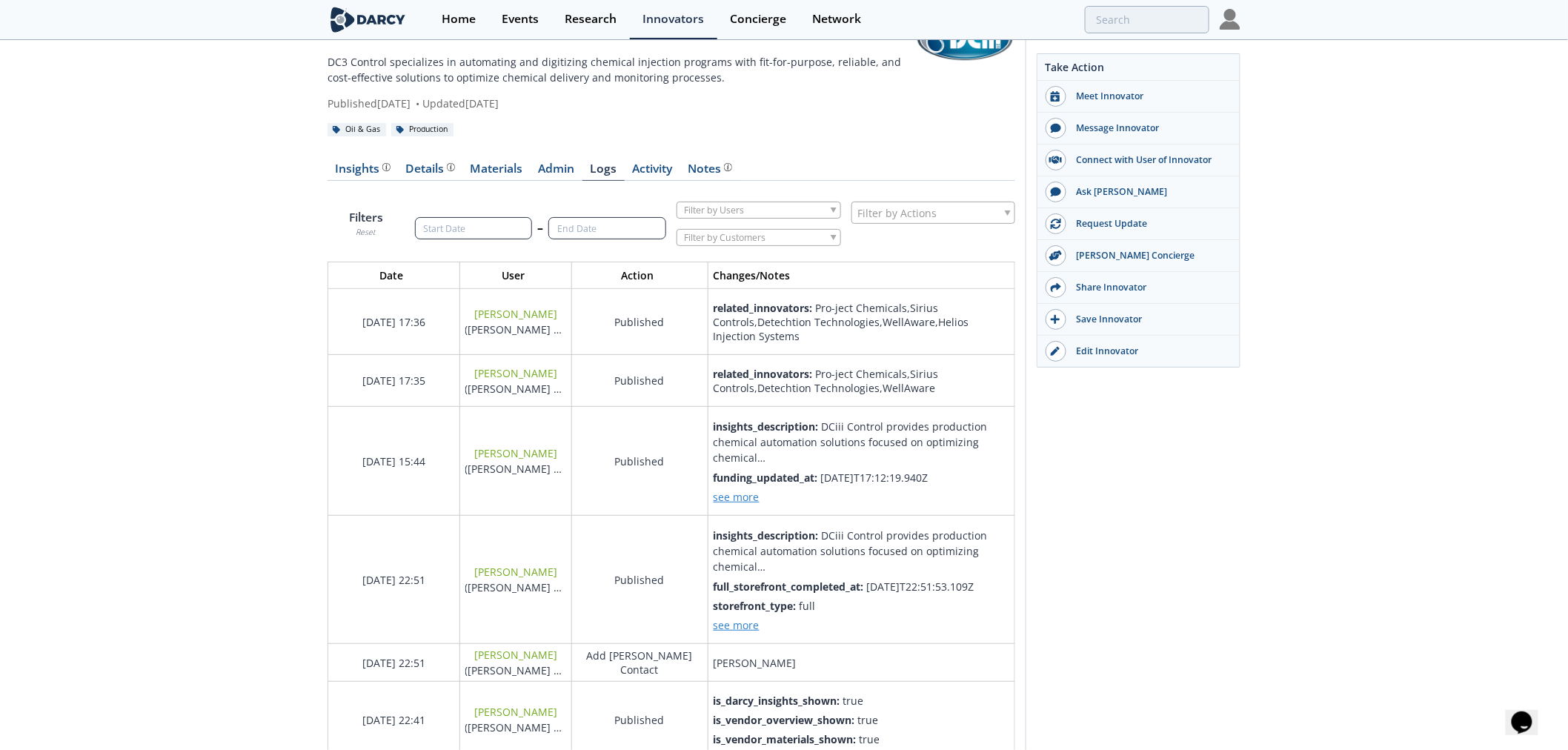
scroll to position [82, 0]
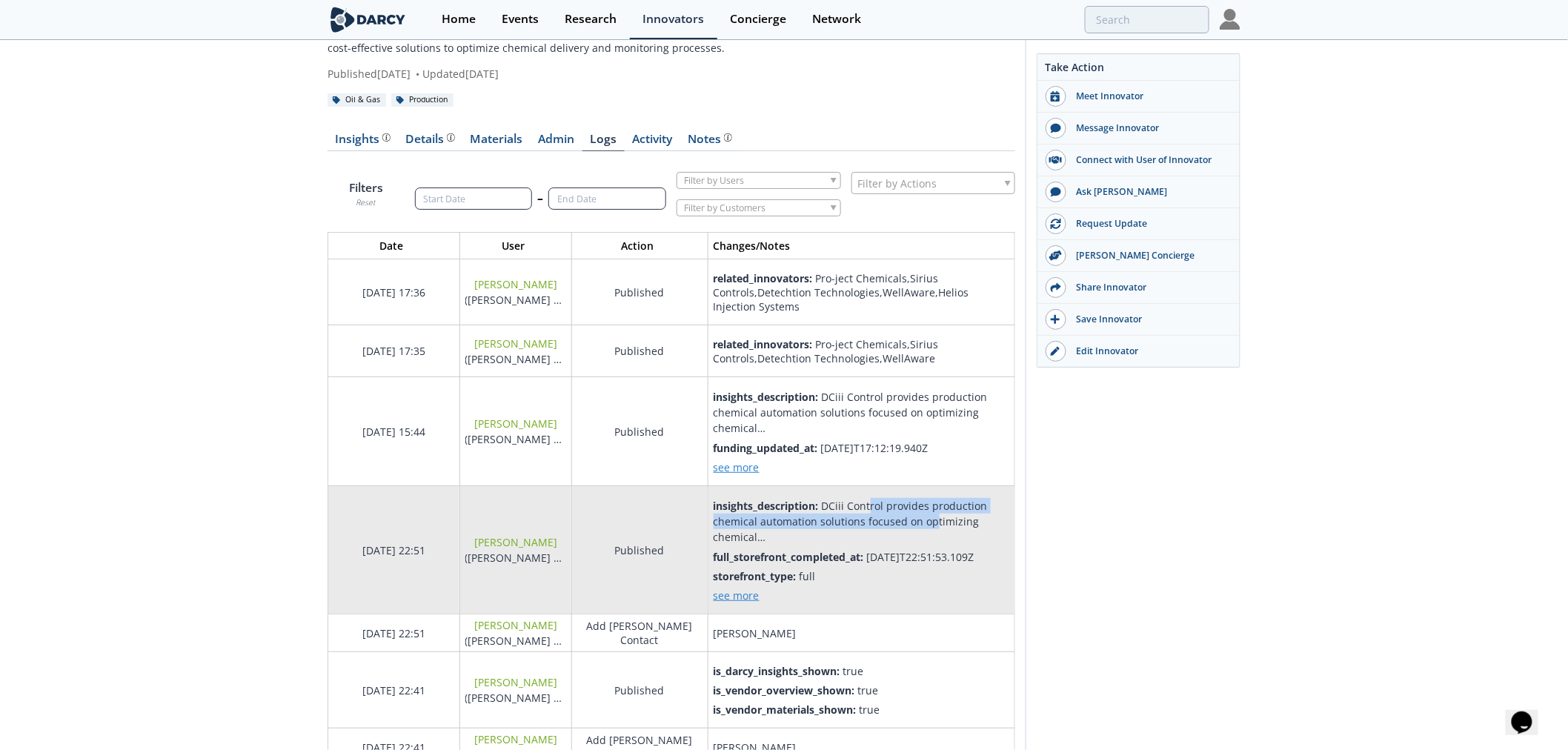
drag, startPoint x: 888, startPoint y: 508, endPoint x: 935, endPoint y: 524, distance: 49.6
click at [935, 524] on p "DCiii Control provides production chemical automation solutions focused on opti…" at bounding box center [851, 521] width 274 height 45
drag, startPoint x: 333, startPoint y: 553, endPoint x: 524, endPoint y: 531, distance: 192.3
click at [506, 536] on tr "[DATE] 22:51 Dutt Tripathi ( [PERSON_NAME] Partners ) Published insights_descri…" at bounding box center [672, 550] width 687 height 129
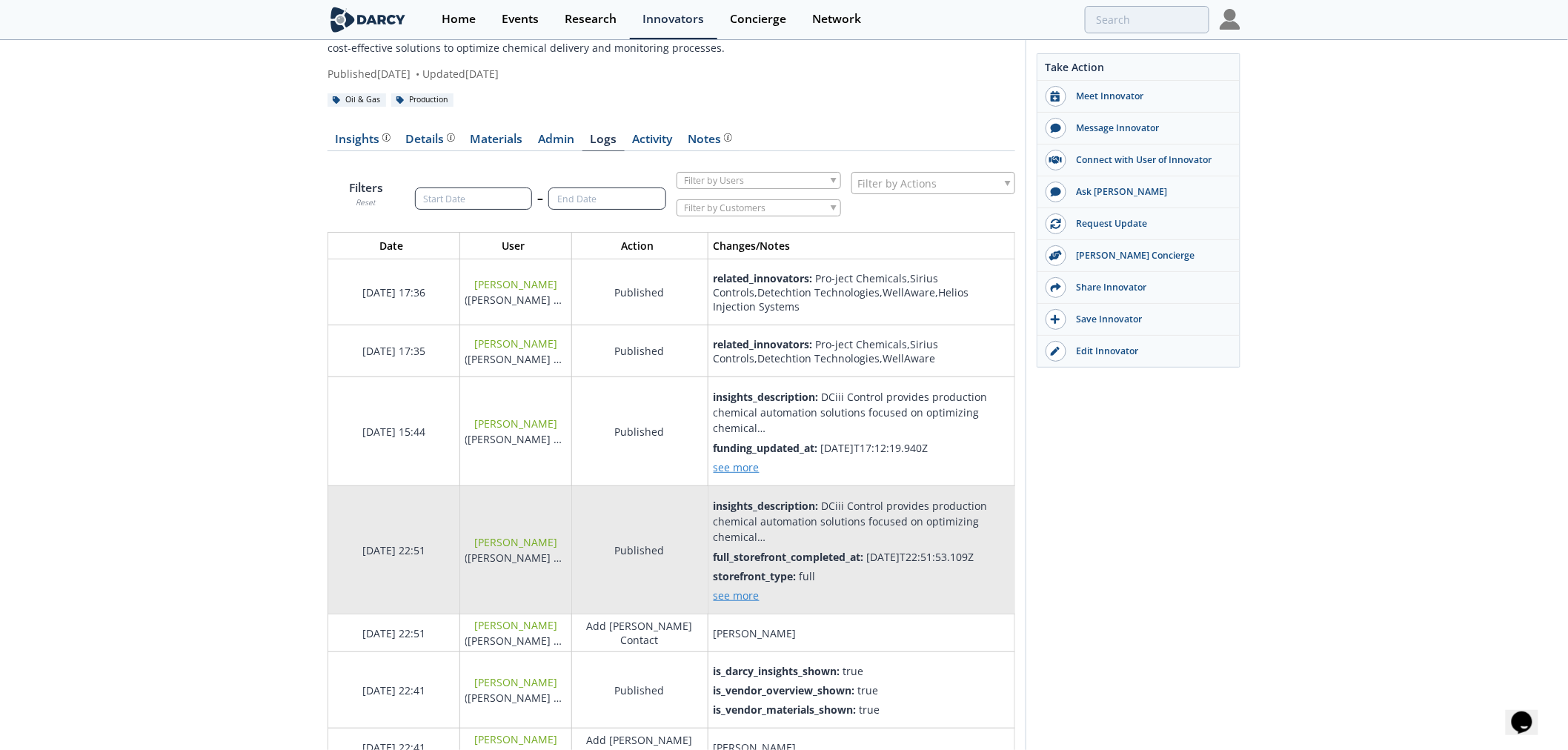
click at [772, 594] on div "insights_description : DCiii Control provides production chemical automation so…" at bounding box center [862, 550] width 296 height 105
click at [734, 590] on span "see more" at bounding box center [737, 595] width 46 height 14
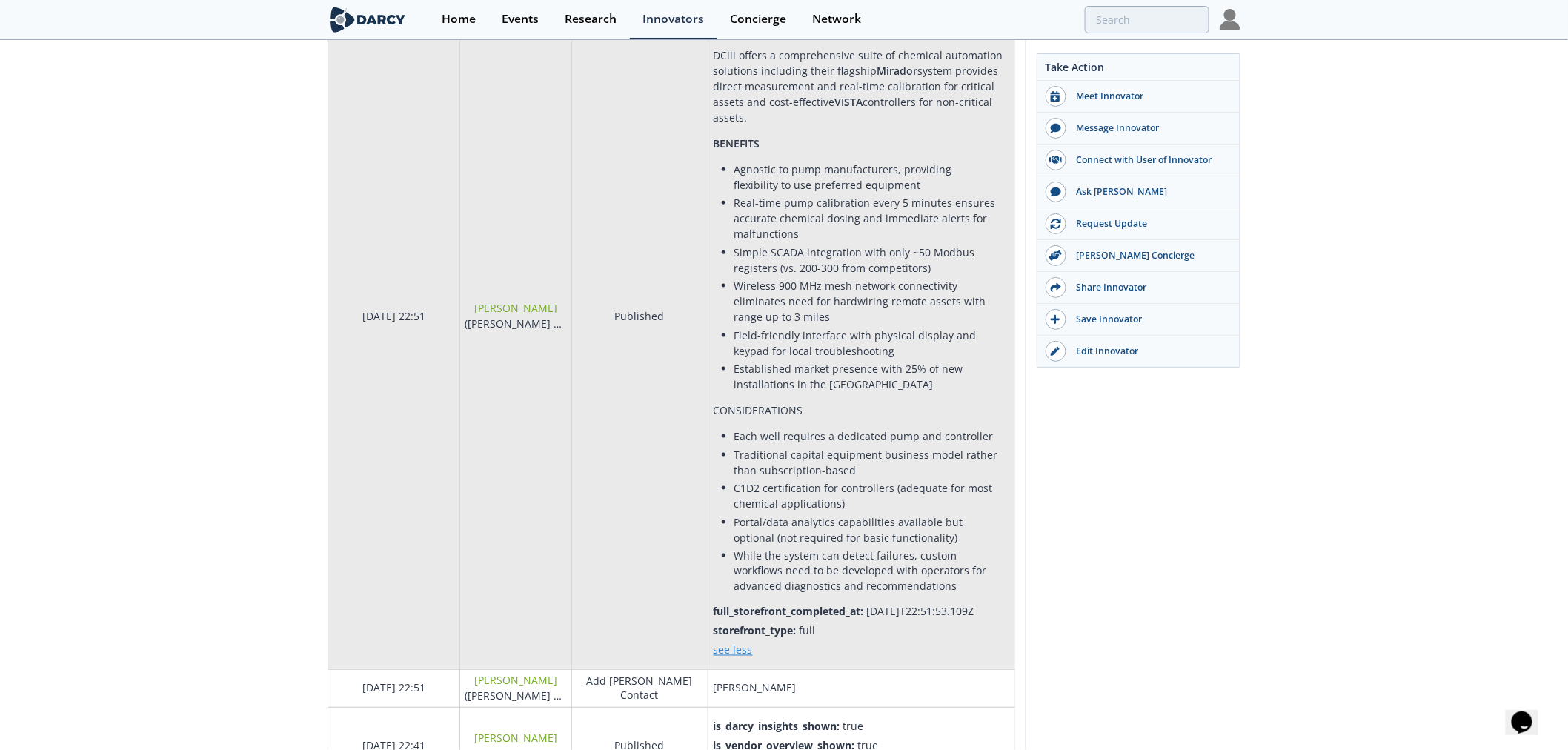
scroll to position [906, 0]
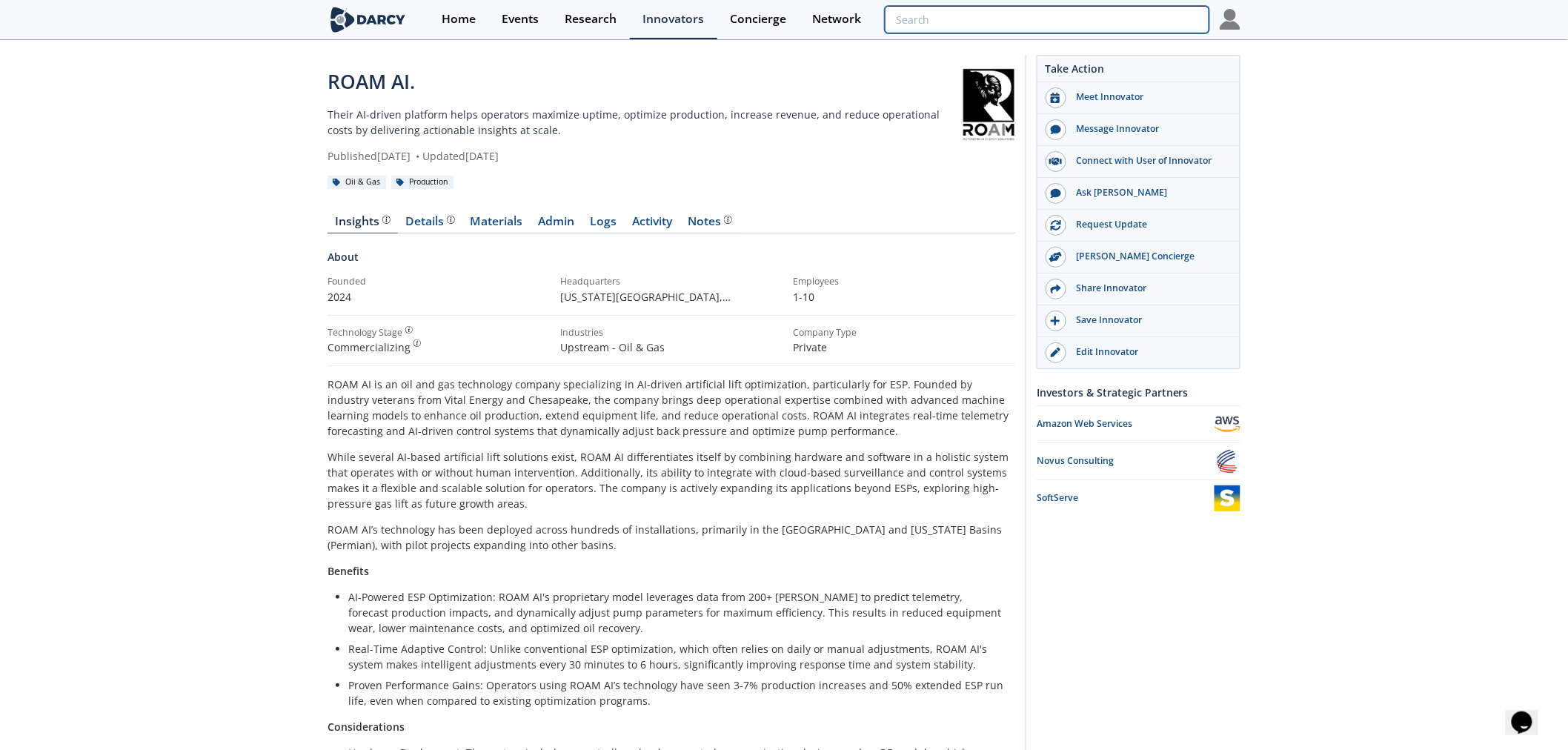
click at [1129, 23] on input "search" at bounding box center [1047, 19] width 325 height 27
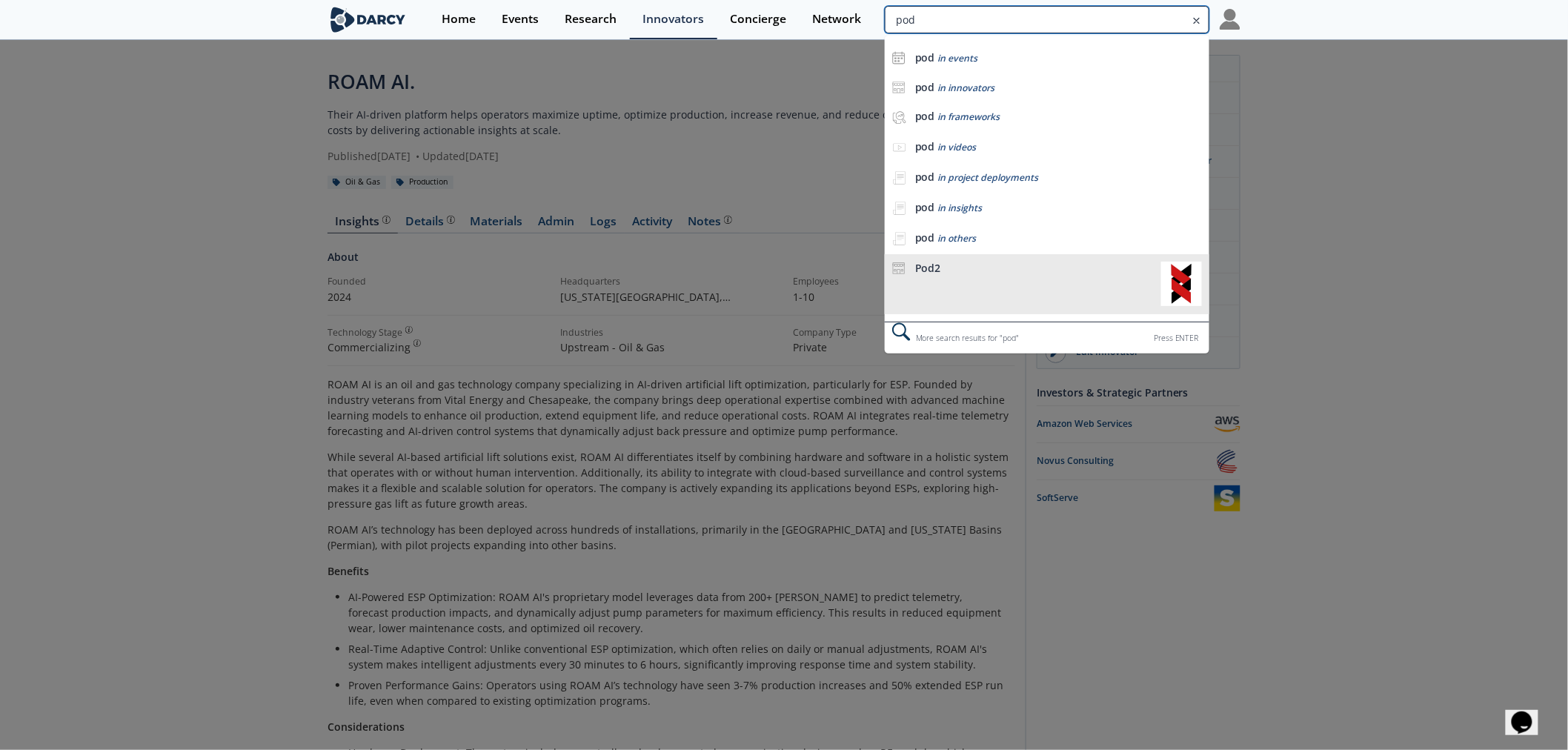
type input "pod"
click at [1003, 279] on div "Pod2" at bounding box center [1033, 283] width 238 height 45
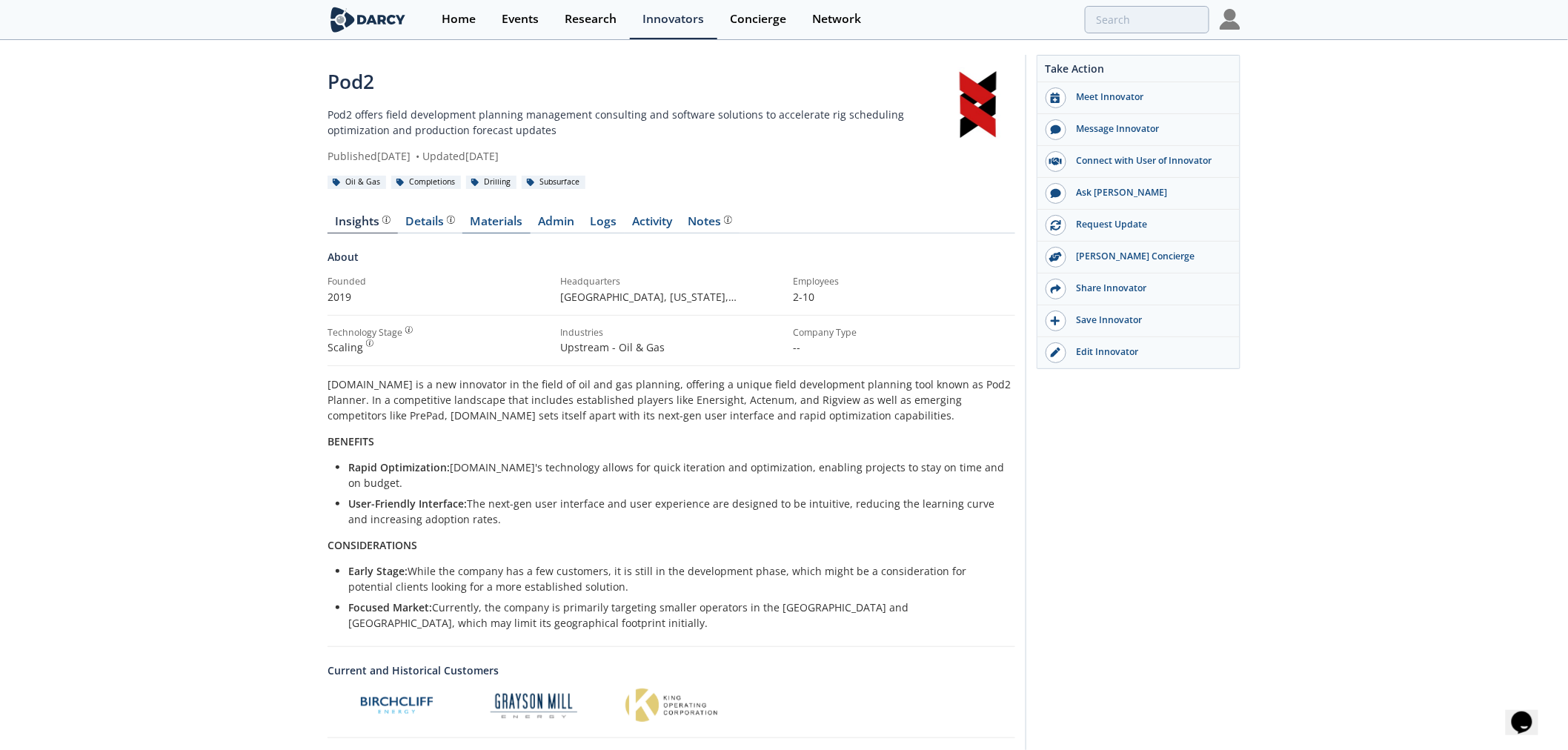
click at [493, 221] on link "Materials" at bounding box center [496, 224] width 69 height 18
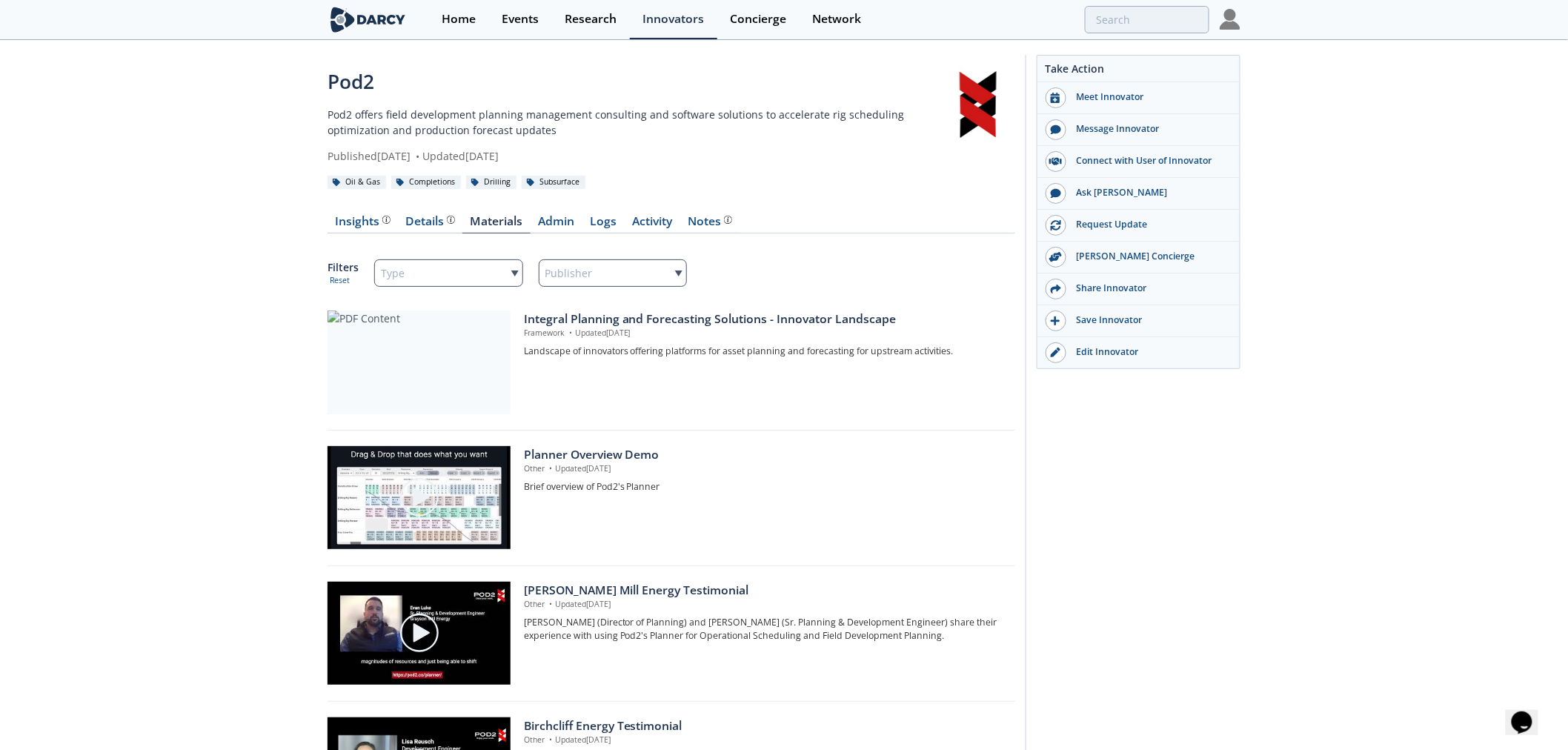
click at [558, 211] on div "Insights Details Materials Admin Logs Activity Notes Filters Reset Type" at bounding box center [671, 652] width 688 height 915
click at [556, 219] on link "Admin" at bounding box center [556, 224] width 52 height 18
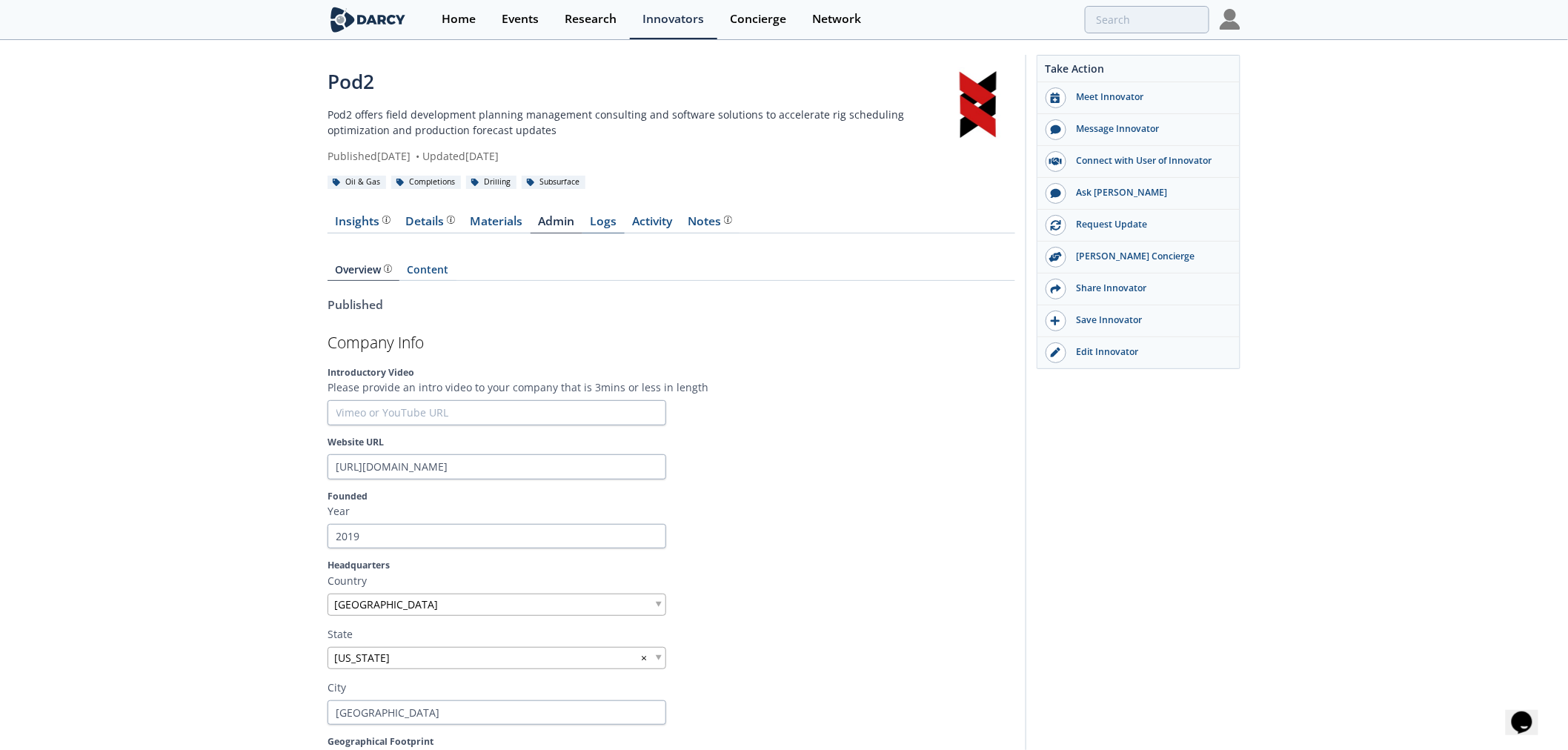
click at [612, 226] on link "Logs" at bounding box center [604, 224] width 42 height 18
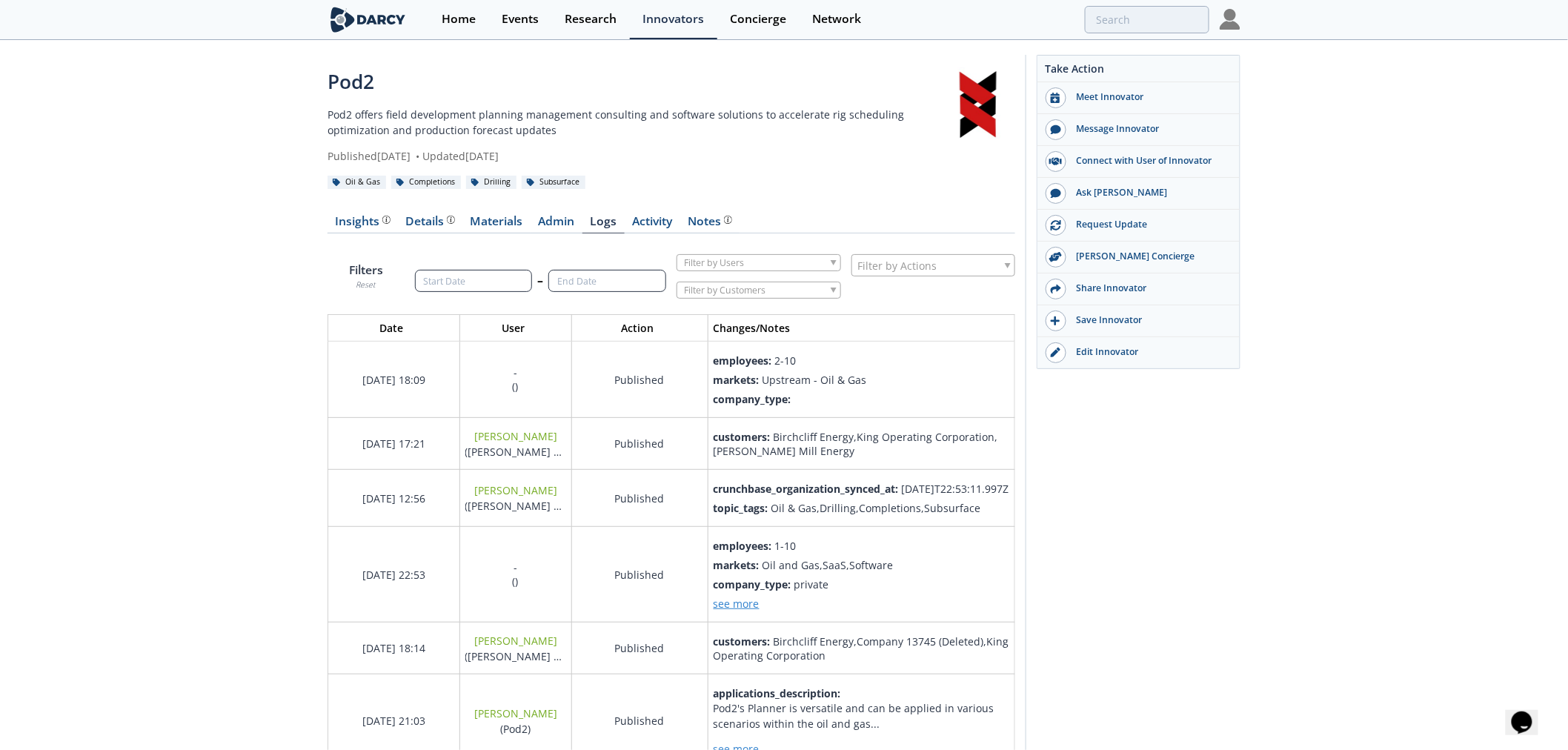
scroll to position [1581, 713]
click at [551, 225] on link "Admin" at bounding box center [556, 224] width 52 height 18
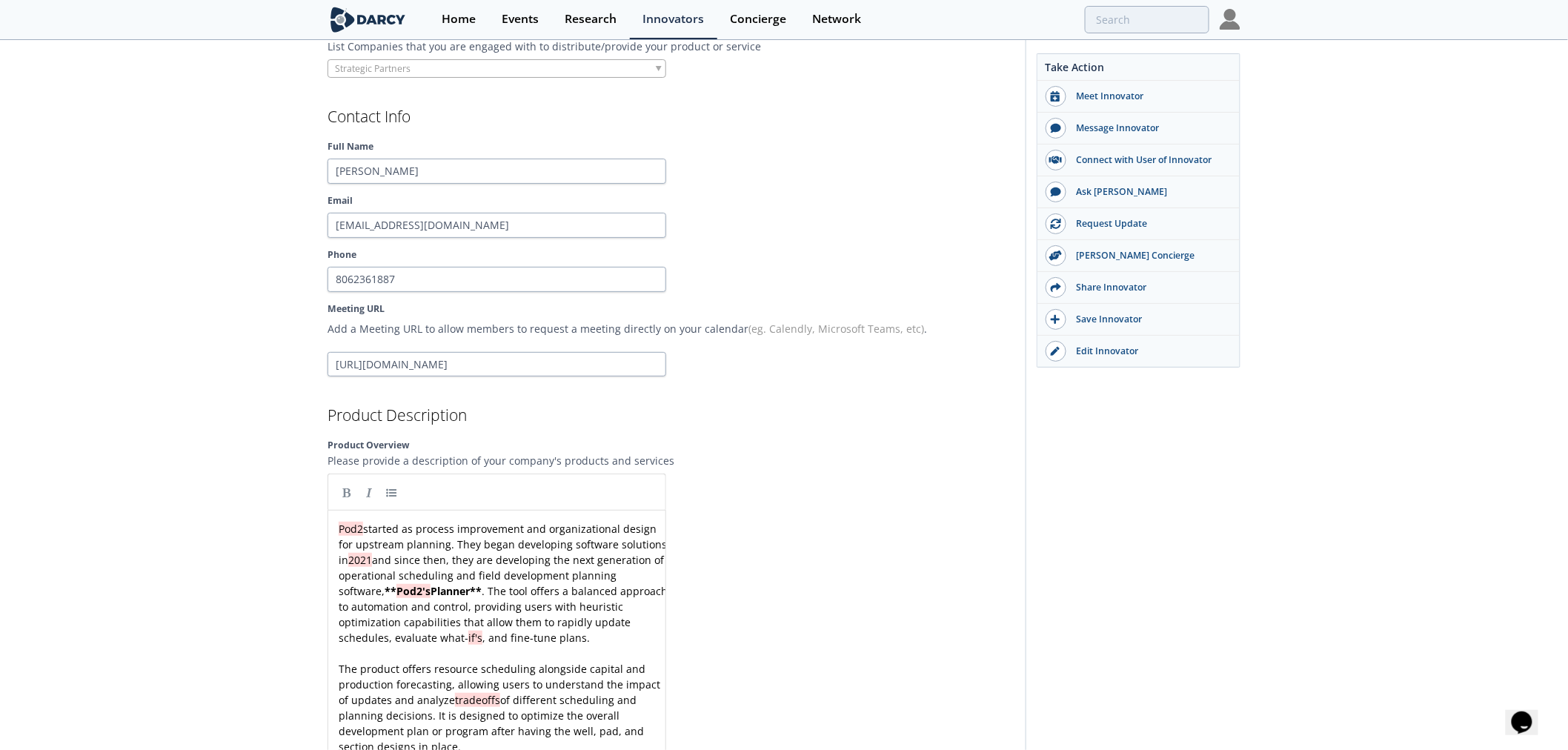
scroll to position [1317, 0]
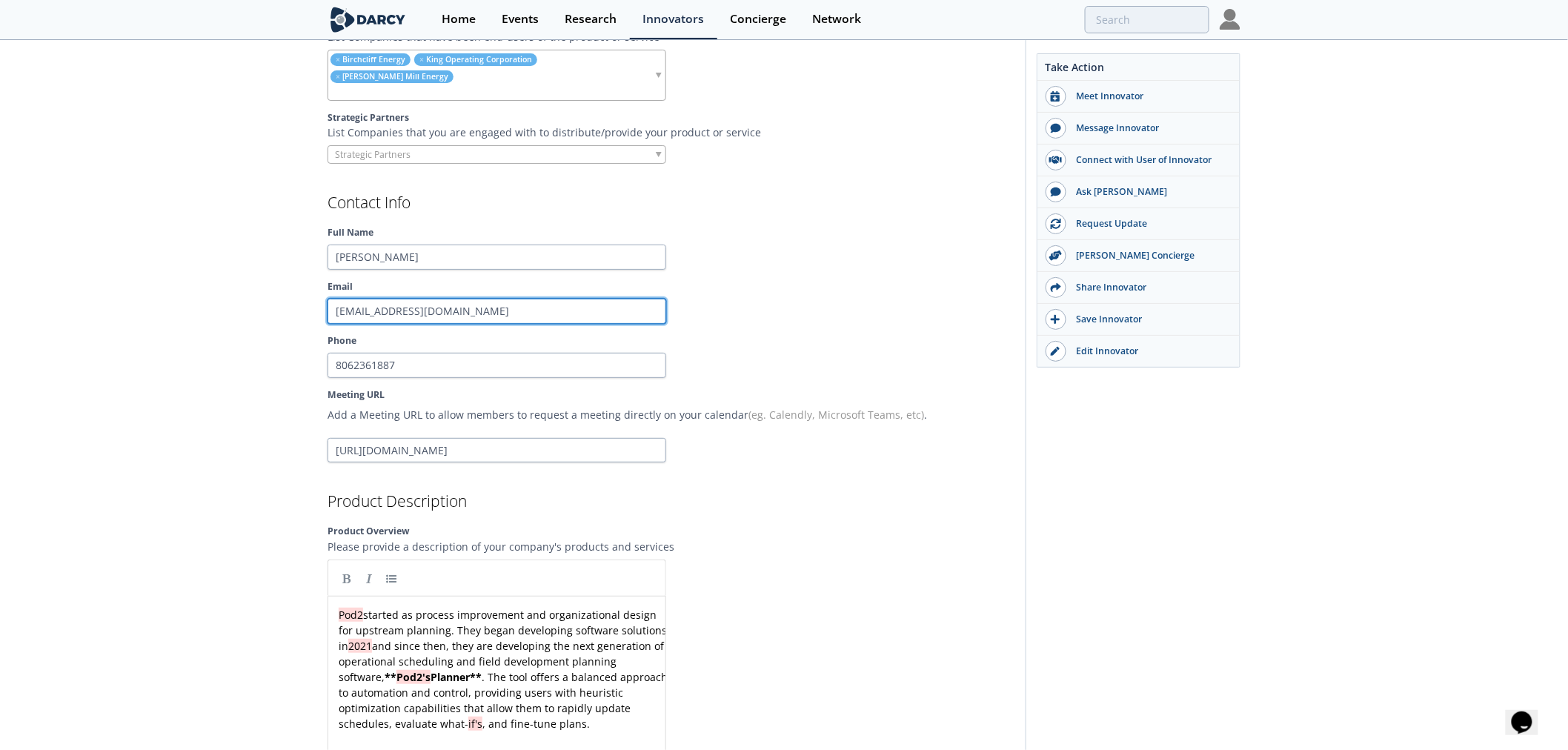
click at [388, 298] on input "[EMAIL_ADDRESS][DOMAIN_NAME]" at bounding box center [496, 311] width 338 height 25
click at [821, 298] on div at bounding box center [846, 311] width 338 height 25
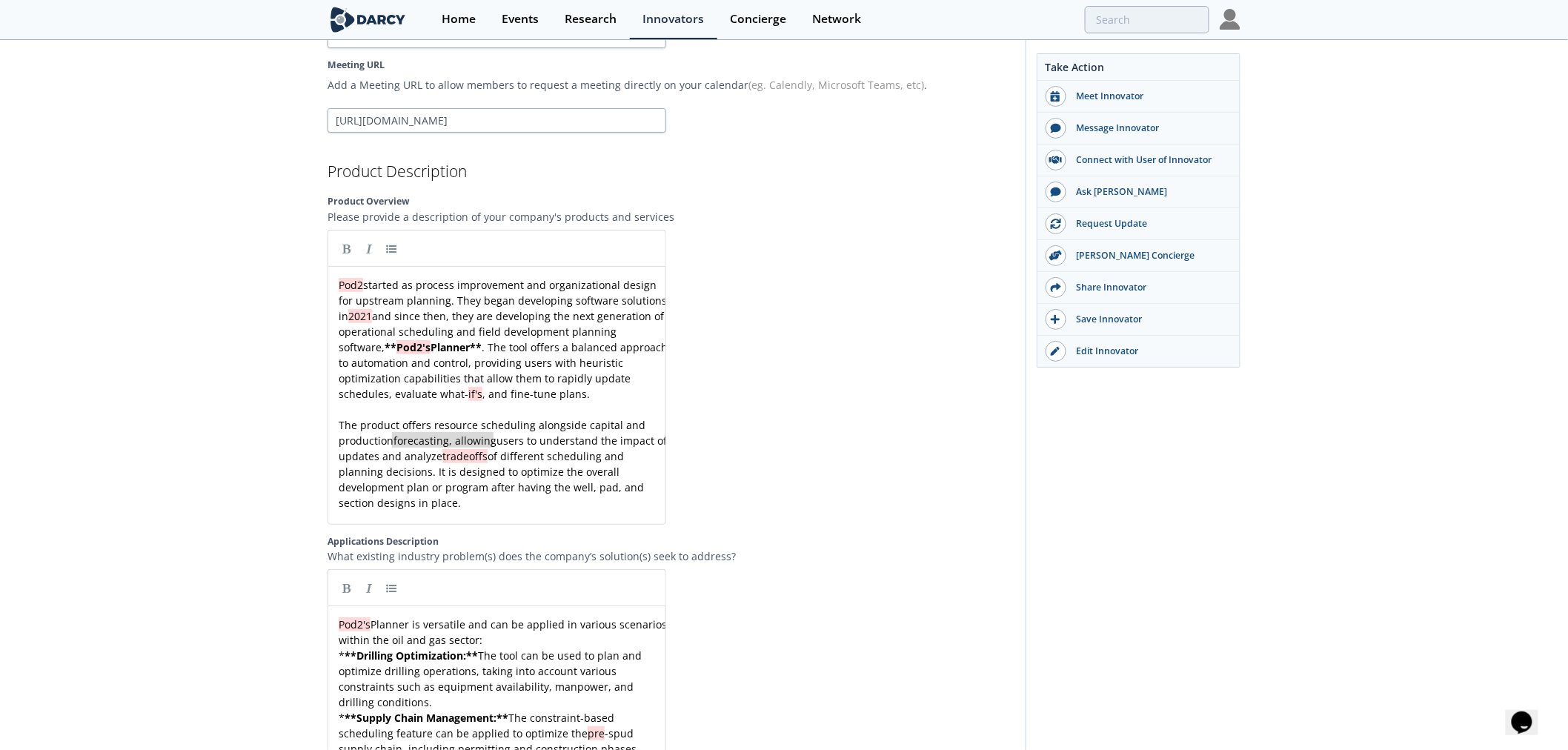
scroll to position [4, 0]
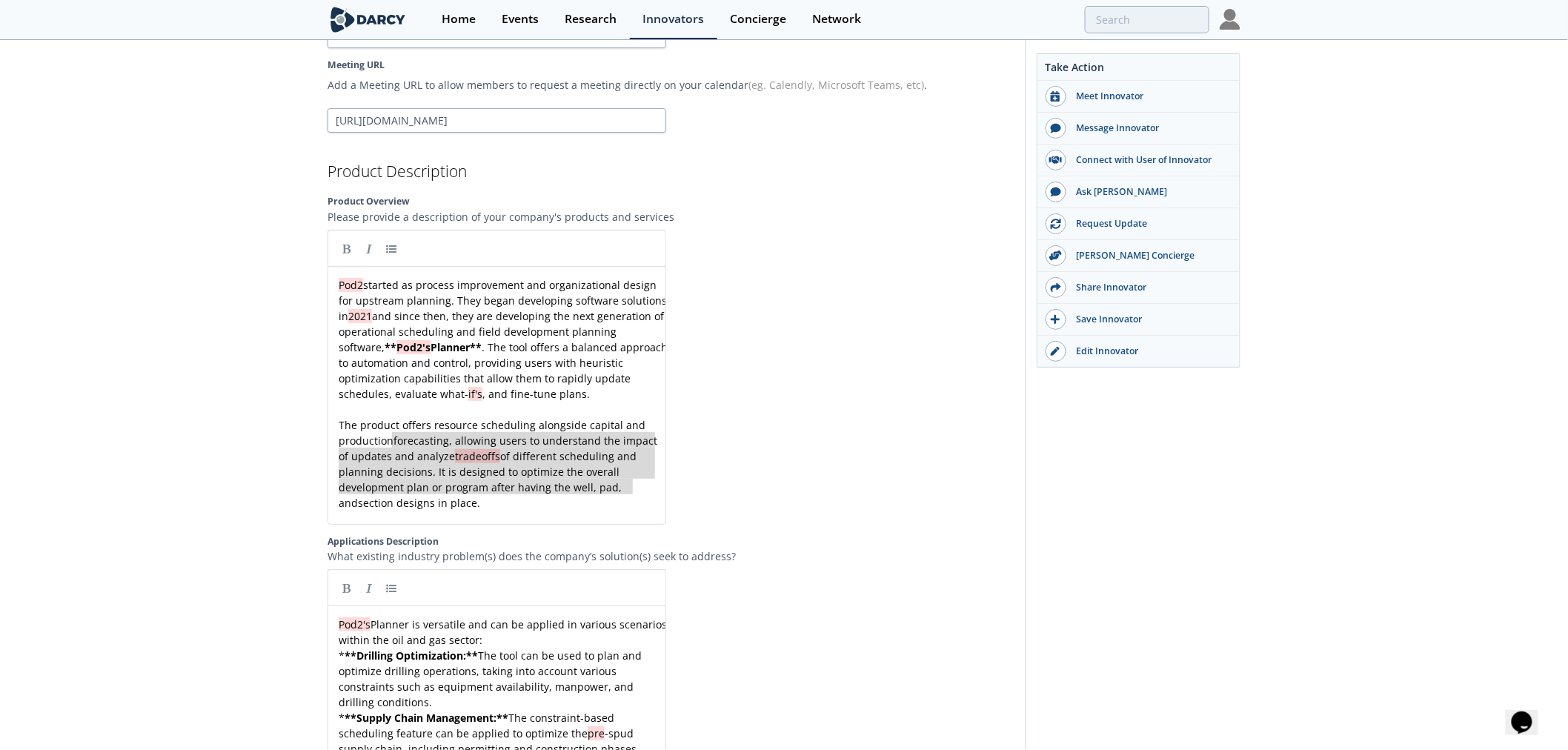
type textarea "forecasting, allowing users to understand the impact of updates and analyze tra…"
drag, startPoint x: 390, startPoint y: 426, endPoint x: 479, endPoint y: 493, distance: 111.4
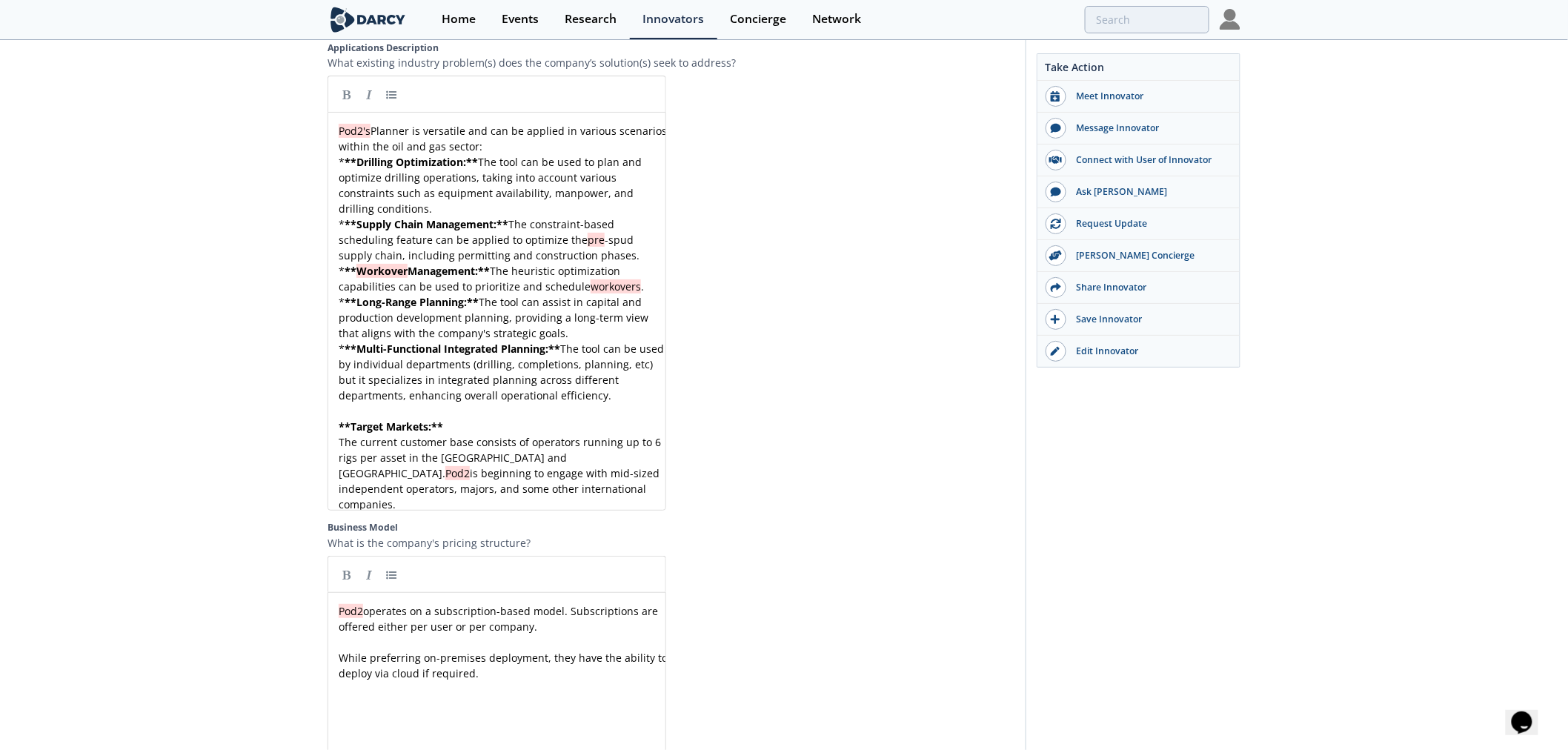
type textarea "rtments, enhancing overall operational efficien"
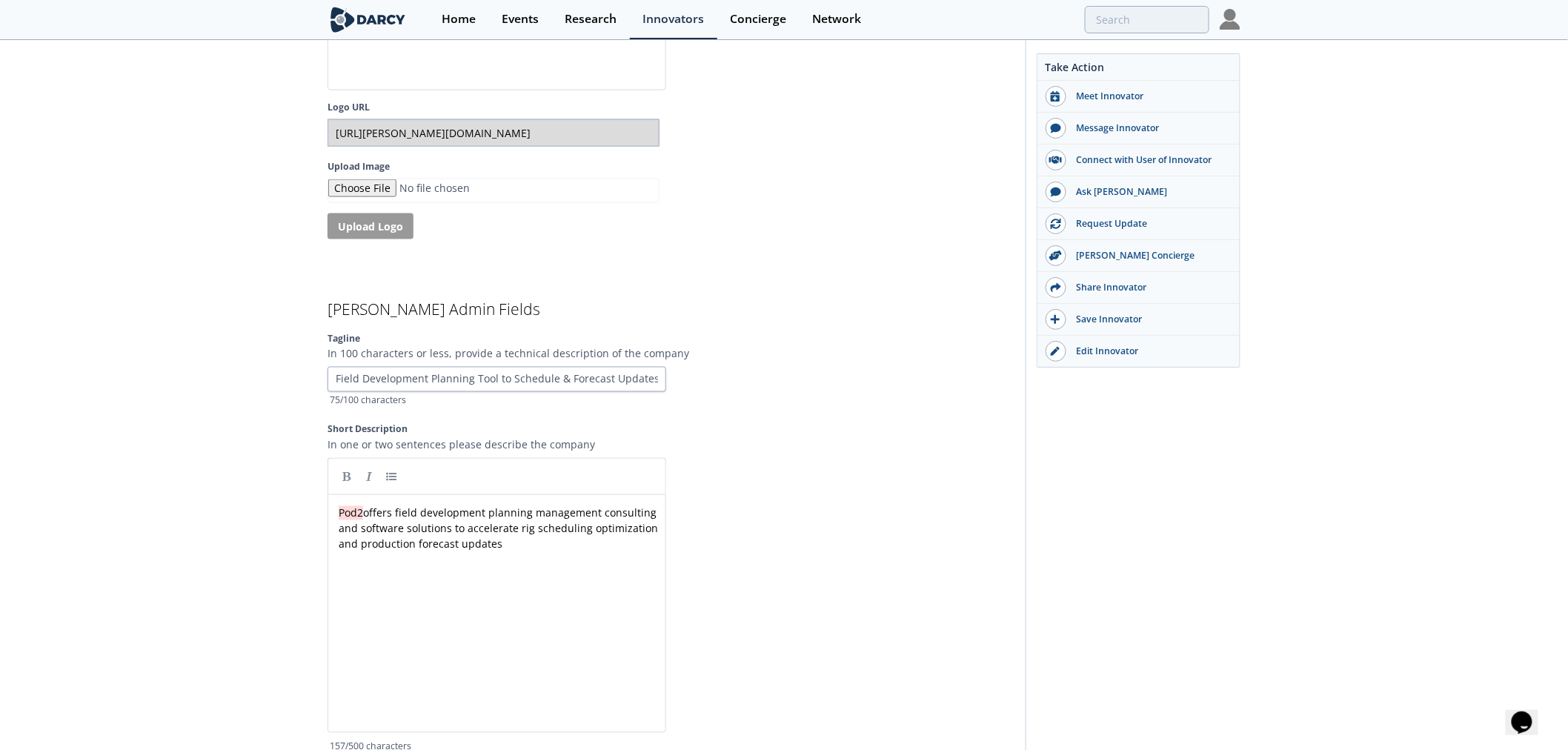
scroll to position [3457, 0]
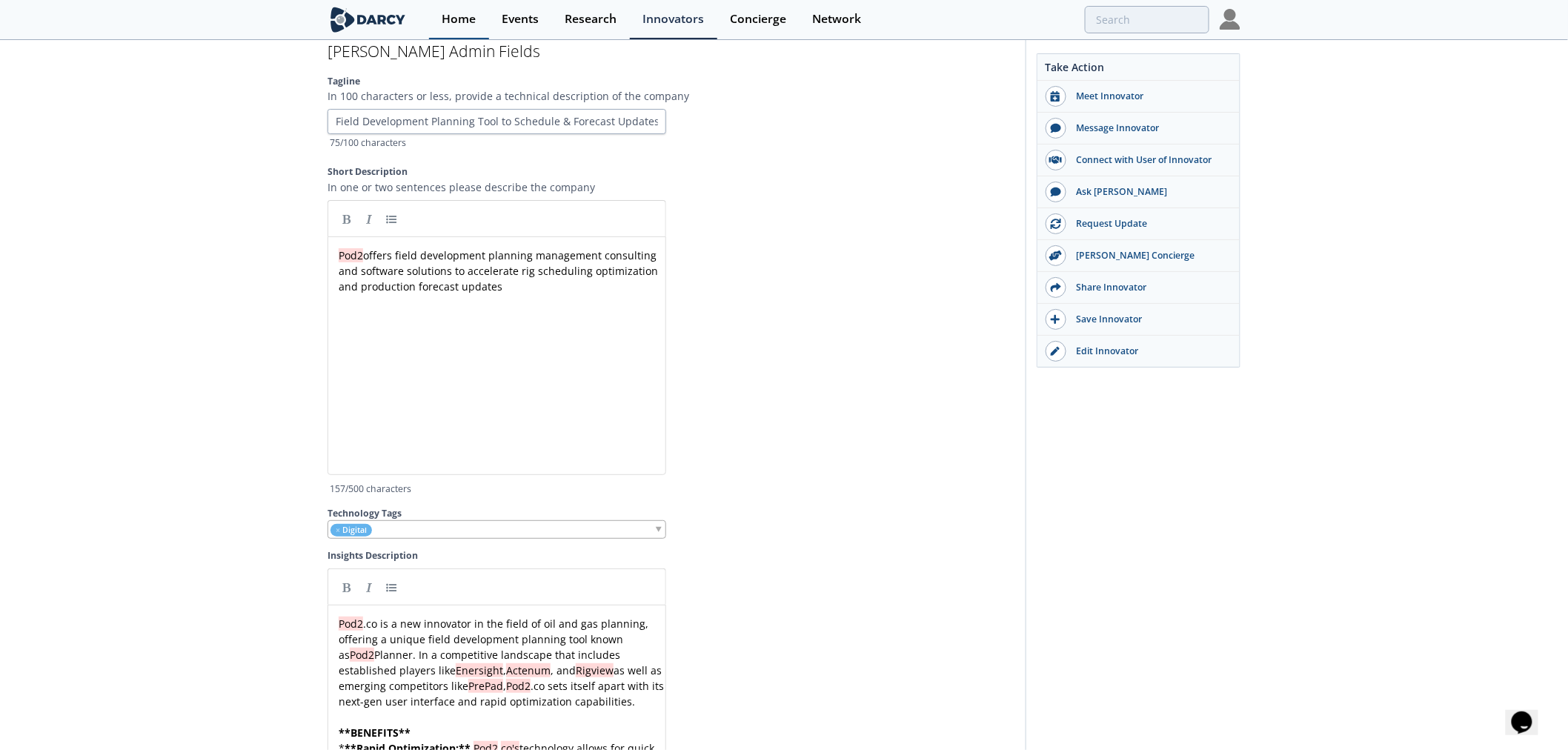
click at [474, 27] on link "Home" at bounding box center [458, 19] width 60 height 39
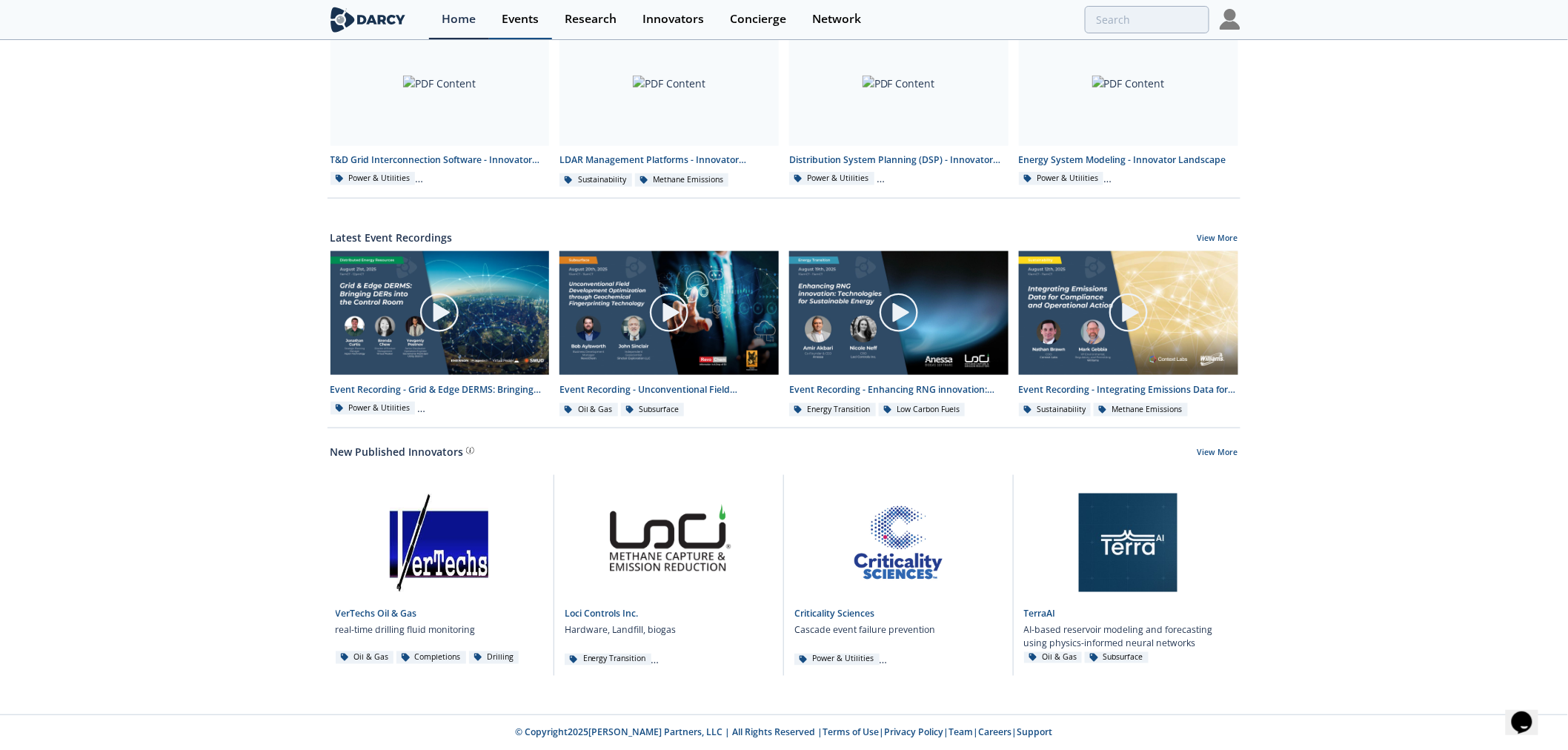
scroll to position [630, 0]
